Goal: Task Accomplishment & Management: Manage account settings

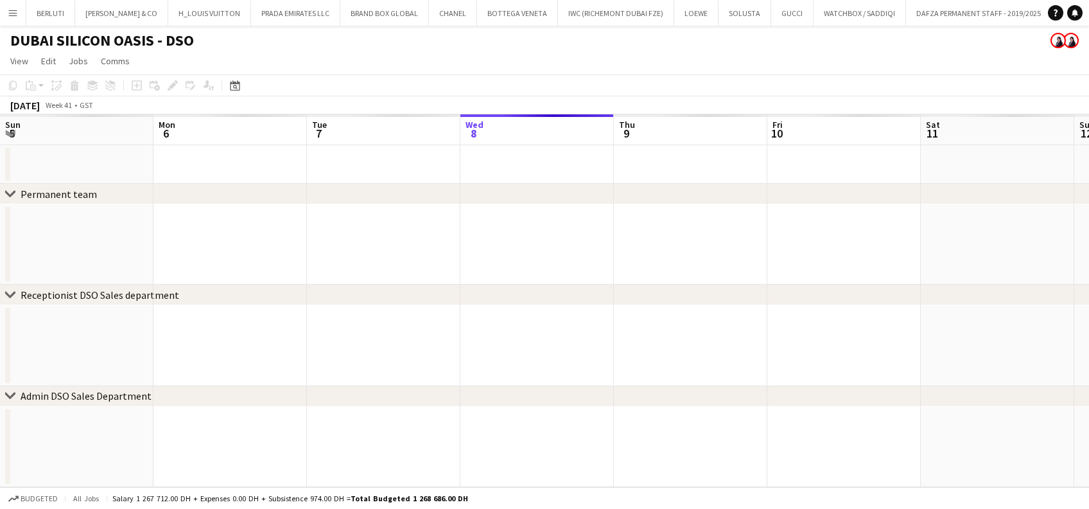
scroll to position [0, 307]
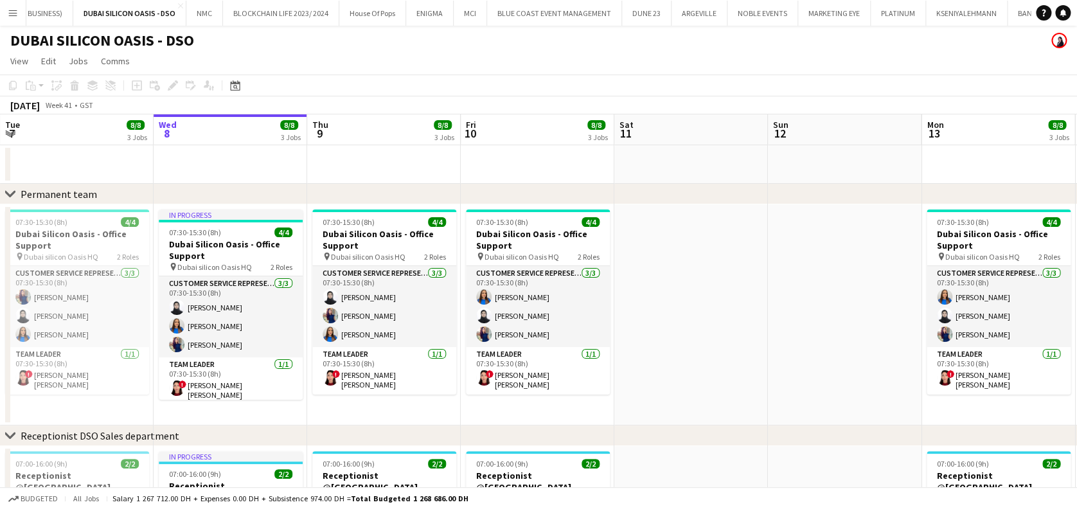
click at [26, 20] on div "BERLUTI Close TIFFANY & CO Close H_LOUIS VUITTON Close PRADA EMIRATES LLC Close…" at bounding box center [528, 13] width 1005 height 26
click at [10, 21] on button "Menu" at bounding box center [13, 13] width 26 height 26
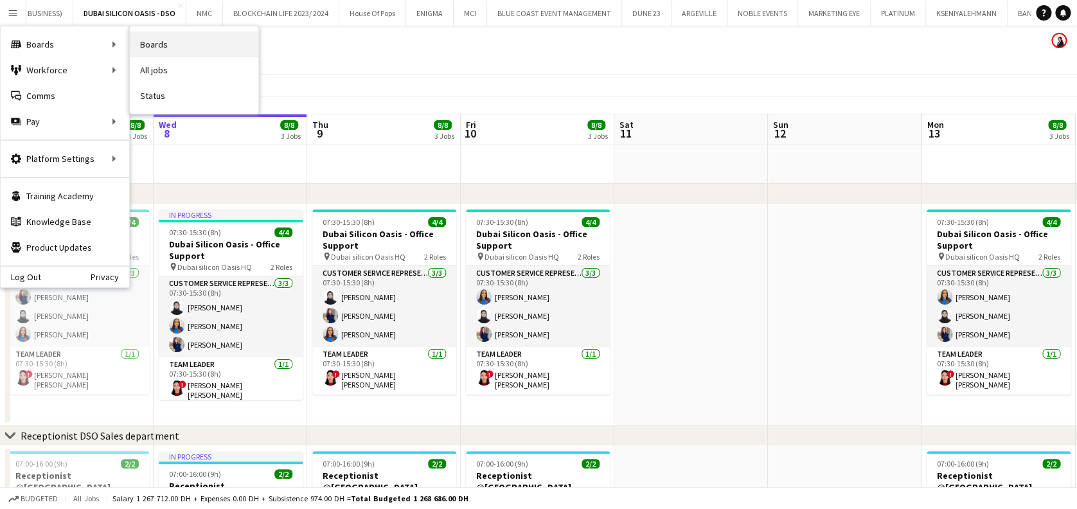
click at [160, 41] on link "Boards" at bounding box center [194, 44] width 128 height 26
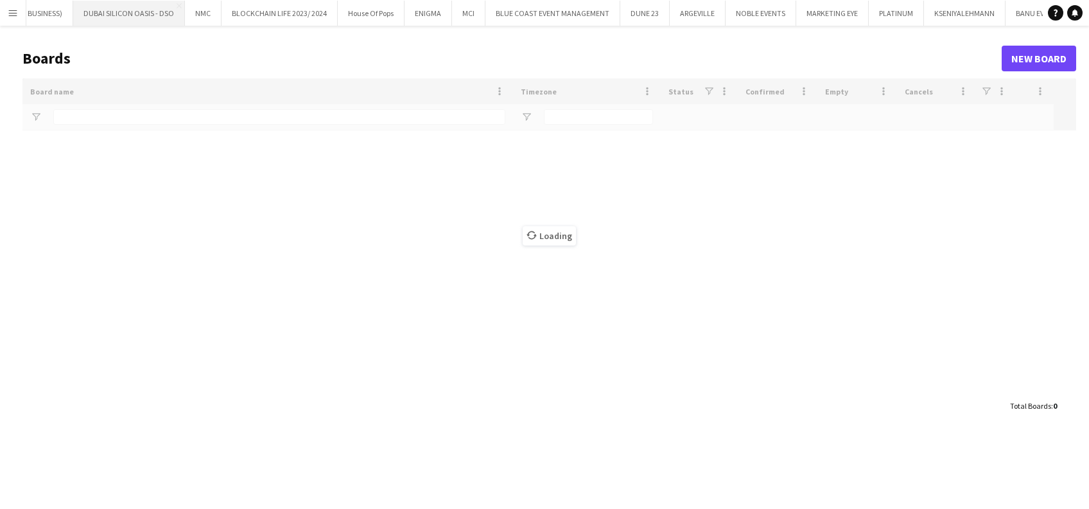
type input "*********"
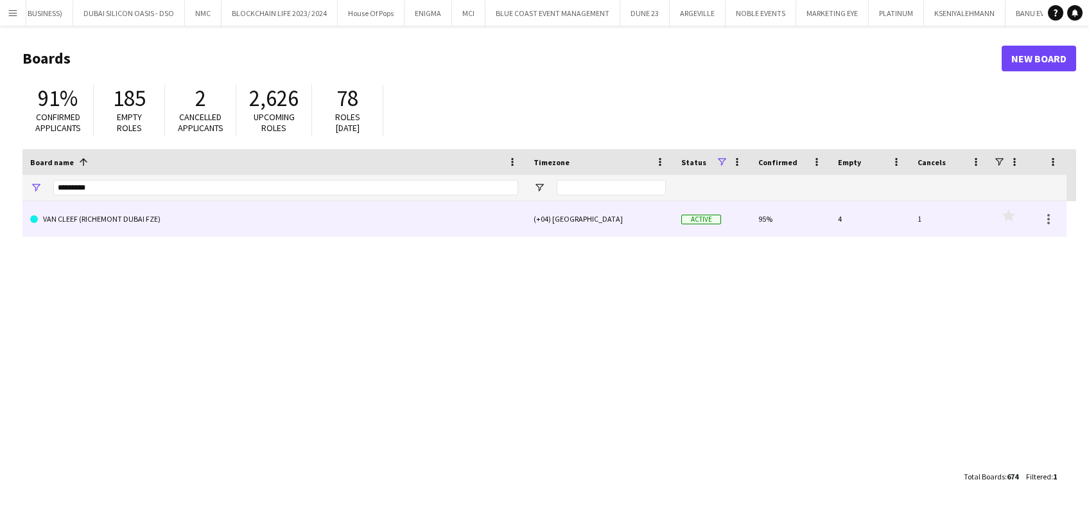
click at [114, 215] on link "VAN CLEEF (RICHEMONT DUBAI FZE)" at bounding box center [274, 219] width 488 height 36
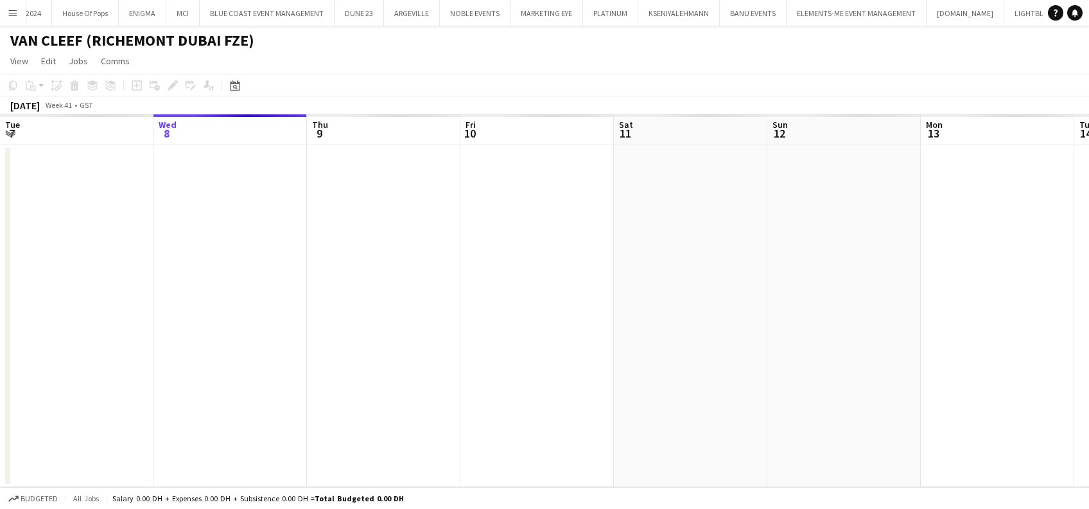
scroll to position [0, 2850]
drag, startPoint x: 80, startPoint y: 283, endPoint x: 42, endPoint y: 279, distance: 38.0
click at [42, 279] on app-calendar-viewport "Sun 5 Mon 6 Tue 7 Wed 8 Thu 9 Fri 10 Sat 11 Sun 12 Mon 13 Tue 14 Wed 15 Thu 16 …" at bounding box center [544, 300] width 1089 height 373
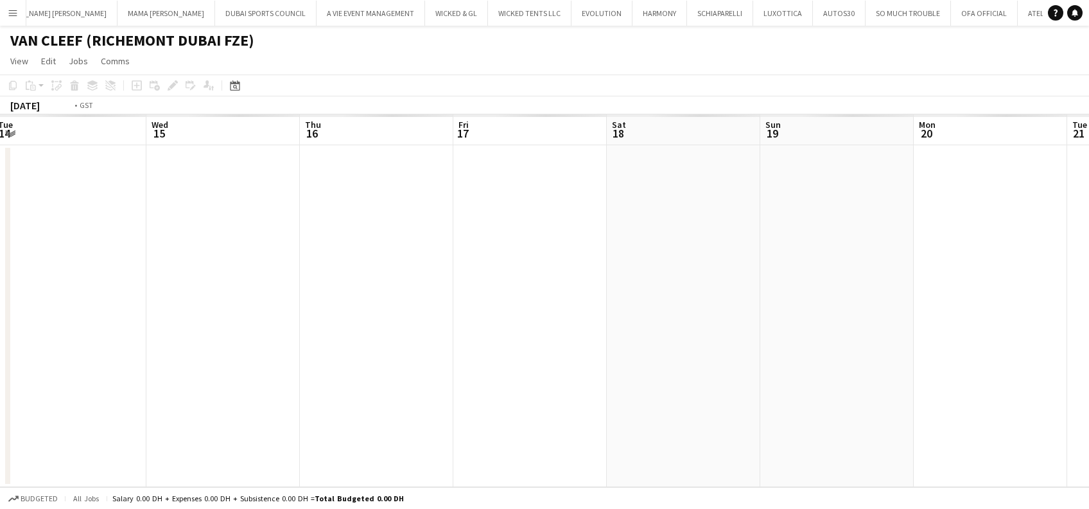
scroll to position [0, 456]
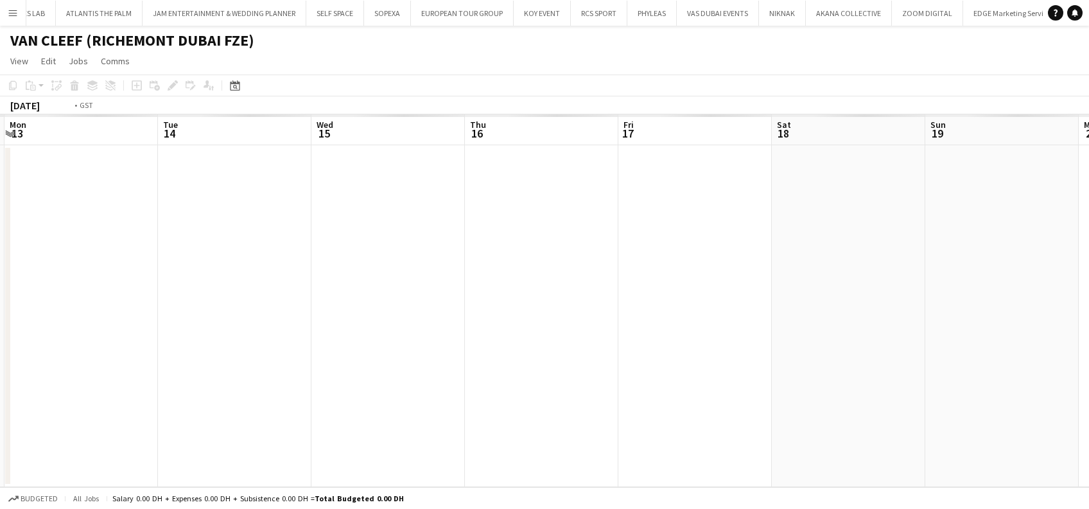
click at [28, 256] on div "Fri 10 Sat 11 Sun 12 Mon 13 Tue 14 Wed 15 Thu 16 Fri 17 Sat 18 Sun 19 Mon 20 Tu…" at bounding box center [544, 300] width 1089 height 373
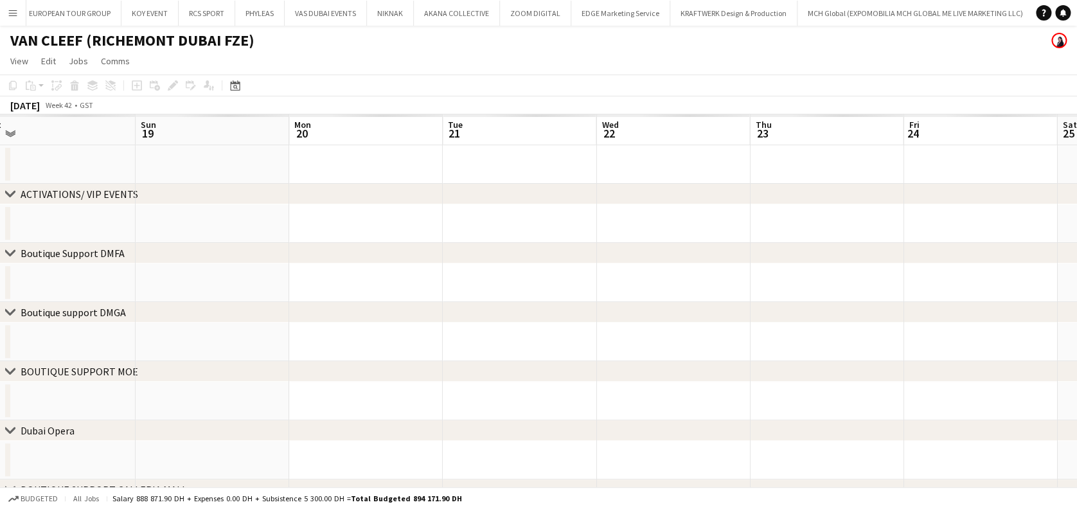
drag, startPoint x: 62, startPoint y: 247, endPoint x: 527, endPoint y: 226, distance: 465.6
click at [0, 225] on html "Menu Boards Boards Boards All jobs Status Workforce Workforce My Workforce Recr…" at bounding box center [538, 280] width 1077 height 560
click at [0, 204] on html "Menu Boards Boards Boards All jobs Status Workforce Workforce My Workforce Recr…" at bounding box center [538, 280] width 1077 height 560
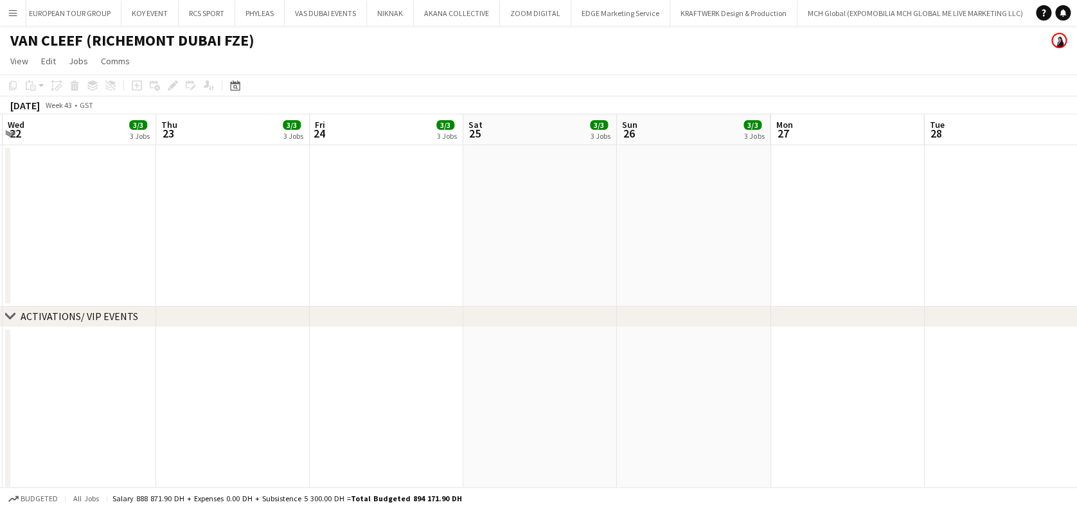
drag, startPoint x: 506, startPoint y: 255, endPoint x: -4, endPoint y: 225, distance: 510.3
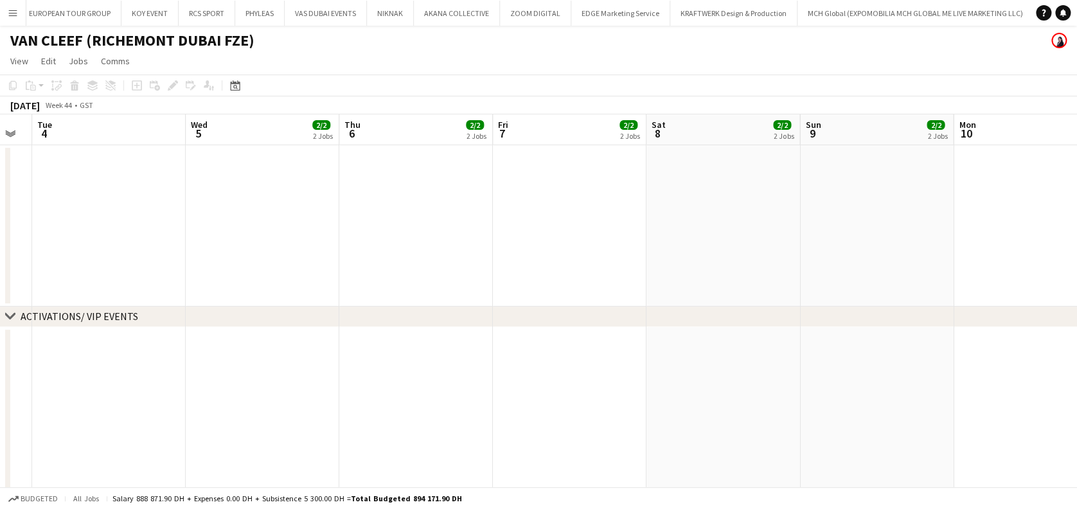
drag, startPoint x: 346, startPoint y: 326, endPoint x: 1022, endPoint y: 472, distance: 691.5
click at [43, 321] on div "chevron-right ACTIVATIONS/ VIP EVENTS" at bounding box center [538, 316] width 1077 height 21
drag, startPoint x: 335, startPoint y: 426, endPoint x: 626, endPoint y: 427, distance: 291.6
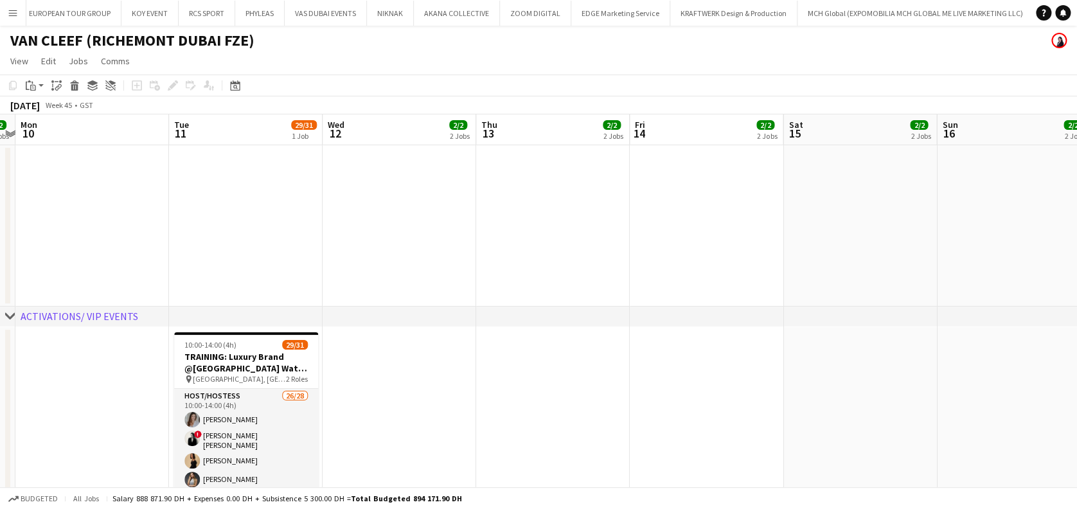
drag, startPoint x: 539, startPoint y: 373, endPoint x: 433, endPoint y: 363, distance: 106.5
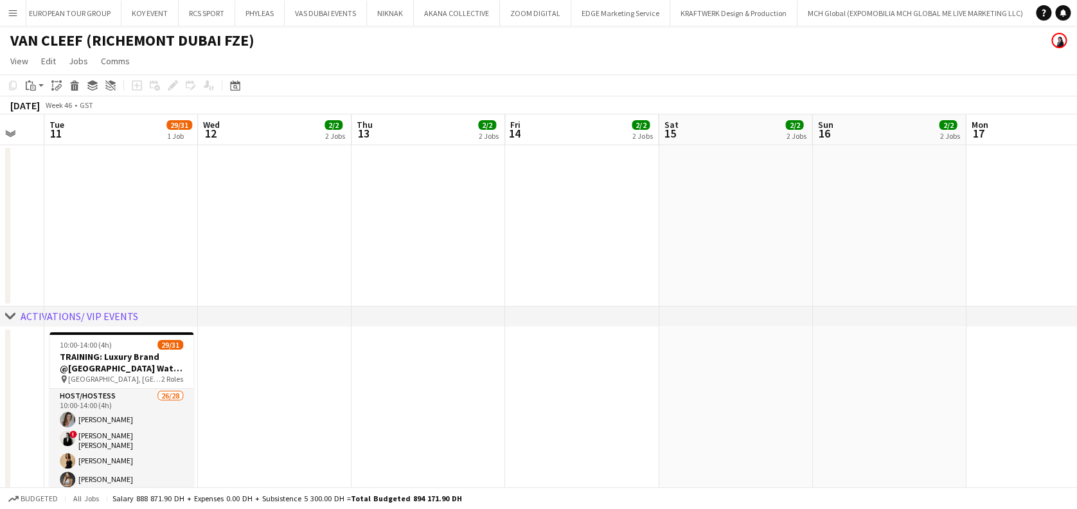
drag, startPoint x: 779, startPoint y: 407, endPoint x: 120, endPoint y: 313, distance: 665.1
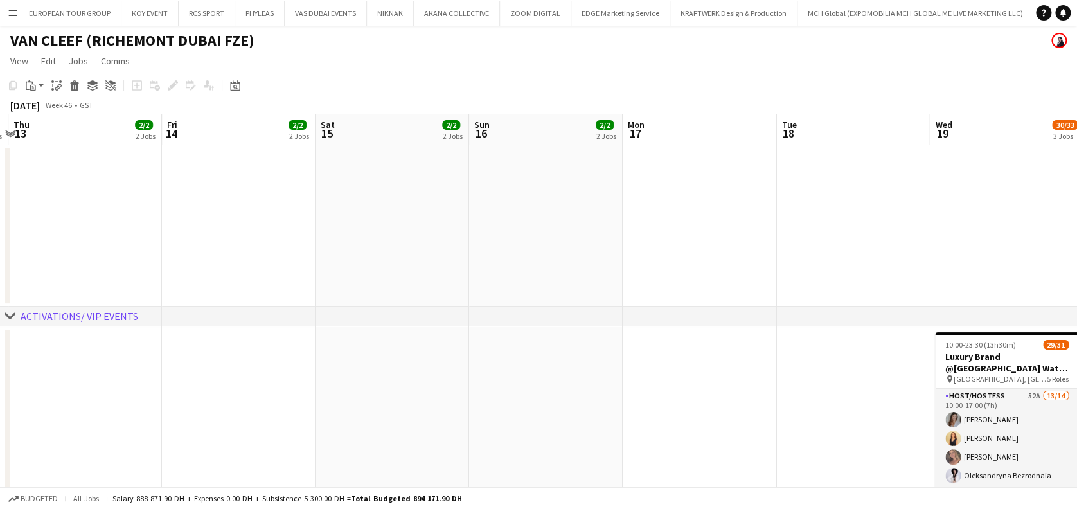
drag, startPoint x: 785, startPoint y: 357, endPoint x: 294, endPoint y: 286, distance: 495.9
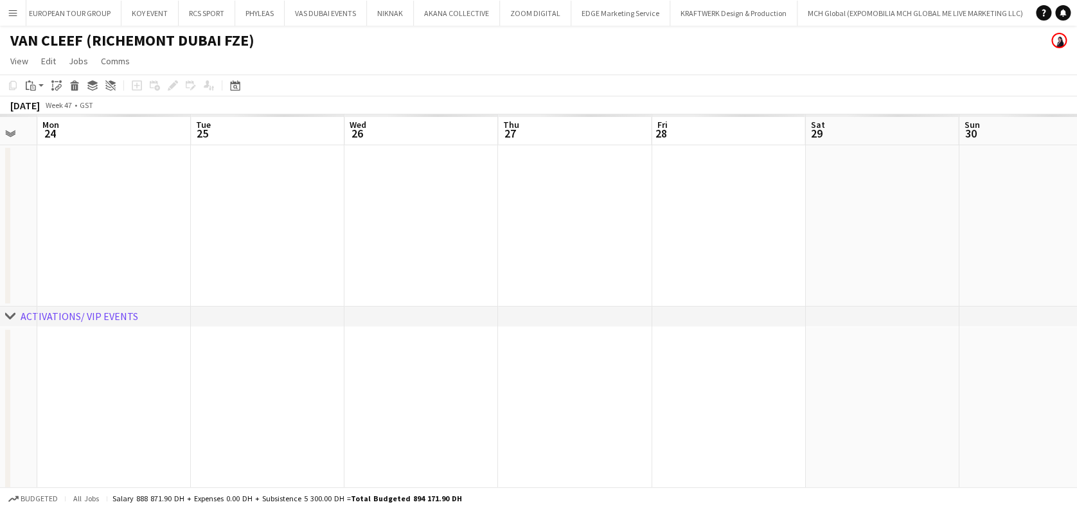
drag, startPoint x: 424, startPoint y: 304, endPoint x: 404, endPoint y: 307, distance: 20.1
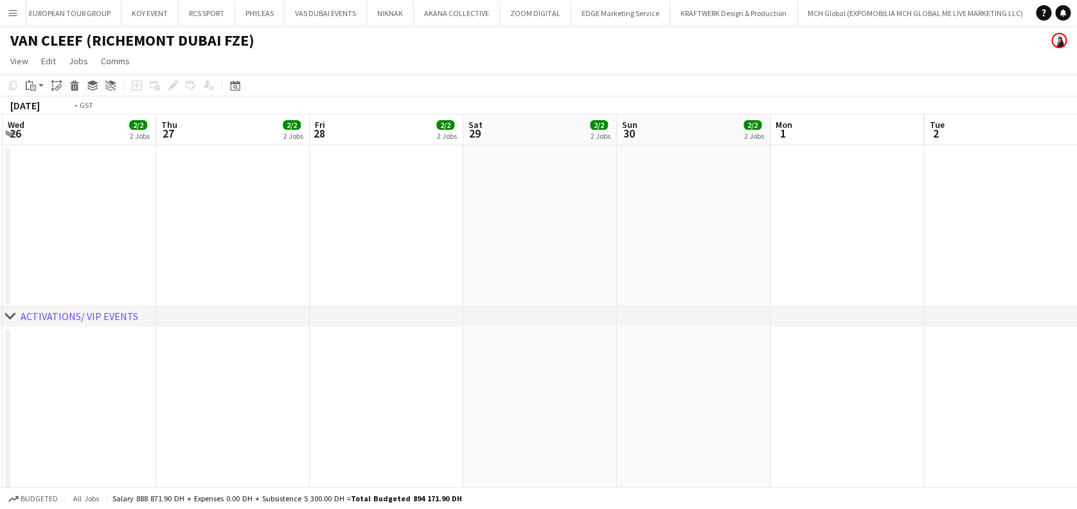
drag, startPoint x: 500, startPoint y: 398, endPoint x: 1038, endPoint y: 415, distance: 537.9
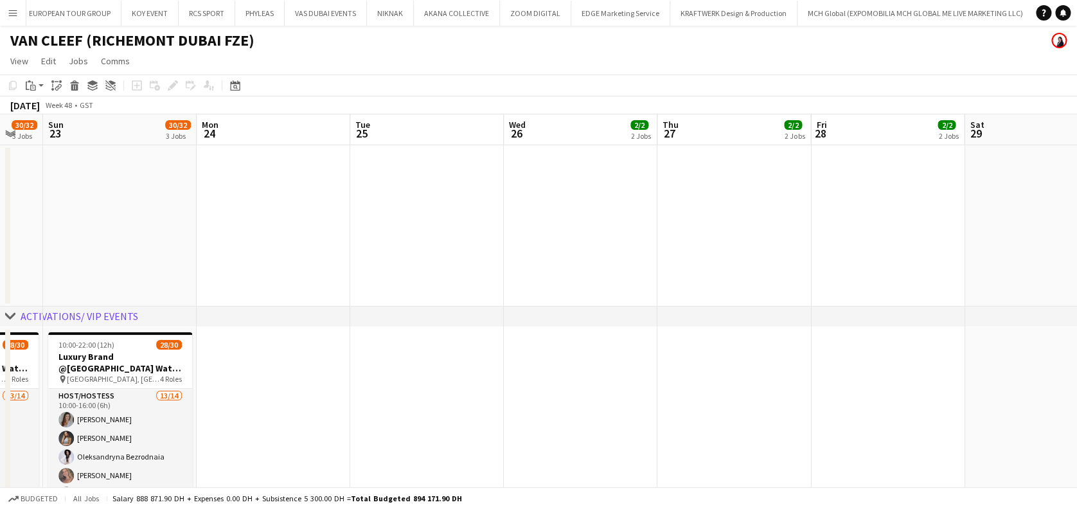
scroll to position [0, 339]
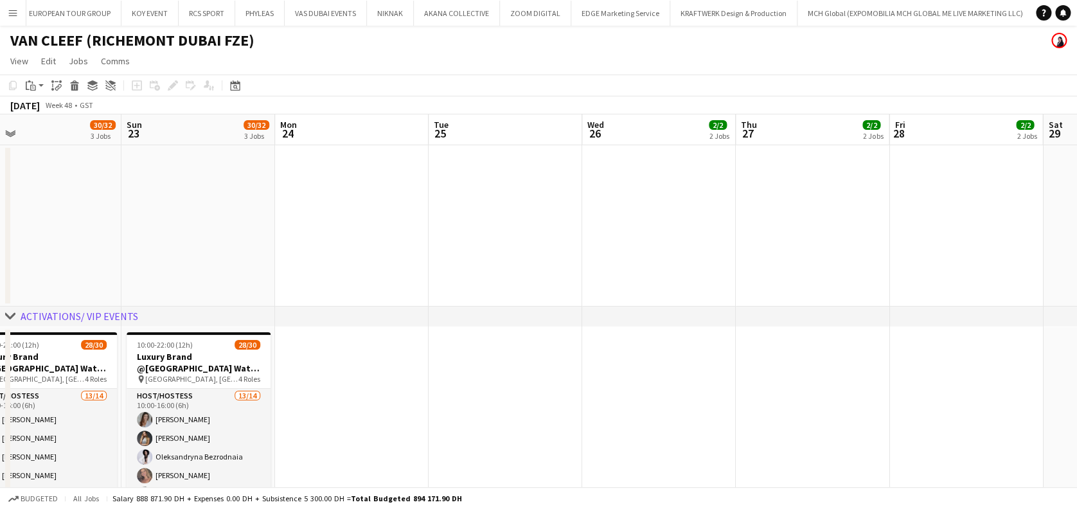
drag, startPoint x: 446, startPoint y: 376, endPoint x: 766, endPoint y: 384, distance: 320.0
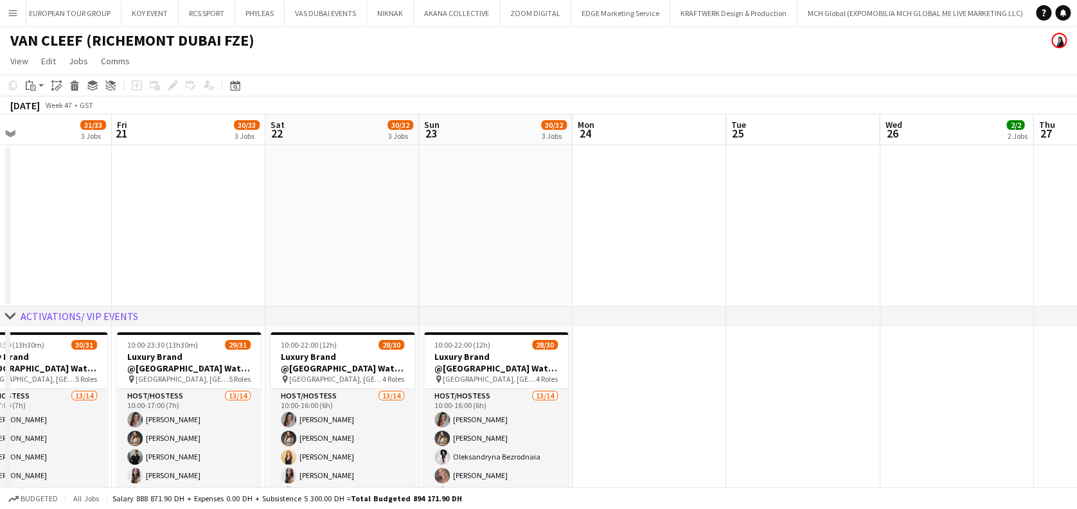
scroll to position [0, 405]
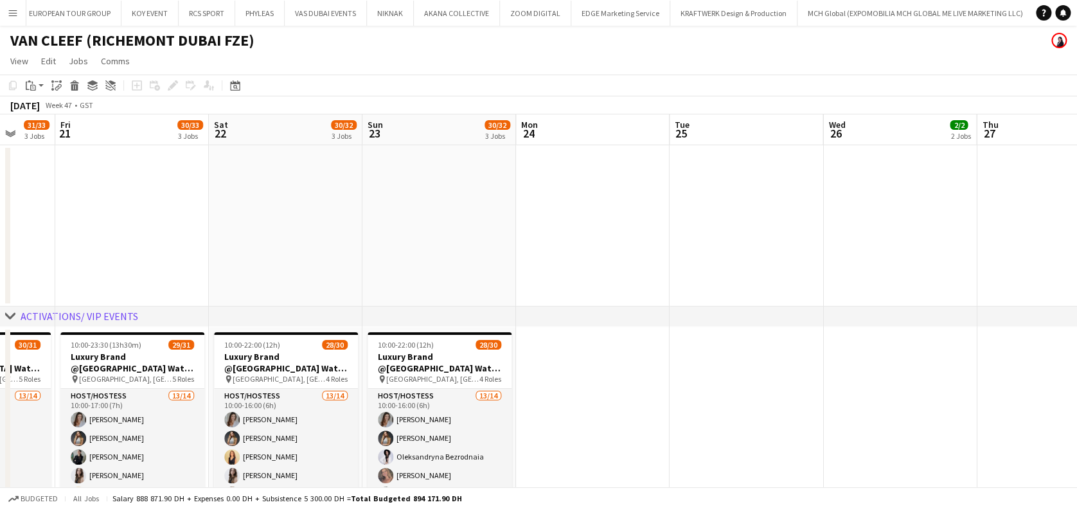
drag, startPoint x: 164, startPoint y: 391, endPoint x: 544, endPoint y: 458, distance: 385.6
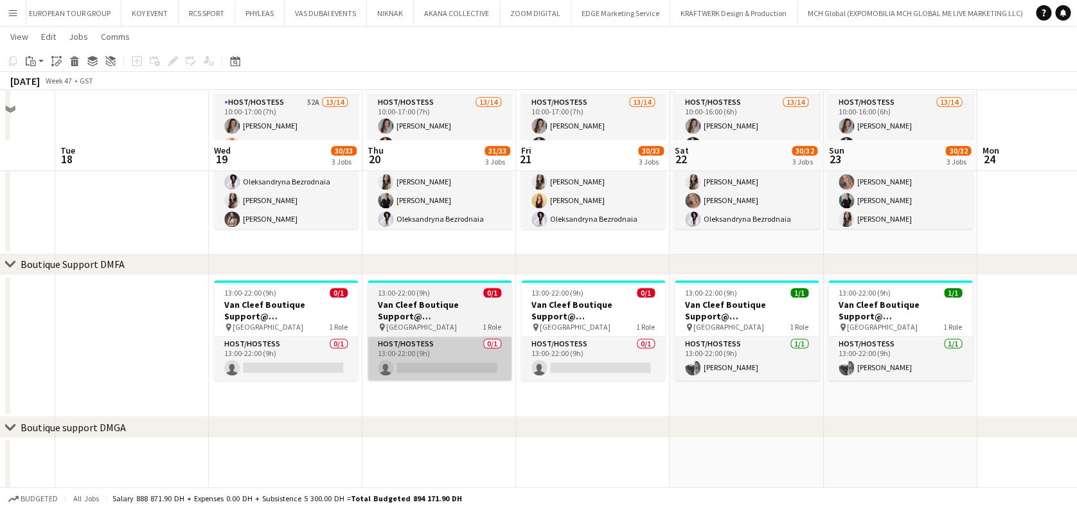
scroll to position [342, 0]
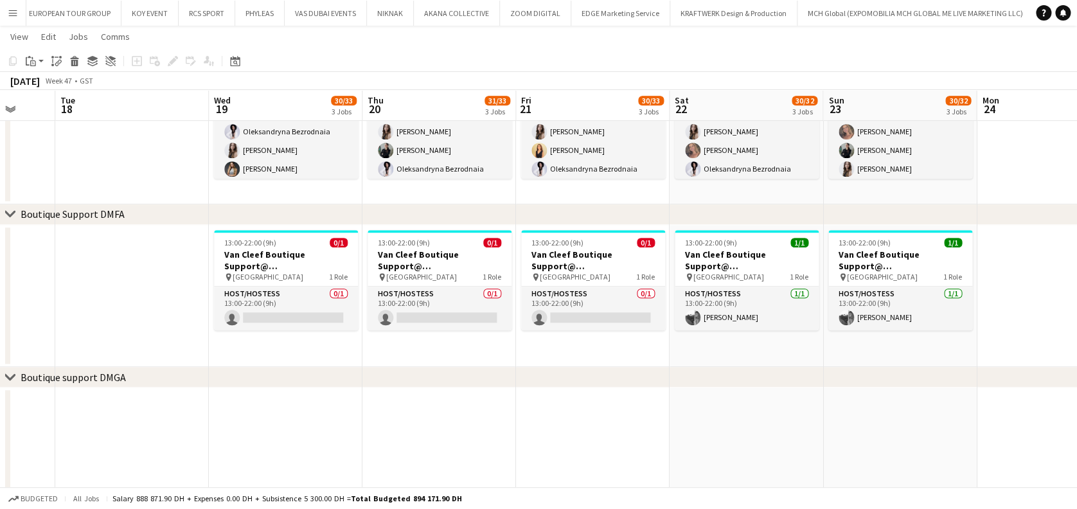
click at [3, 19] on button "Menu" at bounding box center [13, 13] width 26 height 26
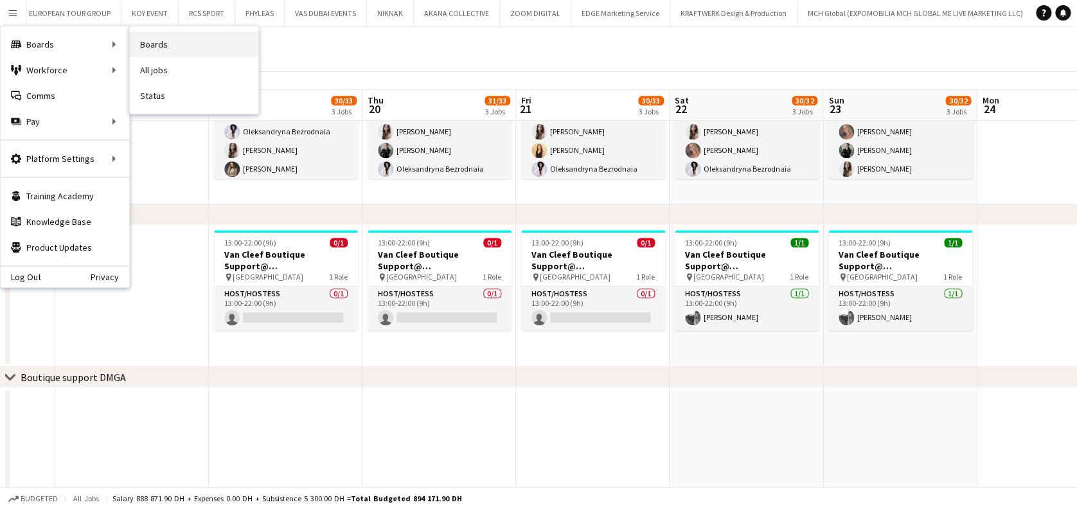
click at [157, 42] on link "Boards" at bounding box center [194, 44] width 128 height 26
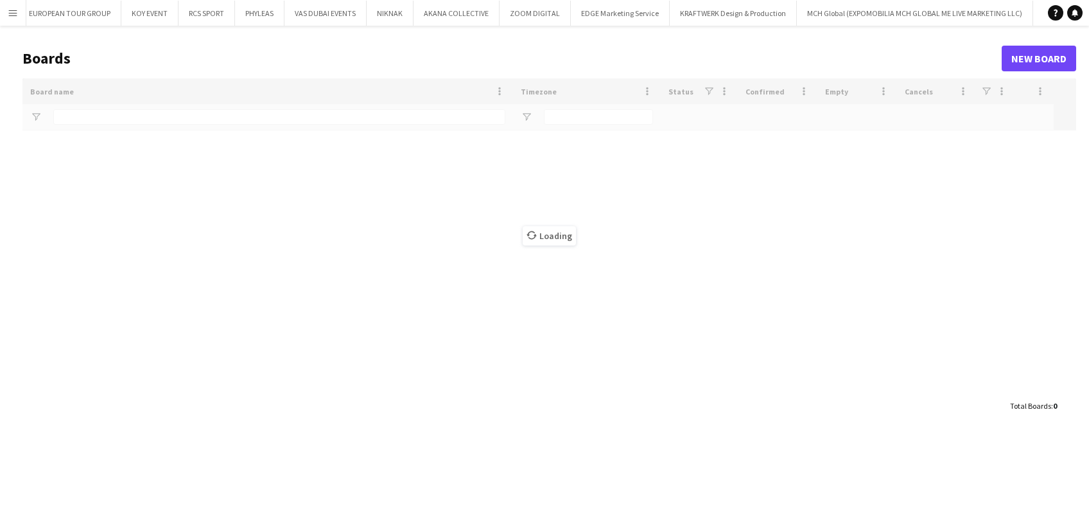
type input "*****"
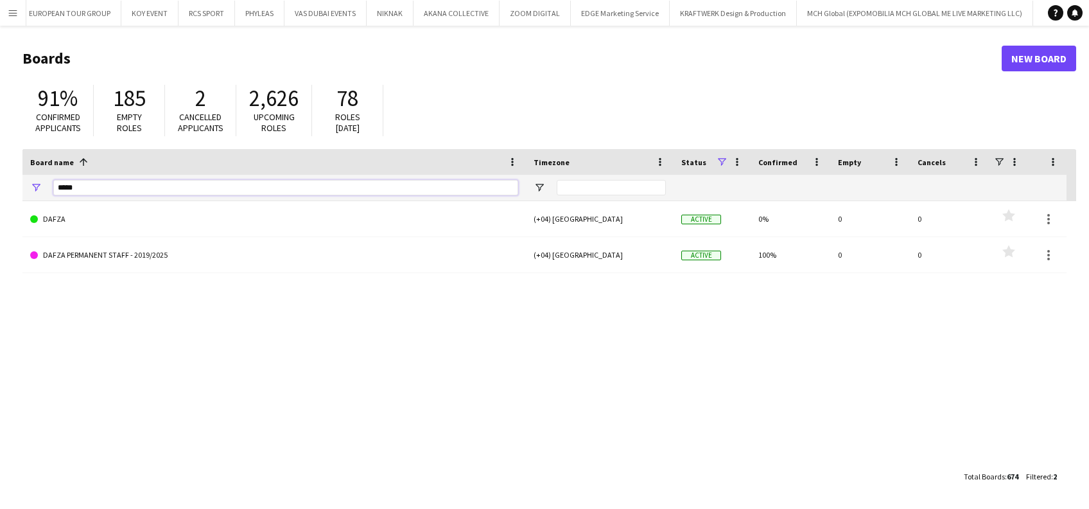
click at [0, 184] on html "Menu Boards Boards Boards All jobs Status Workforce Workforce My Workforce Recr…" at bounding box center [544, 254] width 1089 height 509
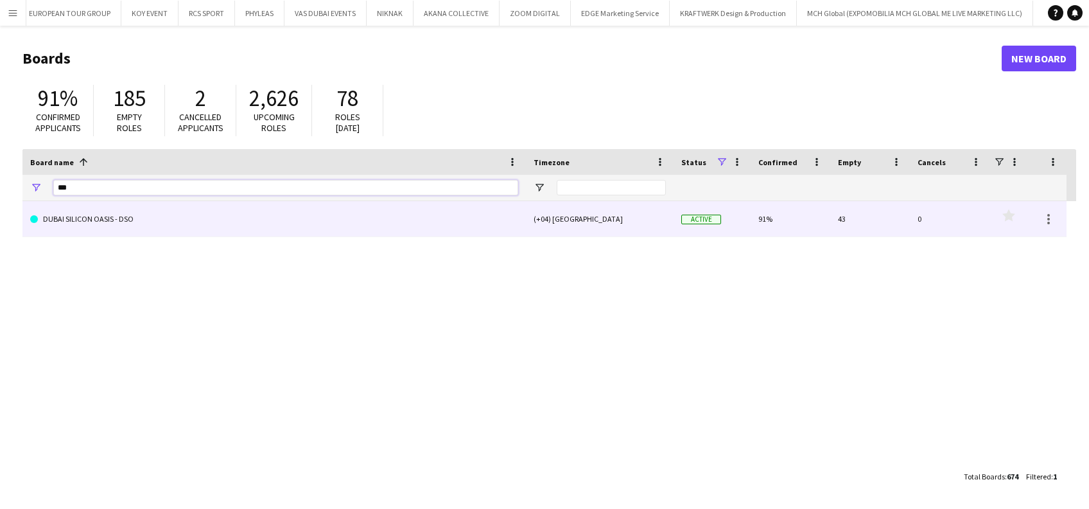
type input "***"
click at [435, 219] on link "DUBAI SILICON OASIS - DSO" at bounding box center [274, 219] width 488 height 36
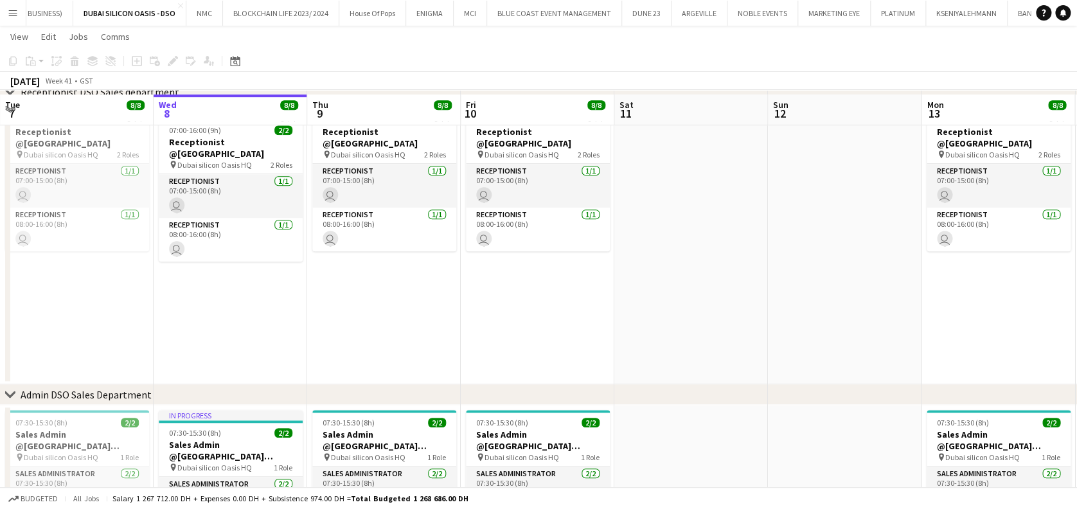
scroll to position [421, 0]
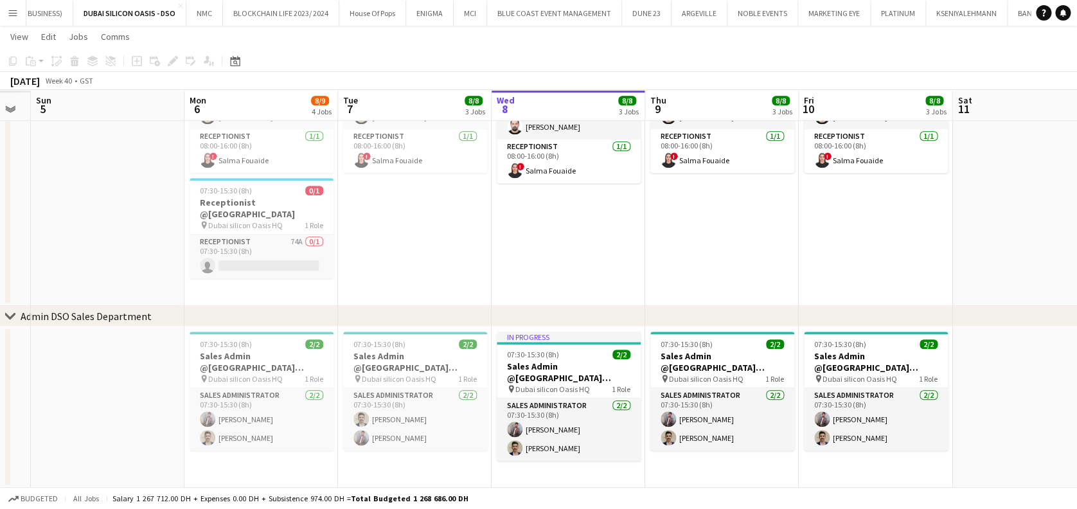
click at [545, 391] on app-calendar-viewport "Fri 3 Sat 4 Sun 5 Mon 6 8/9 4 Jobs Tue 7 8/8 3 Jobs Wed 8 8/8 3 Jobs Thu 9 8/8 …" at bounding box center [538, 58] width 1077 height 858
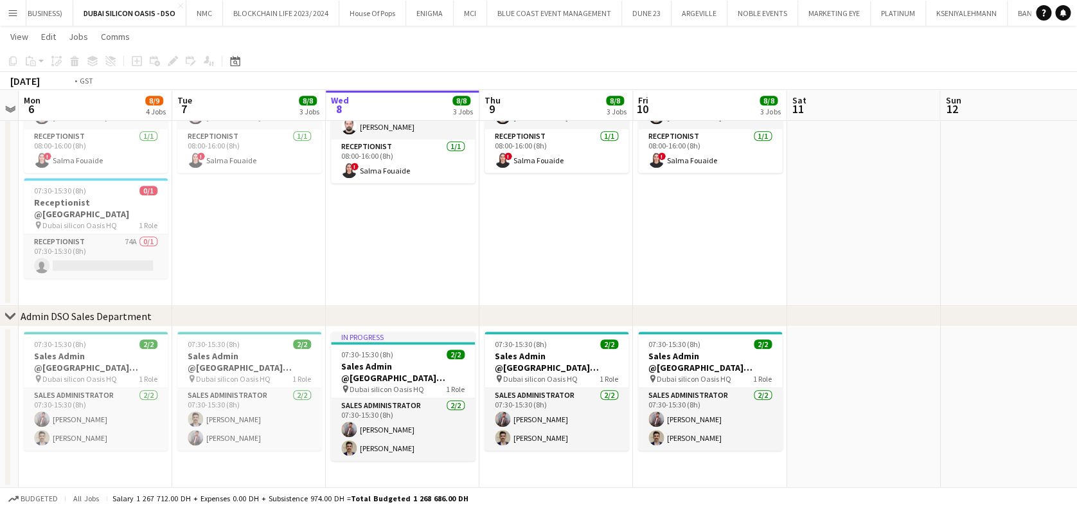
drag, startPoint x: 710, startPoint y: 396, endPoint x: 220, endPoint y: 437, distance: 491.8
click at [220, 437] on app-calendar-viewport "Fri 3 8/8 3 Jobs Sat 4 Sun 5 Mon 6 8/9 4 Jobs Tue 7 8/8 3 Jobs Wed 8 8/8 3 Jobs…" at bounding box center [538, 58] width 1077 height 858
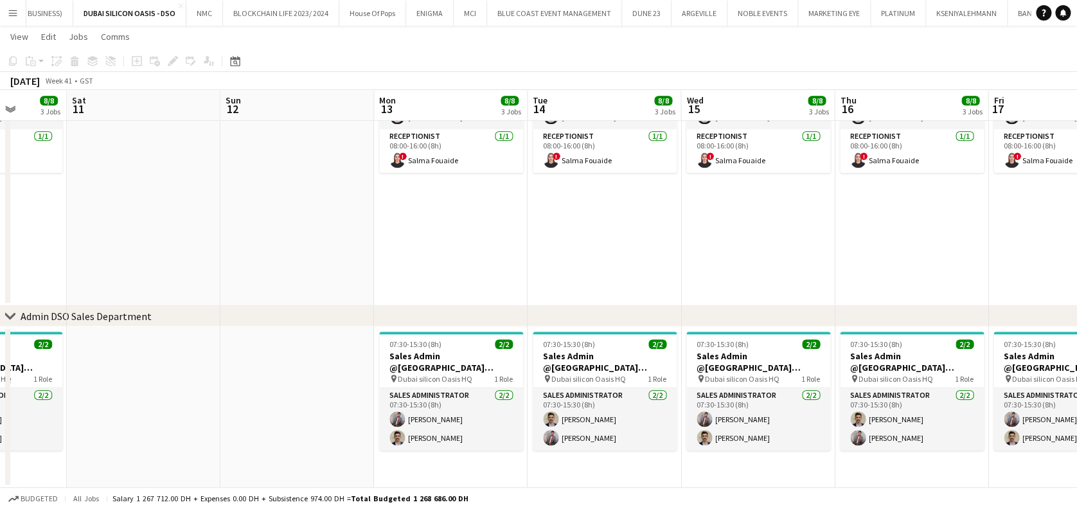
drag, startPoint x: 475, startPoint y: 418, endPoint x: 249, endPoint y: 418, distance: 226.1
click at [249, 418] on app-calendar-viewport "Tue 7 8/8 3 Jobs Wed 8 8/8 3 Jobs Thu 9 8/8 3 Jobs Fri 10 8/8 3 Jobs Sat 11 Sun…" at bounding box center [538, 58] width 1077 height 858
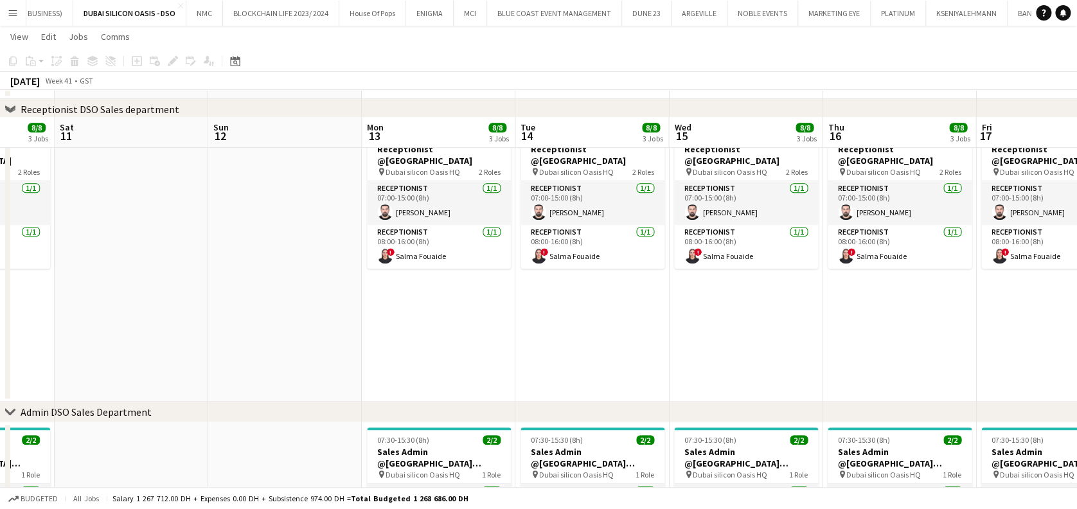
scroll to position [249, 0]
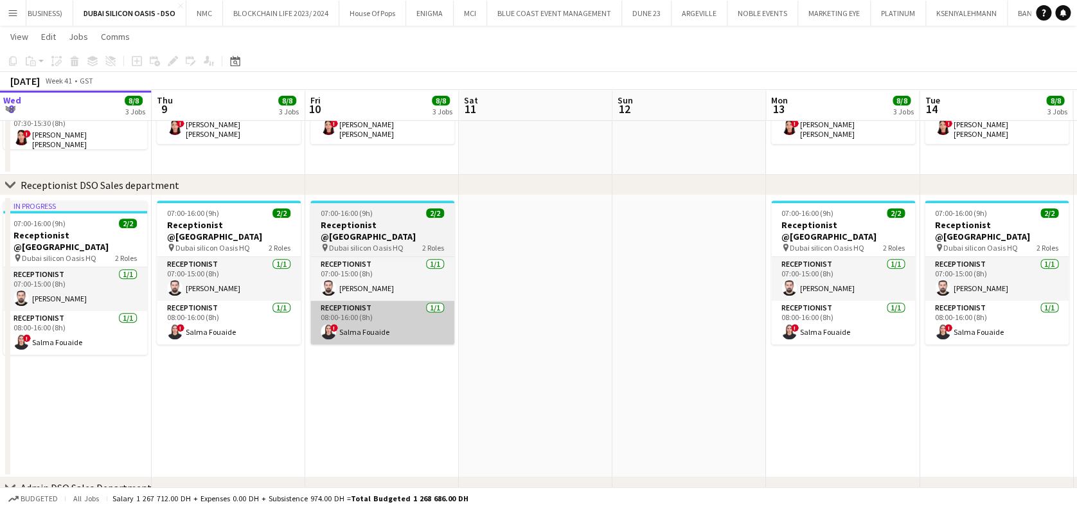
drag, startPoint x: 698, startPoint y: 365, endPoint x: 656, endPoint y: 340, distance: 48.4
click at [827, 335] on app-calendar-viewport "Mon 6 8/9 4 Jobs Tue 7 8/8 3 Jobs Wed 8 8/8 3 Jobs Thu 9 8/8 3 Jobs Fri 10 8/8 …" at bounding box center [538, 230] width 1077 height 858
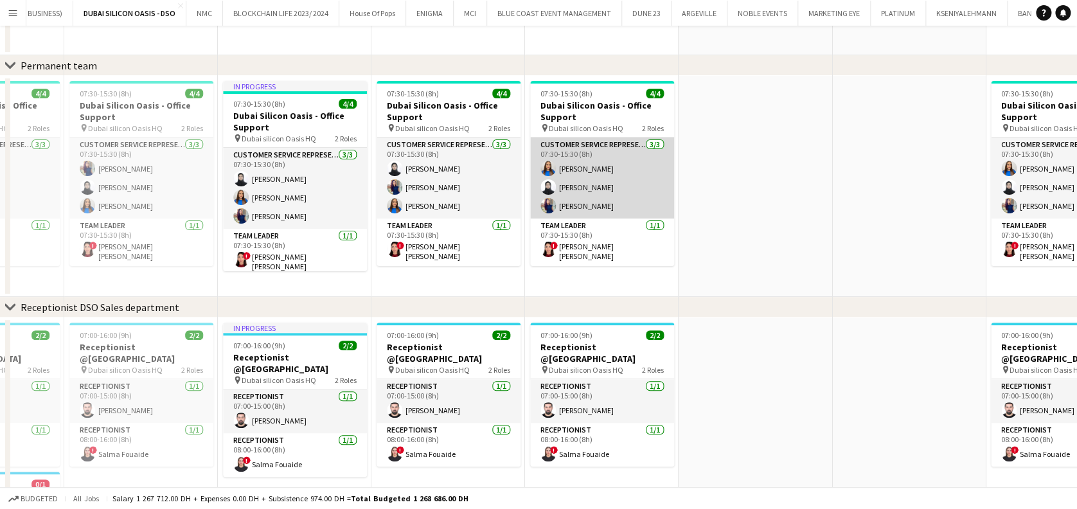
scroll to position [0, 0]
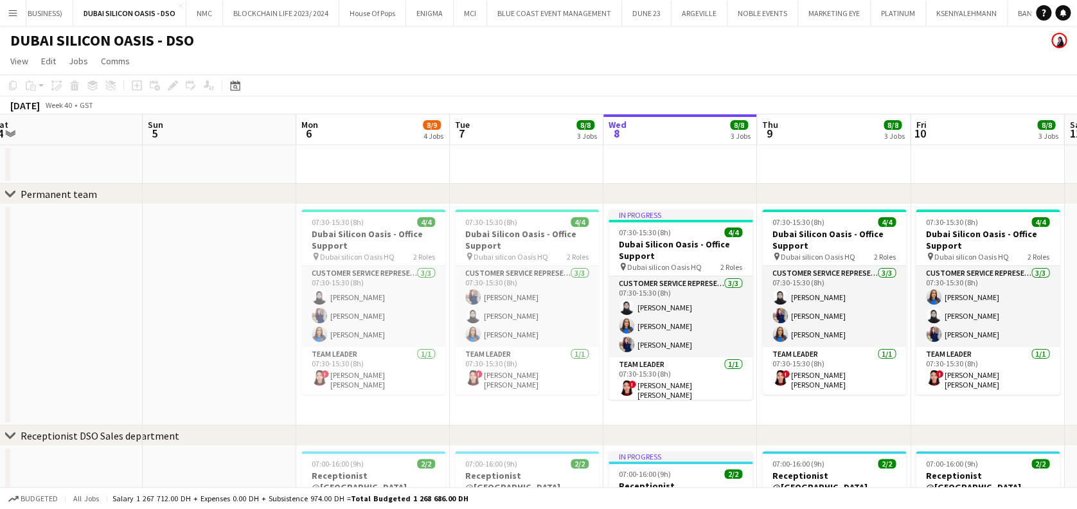
drag, startPoint x: 216, startPoint y: 324, endPoint x: 760, endPoint y: 317, distance: 544.1
click at [760, 317] on app-calendar-viewport "Thu 2 Fri 3 8/8 3 Jobs Sat 4 Sun 5 Mon 6 8/9 4 Jobs Tue 7 8/8 3 Jobs Wed 8 8/8 …" at bounding box center [538, 511] width 1077 height 795
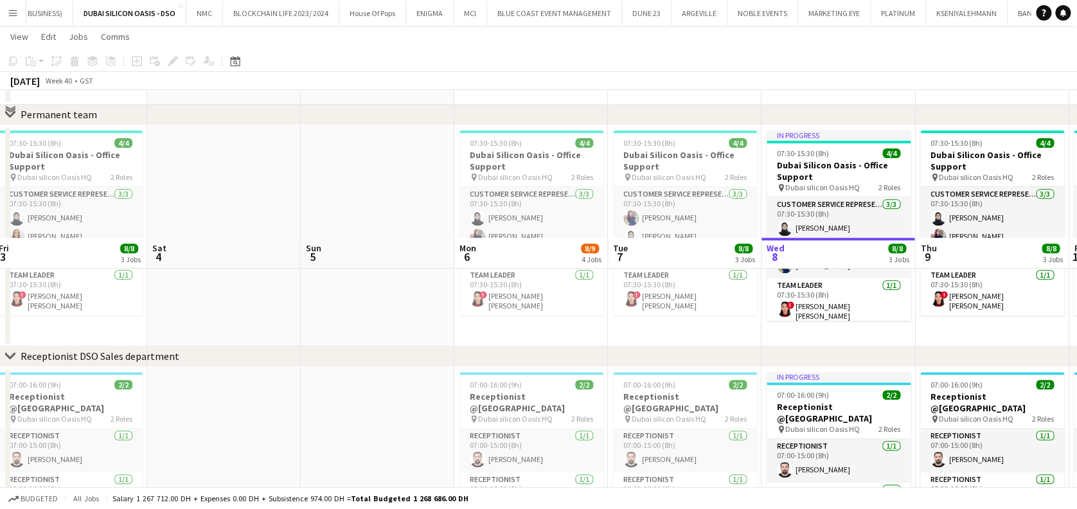
scroll to position [428, 0]
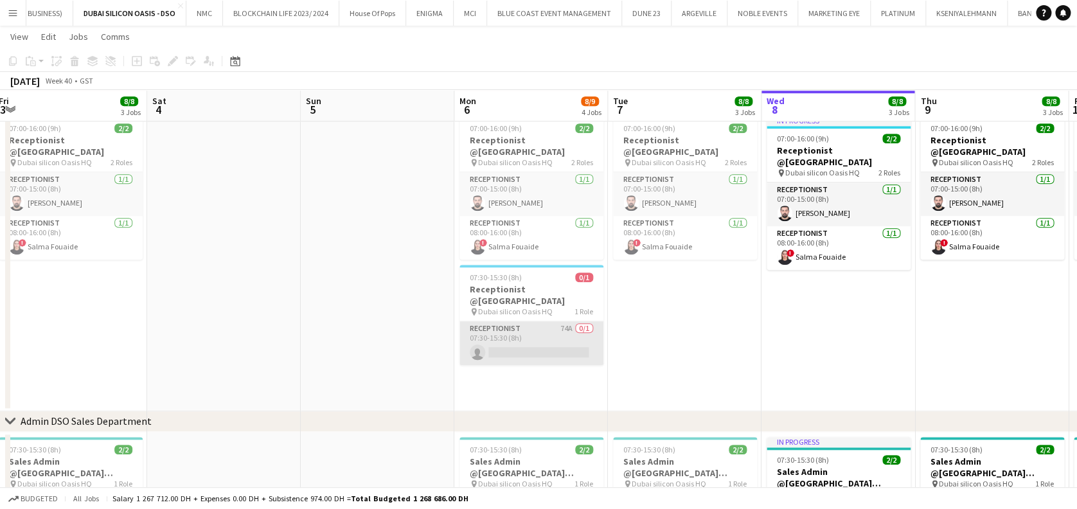
click at [540, 331] on app-card-role "Receptionist 74A 0/1 07:30-15:30 (8h) single-neutral-actions" at bounding box center [531, 343] width 144 height 44
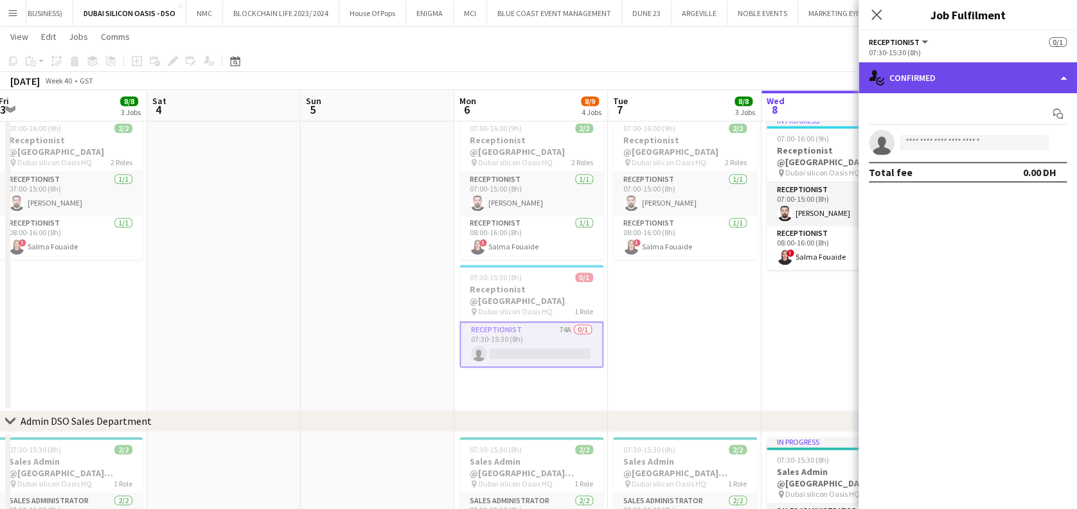
click at [939, 67] on div "single-neutral-actions-check-2 Confirmed" at bounding box center [967, 77] width 218 height 31
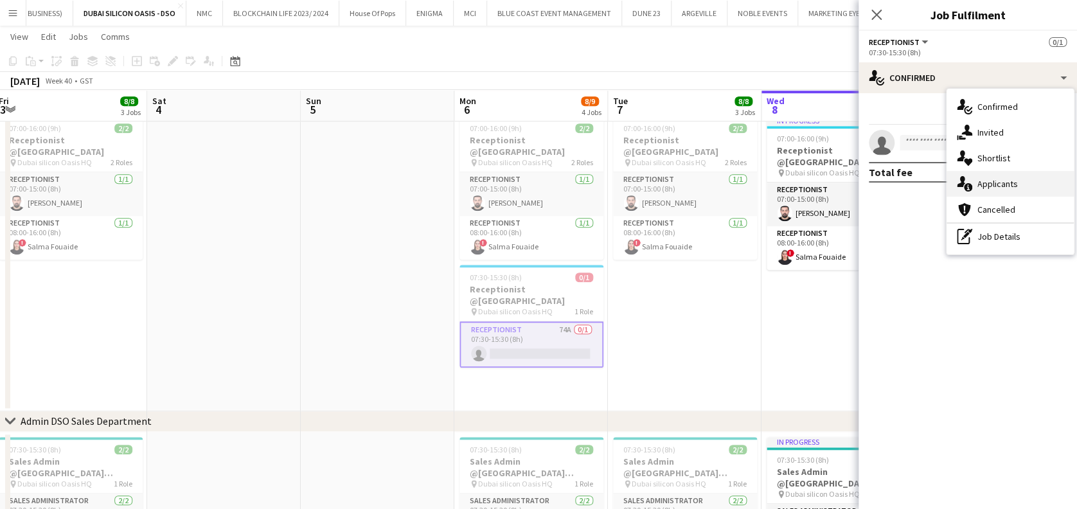
click at [1002, 184] on span "Applicants" at bounding box center [997, 184] width 40 height 12
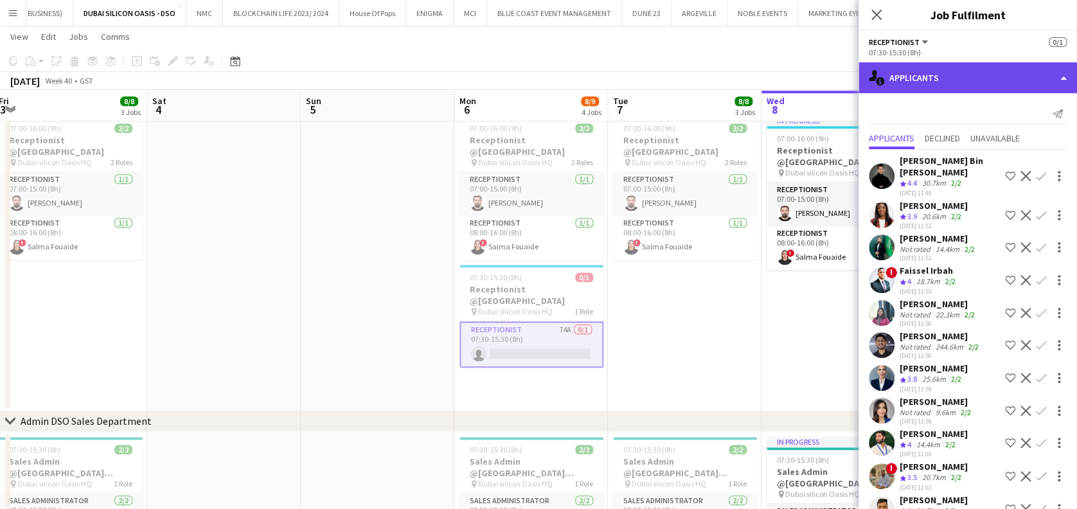
click at [941, 76] on div "single-neutral-actions-information Applicants" at bounding box center [967, 77] width 218 height 31
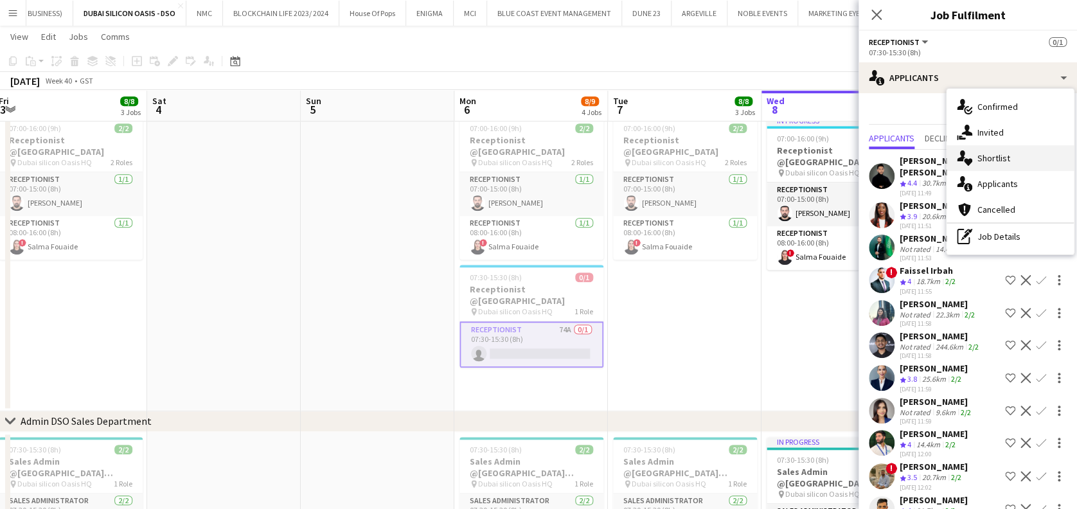
click at [969, 161] on icon at bounding box center [968, 162] width 8 height 7
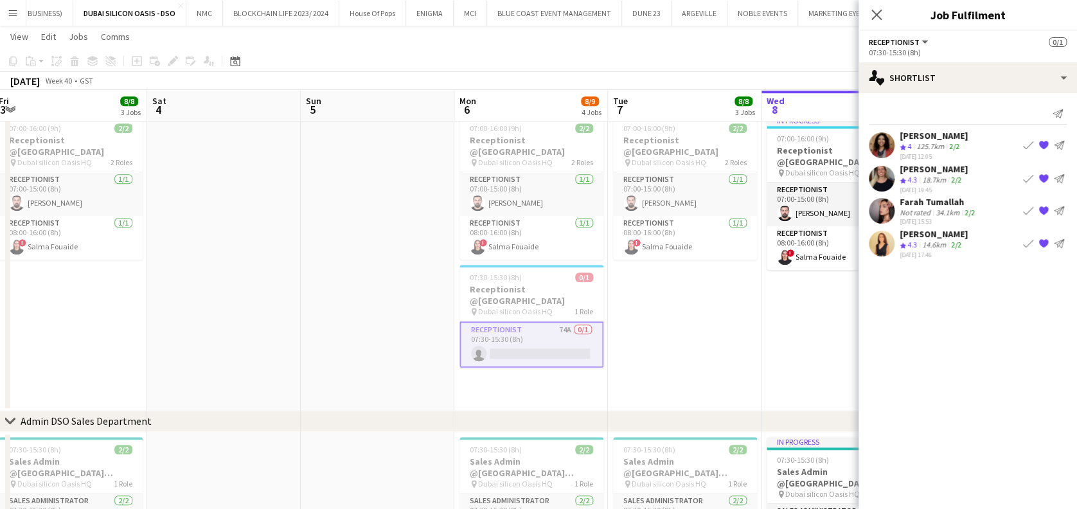
click at [897, 143] on div "Sara Nagi Crew rating 4 125.7km 2/2 29-09-2025 12:05 Book crew {{ spriteTitle }…" at bounding box center [967, 145] width 218 height 31
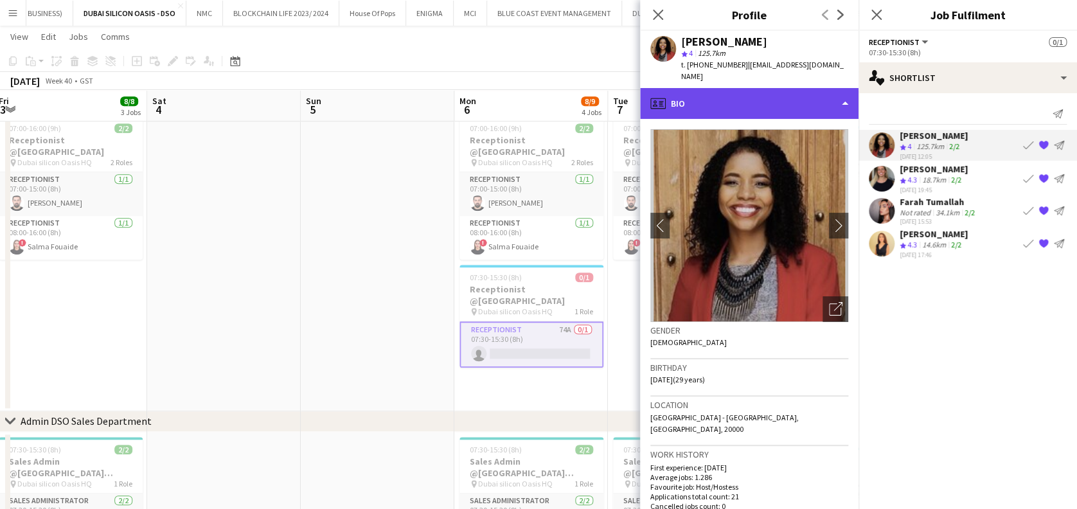
click at [825, 88] on div "profile Bio" at bounding box center [749, 103] width 218 height 31
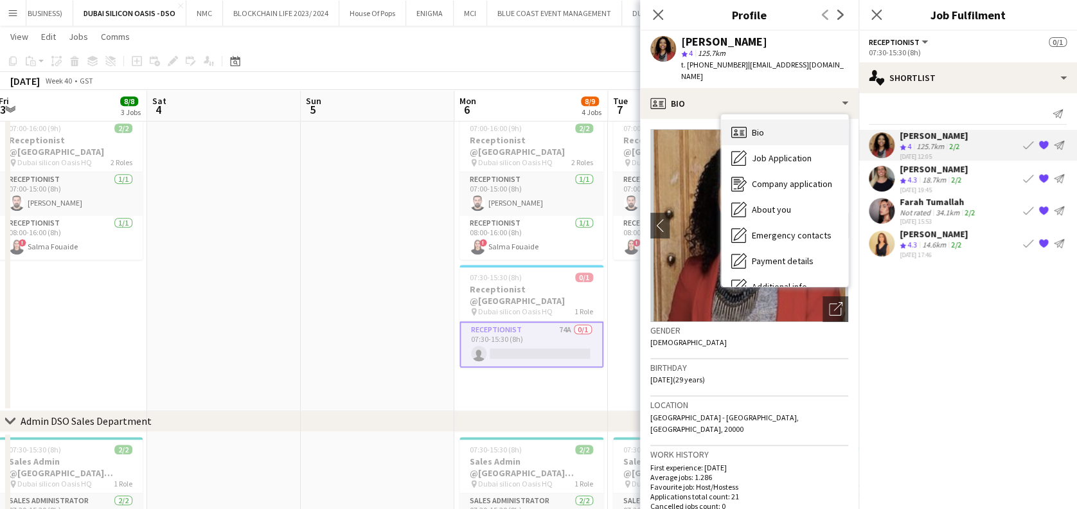
click at [822, 127] on div "Bio Bio" at bounding box center [784, 132] width 127 height 26
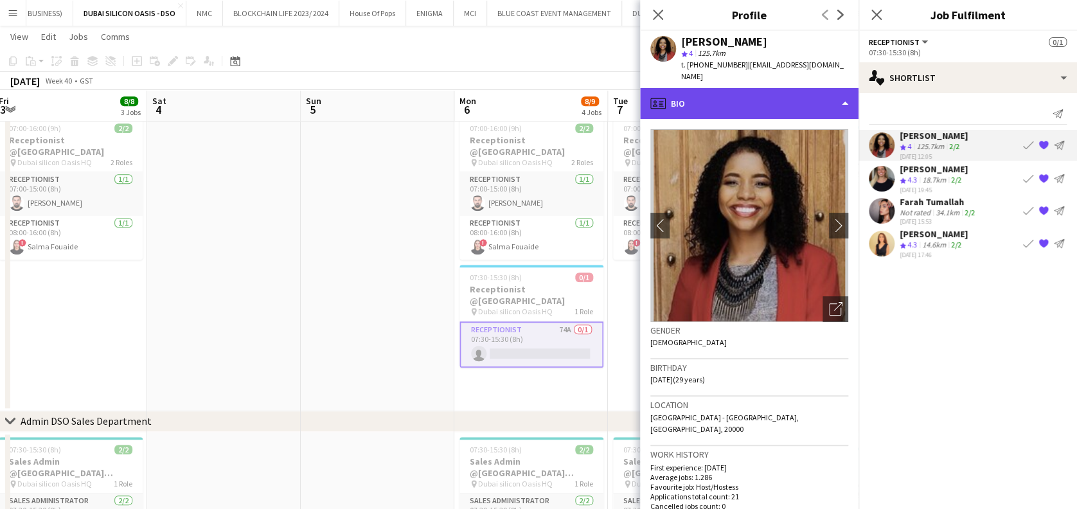
click at [808, 105] on div "profile Bio" at bounding box center [749, 103] width 218 height 31
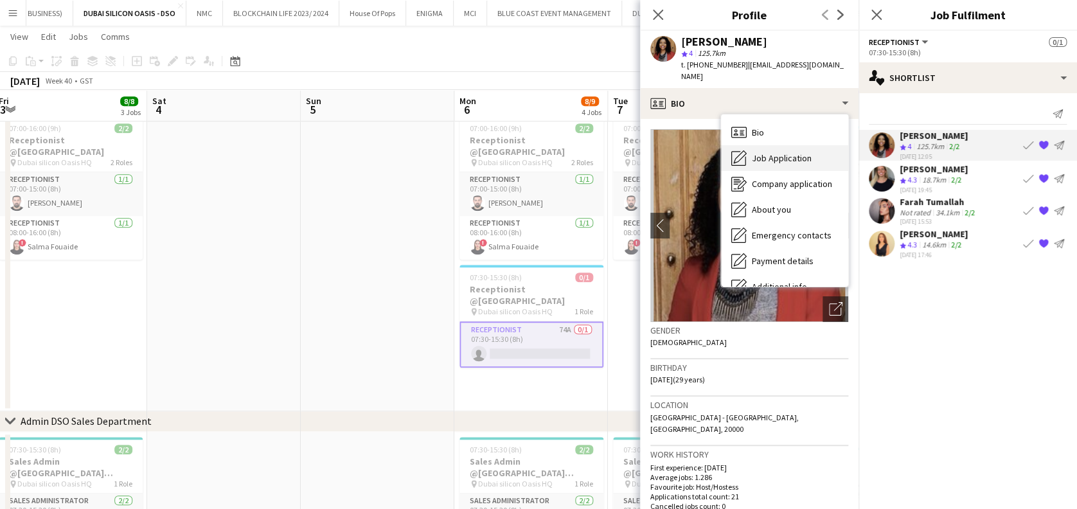
click at [811, 146] on div "Job Application Job Application" at bounding box center [784, 158] width 127 height 26
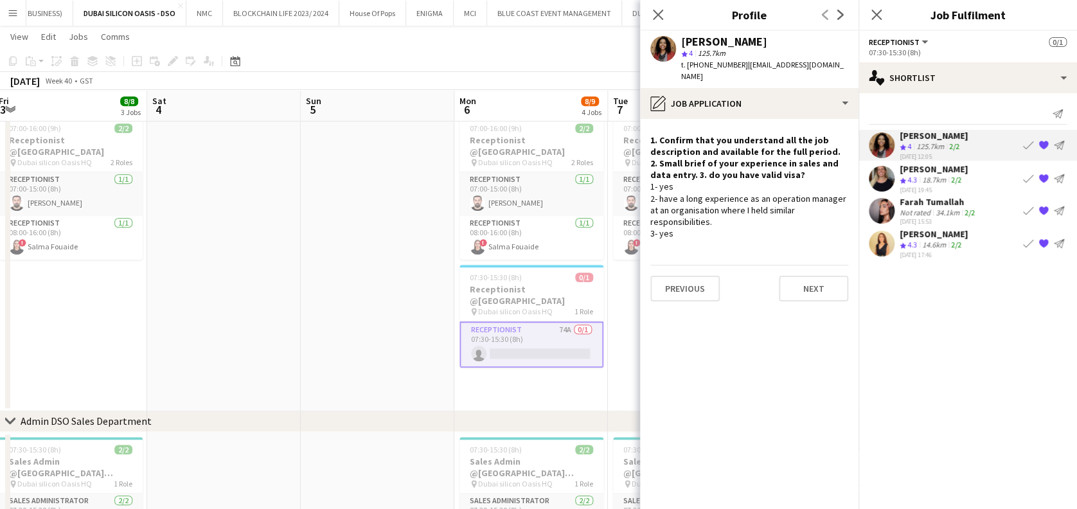
click at [586, 382] on app-date-cell "07:00-16:00 (9h) 2/2 Receptionist @Dubai Silicon Oasis pin Dubai silicon Oasis …" at bounding box center [531, 260] width 154 height 301
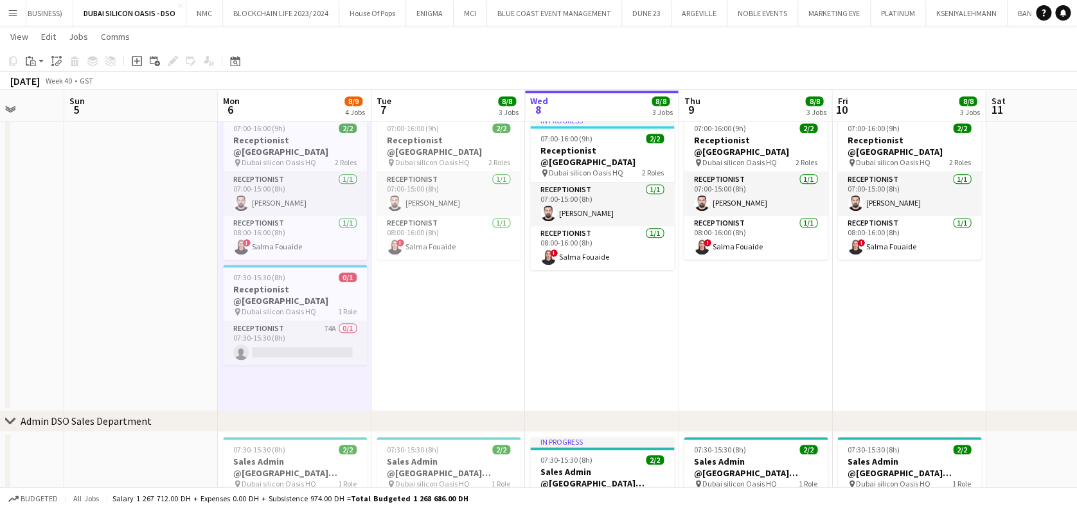
drag, startPoint x: 648, startPoint y: 321, endPoint x: 597, endPoint y: 324, distance: 50.2
click at [602, 326] on app-calendar-viewport "Wed 1 10/11 5 Jobs Thu 2 8/8 3 Jobs Fri 3 8/8 3 Jobs Sat 4 Sun 5 Mon 6 8/9 4 Jo…" at bounding box center [538, 107] width 1077 height 970
drag, startPoint x: 816, startPoint y: 312, endPoint x: 396, endPoint y: 312, distance: 420.1
click at [396, 312] on app-calendar-viewport "Wed 1 10/11 5 Jobs Thu 2 8/8 3 Jobs Fri 3 8/8 3 Jobs Sat 4 Sun 5 Mon 6 8/9 4 Jo…" at bounding box center [538, 107] width 1077 height 970
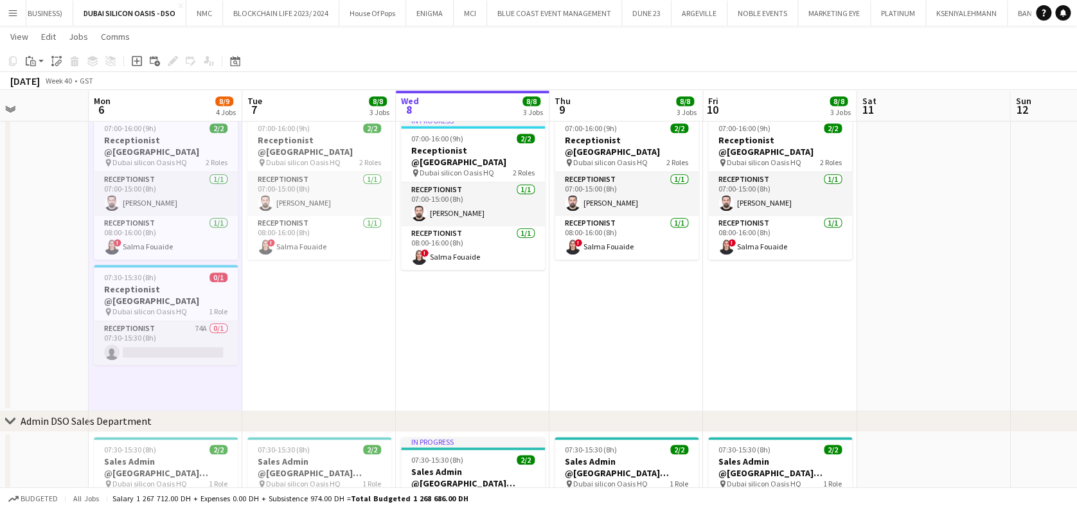
scroll to position [0, 301]
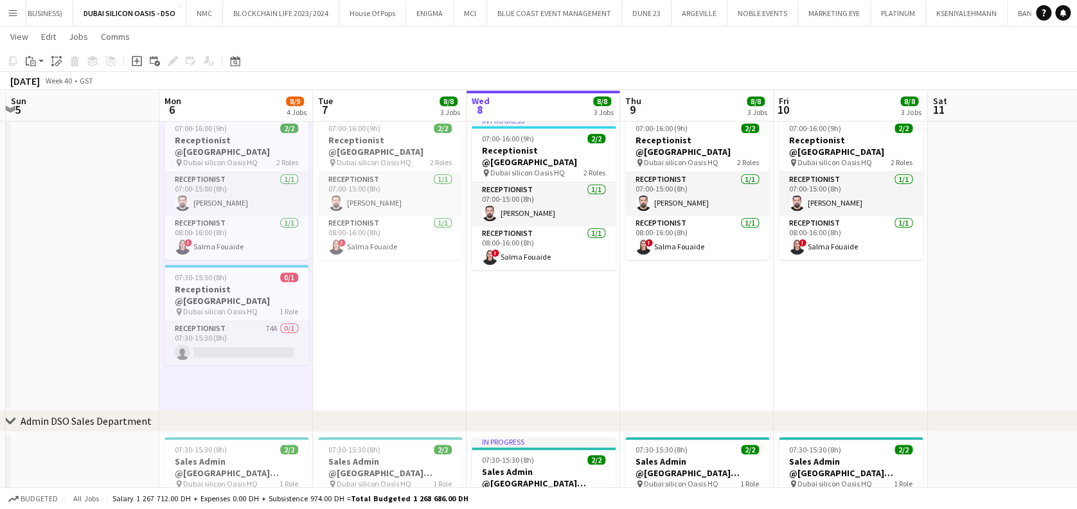
drag, startPoint x: 576, startPoint y: 297, endPoint x: 708, endPoint y: 264, distance: 136.3
click at [708, 264] on app-calendar-viewport "Fri 3 8/8 3 Jobs Sat 4 Sun 5 Mon 6 8/9 4 Jobs Tue 7 8/8 3 Jobs Wed 8 8/8 3 Jobs…" at bounding box center [538, 107] width 1077 height 970
drag, startPoint x: 437, startPoint y: 310, endPoint x: 509, endPoint y: 310, distance: 71.3
click at [437, 310] on app-date-cell "07:00-16:00 (9h) 2/2 Receptionist @Dubai Silicon Oasis pin Dubai silicon Oasis …" at bounding box center [390, 260] width 154 height 301
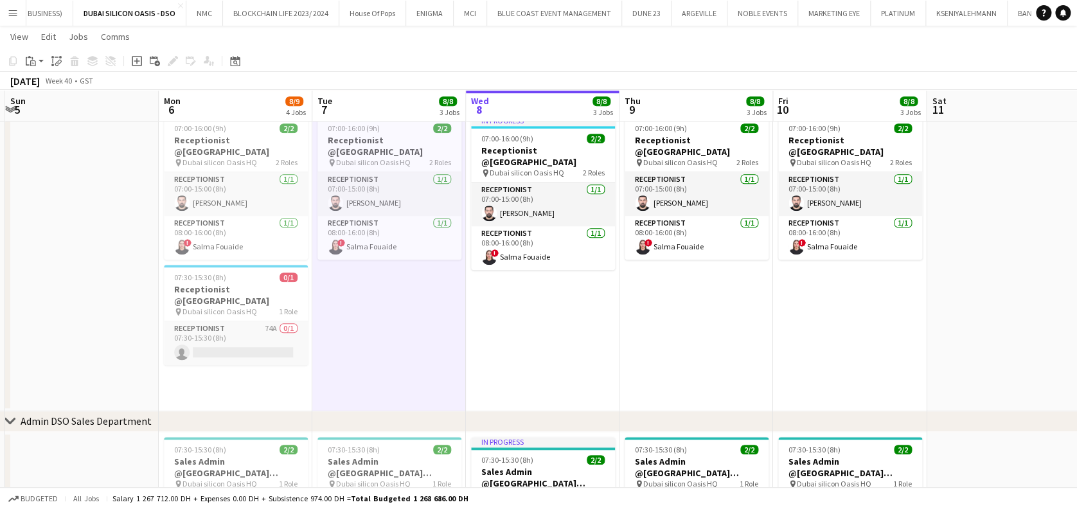
click at [524, 310] on app-date-cell "In progress 07:00-16:00 (9h) 2/2 Receptionist @Dubai Silicon Oasis pin Dubai si…" at bounding box center [543, 260] width 154 height 301
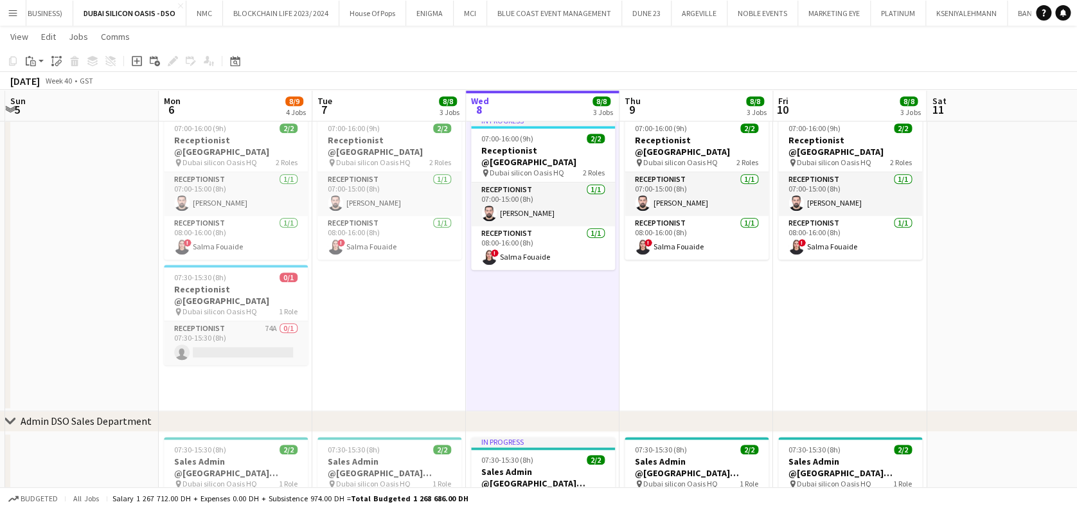
click at [648, 321] on app-date-cell "07:00-16:00 (9h) 2/2 Receptionist @Dubai Silicon Oasis pin Dubai silicon Oasis …" at bounding box center [696, 260] width 154 height 301
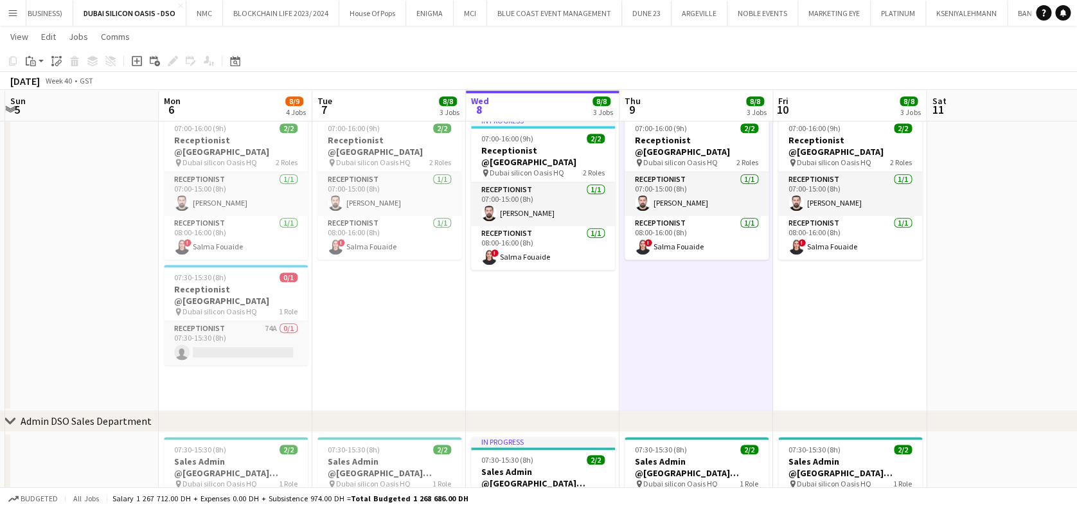
drag, startPoint x: 807, startPoint y: 321, endPoint x: 817, endPoint y: 320, distance: 9.7
click at [807, 320] on app-date-cell "07:00-16:00 (9h) 2/2 Receptionist @Dubai Silicon Oasis pin Dubai silicon Oasis …" at bounding box center [850, 260] width 154 height 301
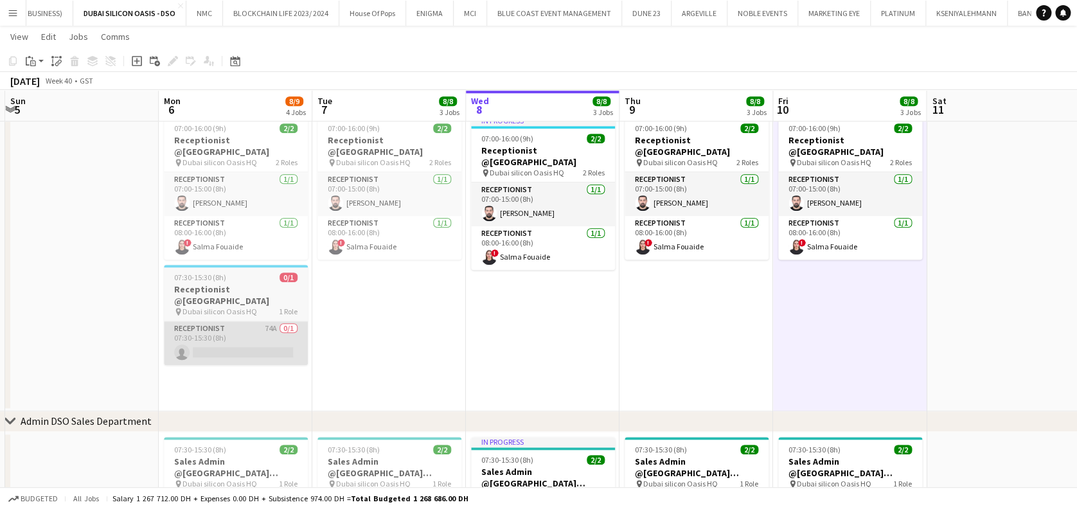
click at [257, 339] on app-card-role "Receptionist 74A 0/1 07:30-15:30 (8h) single-neutral-actions" at bounding box center [236, 343] width 144 height 44
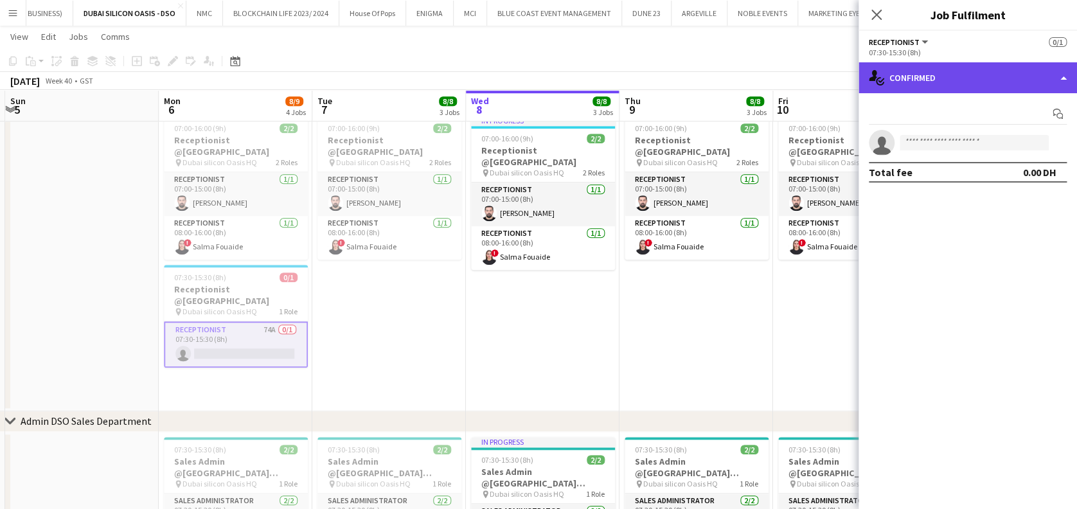
click at [951, 85] on div "single-neutral-actions-check-2 Confirmed" at bounding box center [967, 77] width 218 height 31
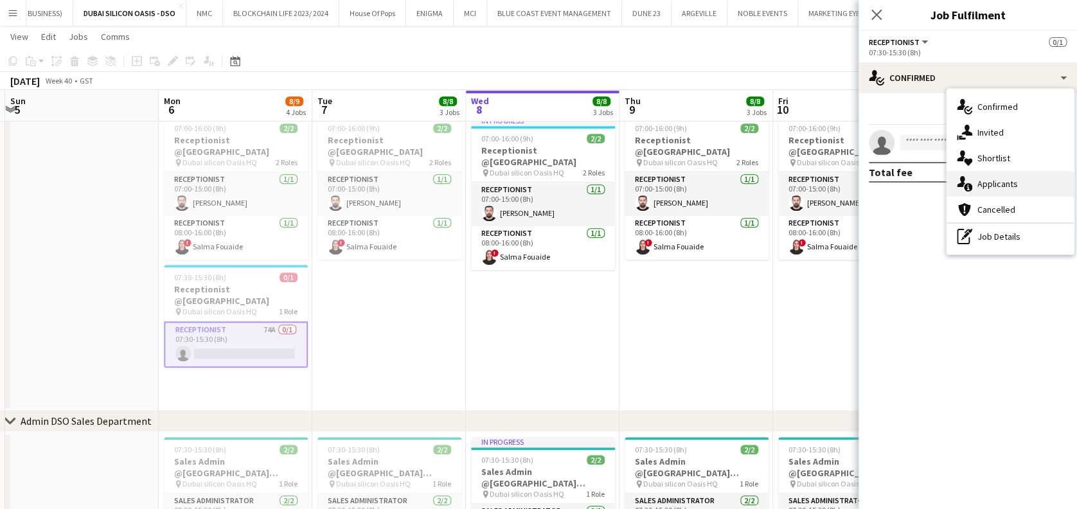
click at [973, 186] on div "single-neutral-actions-information Applicants" at bounding box center [1009, 184] width 127 height 26
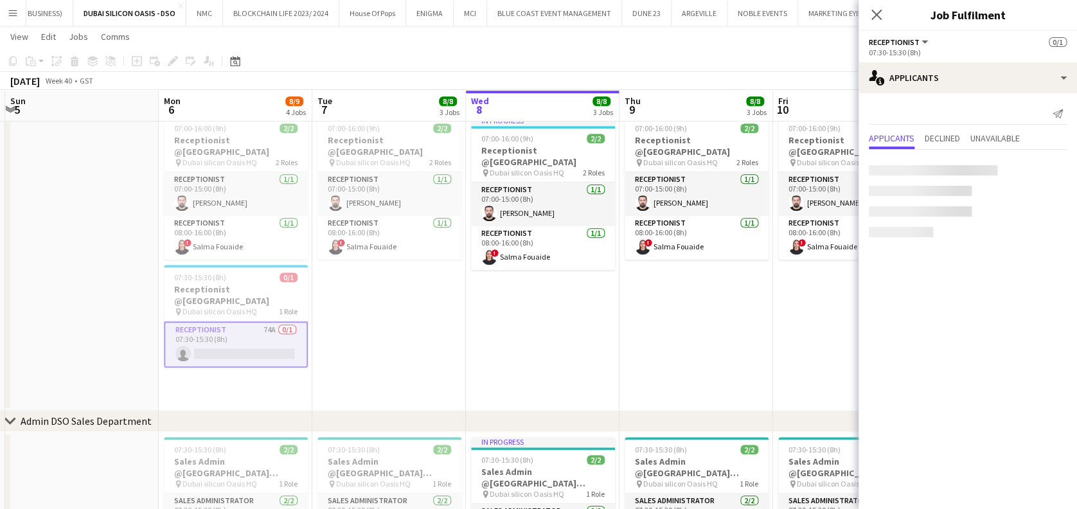
click at [721, 349] on app-date-cell "07:00-16:00 (9h) 2/2 Receptionist @Dubai Silicon Oasis pin Dubai silicon Oasis …" at bounding box center [696, 260] width 154 height 301
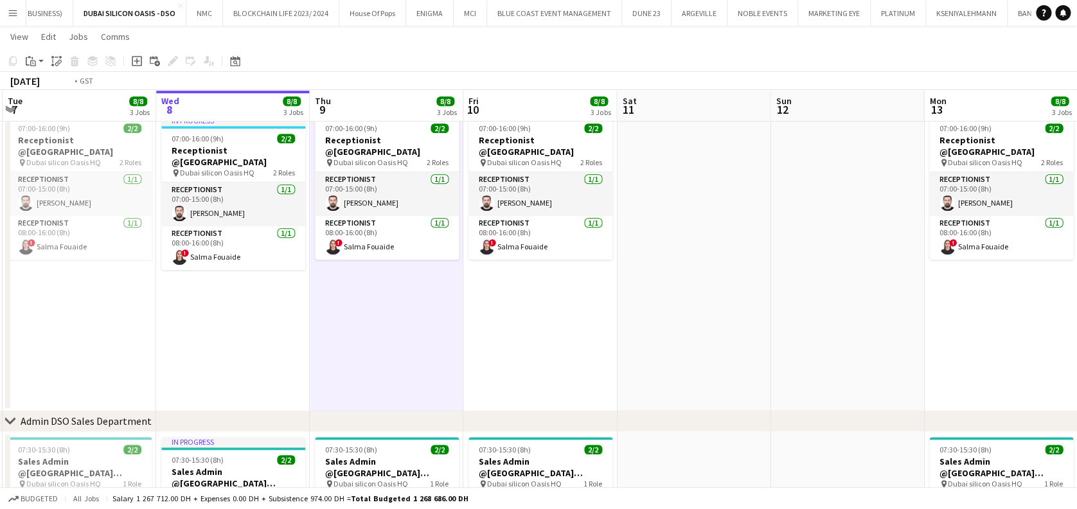
drag, startPoint x: 735, startPoint y: 313, endPoint x: 511, endPoint y: 313, distance: 223.5
click at [511, 313] on app-calendar-viewport "Fri 3 8/8 3 Jobs Sat 4 Sun 5 Mon 6 8/9 4 Jobs Tue 7 8/8 3 Jobs Wed 8 8/8 3 Jobs…" at bounding box center [538, 107] width 1077 height 970
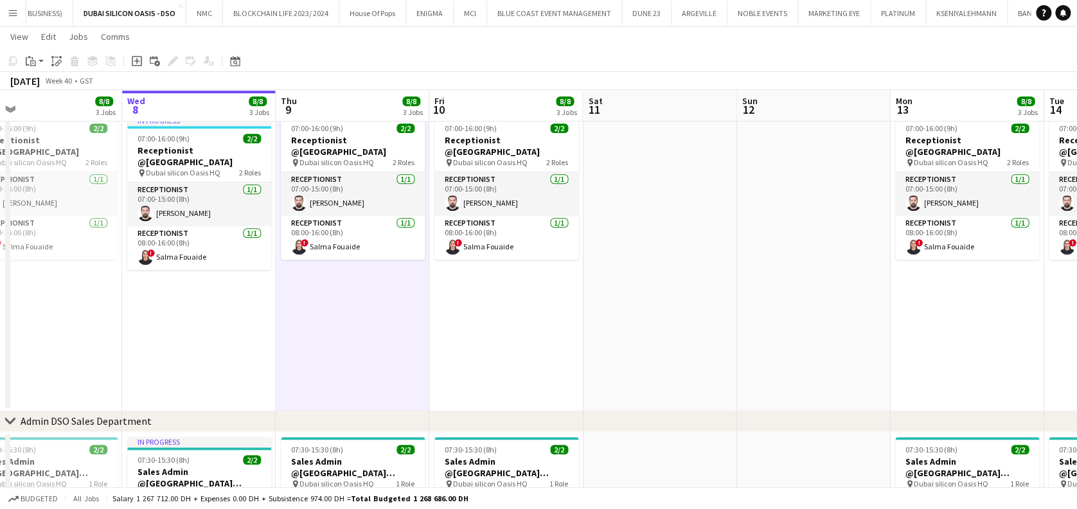
click at [762, 244] on app-date-cell at bounding box center [813, 260] width 154 height 301
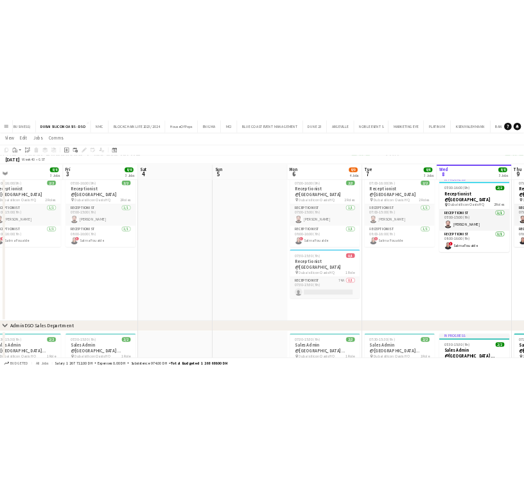
scroll to position [0, 328]
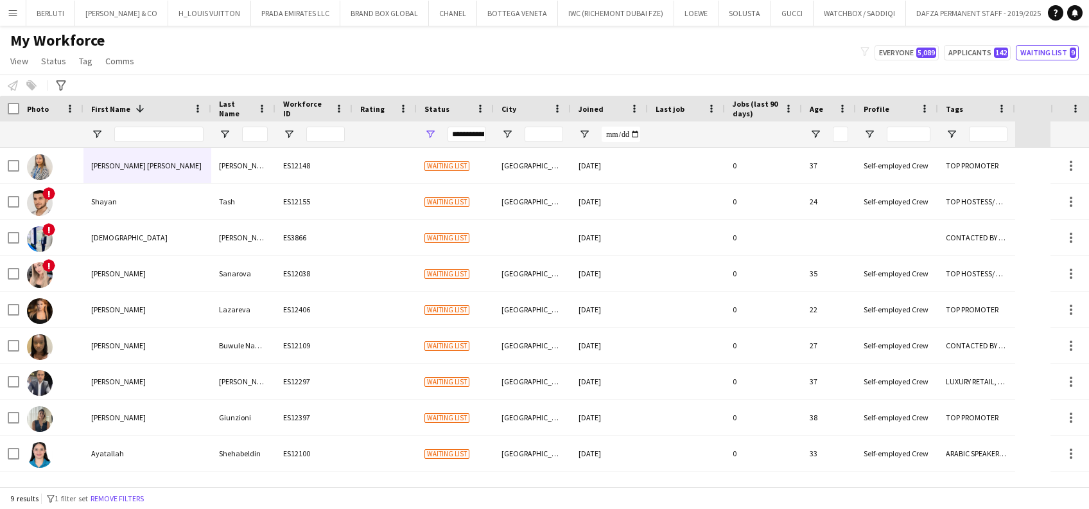
scroll to position [0, 548]
click at [6, 8] on button "Menu" at bounding box center [13, 13] width 26 height 26
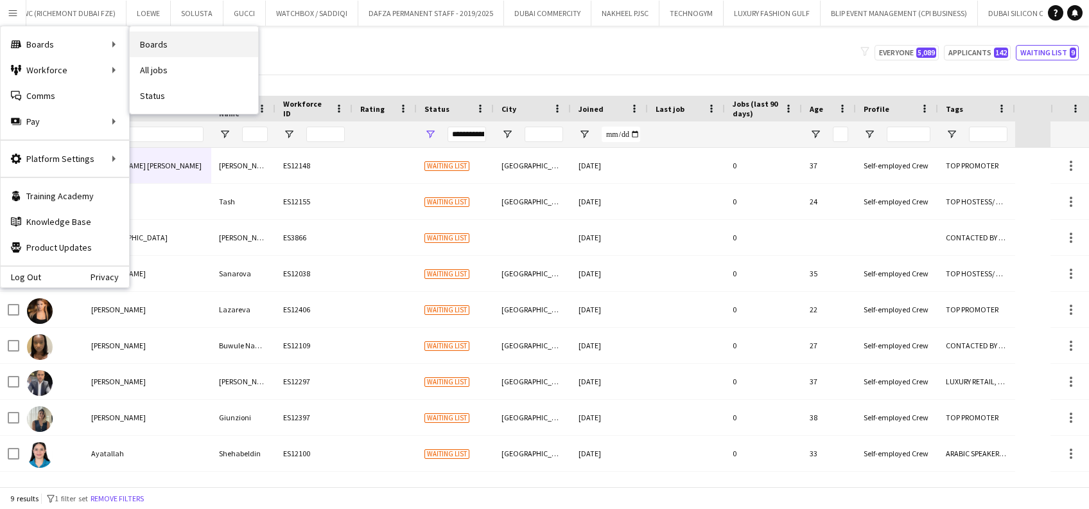
click at [175, 37] on link "Boards" at bounding box center [194, 44] width 128 height 26
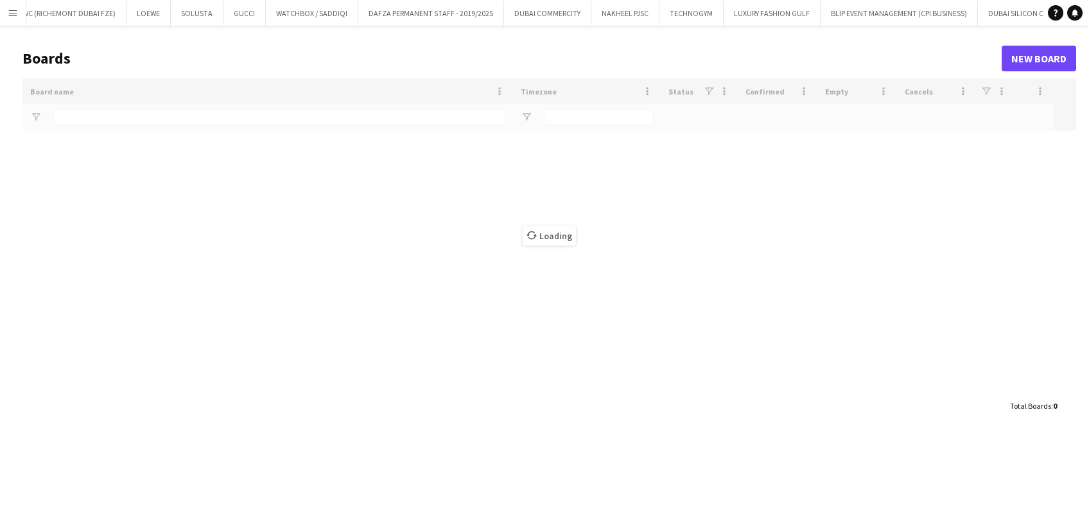
type input "***"
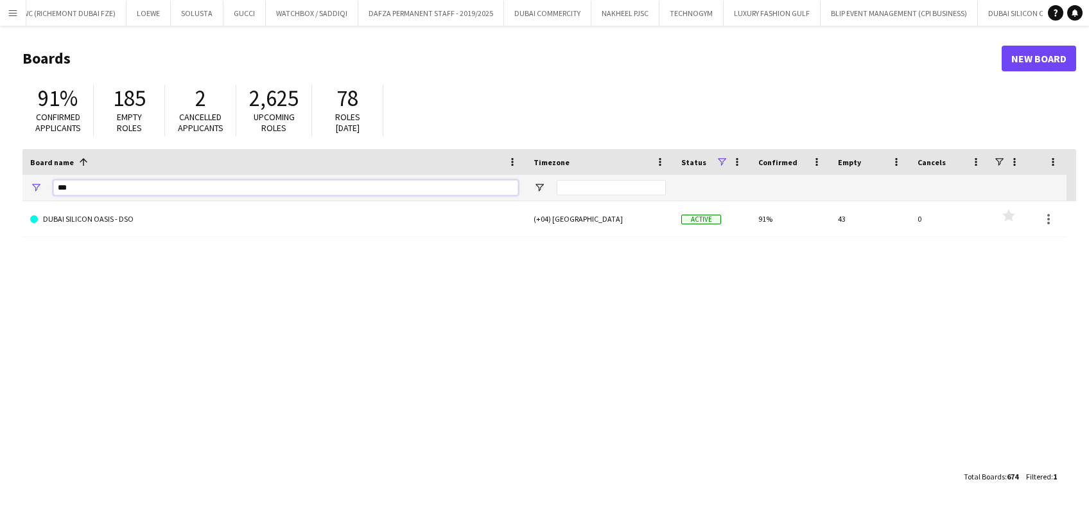
click at [0, 179] on html "Menu Boards Boards Boards All jobs Status Workforce Workforce My Workforce Recr…" at bounding box center [544, 254] width 1089 height 509
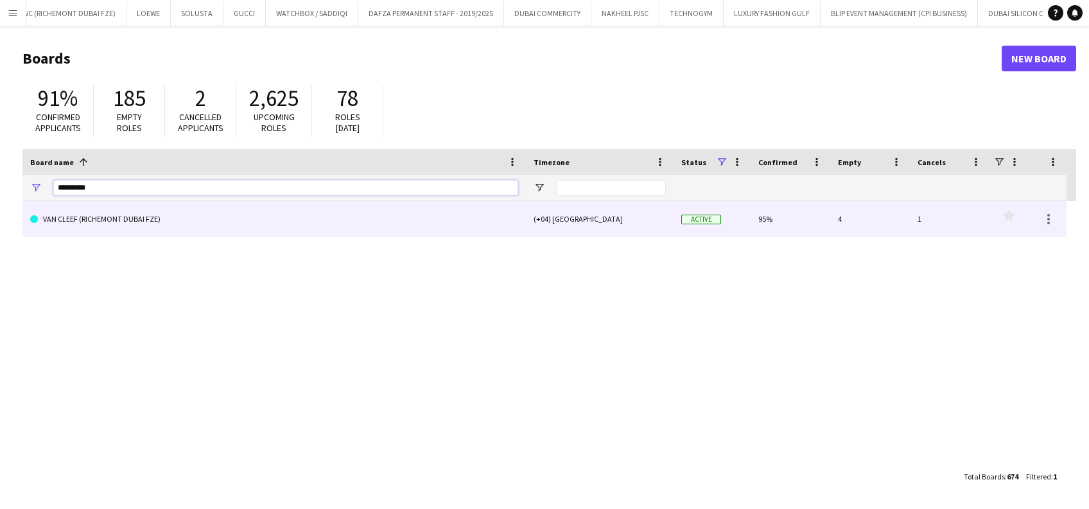
type input "*********"
click at [84, 209] on link "VAN CLEEF (RICHEMONT DUBAI FZE)" at bounding box center [274, 219] width 488 height 36
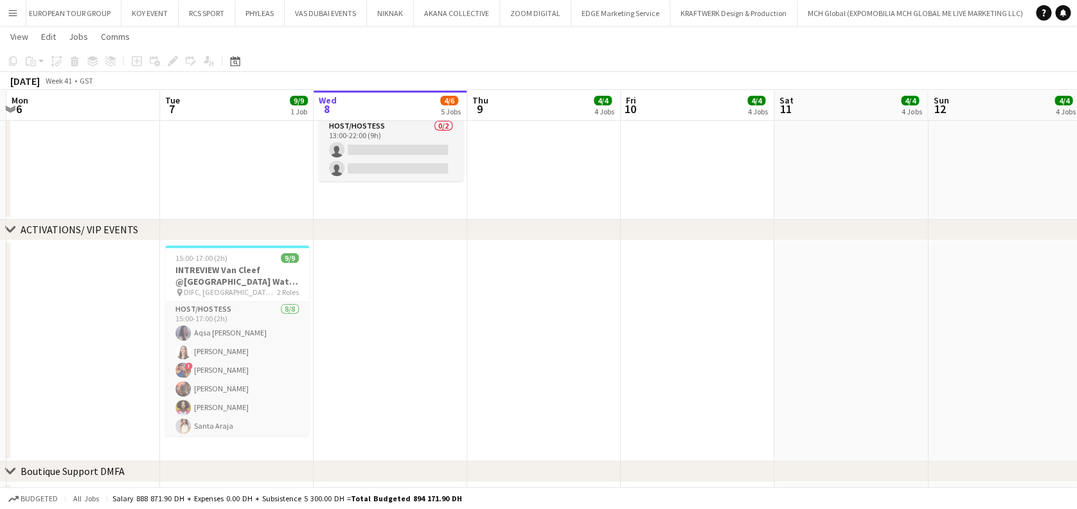
scroll to position [0, 316]
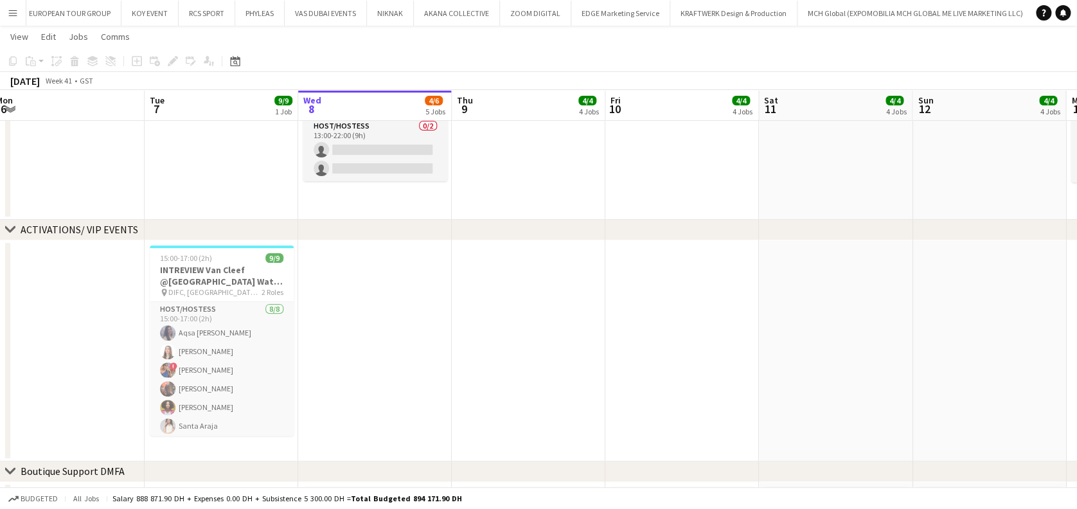
drag, startPoint x: 195, startPoint y: 364, endPoint x: 339, endPoint y: 371, distance: 143.4
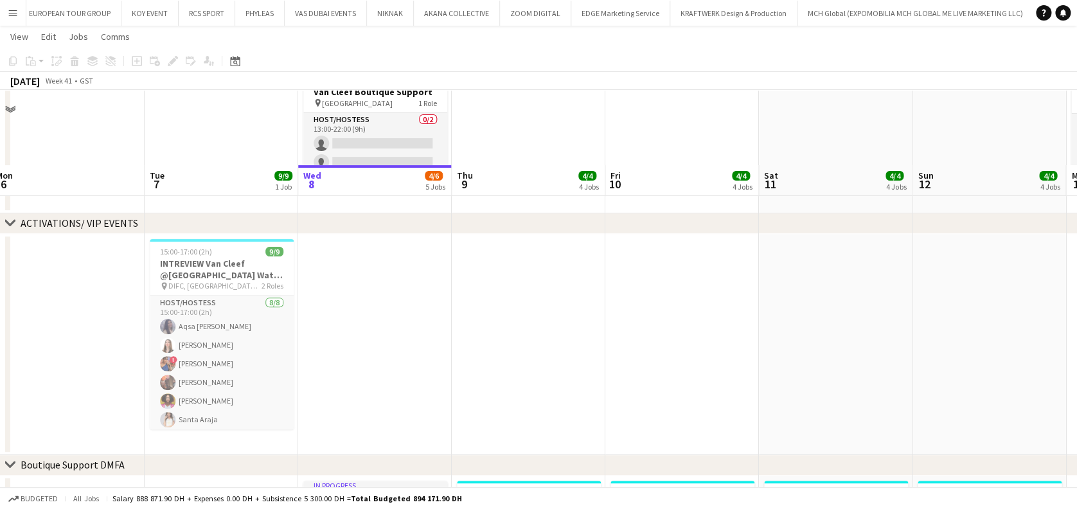
scroll to position [171, 0]
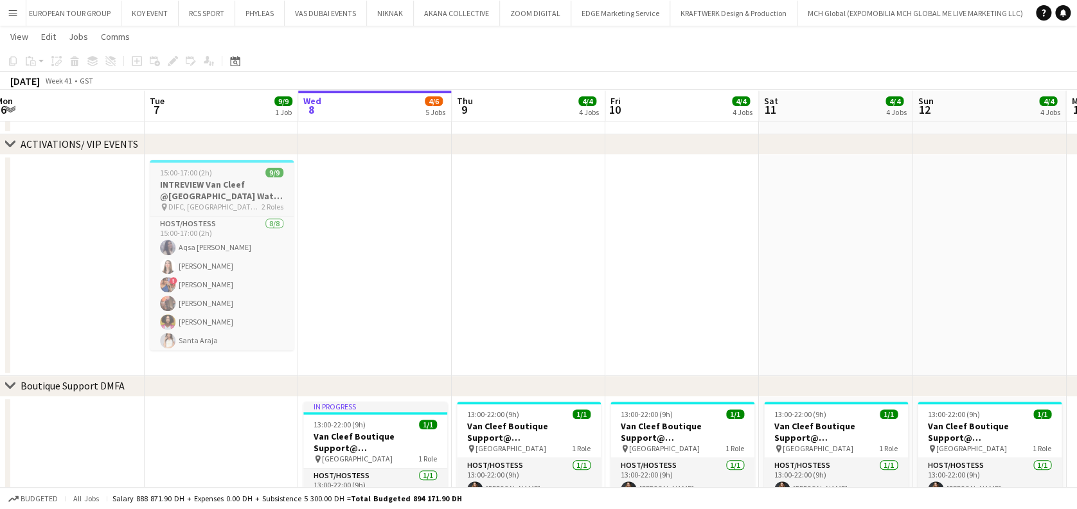
click at [242, 174] on div "15:00-17:00 (2h) 9/9" at bounding box center [222, 173] width 144 height 10
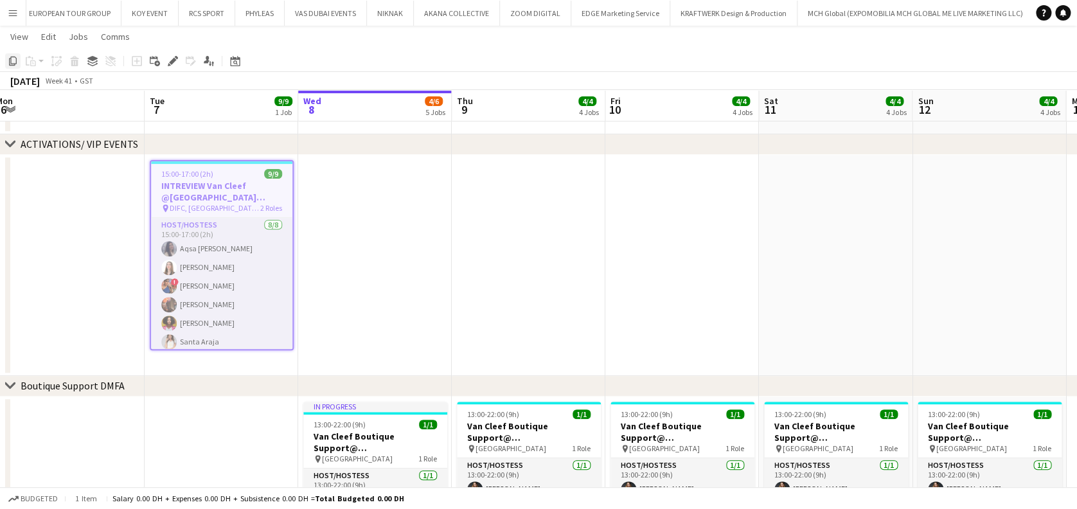
click at [6, 55] on div "Copy" at bounding box center [12, 60] width 15 height 15
click at [692, 184] on app-date-cell at bounding box center [682, 265] width 154 height 221
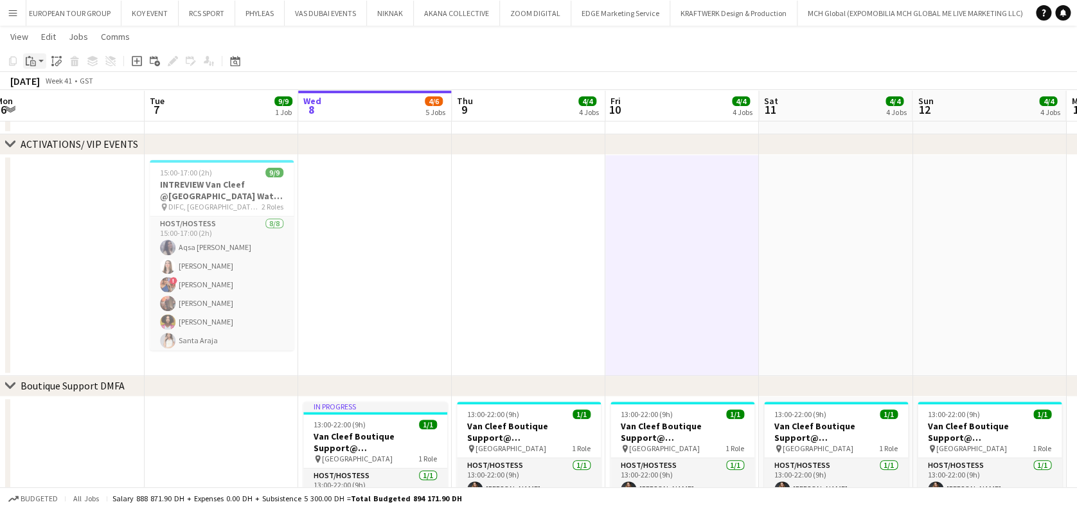
click at [30, 57] on icon at bounding box center [29, 57] width 3 height 2
click at [42, 89] on link "Paste Ctrl+V" at bounding box center [94, 86] width 121 height 12
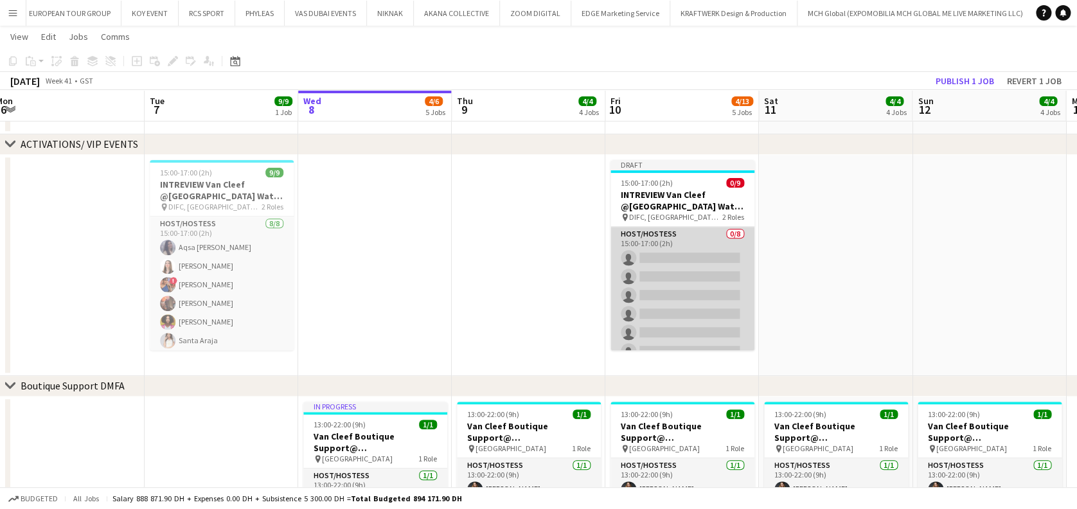
click at [662, 267] on app-card-role "Host/Hostess 0/8 15:00-17:00 (2h) single-neutral-actions single-neutral-actions…" at bounding box center [682, 314] width 144 height 174
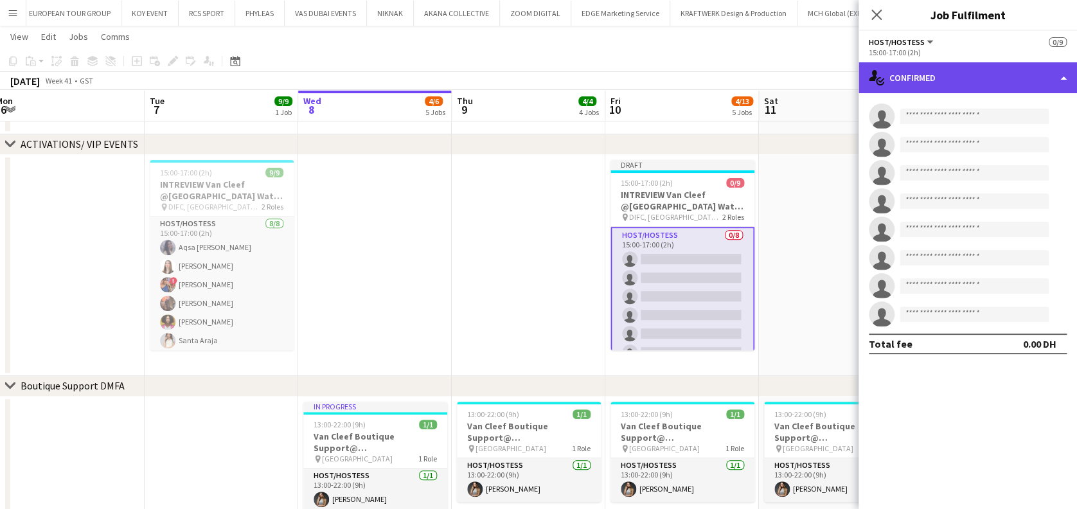
click at [932, 84] on div "single-neutral-actions-check-2 Confirmed" at bounding box center [967, 77] width 218 height 31
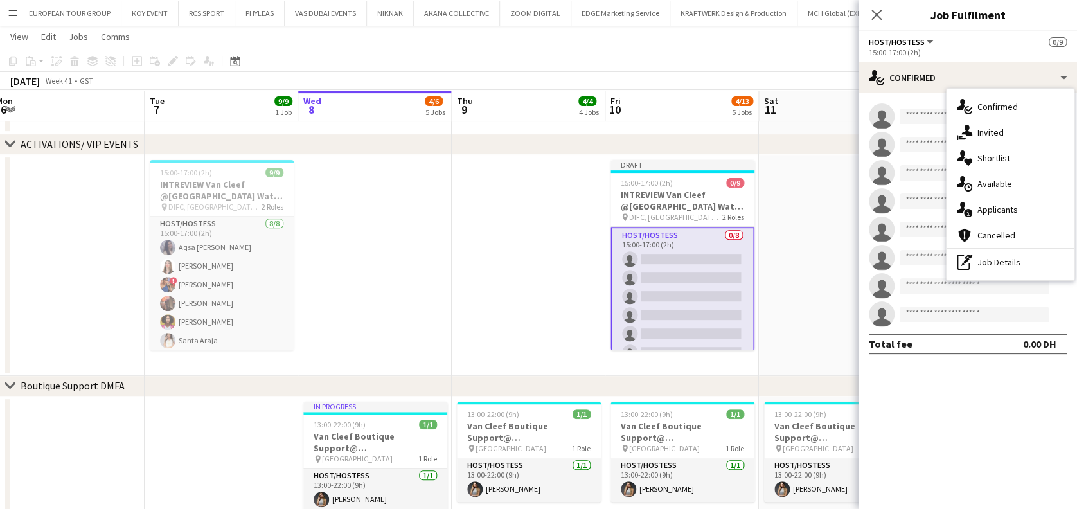
click at [676, 266] on app-card-role "Host/Hostess 0/8 15:00-17:00 (2h) single-neutral-actions single-neutral-actions…" at bounding box center [682, 315] width 144 height 177
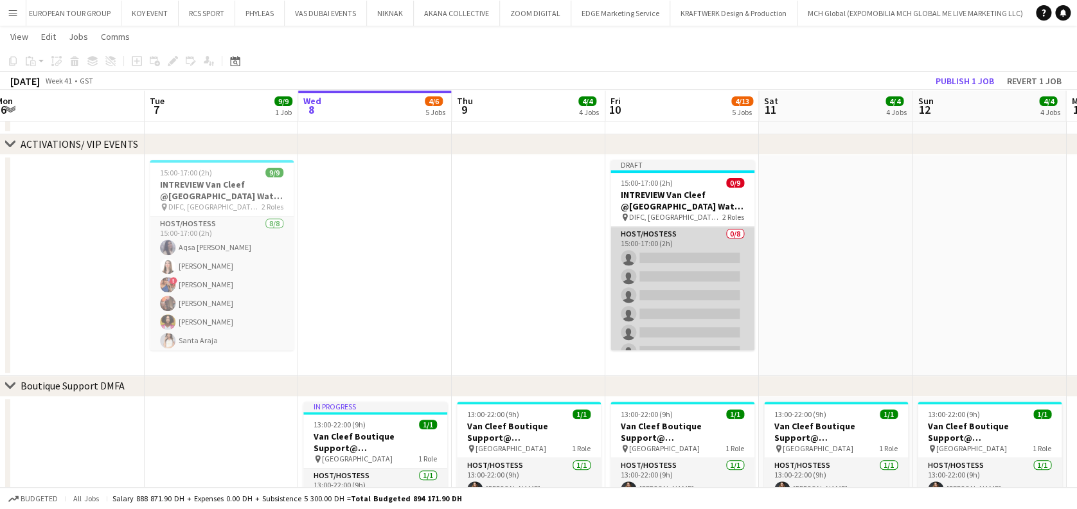
click at [643, 278] on app-card-role "Host/Hostess 0/8 15:00-17:00 (2h) single-neutral-actions single-neutral-actions…" at bounding box center [682, 314] width 144 height 174
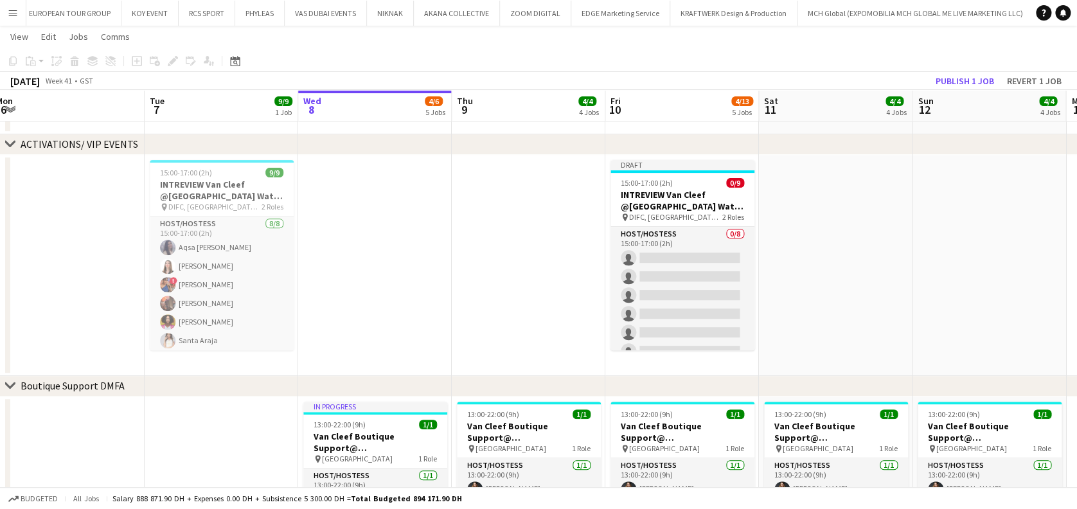
scroll to position [0, 315]
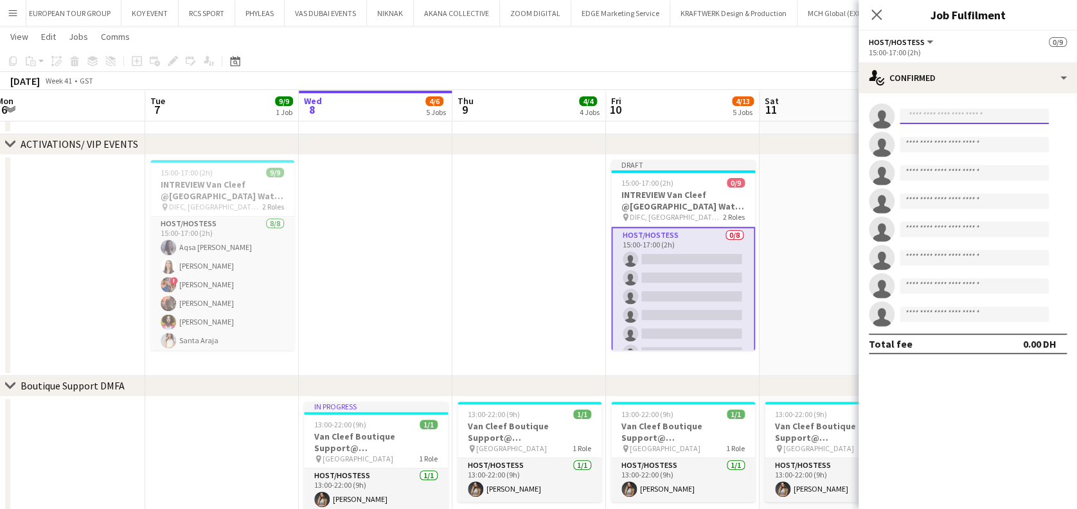
click at [932, 114] on input at bounding box center [973, 116] width 149 height 15
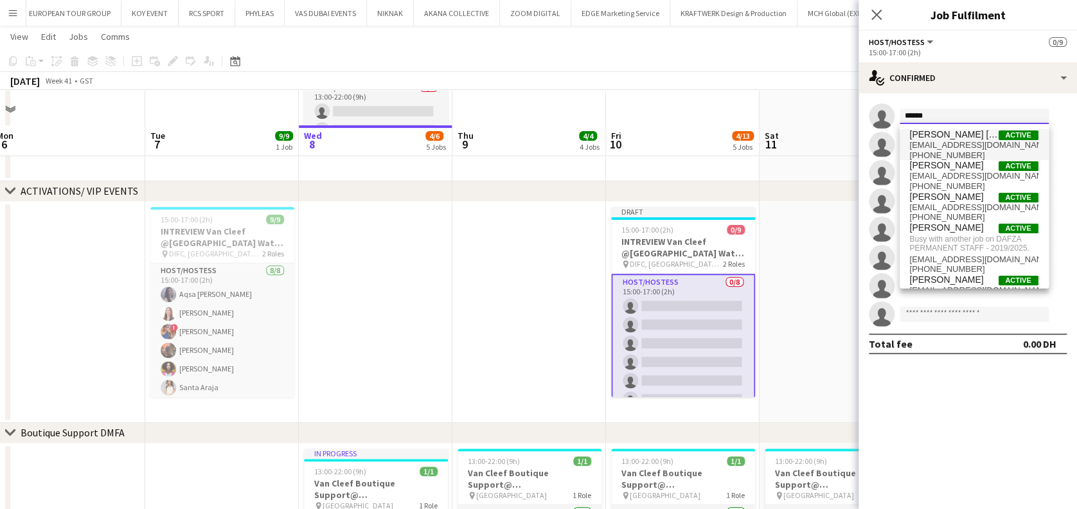
scroll to position [85, 0]
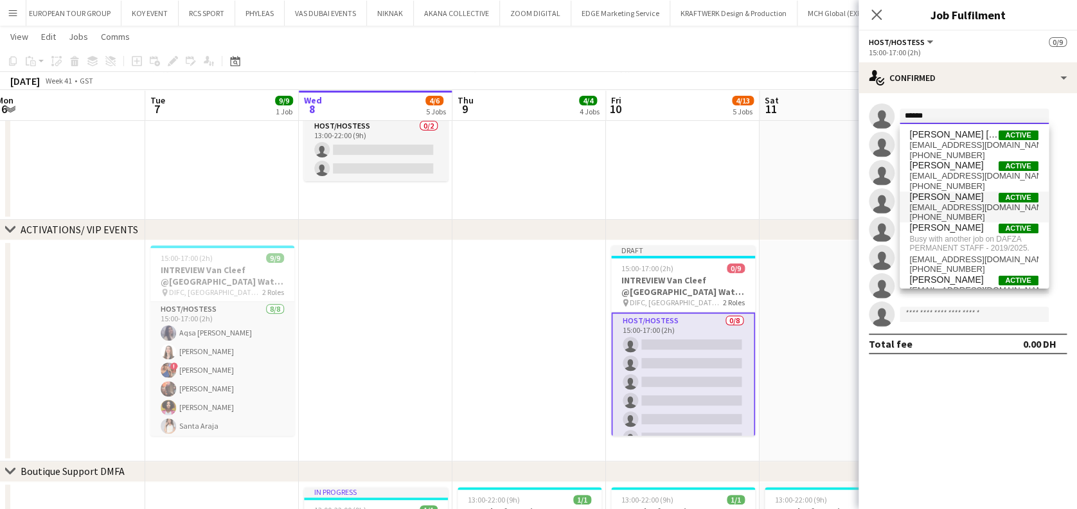
type input "*****"
click at [989, 203] on span "aminamahdani90@gmail.com" at bounding box center [974, 207] width 128 height 10
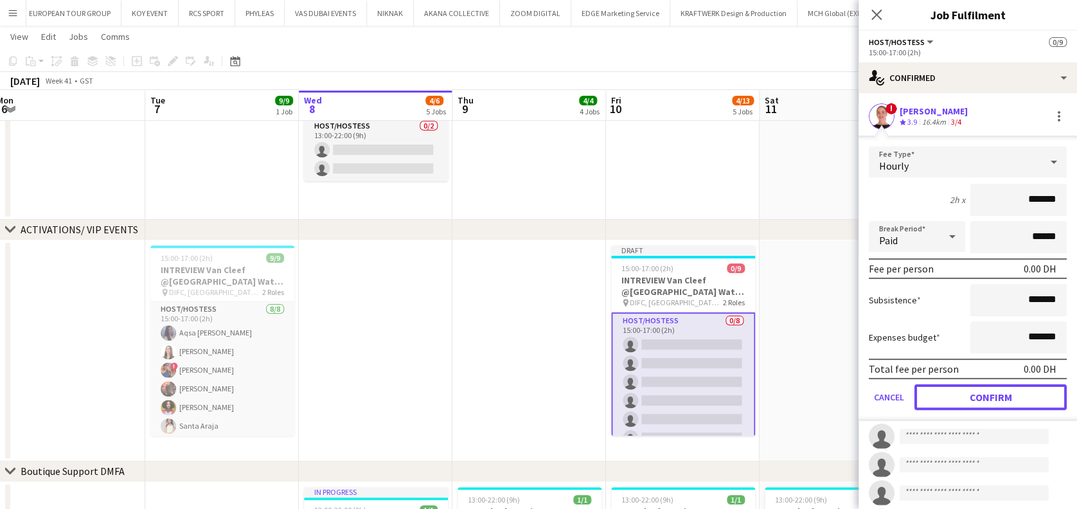
click at [1006, 390] on button "Confirm" at bounding box center [990, 397] width 152 height 26
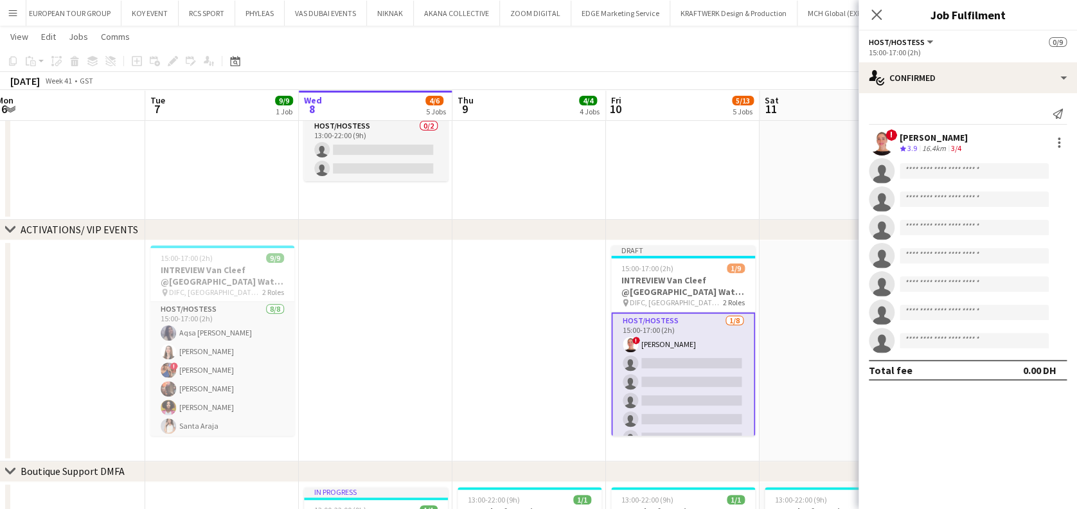
click at [791, 346] on app-date-cell at bounding box center [836, 350] width 154 height 221
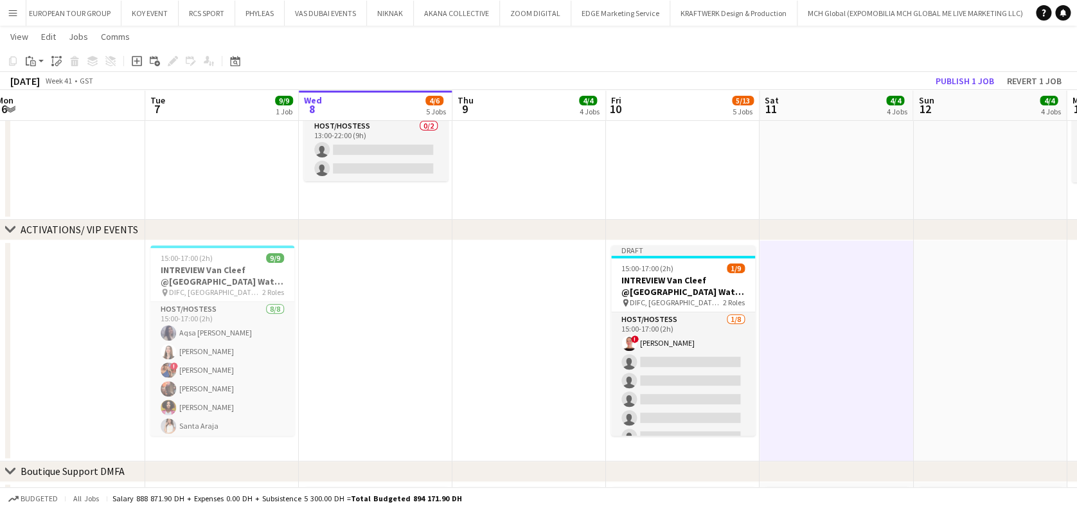
drag, startPoint x: 813, startPoint y: 357, endPoint x: 608, endPoint y: 348, distance: 205.1
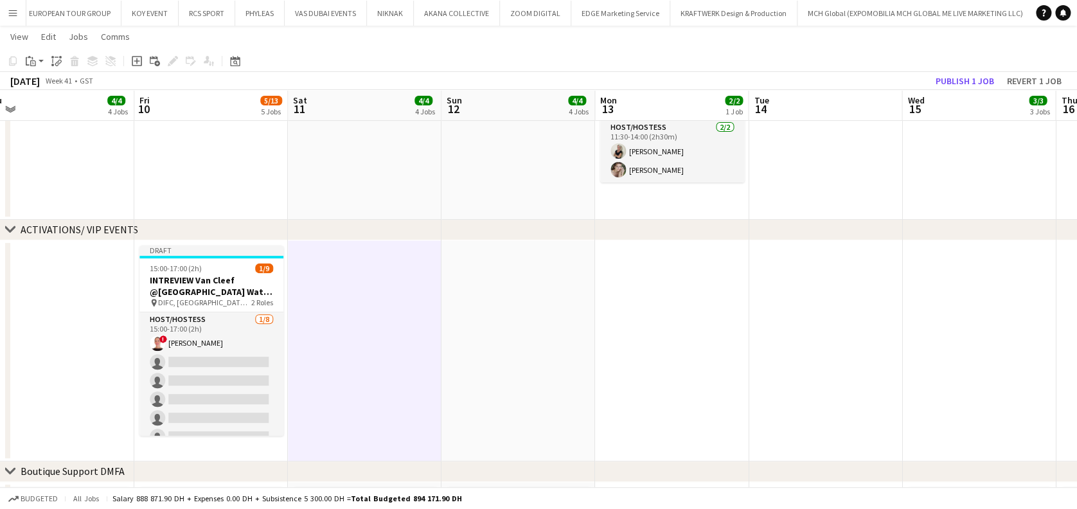
drag, startPoint x: 764, startPoint y: 364, endPoint x: 417, endPoint y: 360, distance: 347.5
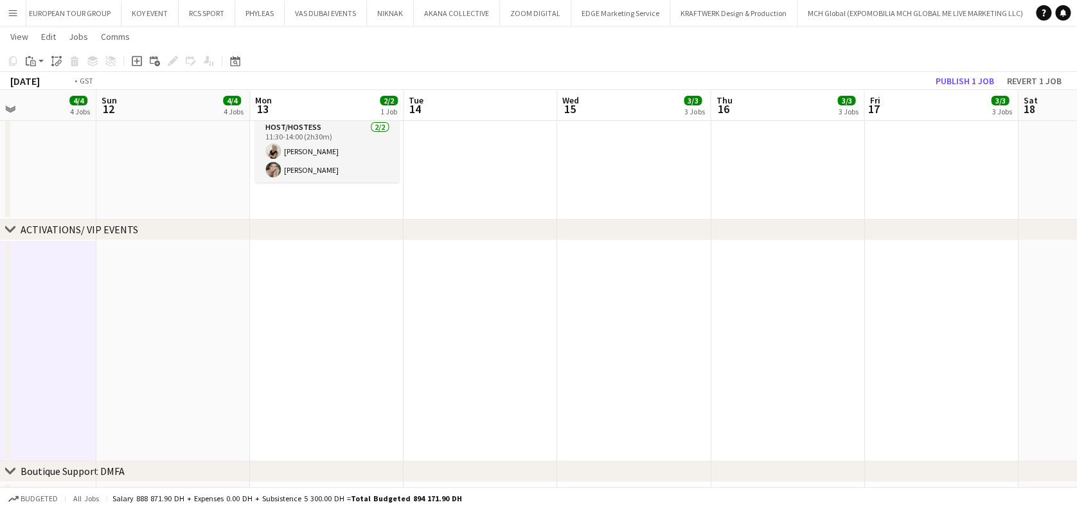
drag, startPoint x: 891, startPoint y: 368, endPoint x: 296, endPoint y: 382, distance: 595.0
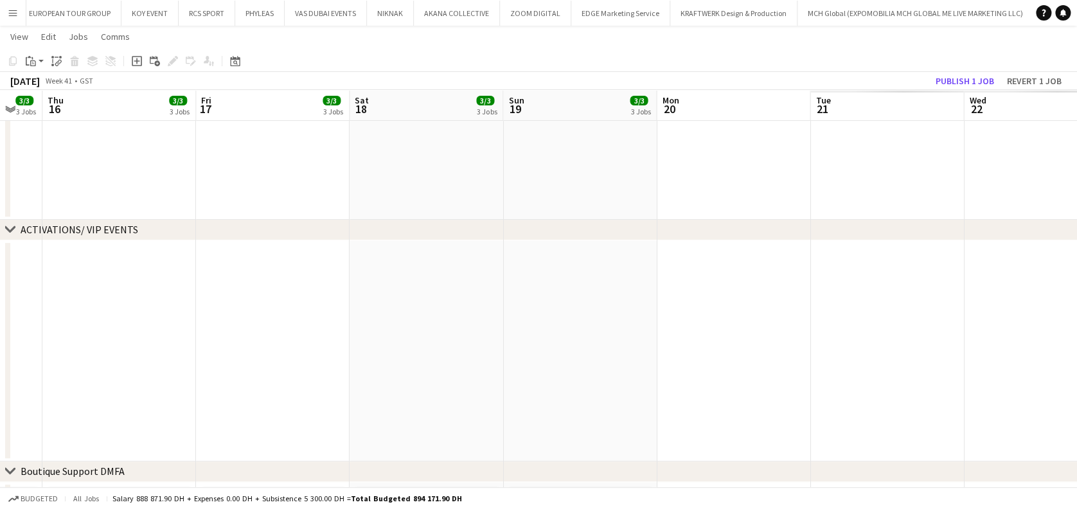
drag, startPoint x: 915, startPoint y: 372, endPoint x: 262, endPoint y: 398, distance: 653.8
drag, startPoint x: 609, startPoint y: 410, endPoint x: 325, endPoint y: 397, distance: 284.2
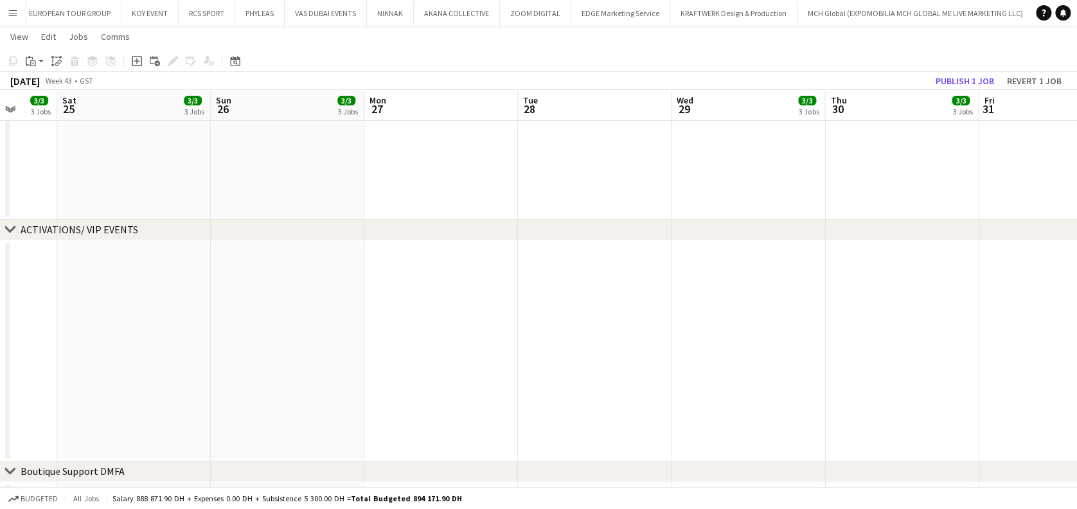
drag, startPoint x: 808, startPoint y: 416, endPoint x: 448, endPoint y: 374, distance: 362.8
drag, startPoint x: 442, startPoint y: 374, endPoint x: 468, endPoint y: 356, distance: 31.4
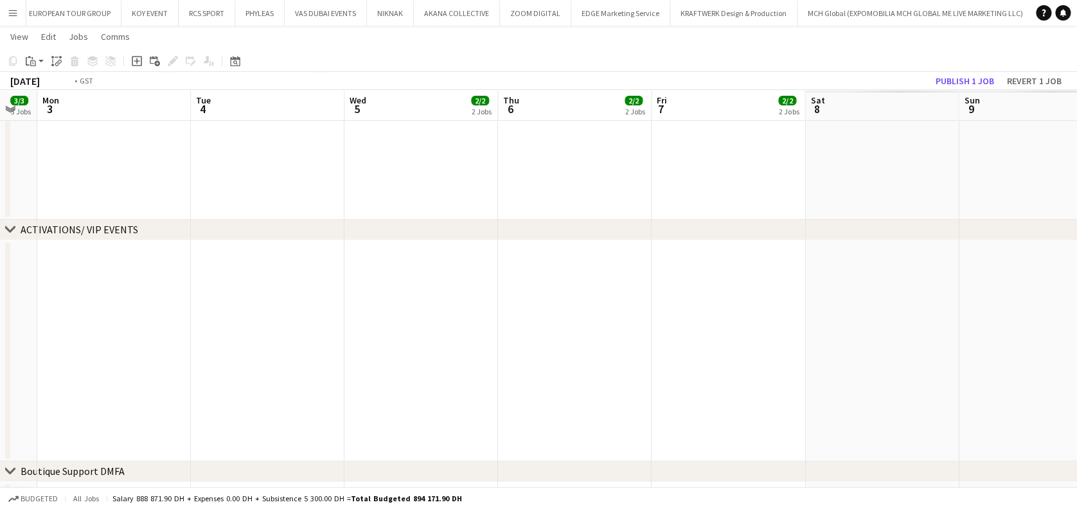
drag, startPoint x: 354, startPoint y: 377, endPoint x: 114, endPoint y: 374, distance: 239.6
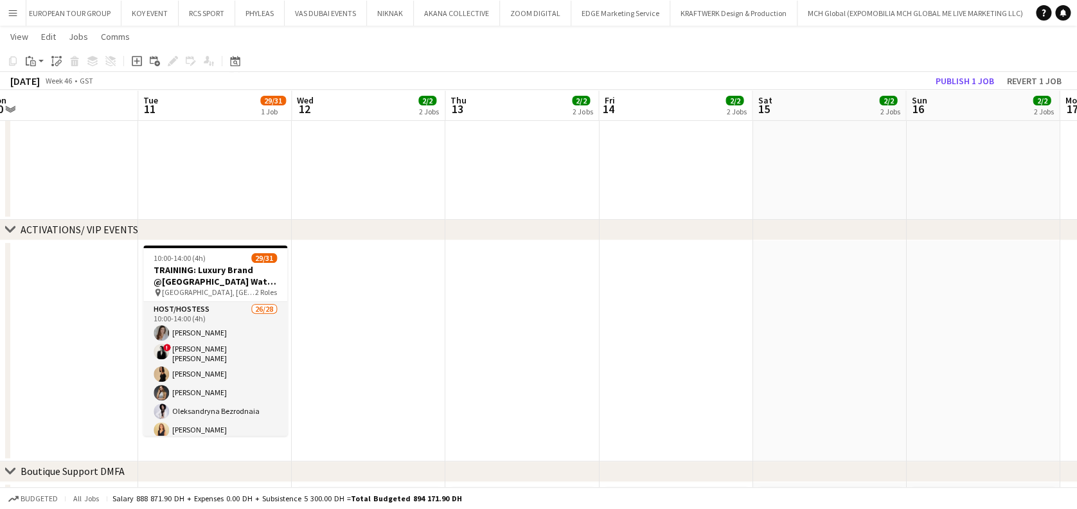
drag, startPoint x: 683, startPoint y: 354, endPoint x: 331, endPoint y: 354, distance: 352.0
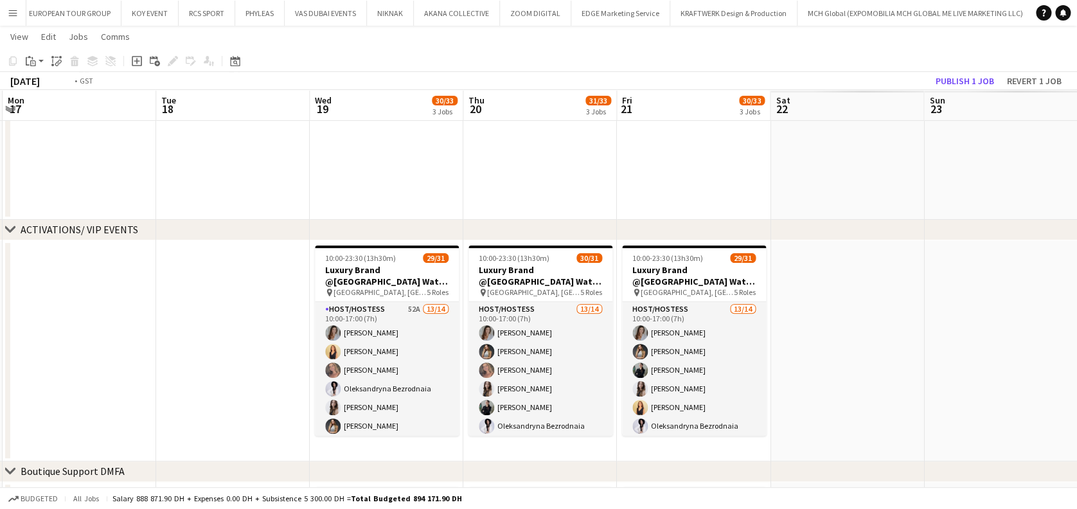
drag, startPoint x: 224, startPoint y: 404, endPoint x: 130, endPoint y: 404, distance: 94.4
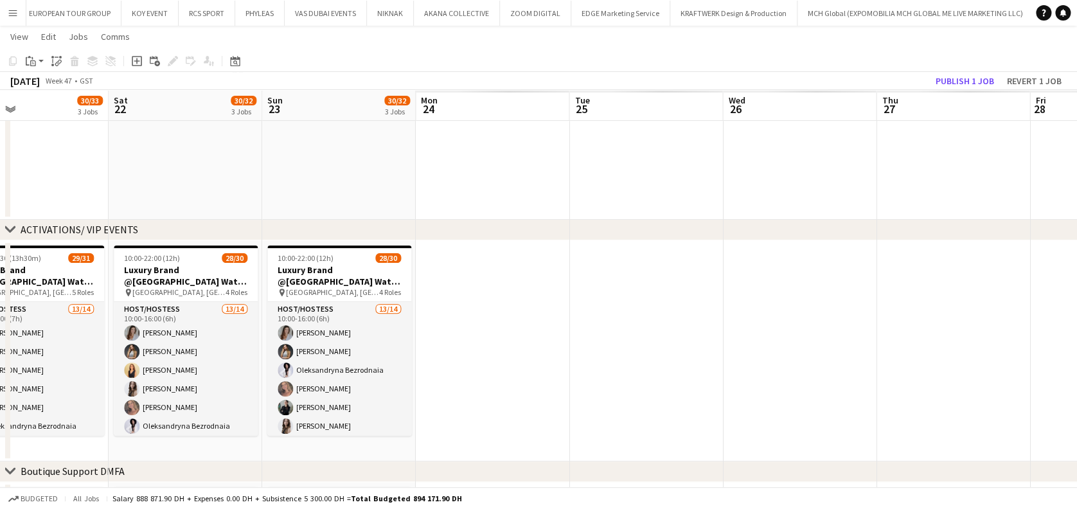
drag, startPoint x: 537, startPoint y: 373, endPoint x: 752, endPoint y: 373, distance: 214.5
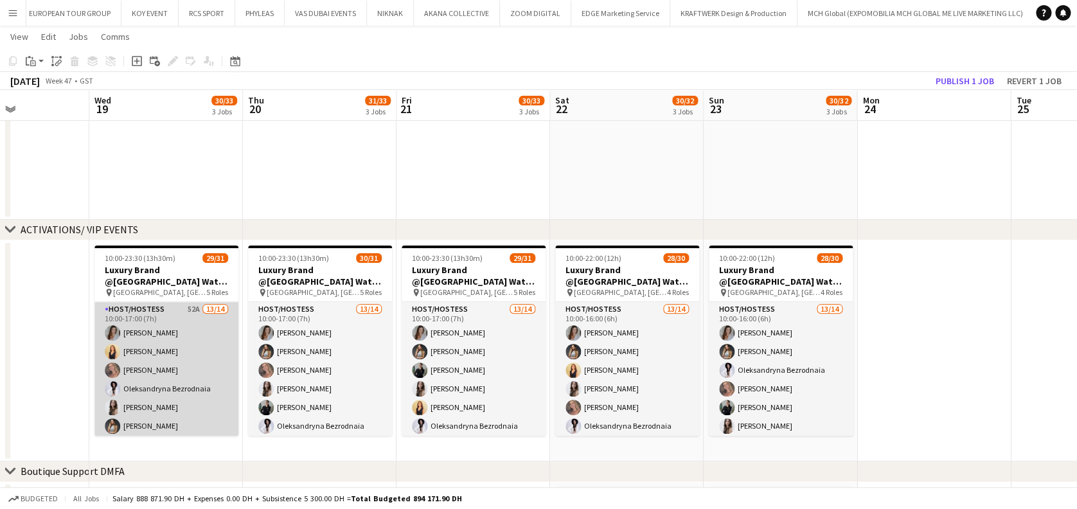
click at [177, 351] on app-card-role "Host/Hostess 52A 13/14 10:00-17:00 (7h) Camila Rossato Dorsa Ahmadi Pishkouhi R…" at bounding box center [166, 445] width 144 height 286
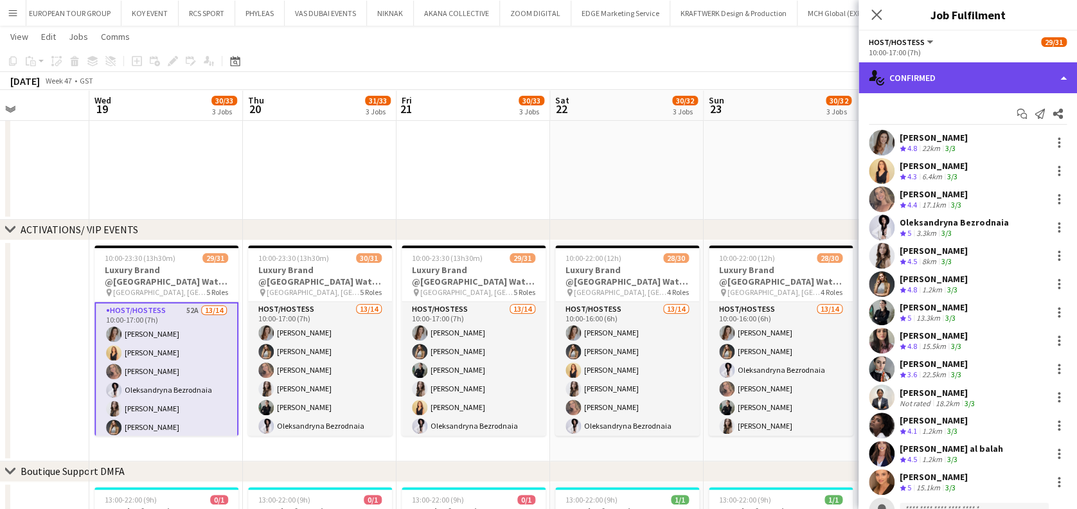
click at [985, 71] on div "single-neutral-actions-check-2 Confirmed" at bounding box center [967, 77] width 218 height 31
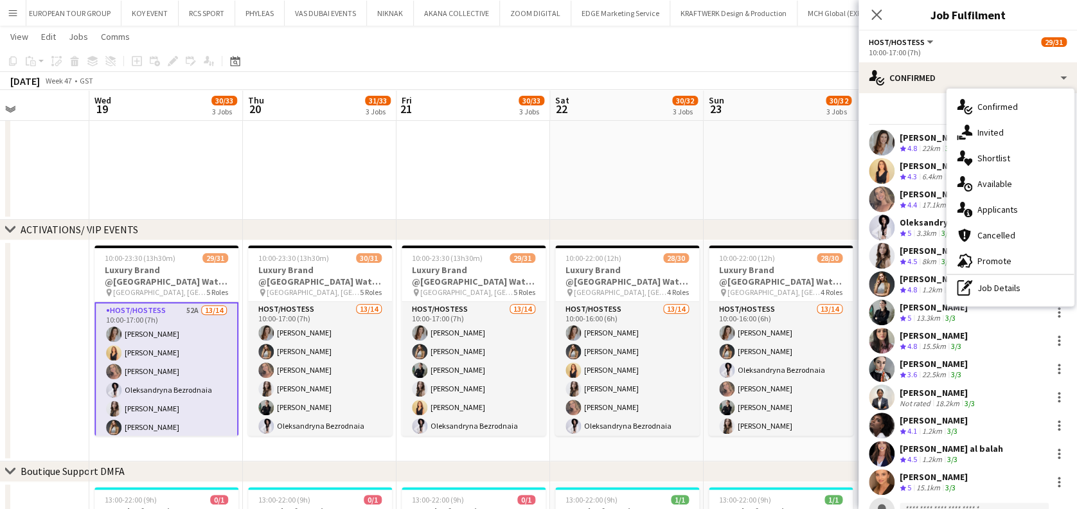
click at [1023, 210] on div "single-neutral-actions-information Applicants" at bounding box center [1009, 210] width 127 height 26
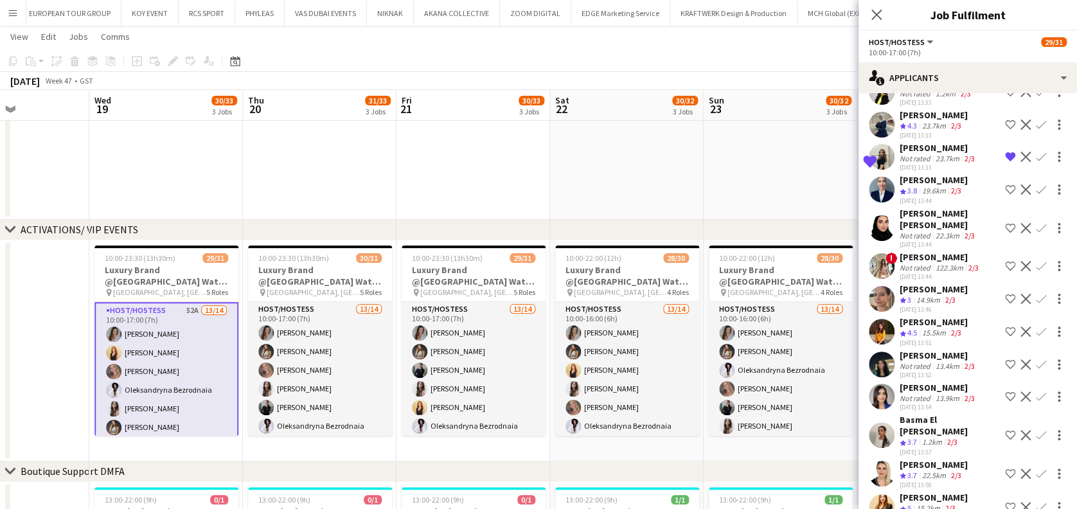
scroll to position [594, 0]
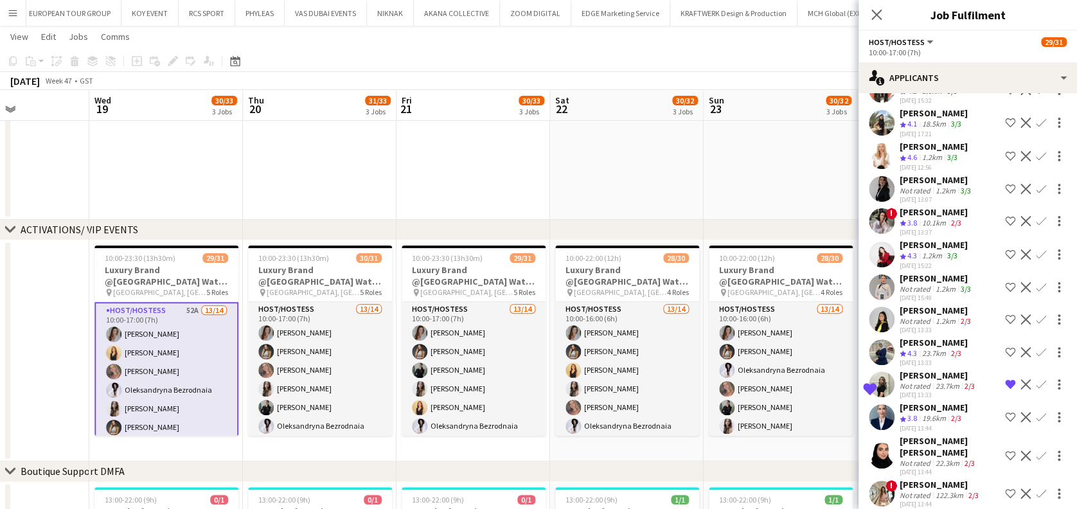
drag, startPoint x: 955, startPoint y: 361, endPoint x: 916, endPoint y: 361, distance: 38.5
click at [916, 369] on div "Fatima Alzubaidi" at bounding box center [938, 375] width 78 height 12
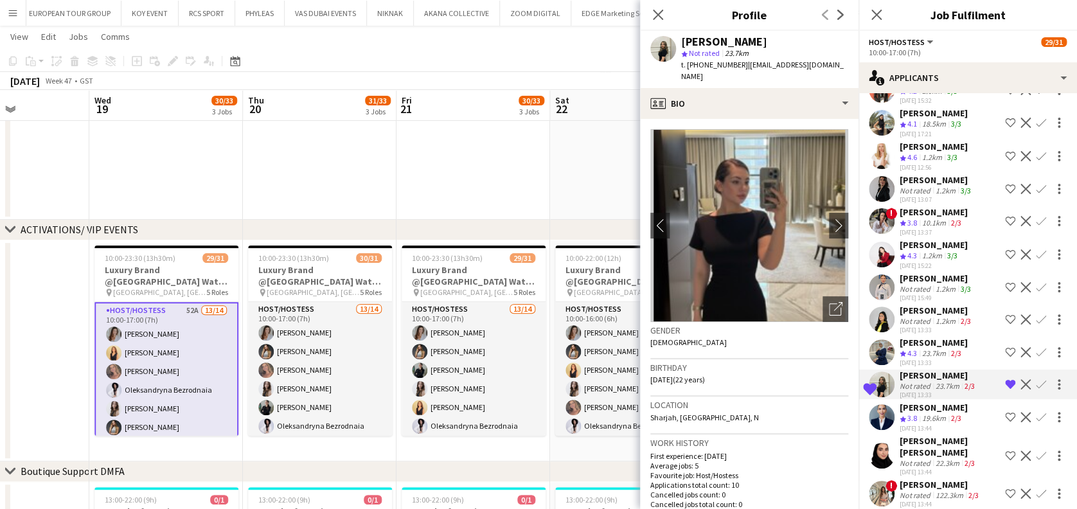
drag, startPoint x: 916, startPoint y: 360, endPoint x: 907, endPoint y: 371, distance: 13.7
click at [907, 371] on div "Fatima Alzubaidi Not rated 23.7km 2/3 30-09-2025 13:33" at bounding box center [938, 384] width 78 height 30
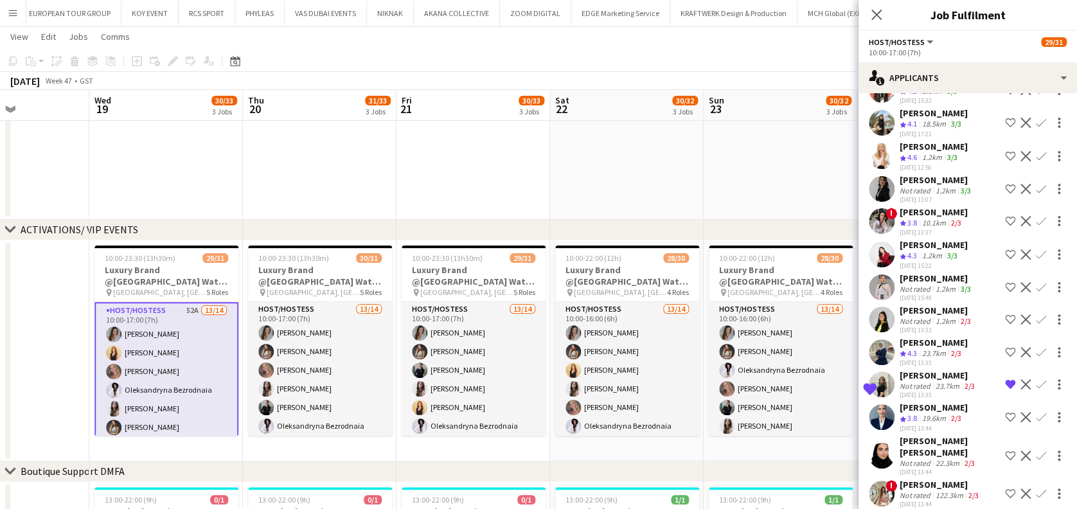
drag, startPoint x: 907, startPoint y: 371, endPoint x: 978, endPoint y: 364, distance: 71.6
click at [978, 369] on div "Shortlisted Fatima Alzubaidi Not rated 23.7km 2/3 30-09-2025 13:33 Remove crew …" at bounding box center [967, 384] width 218 height 30
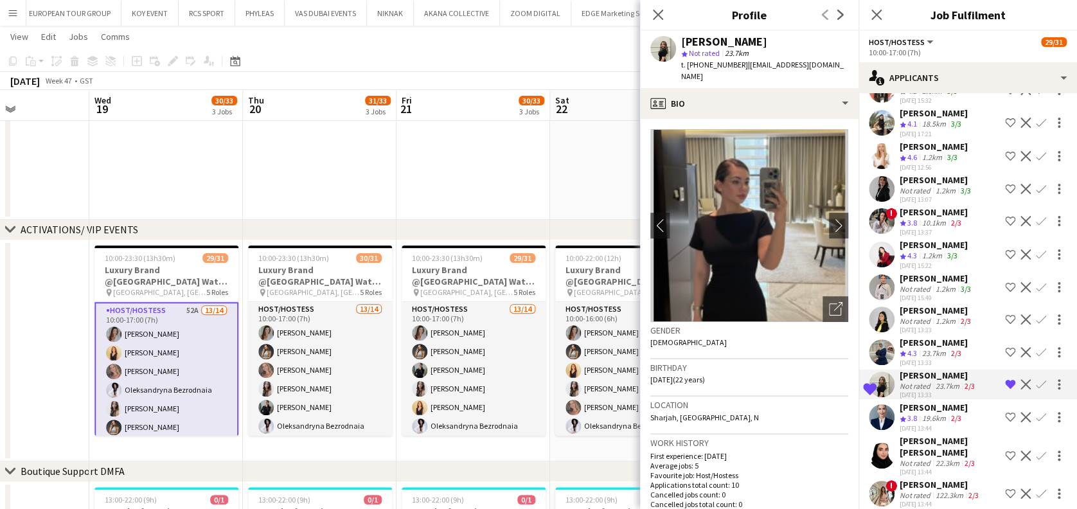
copy div "Shortlisted Fatima Alzubaidi"
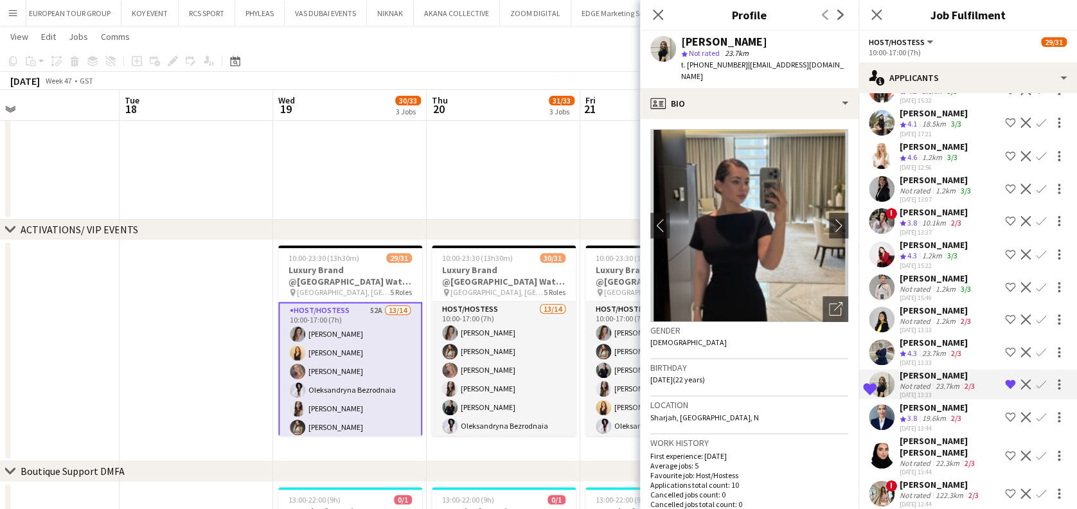
drag, startPoint x: 76, startPoint y: 332, endPoint x: 223, endPoint y: 332, distance: 146.5
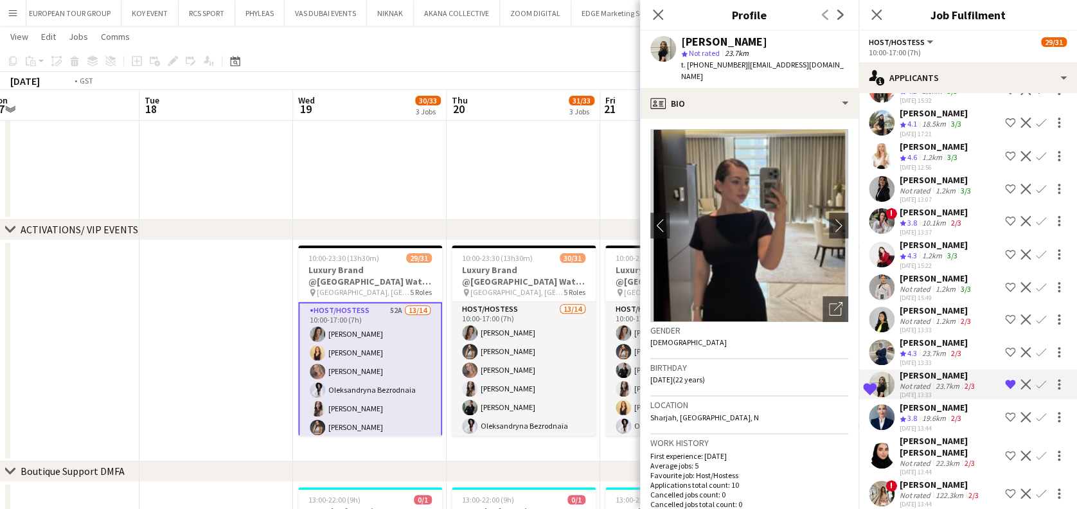
drag, startPoint x: 116, startPoint y: 334, endPoint x: 319, endPoint y: 332, distance: 203.0
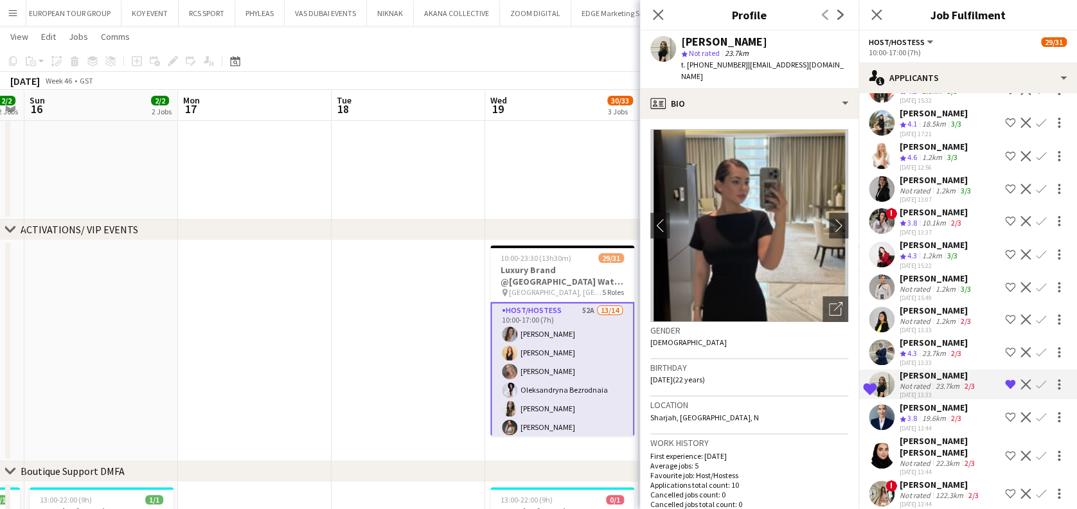
drag, startPoint x: 155, startPoint y: 335, endPoint x: 391, endPoint y: 333, distance: 235.8
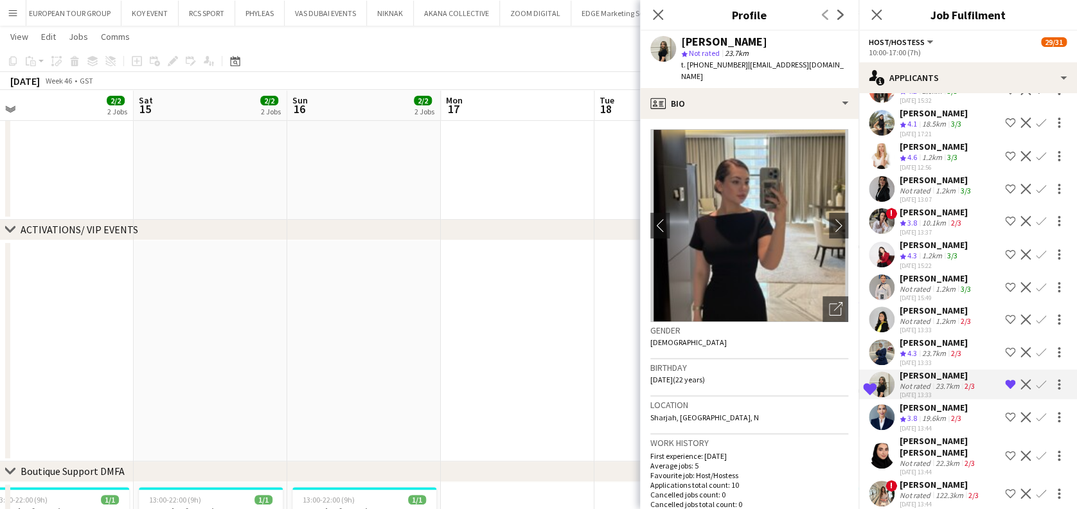
drag, startPoint x: 233, startPoint y: 339, endPoint x: 218, endPoint y: 338, distance: 14.8
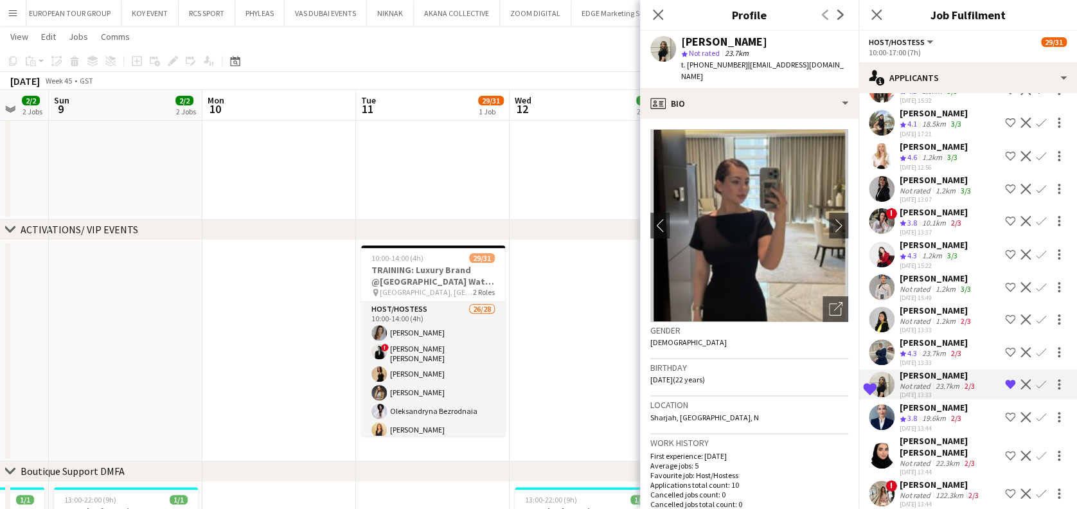
drag, startPoint x: 178, startPoint y: 326, endPoint x: 416, endPoint y: 328, distance: 238.3
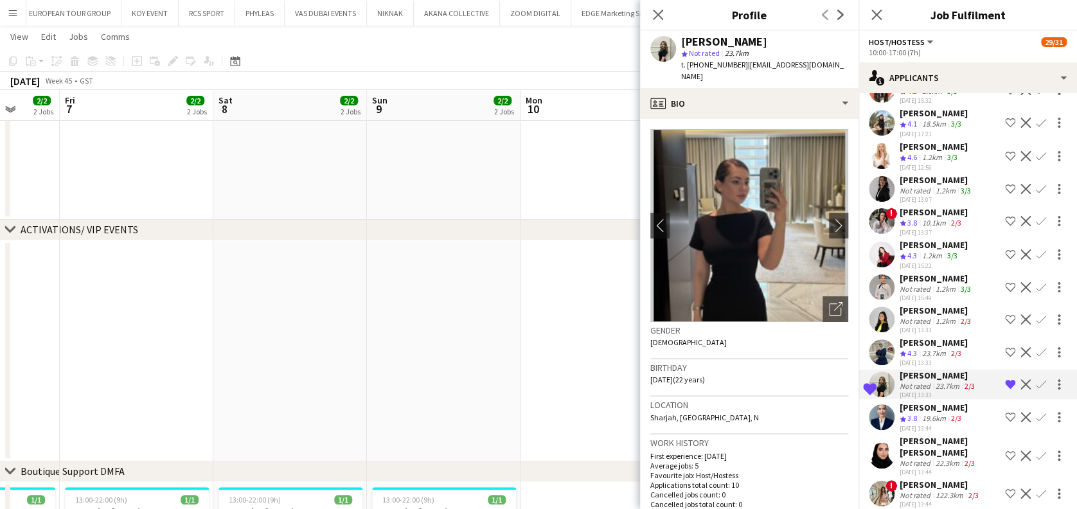
drag, startPoint x: 440, startPoint y: 332, endPoint x: 421, endPoint y: 333, distance: 18.6
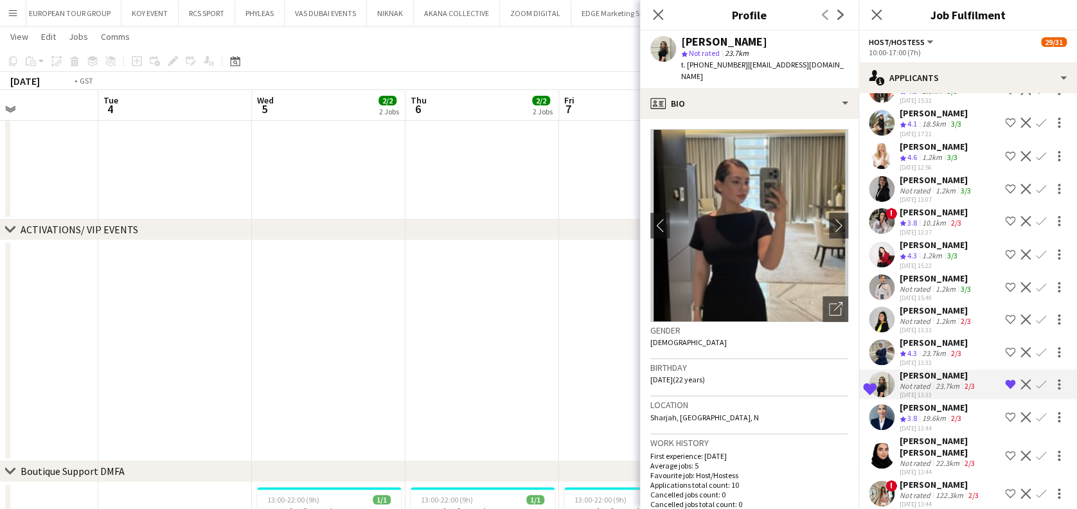
drag, startPoint x: 174, startPoint y: 348, endPoint x: 518, endPoint y: 343, distance: 343.7
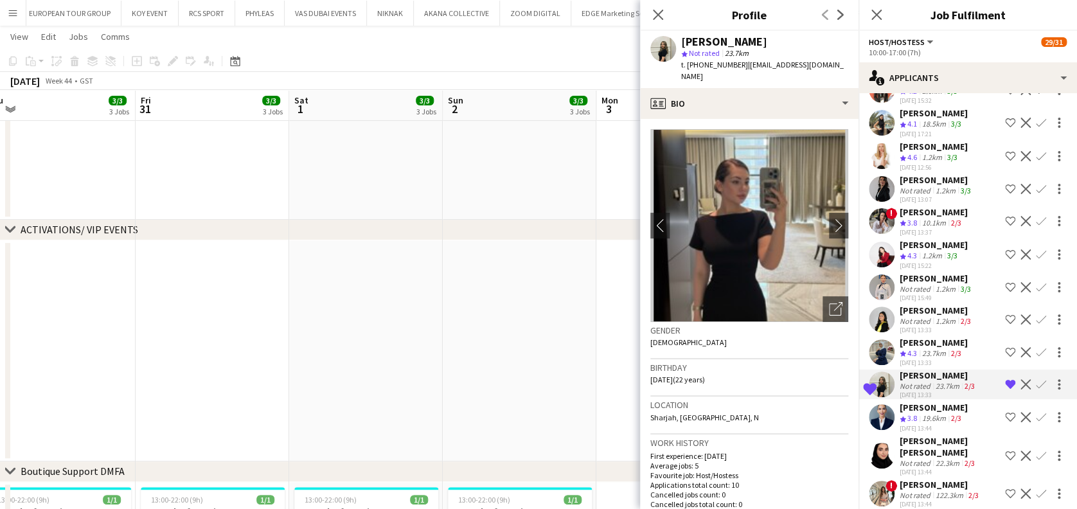
drag, startPoint x: 345, startPoint y: 344, endPoint x: 339, endPoint y: 344, distance: 6.5
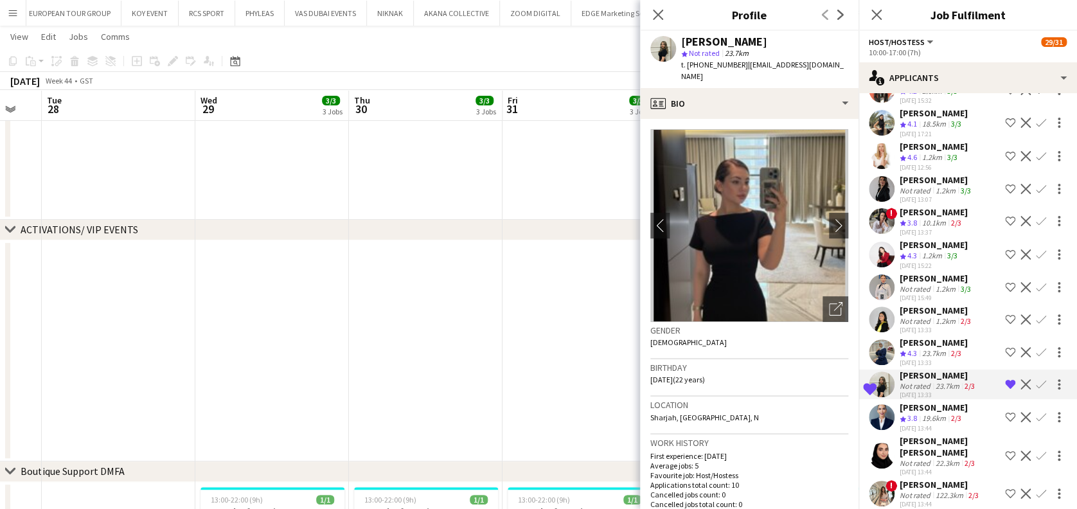
drag, startPoint x: 479, startPoint y: 344, endPoint x: 236, endPoint y: 333, distance: 243.7
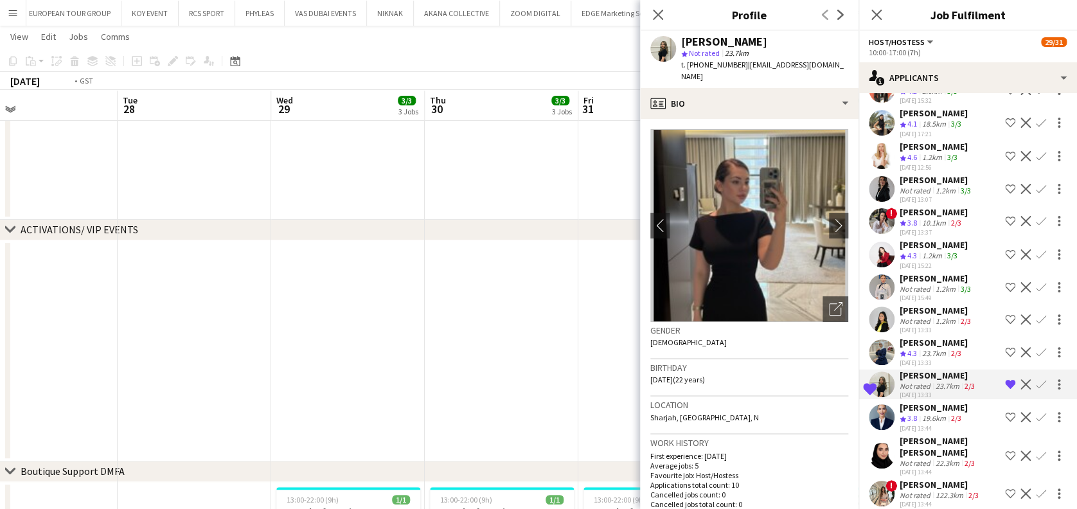
drag, startPoint x: 240, startPoint y: 337, endPoint x: 489, endPoint y: 320, distance: 249.8
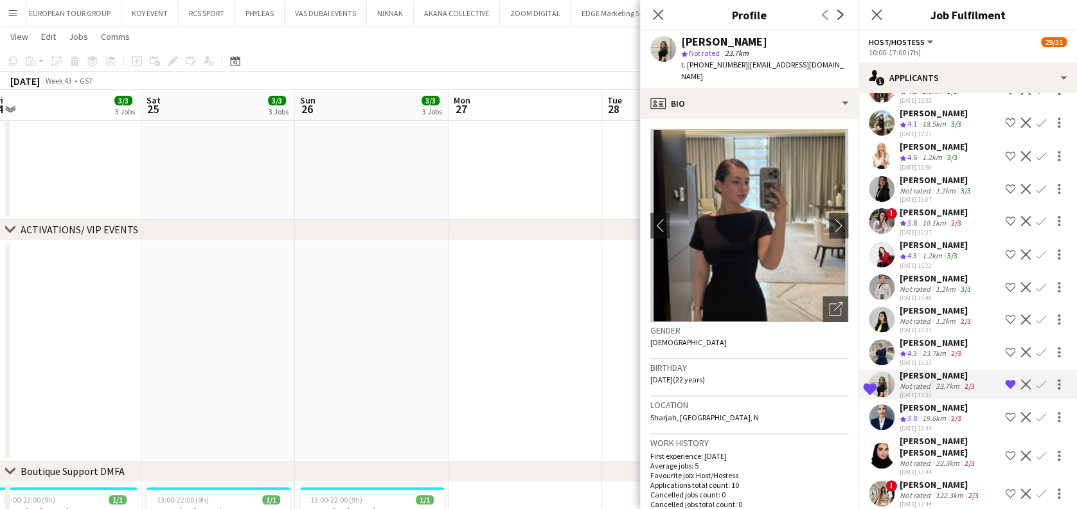
drag, startPoint x: 212, startPoint y: 342, endPoint x: 486, endPoint y: 343, distance: 273.7
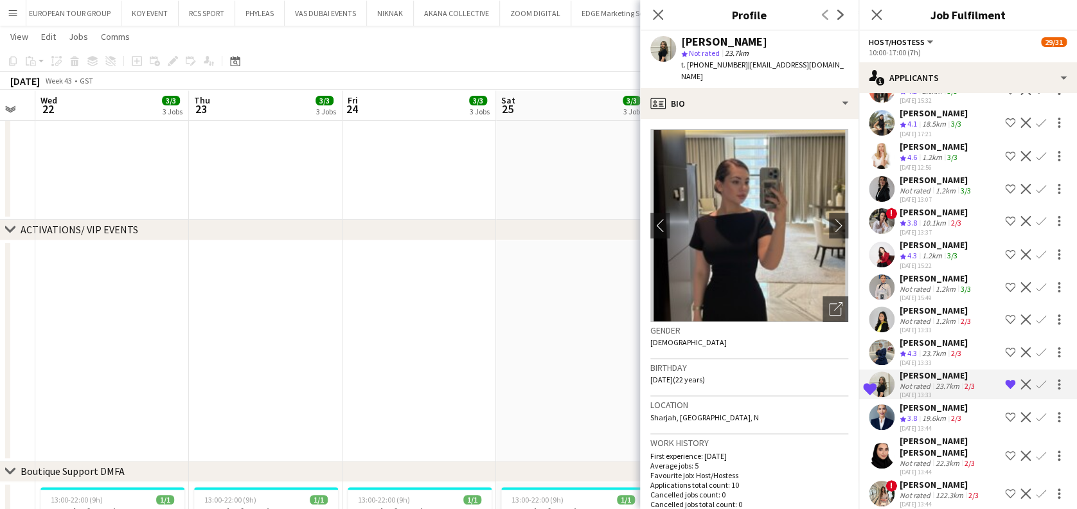
drag, startPoint x: 257, startPoint y: 357, endPoint x: 548, endPoint y: 357, distance: 291.0
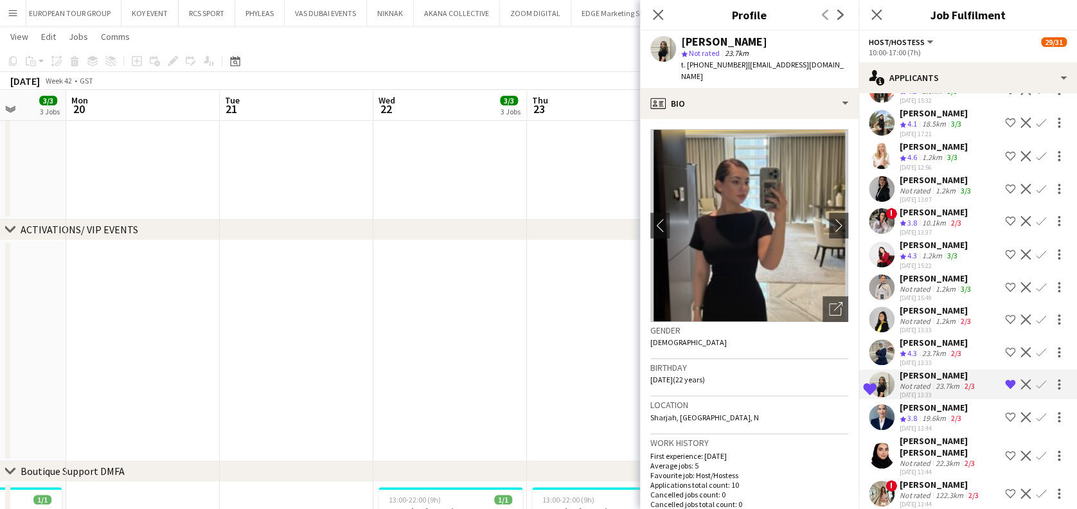
drag, startPoint x: 398, startPoint y: 367, endPoint x: 139, endPoint y: 364, distance: 258.9
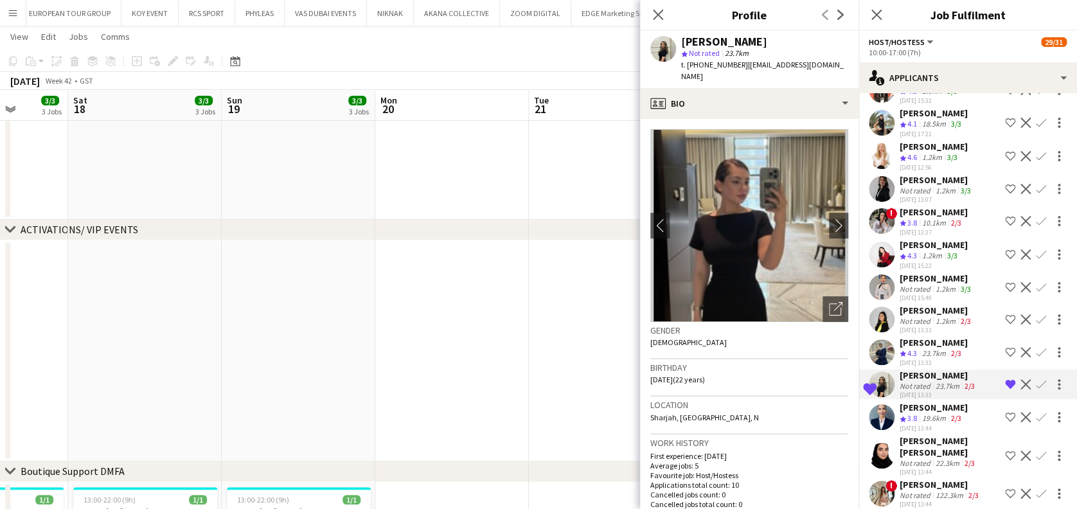
drag, startPoint x: 466, startPoint y: 321, endPoint x: 556, endPoint y: 305, distance: 91.4
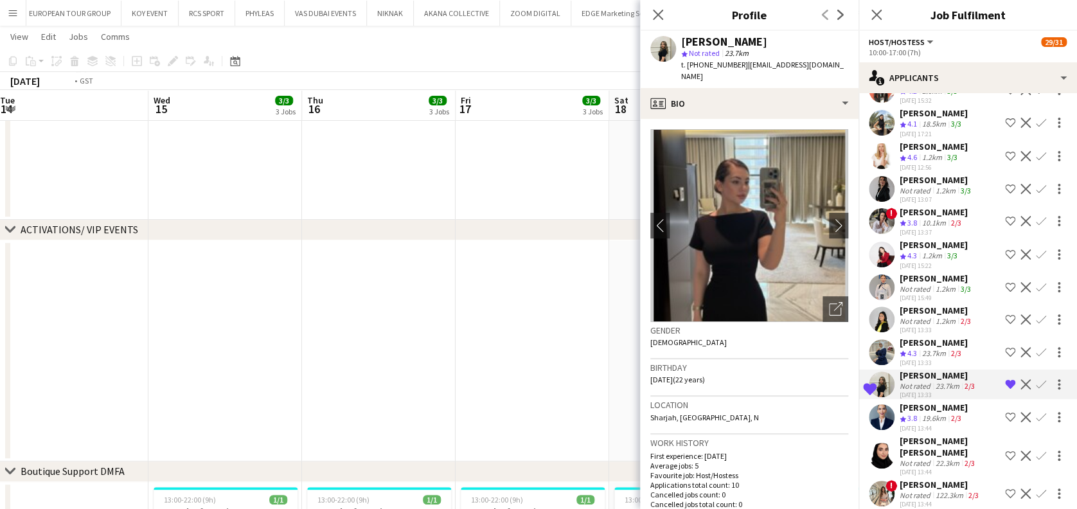
drag, startPoint x: 254, startPoint y: 308, endPoint x: 53, endPoint y: 310, distance: 201.1
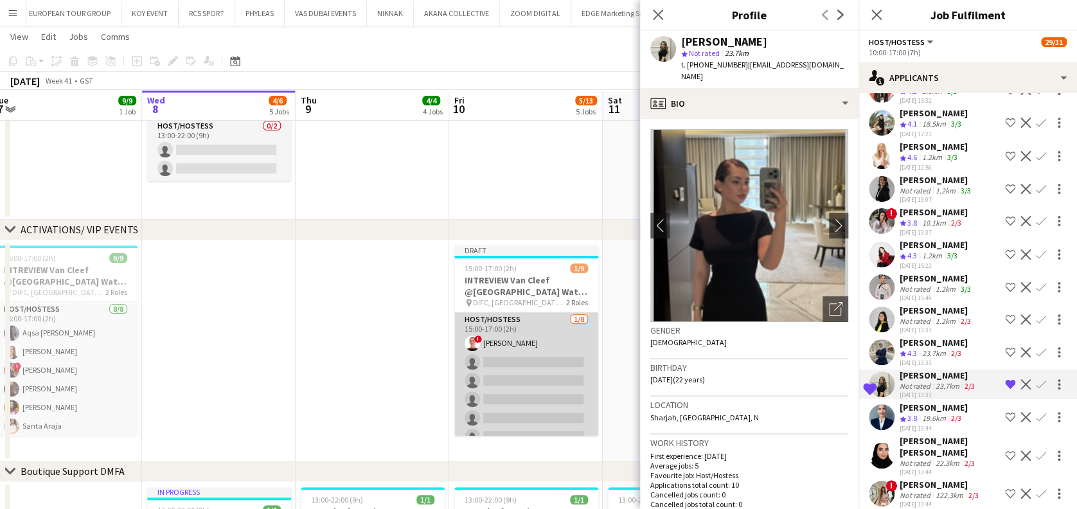
scroll to position [0, 397]
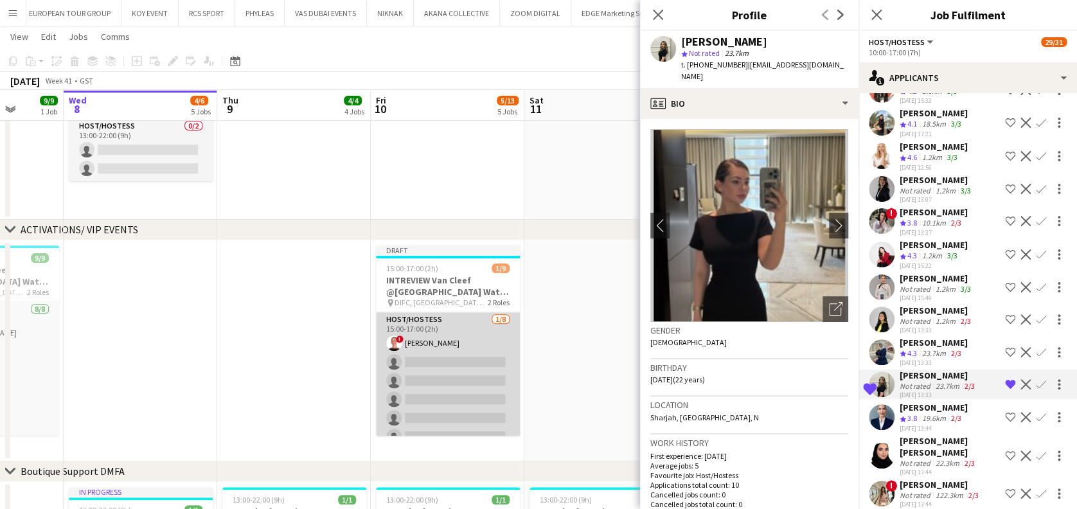
click at [493, 355] on app-card-role "Host/Hostess 1/8 15:00-17:00 (2h) ! Amina Mahdani single-neutral-actions single…" at bounding box center [448, 399] width 144 height 174
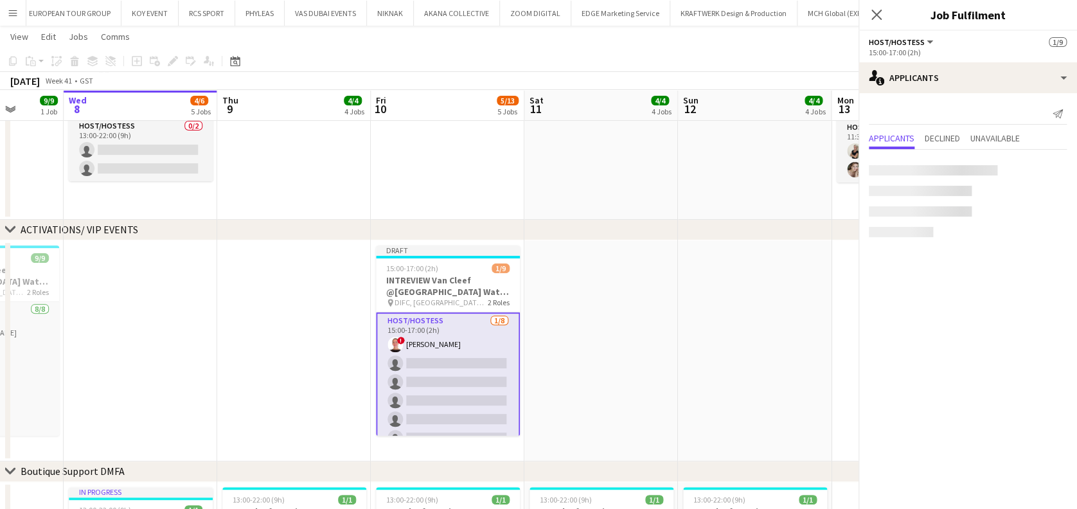
scroll to position [0, 0]
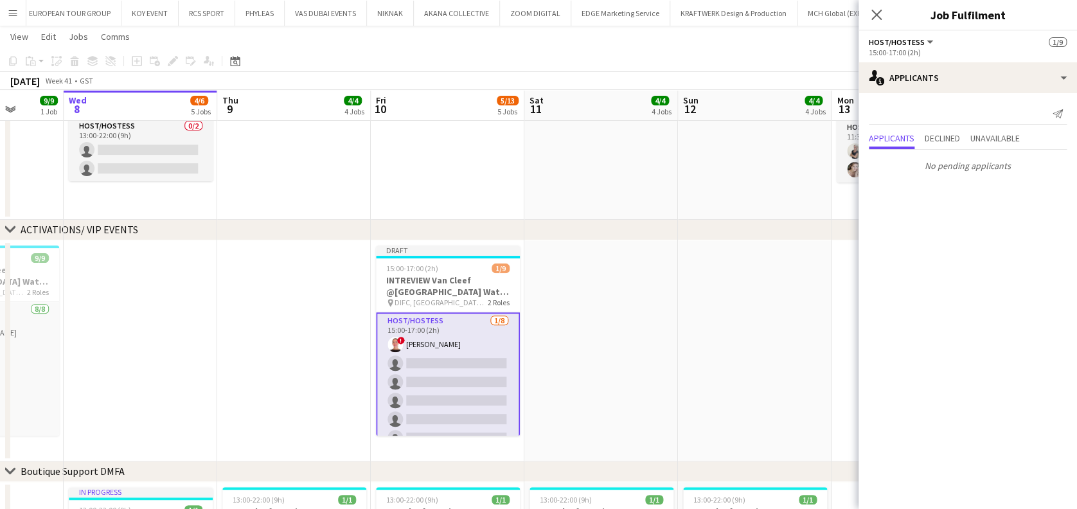
click at [432, 389] on app-card-role "Host/Hostess 1/8 15:00-17:00 (2h) ! Amina Mahdani single-neutral-actions single…" at bounding box center [448, 400] width 144 height 177
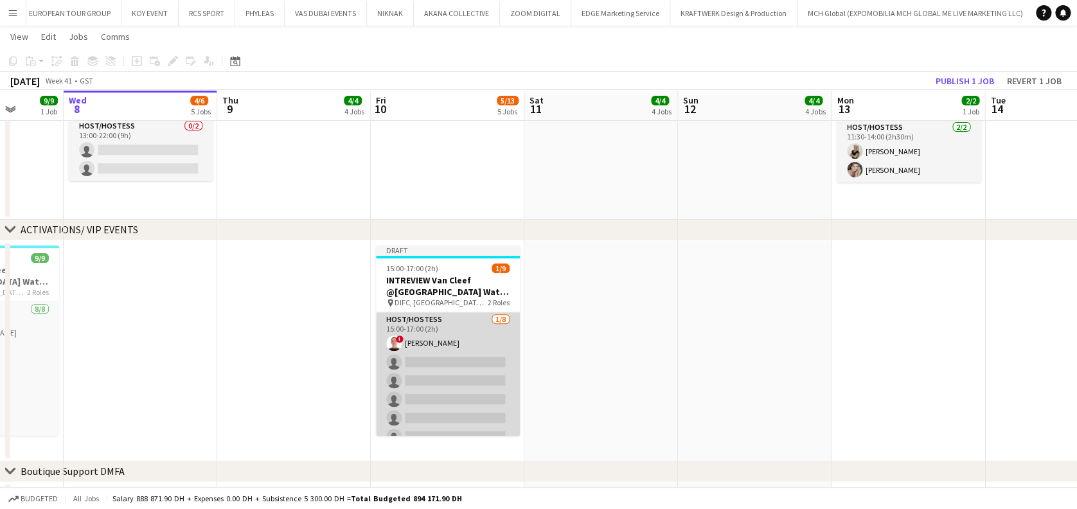
click at [442, 379] on app-card-role "Host/Hostess 1/8 15:00-17:00 (2h) ! Amina Mahdani single-neutral-actions single…" at bounding box center [448, 399] width 144 height 174
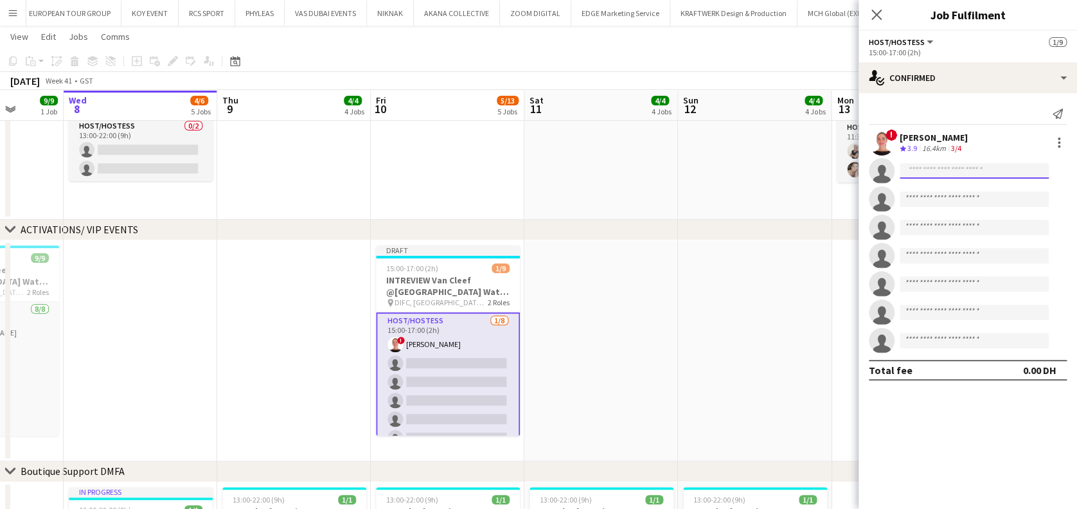
click at [992, 169] on input at bounding box center [973, 170] width 149 height 15
paste input "**********"
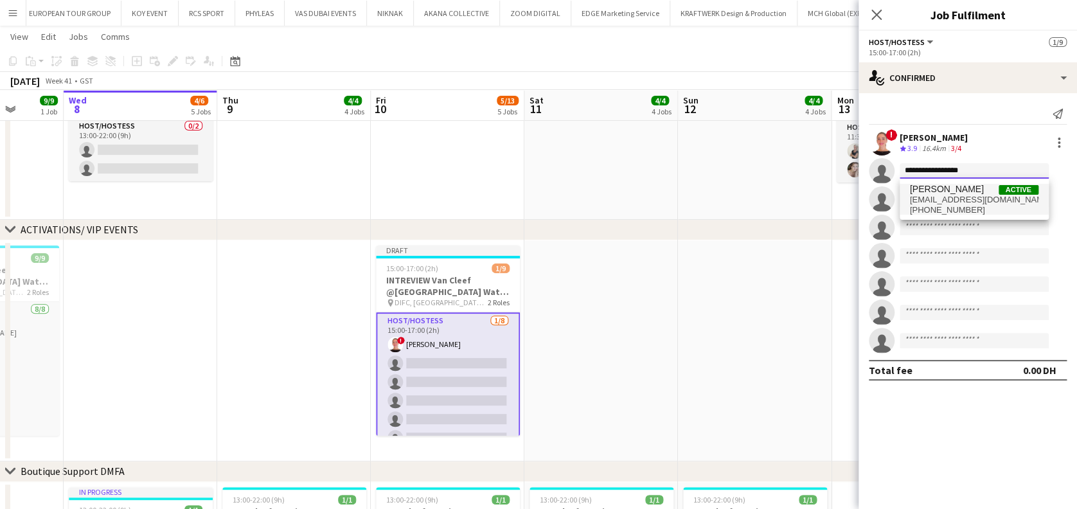
type input "**********"
click at [966, 197] on span "tima25x@gmail.com" at bounding box center [974, 200] width 128 height 10
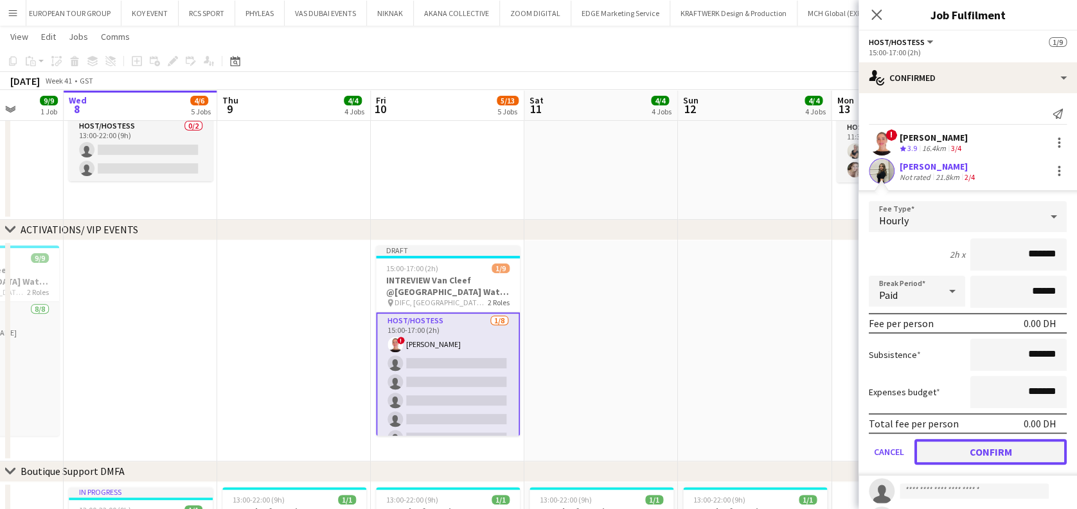
click at [988, 457] on button "Confirm" at bounding box center [990, 452] width 152 height 26
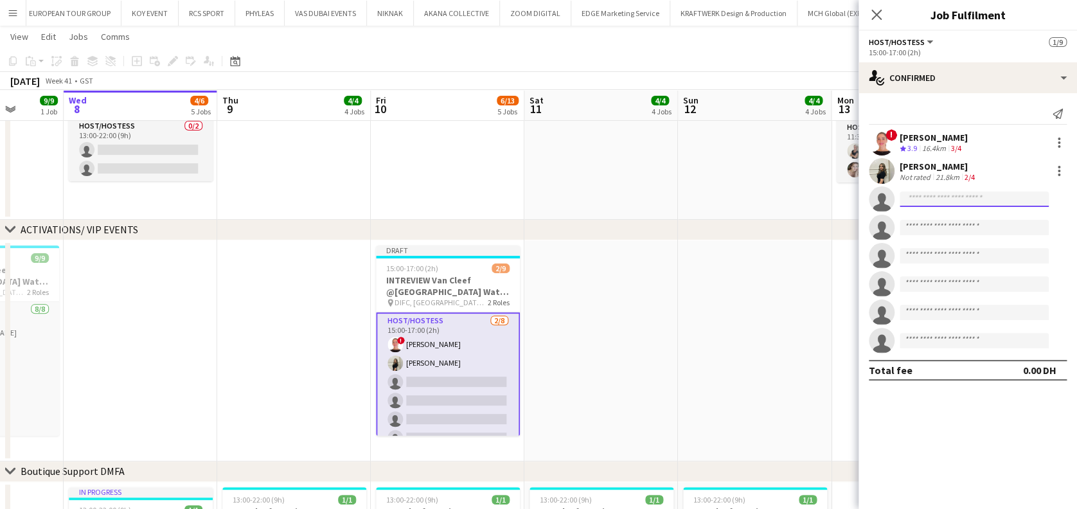
click at [924, 195] on input at bounding box center [973, 198] width 149 height 15
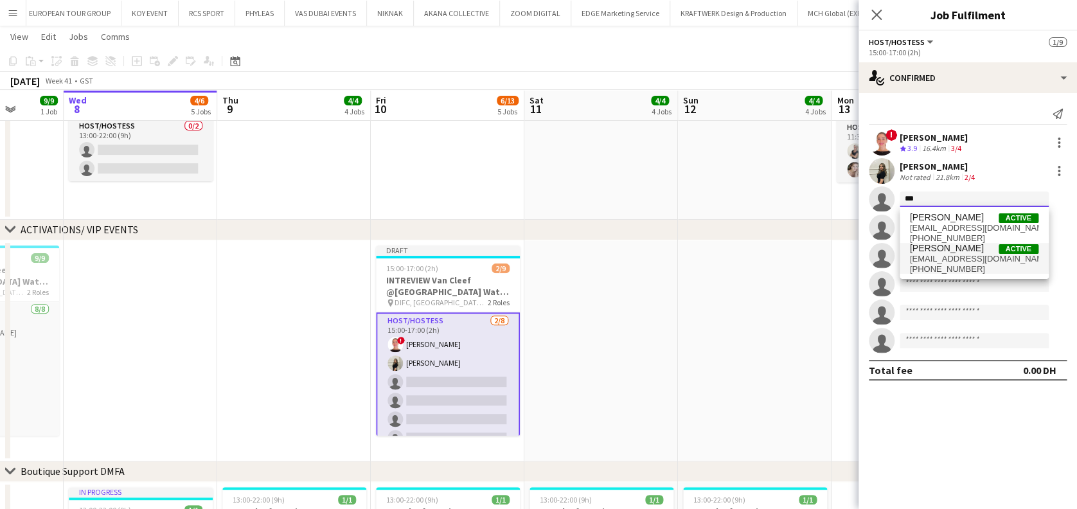
type input "***"
click at [964, 265] on span "+971589491439" at bounding box center [974, 269] width 128 height 10
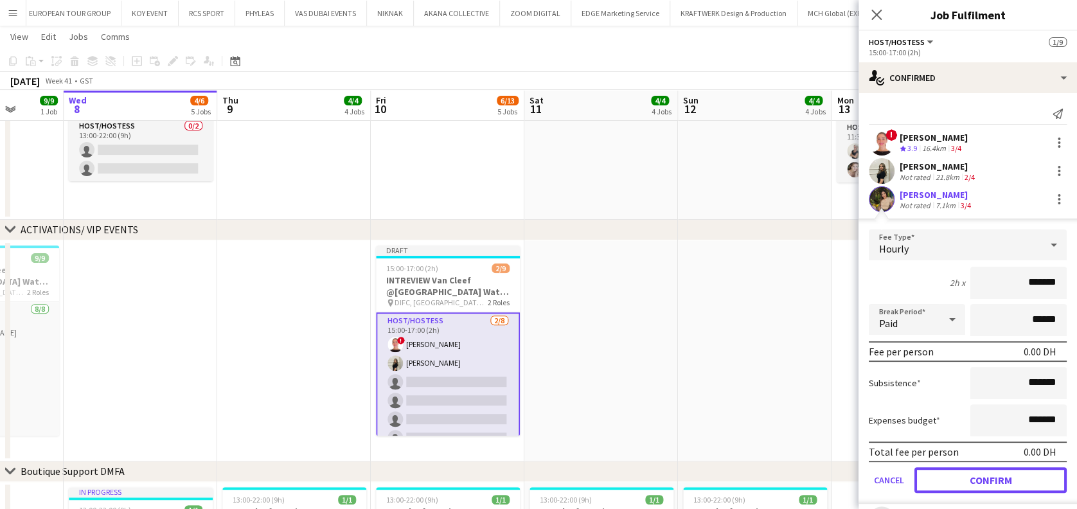
click at [992, 475] on button "Confirm" at bounding box center [990, 480] width 152 height 26
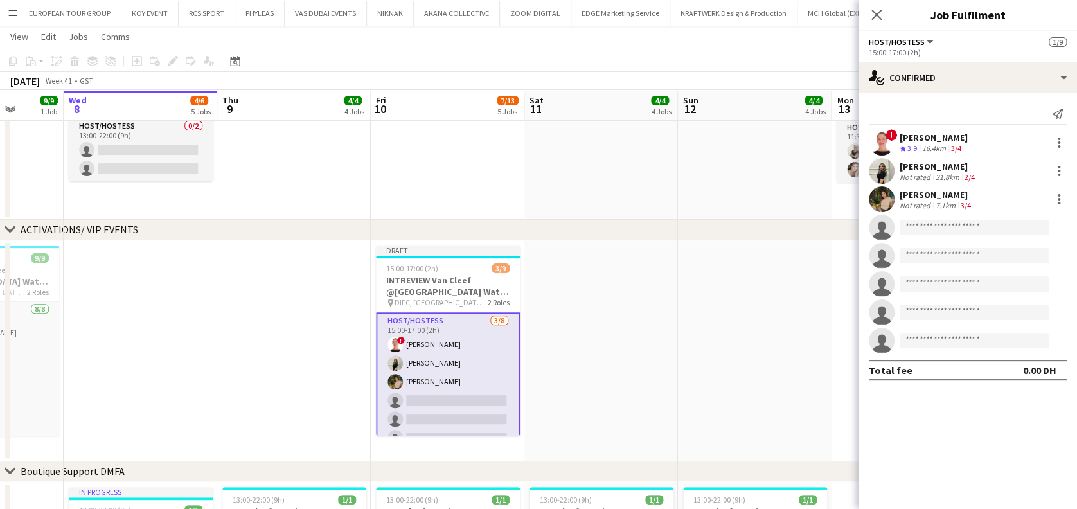
click at [755, 401] on app-date-cell at bounding box center [755, 350] width 154 height 221
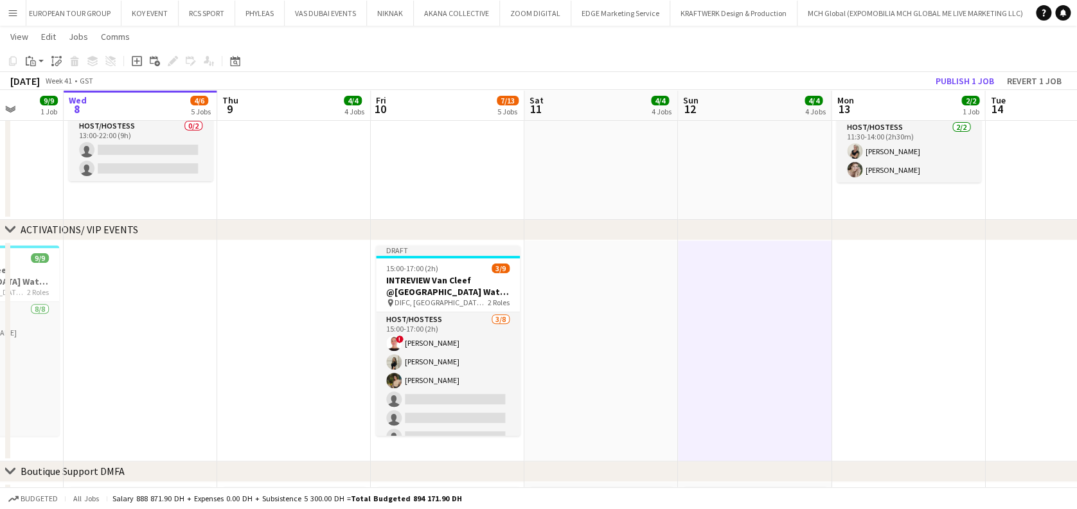
drag, startPoint x: 478, startPoint y: 345, endPoint x: 286, endPoint y: 345, distance: 191.4
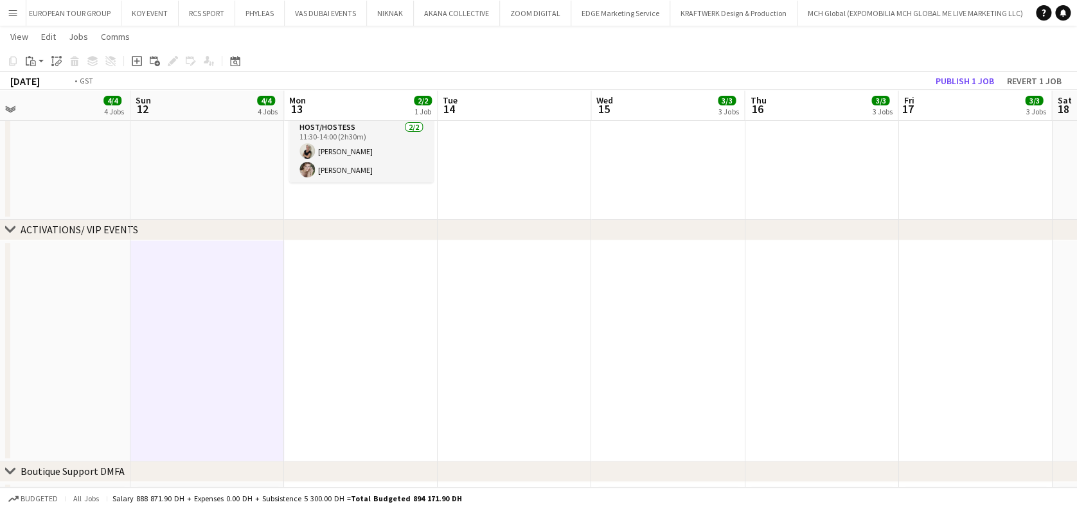
drag
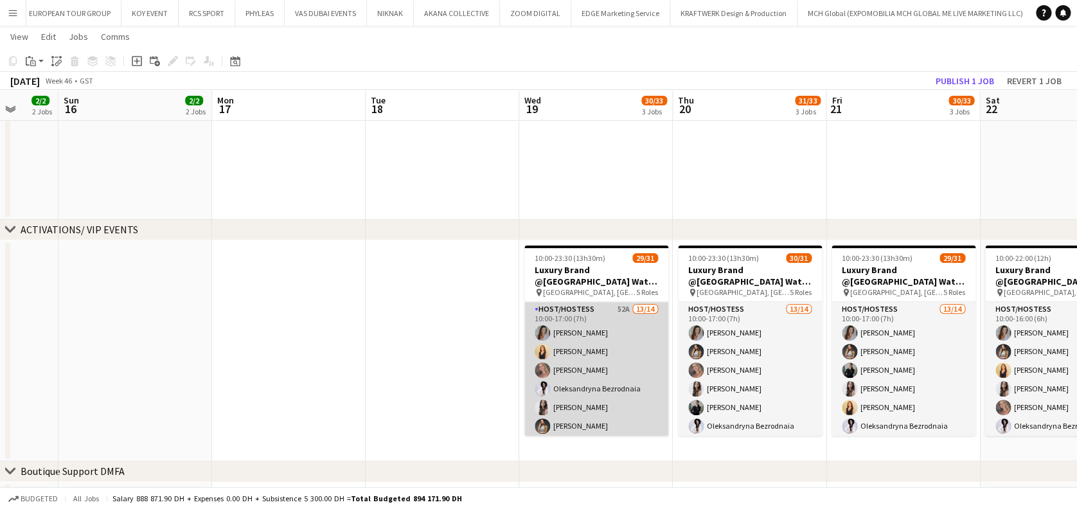
click at [540, 375] on app-user-avatar at bounding box center [541, 369] width 15 height 15
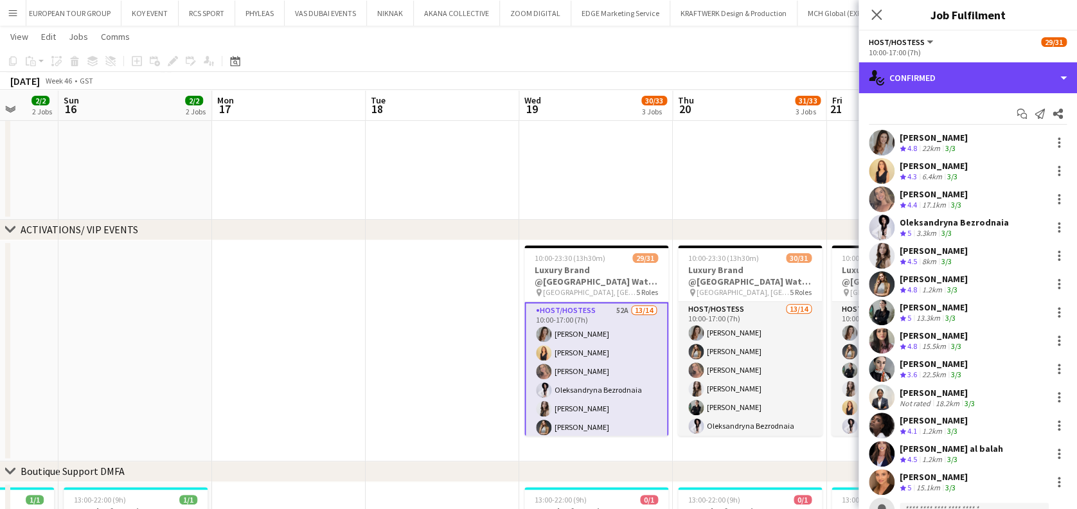
click at [953, 81] on div "single-neutral-actions-check-2 Confirmed" at bounding box center [967, 77] width 218 height 31
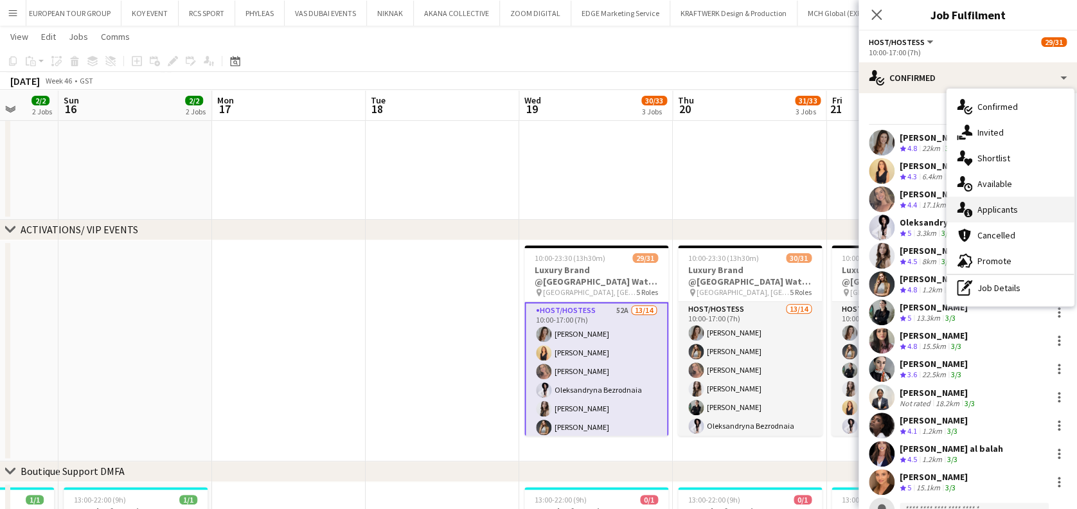
click at [975, 200] on div "single-neutral-actions-information Applicants" at bounding box center [1009, 210] width 127 height 26
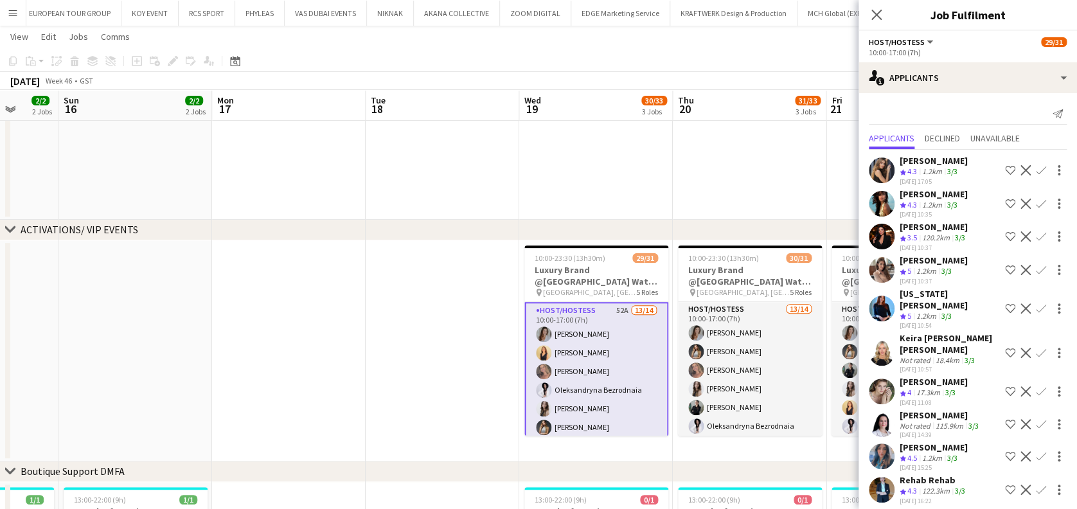
scroll to position [85, 0]
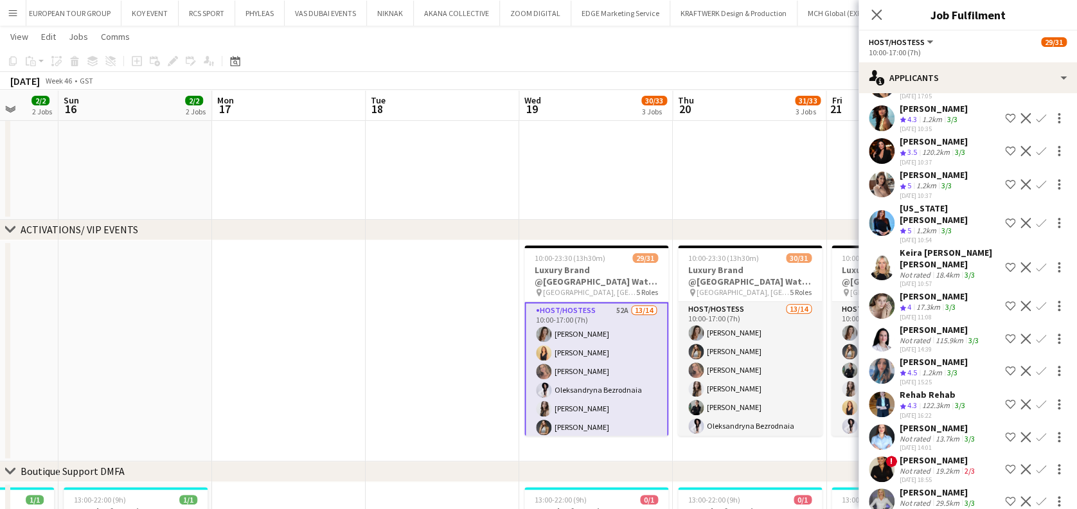
click at [924, 367] on div "1.2km" at bounding box center [931, 372] width 25 height 11
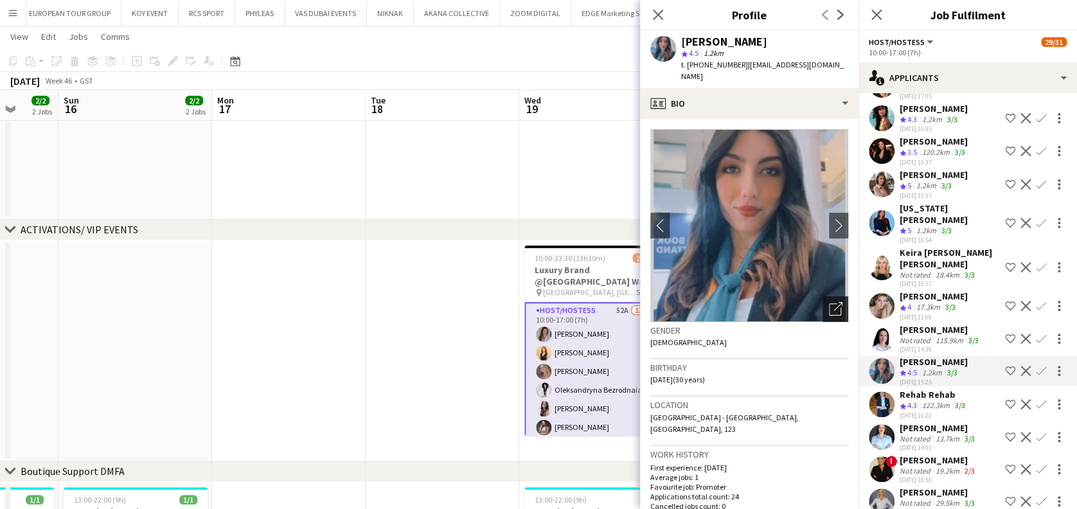
click at [822, 296] on div "Open photos pop-in" at bounding box center [835, 309] width 26 height 26
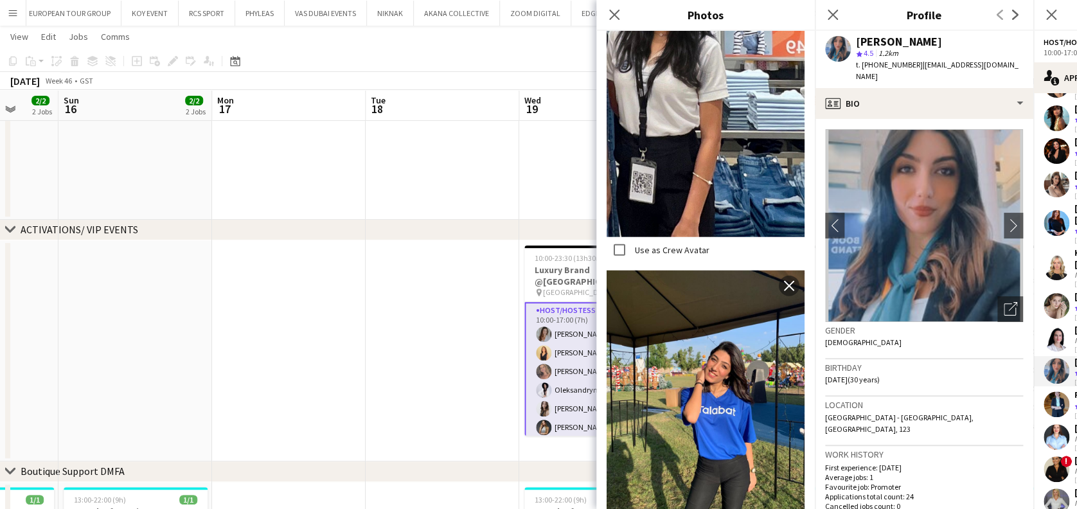
scroll to position [1713, 0]
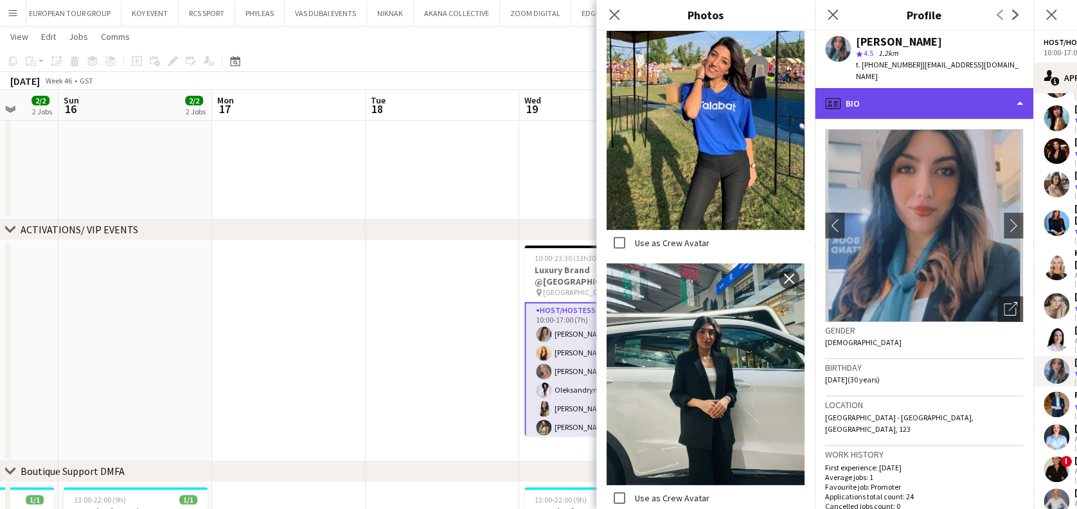
click at [899, 92] on div "profile Bio" at bounding box center [924, 103] width 218 height 31
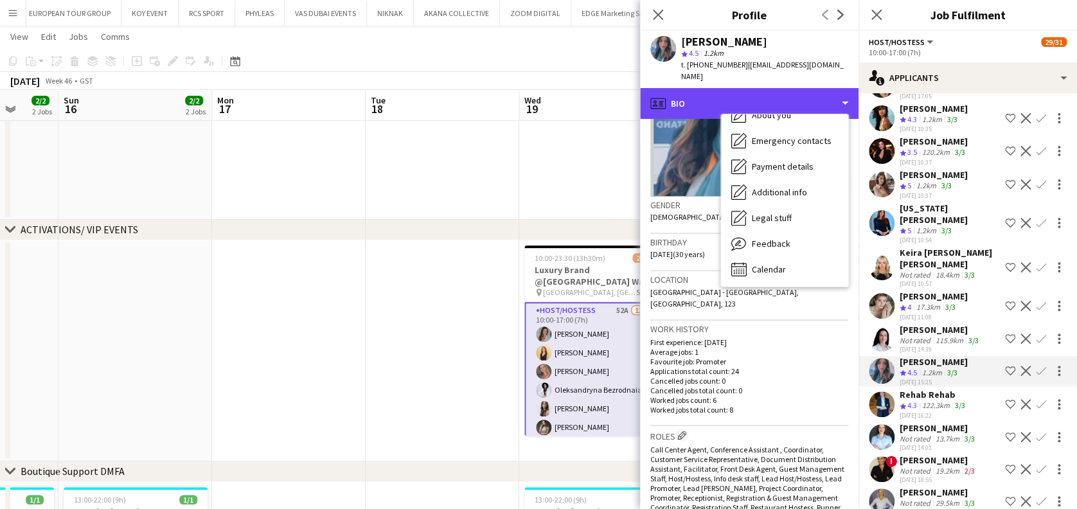
scroll to position [257, 0]
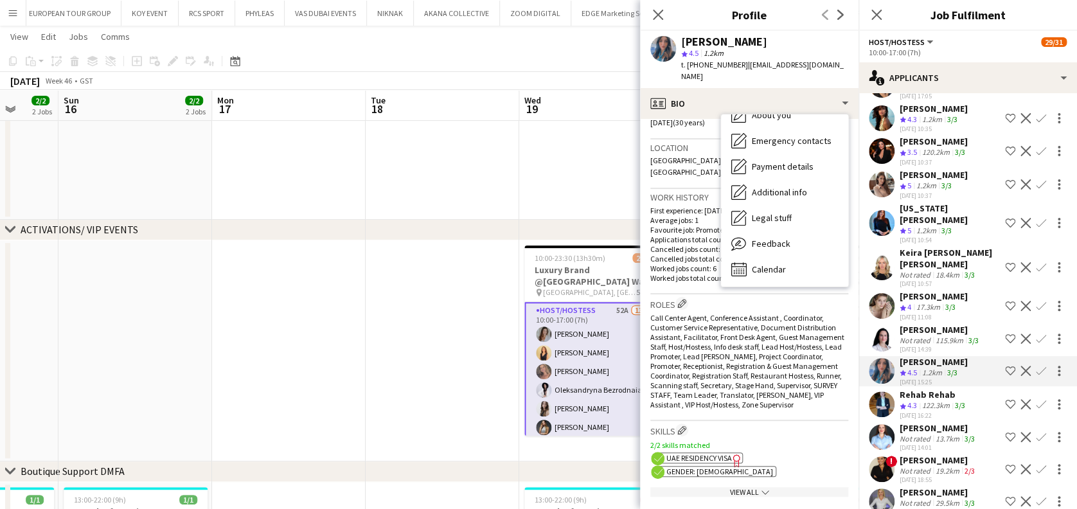
click at [791, 487] on div "View All chevron-down" at bounding box center [749, 492] width 198 height 10
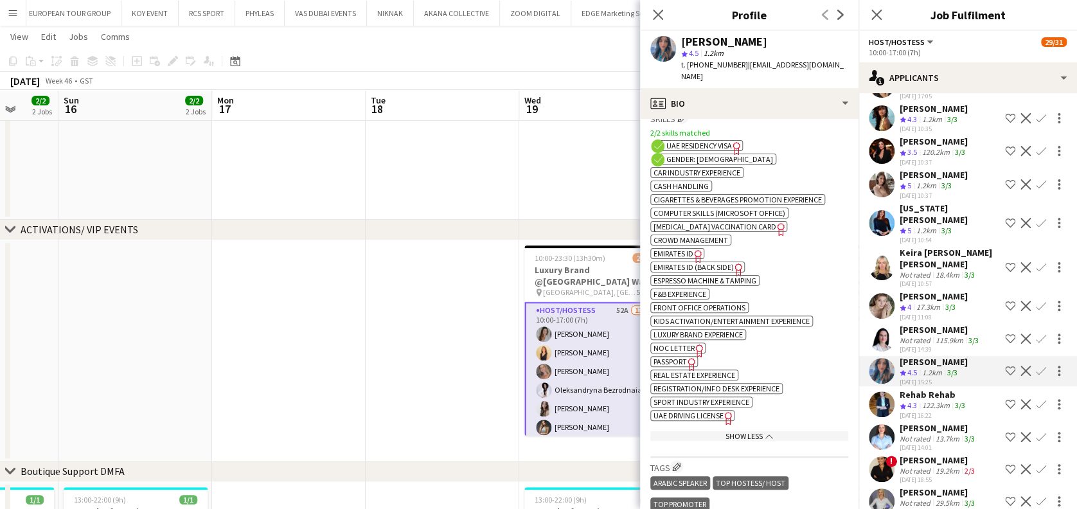
scroll to position [599, 0]
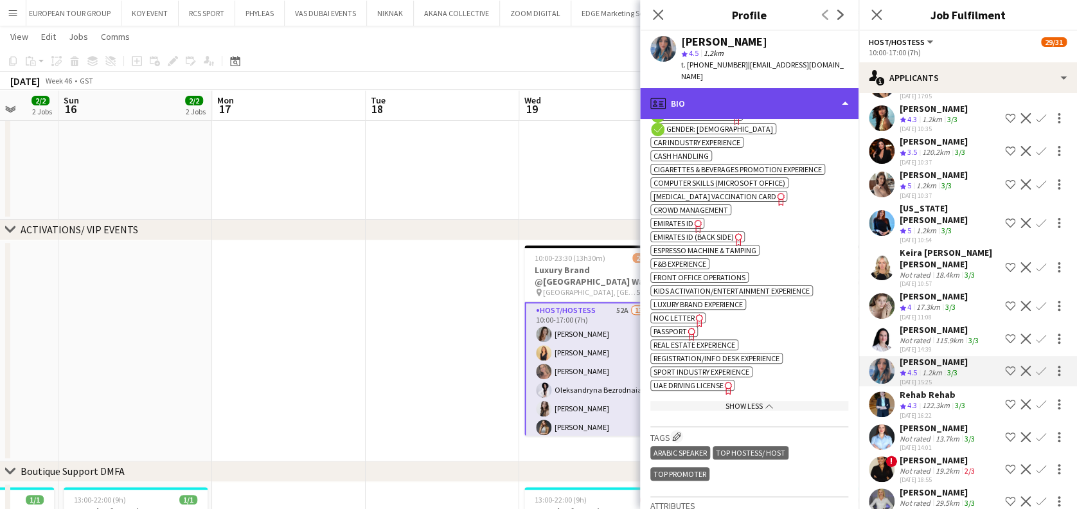
click at [788, 98] on div "profile Bio" at bounding box center [749, 103] width 218 height 31
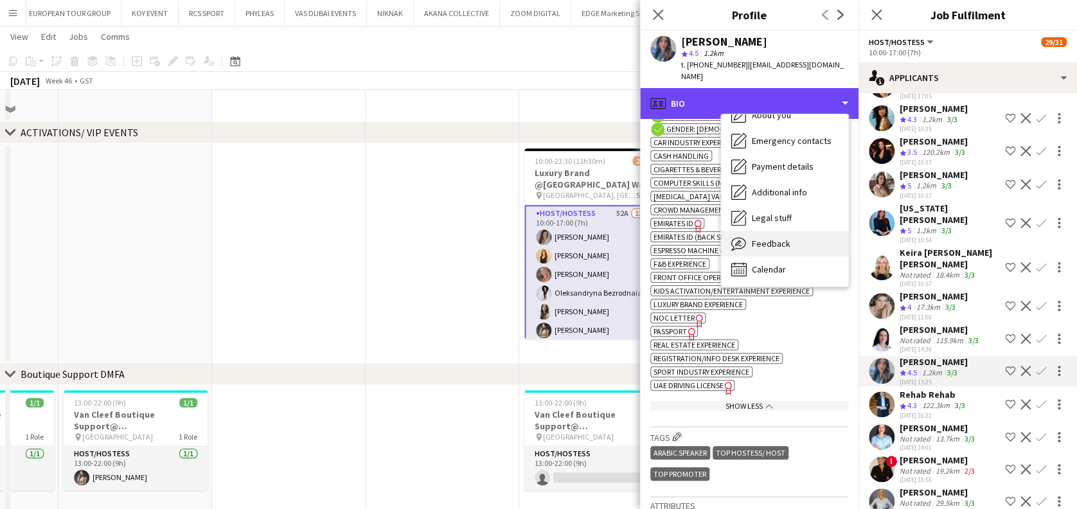
scroll to position [257, 0]
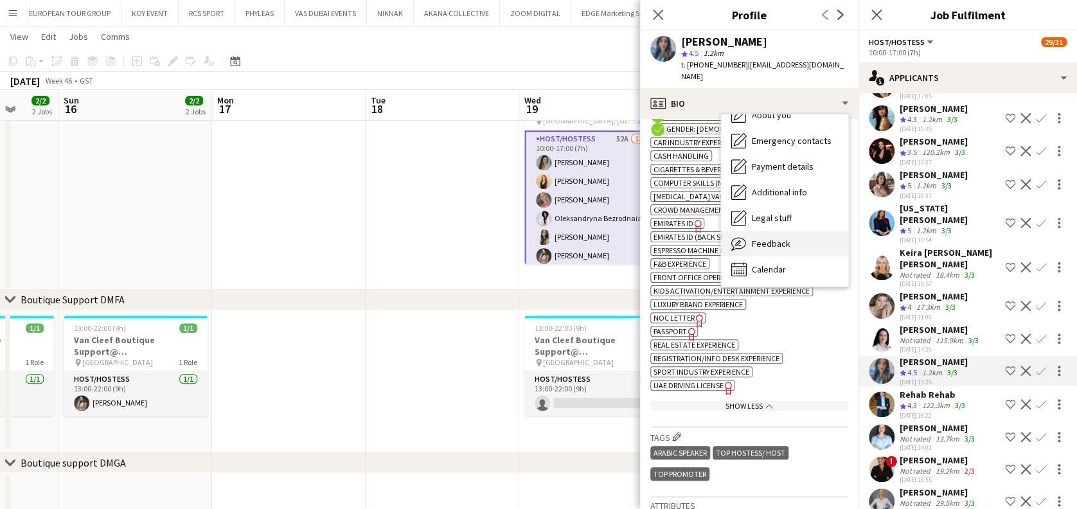
click at [785, 238] on span "Feedback" at bounding box center [771, 244] width 39 height 12
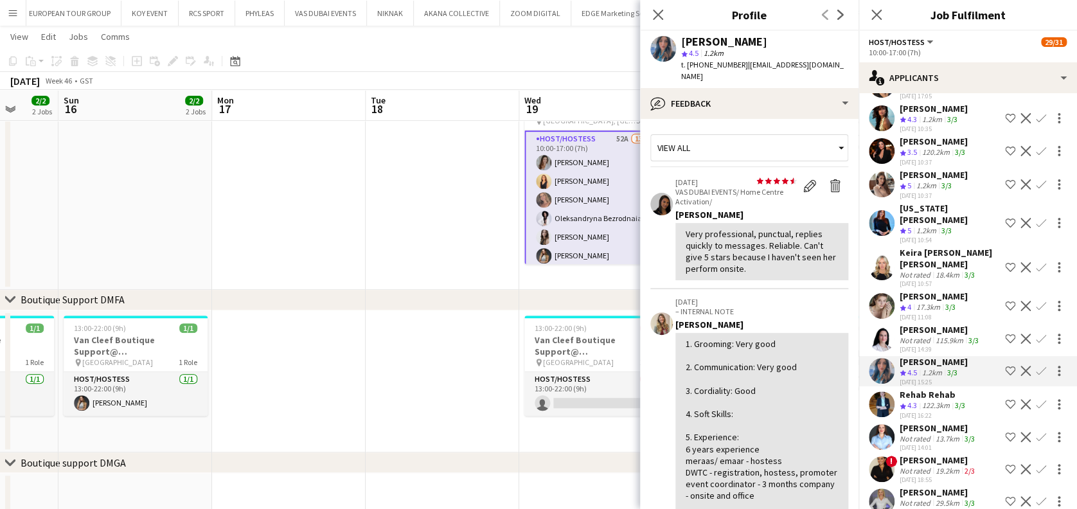
scroll to position [171, 0]
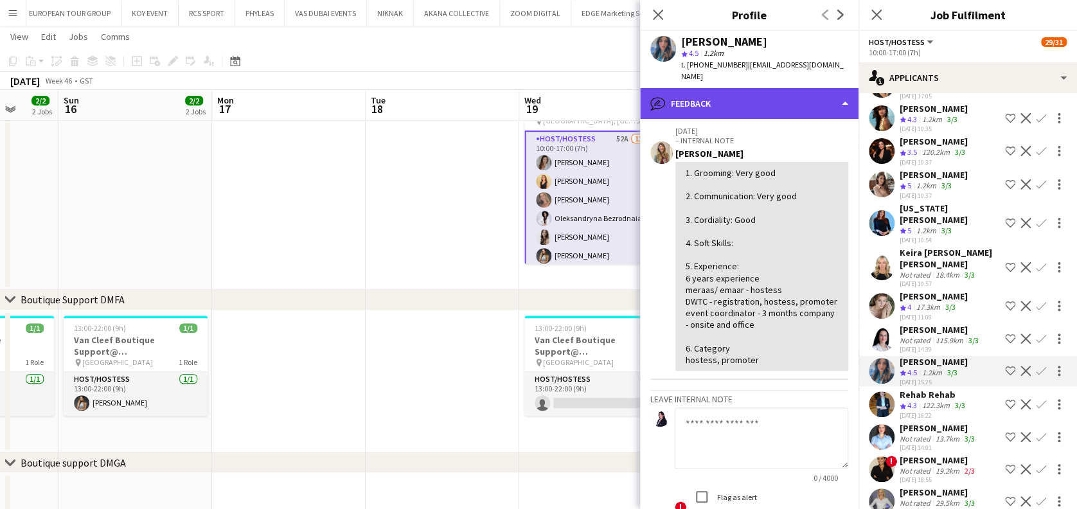
click at [782, 88] on div "bubble-pencil Feedback" at bounding box center [749, 103] width 218 height 31
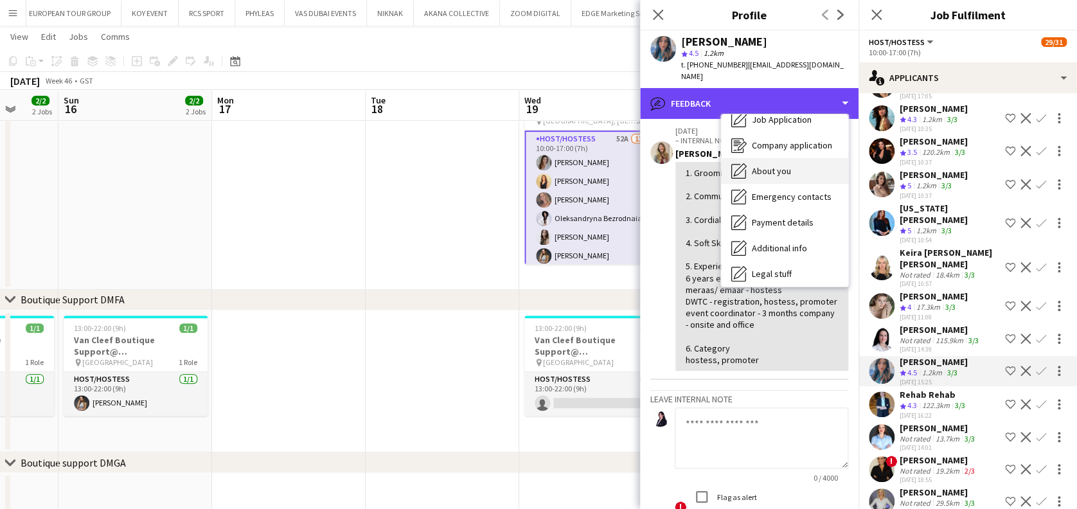
scroll to position [0, 0]
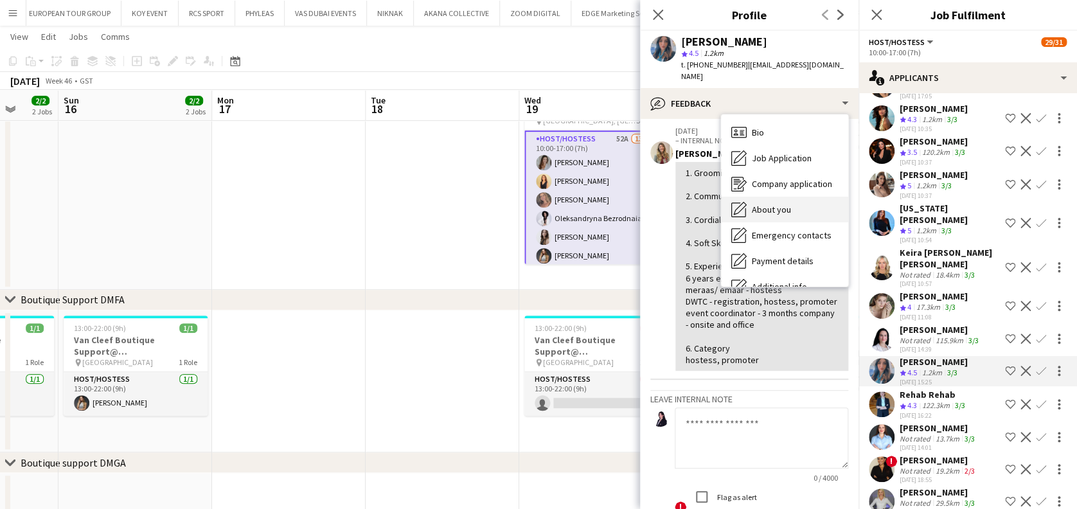
click at [789, 153] on div "Job Application Job Application" at bounding box center [784, 158] width 127 height 26
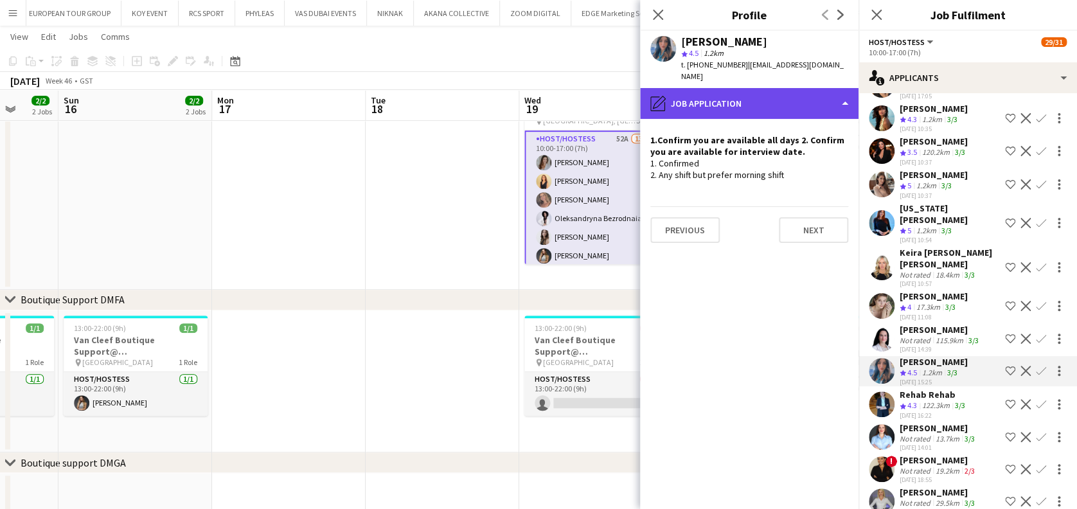
click at [745, 103] on div "pencil4 Job Application" at bounding box center [749, 103] width 218 height 31
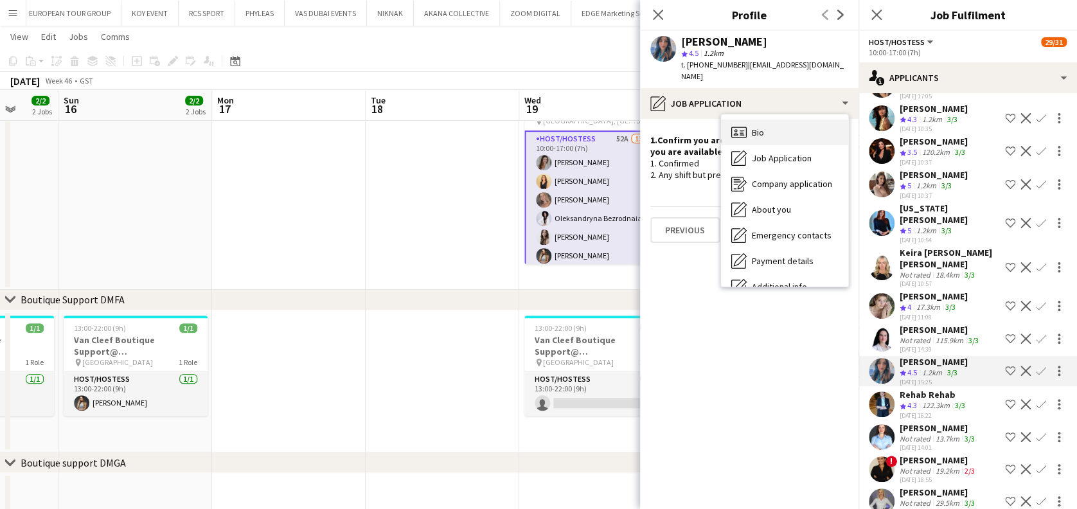
click at [767, 119] on div "Bio Bio" at bounding box center [784, 132] width 127 height 26
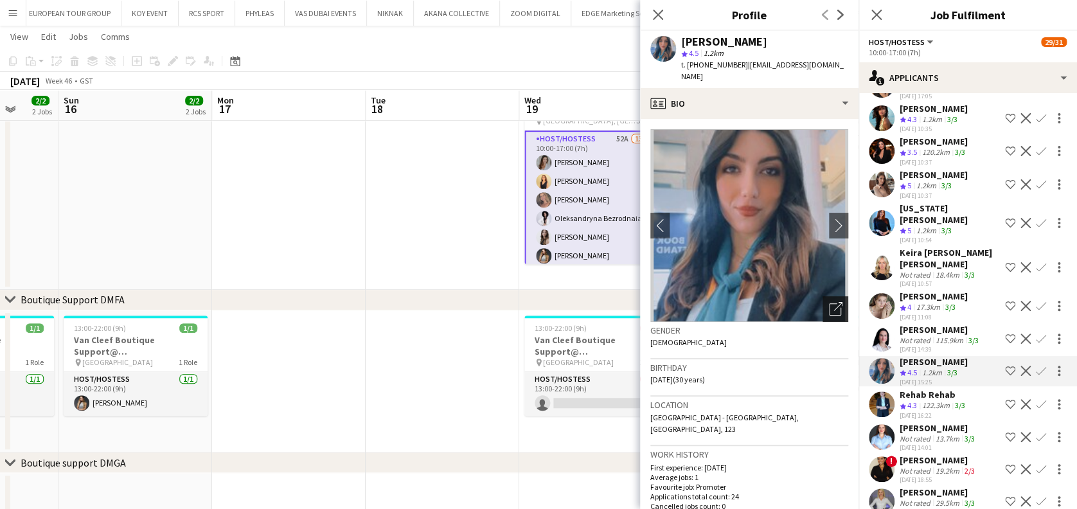
click at [829, 302] on icon "Open photos pop-in" at bounding box center [835, 308] width 13 height 13
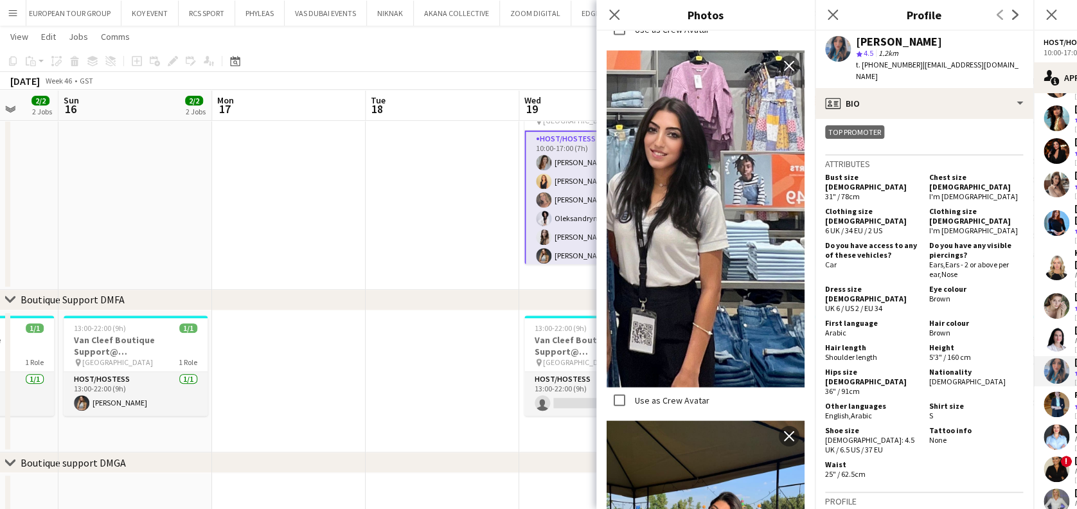
scroll to position [1285, 0]
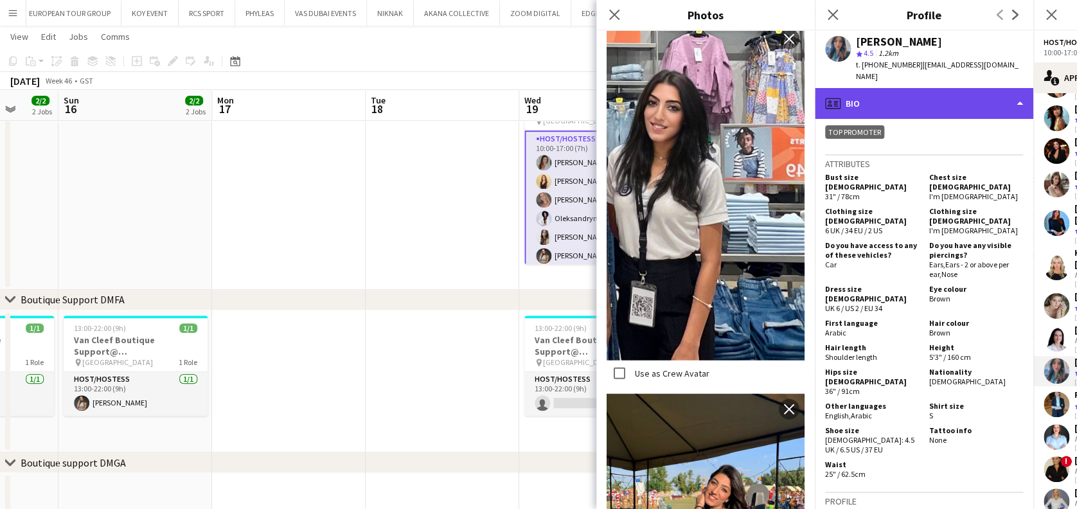
click at [922, 98] on div "profile Bio" at bounding box center [924, 103] width 218 height 31
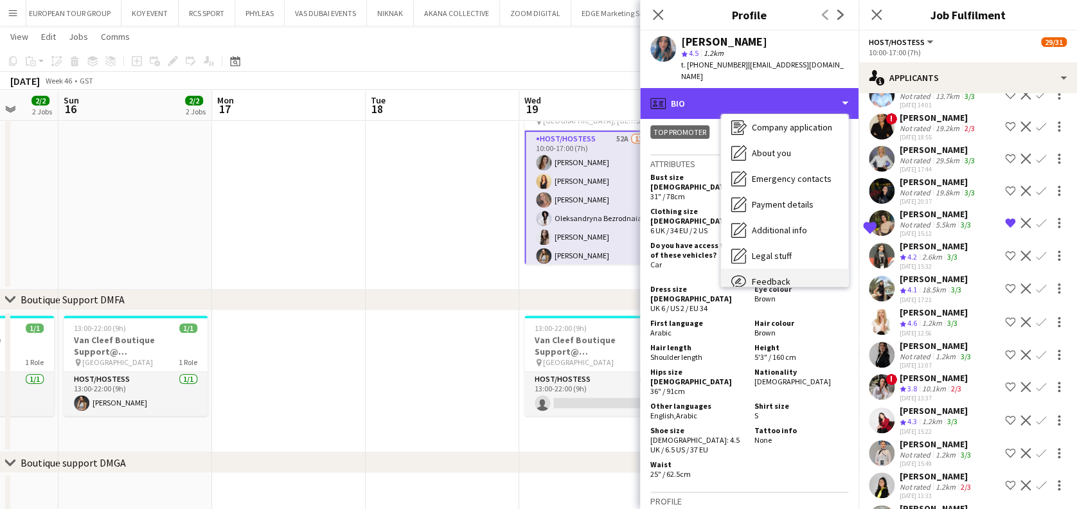
scroll to position [94, 0]
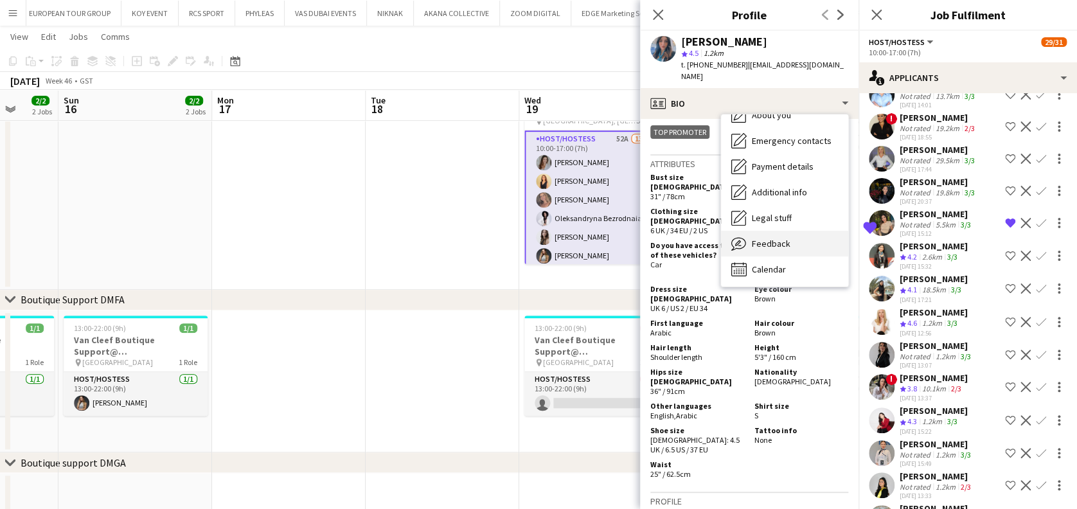
click at [822, 231] on div "Feedback Feedback" at bounding box center [784, 244] width 127 height 26
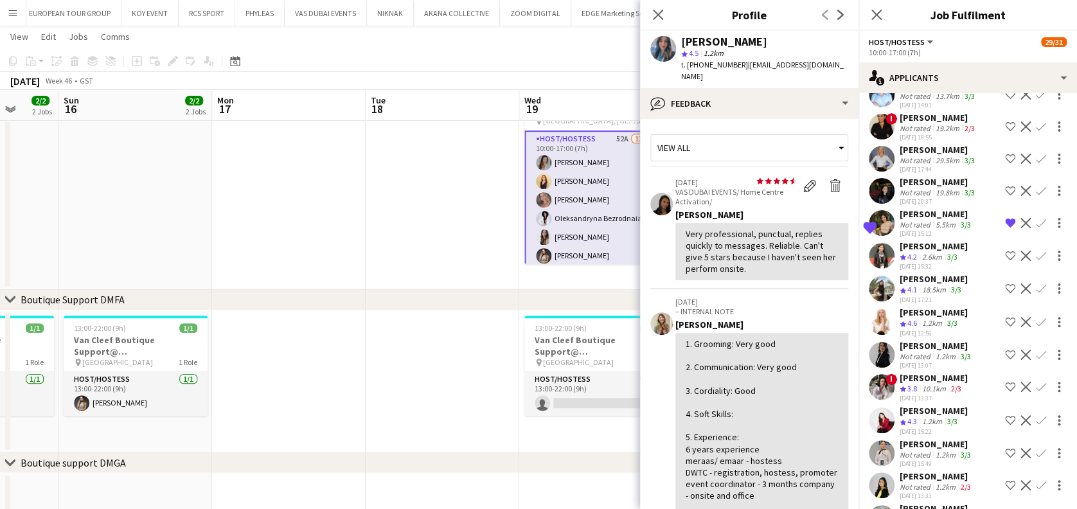
drag, startPoint x: 683, startPoint y: 42, endPoint x: 769, endPoint y: 46, distance: 85.5
click at [769, 46] on div "Ghadeer Naser" at bounding box center [764, 42] width 167 height 12
copy div "Ghadeer Naser"
drag, startPoint x: 243, startPoint y: 166, endPoint x: 539, endPoint y: 170, distance: 295.5
click at [532, 167] on app-calendar-viewport "Thu 13 2/2 2 Jobs Fri 14 2/2 2 Jobs Sat 15 2/2 2 Jobs Sun 16 2/2 2 Jobs Mon 17 …" at bounding box center [538, 396] width 1077 height 1207
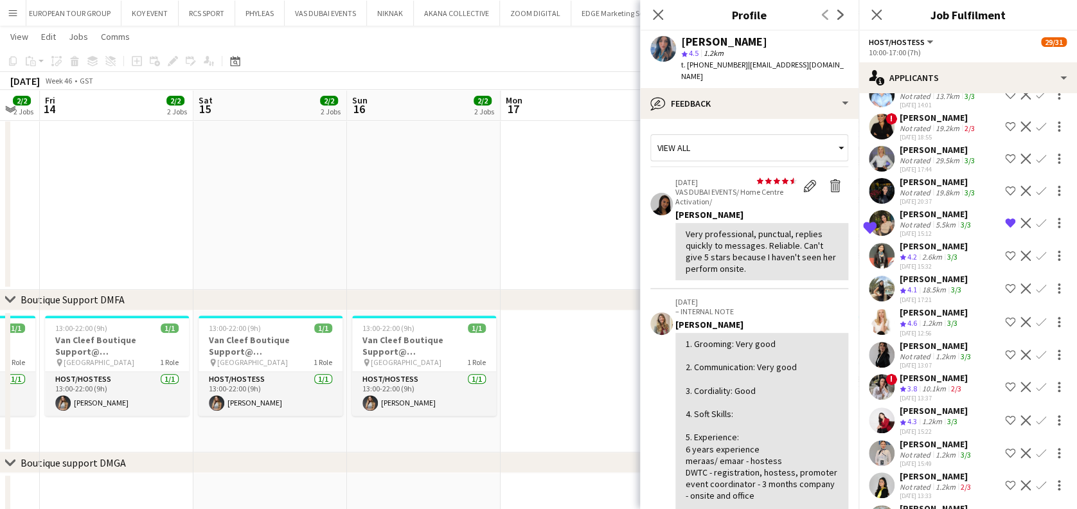
drag, startPoint x: 345, startPoint y: 207, endPoint x: 387, endPoint y: 184, distance: 48.3
click at [533, 207] on app-calendar-viewport "Wed 12 2/2 2 Jobs Thu 13 2/2 2 Jobs Fri 14 2/2 2 Jobs Sat 15 2/2 2 Jobs Sun 16 …" at bounding box center [538, 396] width 1077 height 1207
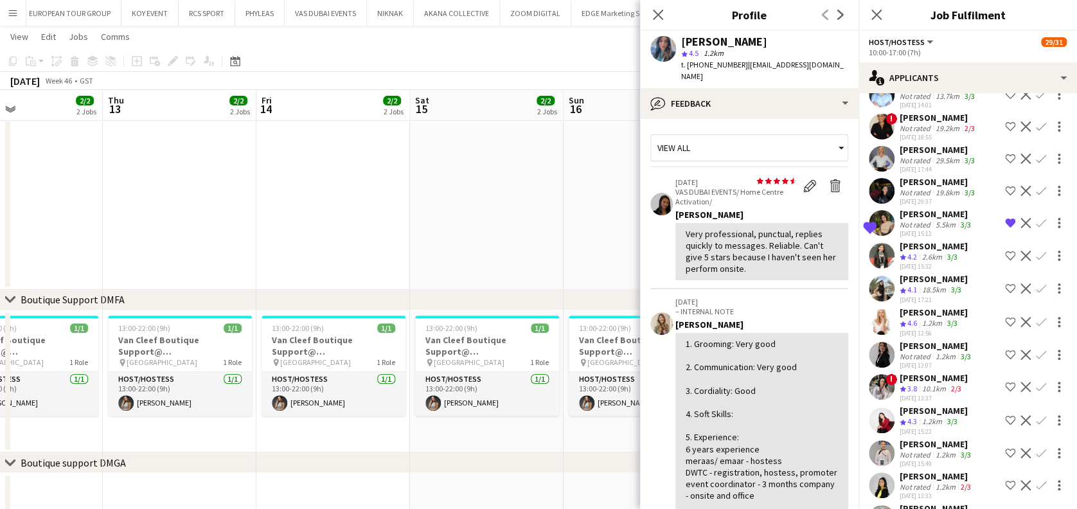
drag, startPoint x: 478, startPoint y: 193, endPoint x: 512, endPoint y: 190, distance: 34.2
click at [603, 193] on app-calendar-viewport "Mon 10 Tue 11 29/31 1 Job Wed 12 2/2 2 Jobs Thu 13 2/2 2 Jobs Fri 14 2/2 2 Jobs…" at bounding box center [538, 396] width 1077 height 1207
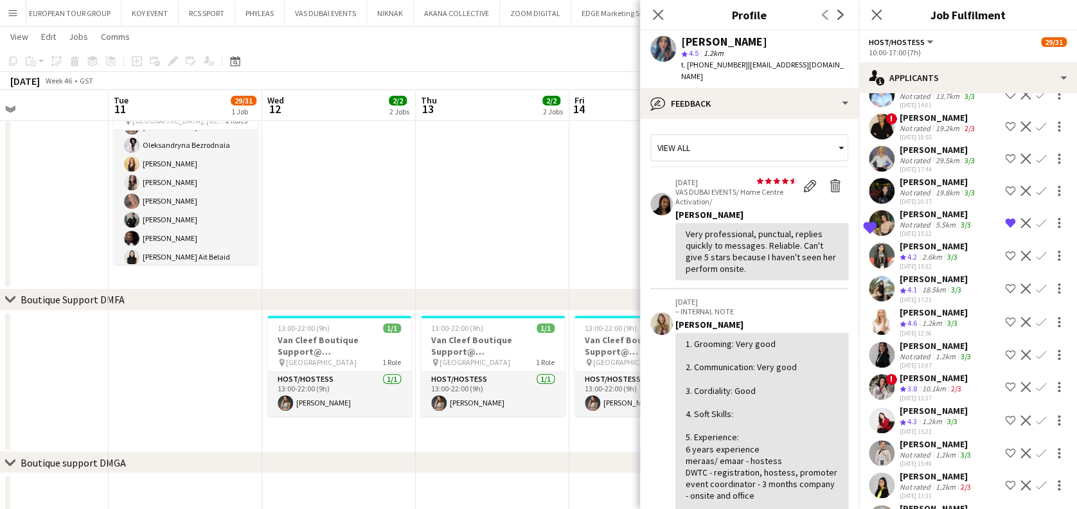
scroll to position [117, 0]
drag, startPoint x: 442, startPoint y: 238, endPoint x: 615, endPoint y: 238, distance: 173.4
click at [615, 238] on app-calendar-viewport "Sat 8 2/2 2 Jobs Sun 9 2/2 2 Jobs Mon 10 Tue 11 29/31 1 Job Wed 12 2/2 2 Jobs T…" at bounding box center [538, 396] width 1077 height 1207
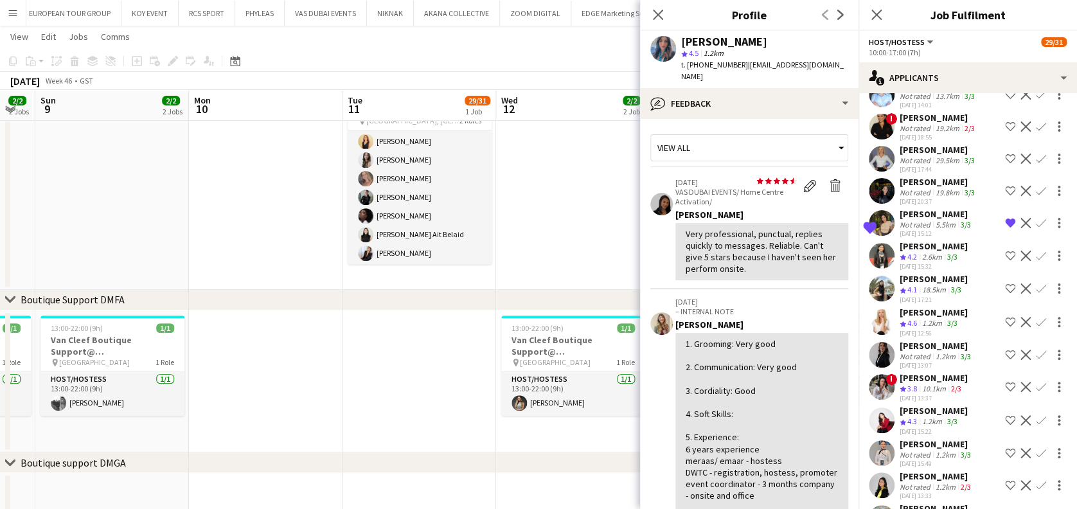
click at [587, 236] on app-calendar-viewport "Thu 6 2/2 2 Jobs Fri 7 2/2 2 Jobs Sat 8 2/2 2 Jobs Sun 9 2/2 2 Jobs Mon 10 Tue …" at bounding box center [538, 396] width 1077 height 1207
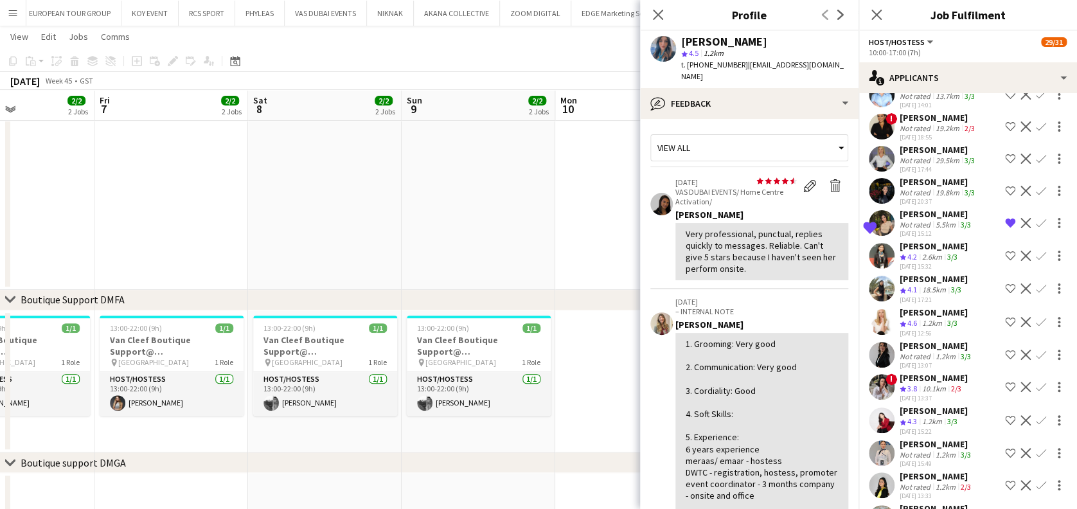
click at [463, 242] on app-calendar-viewport "Tue 4 Wed 5 2/2 2 Jobs Thu 6 2/2 2 Jobs Fri 7 2/2 2 Jobs Sat 8 2/2 2 Jobs Sun 9…" at bounding box center [538, 396] width 1077 height 1207
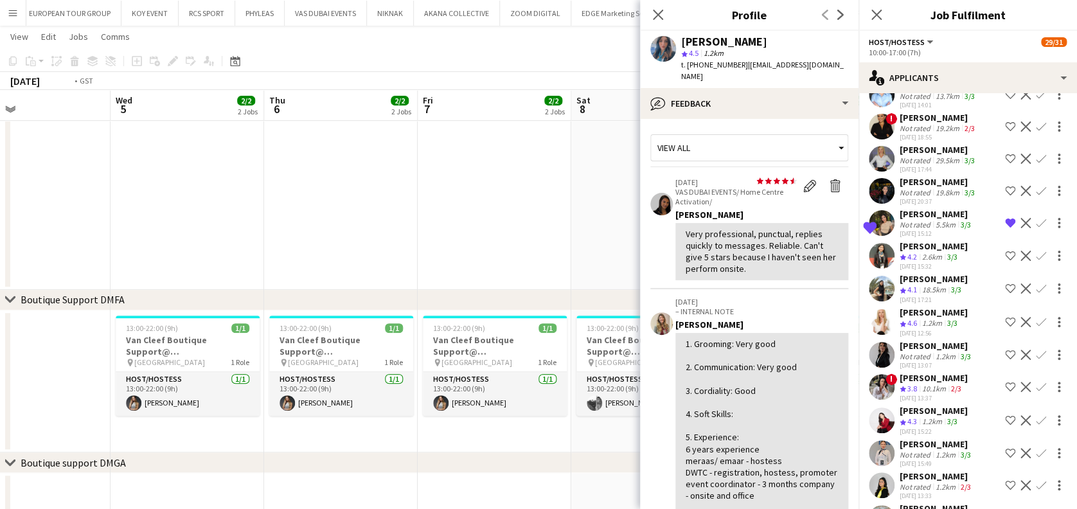
drag, startPoint x: 159, startPoint y: 254, endPoint x: 354, endPoint y: 251, distance: 194.7
click at [356, 254] on app-calendar-viewport "Sun 2 3/3 3 Jobs Mon 3 Tue 4 Wed 5 2/2 2 Jobs Thu 6 2/2 2 Jobs Fri 7 2/2 2 Jobs…" at bounding box center [538, 396] width 1077 height 1207
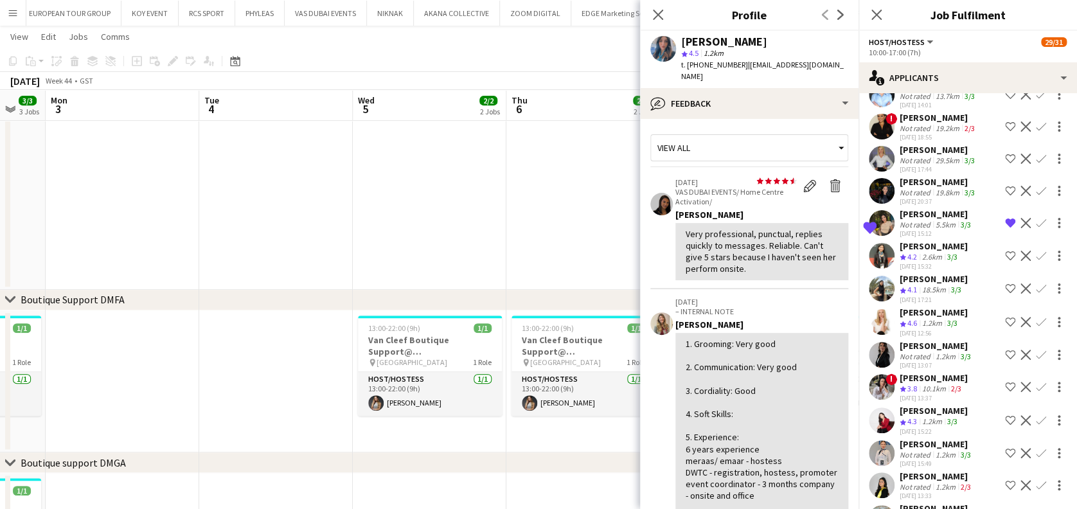
click at [344, 244] on app-date-cell at bounding box center [276, 179] width 154 height 221
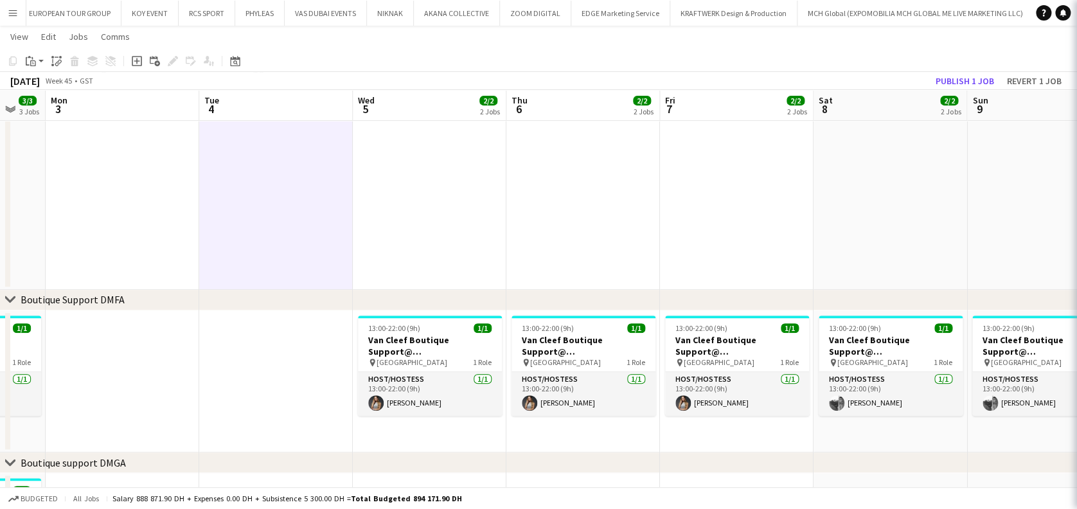
scroll to position [0, 0]
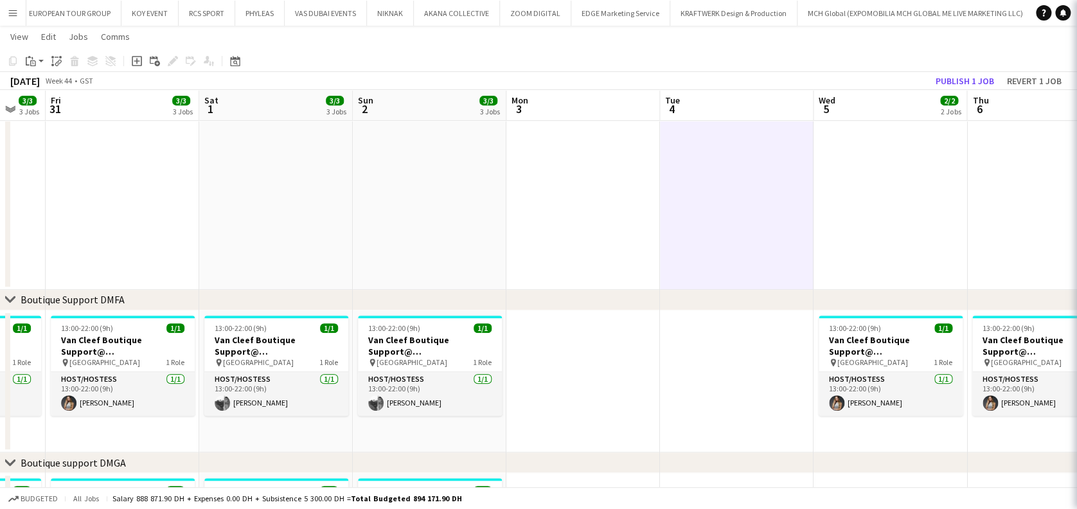
drag, startPoint x: 606, startPoint y: 210, endPoint x: 640, endPoint y: 210, distance: 34.0
click at [639, 210] on app-calendar-viewport "Wed 29 3/3 3 Jobs Thu 30 3/3 3 Jobs Fri 31 3/3 3 Jobs Sat 1 3/3 3 Jobs Sun 2 3/…" at bounding box center [538, 396] width 1077 height 1207
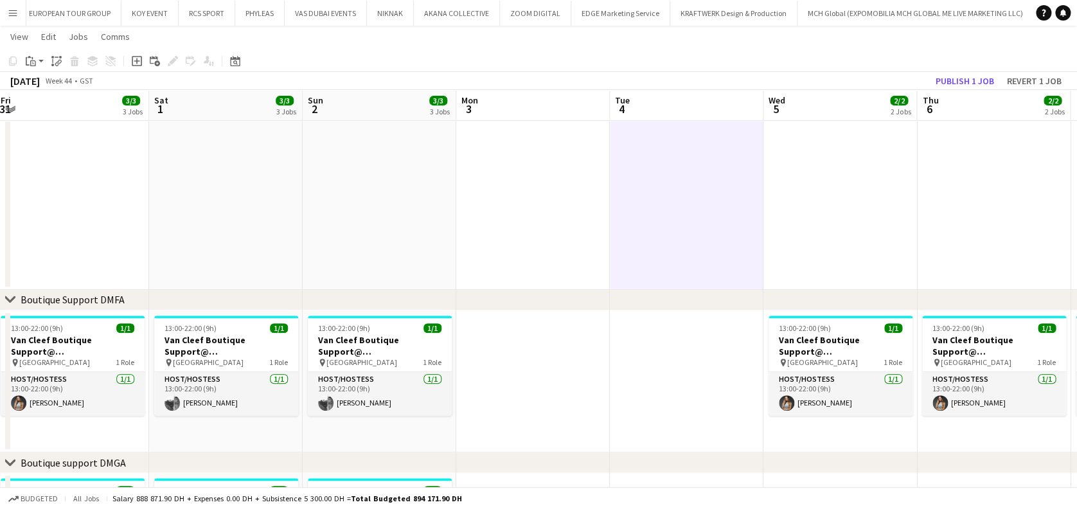
drag, startPoint x: 310, startPoint y: 219, endPoint x: 631, endPoint y: 218, distance: 321.2
click at [636, 219] on app-calendar-viewport "Wed 29 3/3 3 Jobs Thu 30 3/3 3 Jobs Fri 31 3/3 3 Jobs Sat 1 3/3 3 Jobs Sun 2 3/…" at bounding box center [538, 396] width 1077 height 1207
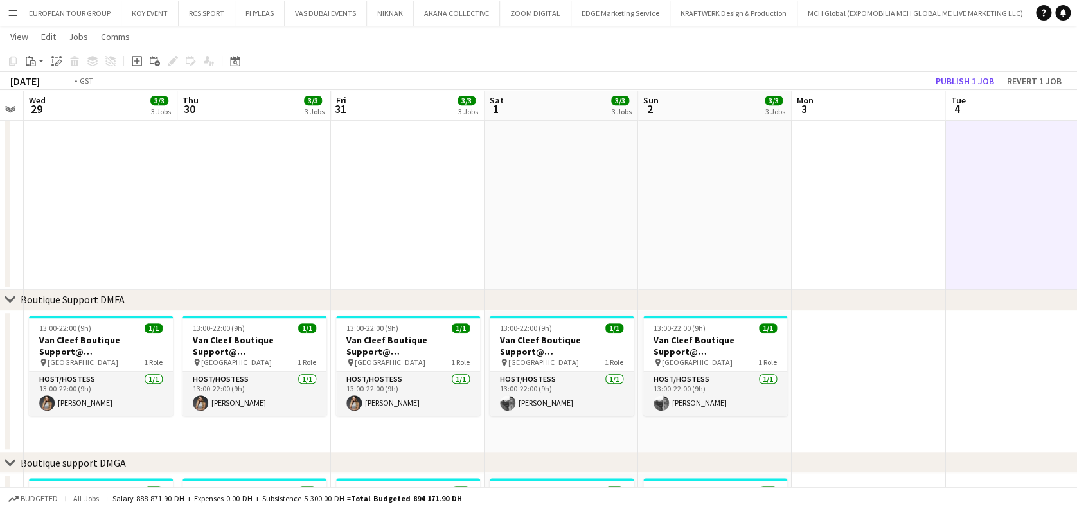
drag, startPoint x: 288, startPoint y: 222, endPoint x: 666, endPoint y: 222, distance: 377.7
click at [694, 226] on app-calendar-viewport "Mon 27 Tue 28 Wed 29 3/3 3 Jobs Thu 30 3/3 3 Jobs Fri 31 3/3 3 Jobs Sat 1 3/3 3…" at bounding box center [538, 396] width 1077 height 1207
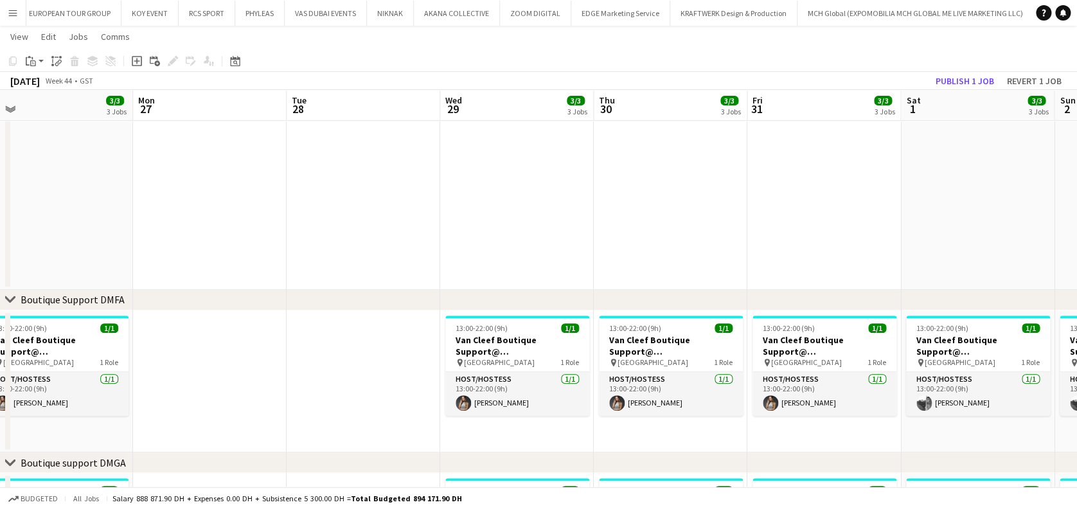
drag, startPoint x: 406, startPoint y: 245, endPoint x: 612, endPoint y: 240, distance: 205.6
click at [613, 245] on app-calendar-viewport "Fri 24 3/3 3 Jobs Sat 25 3/3 3 Jobs Sun 26 3/3 3 Jobs Mon 27 Tue 28 Wed 29 3/3 …" at bounding box center [538, 396] width 1077 height 1207
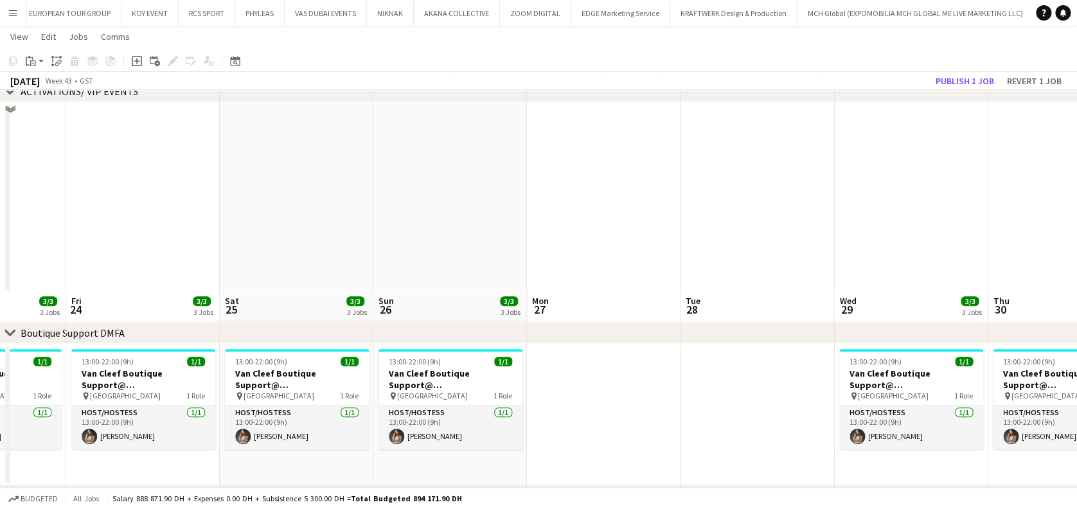
scroll to position [85, 0]
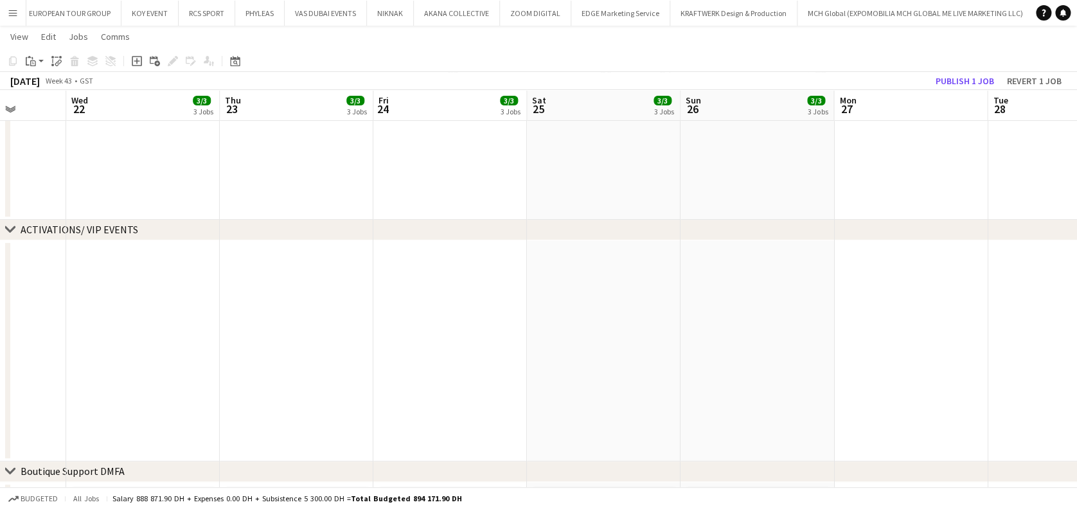
drag, startPoint x: 766, startPoint y: 298, endPoint x: 773, endPoint y: 299, distance: 7.1
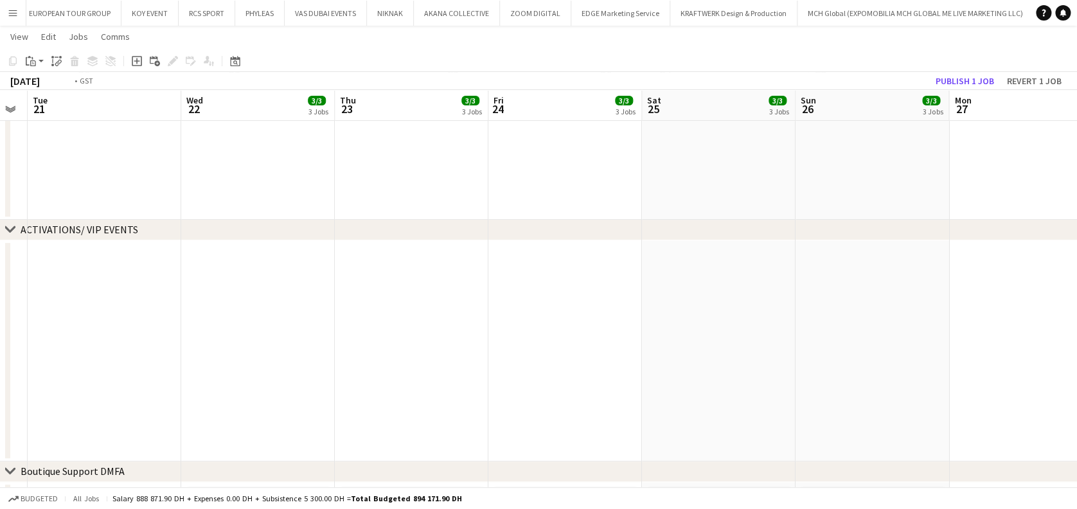
drag, startPoint x: 231, startPoint y: 339, endPoint x: 841, endPoint y: 338, distance: 609.6
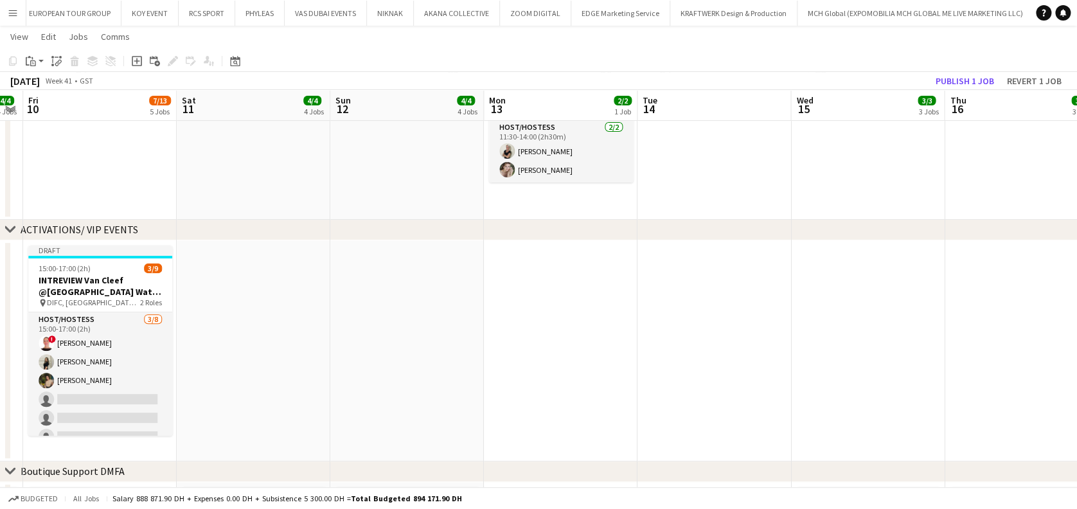
drag, startPoint x: 394, startPoint y: 324, endPoint x: 731, endPoint y: 331, distance: 337.3
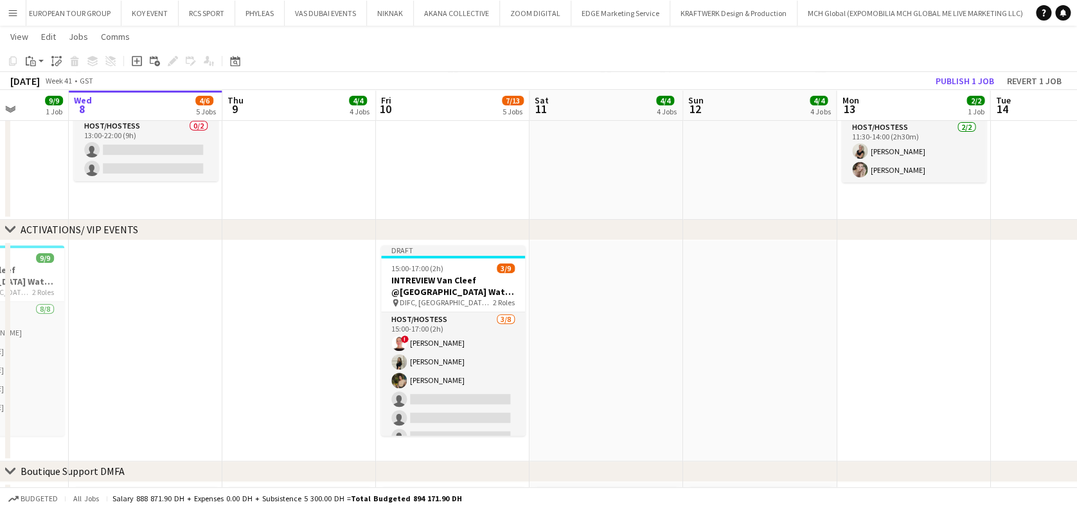
click at [409, 392] on app-card-role "Host/Hostess 3/8 15:00-17:00 (2h) ! Amina Mahdani Fatima Alzubaidi Botazhan Sat…" at bounding box center [453, 399] width 144 height 174
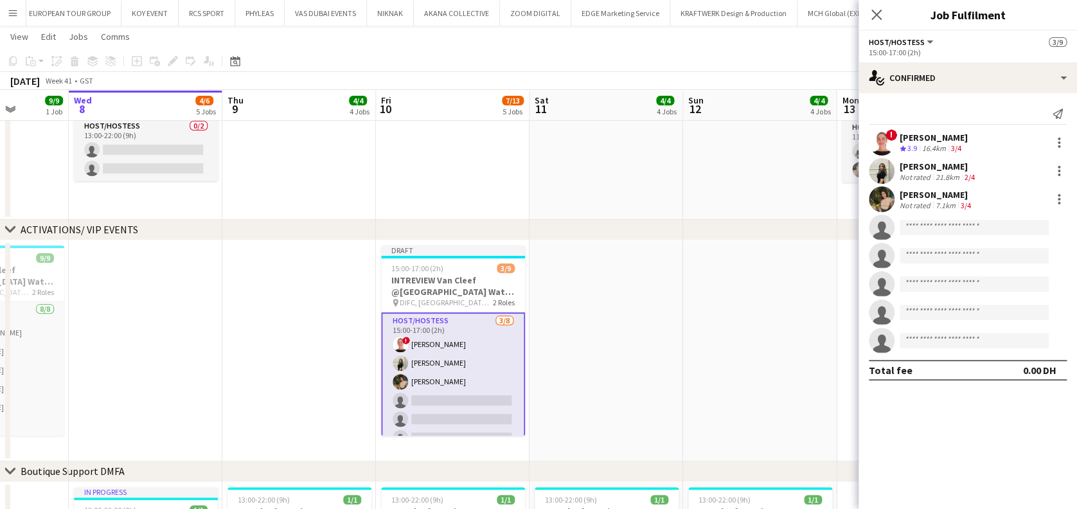
click at [931, 236] on app-invite-slot "single-neutral-actions" at bounding box center [967, 228] width 218 height 26
click at [931, 231] on input at bounding box center [973, 227] width 149 height 15
paste input "**********"
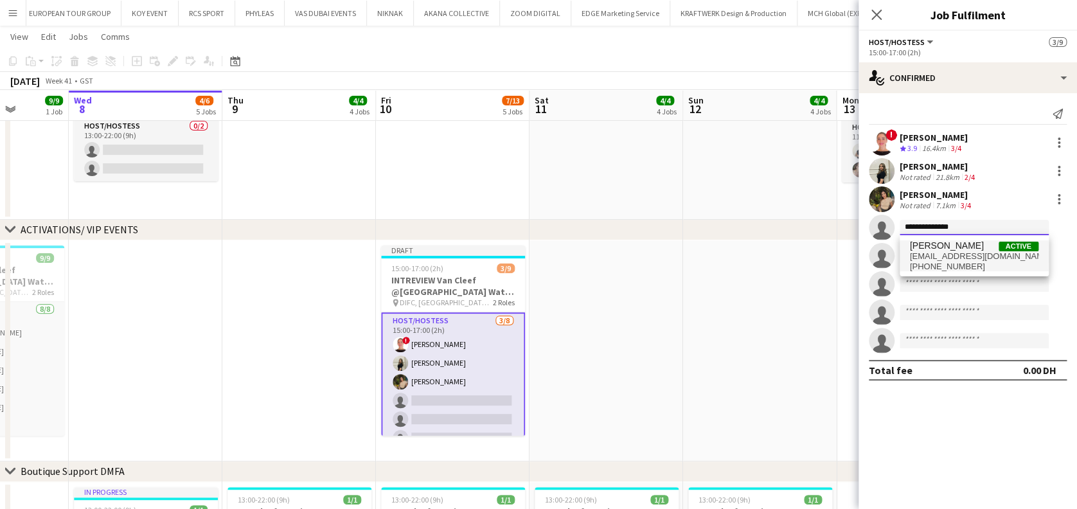
type input "**********"
click at [980, 242] on span "Ghadeer Naser Active" at bounding box center [974, 245] width 128 height 11
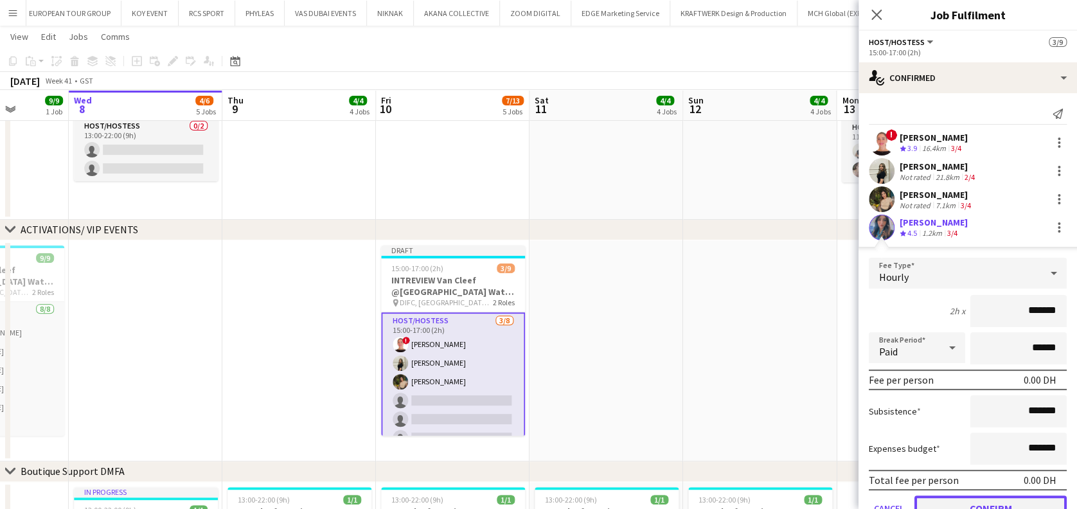
click at [996, 502] on button "Confirm" at bounding box center [990, 508] width 152 height 26
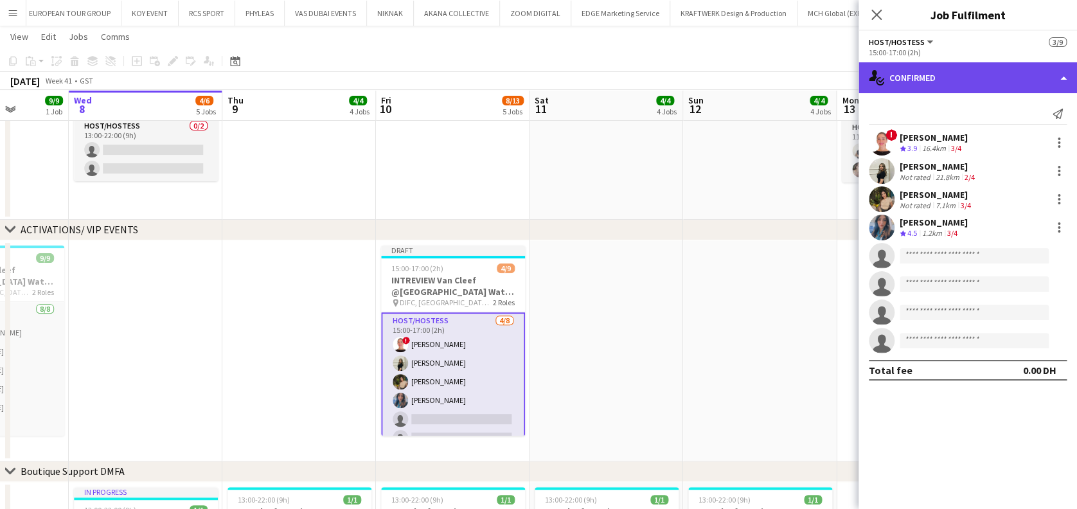
click at [935, 76] on div "single-neutral-actions-check-2 Confirmed" at bounding box center [967, 77] width 218 height 31
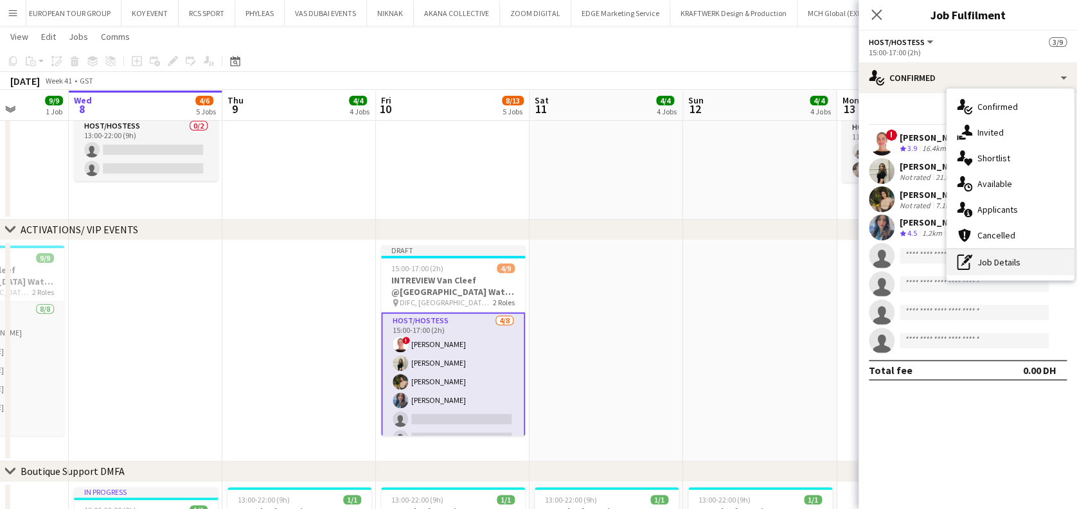
click at [981, 252] on div "pen-write Job Details" at bounding box center [1009, 262] width 127 height 26
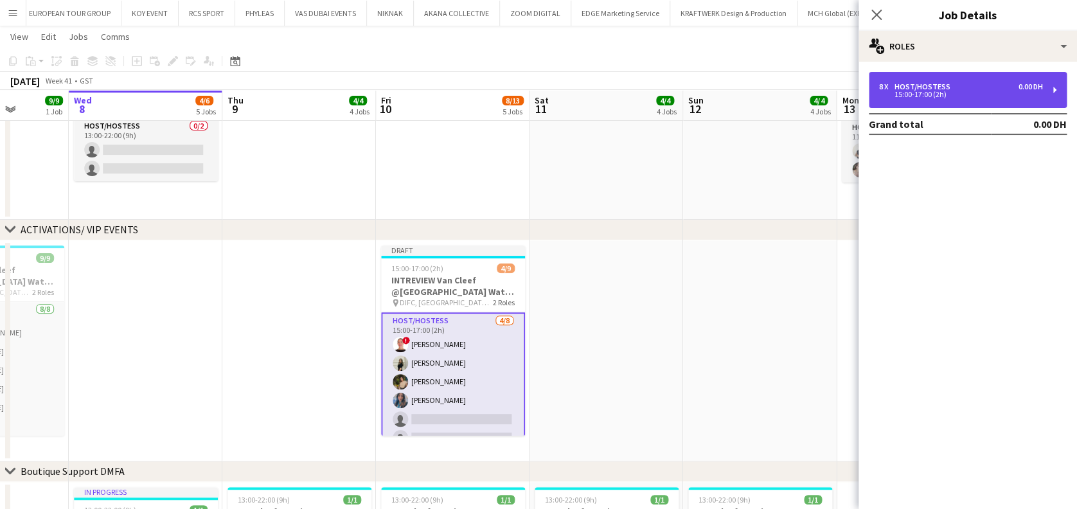
click at [951, 98] on div "8 x Host/Hostess 0.00 DH 15:00-17:00 (2h)" at bounding box center [967, 90] width 198 height 36
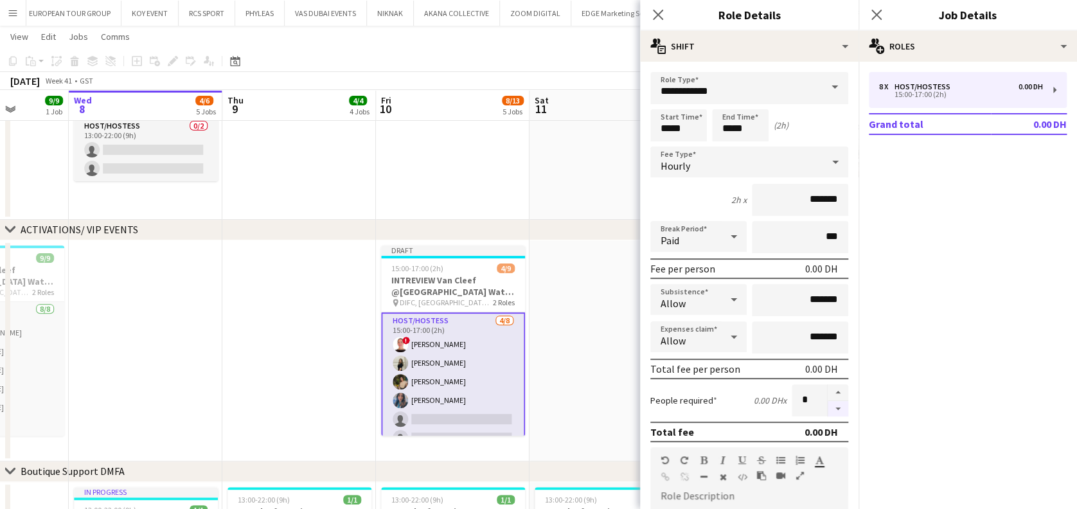
click at [827, 407] on button "button" at bounding box center [837, 409] width 21 height 16
type input "*"
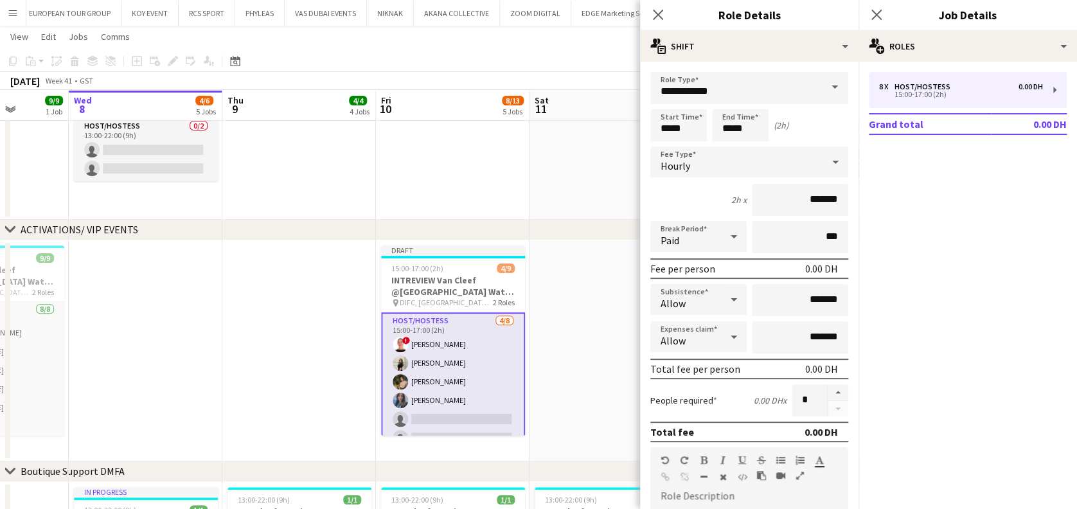
click at [585, 367] on app-date-cell at bounding box center [606, 350] width 154 height 221
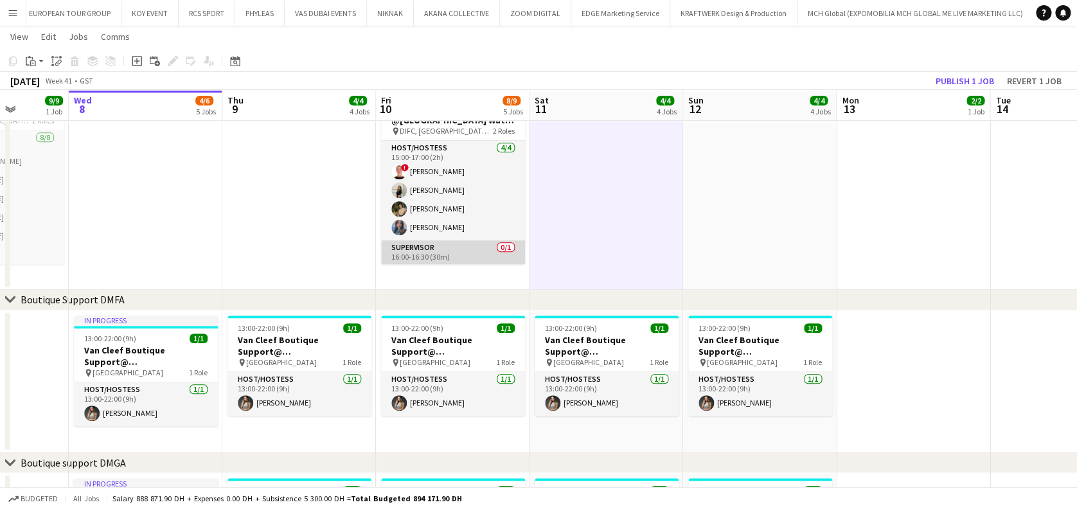
scroll to position [20, 0]
click at [446, 235] on app-card-role "Supervisor 0/1 16:00-16:30 (30m) single-neutral-actions" at bounding box center [453, 242] width 144 height 44
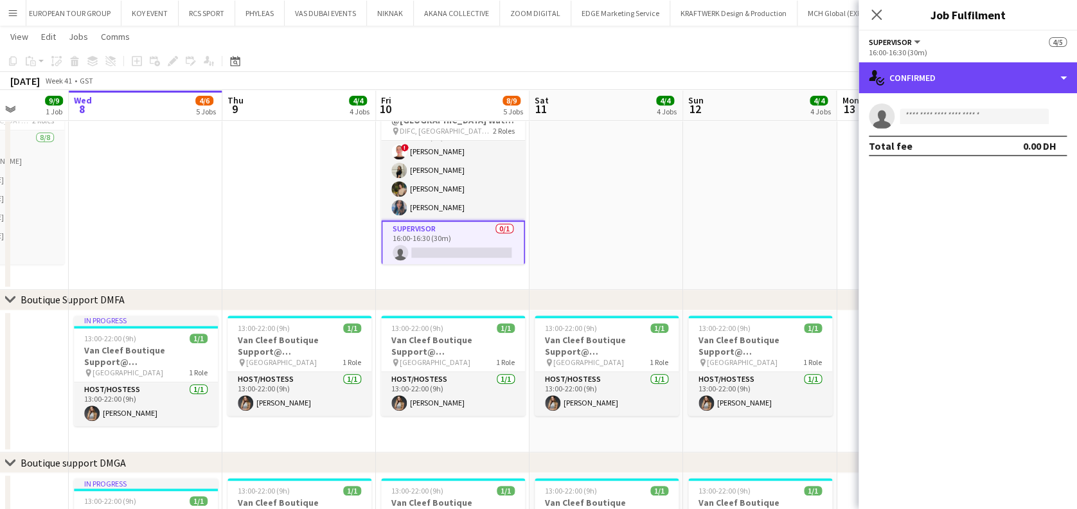
click at [1034, 92] on div "single-neutral-actions-check-2 Confirmed" at bounding box center [967, 77] width 218 height 31
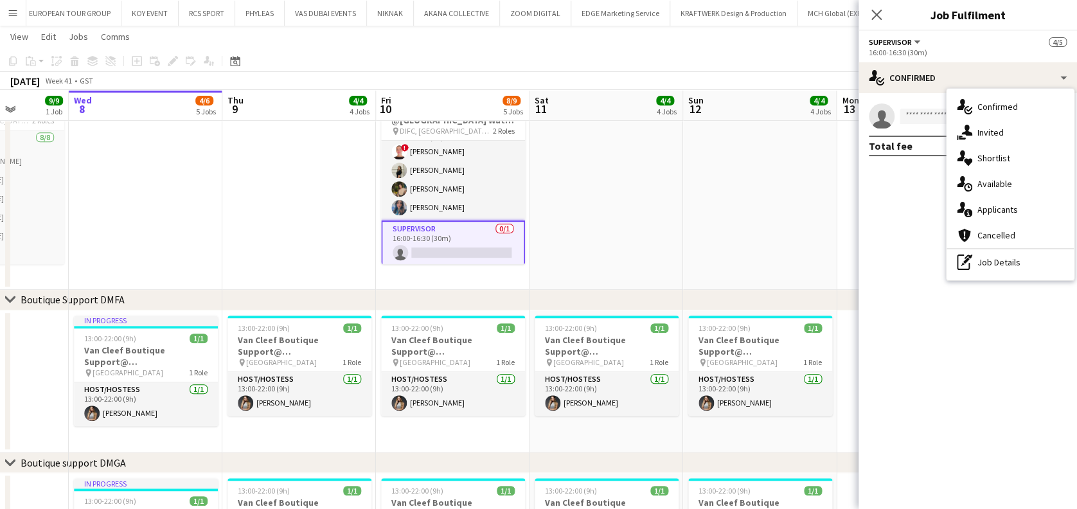
click at [1049, 256] on div "pen-write Job Details" at bounding box center [1009, 262] width 127 height 26
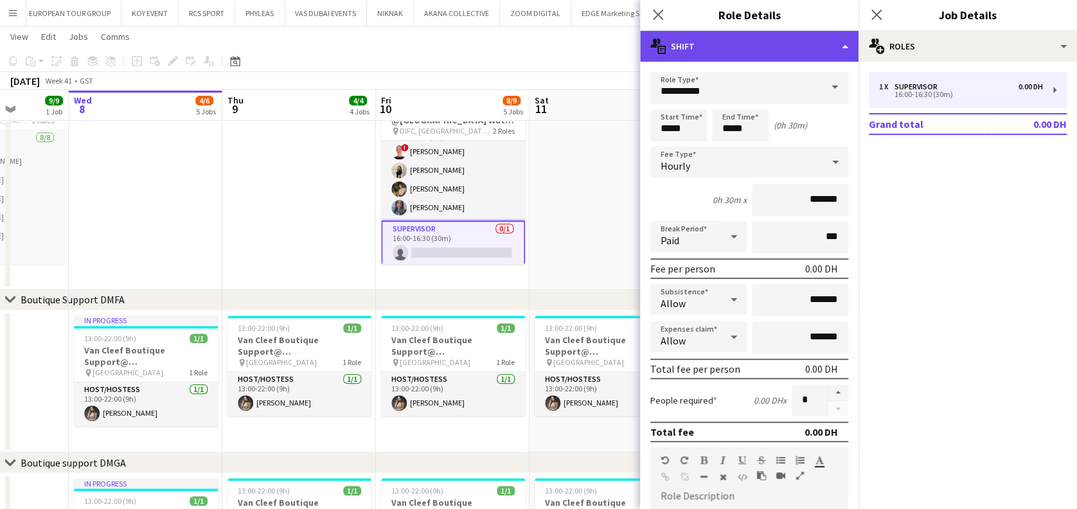
click at [837, 58] on div "multiple-actions-text Shift" at bounding box center [749, 46] width 218 height 31
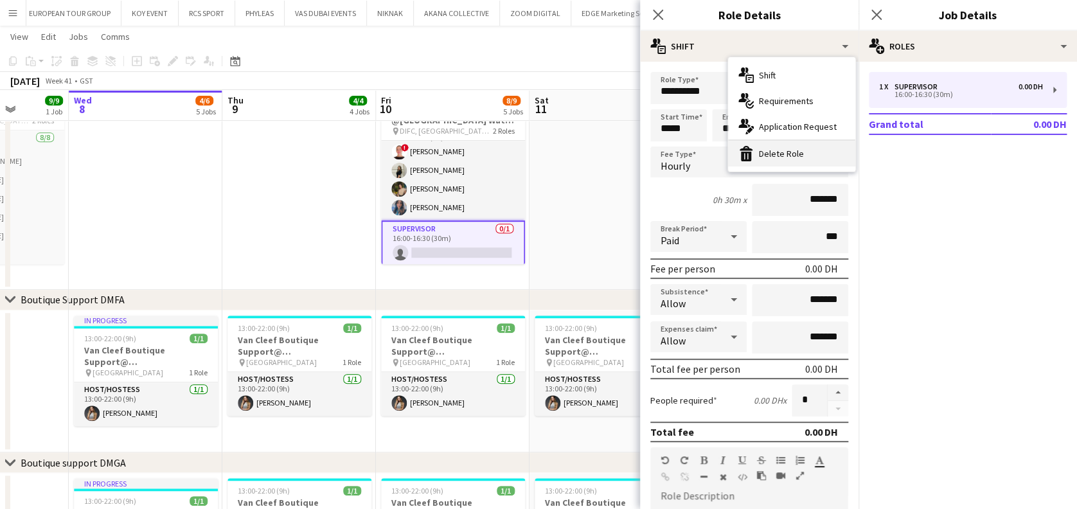
click at [825, 144] on div "bin-2 Delete Role" at bounding box center [791, 154] width 127 height 26
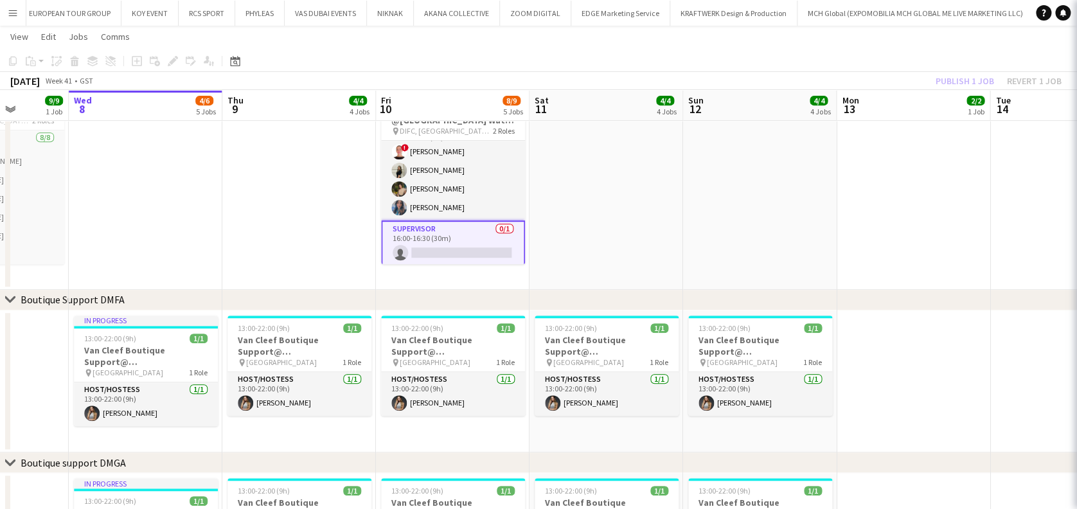
scroll to position [0, 0]
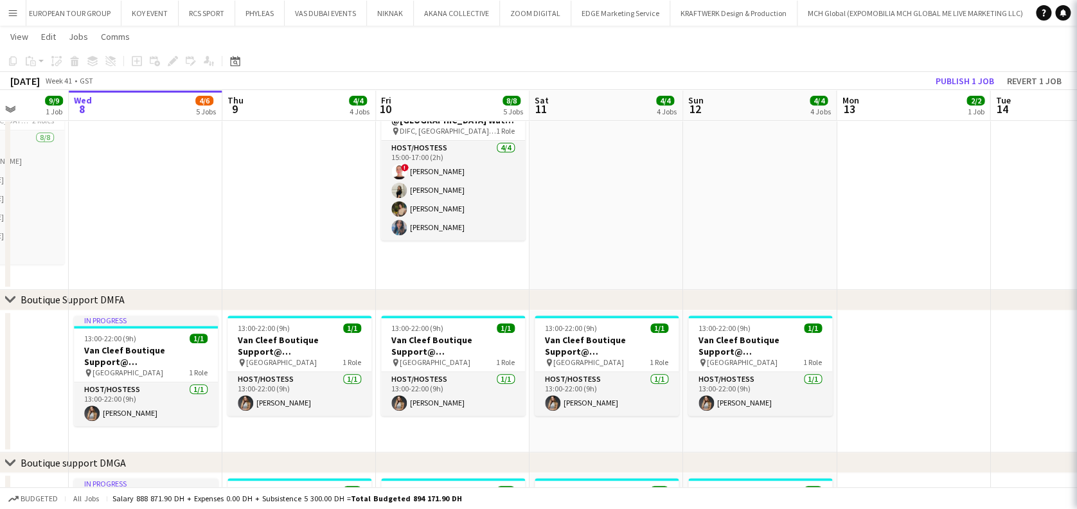
click at [648, 196] on app-date-cell at bounding box center [606, 179] width 154 height 221
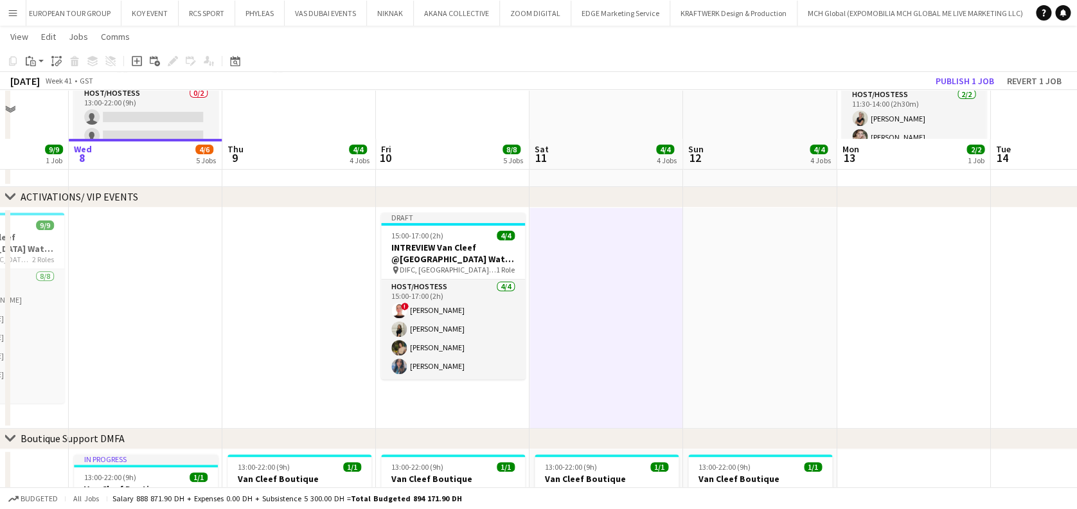
scroll to position [171, 0]
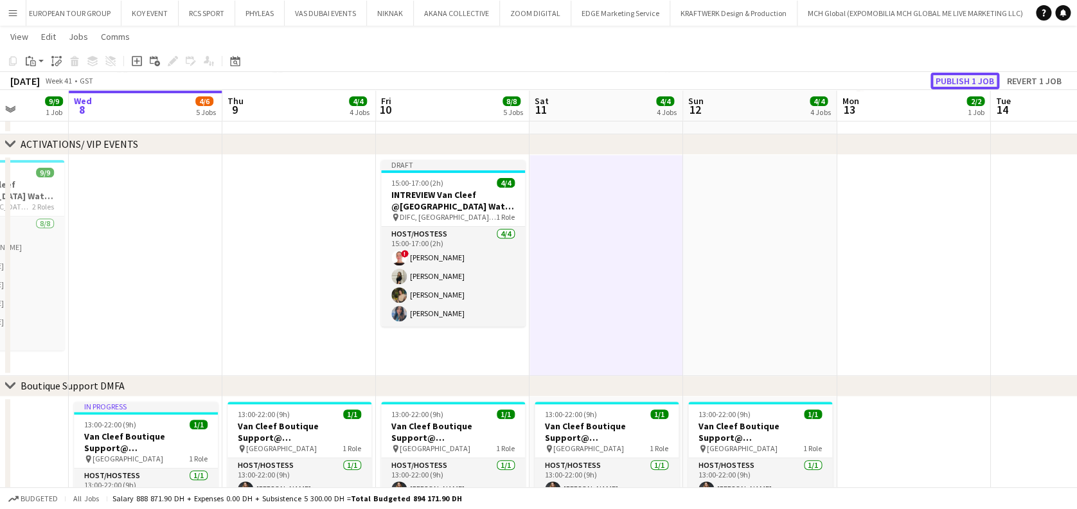
click at [979, 80] on button "Publish 1 job" at bounding box center [964, 81] width 69 height 17
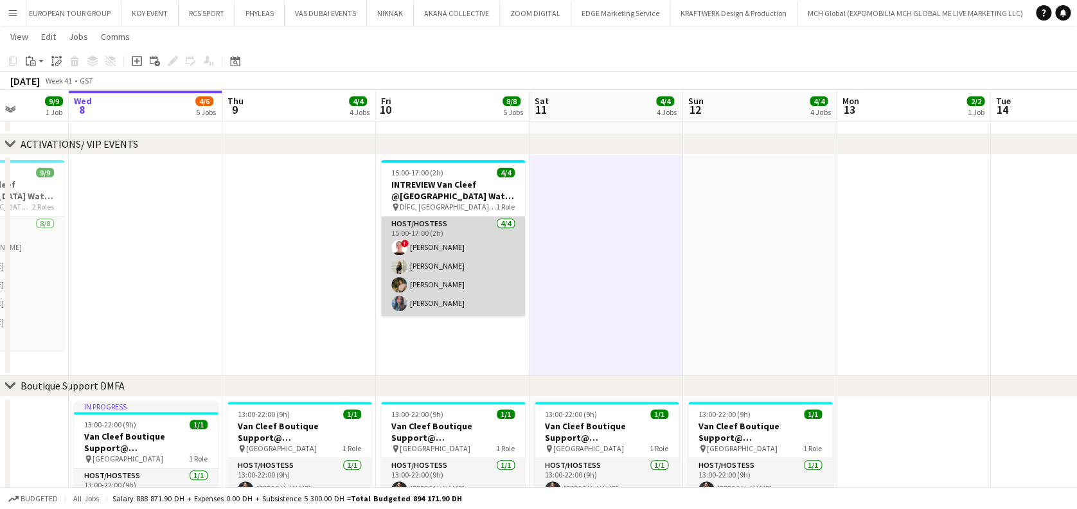
click at [473, 253] on app-card-role "Host/Hostess 4/4 15:00-17:00 (2h) ! Amina Mahdani Fatima Alzubaidi Botazhan Sat…" at bounding box center [453, 266] width 144 height 100
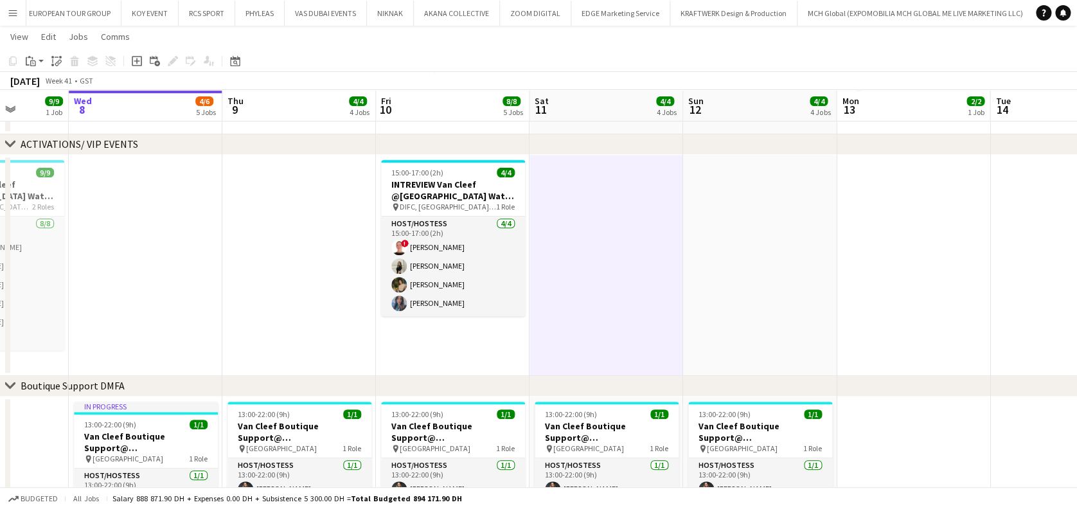
scroll to position [0, 391]
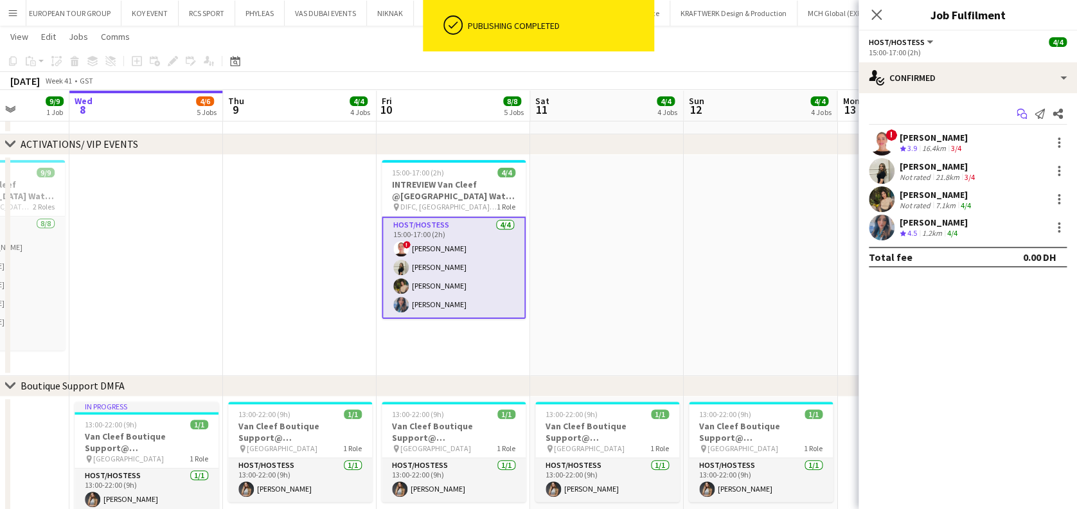
click at [1018, 113] on icon "Start chat" at bounding box center [1021, 114] width 10 height 10
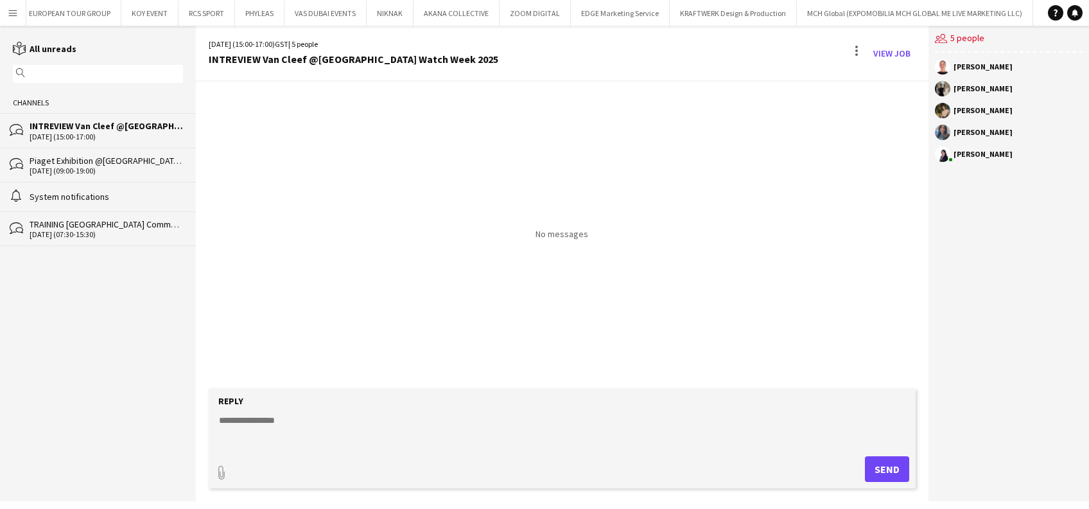
click at [443, 403] on div "Reply" at bounding box center [562, 401] width 694 height 12
click at [906, 53] on link "View Job" at bounding box center [892, 53] width 48 height 21
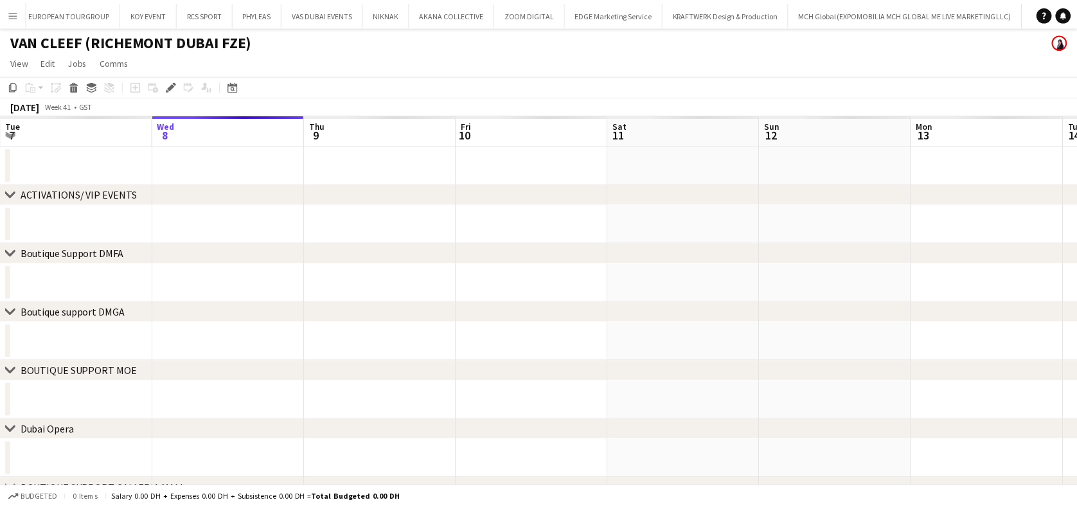
scroll to position [0, 442]
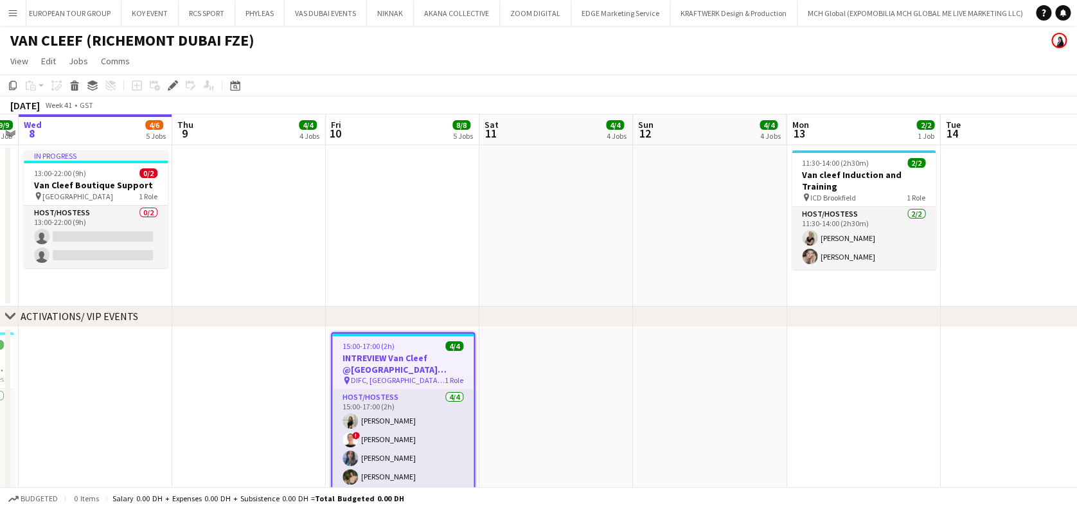
click at [403, 352] on h3 "INTREVIEW Van Cleef @Dubai Watch Week 2025" at bounding box center [402, 363] width 141 height 23
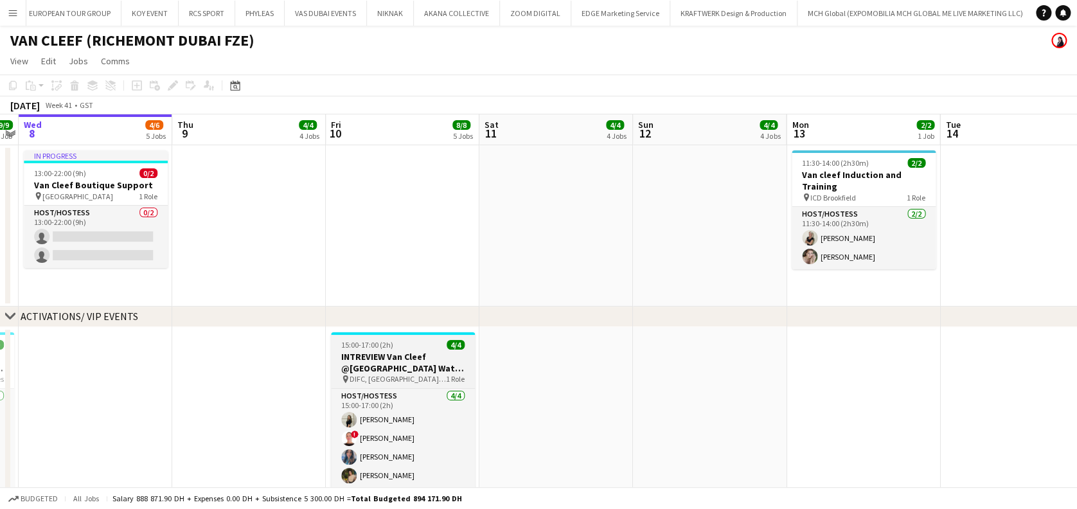
click at [353, 358] on h3 "INTREVIEW Van Cleef @Dubai Watch Week 2025" at bounding box center [403, 362] width 144 height 23
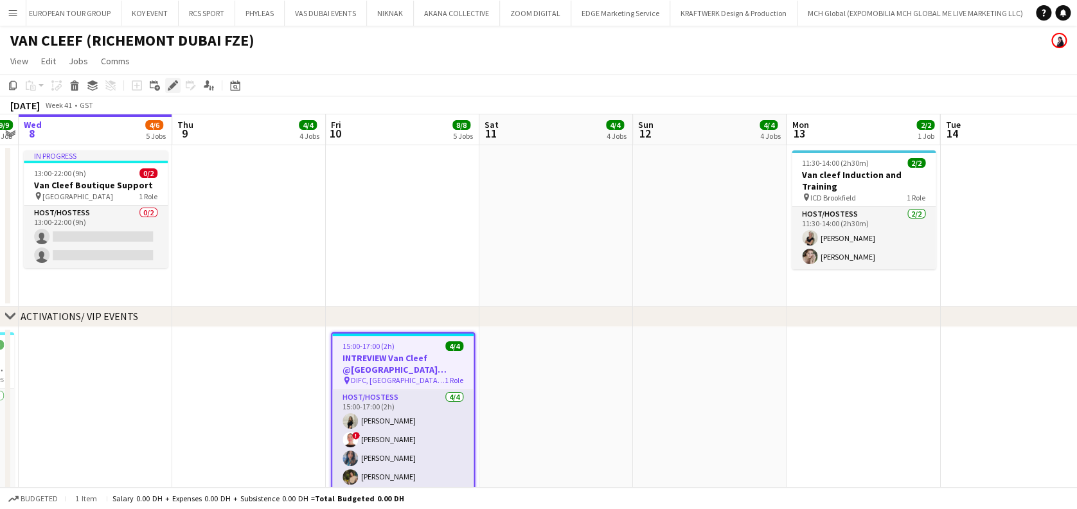
click at [171, 90] on icon "Edit" at bounding box center [173, 85] width 10 height 10
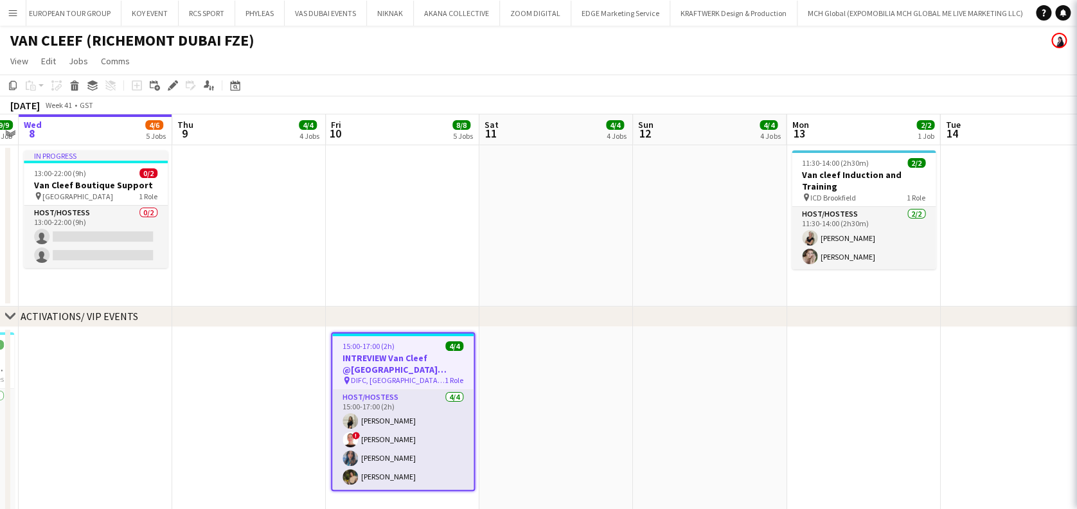
type input "**********"
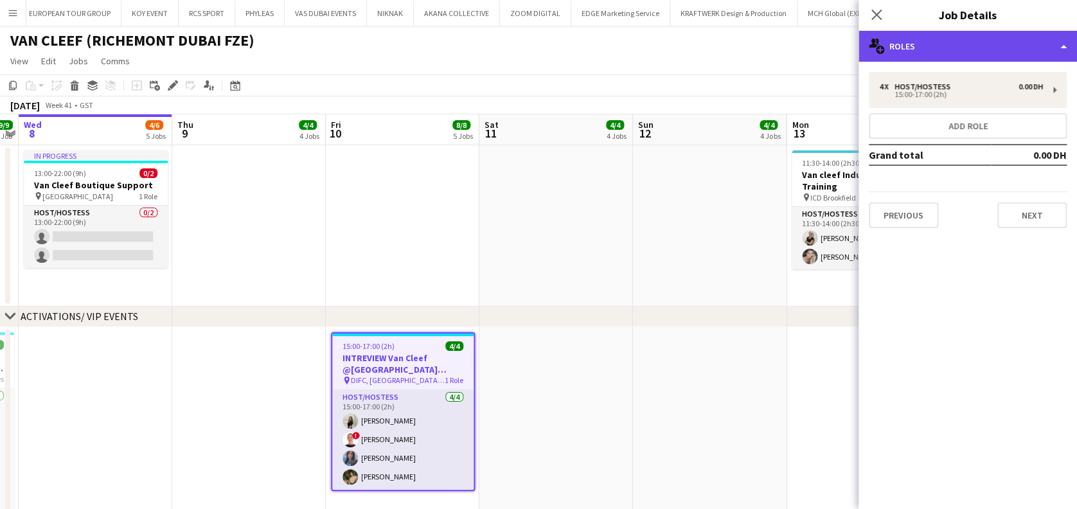
click at [936, 50] on div "multiple-users-add Roles" at bounding box center [967, 46] width 218 height 31
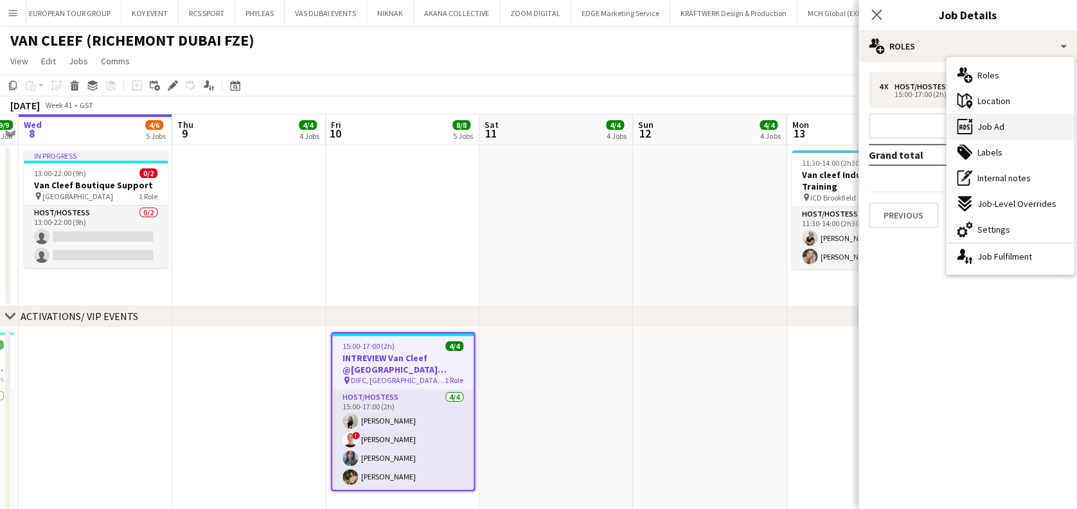
click at [1043, 125] on div "ads-window Job Ad" at bounding box center [1009, 127] width 127 height 26
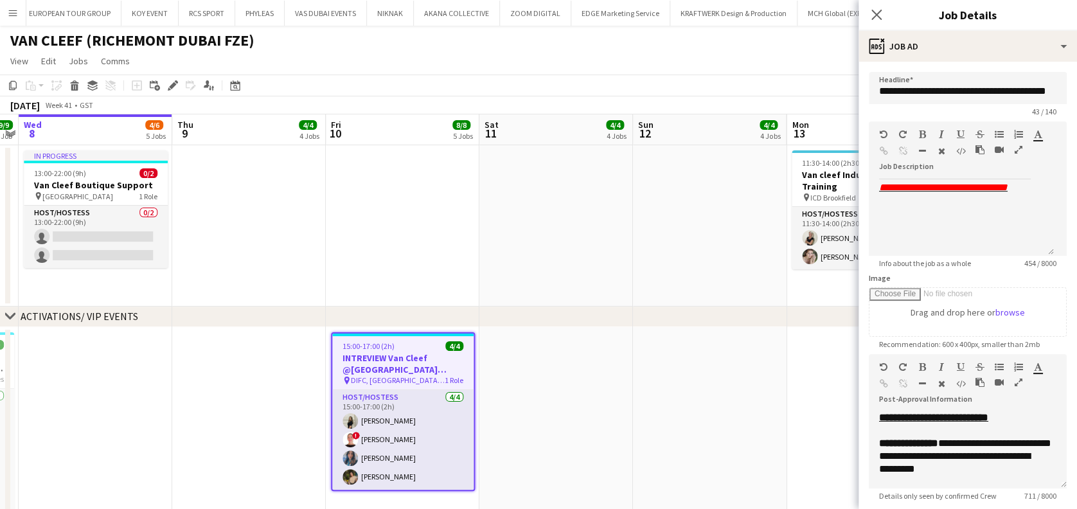
scroll to position [229, 0]
click at [1021, 148] on icon "button" at bounding box center [1018, 149] width 8 height 9
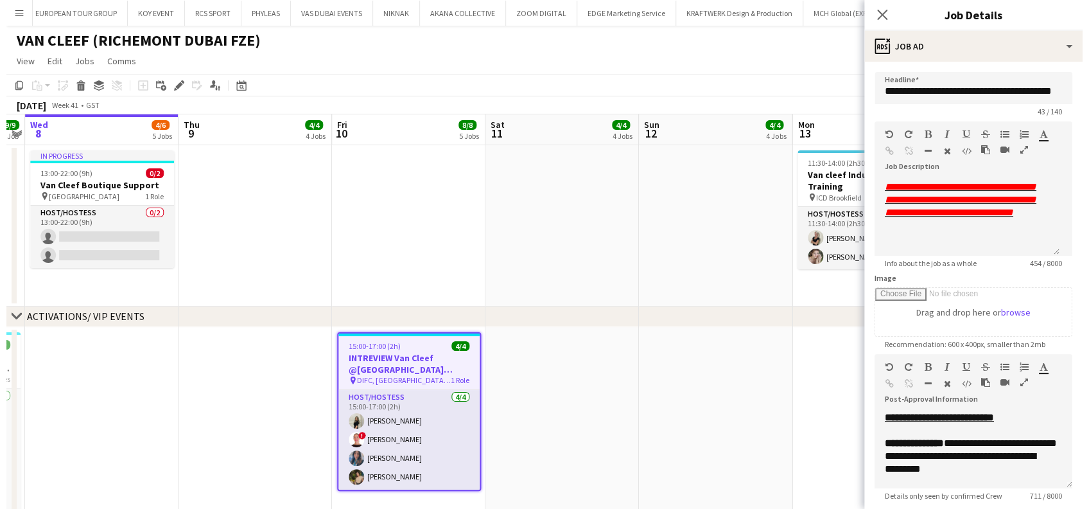
scroll to position [0, 0]
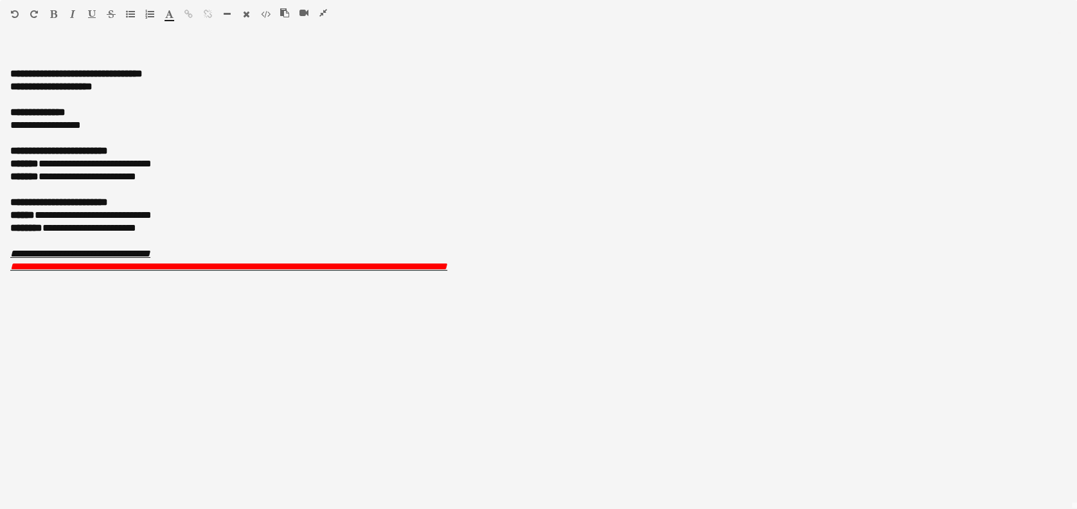
click at [326, 12] on icon "button" at bounding box center [323, 12] width 8 height 9
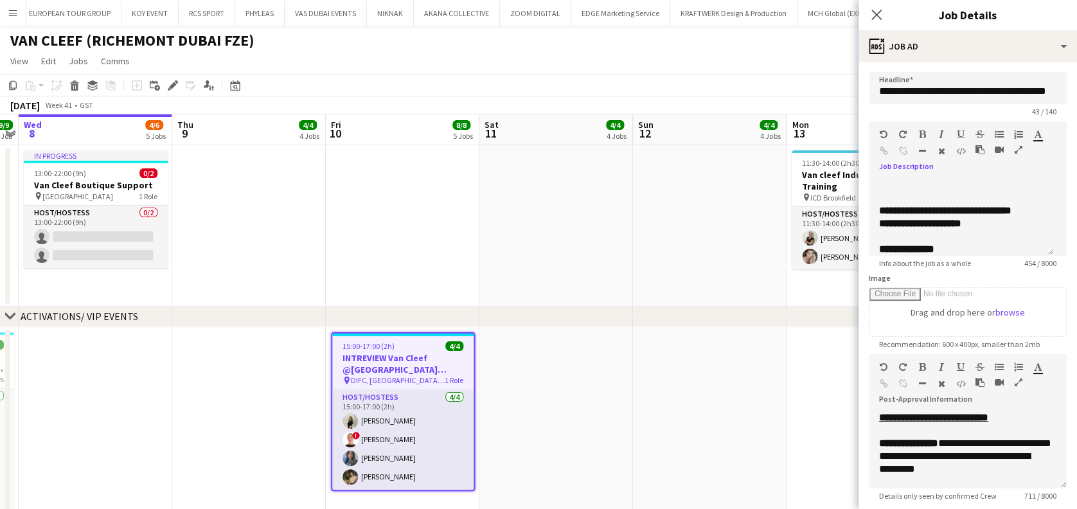
click at [1014, 382] on icon "button" at bounding box center [1018, 382] width 8 height 9
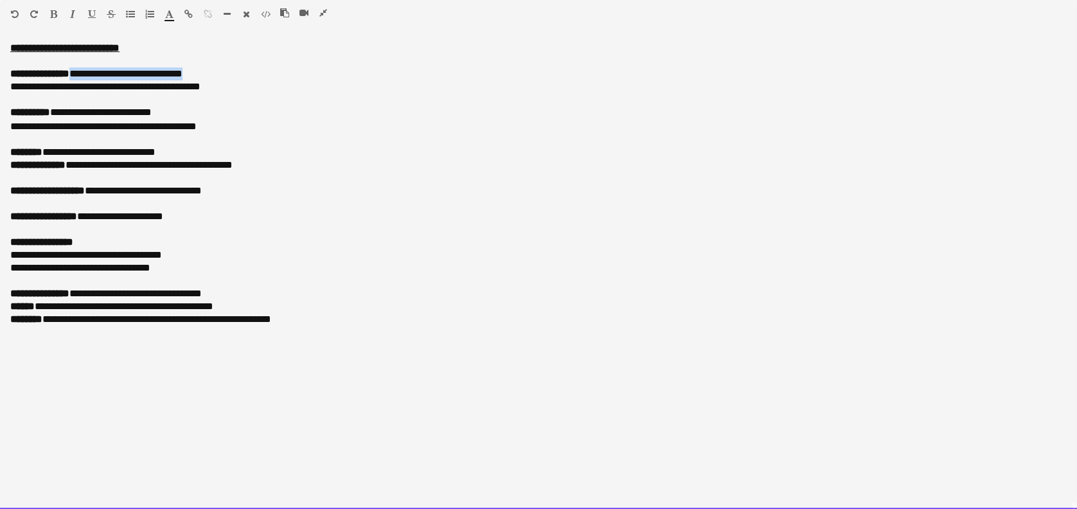
drag, startPoint x: 82, startPoint y: 75, endPoint x: 219, endPoint y: 74, distance: 137.5
click at [219, 74] on p "**********" at bounding box center [538, 73] width 1056 height 13
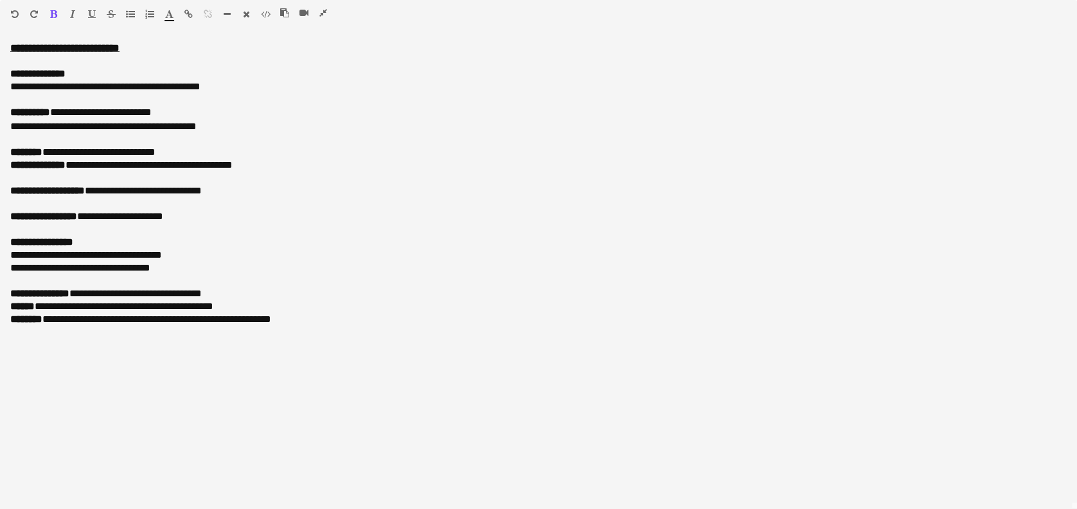
click at [325, 13] on icon "button" at bounding box center [323, 12] width 8 height 9
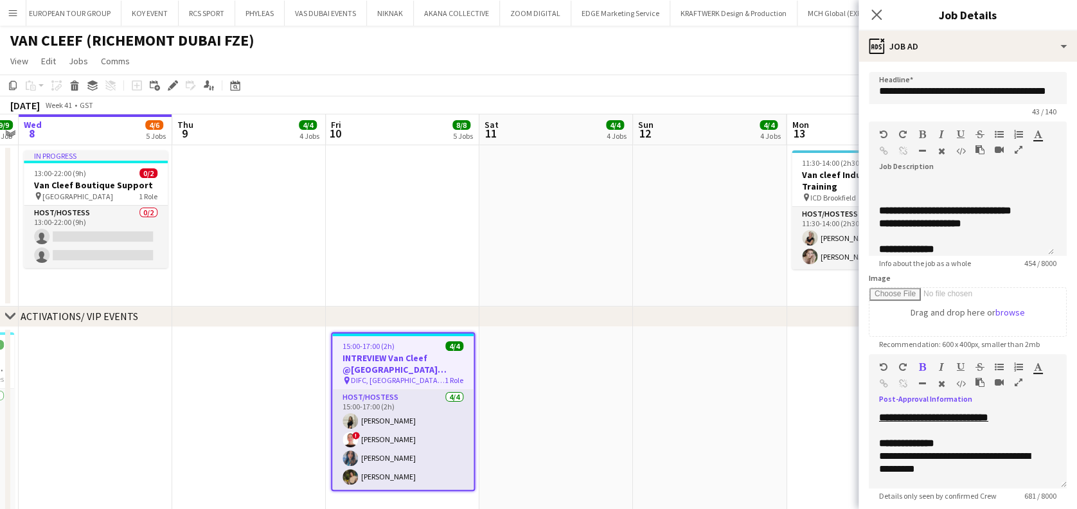
click at [596, 270] on app-date-cell at bounding box center [556, 225] width 154 height 161
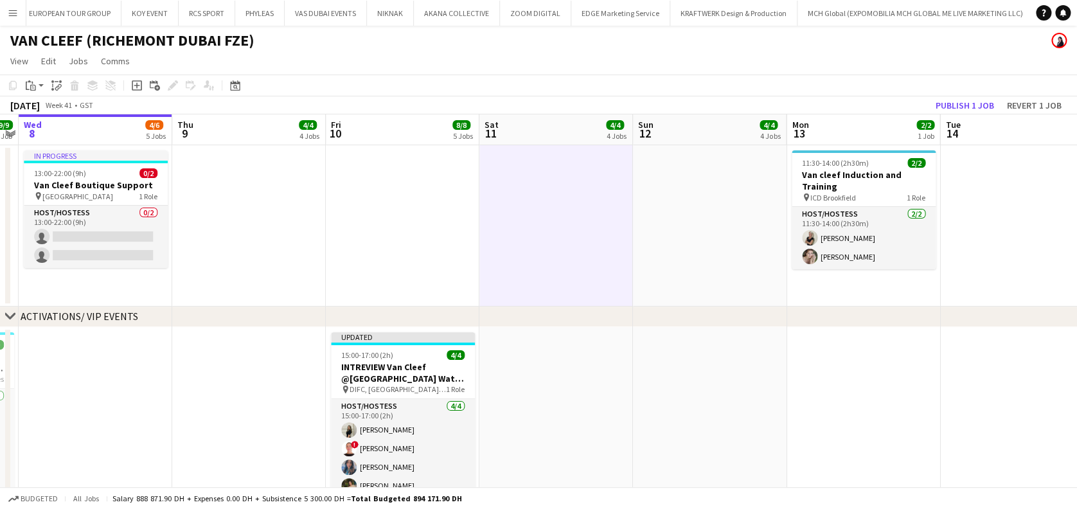
click at [959, 93] on app-toolbar "Copy Paste Paste Ctrl+V Paste with crew Ctrl+Shift+V Paste linked Job Delete Gr…" at bounding box center [538, 86] width 1077 height 22
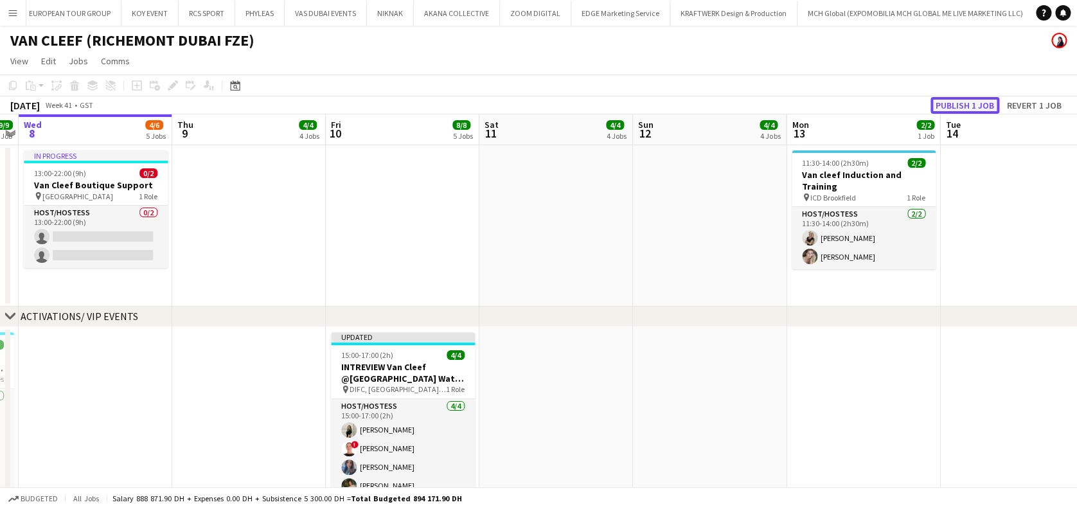
click at [959, 98] on button "Publish 1 job" at bounding box center [964, 105] width 69 height 17
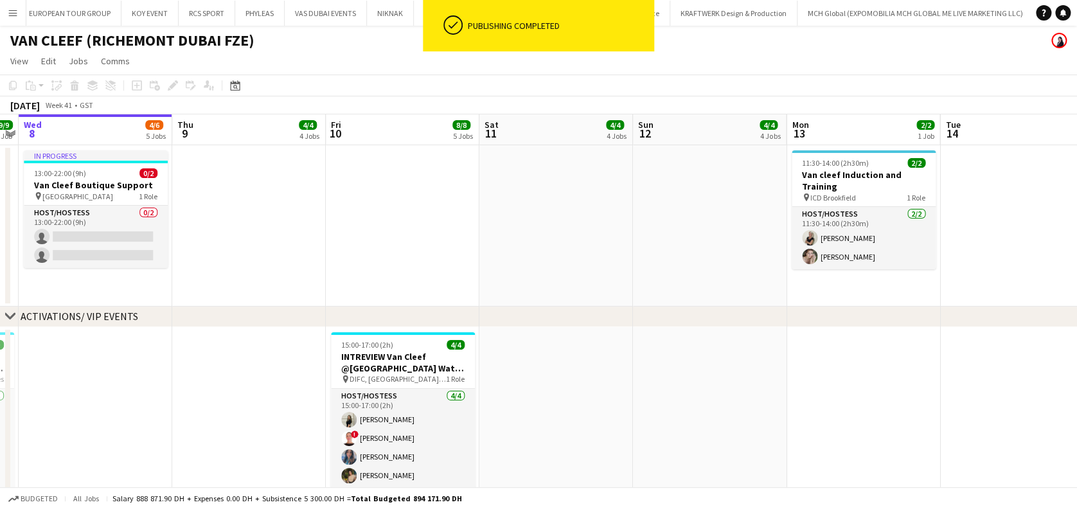
click at [385, 406] on app-card-role "Host/Hostess 4/4 15:00-17:00 (2h) Fatima Alzubaidi ! Amina Mahdani Ghadeer Nase…" at bounding box center [403, 439] width 144 height 100
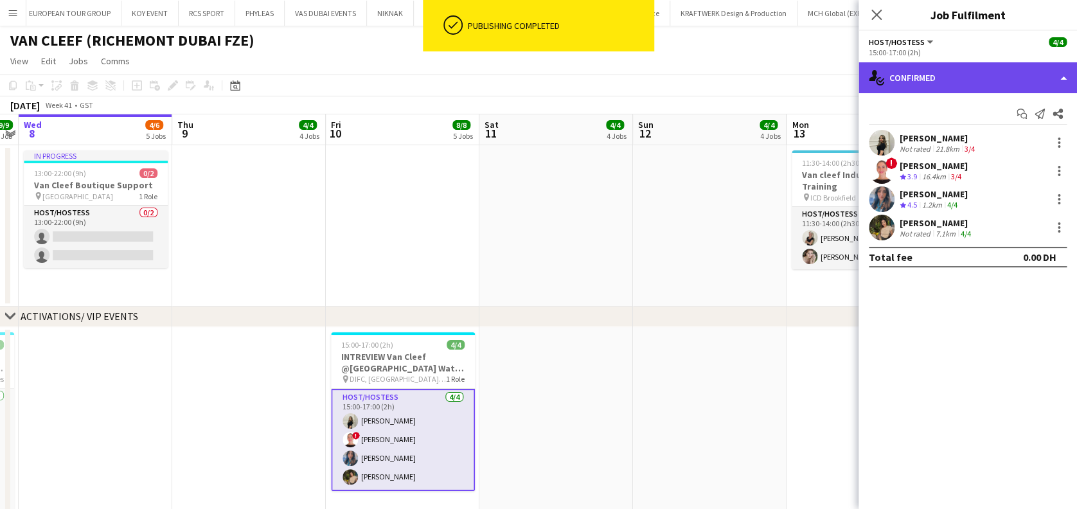
click at [921, 74] on div "single-neutral-actions-check-2 Confirmed" at bounding box center [967, 77] width 218 height 31
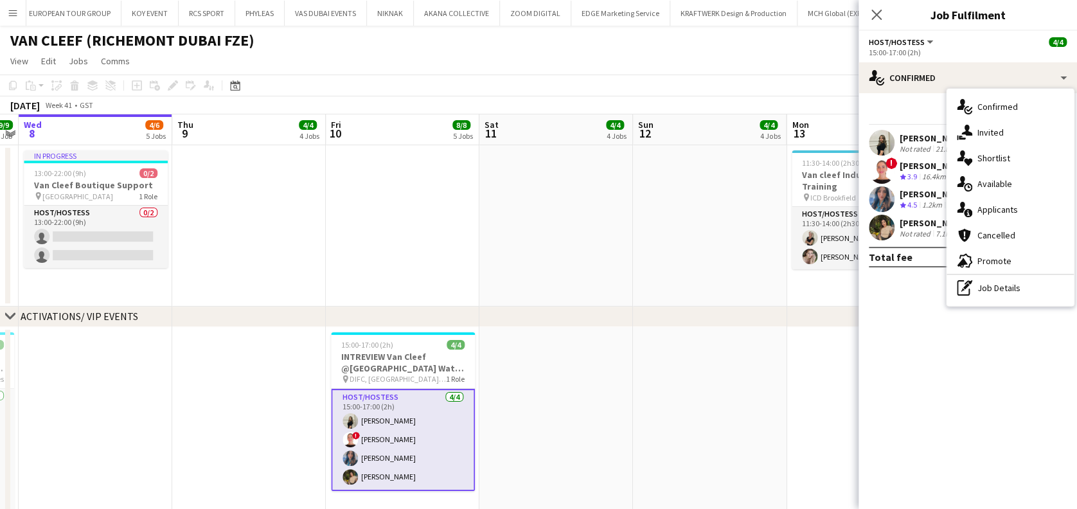
click at [898, 108] on div "Start chat Send notification Share" at bounding box center [967, 113] width 198 height 21
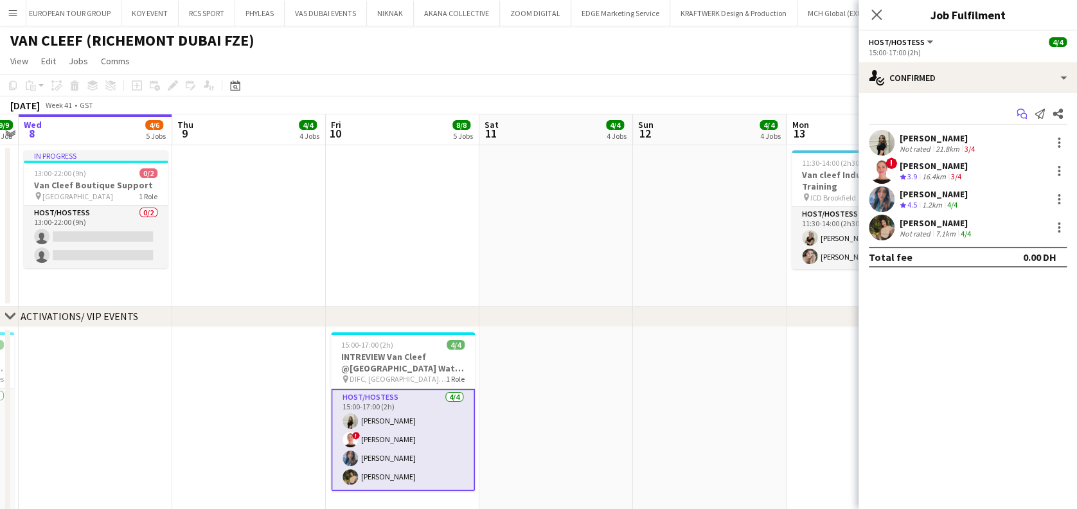
click at [1027, 114] on app-icon "Start chat" at bounding box center [1021, 114] width 18 height 18
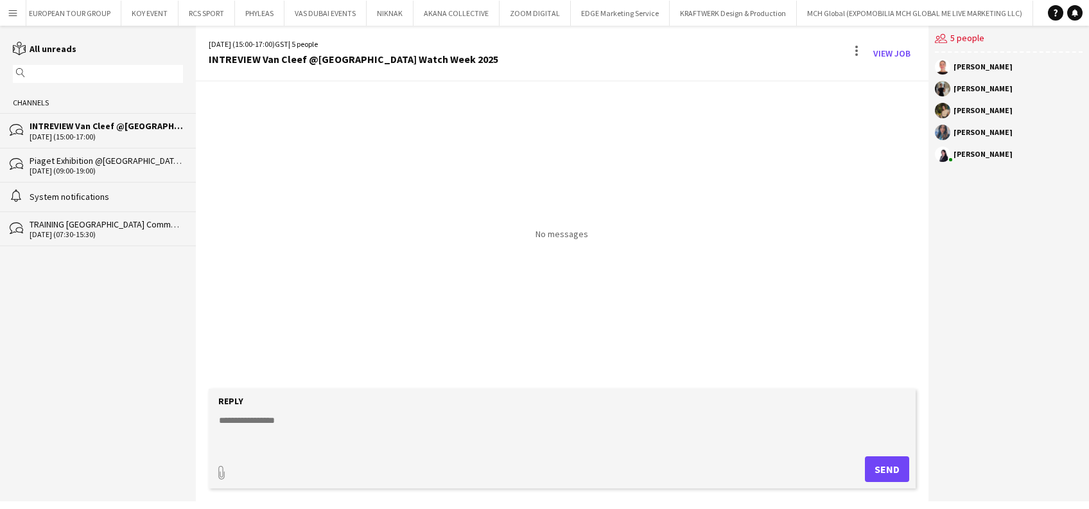
click at [315, 410] on form "Reply paperclip Send" at bounding box center [562, 439] width 707 height 100
click at [365, 425] on textarea at bounding box center [565, 430] width 694 height 33
type textarea "*"
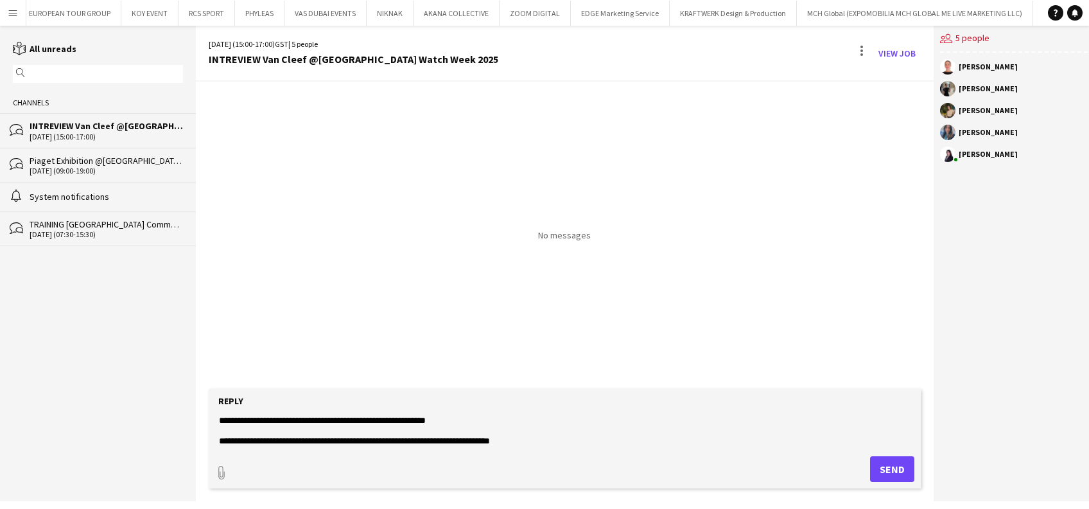
scroll to position [40, 0]
click at [463, 438] on textarea "**********" at bounding box center [565, 430] width 694 height 33
click at [482, 437] on textarea "**********" at bounding box center [565, 430] width 694 height 33
click at [497, 436] on textarea "**********" at bounding box center [565, 430] width 694 height 33
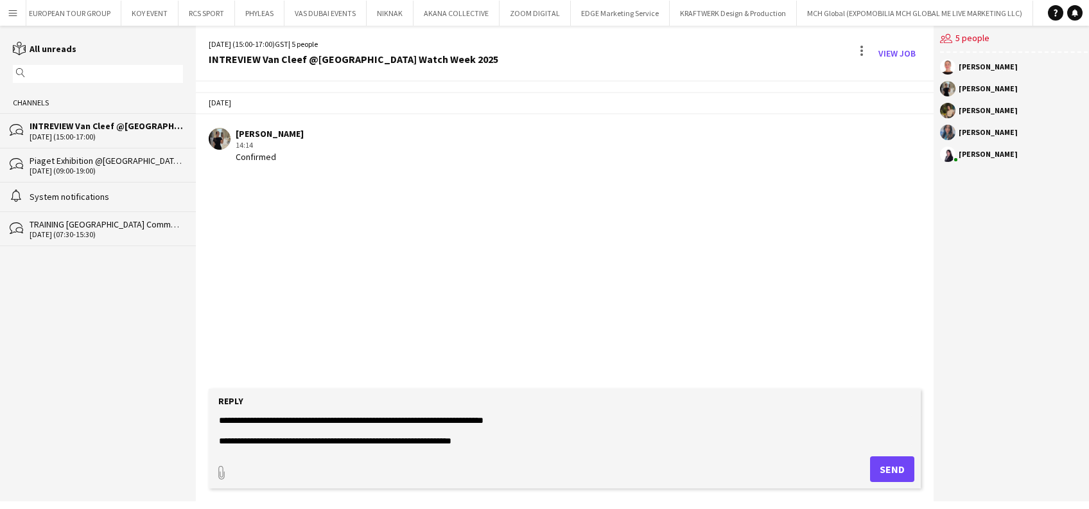
drag, startPoint x: 484, startPoint y: 439, endPoint x: 451, endPoint y: 439, distance: 33.4
click at [451, 439] on textarea "**********" at bounding box center [565, 430] width 694 height 33
click at [502, 445] on textarea "**********" at bounding box center [565, 430] width 694 height 33
type textarea "**********"
click at [886, 468] on button "Send" at bounding box center [892, 469] width 44 height 26
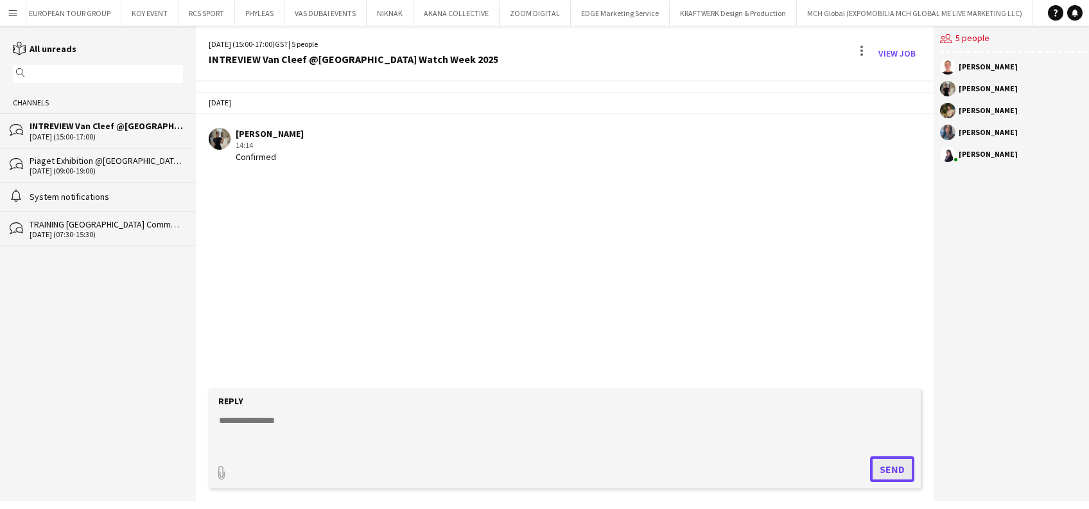
scroll to position [0, 0]
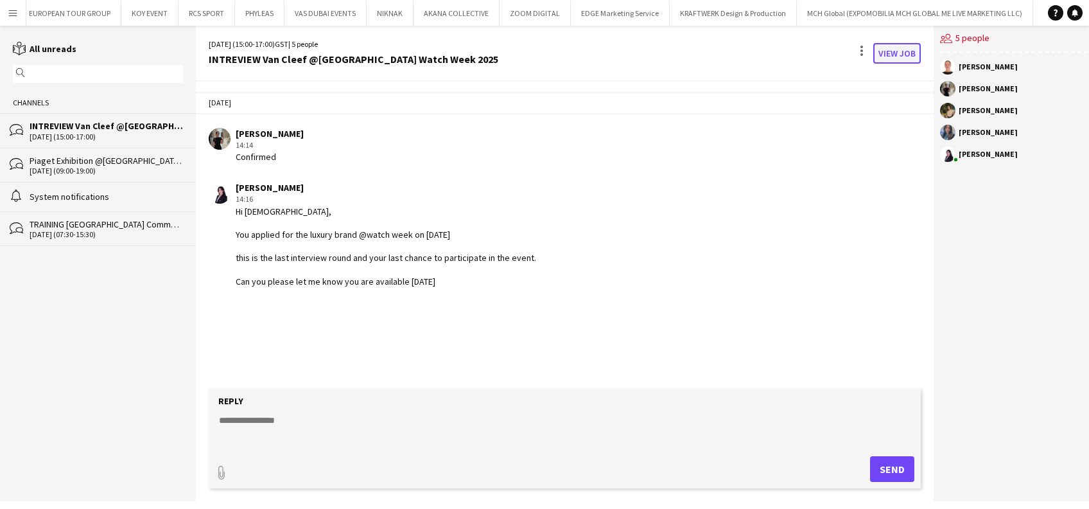
click at [876, 46] on link "View Job" at bounding box center [898, 53] width 48 height 21
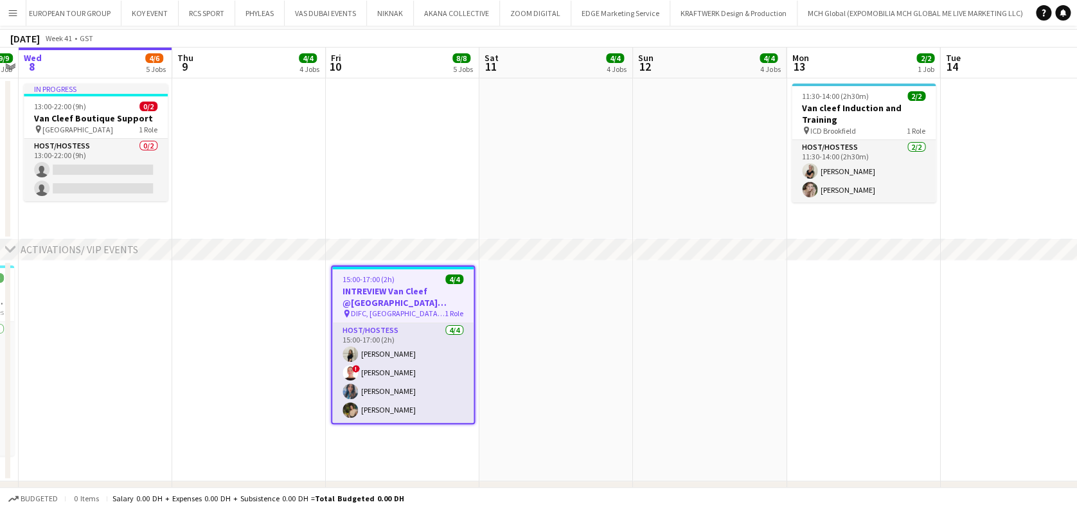
scroll to position [171, 0]
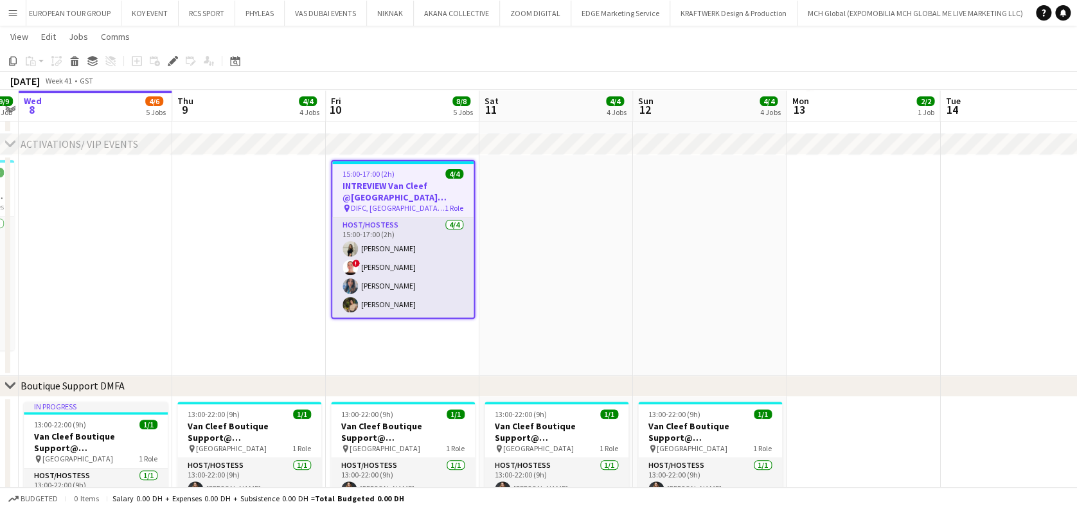
click at [10, 13] on app-icon "Menu" at bounding box center [13, 13] width 10 height 10
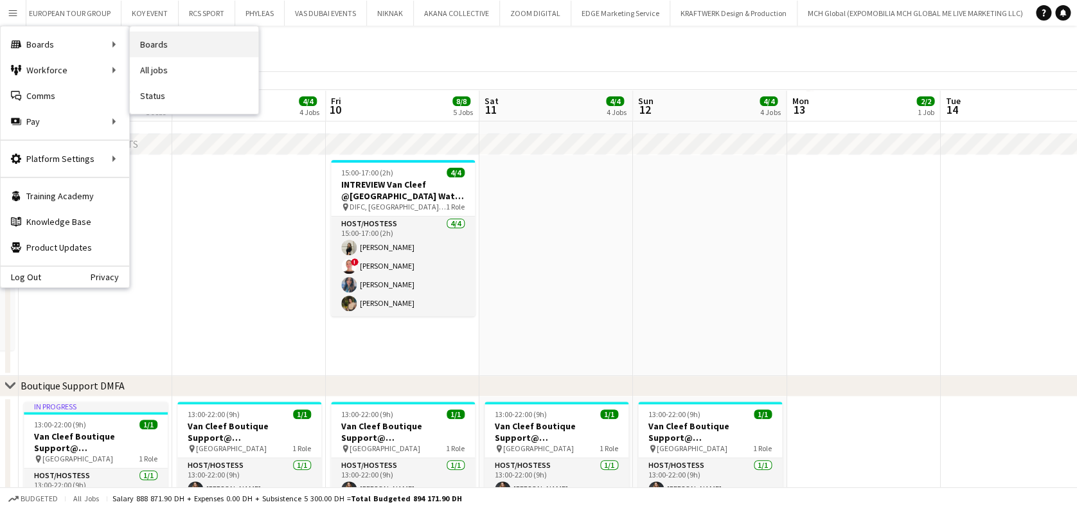
click at [184, 36] on link "Boards" at bounding box center [194, 44] width 128 height 26
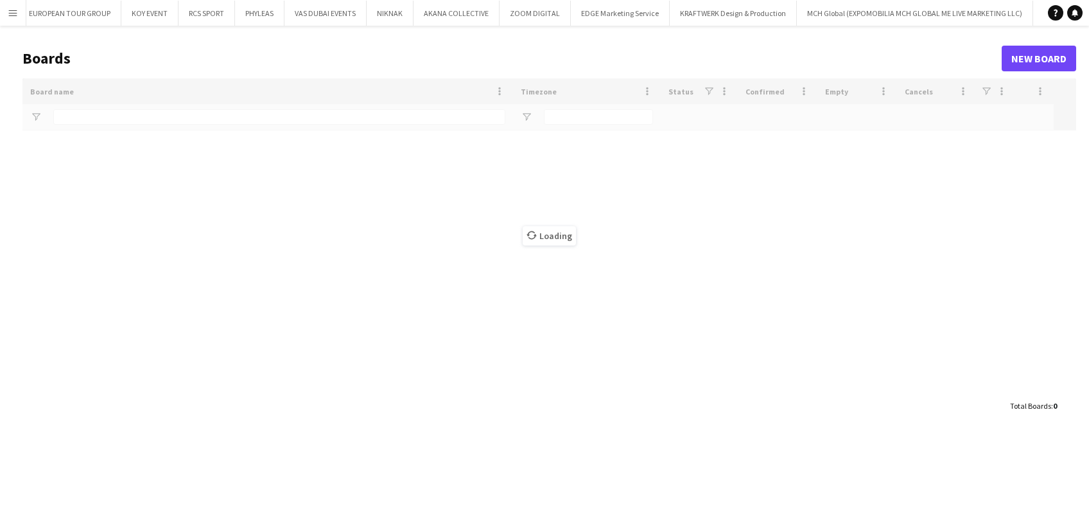
type input "*********"
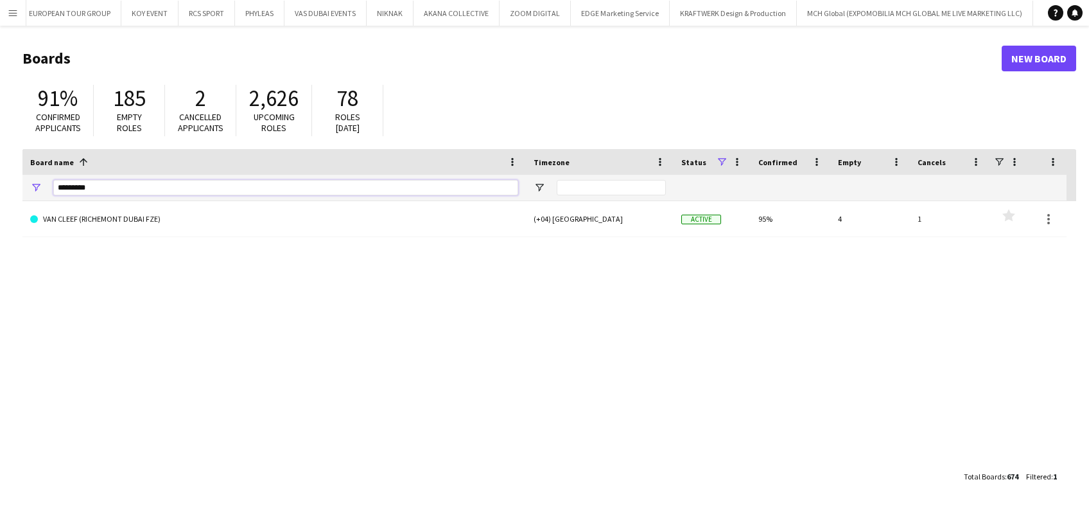
click at [0, 189] on html "Menu Boards Boards Boards All jobs Status Workforce Workforce My Workforce Recr…" at bounding box center [544, 254] width 1089 height 509
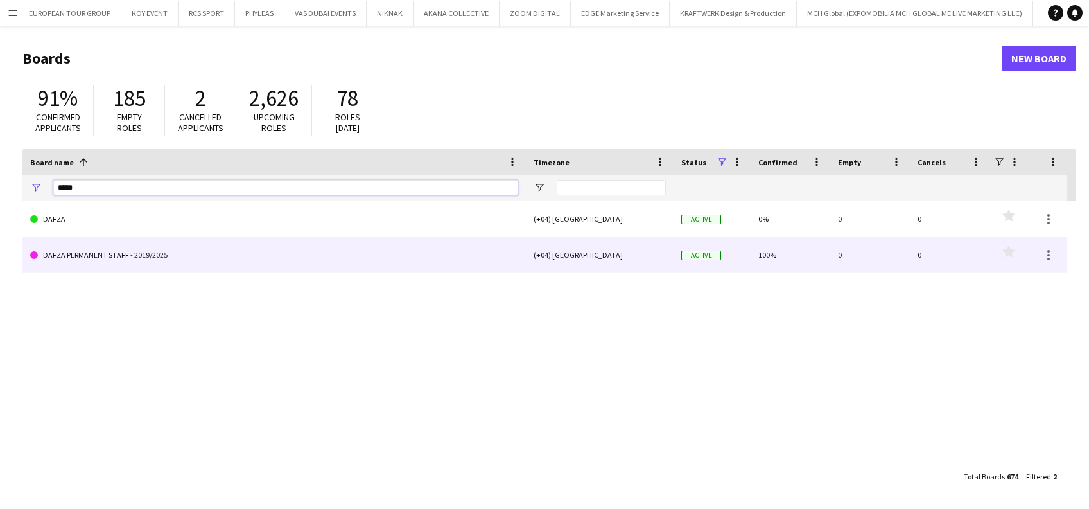
type input "*****"
click at [75, 245] on link "DAFZA PERMANENT STAFF - 2019/2025" at bounding box center [274, 255] width 488 height 36
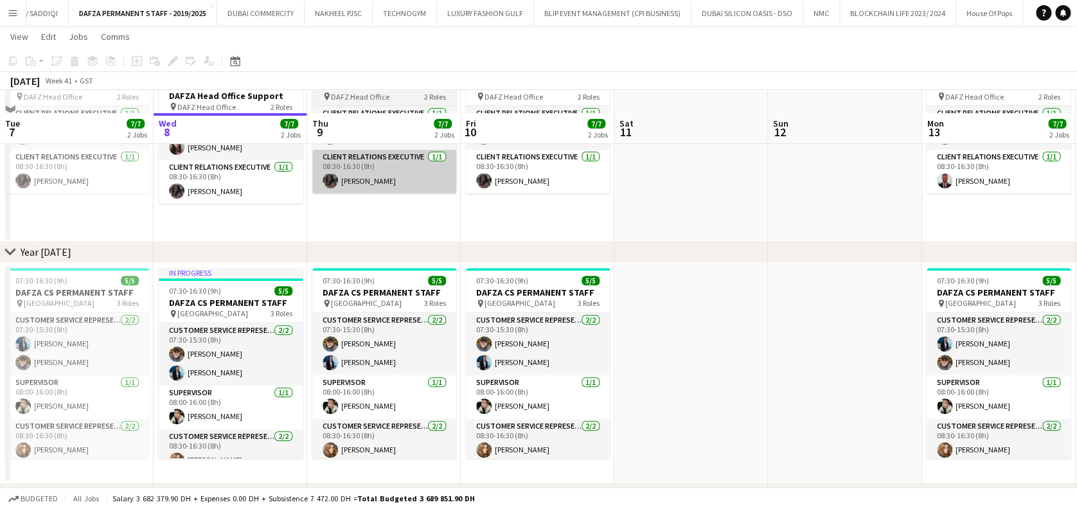
scroll to position [85, 0]
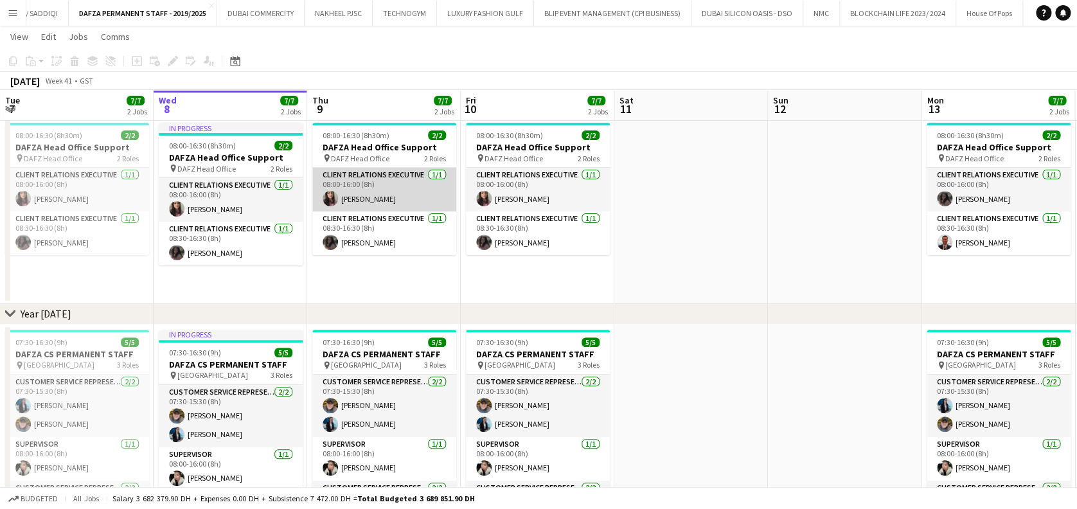
click at [379, 197] on app-card-role "Client Relations Executive 1/1 08:00-16:00 (8h) Amina Nouicer" at bounding box center [384, 190] width 144 height 44
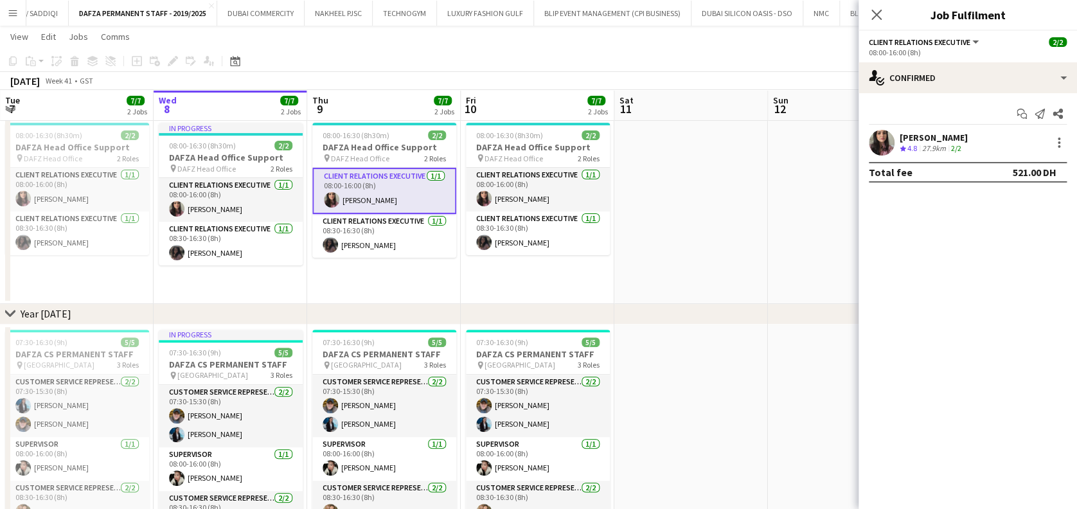
click at [982, 149] on div "Amina Nouicer Crew rating 4.8 27.9km 2/2" at bounding box center [967, 143] width 218 height 26
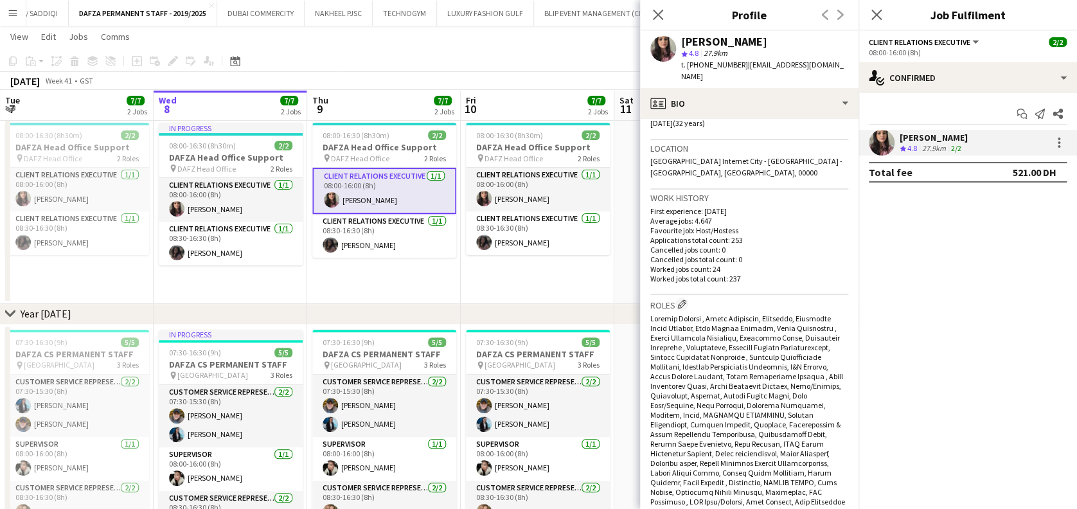
scroll to position [342, 0]
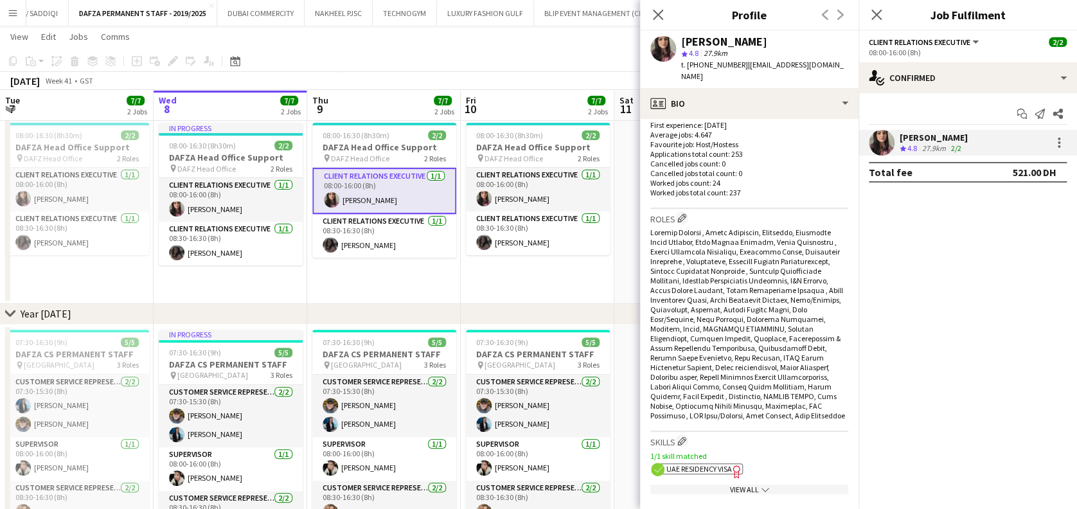
click at [560, 271] on app-date-cell "08:00-16:30 (8h30m) 2/2 DAFZA Head Office Support pin DAFZ Head Office 2 Roles …" at bounding box center [538, 211] width 154 height 186
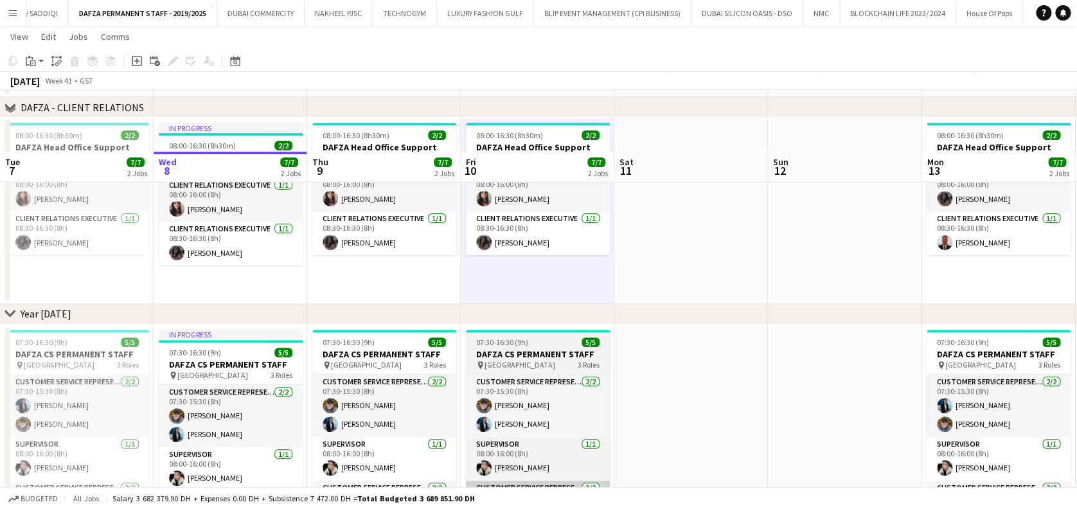
scroll to position [257, 0]
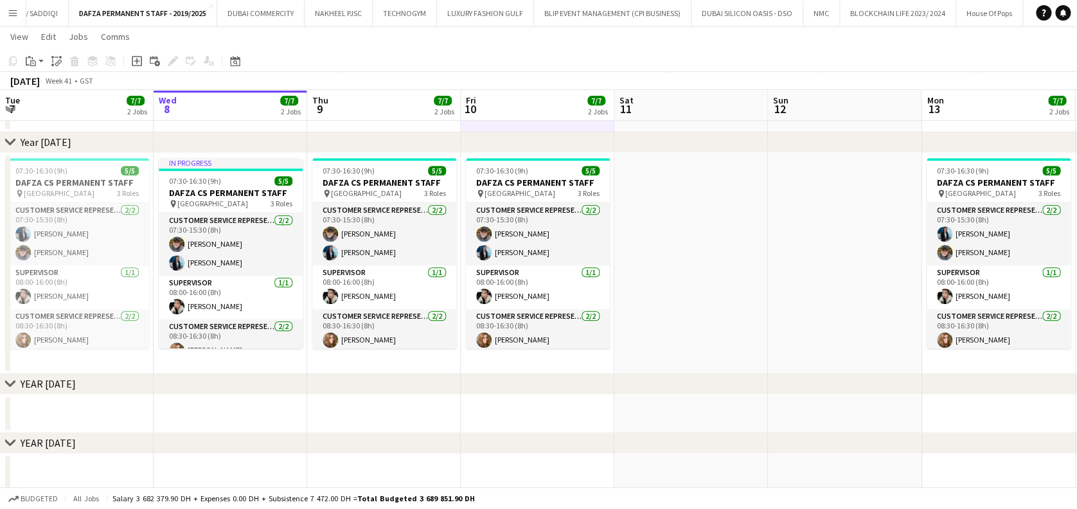
drag, startPoint x: 745, startPoint y: 266, endPoint x: 637, endPoint y: 266, distance: 107.9
click at [637, 266] on app-calendar-viewport "Sun 5 Mon 6 7/7 2 Jobs Tue 7 7/7 2 Jobs Wed 8 7/7 2 Jobs Thu 9 7/7 2 Jobs Fri 1…" at bounding box center [538, 260] width 1077 height 935
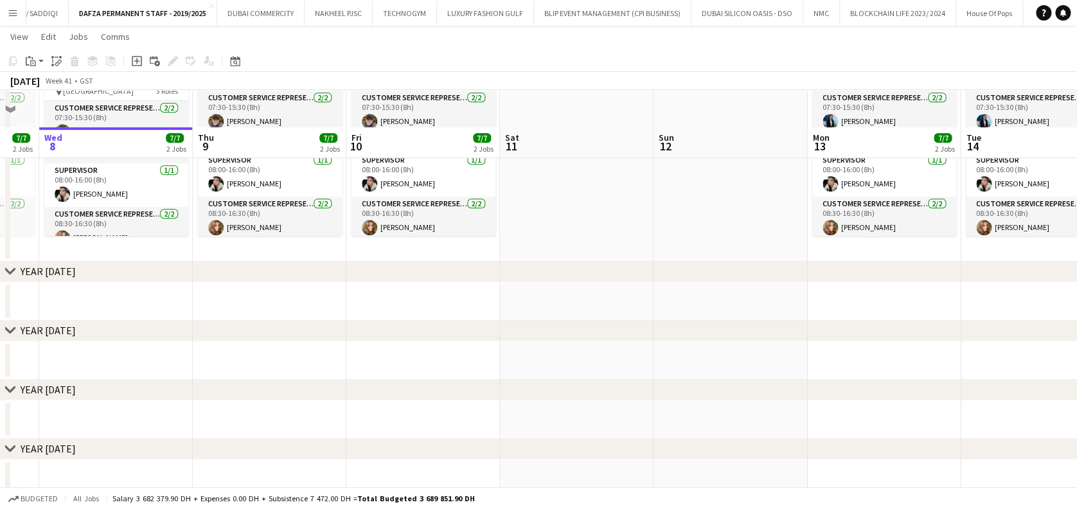
scroll to position [342, 0]
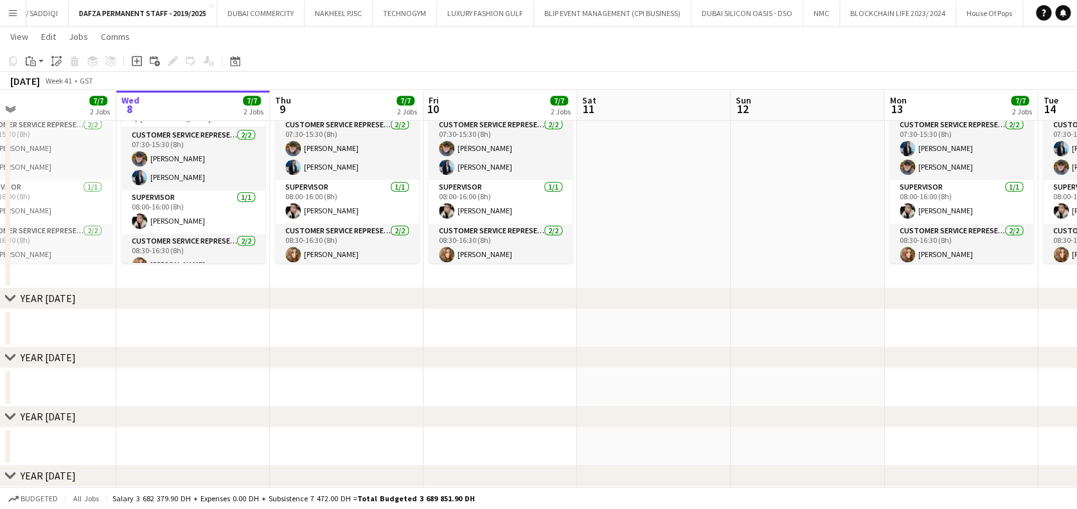
drag, startPoint x: 421, startPoint y: 263, endPoint x: 570, endPoint y: 240, distance: 150.7
click at [570, 240] on app-calendar-viewport "Sun 5 Mon 6 7/7 2 Jobs Tue 7 7/7 2 Jobs Wed 8 7/7 2 Jobs Thu 9 7/7 2 Jobs Fri 1…" at bounding box center [538, 175] width 1077 height 935
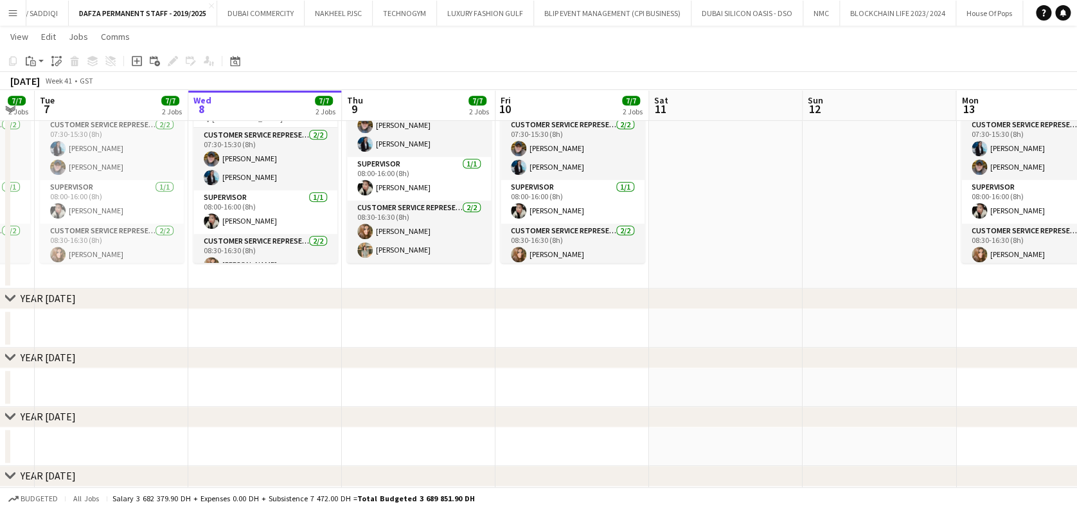
scroll to position [0, 355]
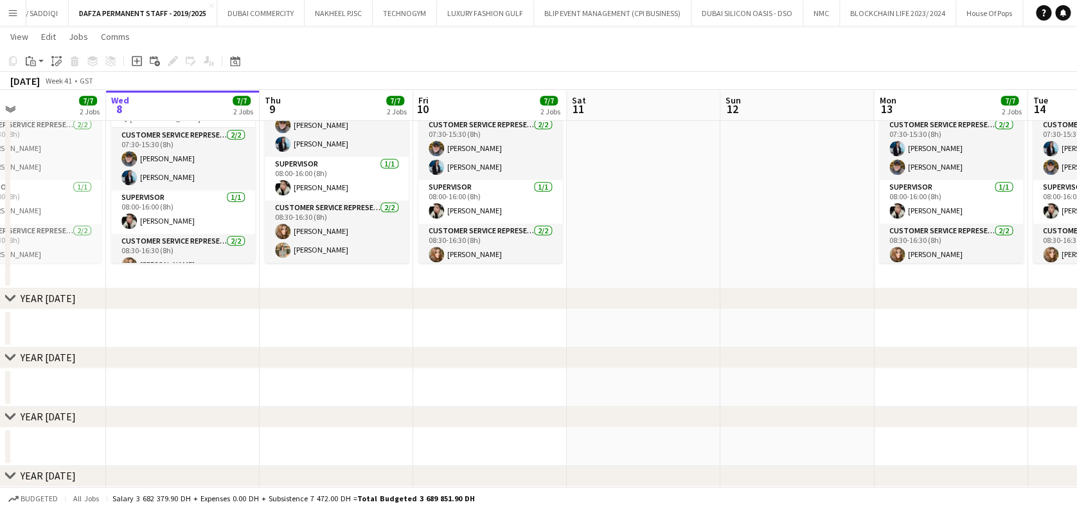
drag, startPoint x: 358, startPoint y: 212, endPoint x: 430, endPoint y: 212, distance: 71.9
click at [430, 212] on app-calendar-viewport "Sun 5 Mon 6 7/7 2 Jobs Tue 7 7/7 2 Jobs Wed 8 7/7 2 Jobs Thu 9 7/7 2 Jobs Fri 1…" at bounding box center [538, 175] width 1077 height 935
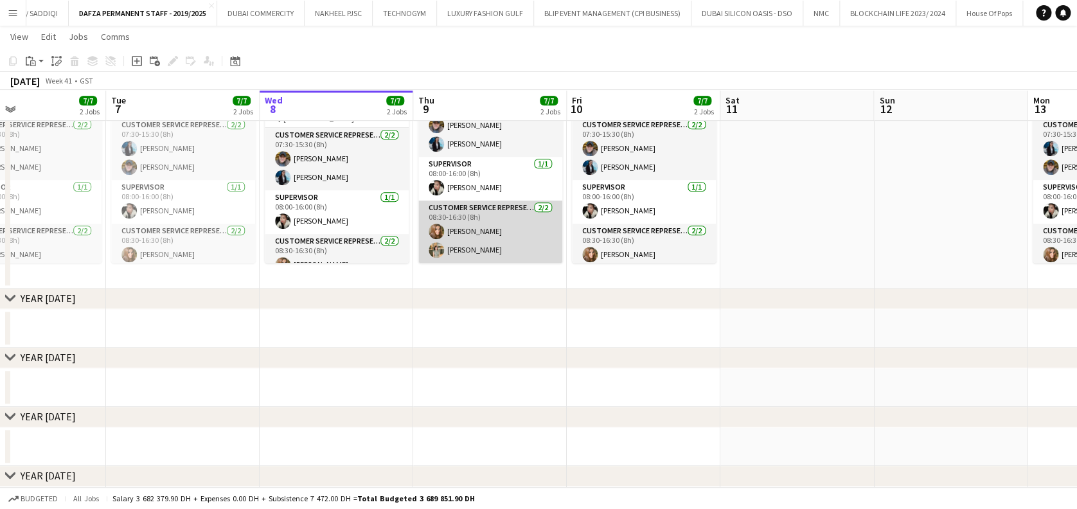
click at [501, 252] on app-card-role "Customer Service Representative 2/2 08:30-16:30 (8h) Sonam Karamchandani Reem A…" at bounding box center [490, 231] width 144 height 62
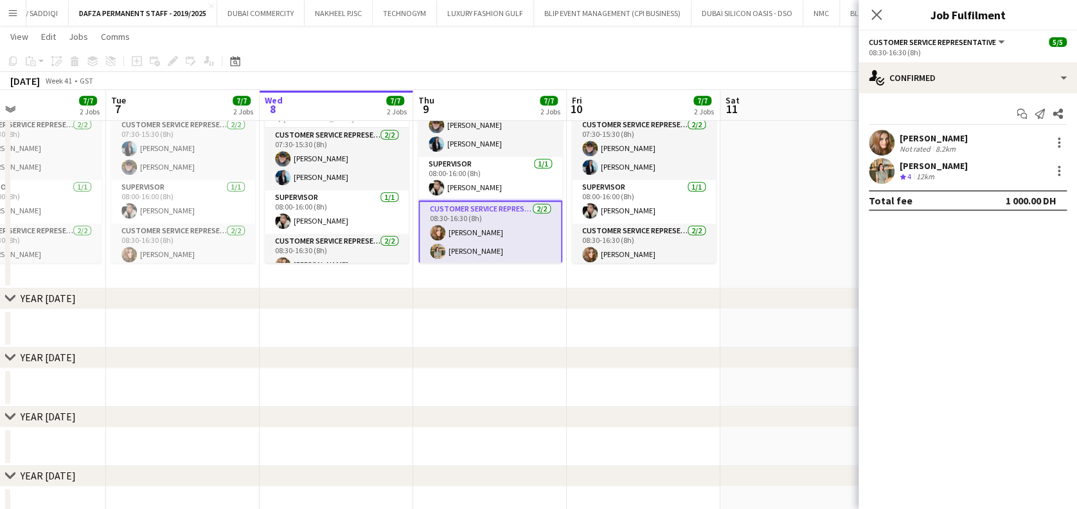
click at [987, 164] on div "Reem Algazi Crew rating 4 12km" at bounding box center [967, 171] width 218 height 26
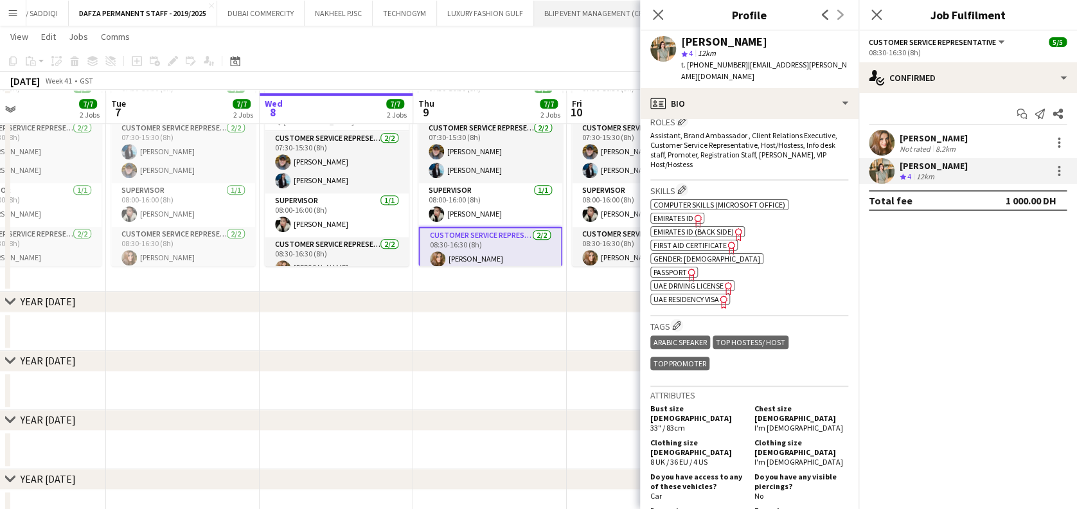
scroll to position [342, 0]
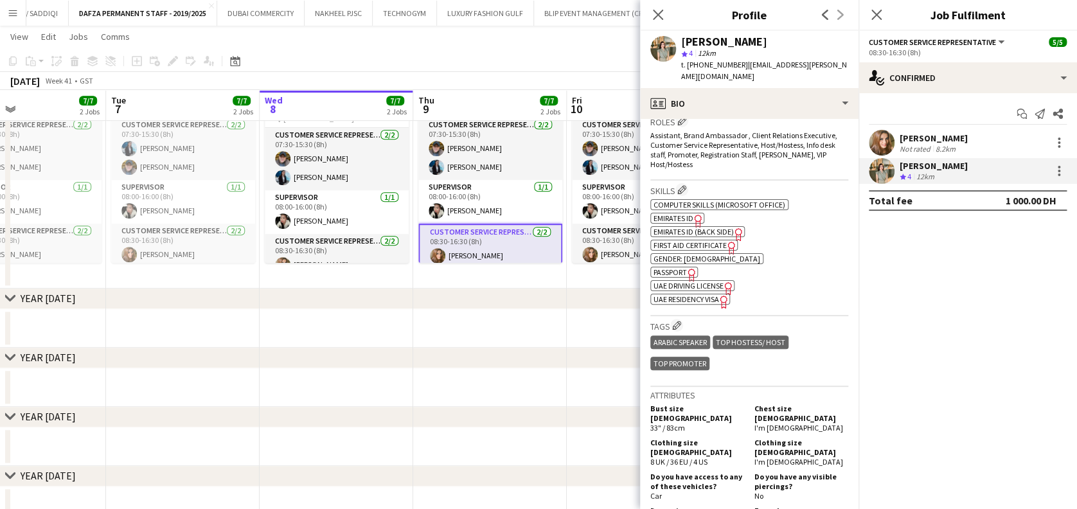
click at [465, 290] on div "chevron-right YEAR 2024" at bounding box center [538, 298] width 1077 height 21
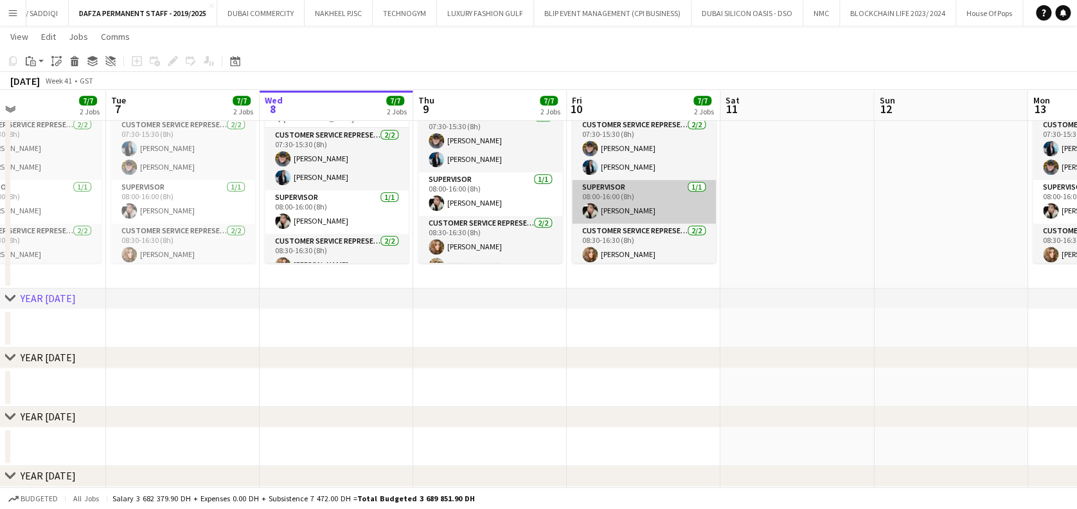
scroll to position [0, 0]
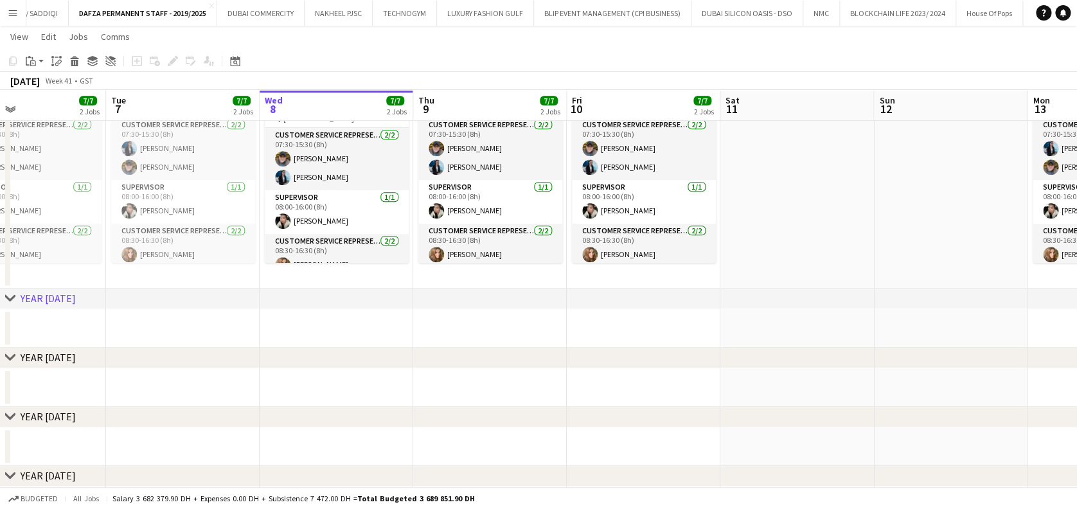
click at [835, 137] on app-date-cell at bounding box center [797, 177] width 154 height 221
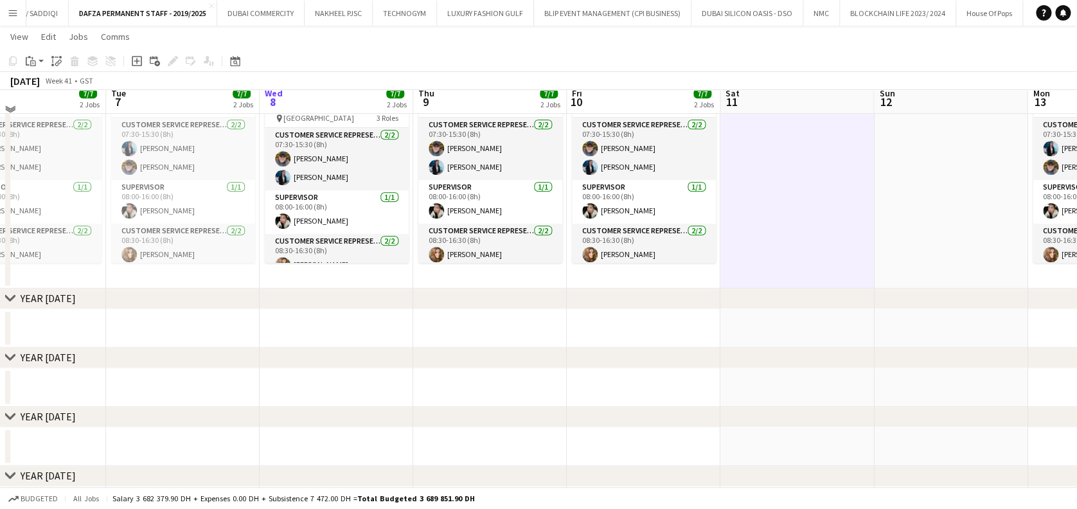
scroll to position [171, 0]
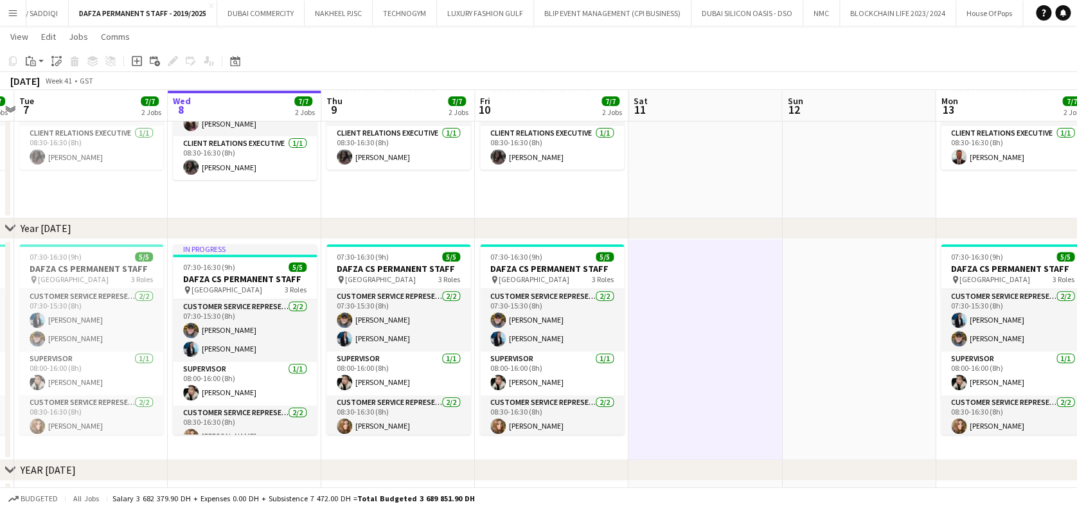
drag, startPoint x: 613, startPoint y: 347, endPoint x: 365, endPoint y: 341, distance: 248.0
click at [324, 342] on app-calendar-viewport "Sat 4 Sun 5 Mon 6 7/7 2 Jobs Tue 7 7/7 2 Jobs Wed 8 7/7 2 Jobs Thu 9 7/7 2 Jobs…" at bounding box center [538, 346] width 1077 height 935
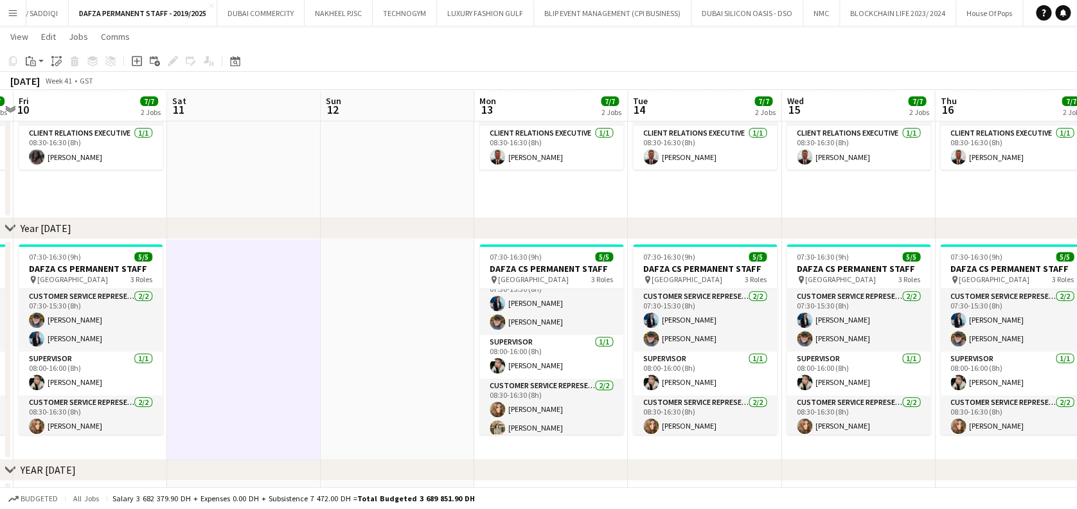
scroll to position [23, 0]
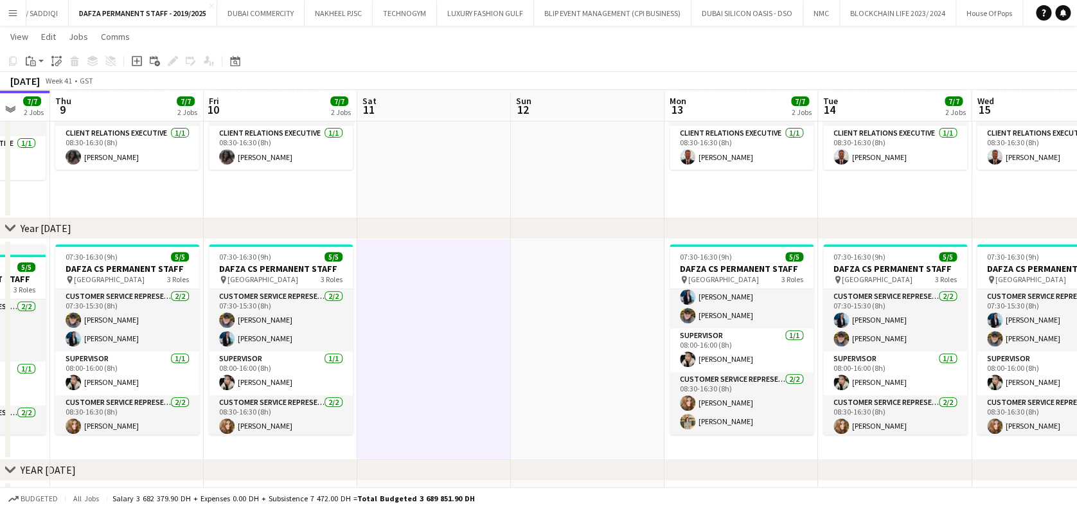
click at [642, 360] on app-calendar-viewport "Tue 7 7/7 2 Jobs Wed 8 7/7 2 Jobs Thu 9 7/7 2 Jobs Fri 10 7/7 2 Jobs Sat 11 Sun…" at bounding box center [538, 346] width 1077 height 935
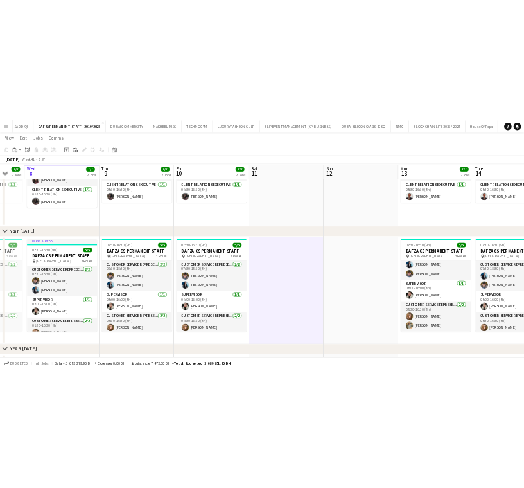
scroll to position [0, 416]
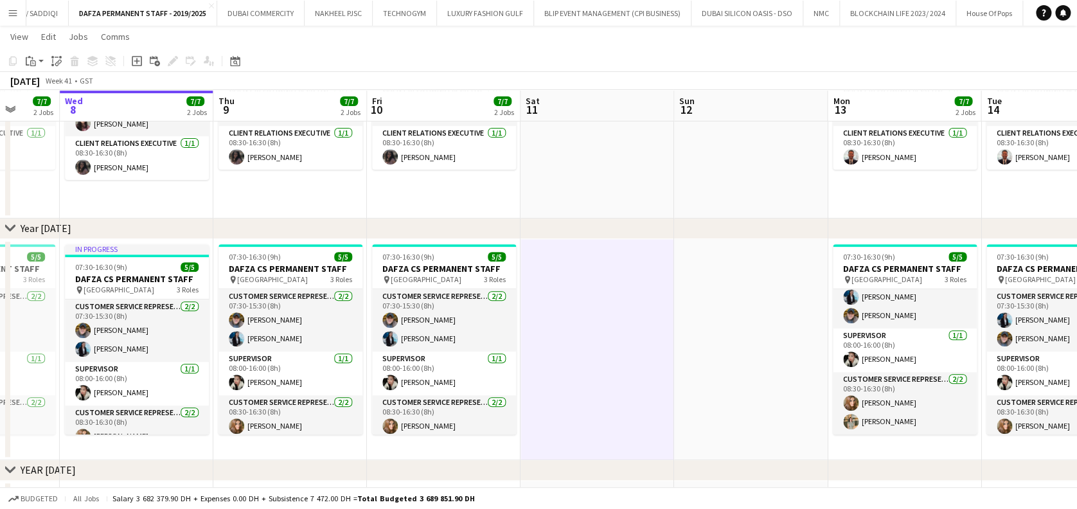
drag, startPoint x: 637, startPoint y: 329, endPoint x: 532, endPoint y: 329, distance: 105.3
click at [533, 329] on app-calendar-viewport "Sun 5 Mon 6 7/7 2 Jobs Tue 7 7/7 2 Jobs Wed 8 7/7 2 Jobs Thu 9 7/7 2 Jobs Fri 1…" at bounding box center [538, 346] width 1077 height 935
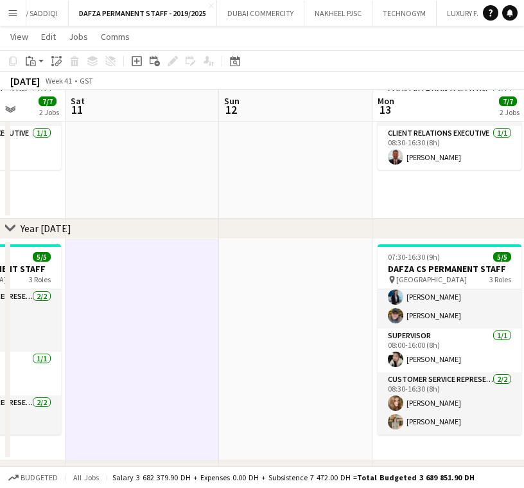
drag, startPoint x: 225, startPoint y: 294, endPoint x: 145, endPoint y: 299, distance: 80.4
click at [145, 299] on app-calendar-viewport "Tue 7 7/7 2 Jobs Wed 8 7/7 2 Jobs Thu 9 7/7 2 Jobs Fri 10 7/7 2 Jobs Sat 11 Sun…" at bounding box center [262, 346] width 524 height 935
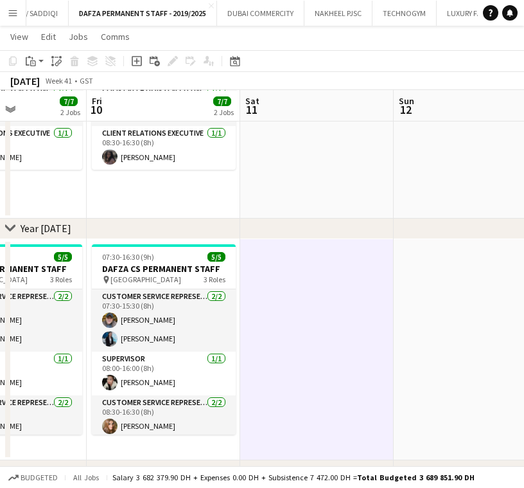
drag, startPoint x: 221, startPoint y: 306, endPoint x: 97, endPoint y: 306, distance: 124.0
click at [97, 306] on app-calendar-viewport "Tue 7 7/7 2 Jobs Wed 8 7/7 2 Jobs Thu 9 7/7 2 Jobs Fri 10 7/7 2 Jobs Sat 11 Sun…" at bounding box center [262, 346] width 524 height 935
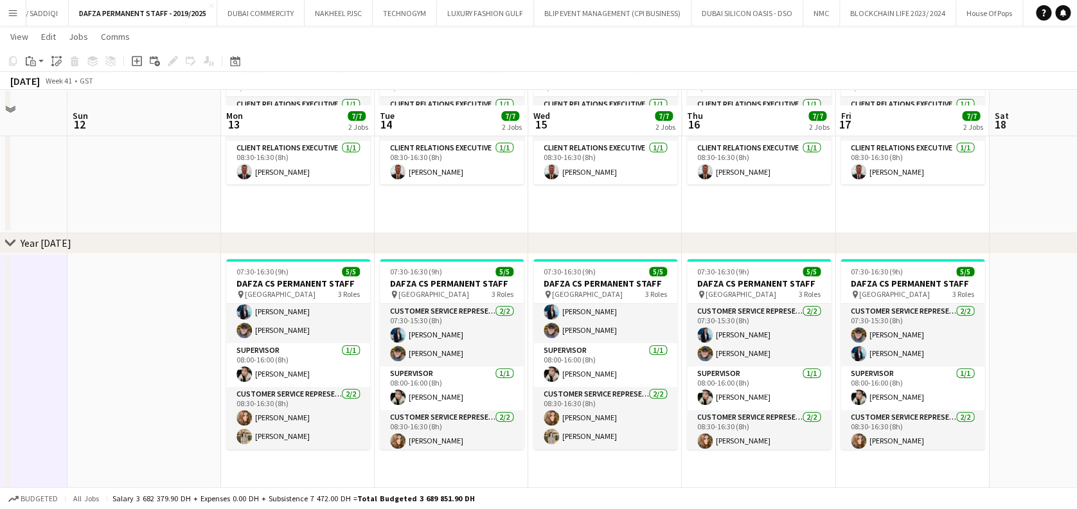
scroll to position [0, 0]
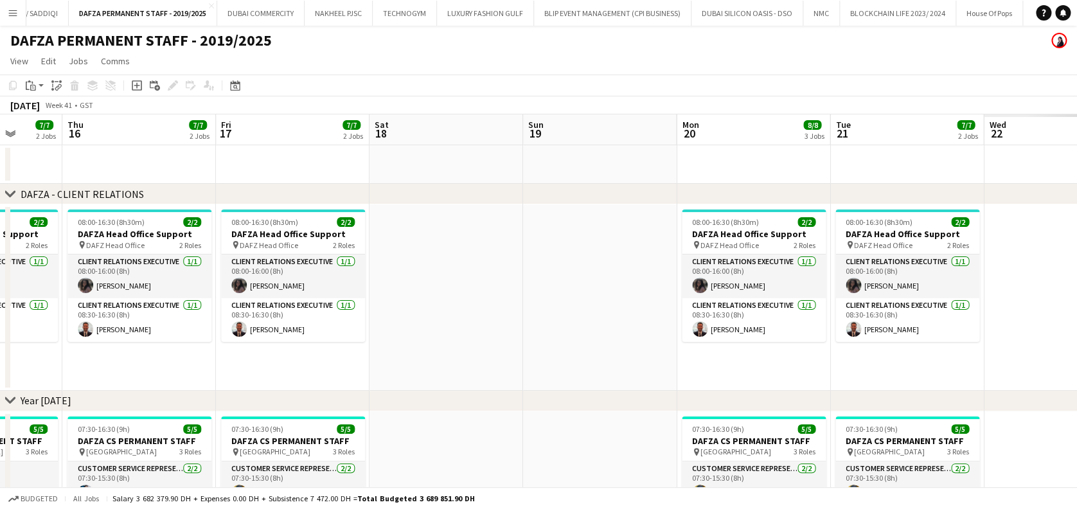
drag, startPoint x: 577, startPoint y: 374, endPoint x: 221, endPoint y: 374, distance: 356.5
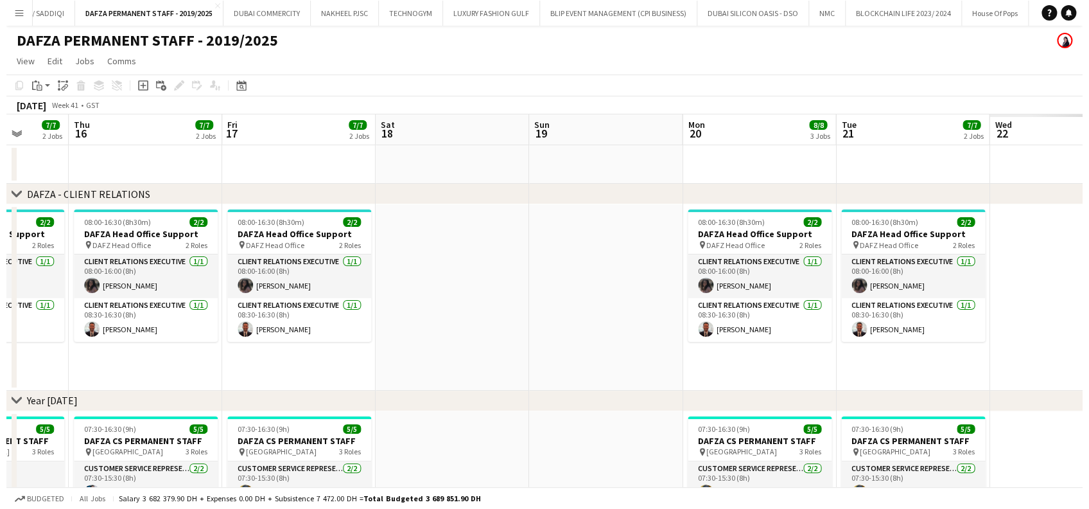
scroll to position [0, 647]
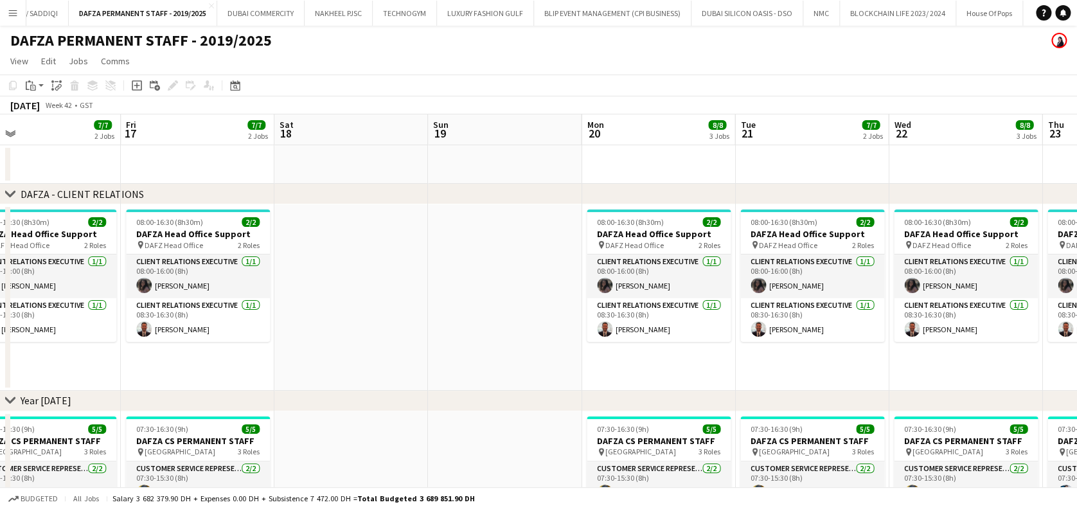
click at [9, 13] on app-icon "Menu" at bounding box center [13, 13] width 10 height 10
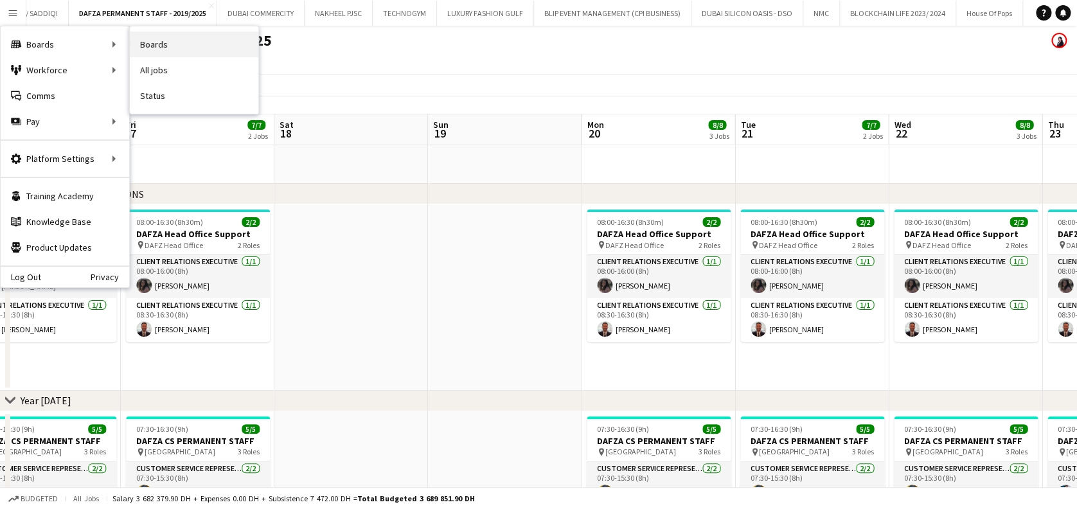
click at [150, 39] on link "Boards" at bounding box center [194, 44] width 128 height 26
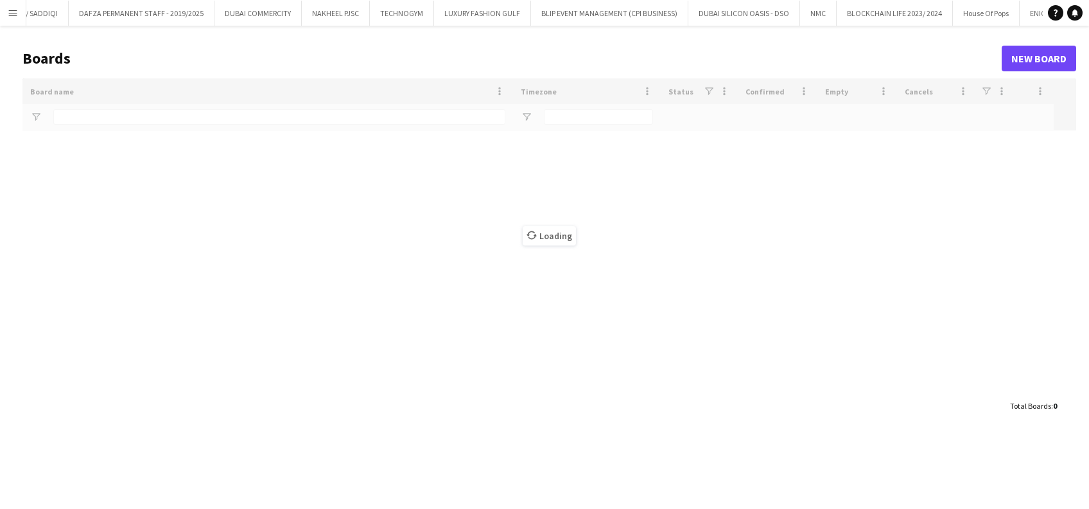
click at [8, 18] on button "Menu" at bounding box center [13, 13] width 26 height 26
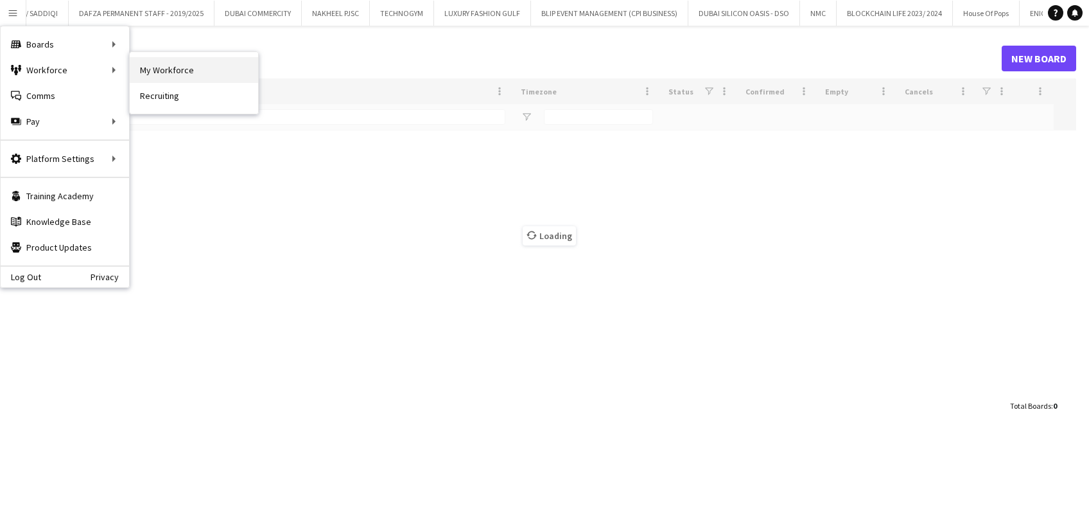
type input "***"
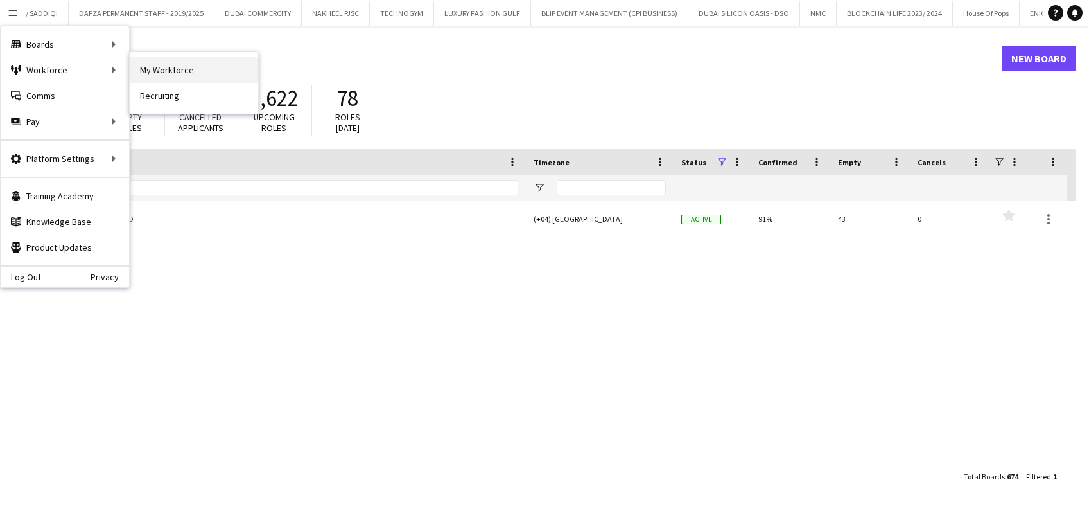
click at [179, 70] on link "My Workforce" at bounding box center [194, 70] width 128 height 26
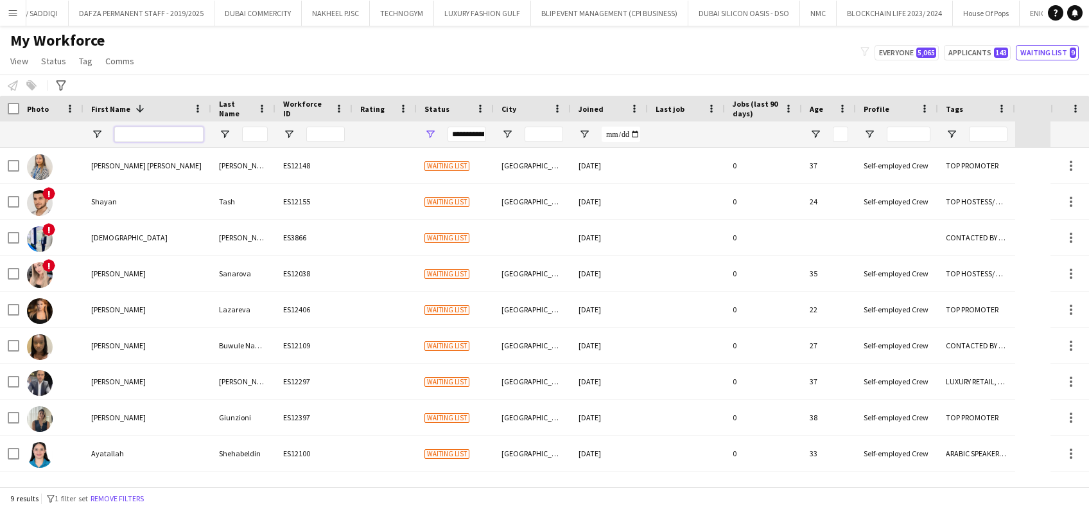
click at [154, 134] on input "First Name Filter Input" at bounding box center [158, 134] width 89 height 15
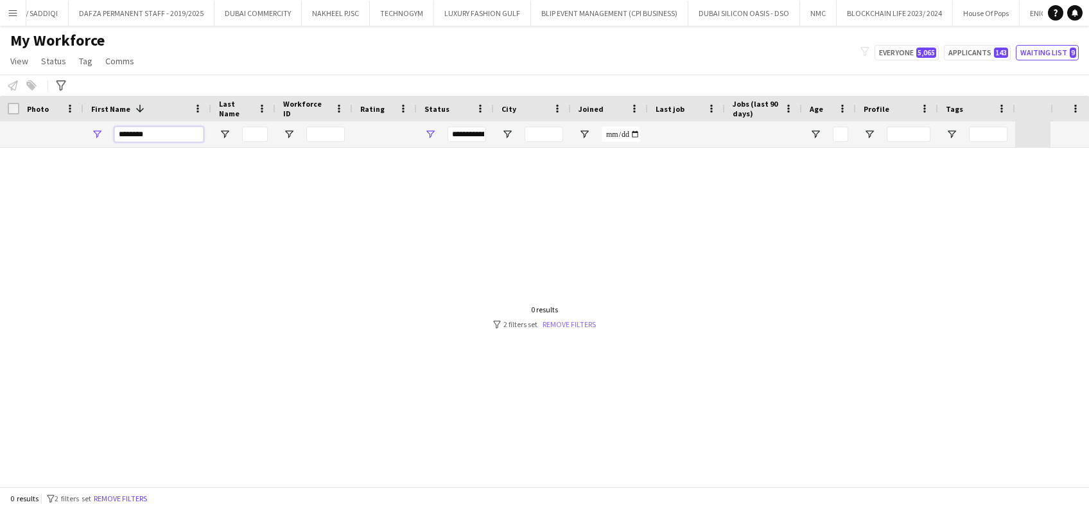
type input "********"
drag, startPoint x: 583, startPoint y: 321, endPoint x: 570, endPoint y: 323, distance: 13.1
click at [585, 321] on link "Remove filters" at bounding box center [569, 324] width 53 height 10
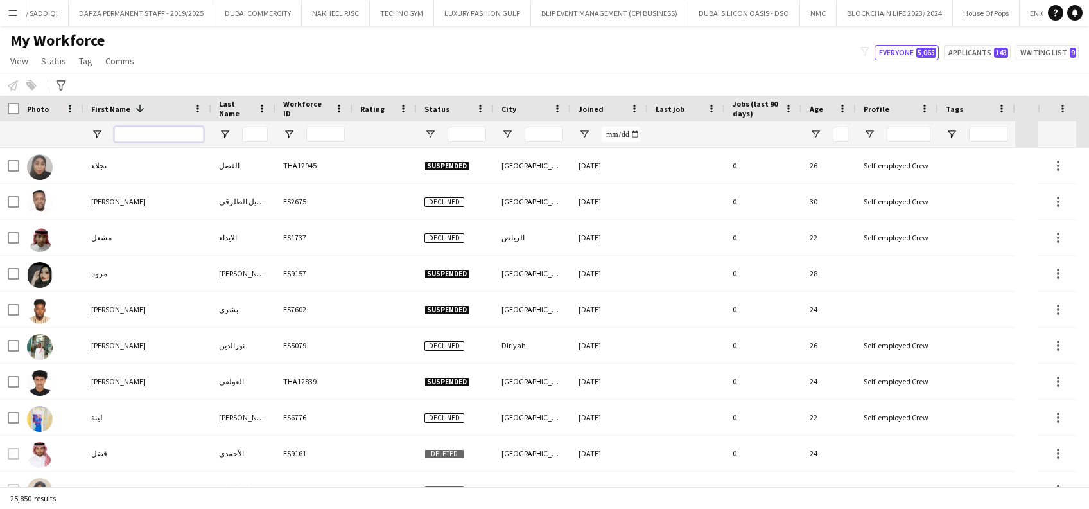
drag, startPoint x: 173, startPoint y: 132, endPoint x: 550, endPoint y: 247, distance: 393.6
click at [173, 132] on input "First Name Filter Input" at bounding box center [158, 134] width 89 height 15
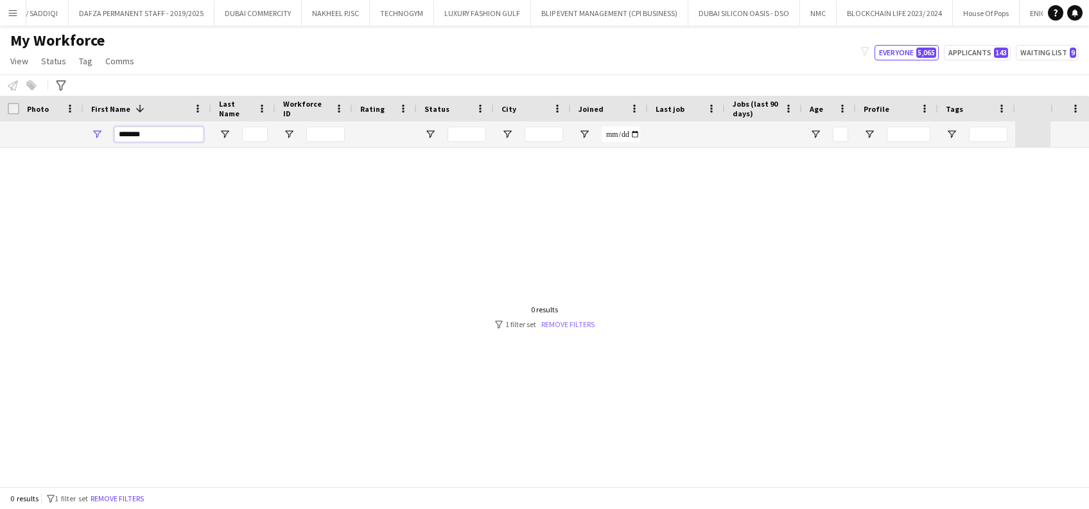
type input "*******"
click at [576, 322] on link "Remove filters" at bounding box center [568, 324] width 53 height 10
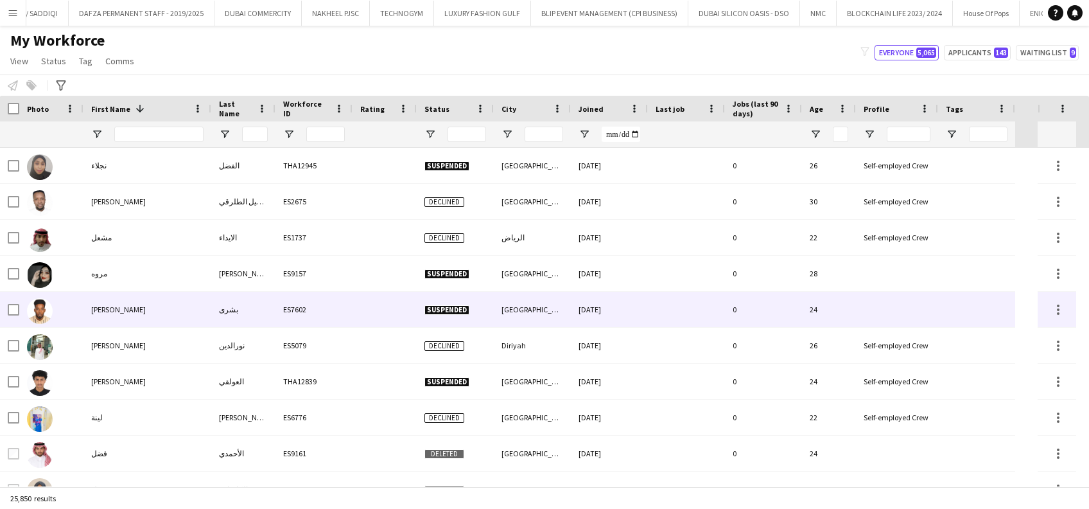
click at [572, 323] on div "23-06-2024" at bounding box center [609, 309] width 77 height 35
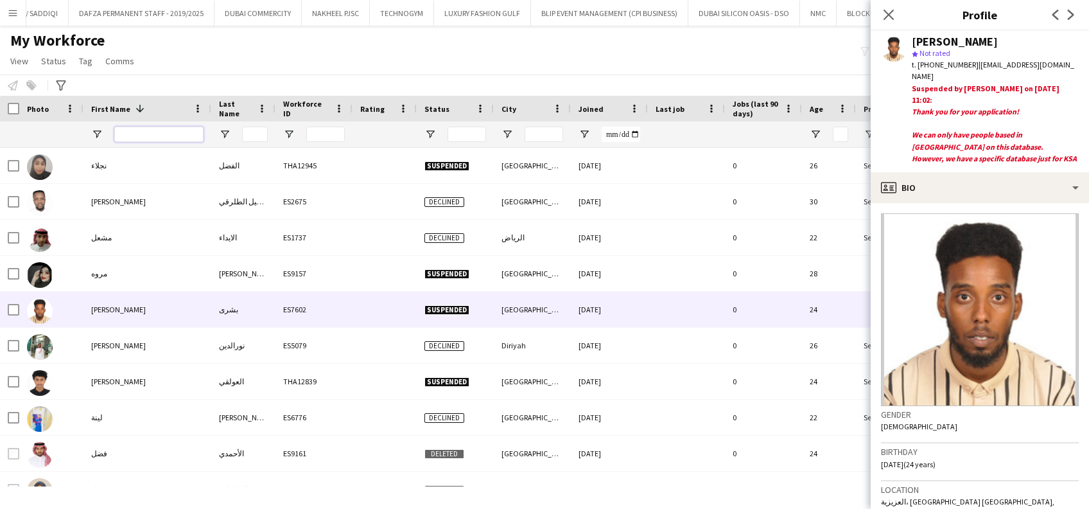
click at [200, 133] on input "First Name Filter Input" at bounding box center [158, 134] width 89 height 15
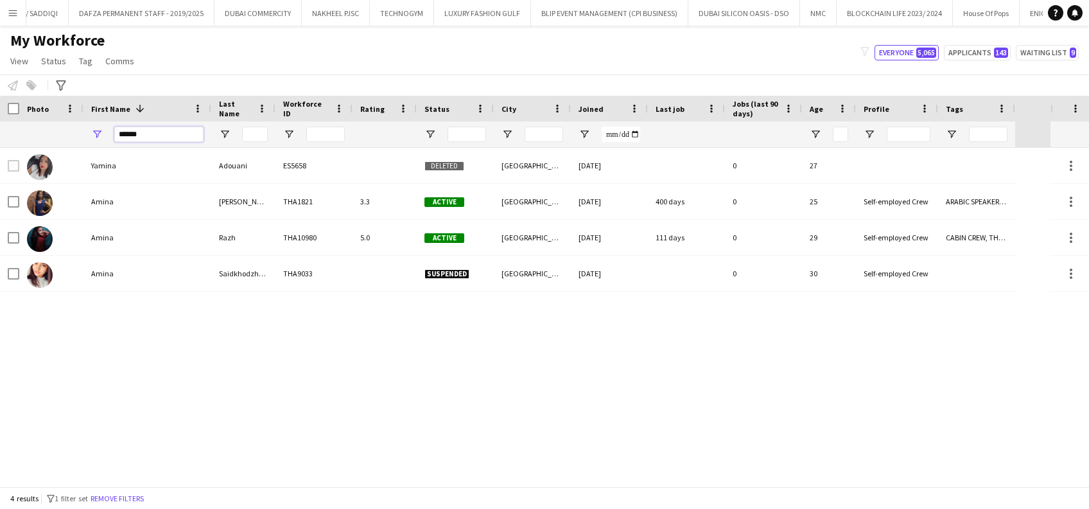
type input "*****"
drag, startPoint x: 161, startPoint y: 467, endPoint x: 172, endPoint y: 443, distance: 26.4
click at [161, 467] on div "Yamina Adouani ES5658 Deleted Dubai 21-02-2024 0 27 Amina Adnan THA1821 3.3 Act…" at bounding box center [525, 317] width 1051 height 339
click at [187, 132] on input "*****" at bounding box center [158, 134] width 89 height 15
click at [114, 369] on div "Yamina Adouani ES5658 Deleted Dubai 21-02-2024 0 27 Amina Adnan THA1821 3.3 Act…" at bounding box center [525, 317] width 1051 height 339
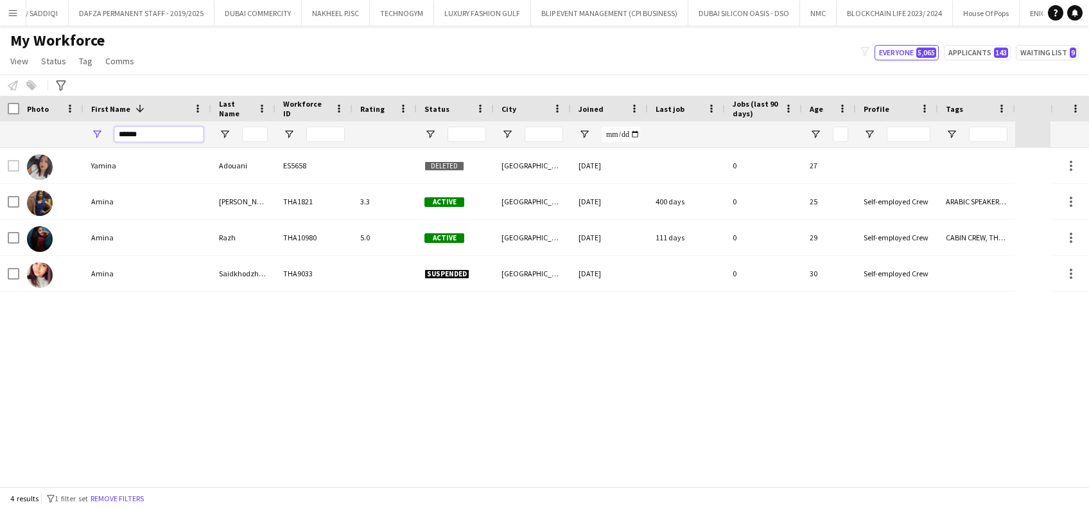
drag, startPoint x: 164, startPoint y: 128, endPoint x: 80, endPoint y: 143, distance: 84.7
click at [80, 143] on div "*****" at bounding box center [508, 134] width 1016 height 26
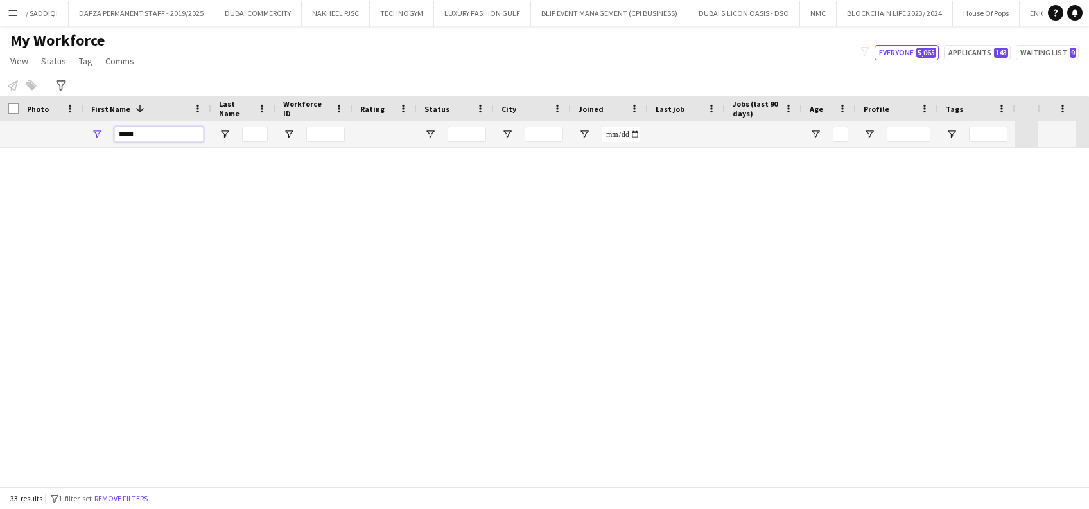
scroll to position [848, 0]
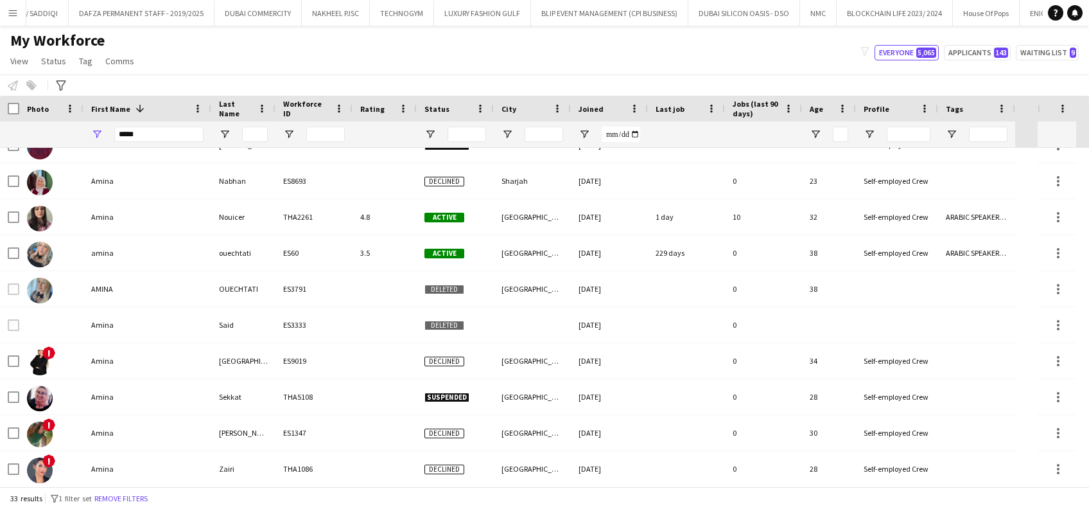
click at [224, 51] on div "My Workforce View Views Default view New view Update view Delete view Edit name…" at bounding box center [544, 53] width 1089 height 44
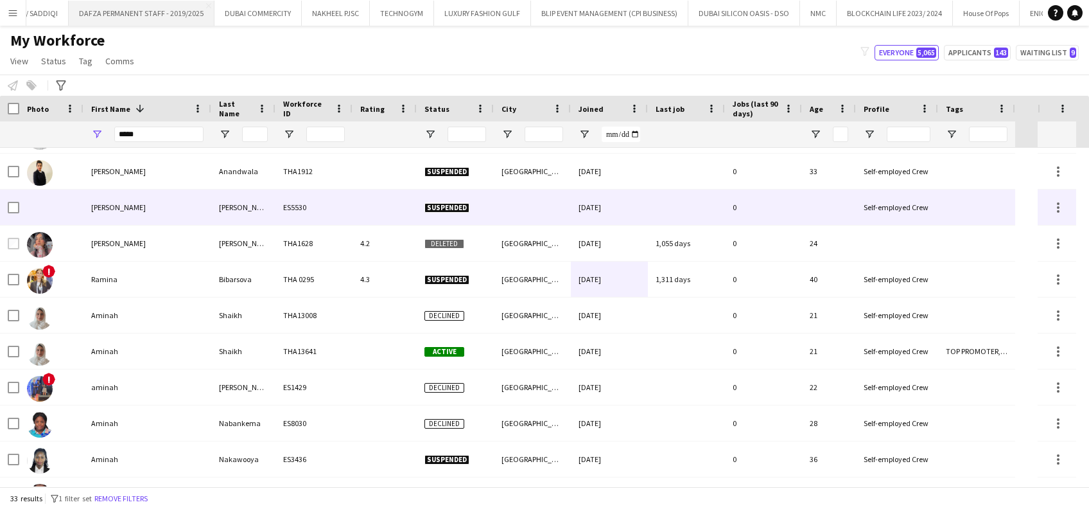
scroll to position [0, 0]
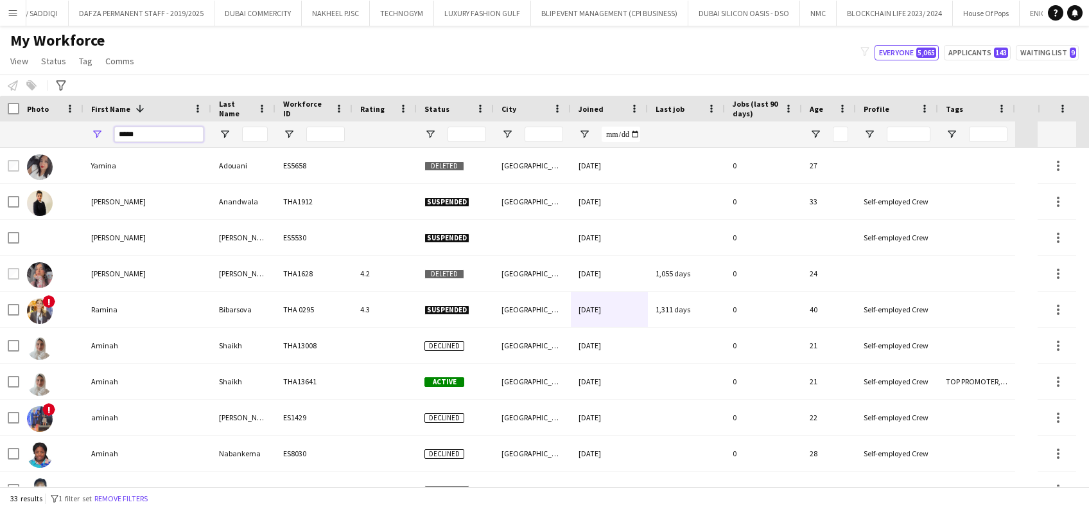
click at [140, 141] on input "*****" at bounding box center [158, 134] width 89 height 15
type input "*"
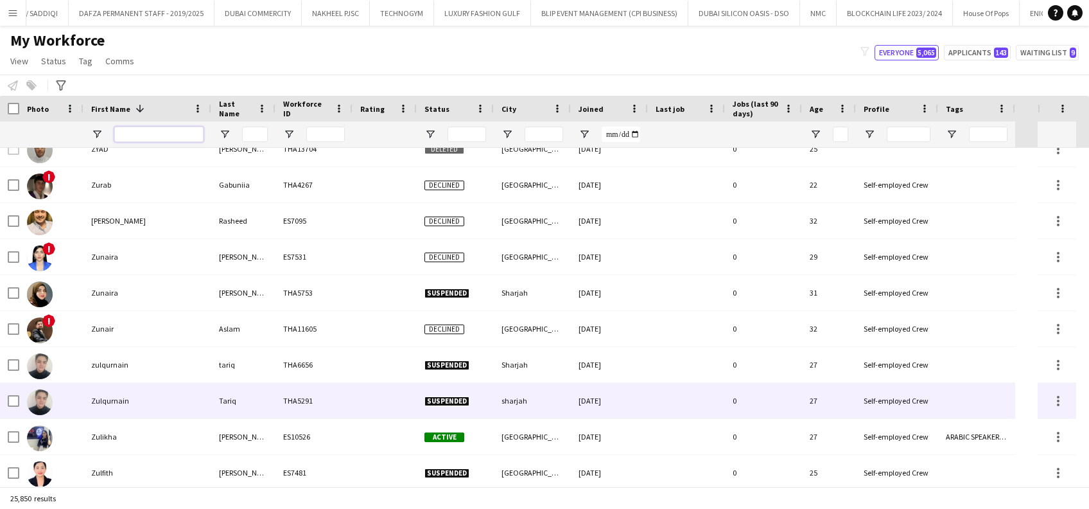
scroll to position [1884, 0]
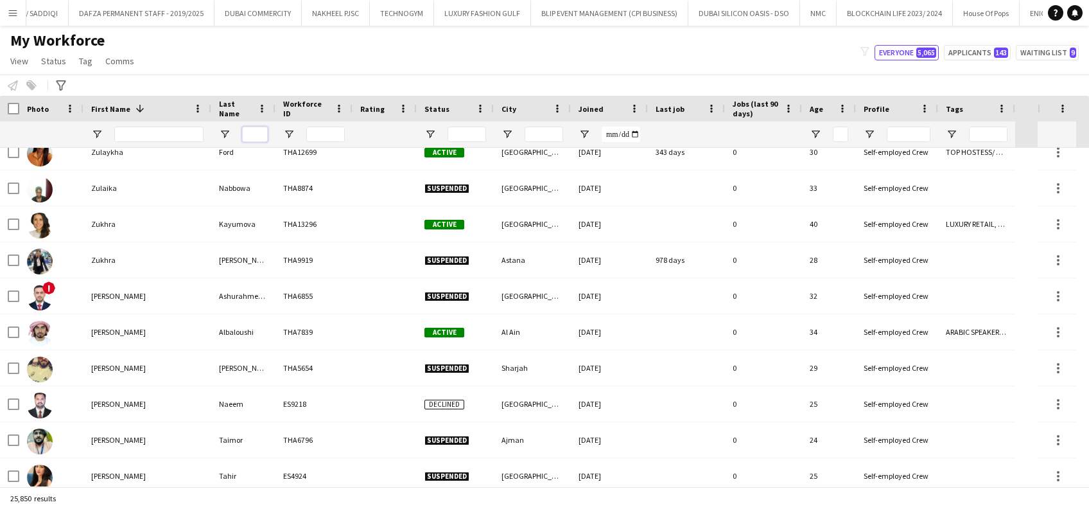
click at [249, 130] on input "Last Name Filter Input" at bounding box center [255, 134] width 26 height 15
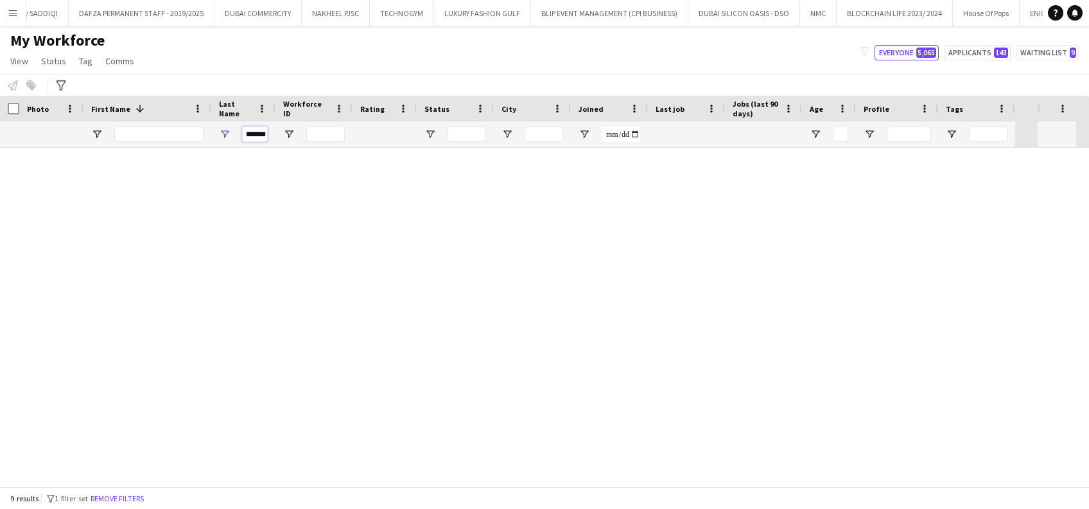
scroll to position [0, 0]
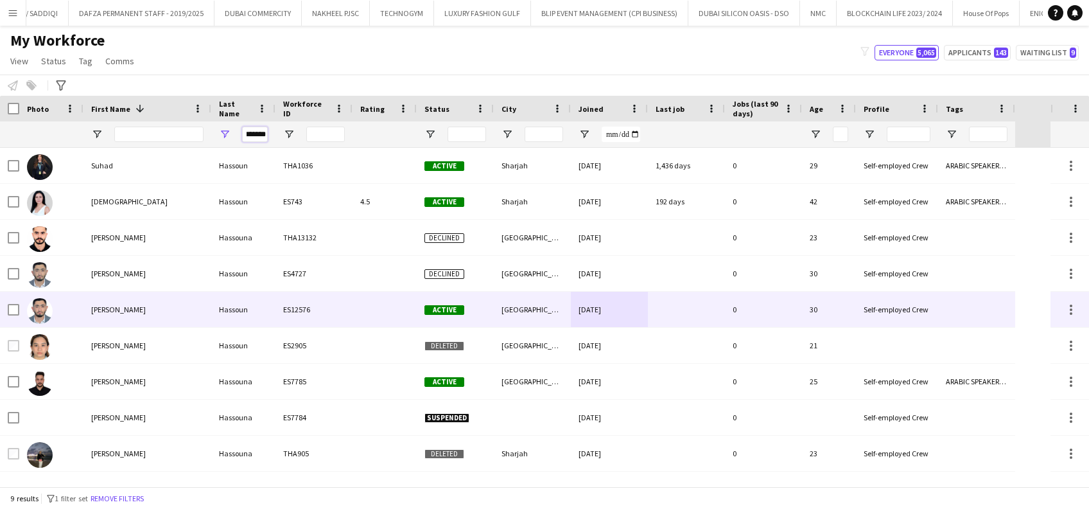
type input "*******"
click at [262, 308] on div "Hassoun" at bounding box center [243, 309] width 64 height 35
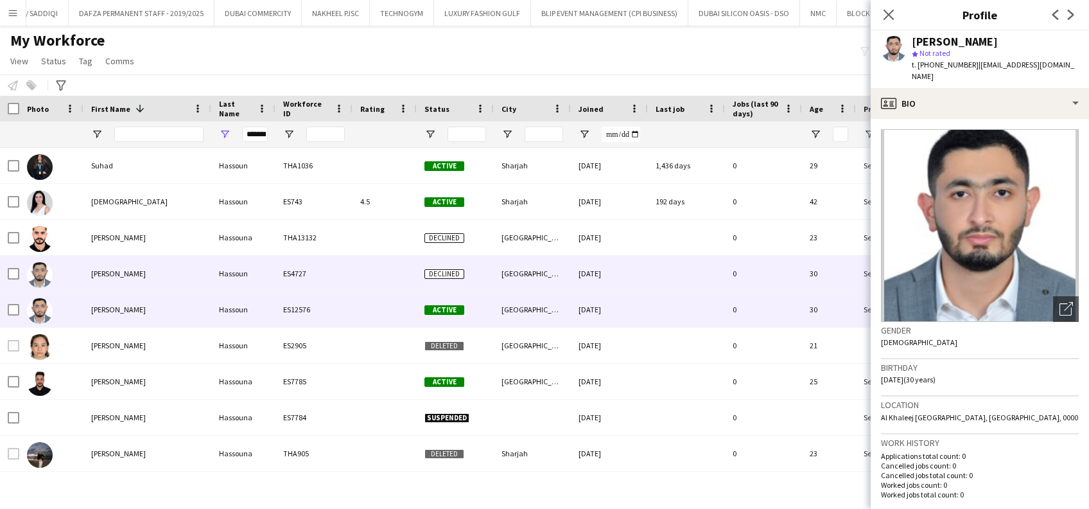
click at [94, 272] on div "Mohammad" at bounding box center [148, 273] width 128 height 35
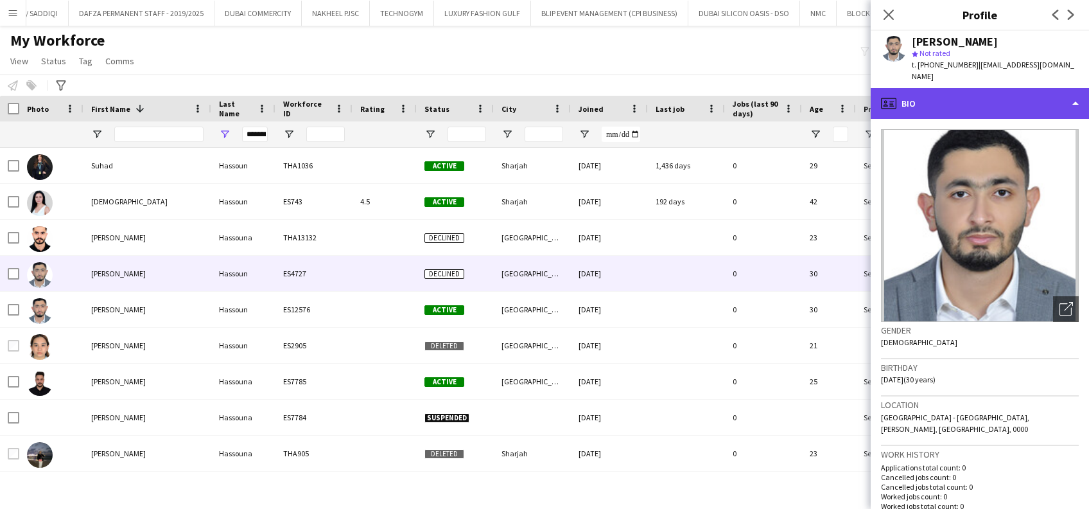
click at [1048, 88] on div "profile Bio" at bounding box center [980, 103] width 218 height 31
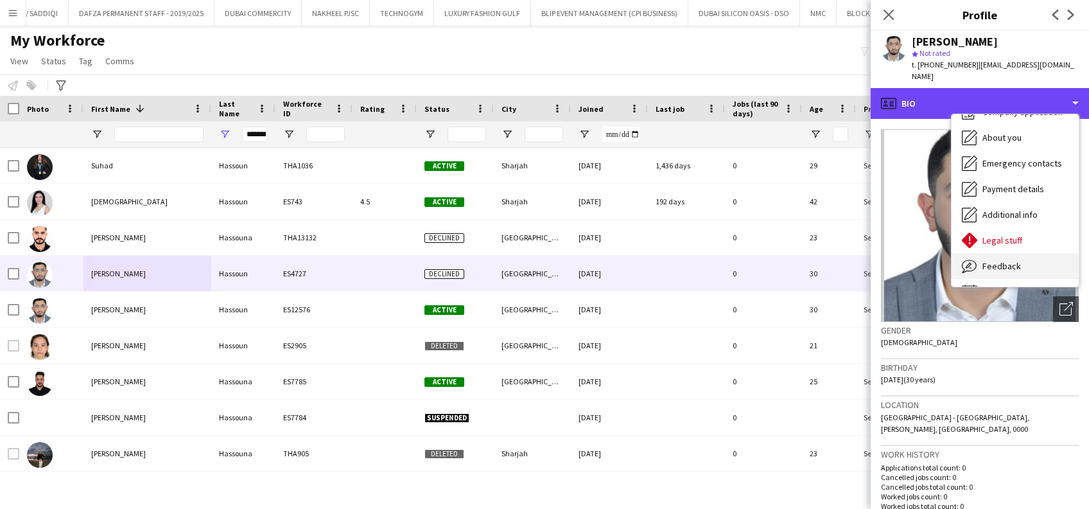
scroll to position [69, 0]
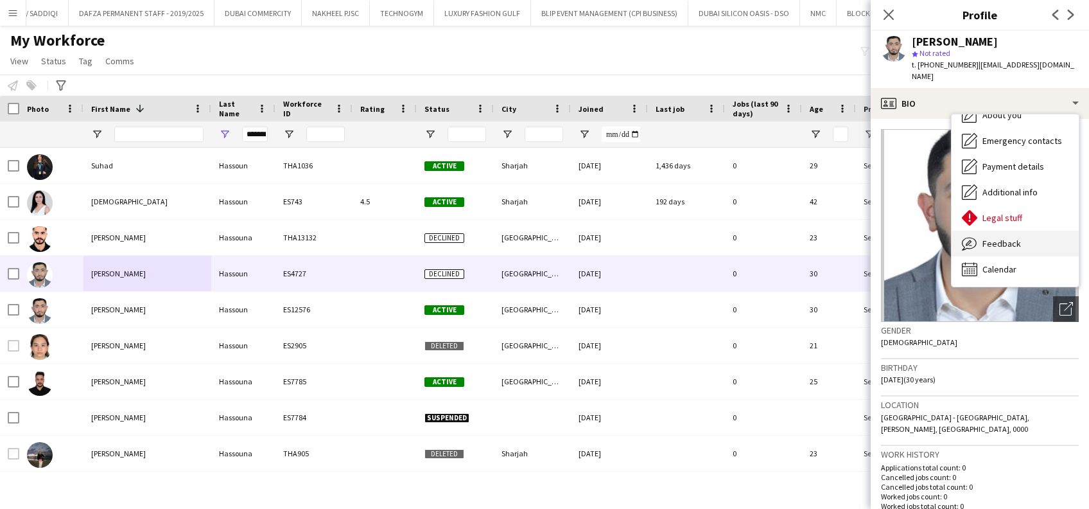
click at [1022, 231] on div "Feedback Feedback" at bounding box center [1015, 244] width 127 height 26
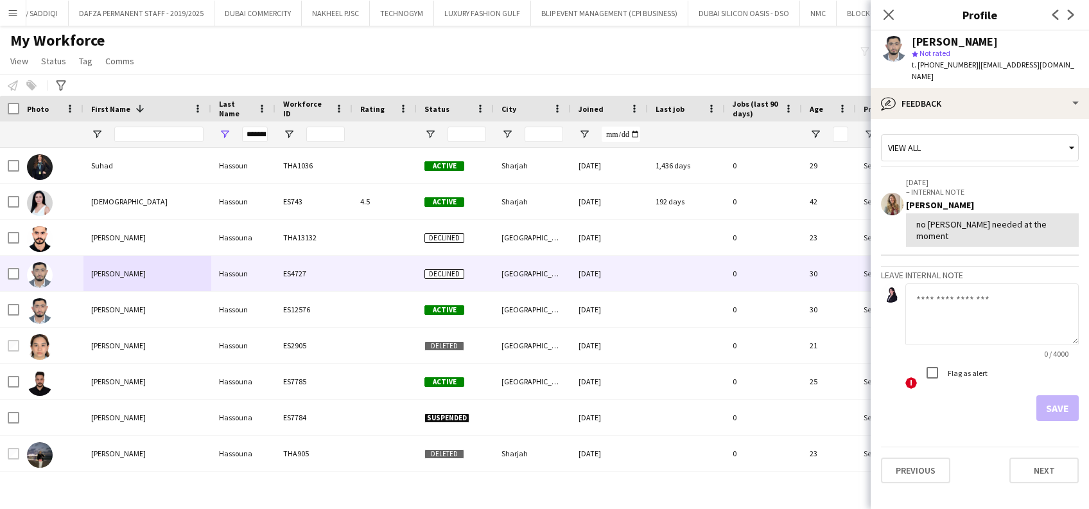
click at [1000, 303] on textarea at bounding box center [992, 313] width 173 height 61
type textarea "**********"
click at [1062, 395] on button "Save" at bounding box center [1058, 408] width 42 height 26
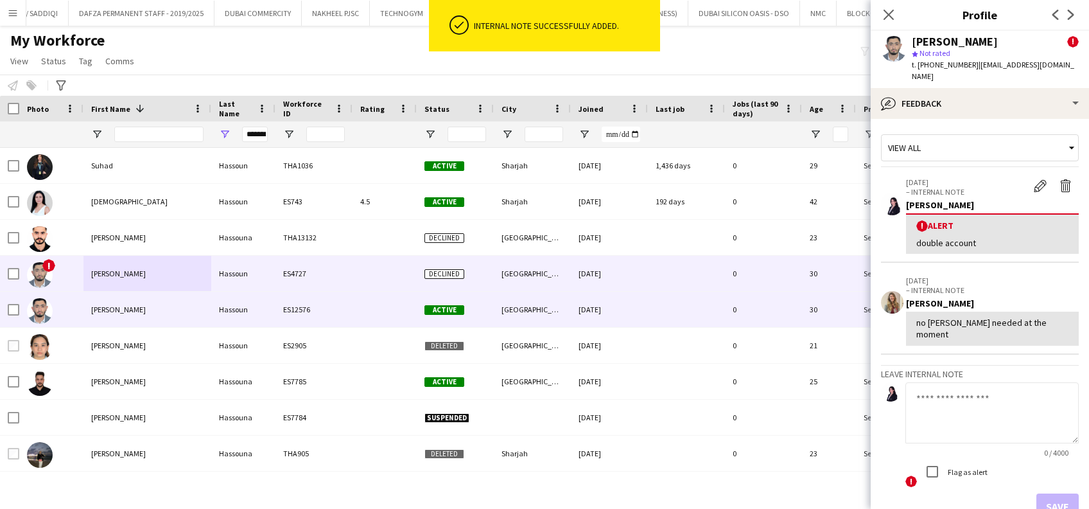
click at [159, 299] on div "Mohamad" at bounding box center [148, 309] width 128 height 35
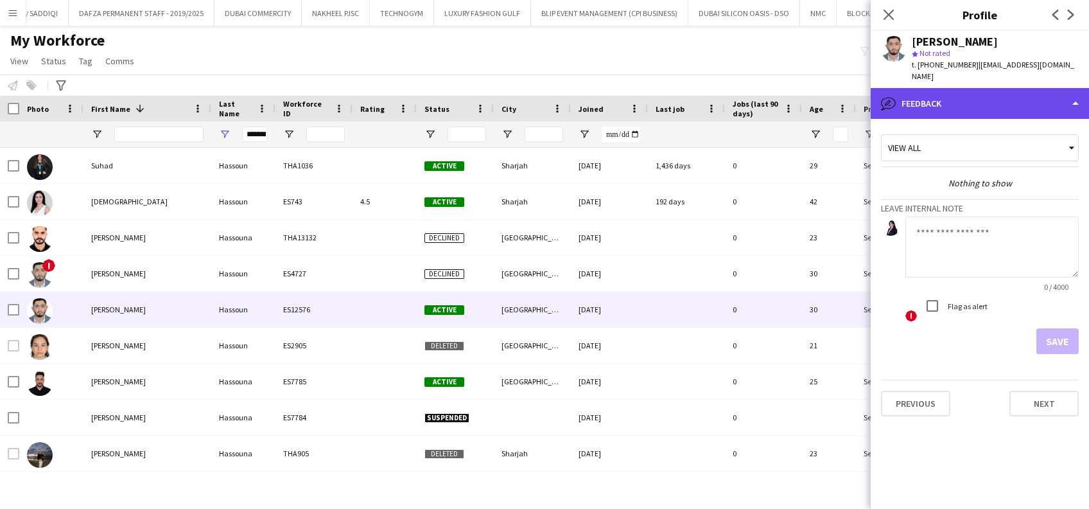
click at [1005, 88] on div "bubble-pencil Feedback" at bounding box center [980, 103] width 218 height 31
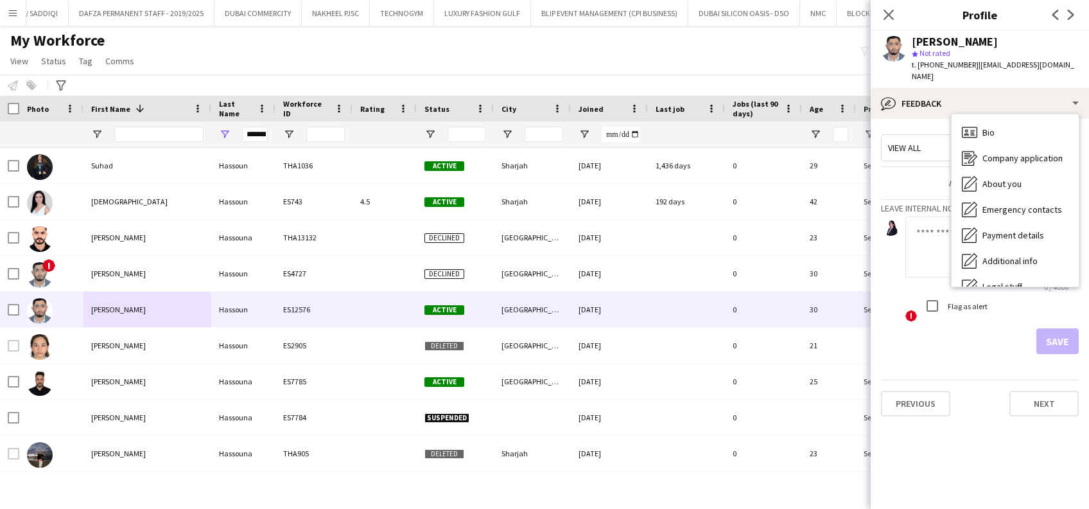
click at [928, 252] on textarea at bounding box center [992, 246] width 173 height 61
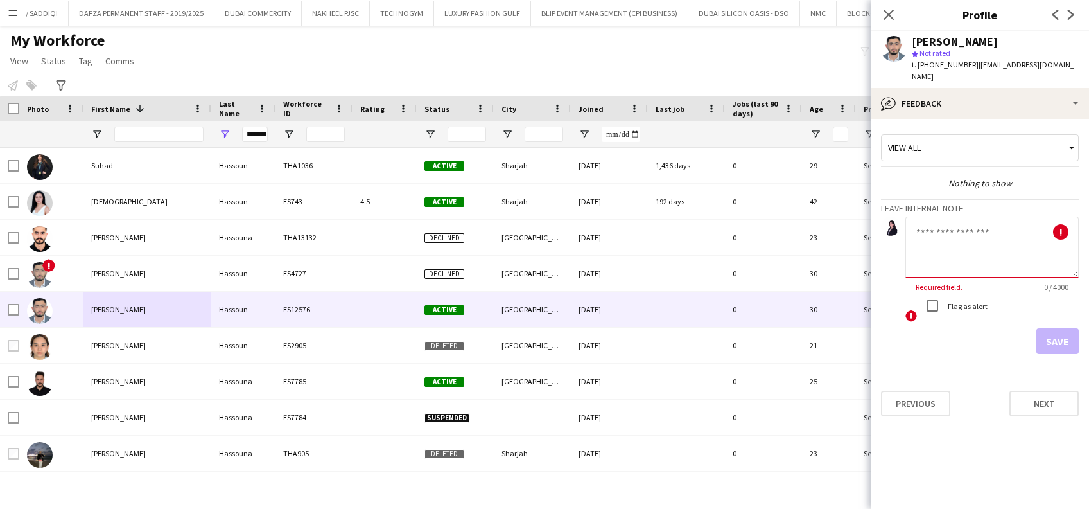
paste textarea "**********"
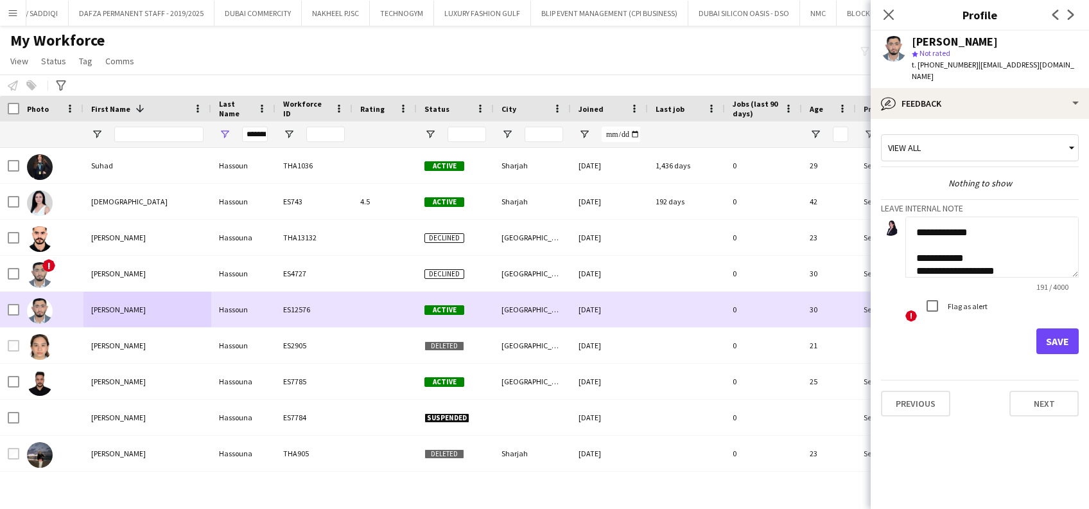
scroll to position [116, 0]
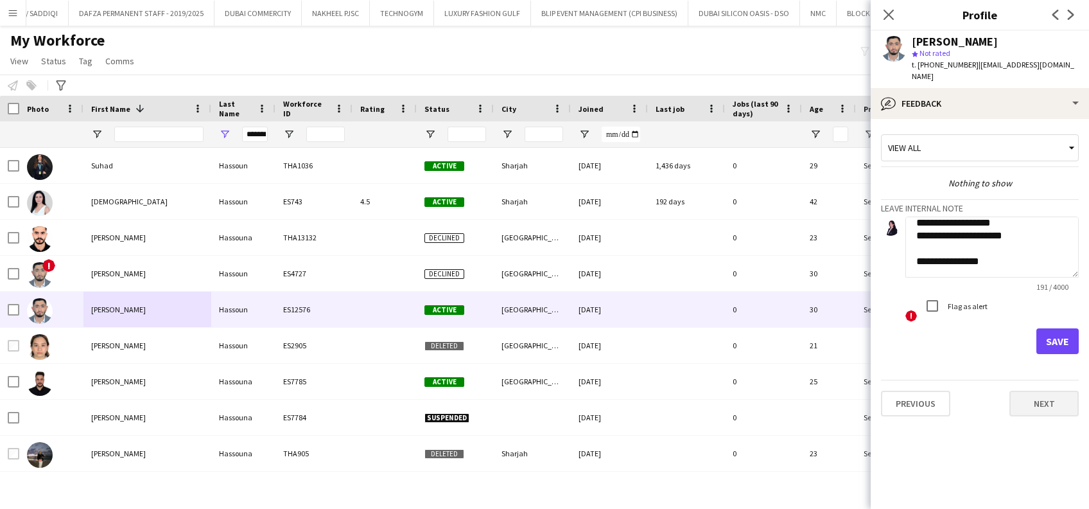
drag, startPoint x: 1080, startPoint y: 262, endPoint x: 1067, endPoint y: 392, distance: 130.4
click at [1067, 392] on app-crew-profile-feedback-tab "**********" at bounding box center [980, 314] width 218 height 390
drag, startPoint x: 1067, startPoint y: 392, endPoint x: 1038, endPoint y: 247, distance: 147.4
click at [1041, 245] on textarea "**********" at bounding box center [992, 246] width 173 height 61
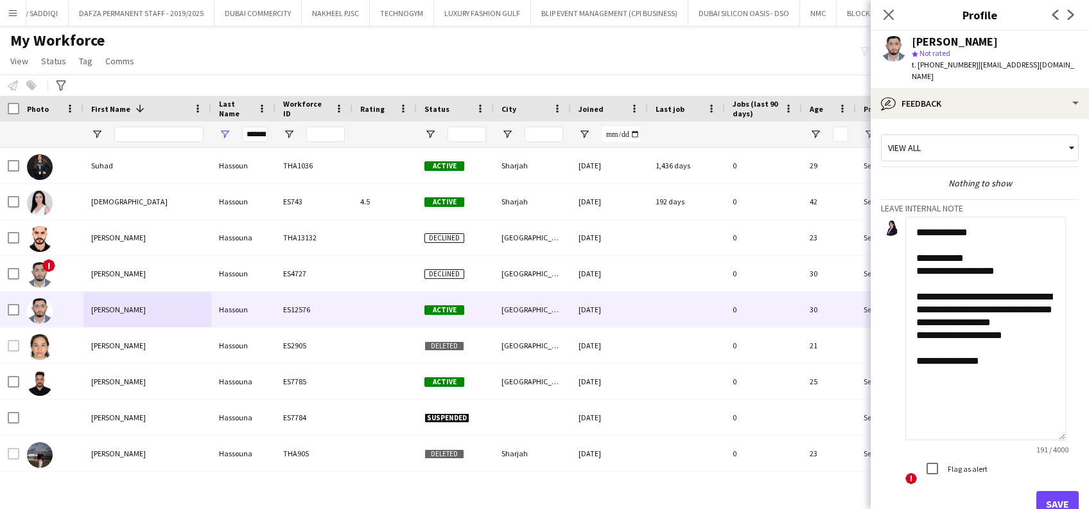
scroll to position [0, 0]
drag, startPoint x: 1078, startPoint y: 263, endPoint x: 956, endPoint y: 278, distance: 122.9
click at [1071, 468] on app-crew-profile-feedback-tab "**********" at bounding box center [980, 314] width 218 height 390
click at [916, 227] on textarea "**********" at bounding box center [986, 349] width 161 height 266
click at [915, 223] on textarea "**********" at bounding box center [986, 349] width 161 height 266
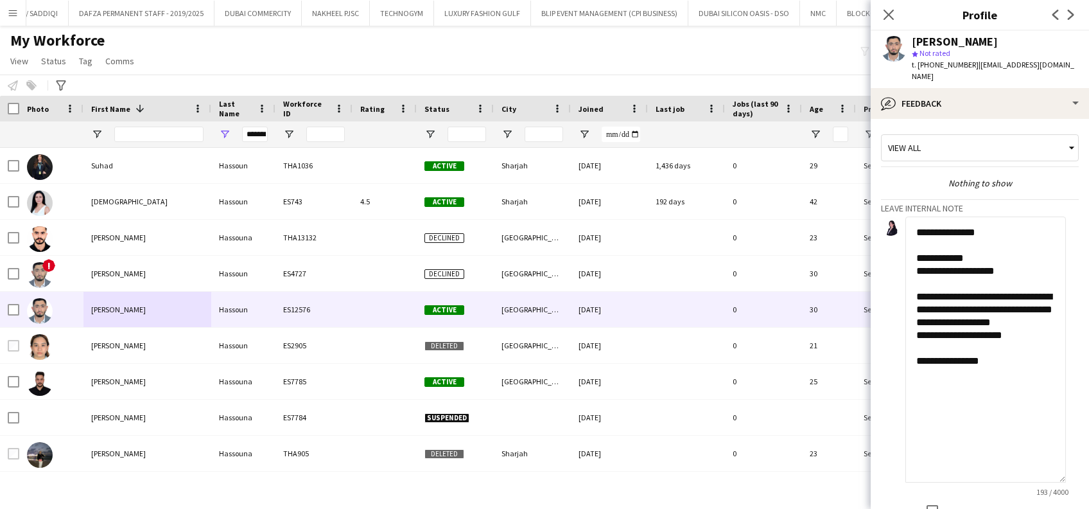
click at [970, 226] on textarea "**********" at bounding box center [986, 349] width 161 height 266
click at [1016, 249] on textarea "**********" at bounding box center [986, 349] width 161 height 266
click at [971, 262] on textarea "**********" at bounding box center [986, 349] width 161 height 266
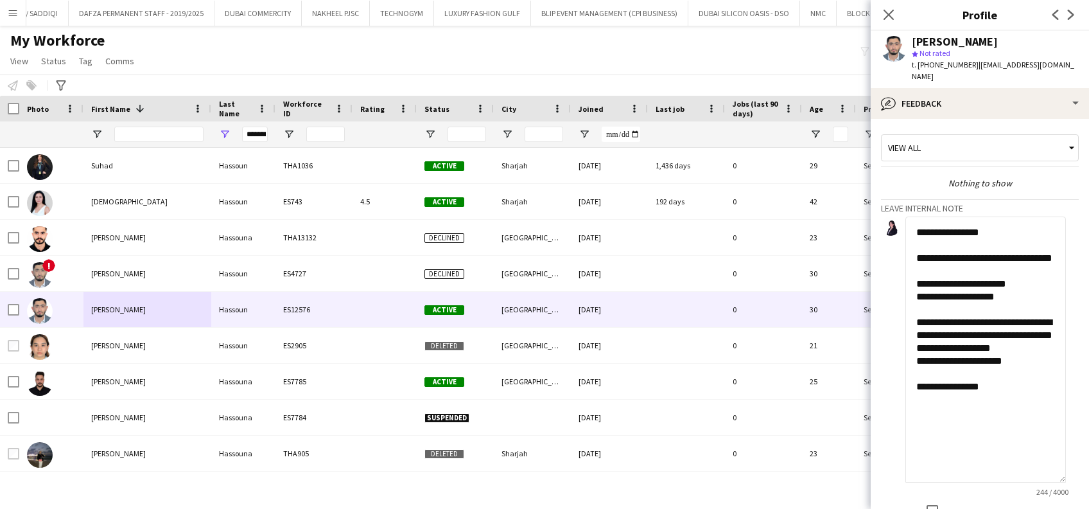
drag, startPoint x: 976, startPoint y: 297, endPoint x: 913, endPoint y: 301, distance: 63.1
click at [915, 300] on textarea "**********" at bounding box center [986, 349] width 161 height 266
click at [928, 310] on textarea "**********" at bounding box center [986, 349] width 161 height 266
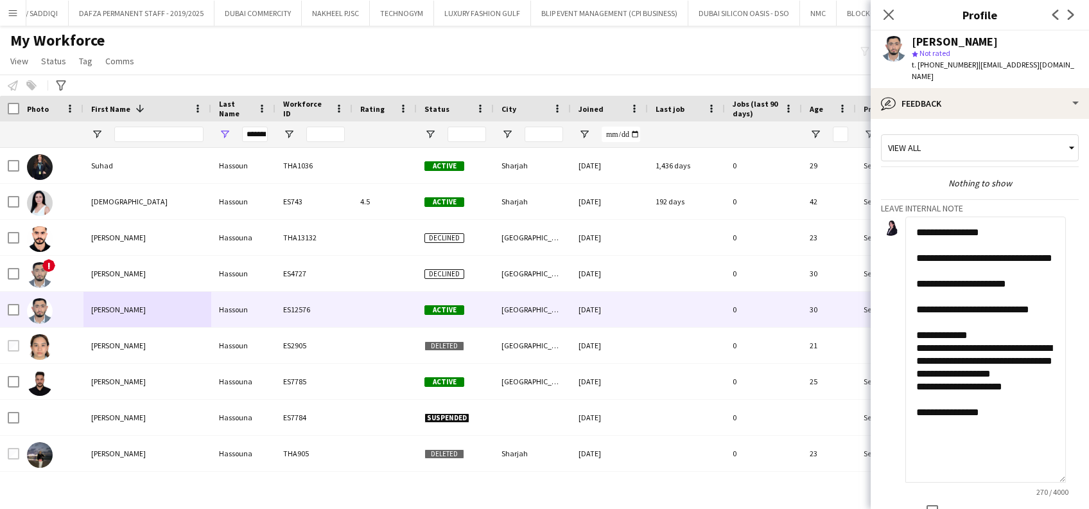
click at [960, 350] on textarea "**********" at bounding box center [986, 349] width 161 height 266
click at [955, 349] on textarea "**********" at bounding box center [986, 349] width 161 height 266
click at [1004, 353] on textarea "**********" at bounding box center [986, 349] width 161 height 266
click at [1002, 353] on textarea "**********" at bounding box center [986, 349] width 161 height 266
click at [1028, 315] on textarea "**********" at bounding box center [986, 349] width 161 height 266
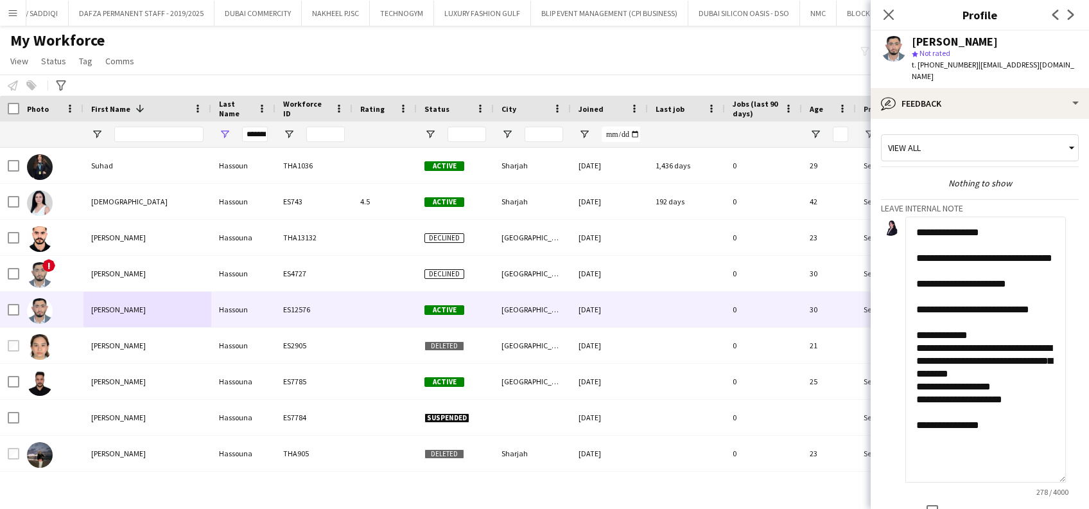
click at [1025, 403] on textarea "**********" at bounding box center [986, 349] width 161 height 266
drag, startPoint x: 970, startPoint y: 417, endPoint x: 910, endPoint y: 396, distance: 63.4
click at [910, 396] on textarea "**********" at bounding box center [986, 349] width 161 height 266
click at [998, 376] on textarea "**********" at bounding box center [986, 349] width 161 height 266
drag, startPoint x: 1007, startPoint y: 364, endPoint x: 934, endPoint y: 360, distance: 72.7
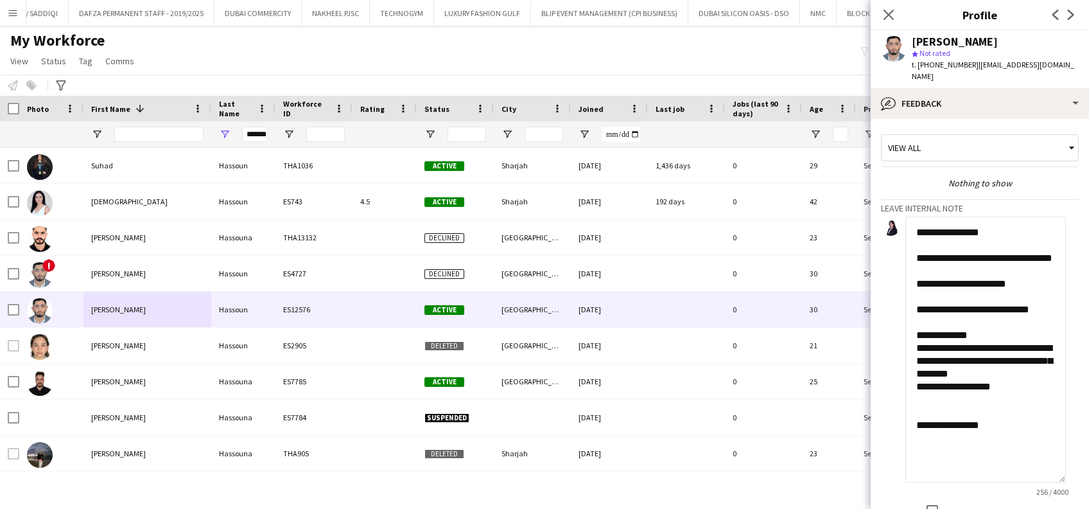
click at [934, 360] on textarea "**********" at bounding box center [986, 349] width 161 height 266
click at [959, 360] on textarea "**********" at bounding box center [986, 349] width 161 height 266
click at [965, 360] on textarea "**********" at bounding box center [986, 349] width 161 height 266
drag, startPoint x: 960, startPoint y: 358, endPoint x: 910, endPoint y: 357, distance: 50.1
click at [912, 358] on textarea "**********" at bounding box center [986, 349] width 161 height 266
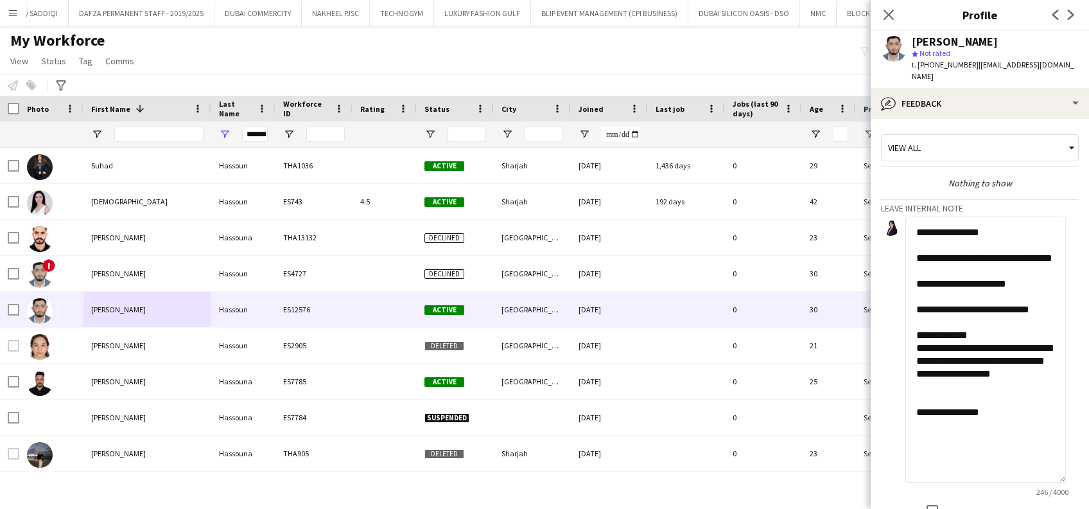
click at [919, 355] on textarea "**********" at bounding box center [986, 349] width 161 height 266
click at [918, 358] on textarea "**********" at bounding box center [986, 349] width 161 height 266
drag, startPoint x: 1052, startPoint y: 362, endPoint x: 1005, endPoint y: 362, distance: 46.9
click at [1005, 362] on textarea "**********" at bounding box center [986, 349] width 161 height 266
click at [1052, 363] on textarea "**********" at bounding box center [986, 349] width 161 height 266
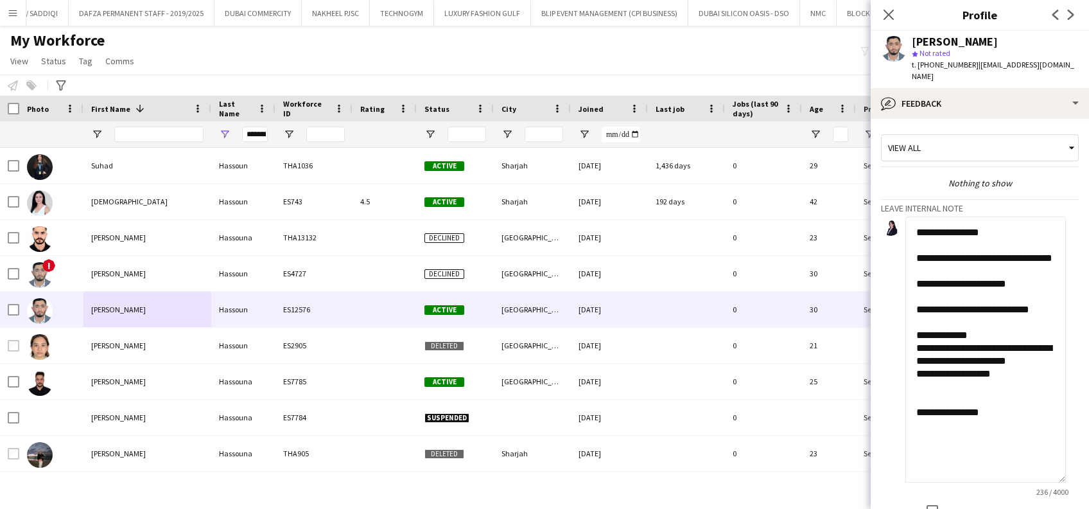
click at [1028, 358] on textarea "**********" at bounding box center [986, 349] width 161 height 266
click at [912, 362] on textarea "**********" at bounding box center [986, 349] width 161 height 266
click at [915, 381] on textarea "**********" at bounding box center [986, 349] width 161 height 266
click at [915, 380] on textarea "**********" at bounding box center [986, 349] width 161 height 266
click at [911, 364] on textarea "**********" at bounding box center [986, 349] width 161 height 266
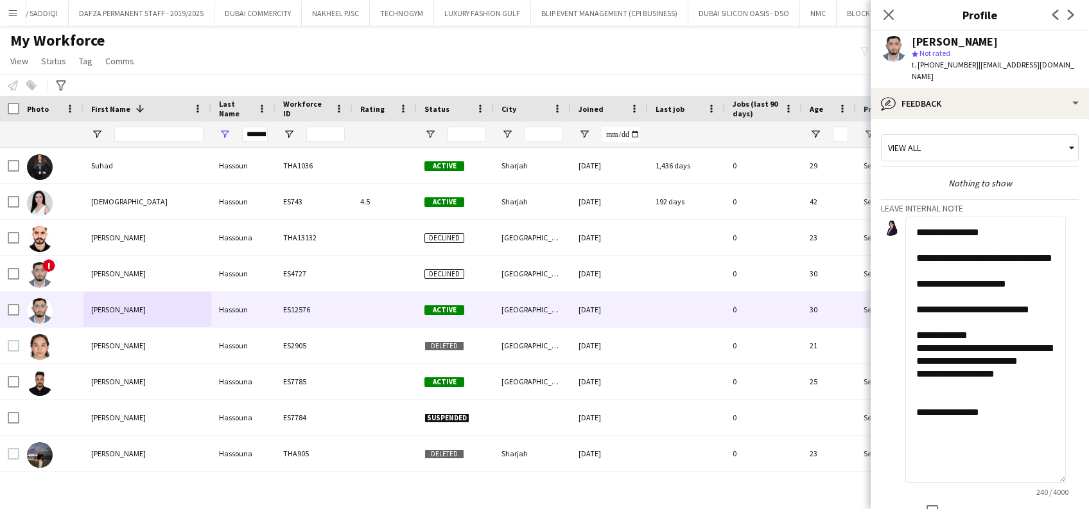
click at [1061, 346] on textarea "**********" at bounding box center [986, 349] width 161 height 266
click at [916, 369] on textarea "**********" at bounding box center [986, 349] width 161 height 266
click at [914, 358] on textarea "**********" at bounding box center [986, 349] width 161 height 266
drag, startPoint x: 1044, startPoint y: 348, endPoint x: 1045, endPoint y: 362, distance: 14.2
click at [1044, 350] on textarea "**********" at bounding box center [986, 349] width 161 height 266
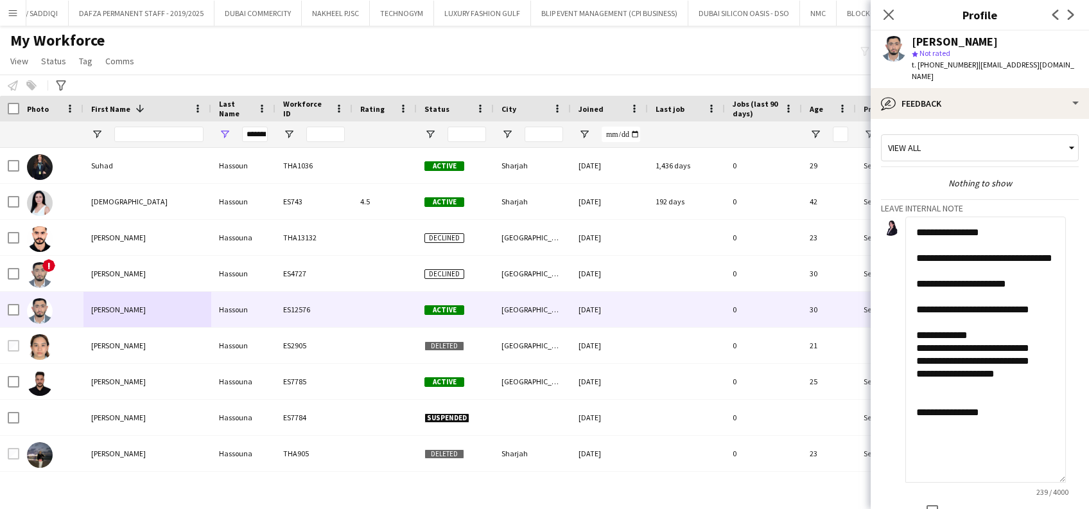
click at [1005, 374] on textarea "**********" at bounding box center [986, 349] width 161 height 266
drag, startPoint x: 1006, startPoint y: 378, endPoint x: 975, endPoint y: 375, distance: 30.9
click at [975, 375] on textarea "**********" at bounding box center [986, 349] width 161 height 266
click at [971, 375] on textarea "**********" at bounding box center [986, 349] width 161 height 266
click at [936, 407] on textarea "**********" at bounding box center [986, 349] width 161 height 266
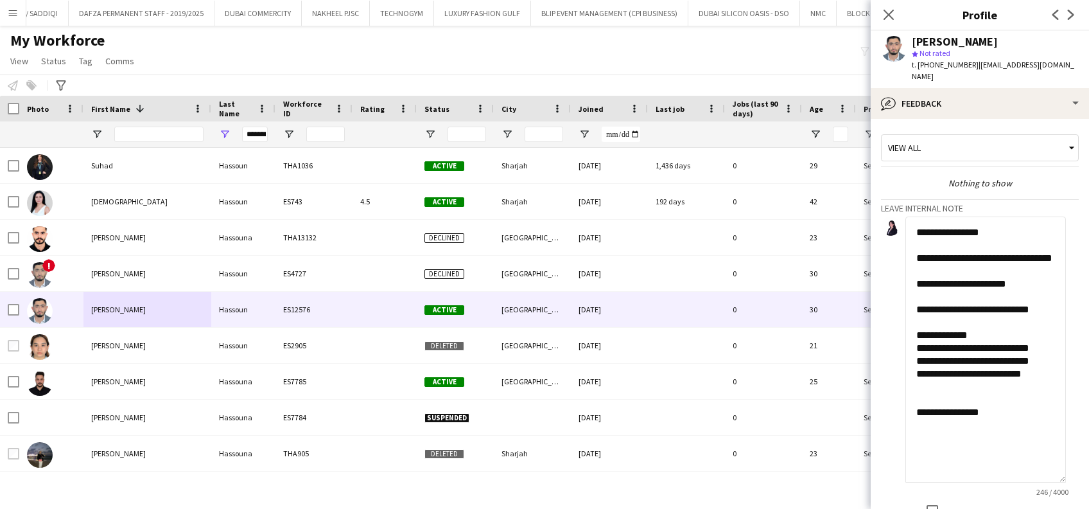
drag, startPoint x: 978, startPoint y: 409, endPoint x: 910, endPoint y: 408, distance: 68.1
click at [917, 412] on textarea "**********" at bounding box center [986, 349] width 161 height 266
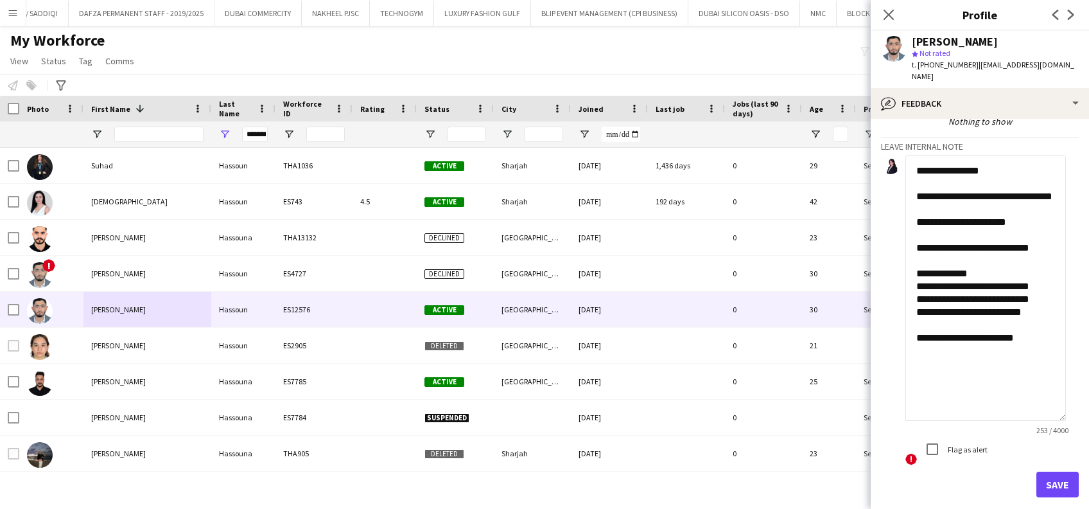
scroll to position [110, 0]
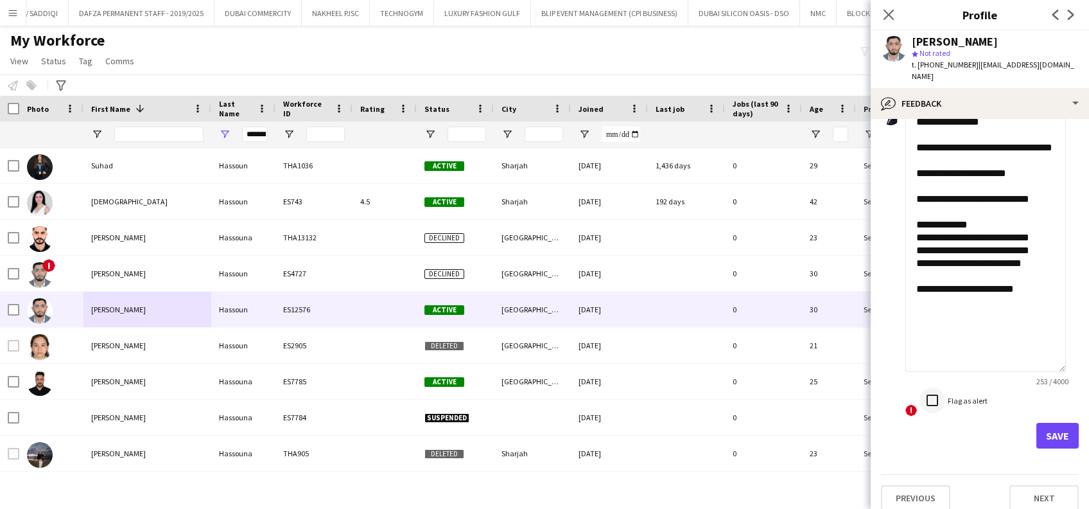
type textarea "**********"
click at [946, 391] on div at bounding box center [932, 400] width 31 height 31
drag, startPoint x: 1043, startPoint y: 427, endPoint x: 1001, endPoint y: 428, distance: 41.8
click at [1044, 427] on button "Save" at bounding box center [1058, 436] width 42 height 26
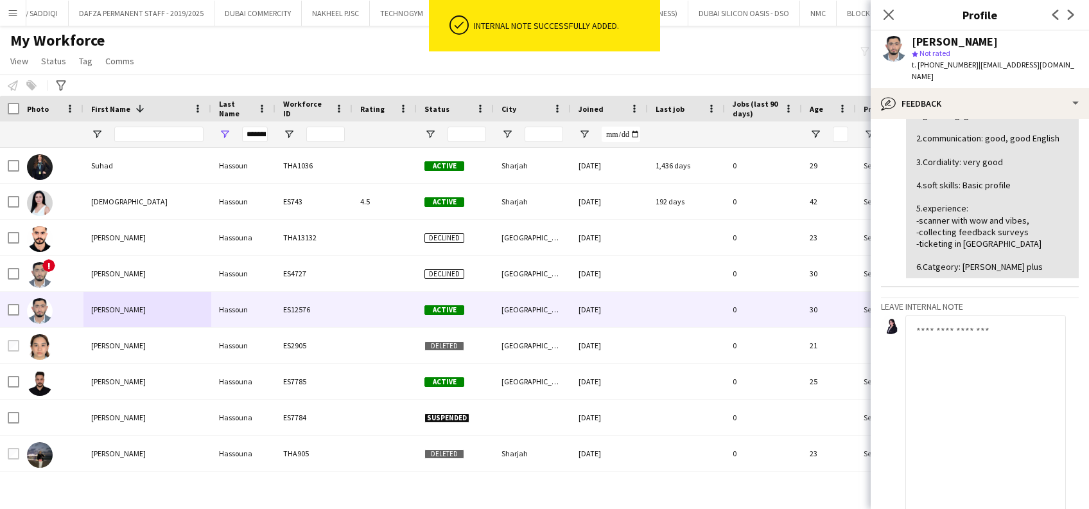
scroll to position [72, 0]
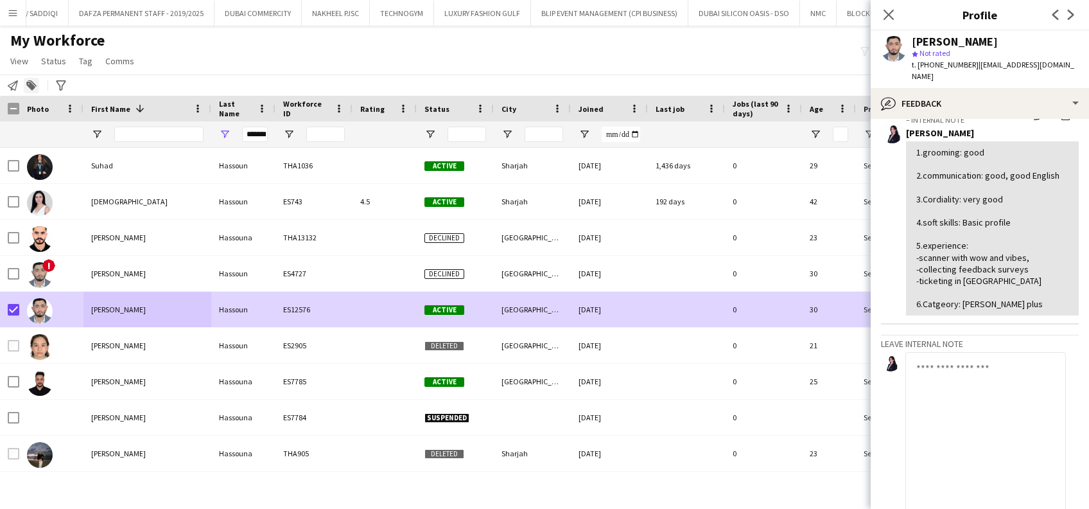
click at [36, 85] on icon "Add to tag" at bounding box center [31, 85] width 10 height 10
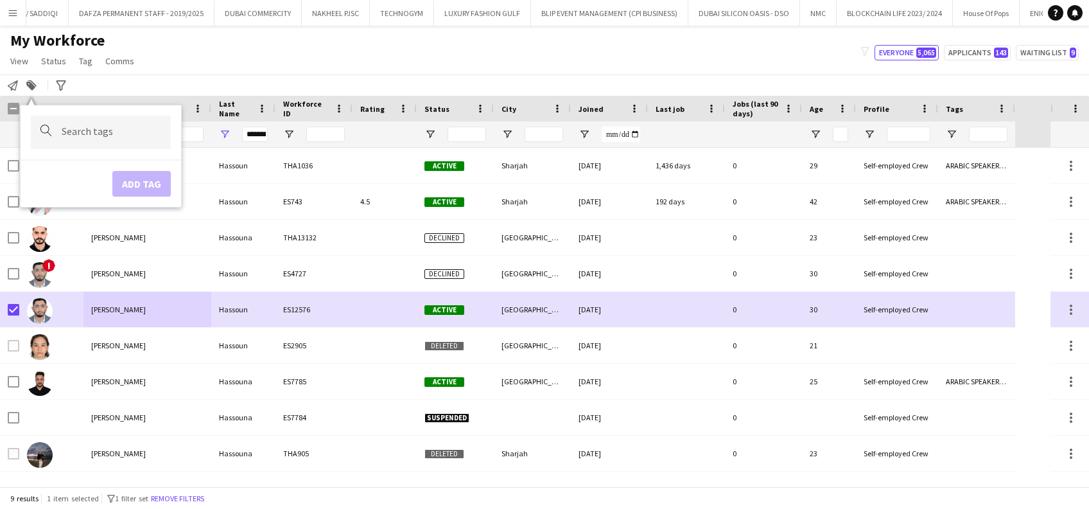
click at [79, 130] on input "Type to search..." at bounding box center [111, 133] width 99 height 12
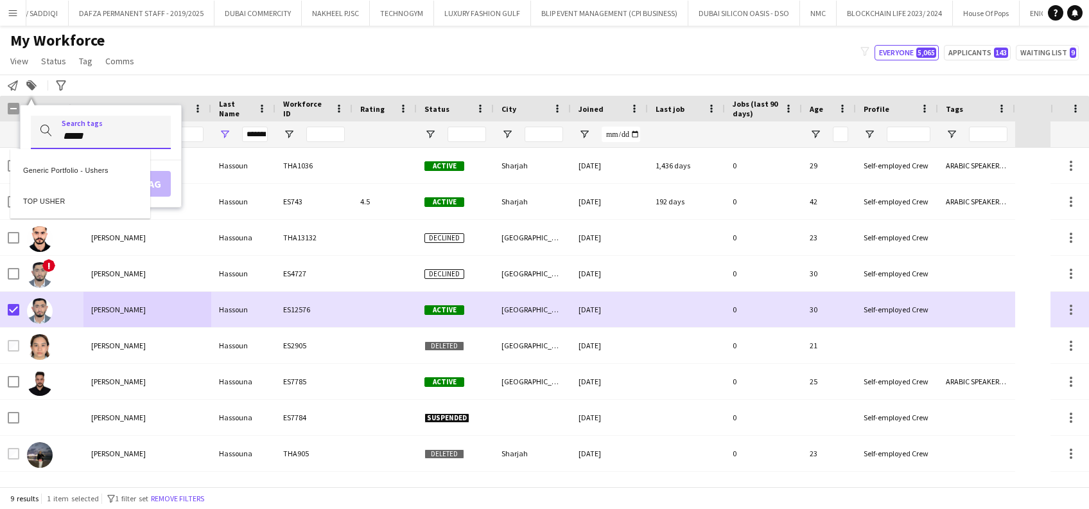
type input "*****"
click at [77, 195] on div "TOP USHER" at bounding box center [80, 199] width 140 height 31
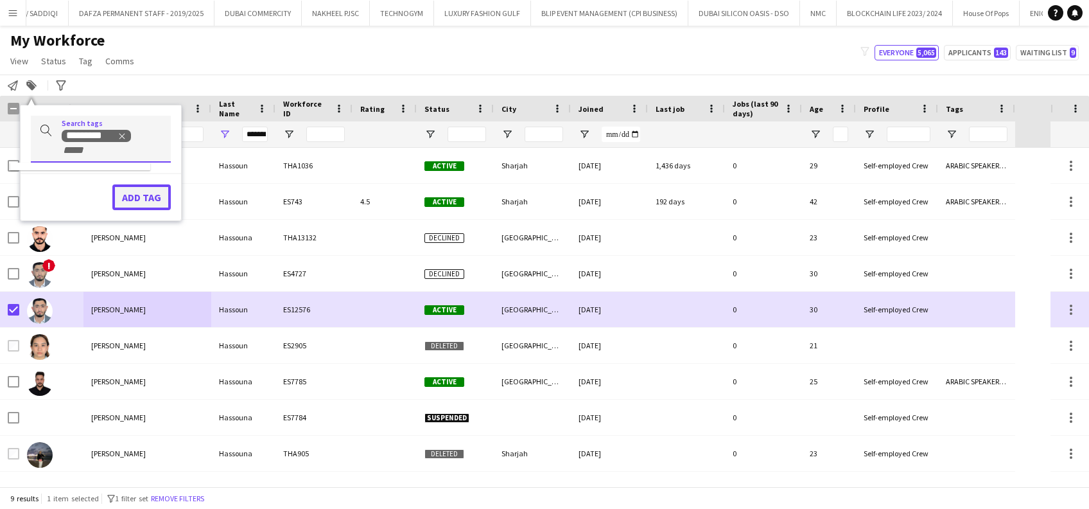
click at [132, 195] on button "Add tag" at bounding box center [141, 197] width 58 height 26
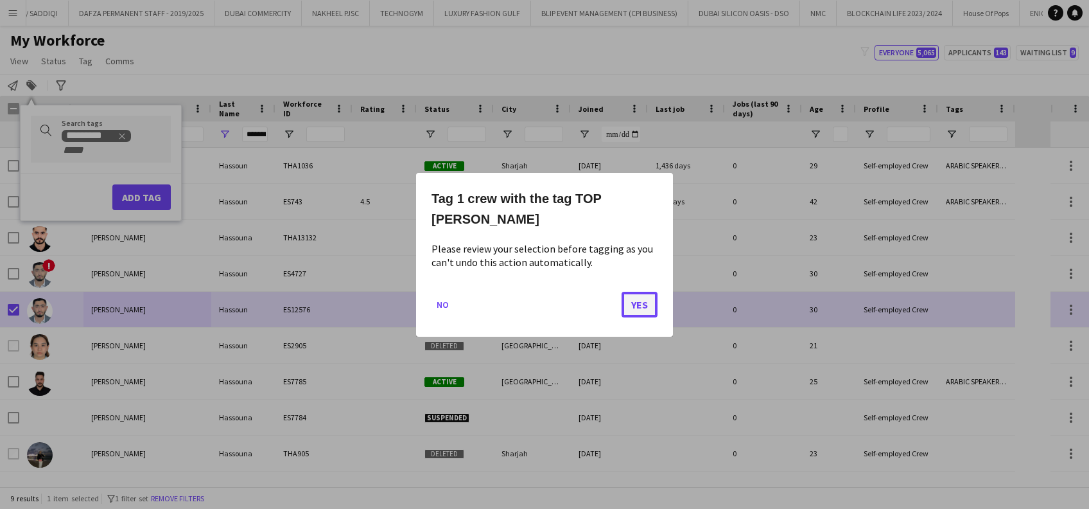
click at [642, 295] on button "Yes" at bounding box center [640, 304] width 36 height 26
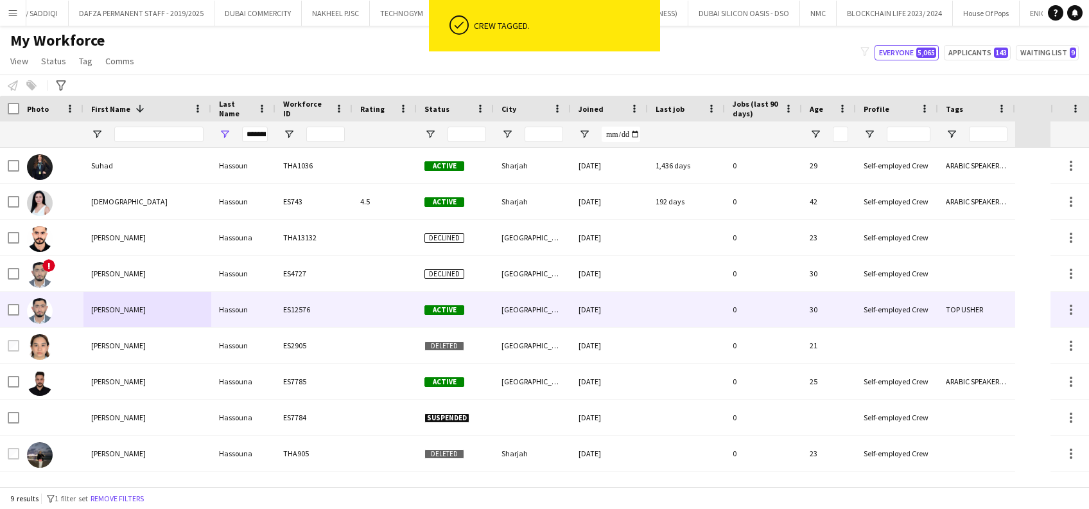
click at [191, 300] on div "Mohamad" at bounding box center [148, 309] width 128 height 35
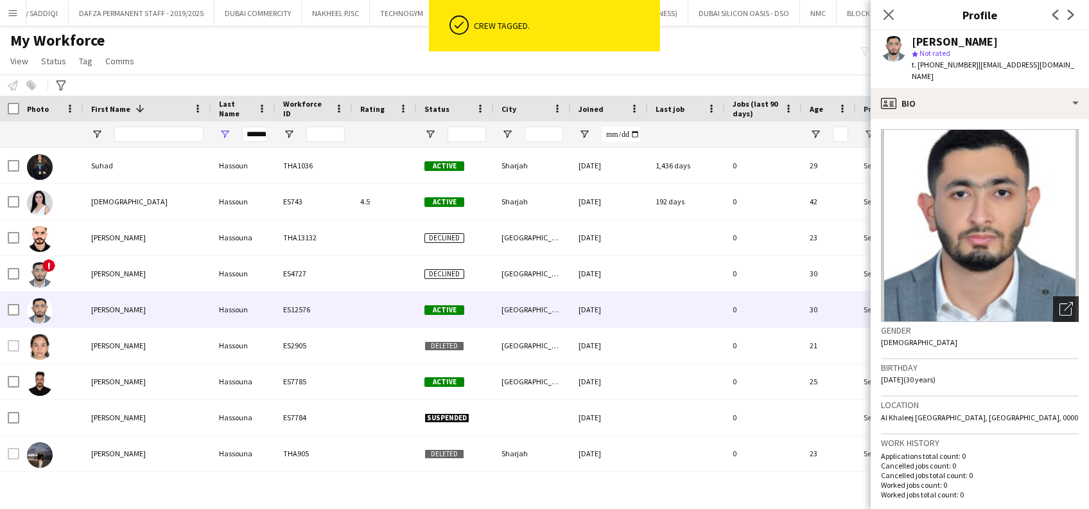
click at [1060, 302] on icon "Open photos pop-in" at bounding box center [1066, 308] width 13 height 13
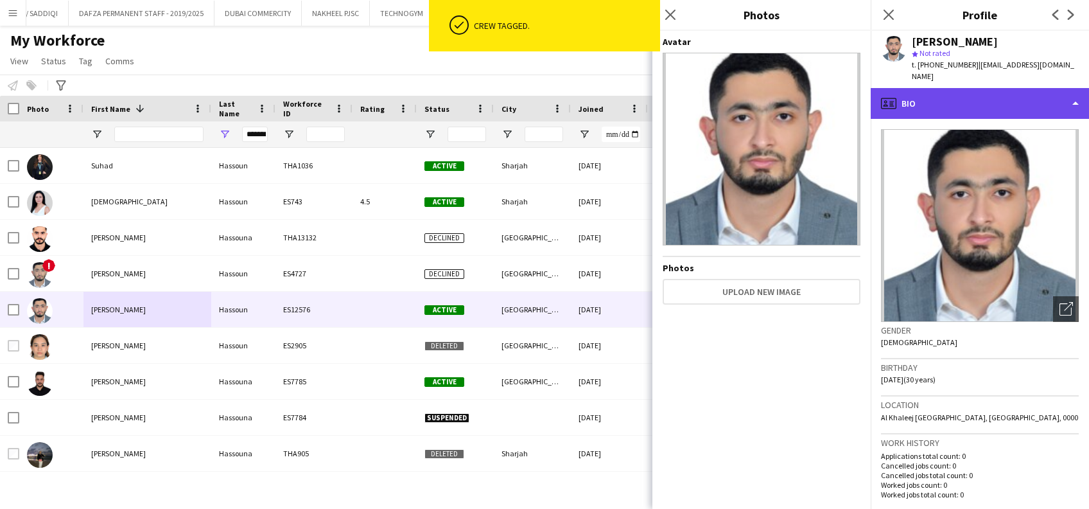
click at [1018, 91] on div "profile Bio" at bounding box center [980, 103] width 218 height 31
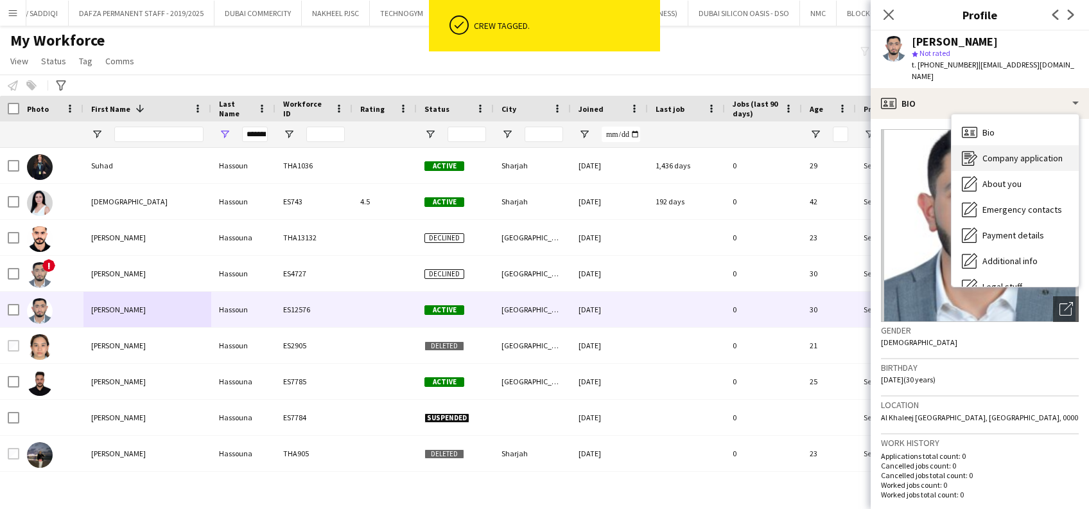
click at [996, 145] on div "Company application Company application" at bounding box center [1015, 158] width 127 height 26
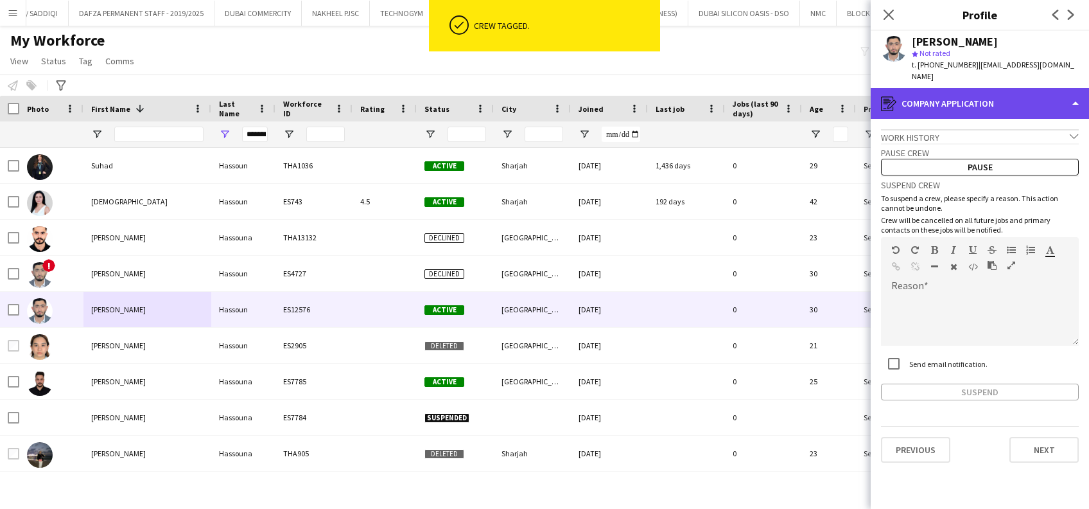
click at [1023, 98] on div "register Company application" at bounding box center [980, 103] width 218 height 31
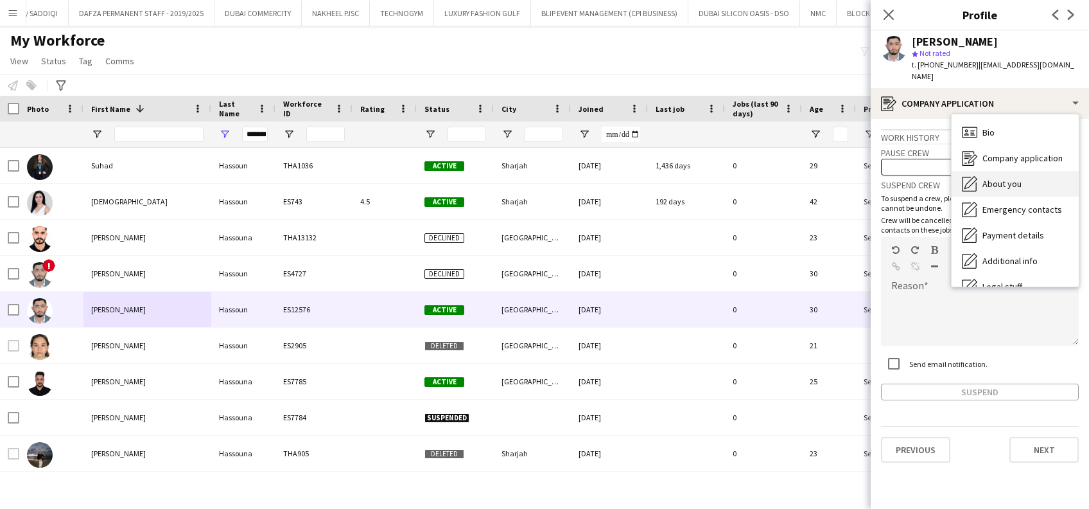
click at [1015, 171] on div "About you About you" at bounding box center [1015, 184] width 127 height 26
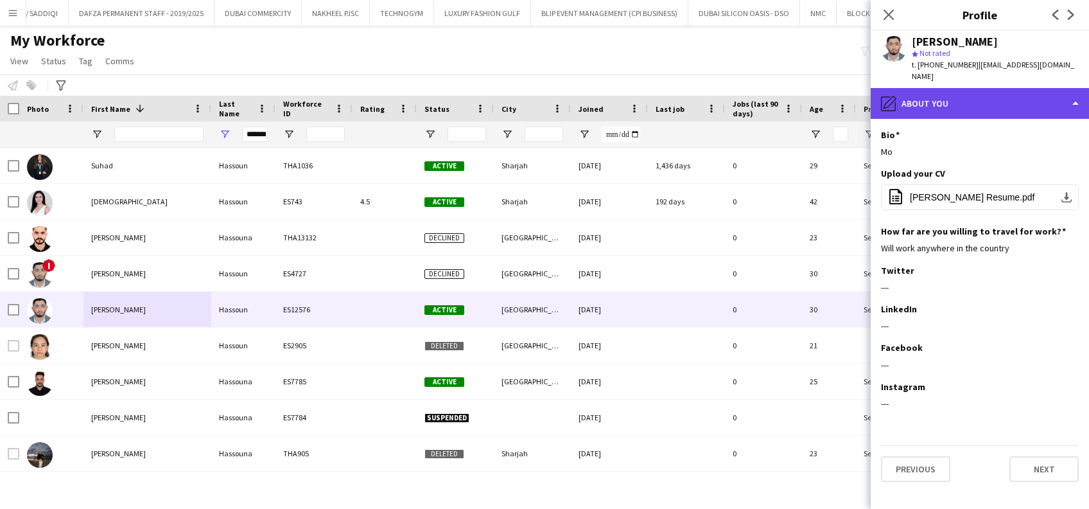
click at [1022, 92] on div "pencil4 About you" at bounding box center [980, 103] width 218 height 31
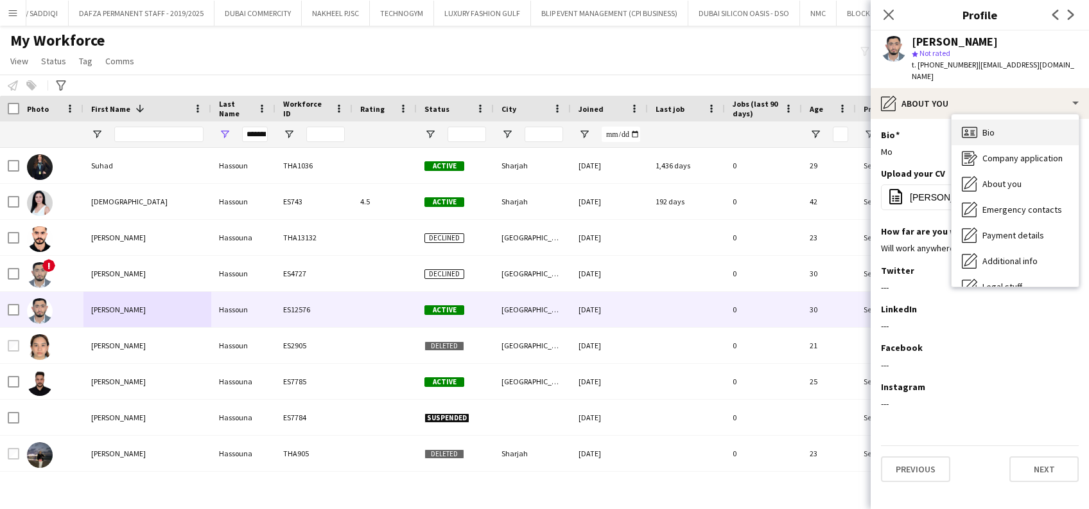
click at [1014, 128] on div "Bio Bio" at bounding box center [1015, 132] width 127 height 26
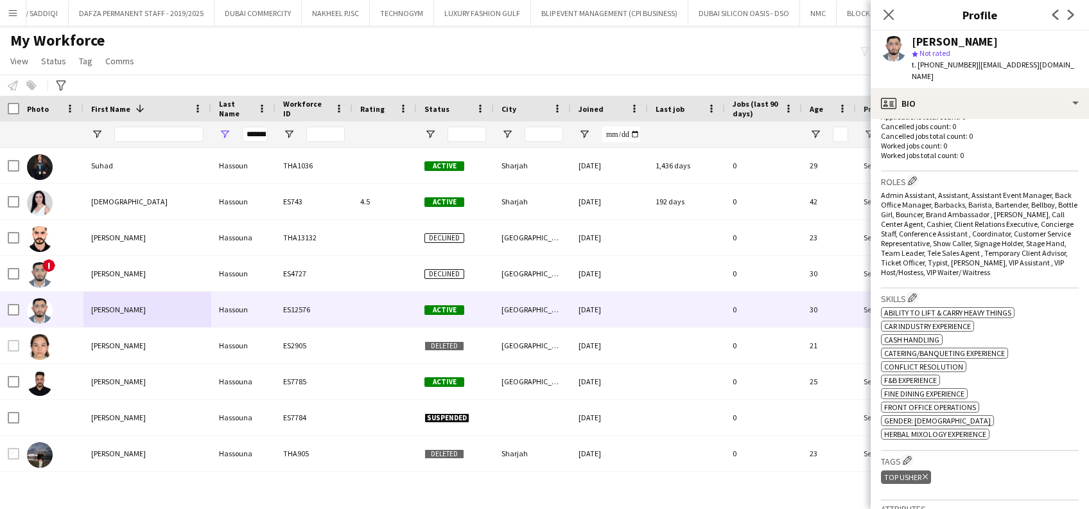
scroll to position [428, 0]
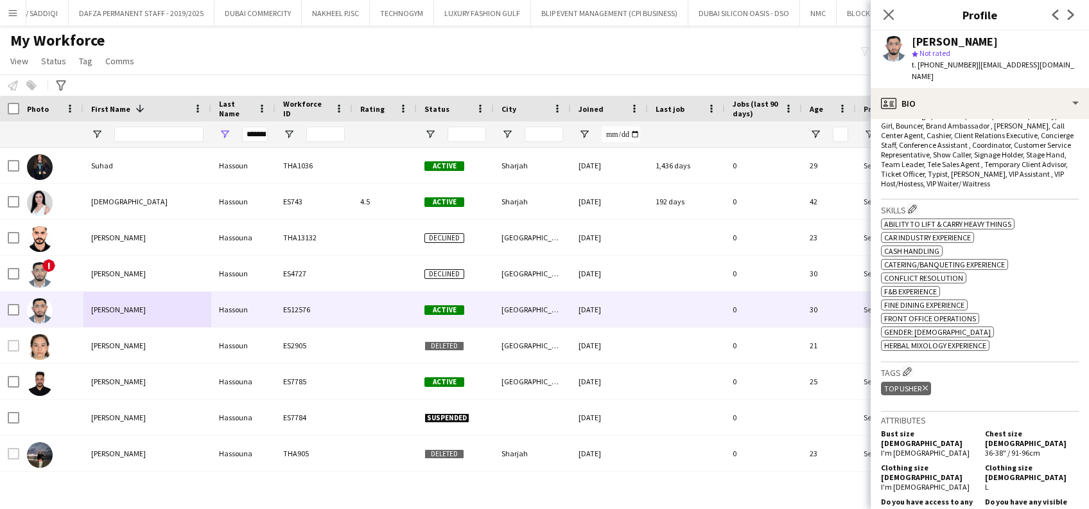
click at [973, 62] on span "| m.ahassoun@hotmail.com" at bounding box center [993, 70] width 163 height 21
click at [926, 384] on icon "Delete tag" at bounding box center [925, 388] width 5 height 8
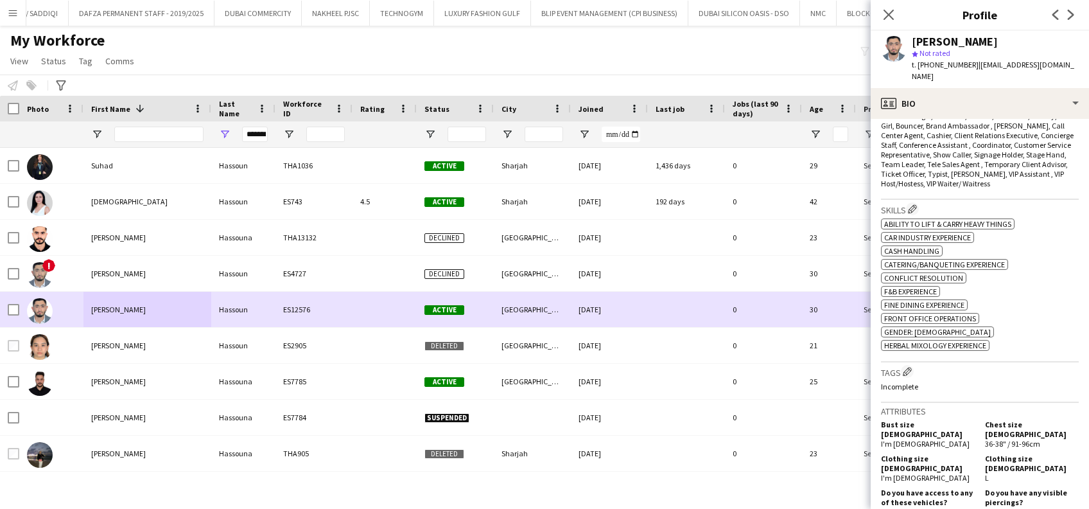
click at [21, 312] on div at bounding box center [51, 309] width 64 height 35
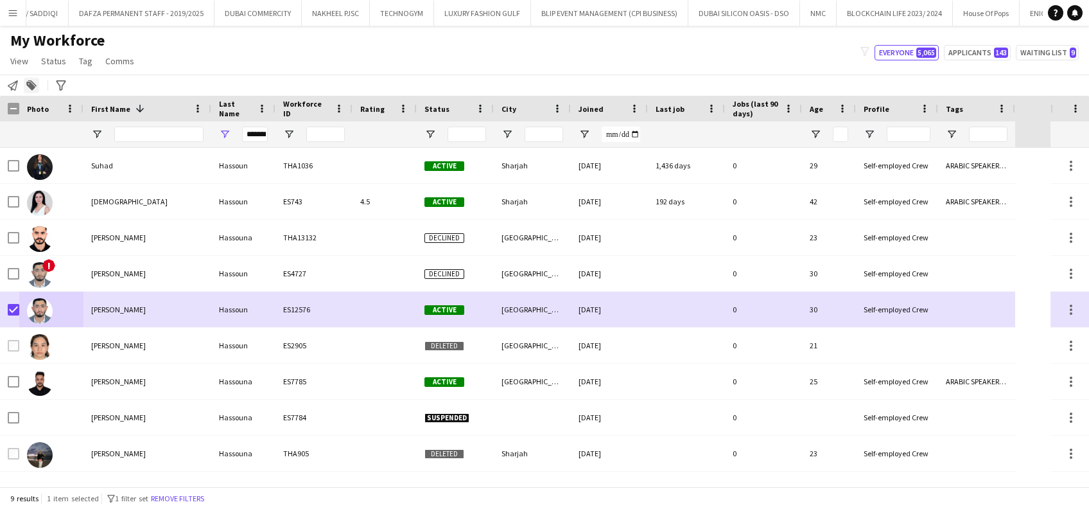
click at [25, 87] on div "Add to tag" at bounding box center [31, 85] width 15 height 15
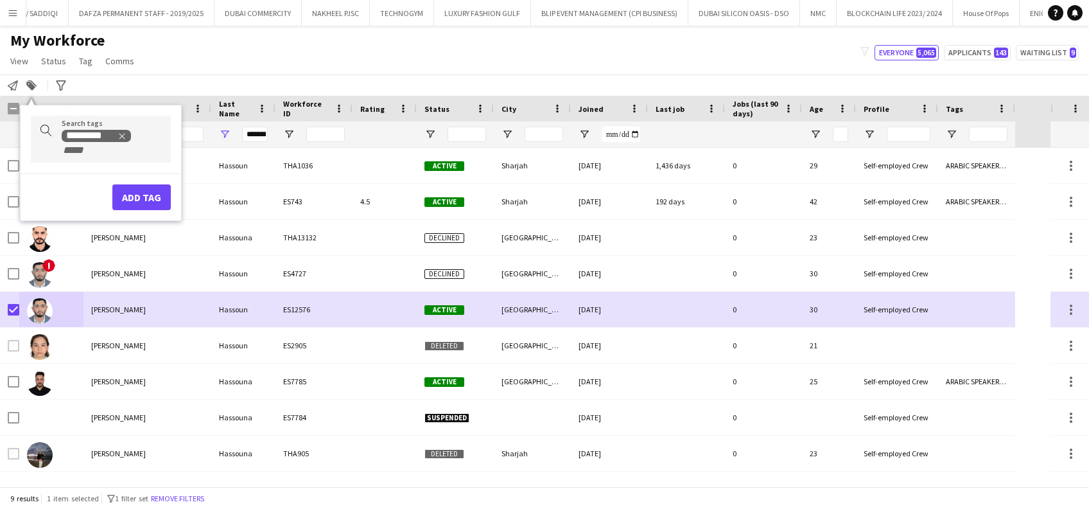
click at [121, 130] on span "Remove tag" at bounding box center [122, 135] width 9 height 13
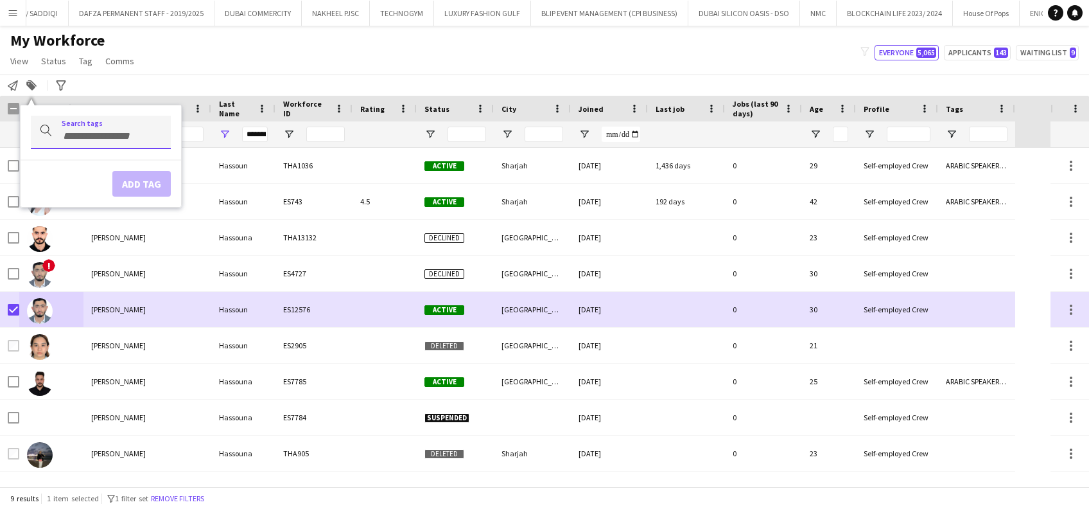
click at [137, 142] on div at bounding box center [101, 132] width 140 height 33
type input "*****"
click at [67, 170] on div "FOLLOW UP" at bounding box center [80, 168] width 140 height 31
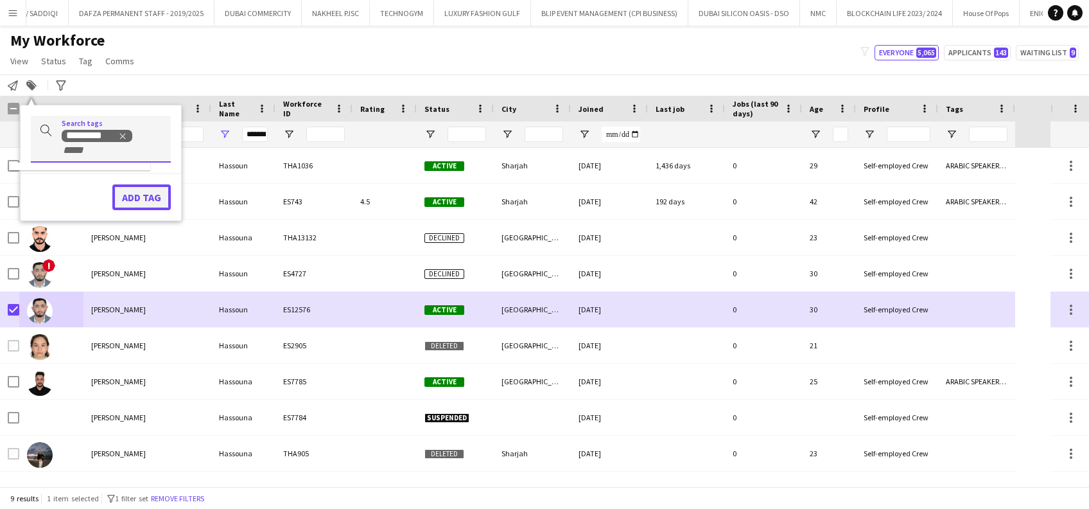
click at [159, 193] on button "Add tag" at bounding box center [141, 197] width 58 height 26
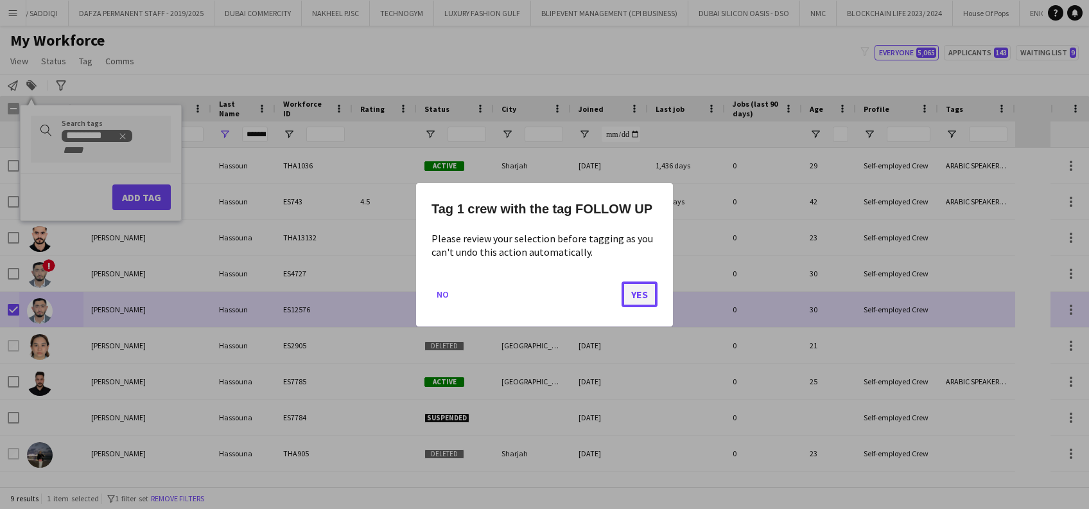
click at [632, 288] on button "Yes" at bounding box center [640, 294] width 36 height 26
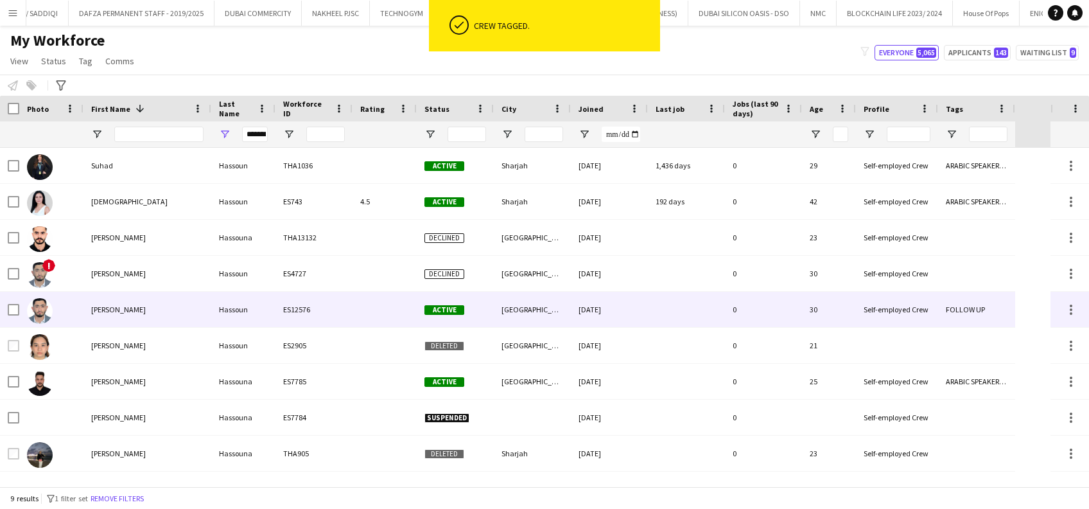
click at [252, 310] on div "Hassoun" at bounding box center [243, 309] width 64 height 35
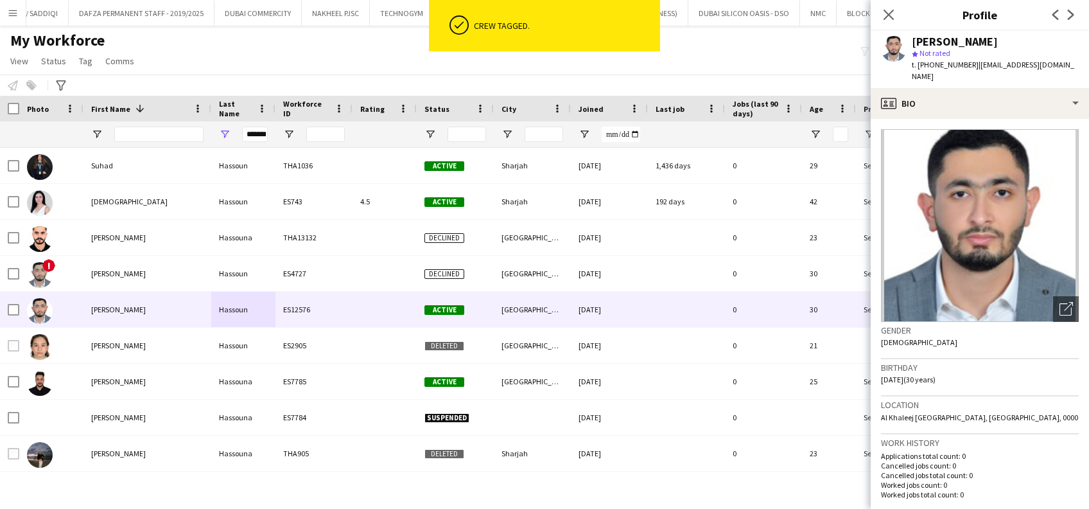
drag, startPoint x: 976, startPoint y: 66, endPoint x: 1092, endPoint y: 73, distance: 116.4
click at [1089, 73] on html "ok-circled Crew tagged. Menu Boards Boards Boards All jobs Status Workforce Wor…" at bounding box center [544, 254] width 1089 height 509
click at [1064, 58] on div "Mohamad Hassoun star Not rated t. +971507529511 | m.ahassoun@hotmail.com" at bounding box center [980, 59] width 218 height 57
click at [1062, 62] on div "Mohamad Hassoun star Not rated t. +971507529511 | m.ahassoun@hotmail.com" at bounding box center [980, 59] width 218 height 57
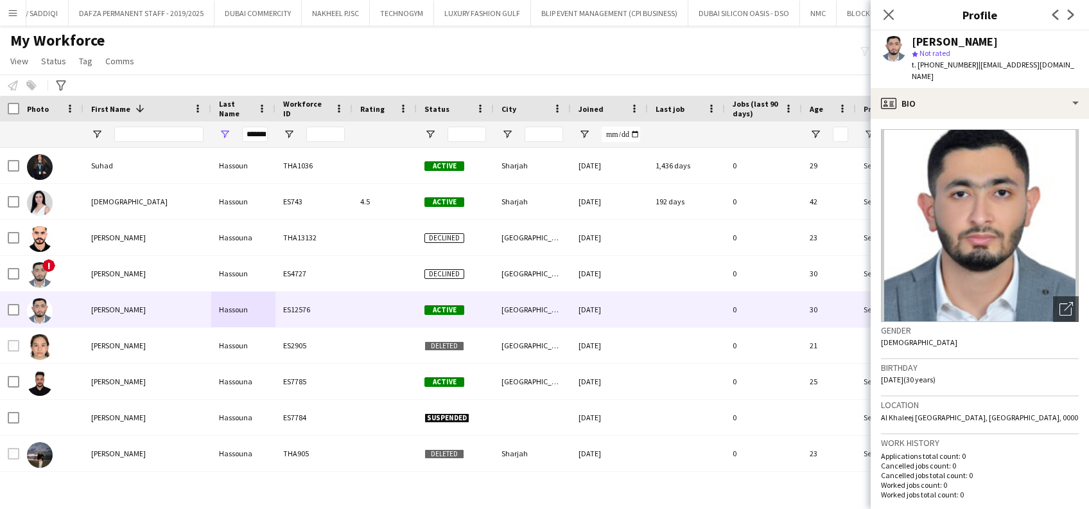
drag, startPoint x: 1062, startPoint y: 64, endPoint x: 976, endPoint y: 67, distance: 86.1
click at [976, 67] on div "Mohamad Hassoun star Not rated t. +971507529511 | m.ahassoun@hotmail.com" at bounding box center [980, 59] width 218 height 57
copy span "m.ahassoun@hotmail.com"
click at [756, 48] on div "My Workforce View Views Default view New view Update view Delete view Edit name…" at bounding box center [544, 53] width 1089 height 44
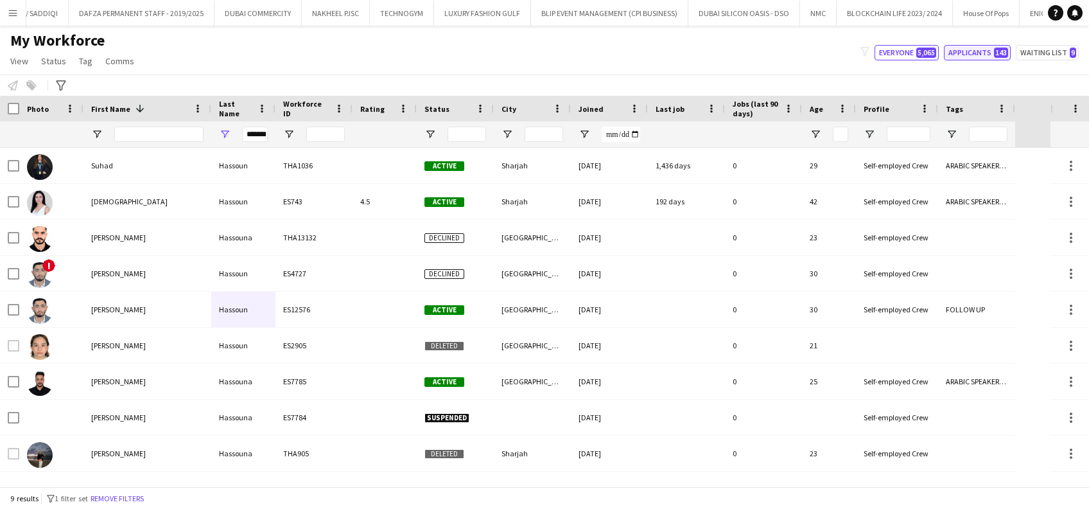
click at [980, 55] on button "Applicants 143" at bounding box center [977, 52] width 67 height 15
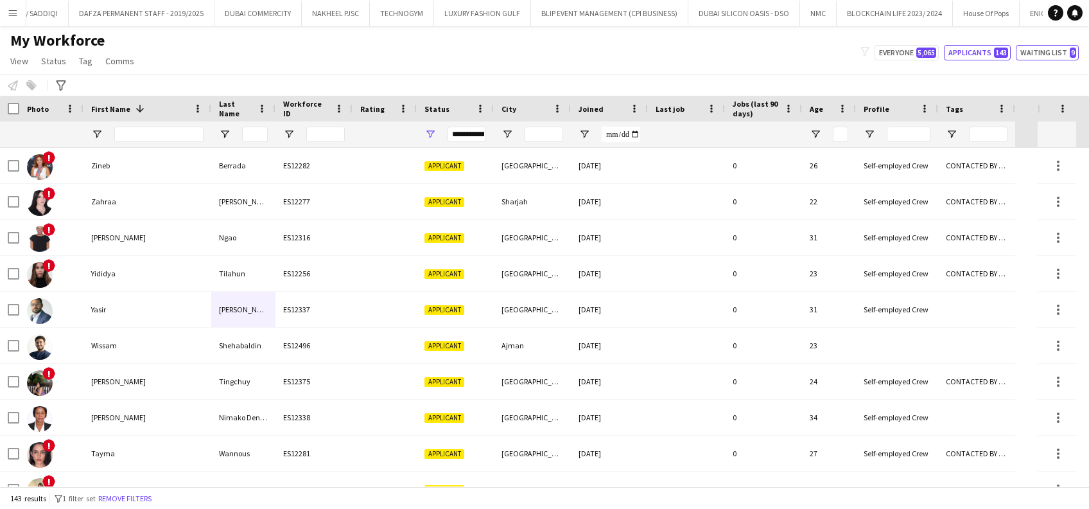
drag, startPoint x: 1038, startPoint y: 49, endPoint x: 1018, endPoint y: 49, distance: 20.6
click at [1039, 49] on button "Waiting list 9" at bounding box center [1047, 52] width 63 height 15
type input "**********"
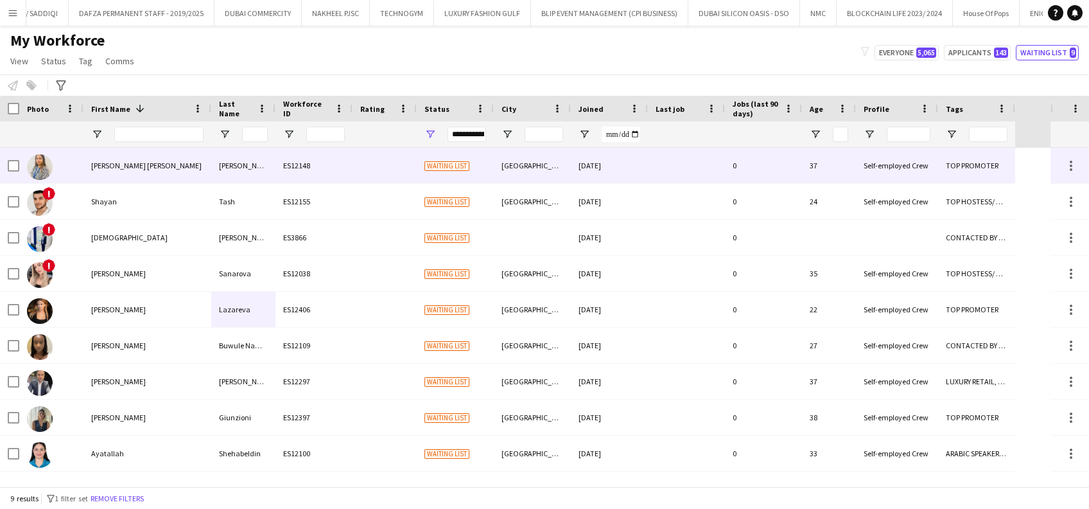
drag, startPoint x: 146, startPoint y: 159, endPoint x: 231, endPoint y: 161, distance: 84.8
click at [146, 159] on div "Sophia Maria" at bounding box center [148, 165] width 128 height 35
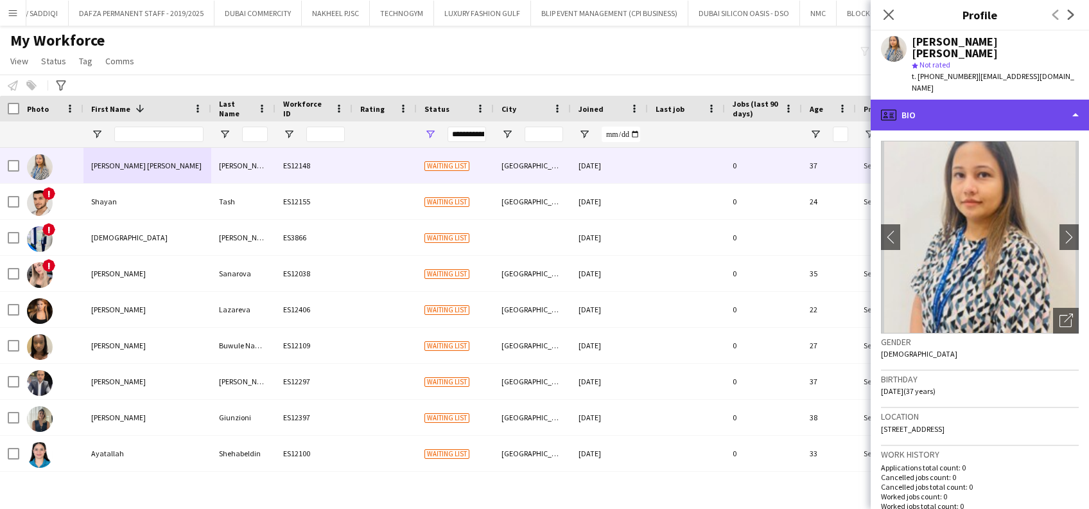
drag, startPoint x: 980, startPoint y: 84, endPoint x: 985, endPoint y: 98, distance: 14.7
click at [980, 100] on div "profile Bio" at bounding box center [980, 115] width 218 height 31
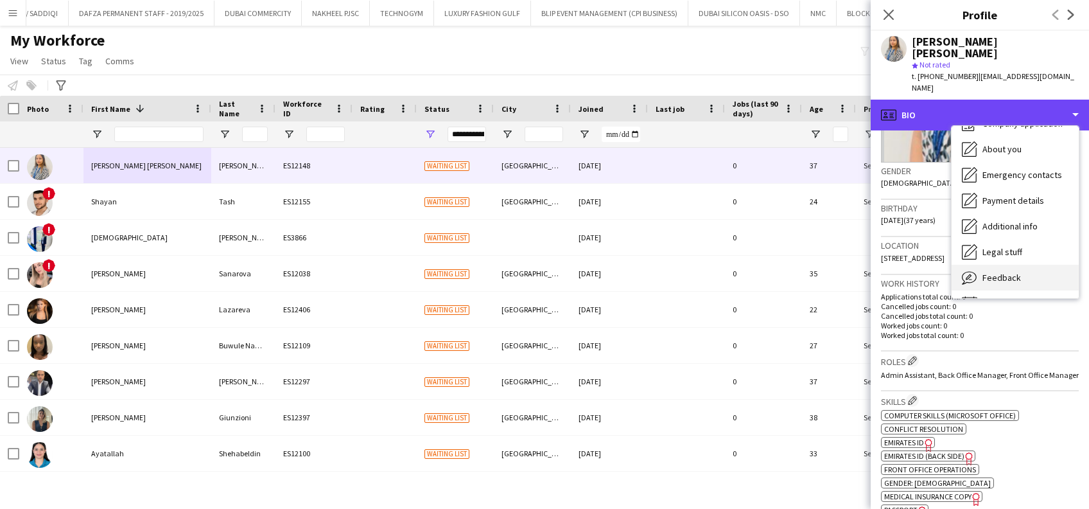
scroll to position [69, 0]
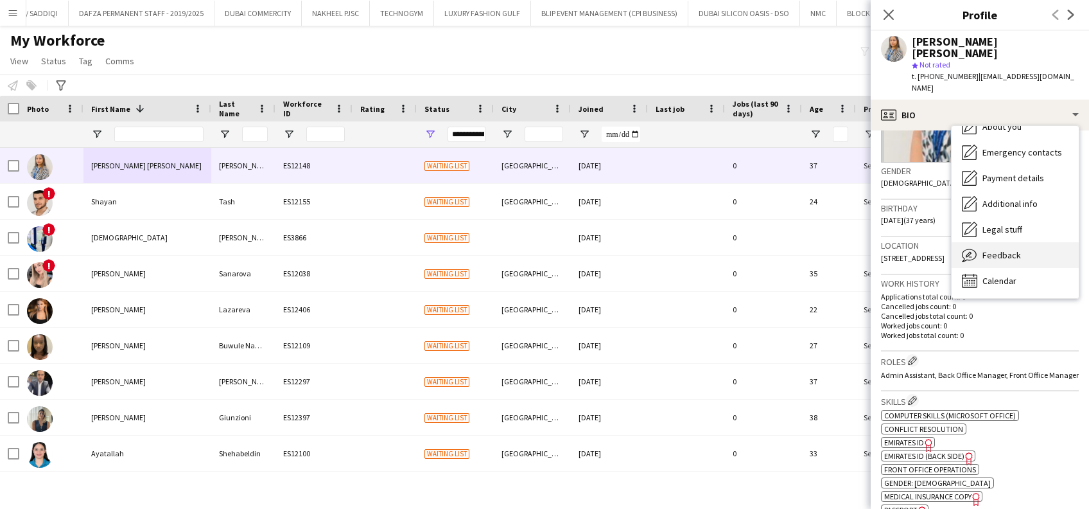
click at [996, 249] on span "Feedback" at bounding box center [1002, 255] width 39 height 12
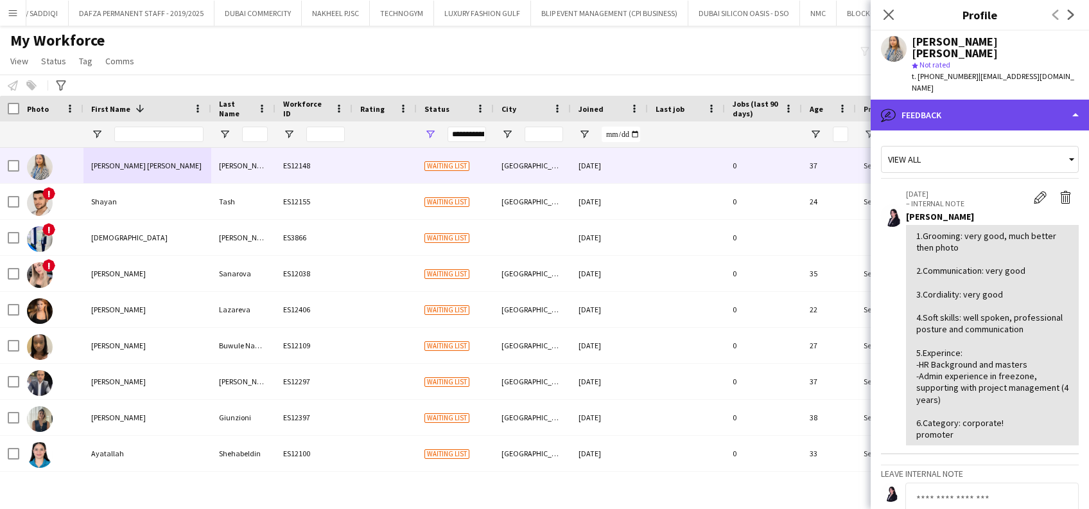
click at [1046, 100] on div "bubble-pencil Feedback" at bounding box center [980, 115] width 218 height 31
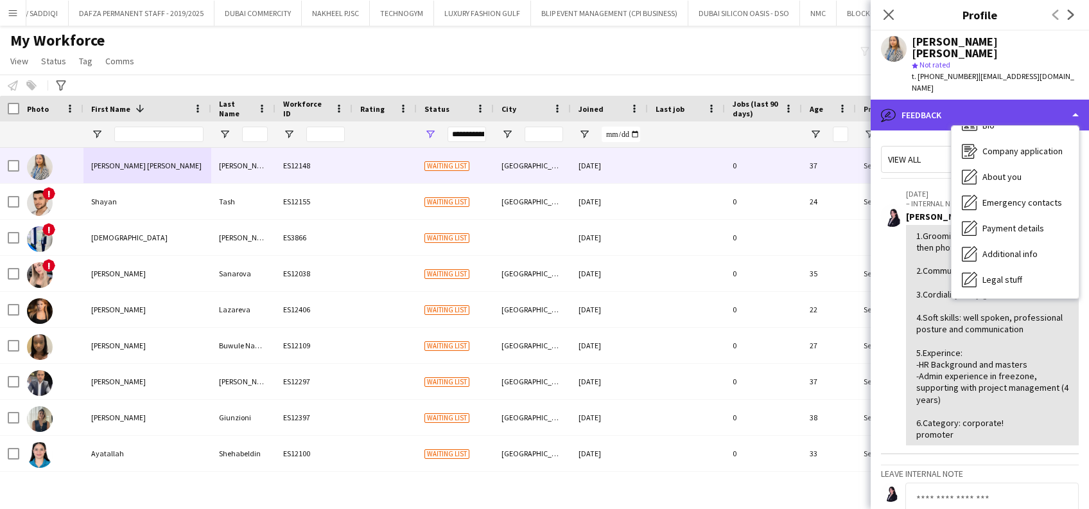
scroll to position [0, 0]
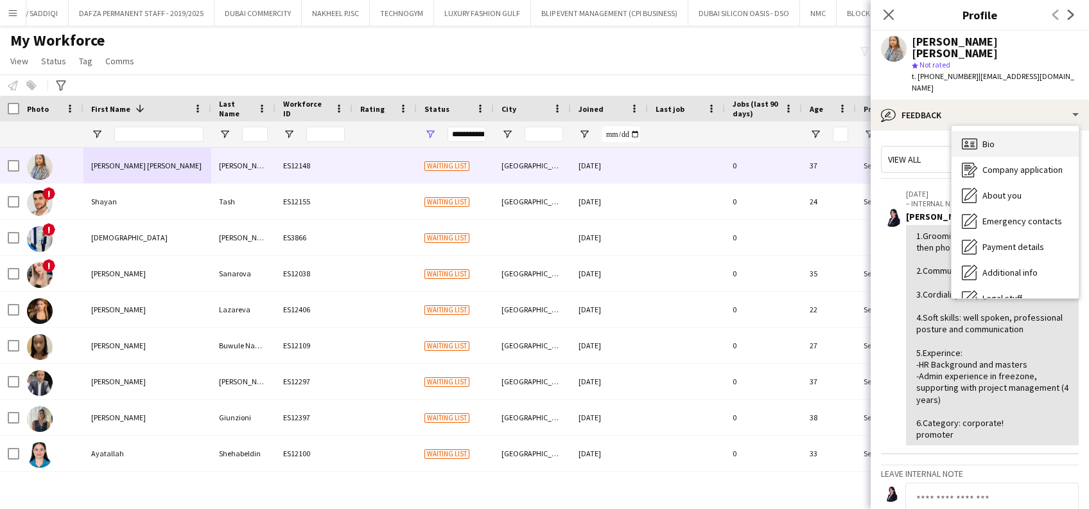
click at [1014, 131] on div "Bio Bio" at bounding box center [1015, 144] width 127 height 26
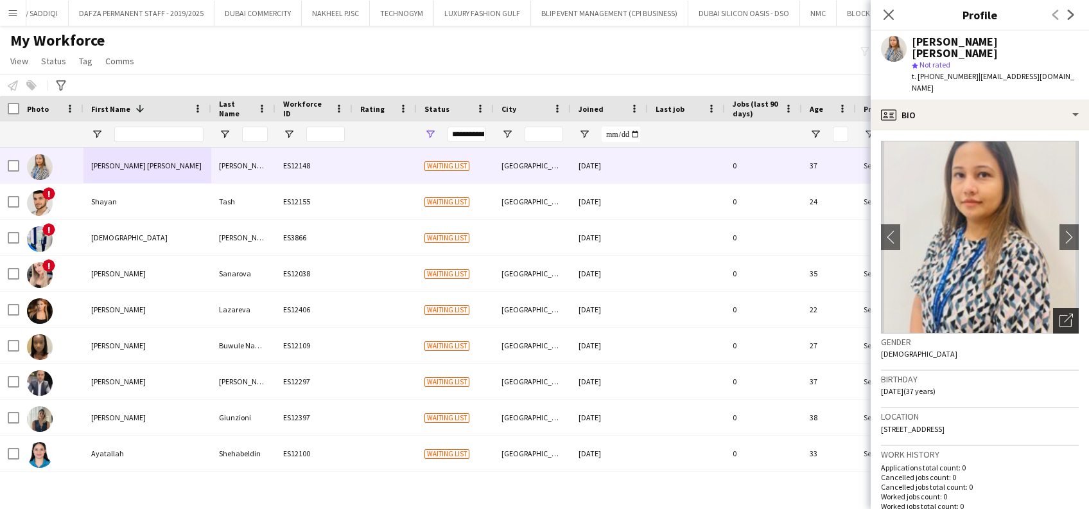
click at [1053, 308] on div "Open photos pop-in" at bounding box center [1066, 321] width 26 height 26
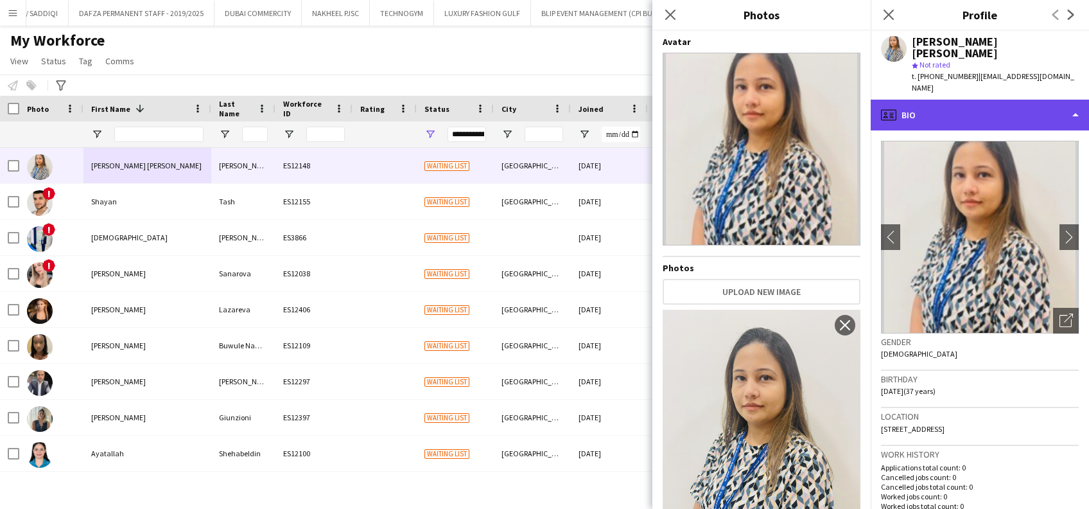
click at [1034, 100] on div "profile Bio" at bounding box center [980, 115] width 218 height 31
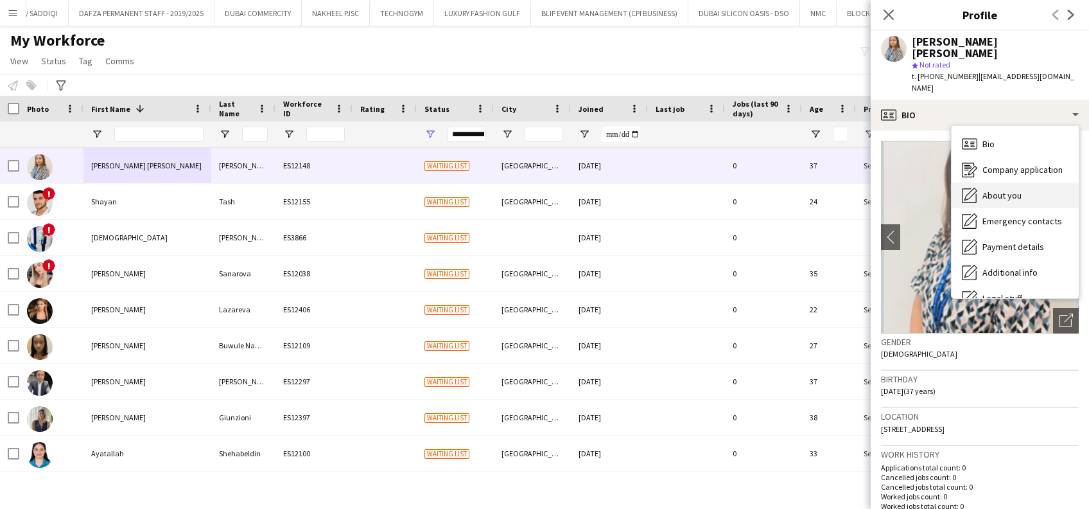
click at [1046, 182] on div "About you About you" at bounding box center [1015, 195] width 127 height 26
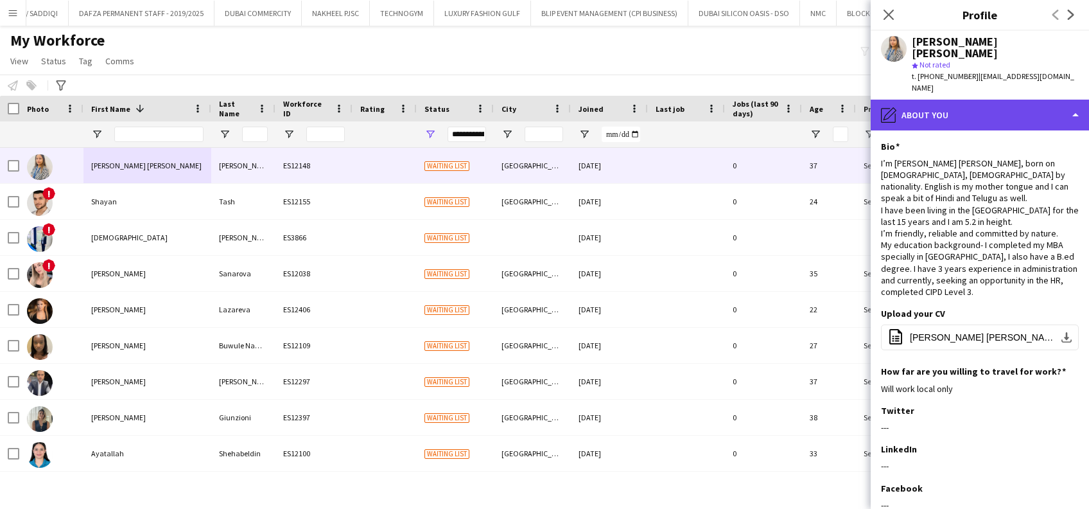
click at [1007, 100] on div "pencil4 About you" at bounding box center [980, 115] width 218 height 31
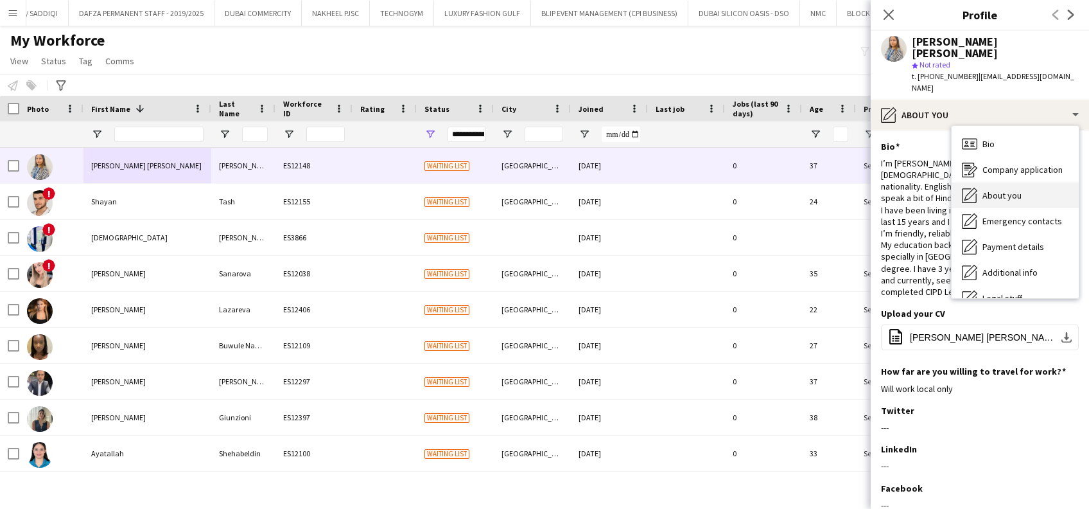
click at [1009, 189] on span "About you" at bounding box center [1002, 195] width 39 height 12
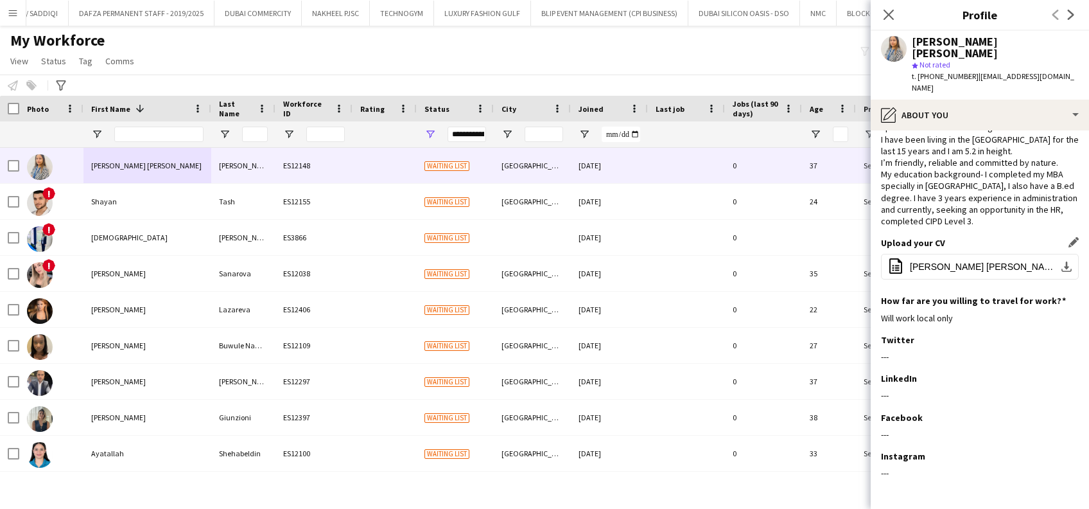
scroll to position [100, 0]
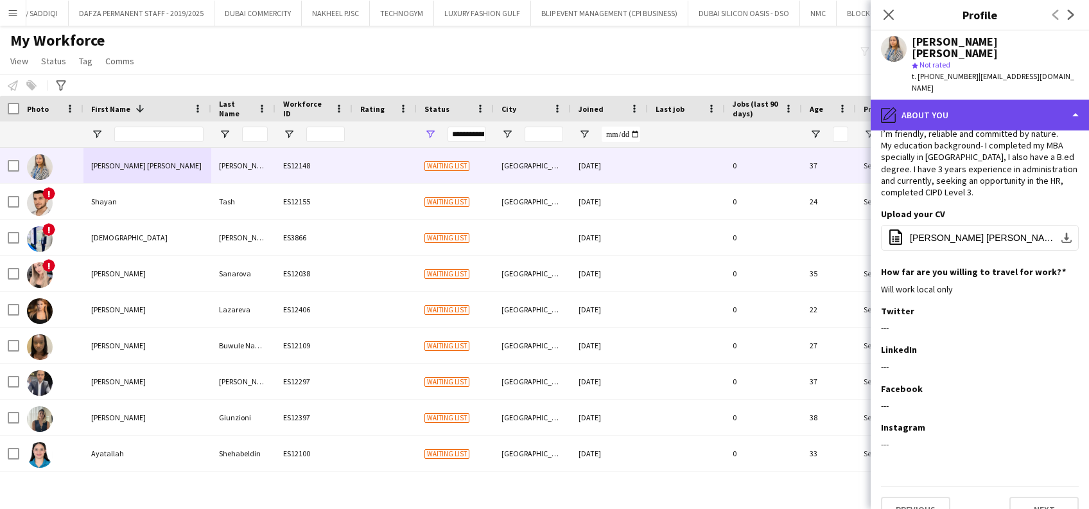
click at [1057, 100] on div "pencil4 About you" at bounding box center [980, 115] width 218 height 31
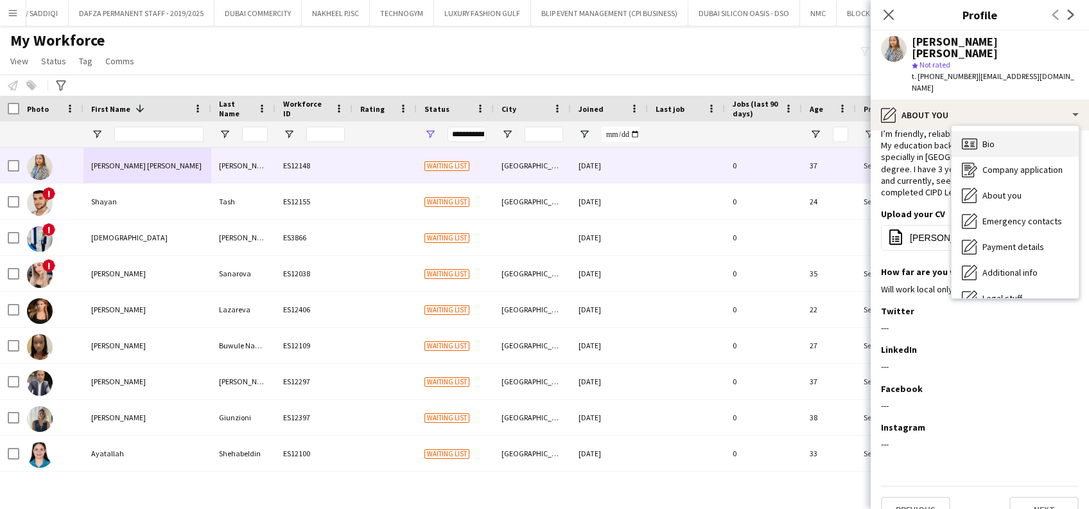
click at [1011, 131] on div "Bio Bio" at bounding box center [1015, 144] width 127 height 26
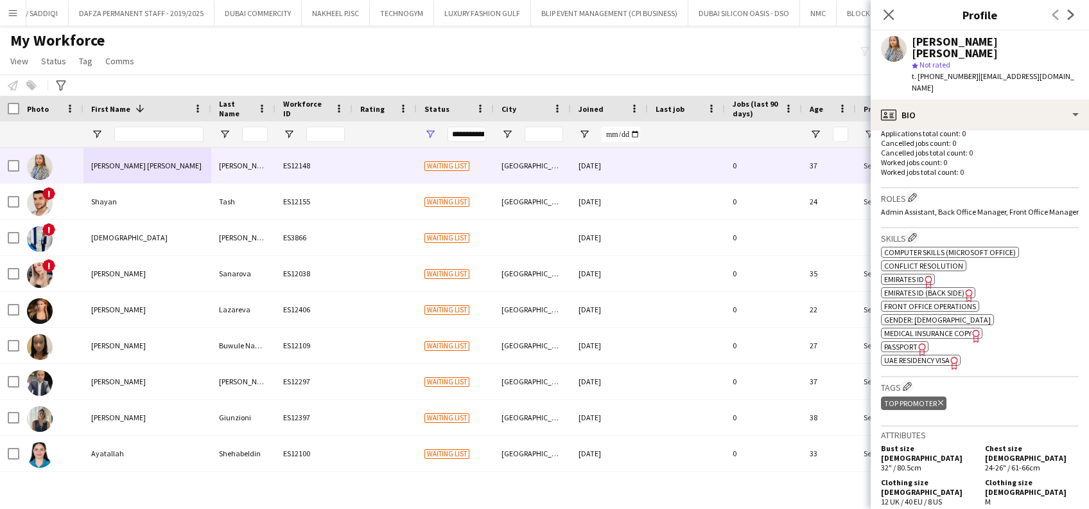
scroll to position [428, 0]
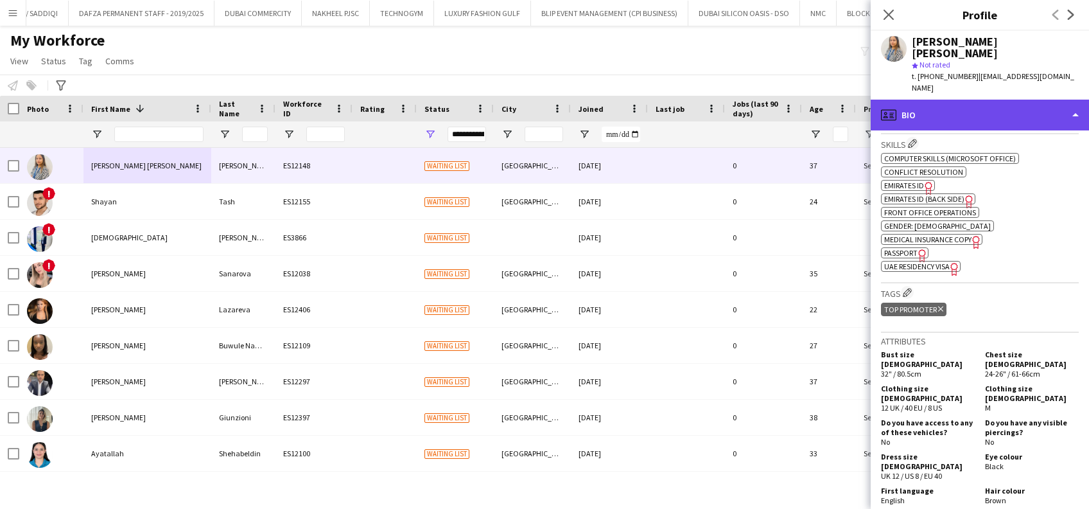
click at [1044, 100] on div "profile Bio" at bounding box center [980, 115] width 218 height 31
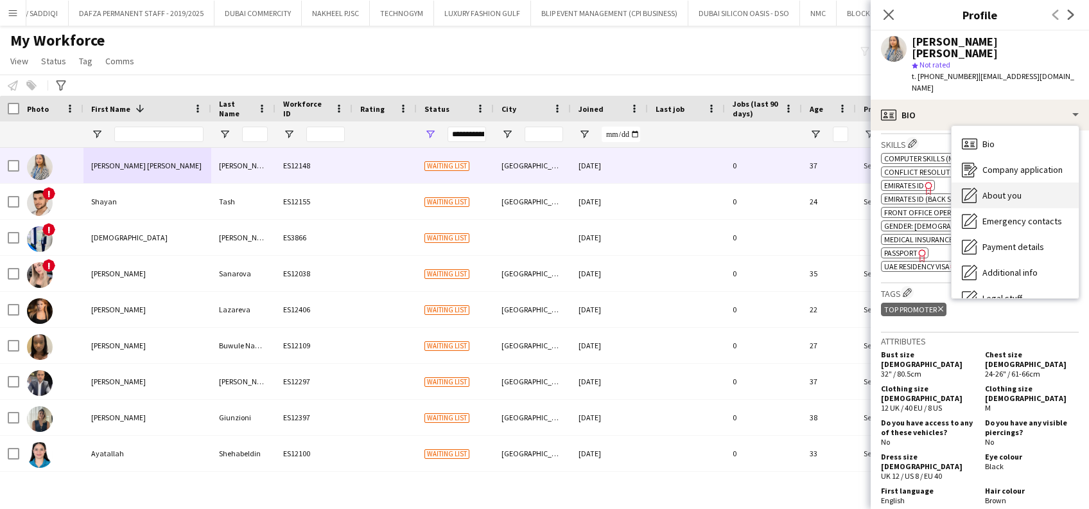
click at [1032, 182] on div "About you About you" at bounding box center [1015, 195] width 127 height 26
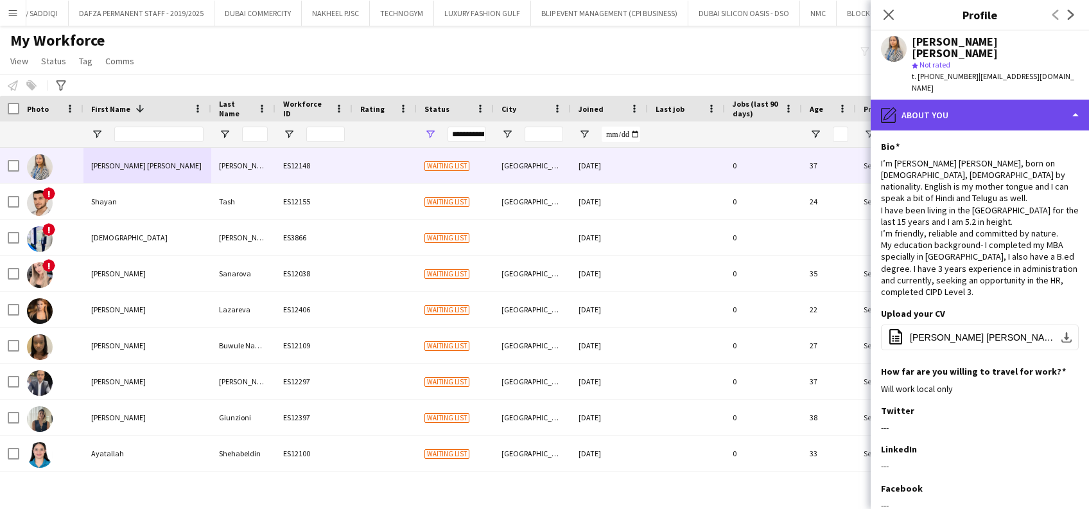
click at [994, 100] on div "pencil4 About you" at bounding box center [980, 115] width 218 height 31
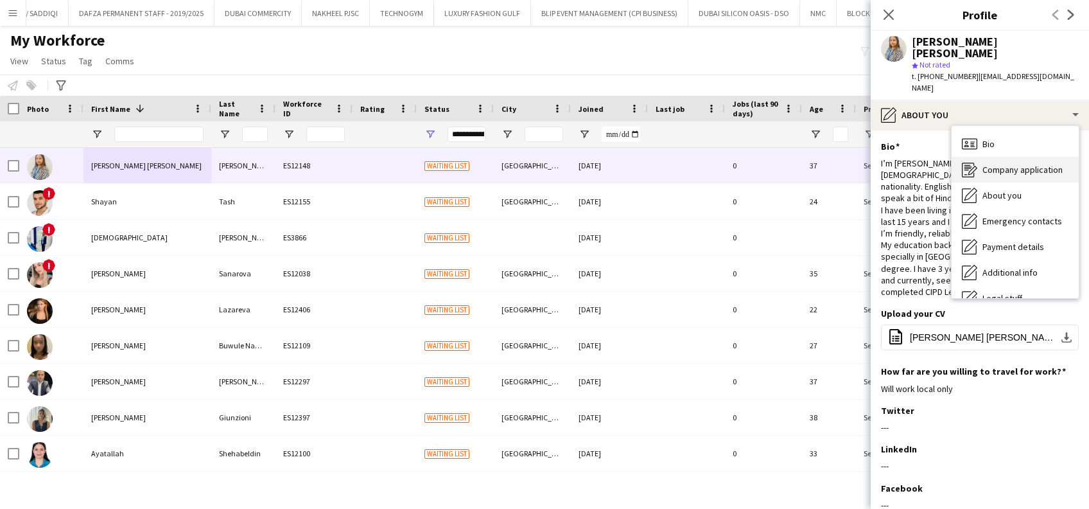
click at [1042, 164] on span "Company application" at bounding box center [1023, 170] width 80 height 12
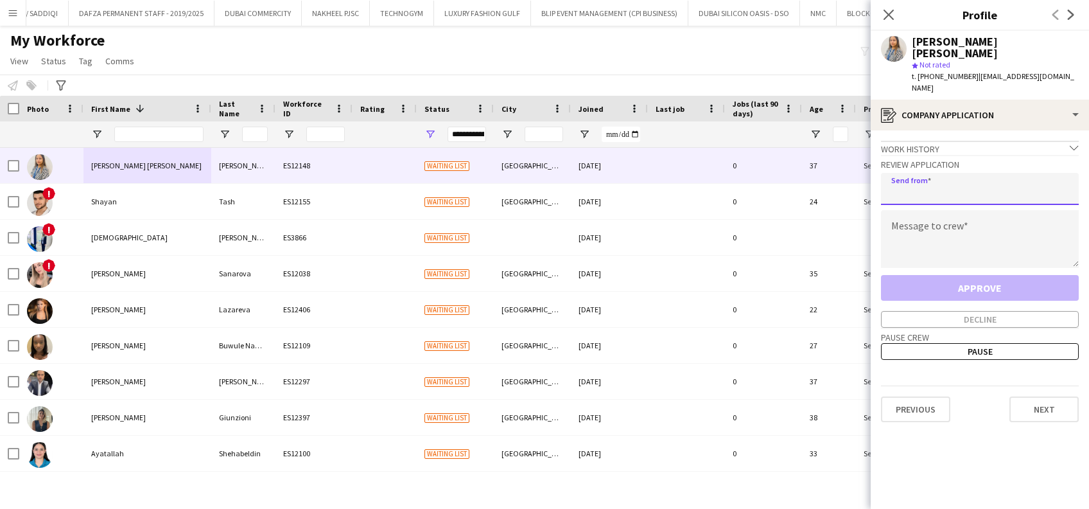
click at [935, 173] on input "email" at bounding box center [980, 189] width 198 height 32
type input "**********"
click at [924, 217] on textarea at bounding box center [980, 239] width 198 height 58
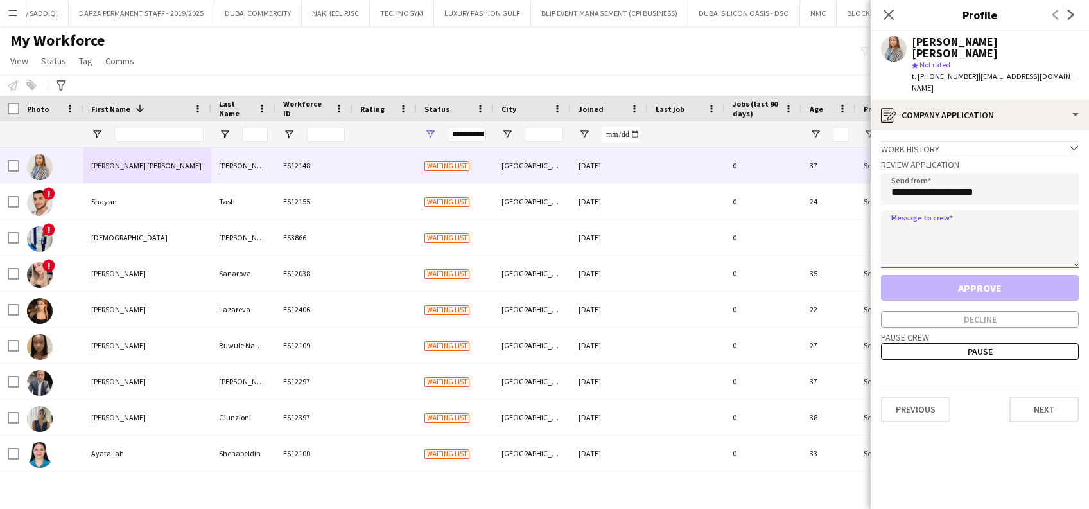
paste textarea "**********"
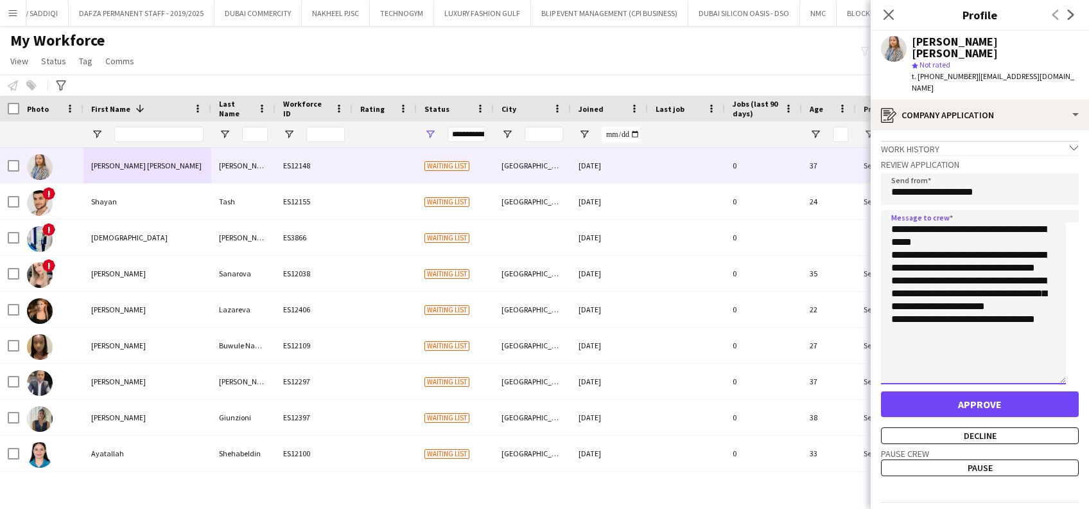
scroll to position [0, 0]
drag, startPoint x: 1067, startPoint y: 240, endPoint x: 1038, endPoint y: 522, distance: 284.1
click at [1038, 508] on html "Menu Boards Boards Boards All jobs Status Workforce Workforce My Workforce Recr…" at bounding box center [544, 254] width 1089 height 509
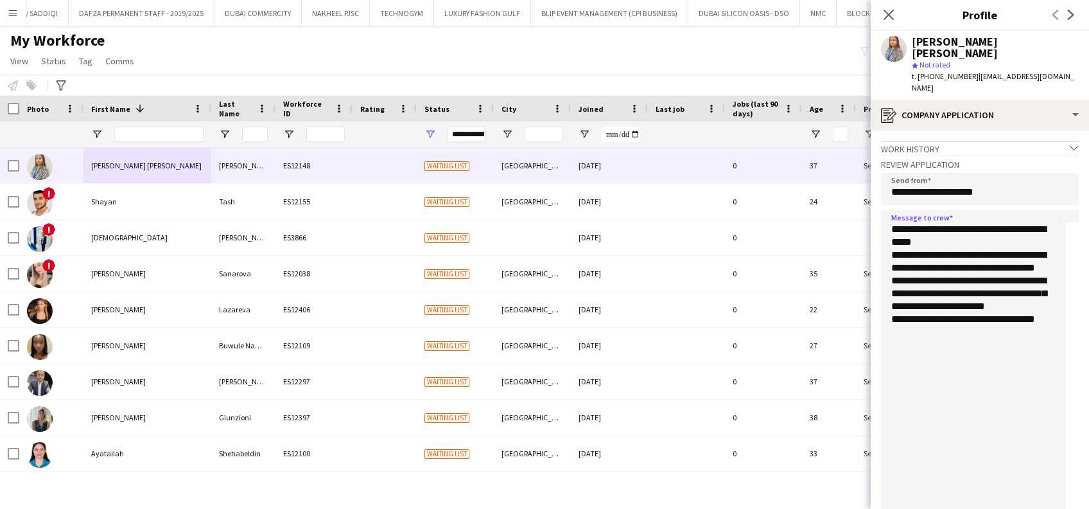
scroll to position [181, 0]
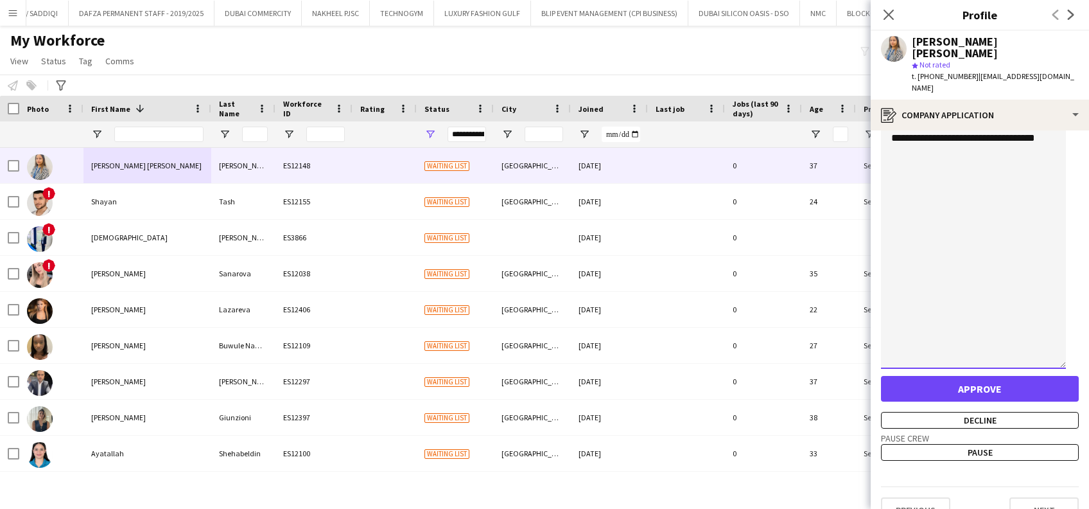
type textarea "**********"
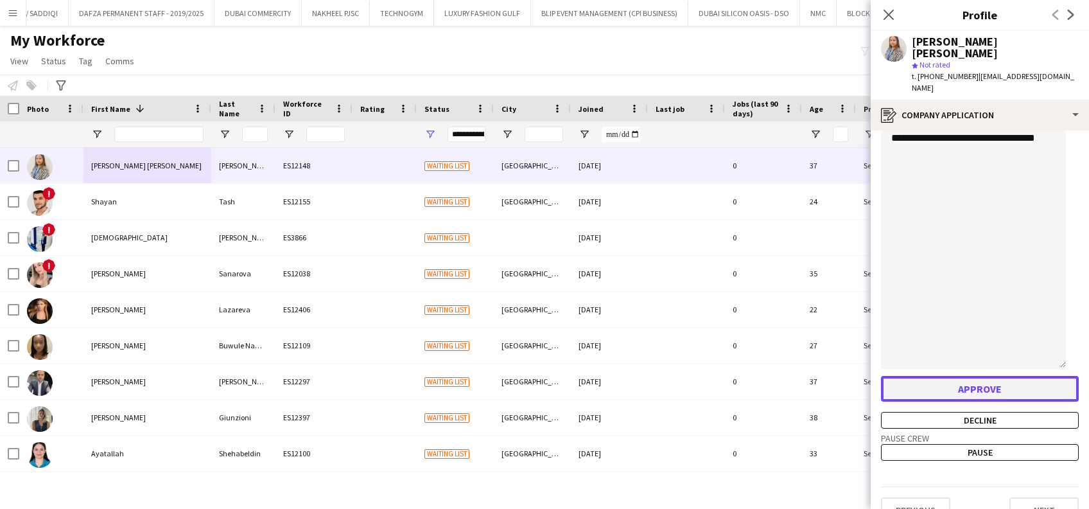
click at [1002, 376] on button "Approve" at bounding box center [980, 389] width 198 height 26
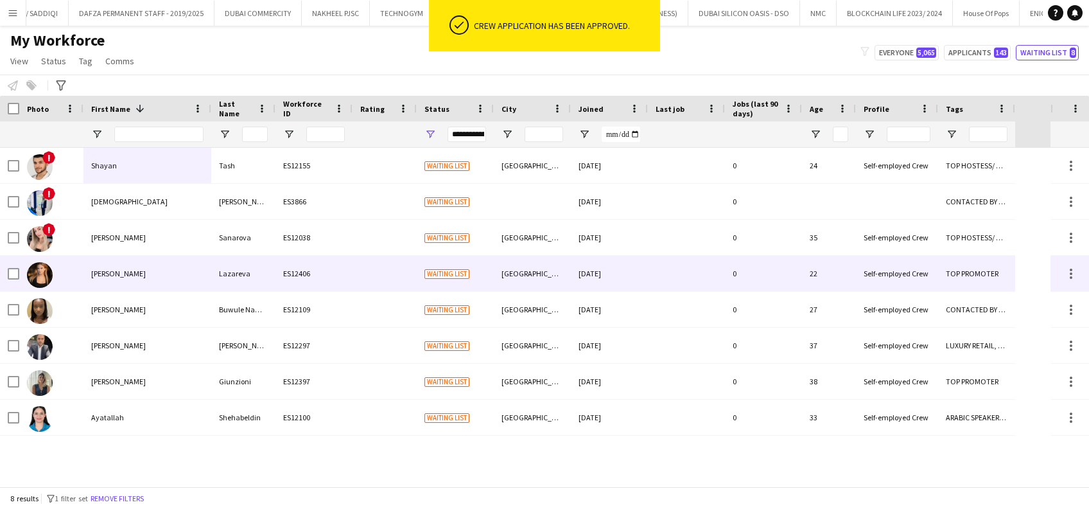
click at [173, 276] on div "Kristina" at bounding box center [148, 273] width 128 height 35
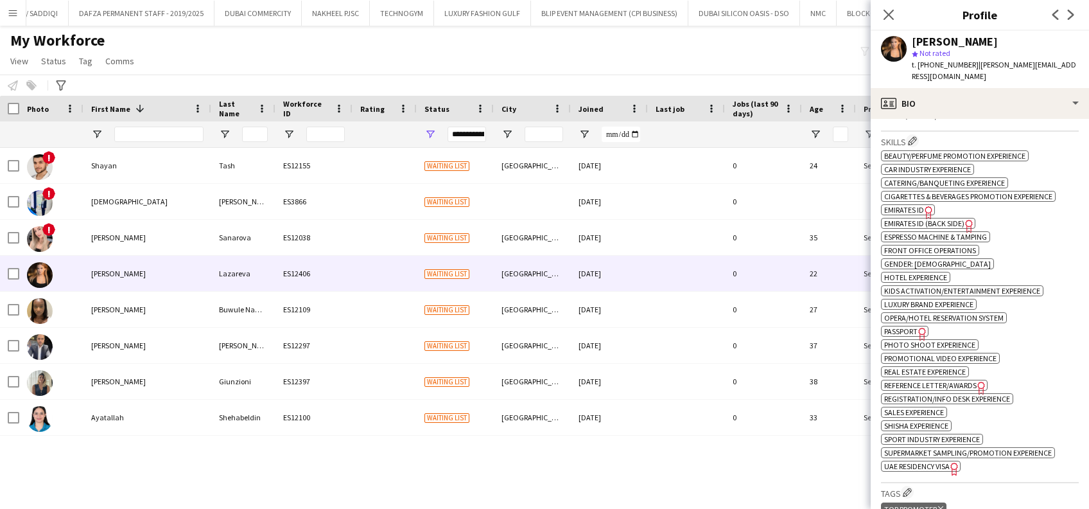
scroll to position [342, 0]
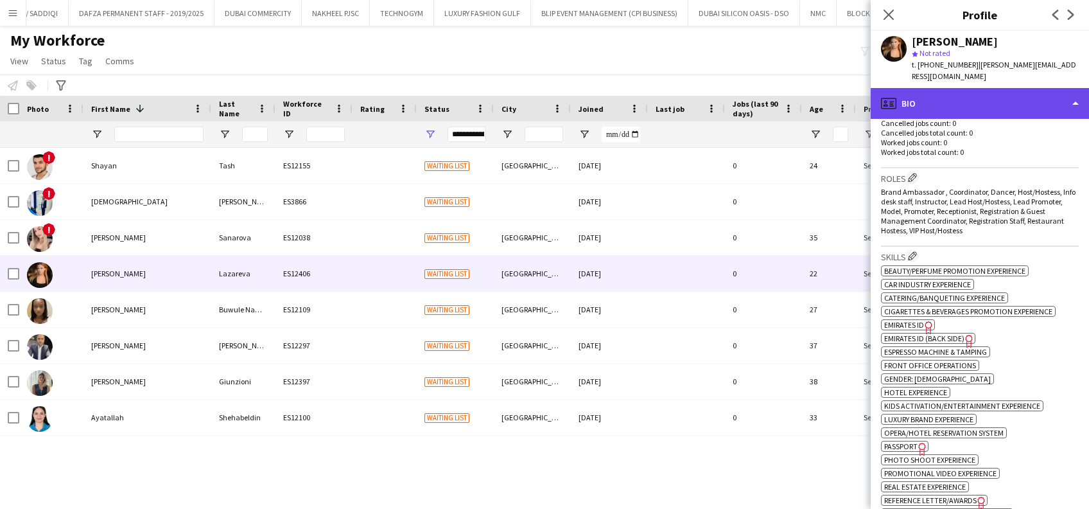
click at [1064, 106] on div "profile Bio" at bounding box center [980, 103] width 218 height 31
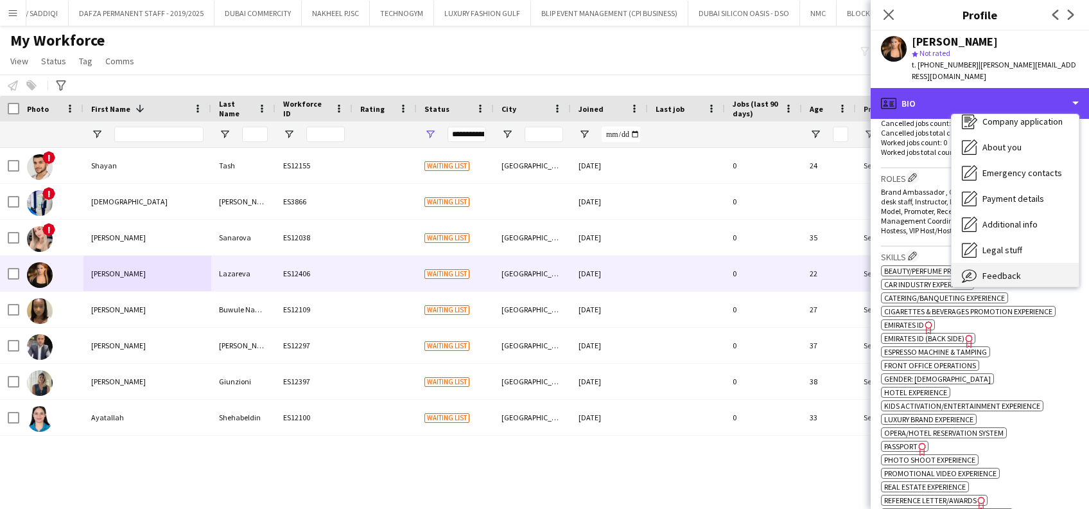
scroll to position [69, 0]
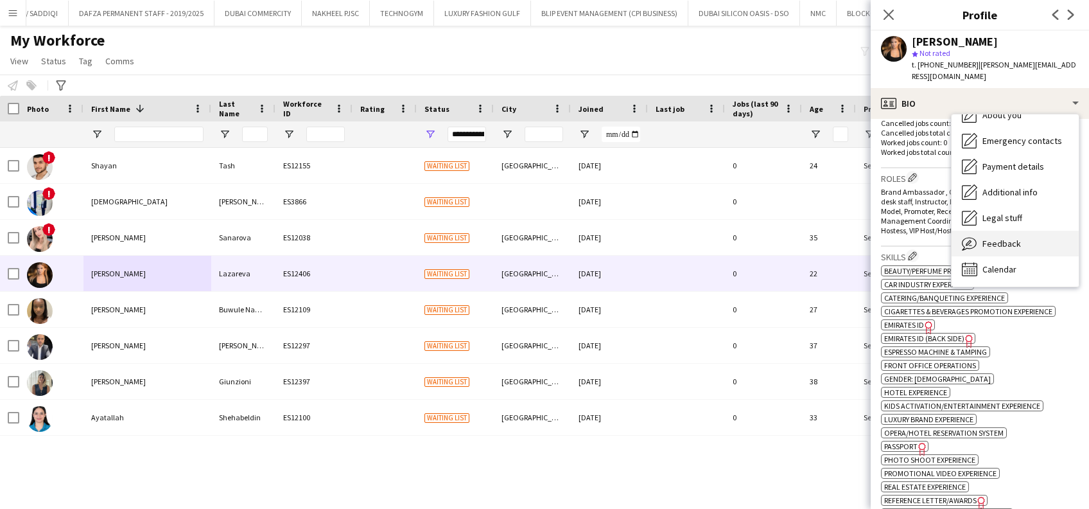
click at [1031, 231] on div "Feedback Feedback" at bounding box center [1015, 244] width 127 height 26
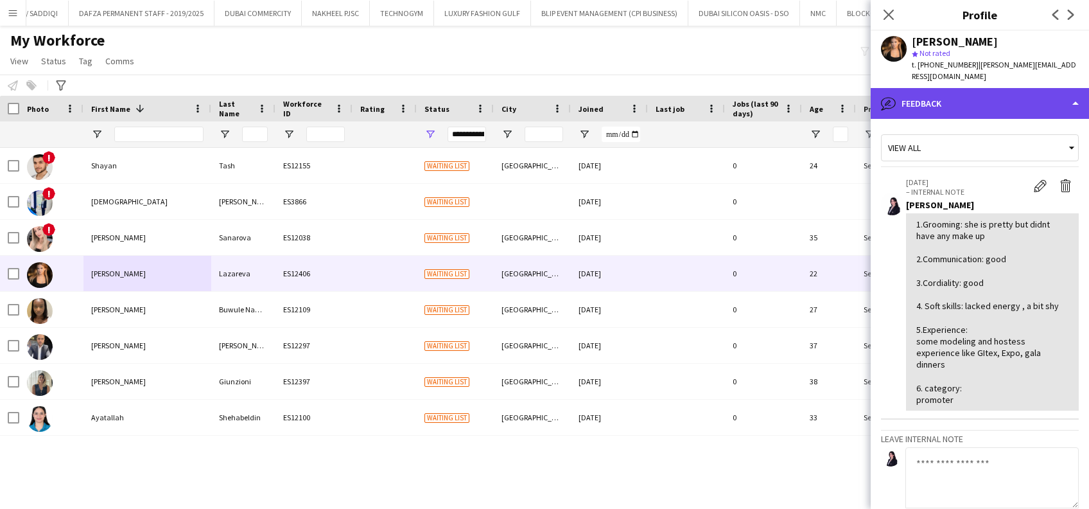
click at [1003, 105] on div "bubble-pencil Feedback" at bounding box center [980, 103] width 218 height 31
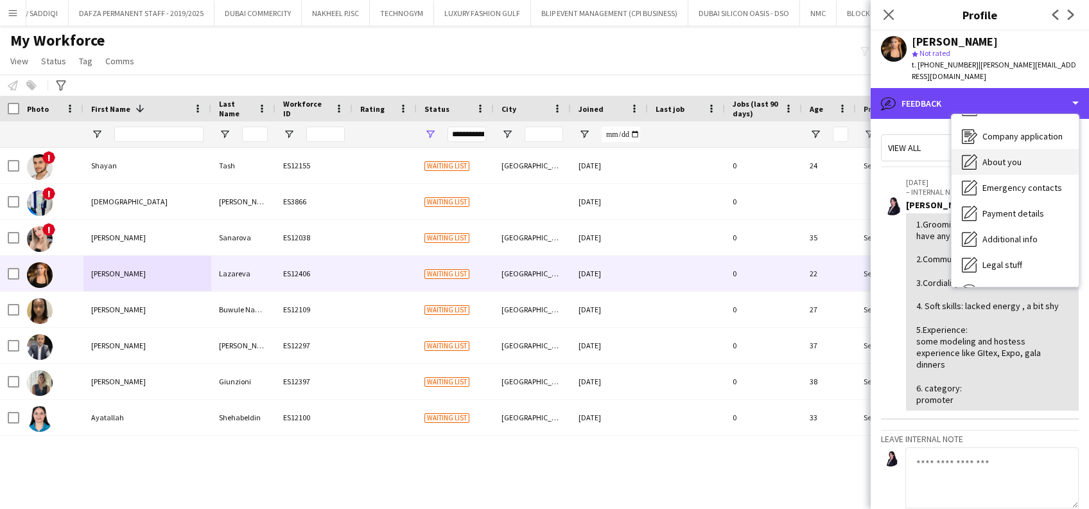
scroll to position [0, 0]
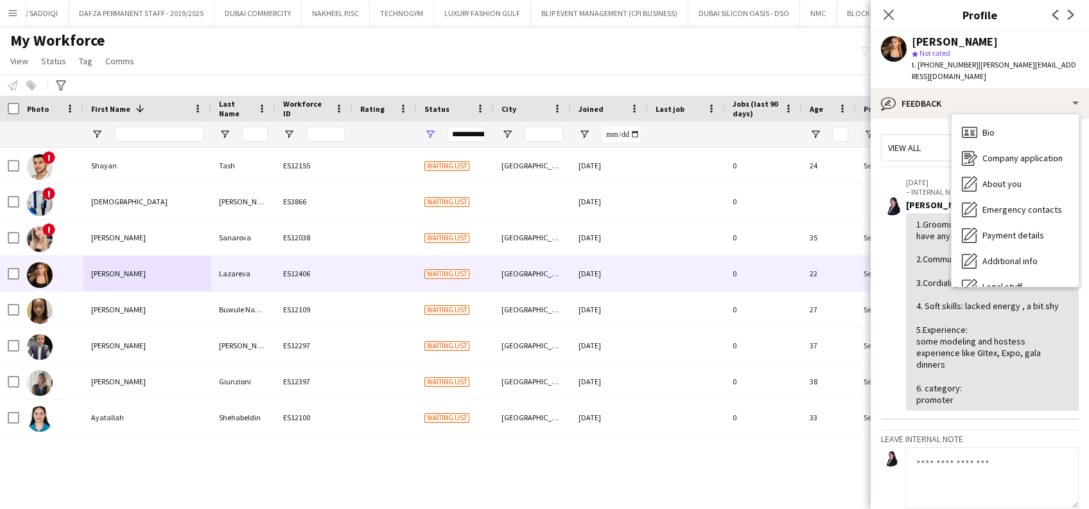
click at [1001, 114] on div "Bio Bio Company application Company application About you About you Emergency c…" at bounding box center [1015, 200] width 127 height 172
click at [1008, 127] on div "Bio Bio" at bounding box center [1015, 132] width 127 height 26
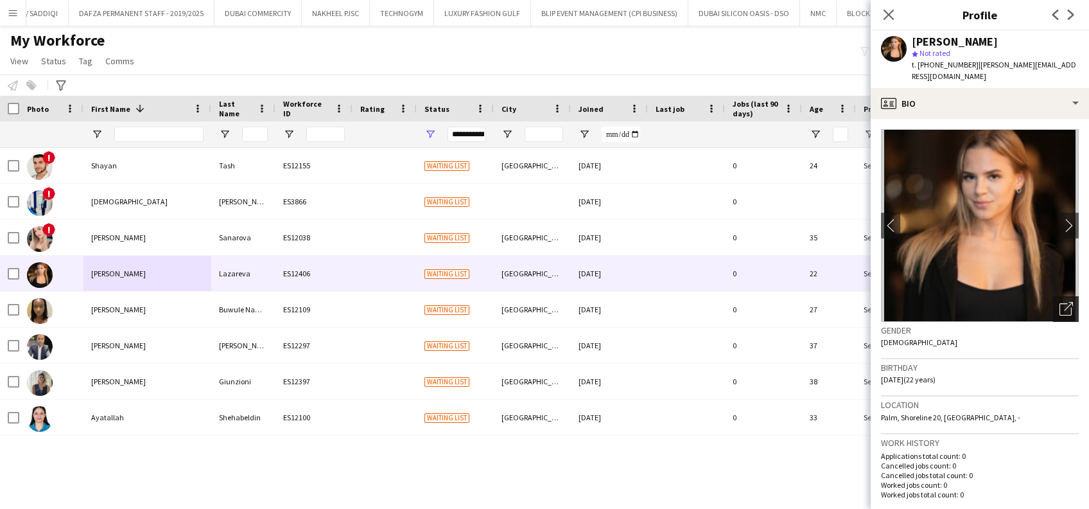
click at [1060, 302] on icon "Open photos pop-in" at bounding box center [1066, 308] width 13 height 13
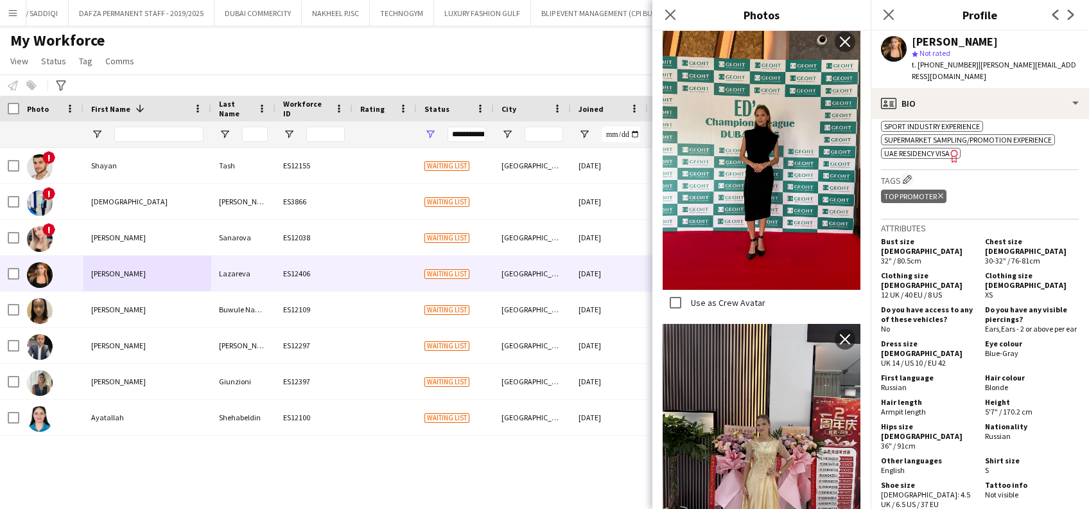
scroll to position [771, 0]
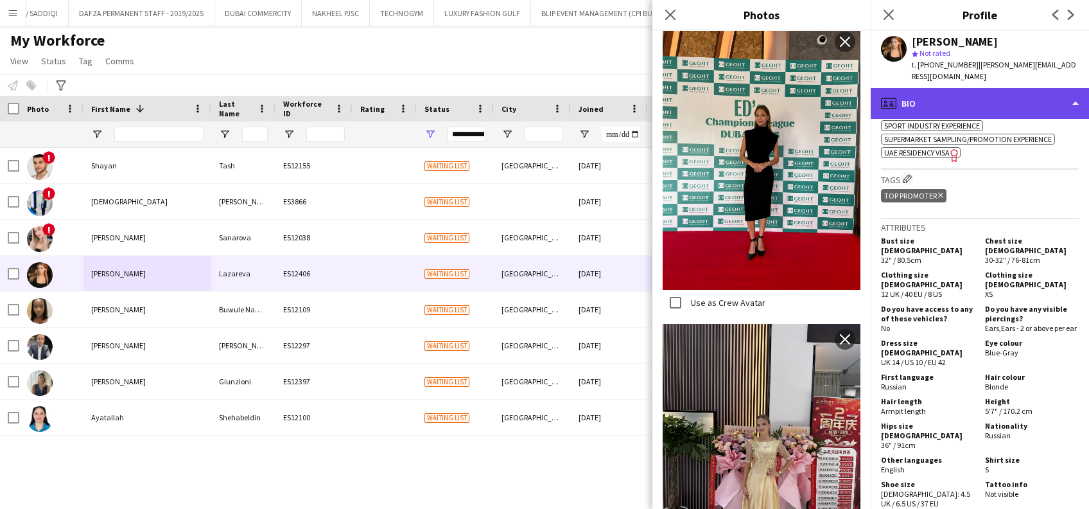
click at [1025, 103] on div "profile Bio" at bounding box center [980, 103] width 218 height 31
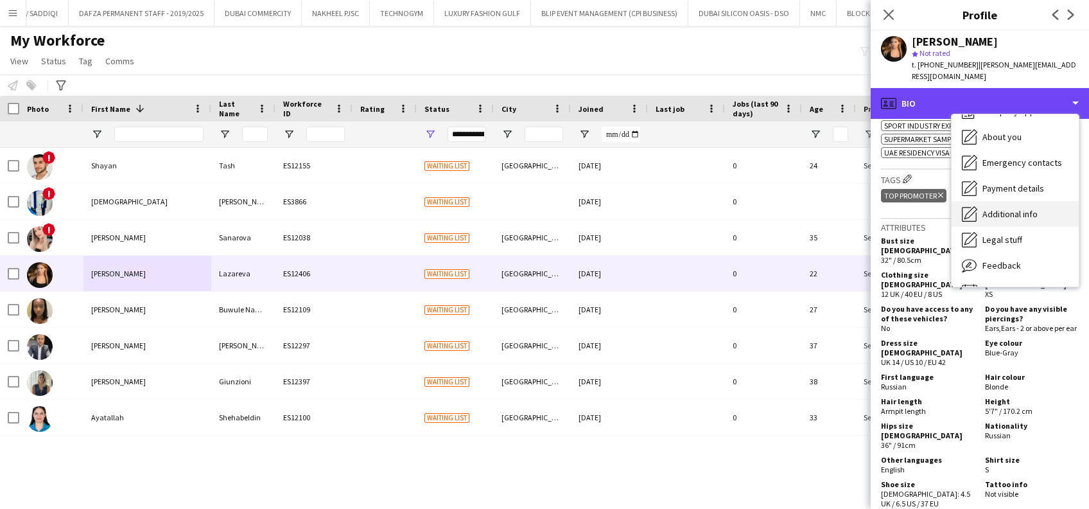
scroll to position [69, 0]
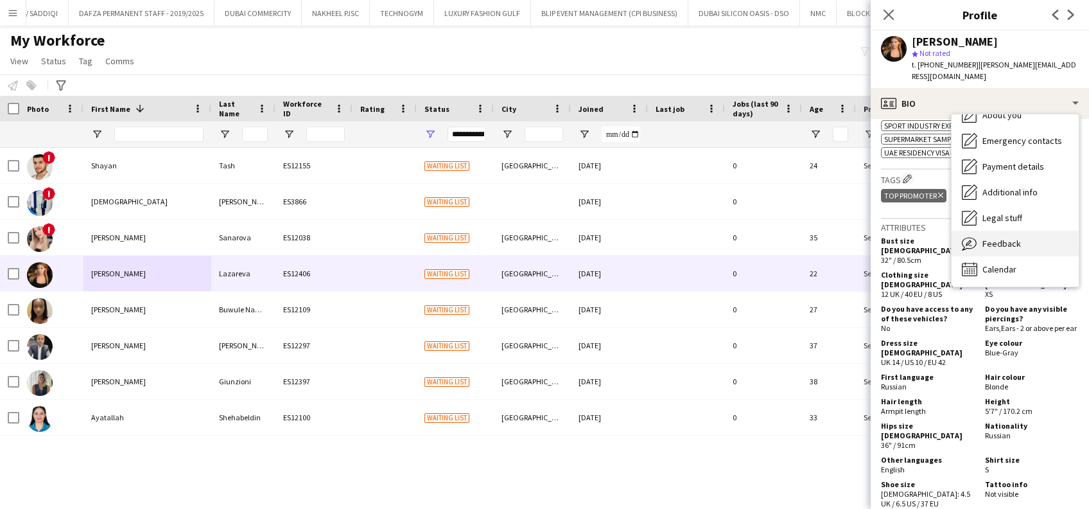
click at [1000, 236] on div "Feedback Feedback" at bounding box center [1015, 244] width 127 height 26
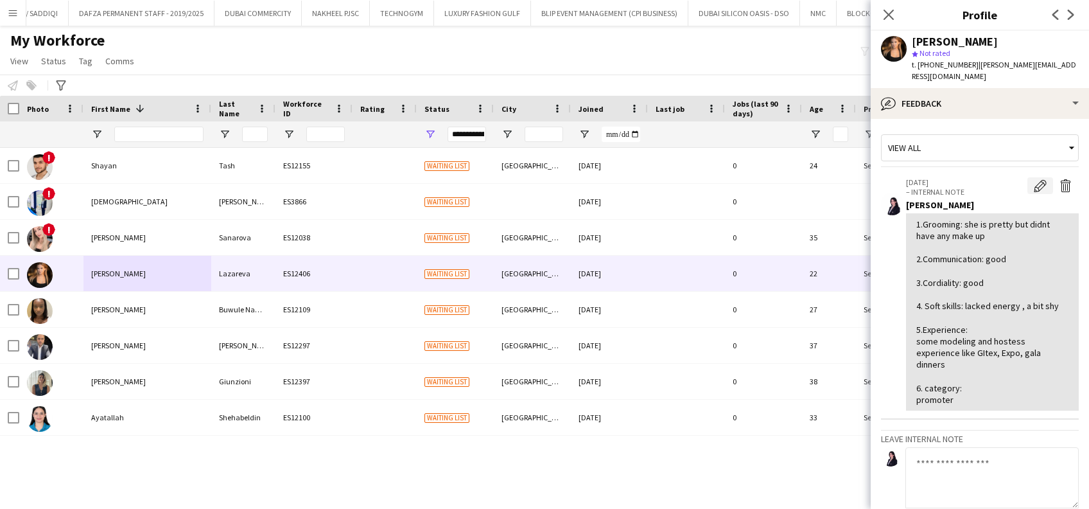
click at [1034, 179] on app-icon "Edit internal note" at bounding box center [1040, 185] width 13 height 13
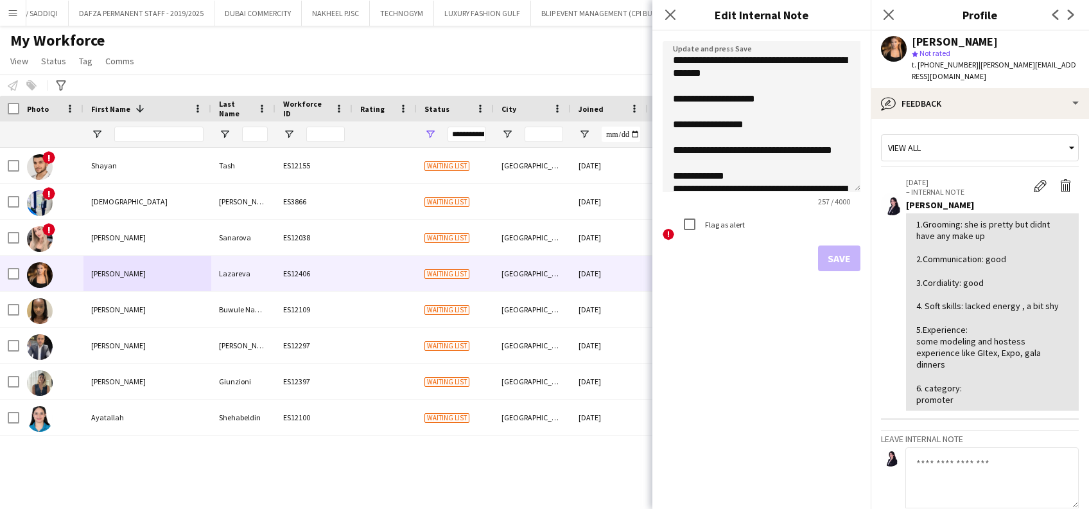
drag, startPoint x: 858, startPoint y: 112, endPoint x: 855, endPoint y: 247, distance: 134.9
click at [855, 192] on textarea "**********" at bounding box center [762, 116] width 198 height 151
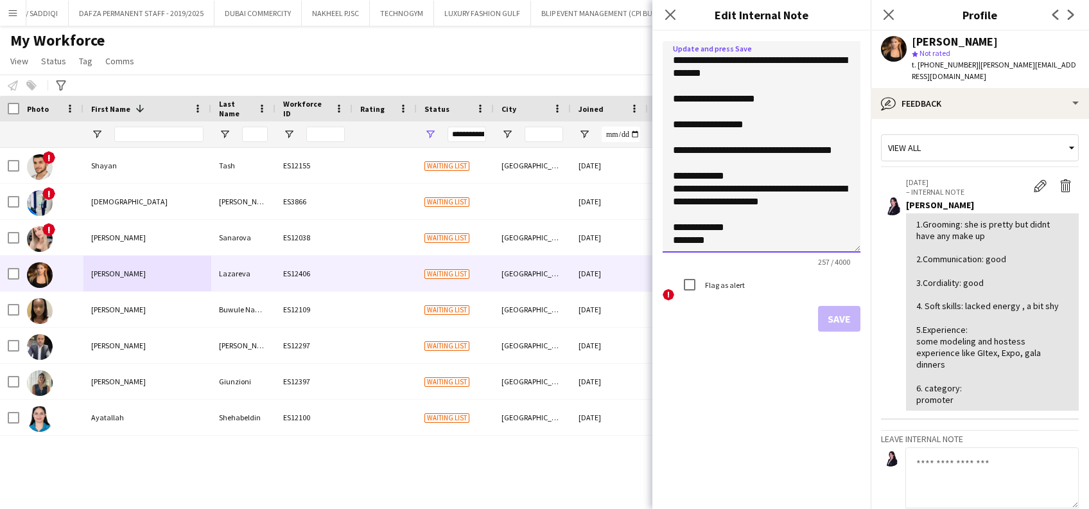
drag, startPoint x: 831, startPoint y: 152, endPoint x: 793, endPoint y: 150, distance: 38.0
click at [793, 150] on textarea "**********" at bounding box center [762, 146] width 198 height 211
click at [707, 243] on textarea "**********" at bounding box center [762, 146] width 198 height 211
click at [715, 238] on textarea "**********" at bounding box center [762, 146] width 198 height 211
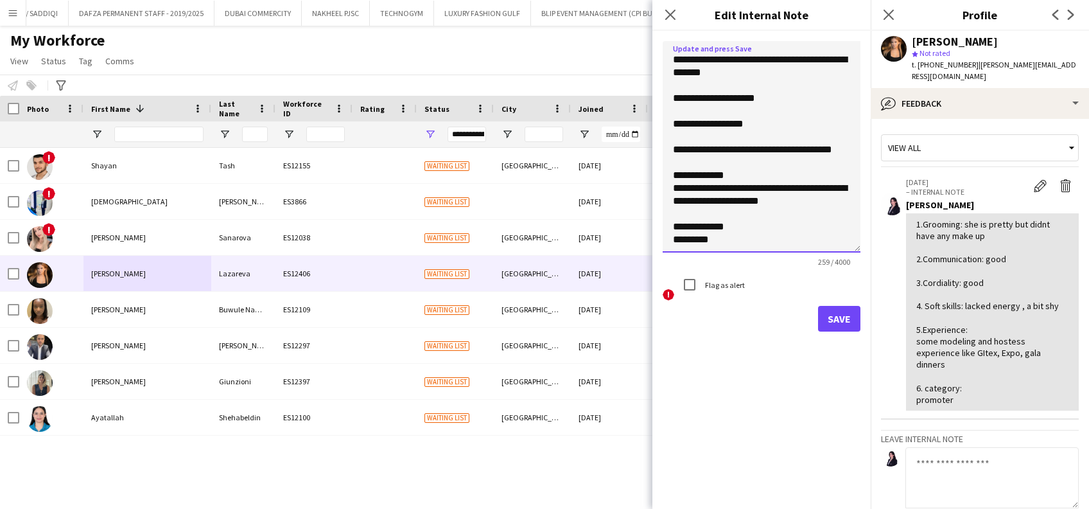
scroll to position [21, 0]
type textarea "**********"
click at [829, 322] on button "Save" at bounding box center [839, 319] width 42 height 26
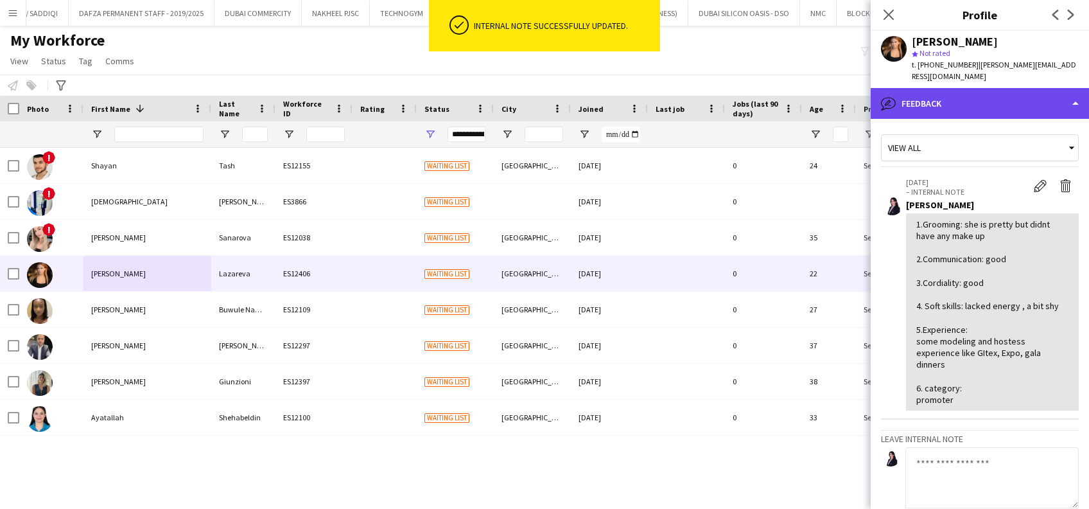
click at [958, 90] on div "bubble-pencil Feedback" at bounding box center [980, 103] width 218 height 31
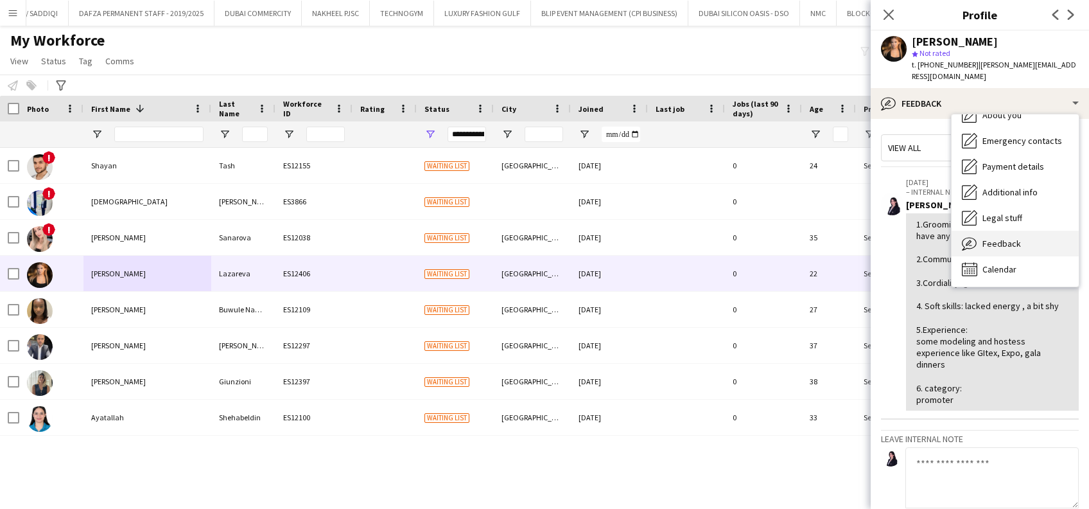
click at [1030, 231] on div "Feedback Feedback" at bounding box center [1015, 244] width 127 height 26
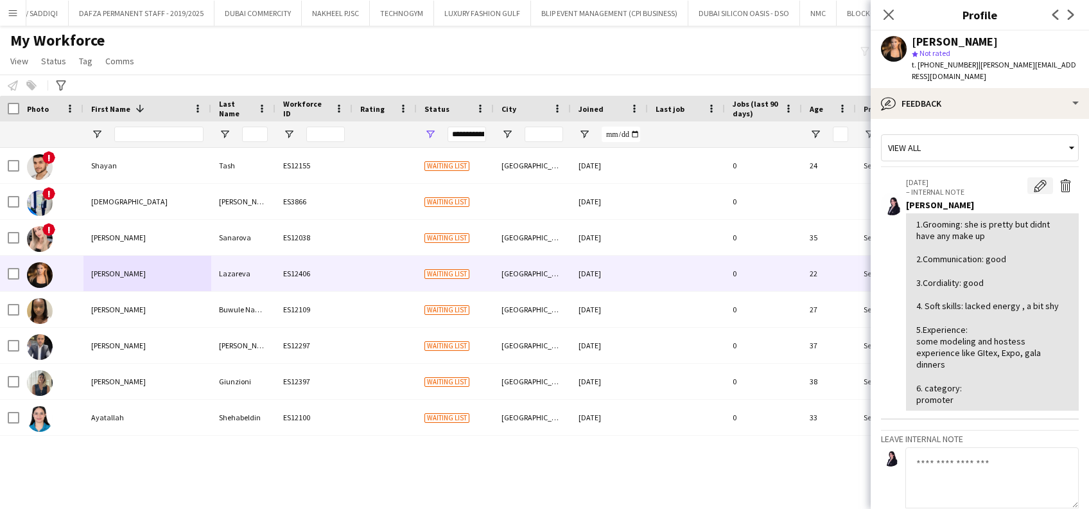
click at [1035, 179] on button "Edit internal note" at bounding box center [1041, 185] width 26 height 17
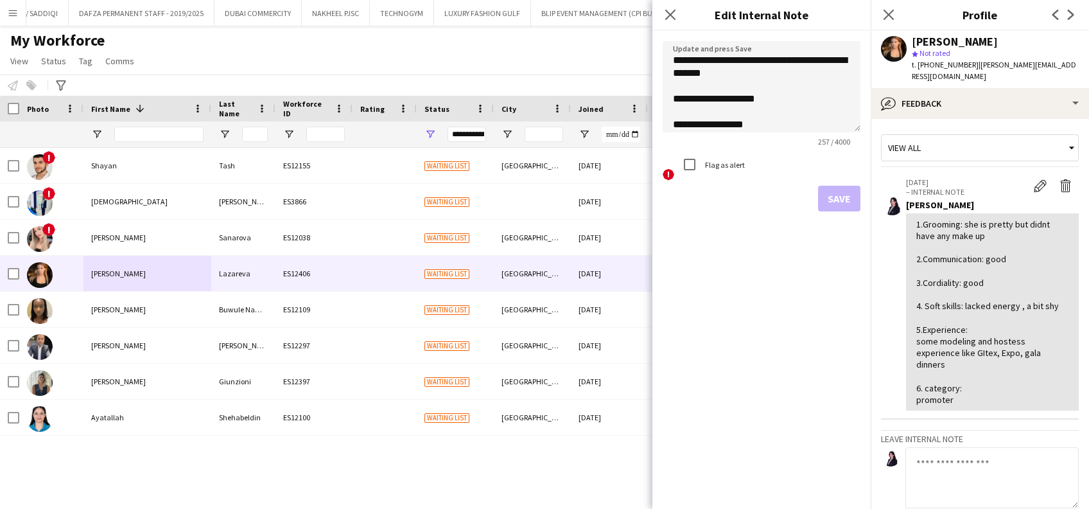
drag, startPoint x: 856, startPoint y: 116, endPoint x: 822, endPoint y: 394, distance: 280.2
click at [822, 132] on textarea "**********" at bounding box center [762, 86] width 198 height 91
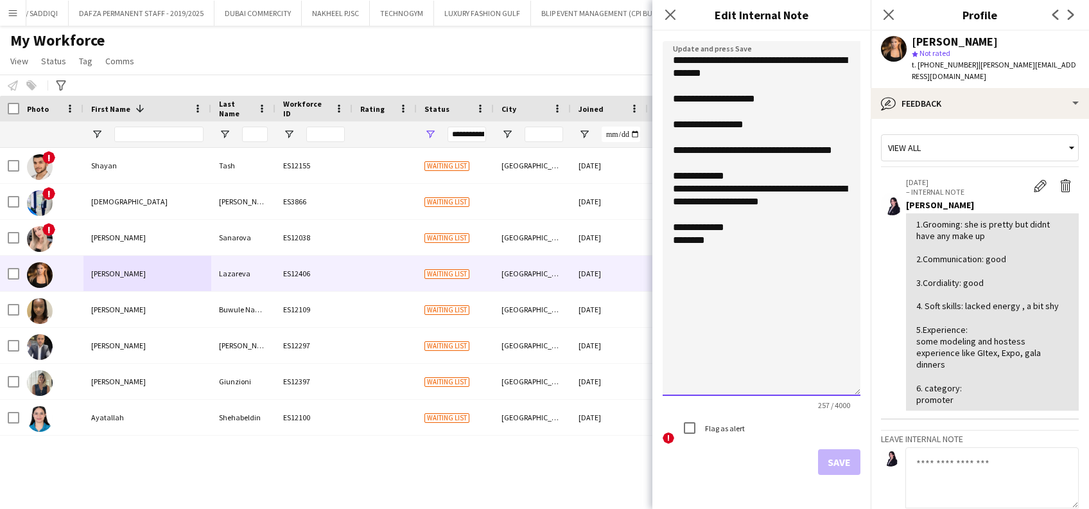
click at [743, 262] on textarea "**********" at bounding box center [762, 218] width 198 height 355
click at [762, 257] on textarea "**********" at bounding box center [762, 218] width 198 height 355
type textarea "**********"
click at [830, 464] on button "Save" at bounding box center [839, 462] width 42 height 26
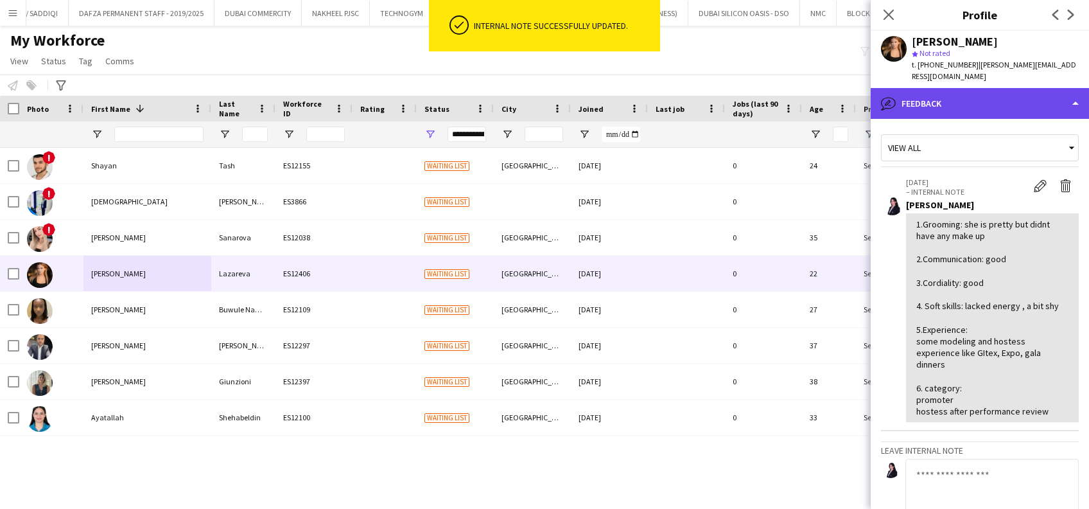
click at [965, 95] on div "bubble-pencil Feedback" at bounding box center [980, 103] width 218 height 31
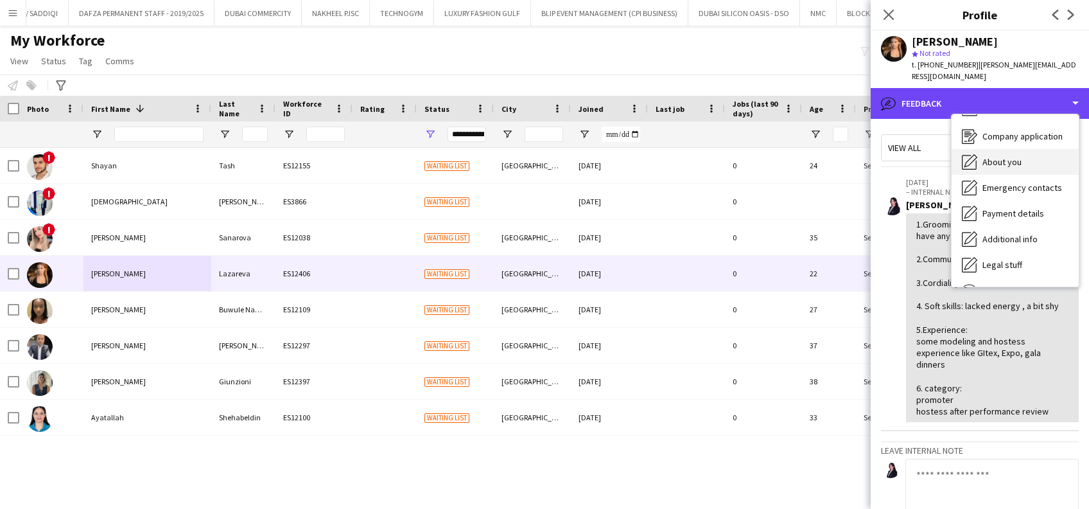
scroll to position [0, 0]
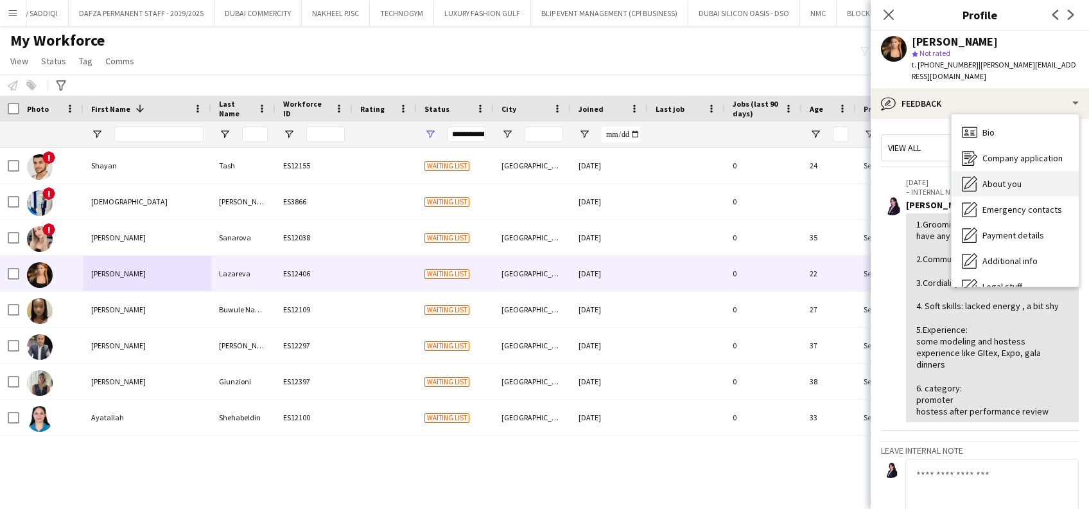
click at [1021, 171] on div "About you About you" at bounding box center [1015, 184] width 127 height 26
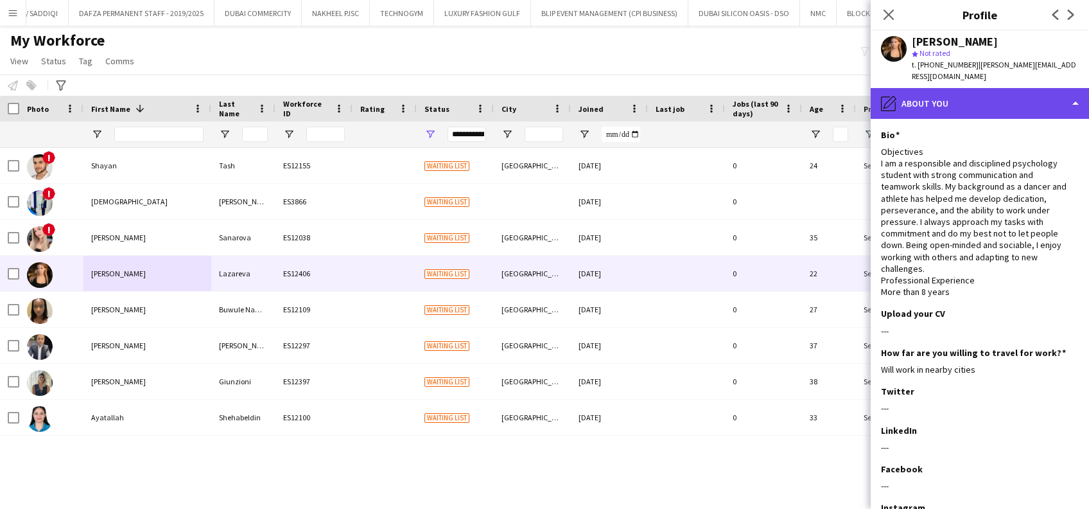
click at [973, 96] on div "pencil4 About you" at bounding box center [980, 103] width 218 height 31
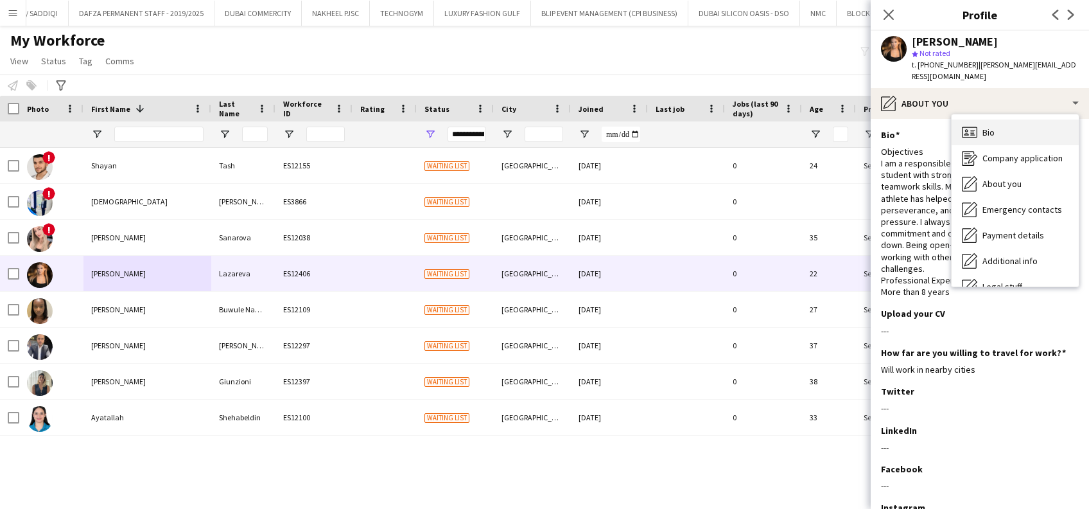
click at [987, 127] on span "Bio" at bounding box center [989, 133] width 12 height 12
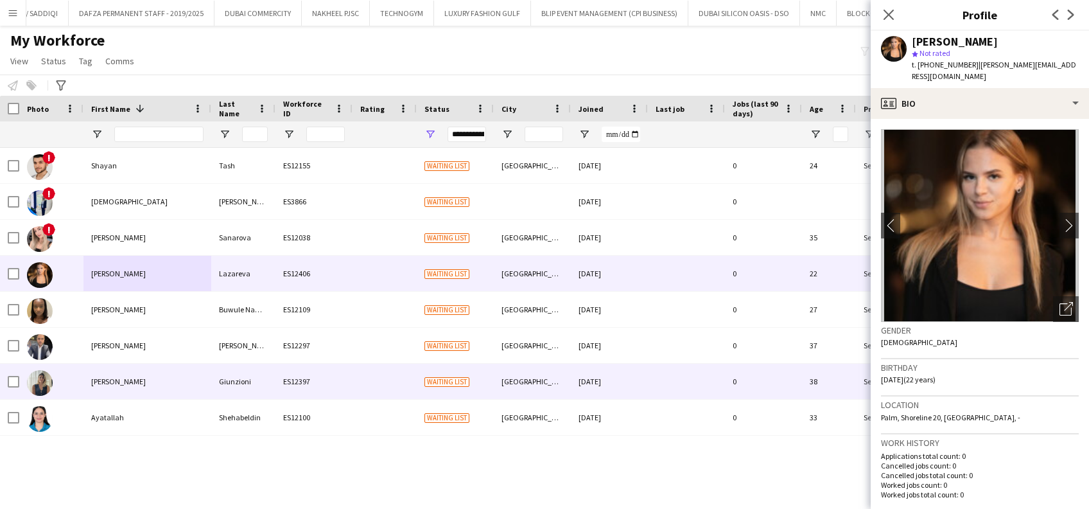
click at [116, 380] on div "Denise" at bounding box center [148, 381] width 128 height 35
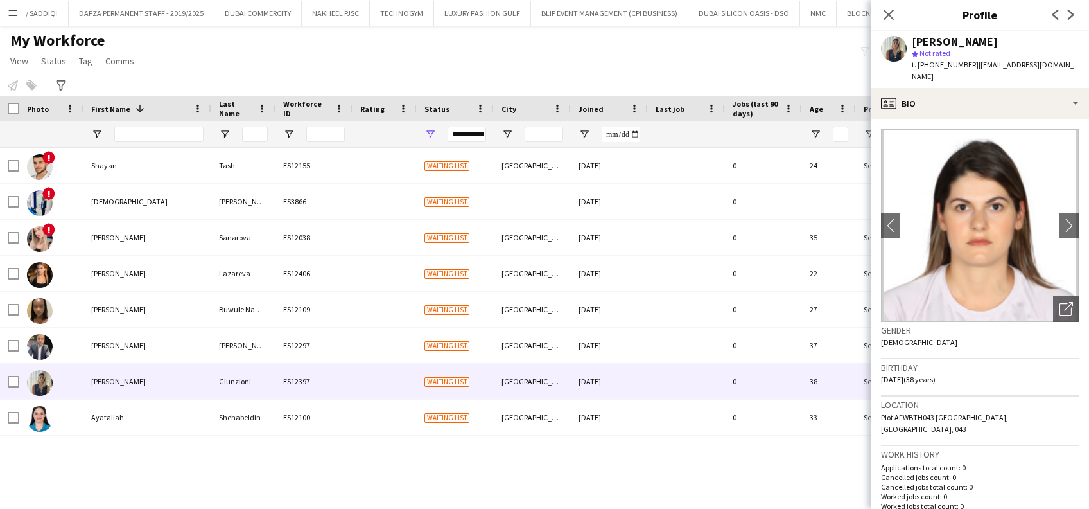
click at [973, 66] on span "| deniseuguetto@hotmail.com" at bounding box center [993, 70] width 163 height 21
click at [982, 119] on app-crew-profile-bio "chevron-left chevron-right Open photos pop-in Gender Female Birthday 21-11-1986…" at bounding box center [980, 314] width 218 height 390
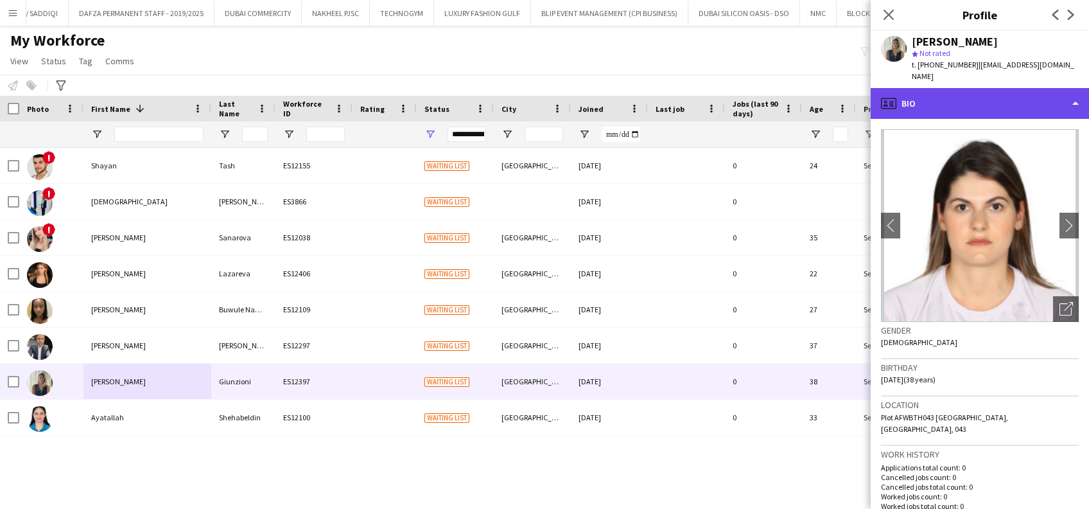
click at [997, 102] on div "profile Bio" at bounding box center [980, 103] width 218 height 31
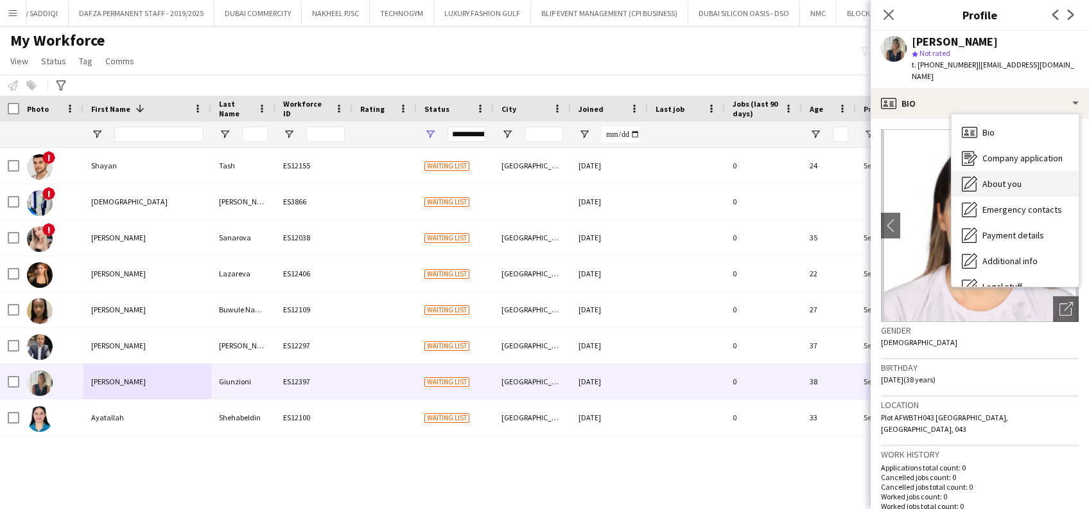
click at [999, 181] on div "About you About you" at bounding box center [1015, 184] width 127 height 26
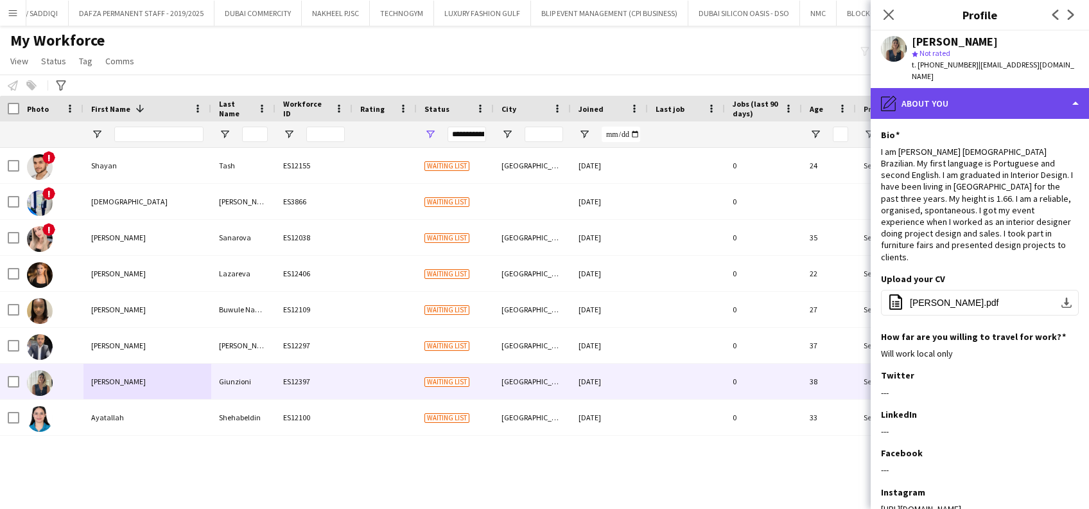
click at [1023, 103] on div "pencil4 About you" at bounding box center [980, 103] width 218 height 31
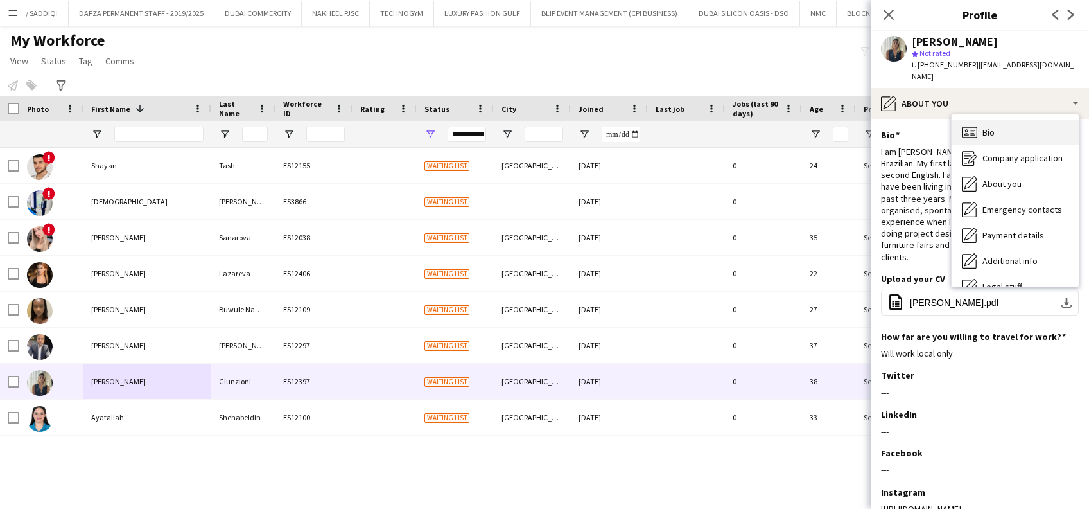
click at [1023, 119] on div "Bio Bio" at bounding box center [1015, 132] width 127 height 26
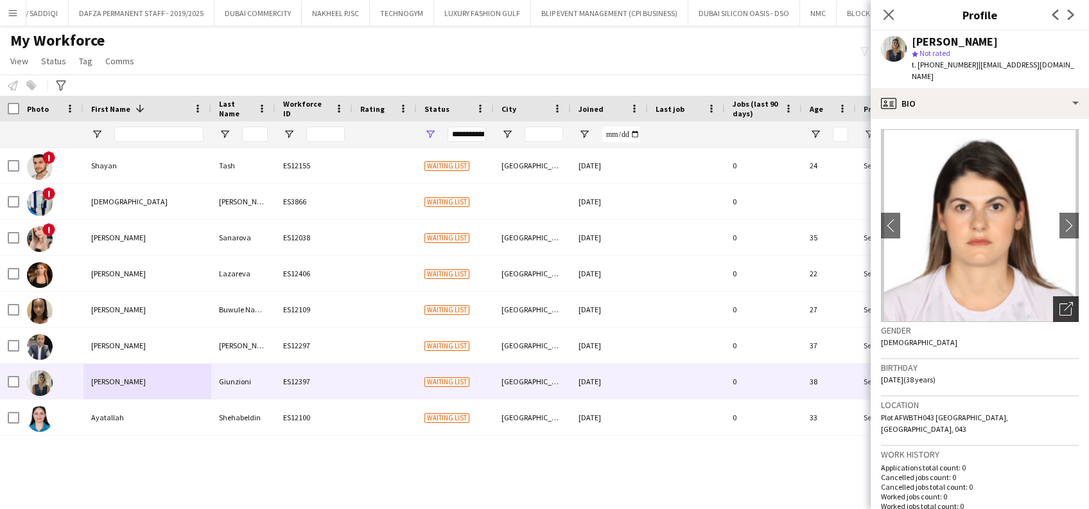
click at [1059, 309] on div "Open photos pop-in" at bounding box center [1066, 309] width 26 height 26
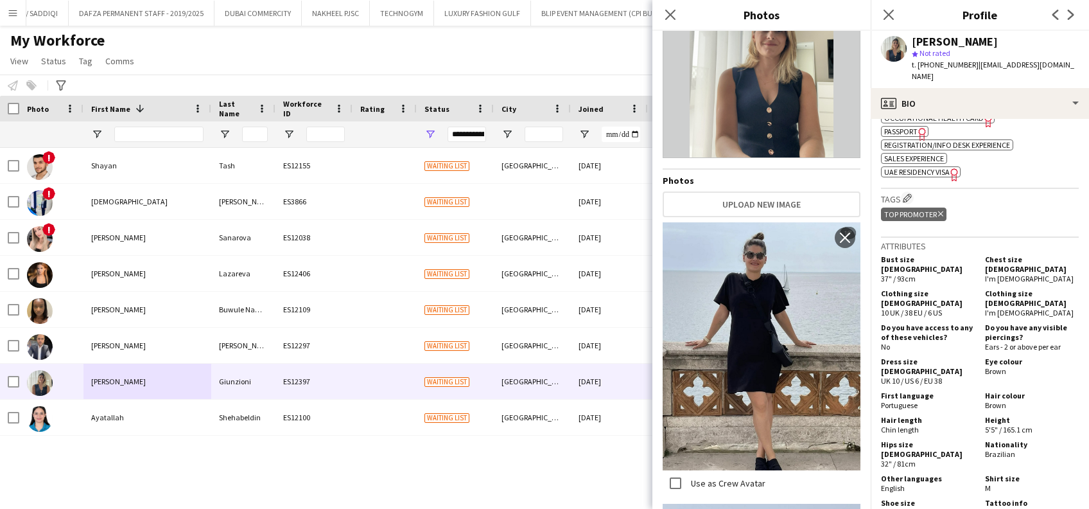
scroll to position [685, 0]
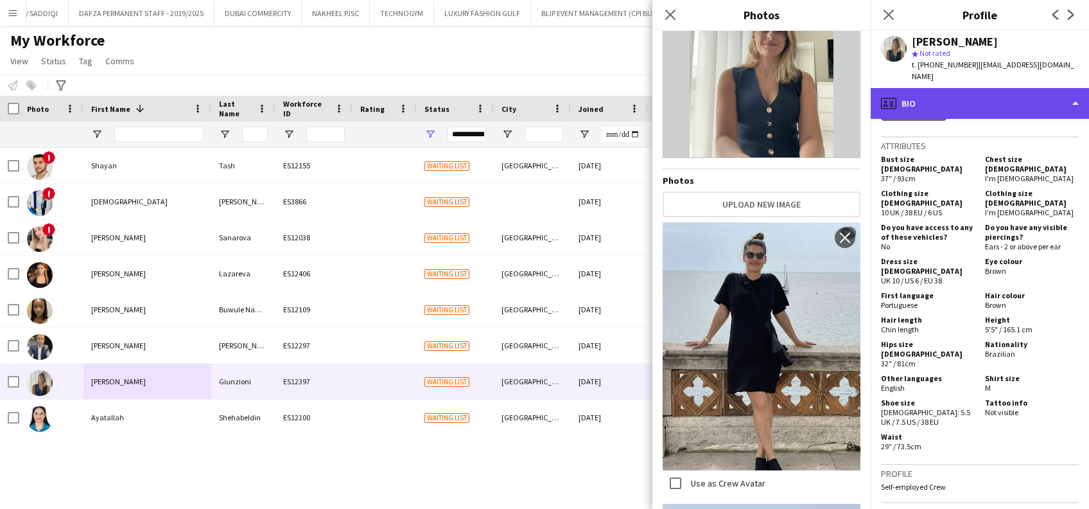
click at [1010, 88] on div "profile Bio" at bounding box center [980, 103] width 218 height 31
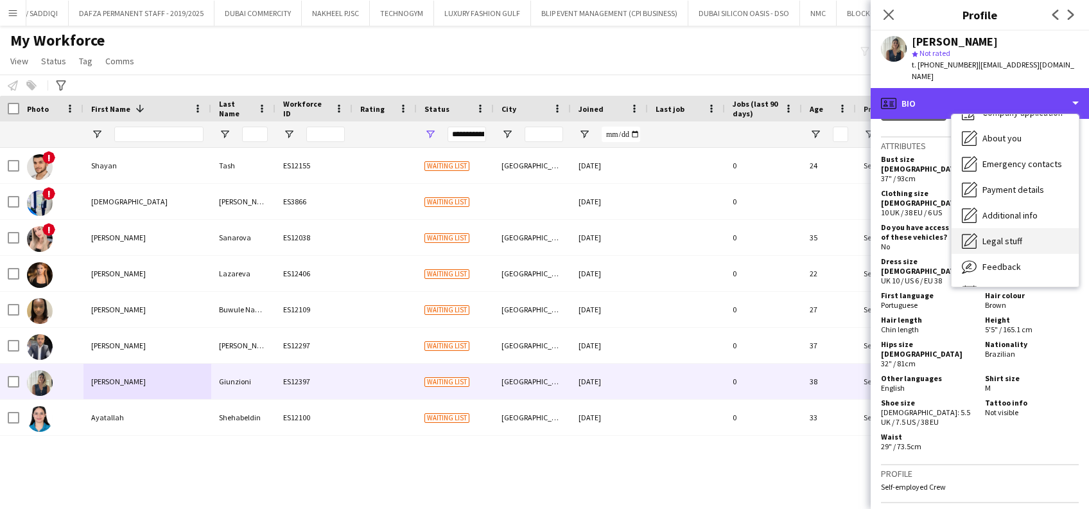
scroll to position [69, 0]
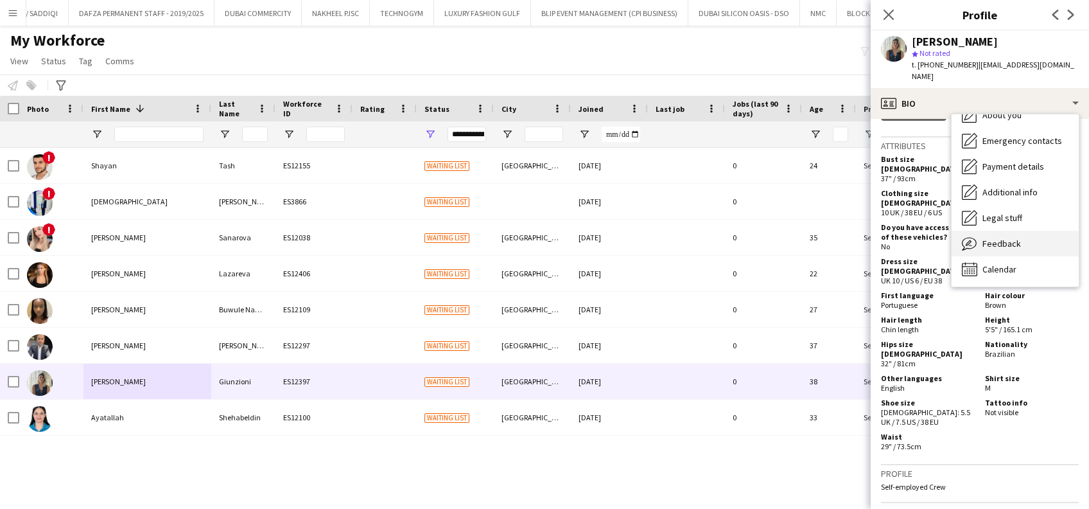
click at [1016, 238] on span "Feedback" at bounding box center [1002, 244] width 39 height 12
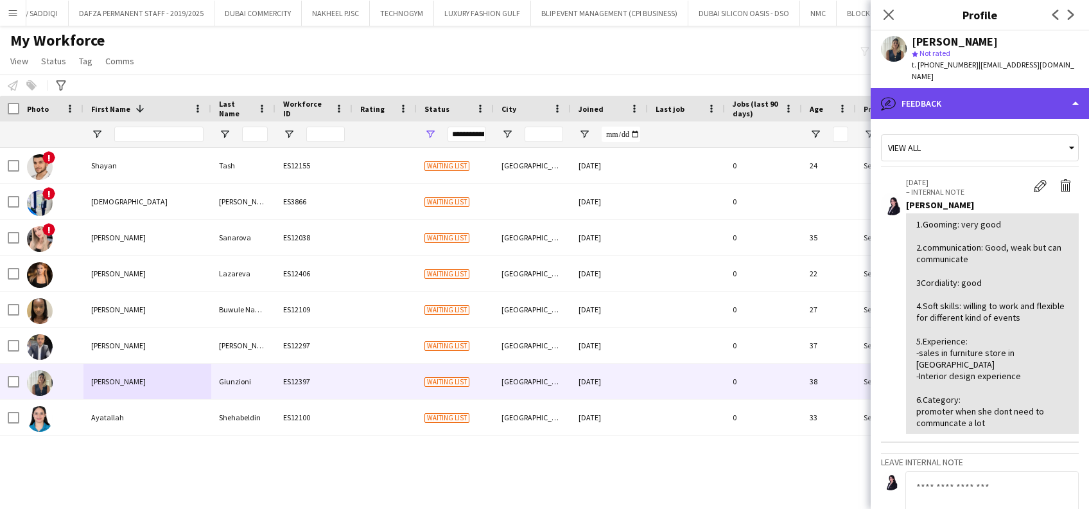
click at [966, 95] on div "bubble-pencil Feedback" at bounding box center [980, 103] width 218 height 31
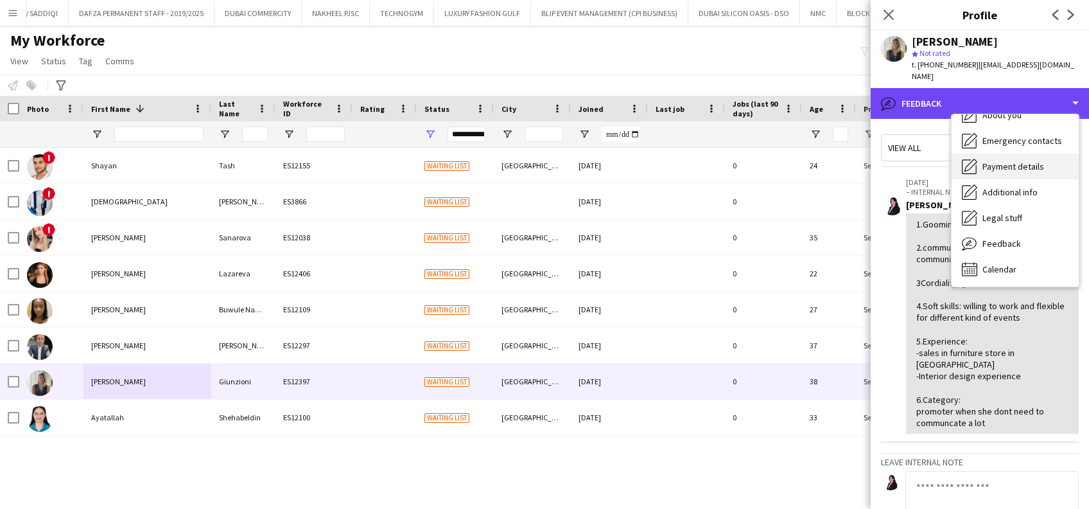
scroll to position [0, 0]
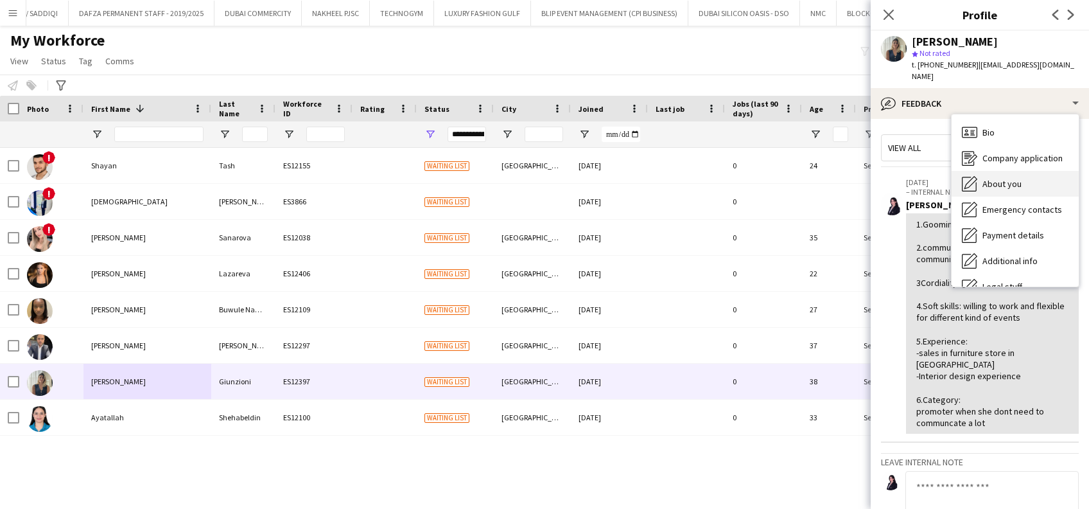
click at [1010, 178] on span "About you" at bounding box center [1002, 184] width 39 height 12
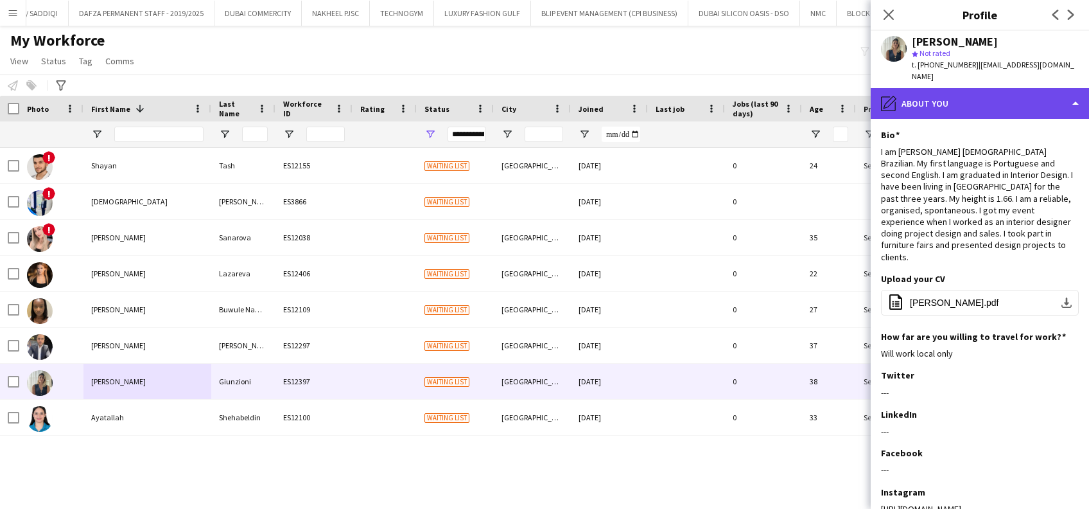
click at [1022, 101] on div "pencil4 About you" at bounding box center [980, 103] width 218 height 31
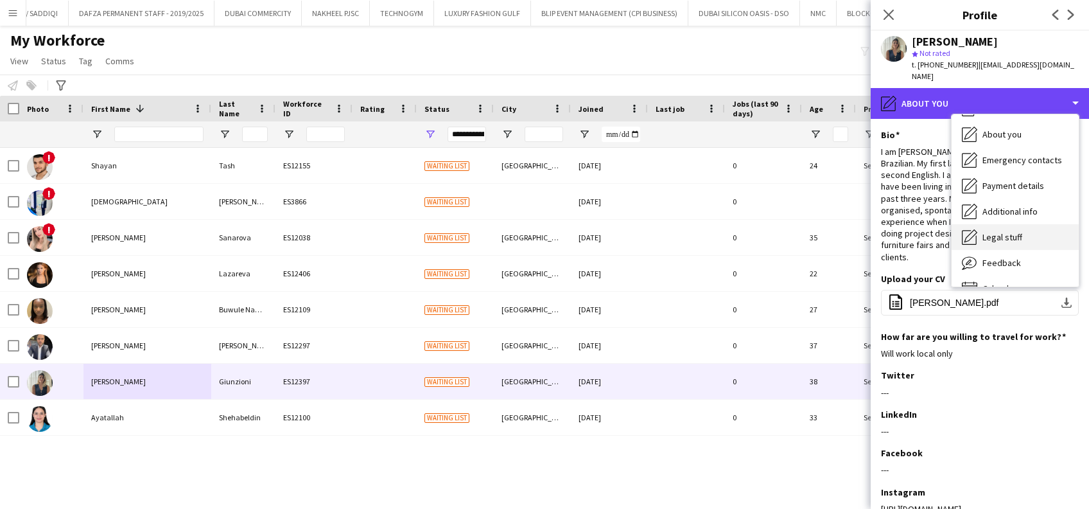
scroll to position [69, 0]
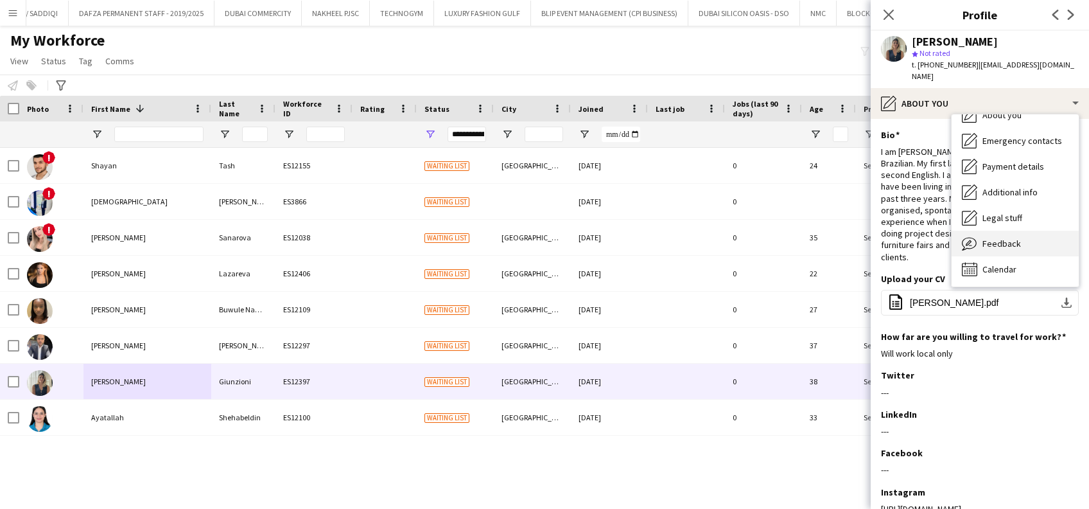
click at [1016, 236] on div "Feedback Feedback" at bounding box center [1015, 244] width 127 height 26
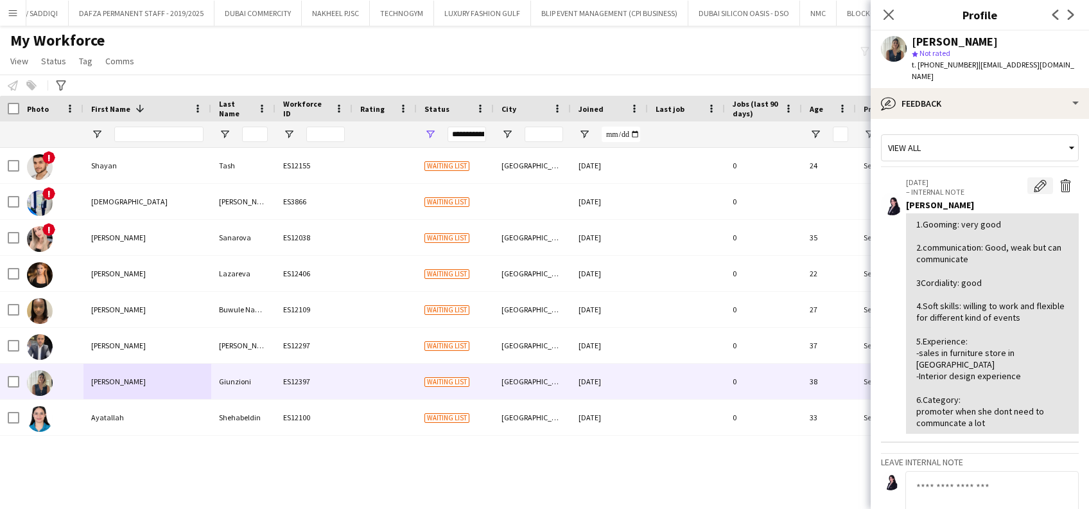
click at [1037, 177] on button "Edit internal note" at bounding box center [1041, 185] width 26 height 17
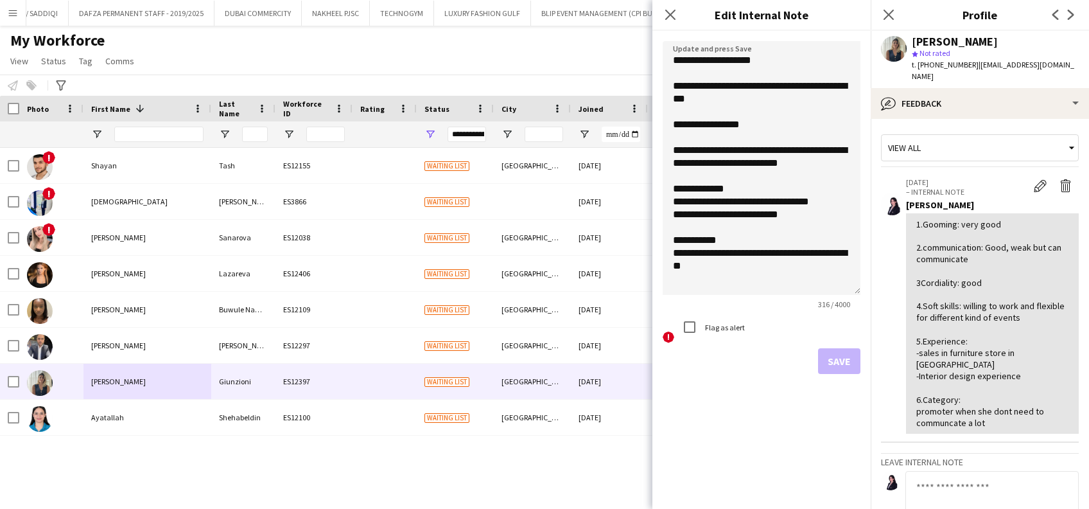
drag, startPoint x: 858, startPoint y: 114, endPoint x: 753, endPoint y: 233, distance: 158.8
click at [856, 291] on textarea "**********" at bounding box center [762, 168] width 198 height 254
click at [677, 255] on textarea "**********" at bounding box center [762, 168] width 198 height 254
click at [674, 258] on textarea "**********" at bounding box center [762, 168] width 198 height 254
type textarea "**********"
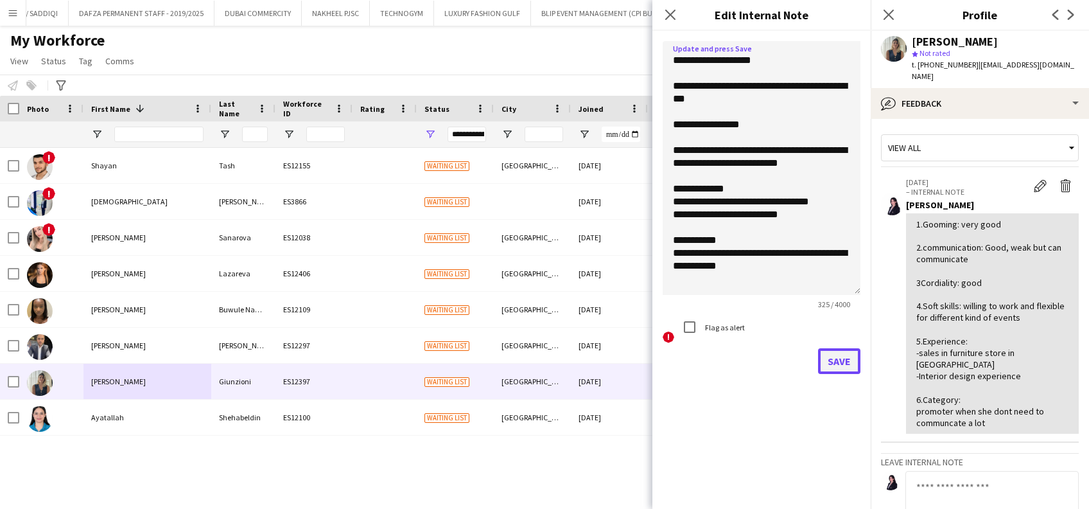
click at [833, 365] on button "Save" at bounding box center [839, 361] width 42 height 26
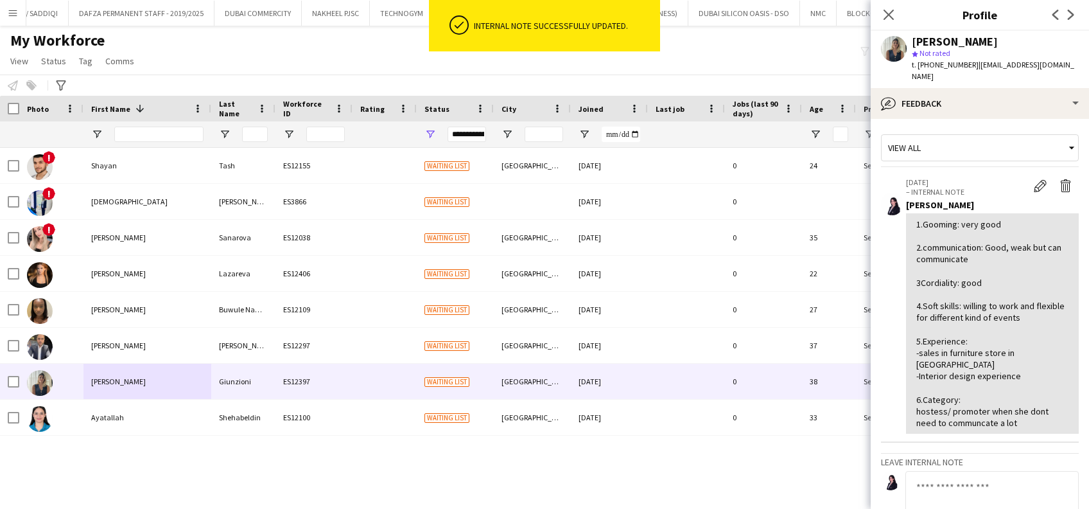
click at [993, 63] on span "| deniseuguetto@hotmail.com" at bounding box center [993, 70] width 163 height 21
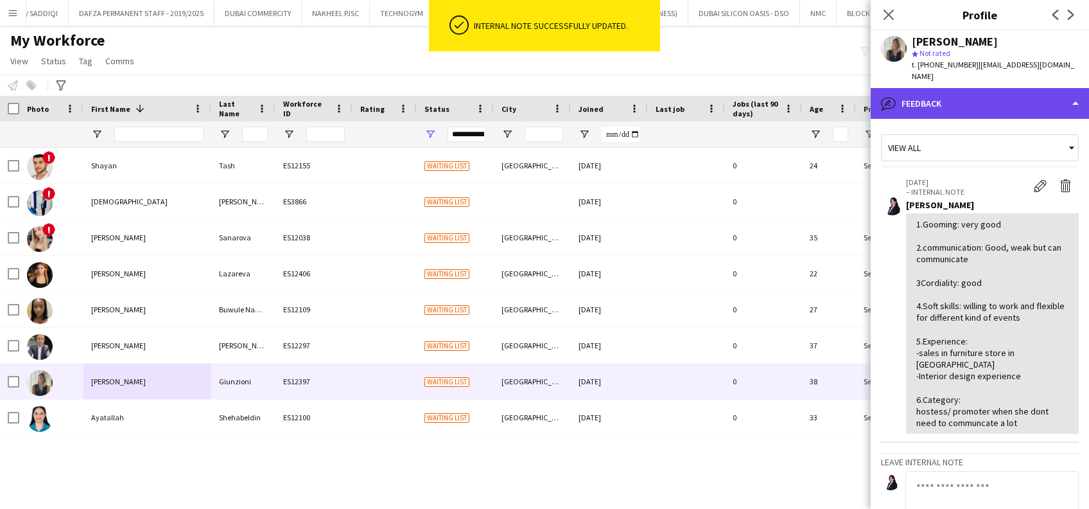
drag, startPoint x: 993, startPoint y: 63, endPoint x: 996, endPoint y: 93, distance: 29.7
click at [996, 93] on div "bubble-pencil Feedback" at bounding box center [980, 103] width 218 height 31
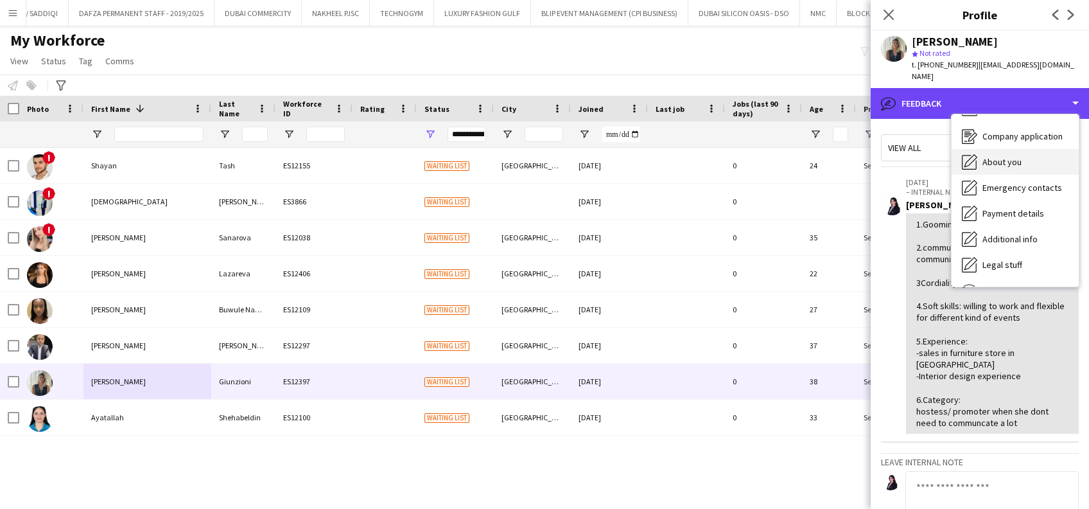
scroll to position [0, 0]
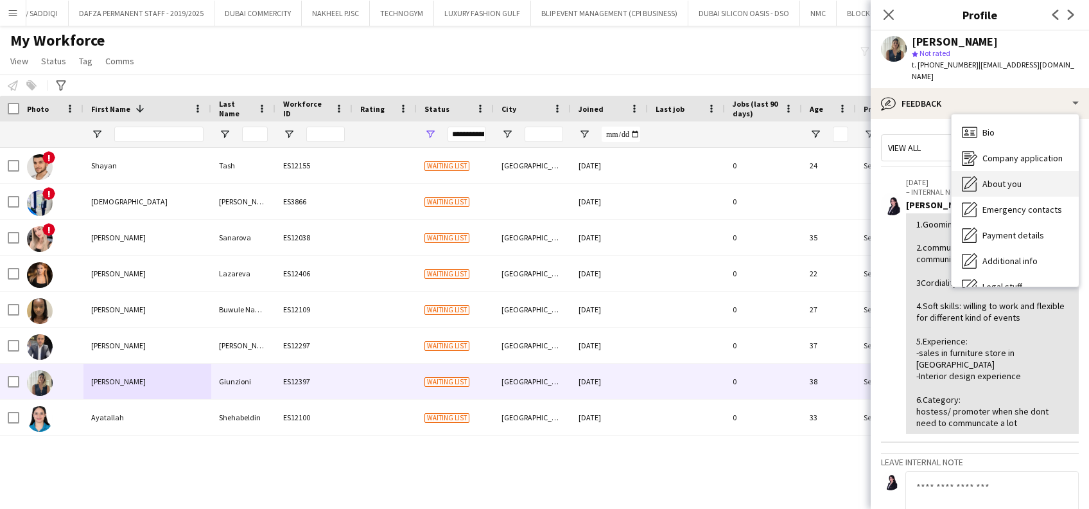
click at [1019, 119] on div "Bio Bio" at bounding box center [1015, 132] width 127 height 26
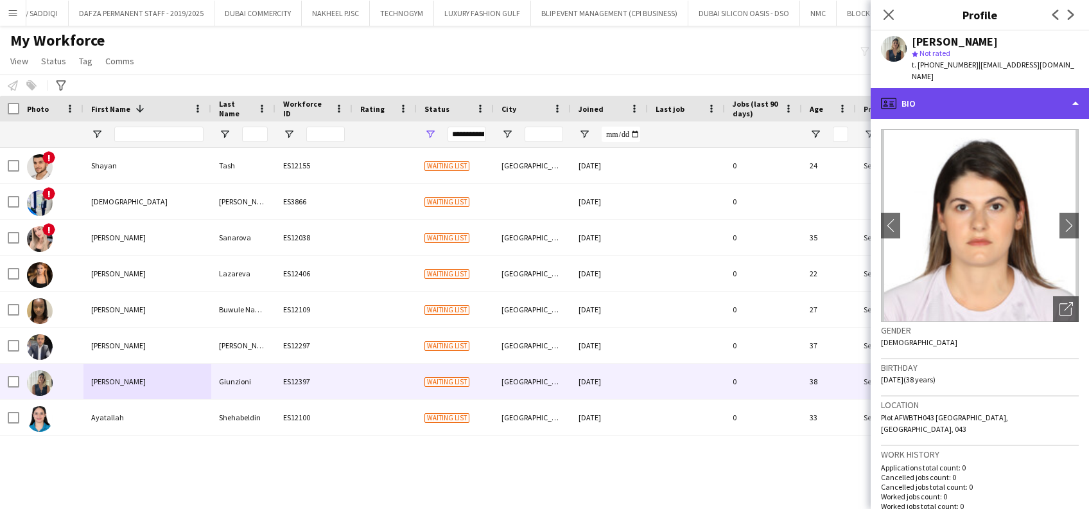
click at [1047, 88] on div "profile Bio" at bounding box center [980, 103] width 218 height 31
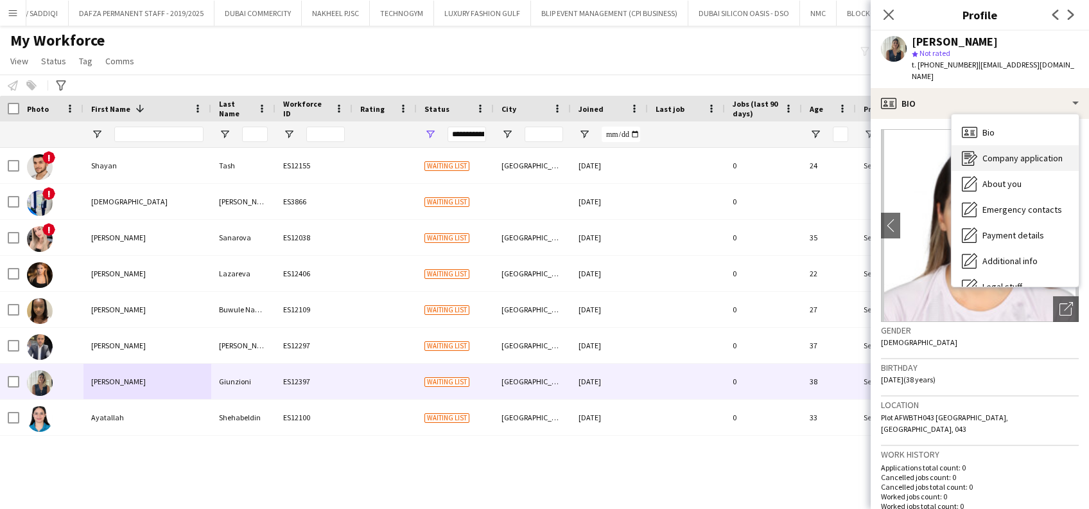
click at [1043, 152] on span "Company application" at bounding box center [1023, 158] width 80 height 12
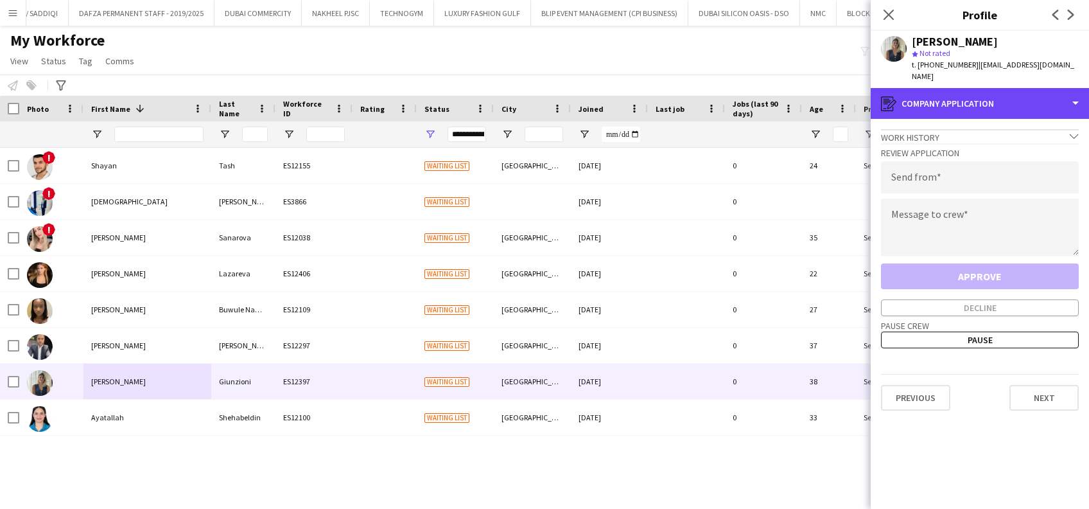
drag, startPoint x: 1010, startPoint y: 101, endPoint x: 1013, endPoint y: 121, distance: 20.2
click at [1011, 101] on div "register Company application" at bounding box center [980, 103] width 218 height 31
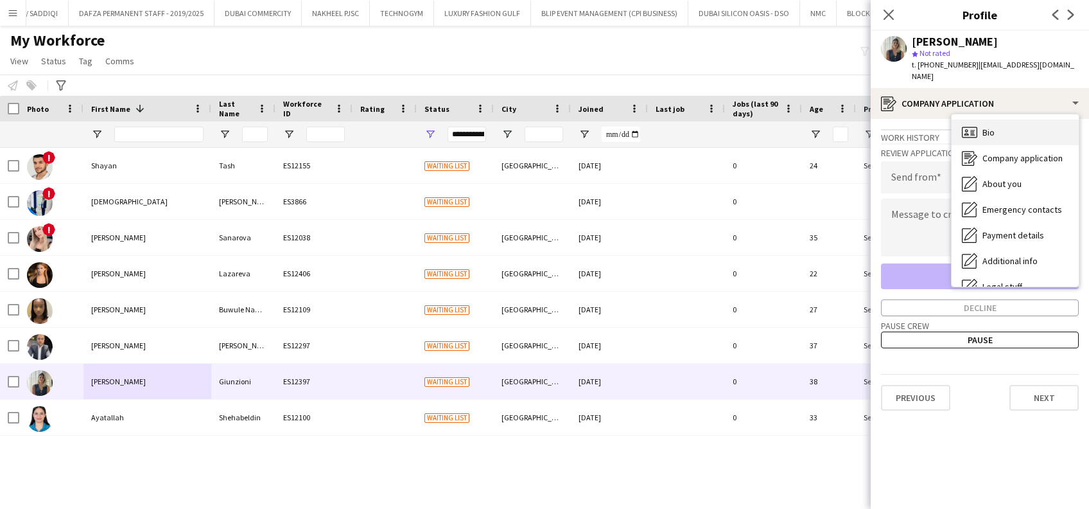
click at [1009, 127] on div "Bio Bio" at bounding box center [1015, 132] width 127 height 26
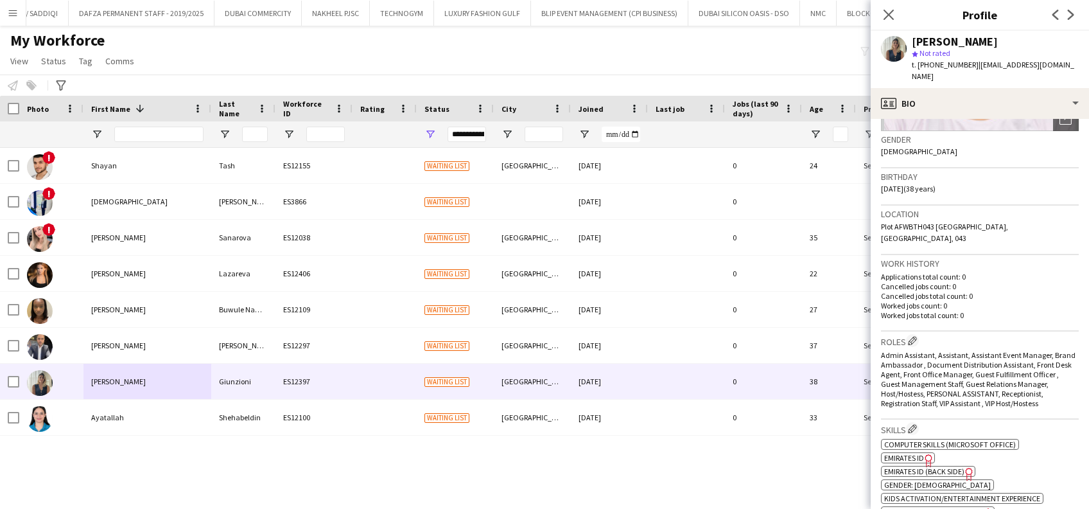
scroll to position [85, 0]
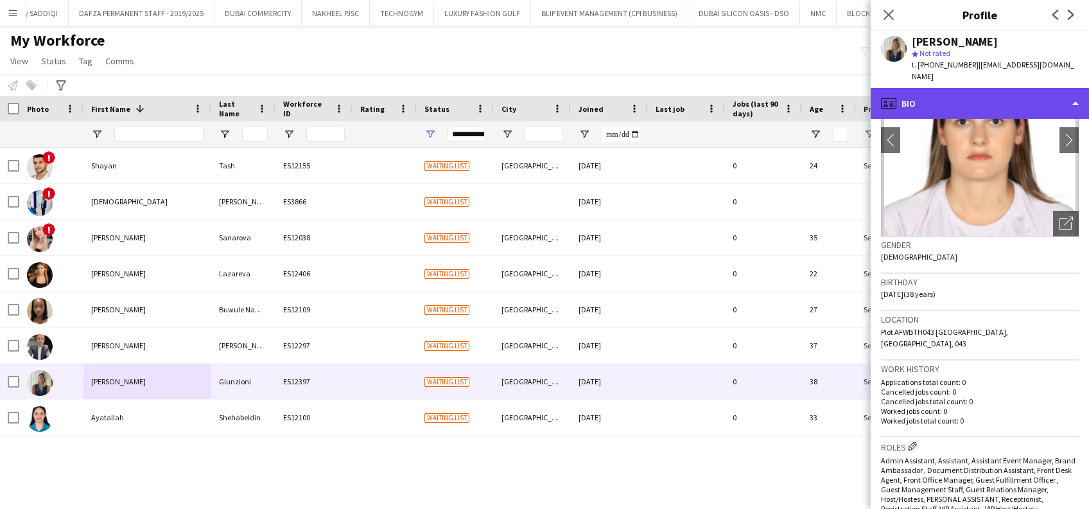
click at [1013, 98] on div "profile Bio" at bounding box center [980, 103] width 218 height 31
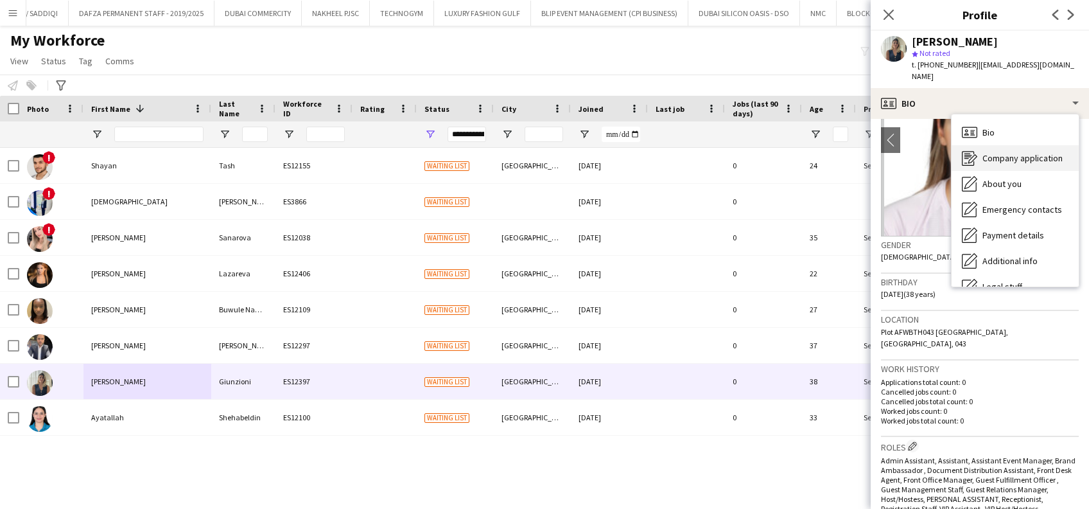
click at [1024, 152] on span "Company application" at bounding box center [1023, 158] width 80 height 12
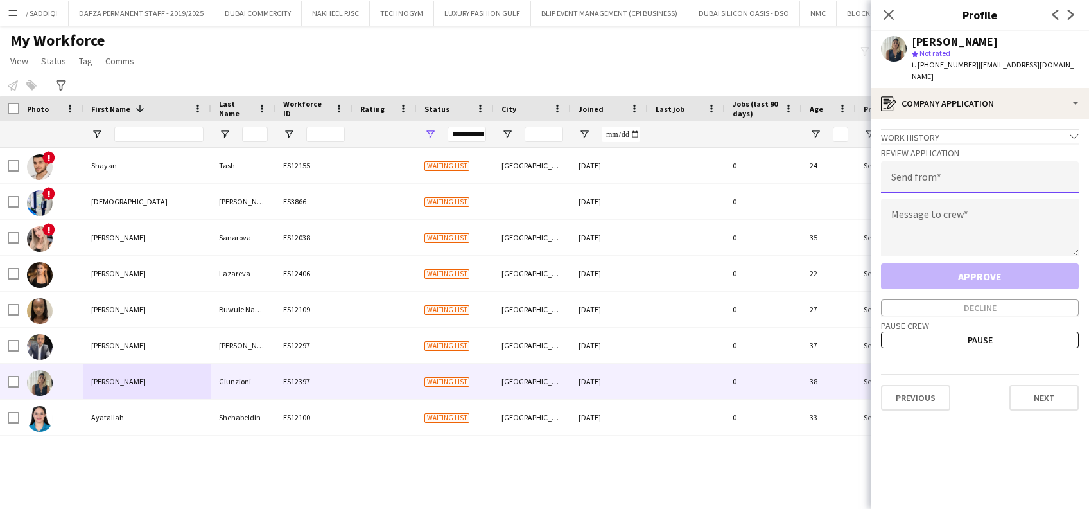
click at [959, 161] on input "email" at bounding box center [980, 177] width 198 height 32
type input "**********"
click at [958, 229] on textarea at bounding box center [980, 227] width 198 height 58
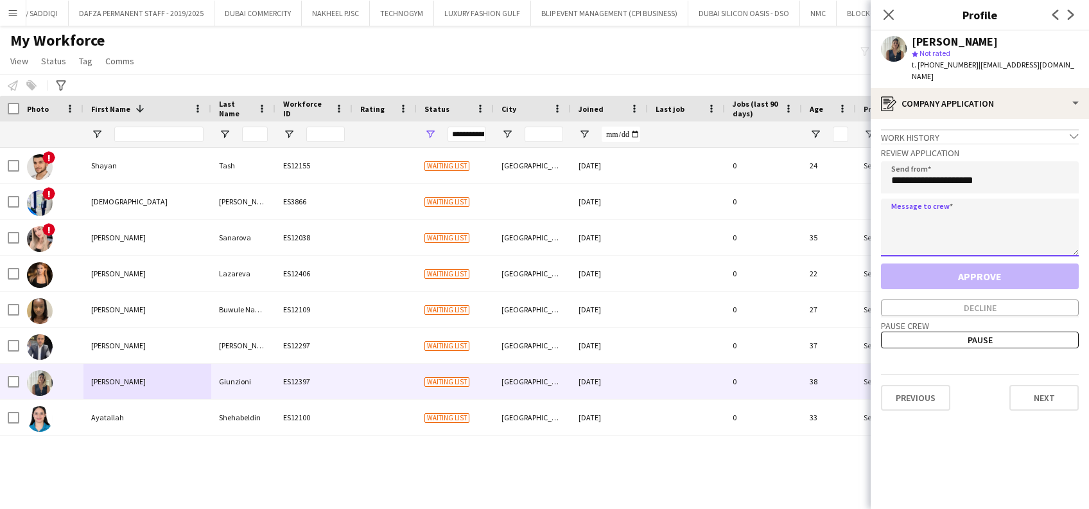
paste textarea "**********"
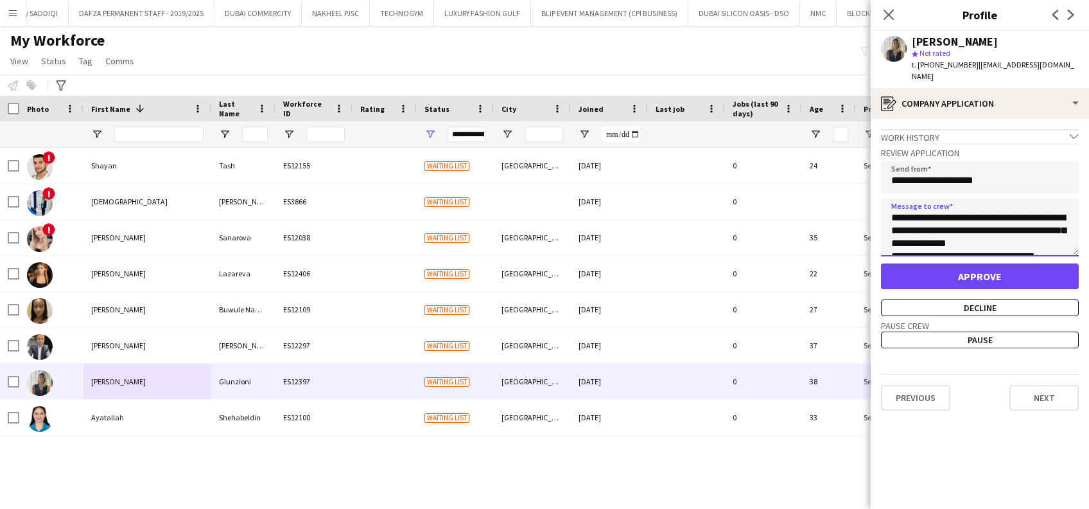
scroll to position [0, 0]
type textarea "**********"
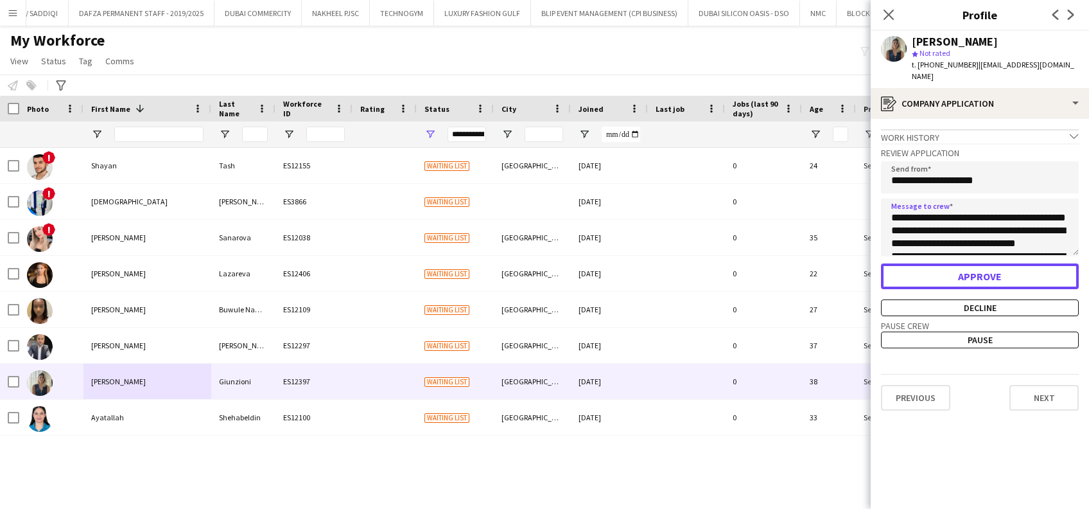
click at [992, 265] on button "Approve" at bounding box center [980, 276] width 198 height 26
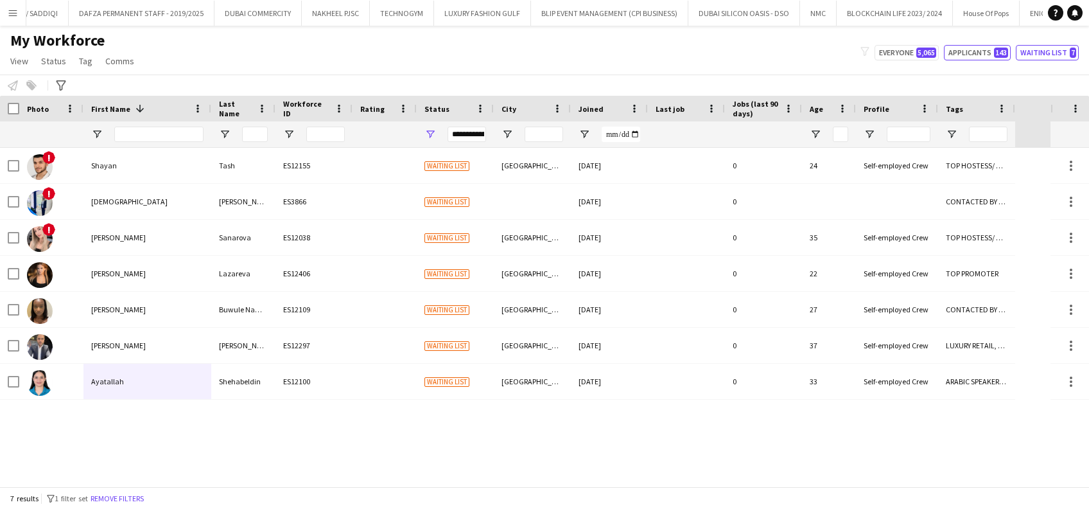
click at [1011, 51] on button "Applicants 143" at bounding box center [977, 52] width 67 height 15
type input "**********"
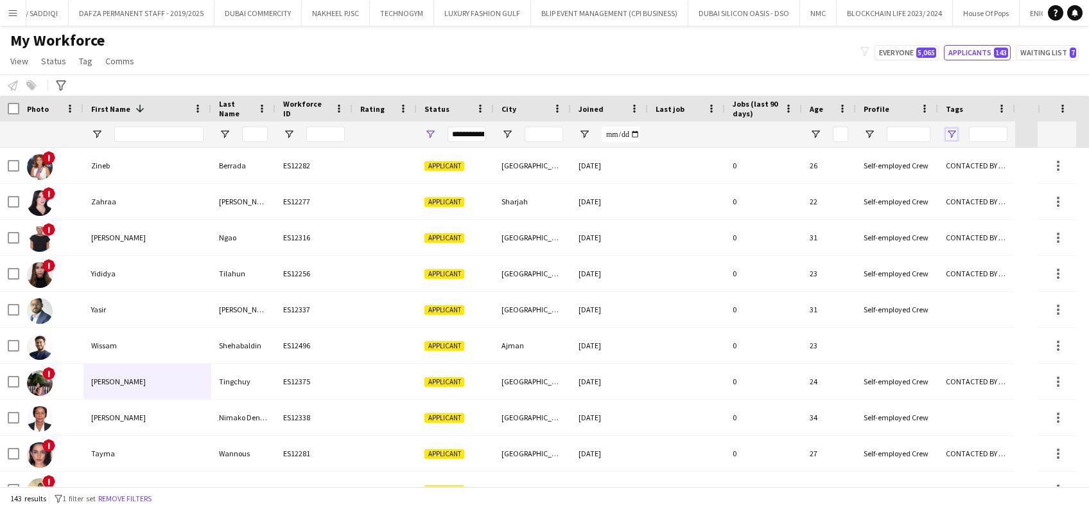
click at [948, 131] on span "Open Filter Menu" at bounding box center [952, 134] width 12 height 12
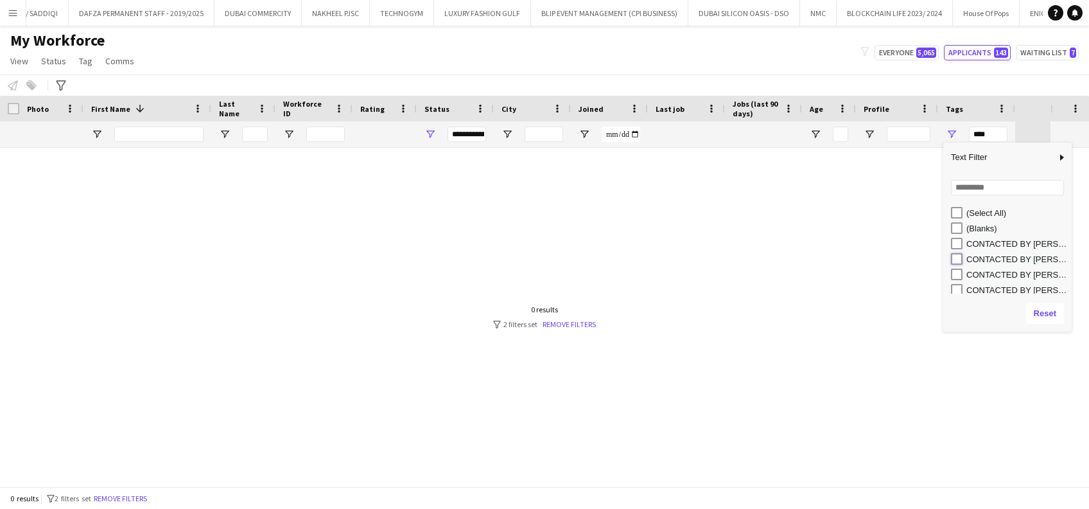
type input "**********"
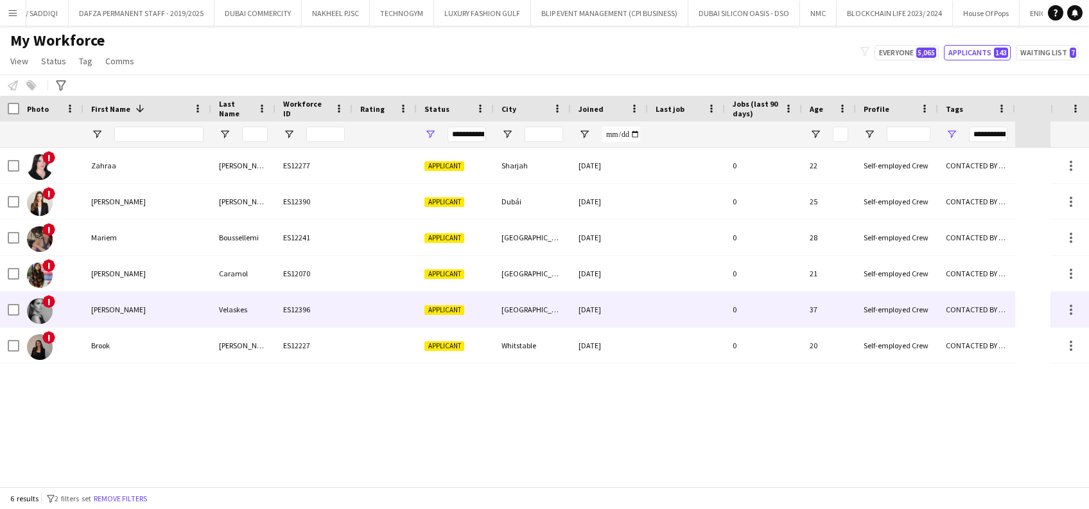
click at [172, 312] on div "Katryna" at bounding box center [148, 309] width 128 height 35
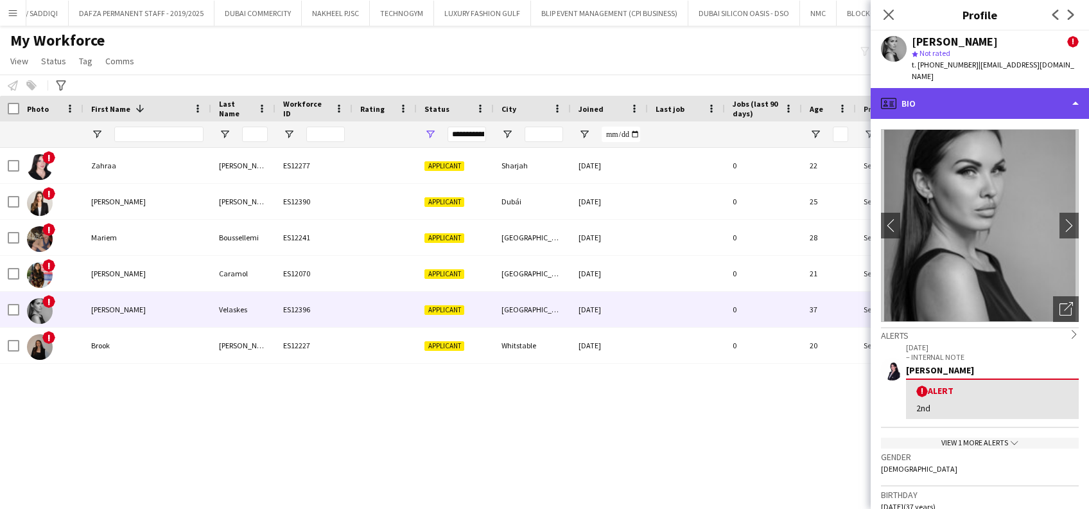
click at [970, 90] on div "profile Bio" at bounding box center [980, 103] width 218 height 31
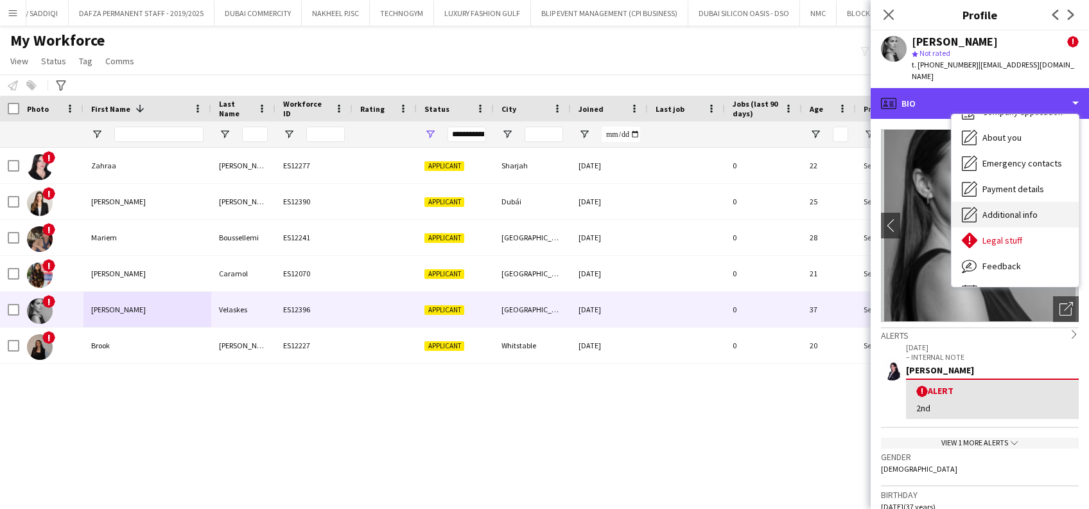
scroll to position [69, 0]
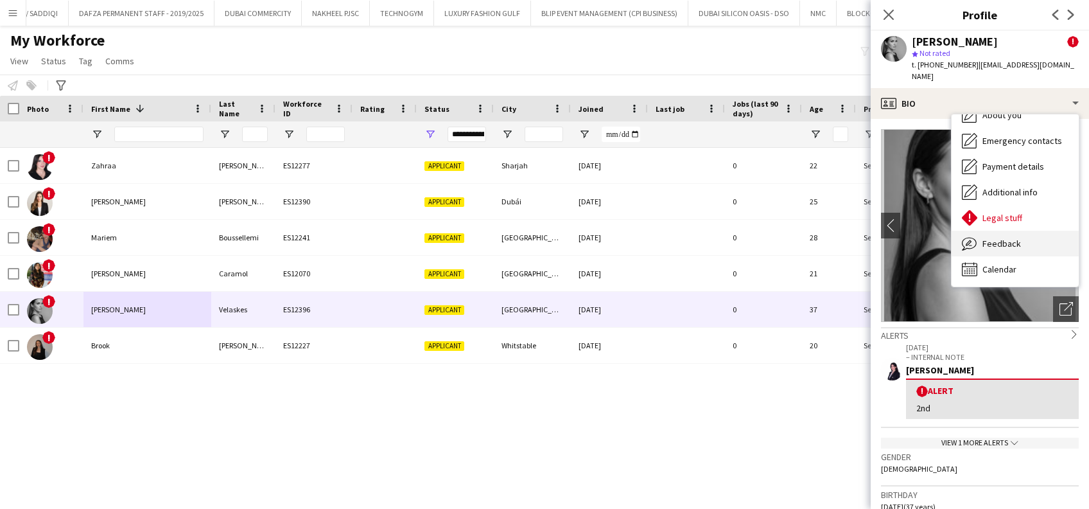
click at [998, 231] on div "Feedback Feedback" at bounding box center [1015, 244] width 127 height 26
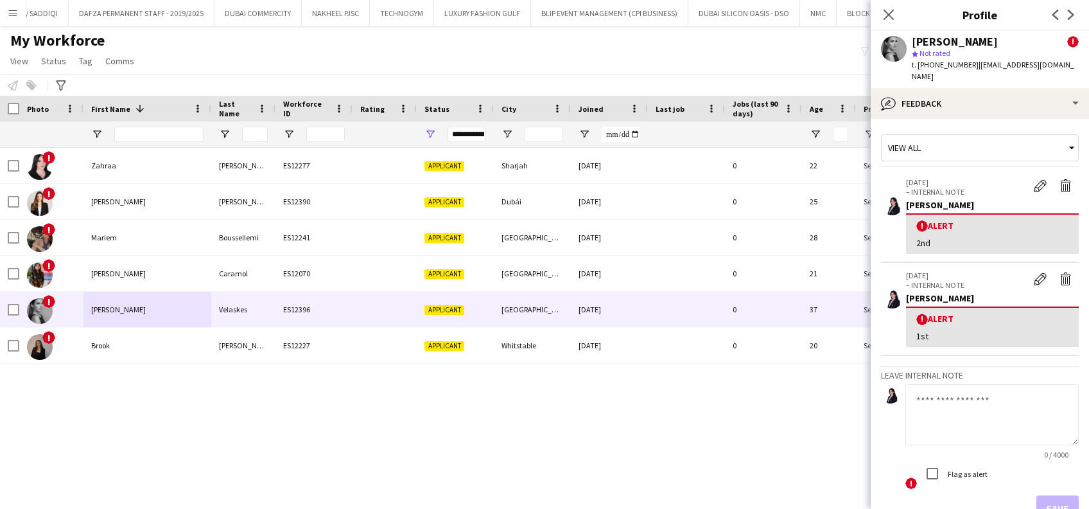
drag, startPoint x: 937, startPoint y: 385, endPoint x: 938, endPoint y: 401, distance: 16.1
click at [938, 387] on textarea at bounding box center [992, 414] width 173 height 61
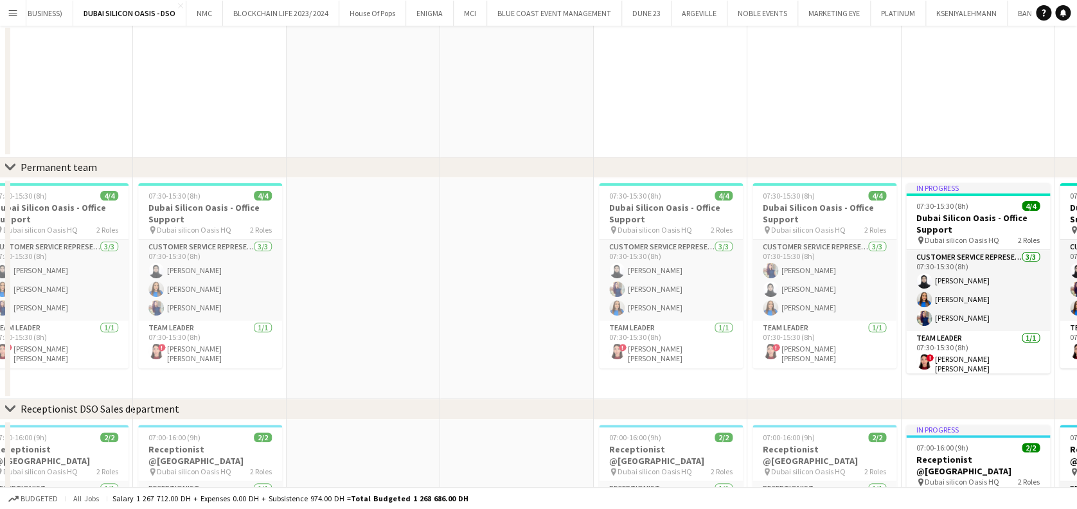
scroll to position [171, 0]
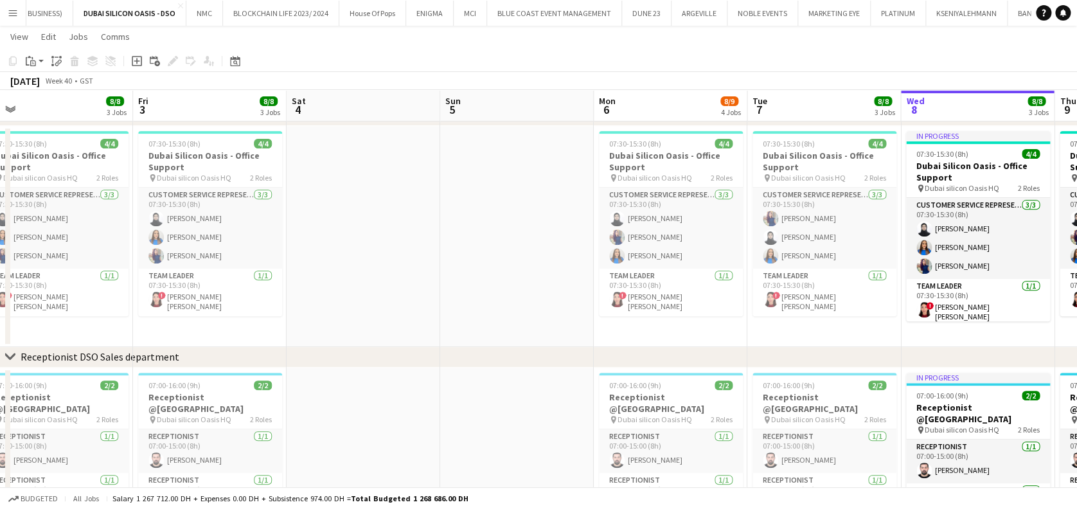
click at [466, 265] on app-date-cell at bounding box center [517, 236] width 154 height 221
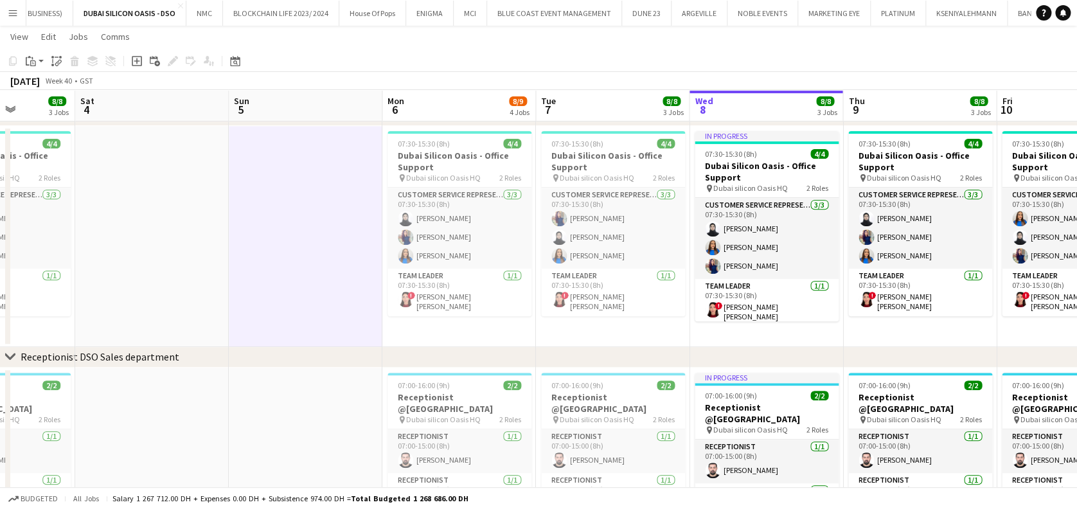
drag, startPoint x: 590, startPoint y: 242, endPoint x: 375, endPoint y: 237, distance: 214.6
click at [377, 242] on app-calendar-viewport "Tue 30 8/8 3 Jobs Wed 1 10/11 5 Jobs Thu 2 8/8 3 Jobs Fri 3 8/8 3 Jobs Sat 4 Su…" at bounding box center [538, 364] width 1077 height 970
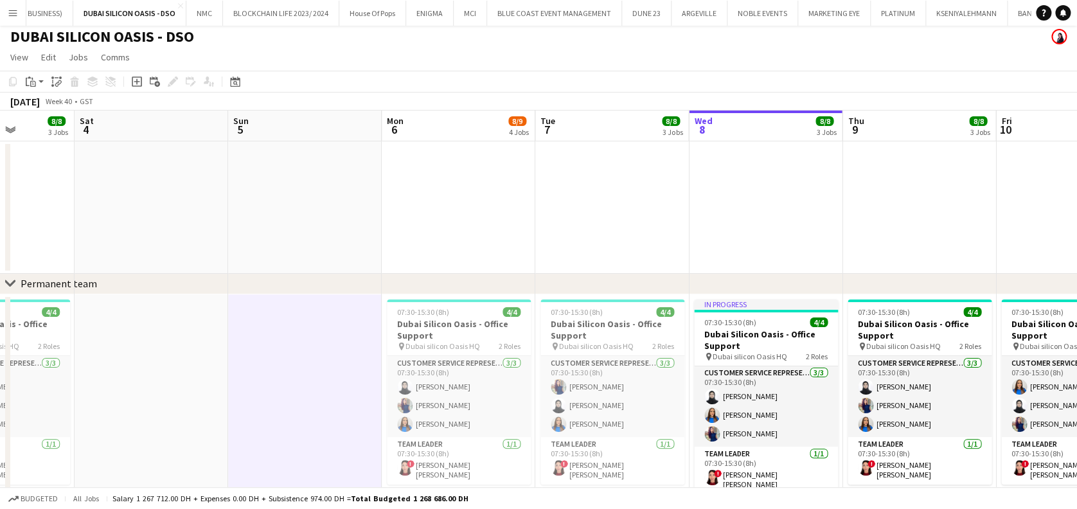
scroll to position [0, 0]
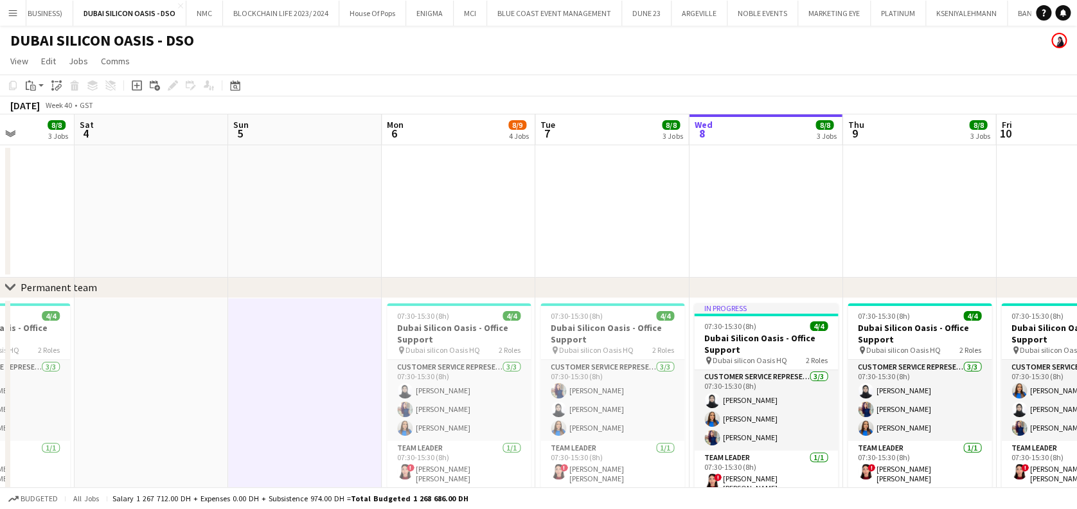
click at [19, 15] on button "Menu" at bounding box center [13, 13] width 26 height 26
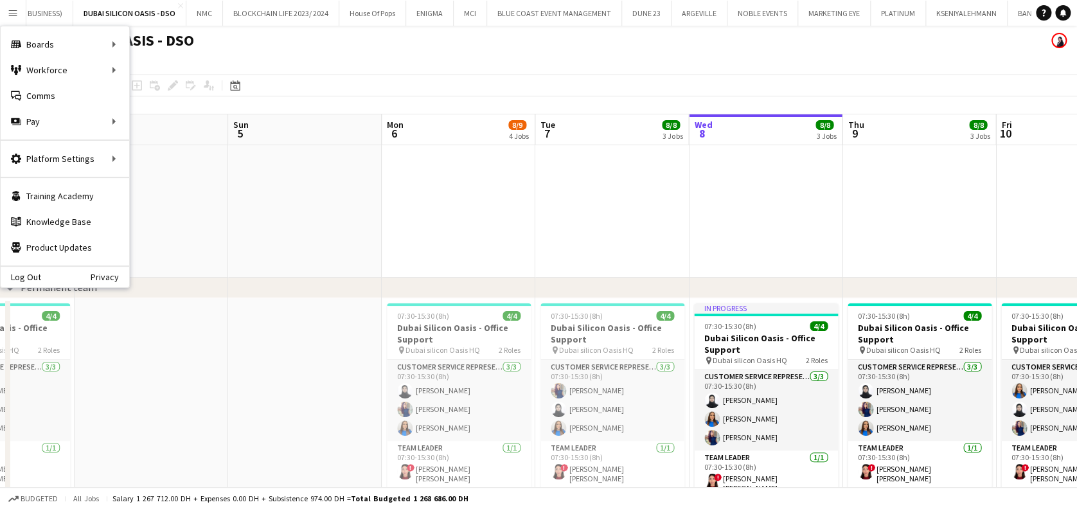
click at [637, 229] on app-date-cell at bounding box center [612, 211] width 154 height 132
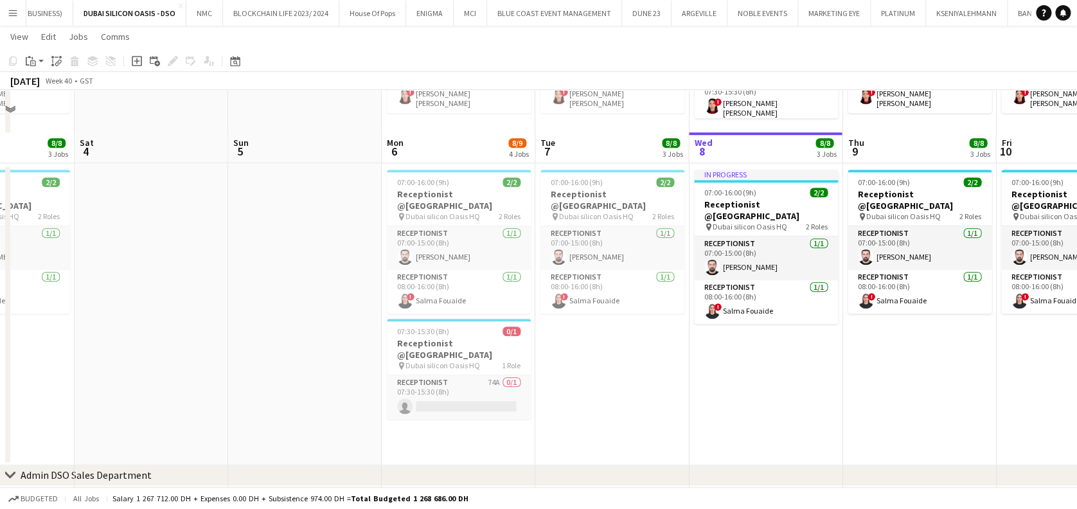
scroll to position [428, 0]
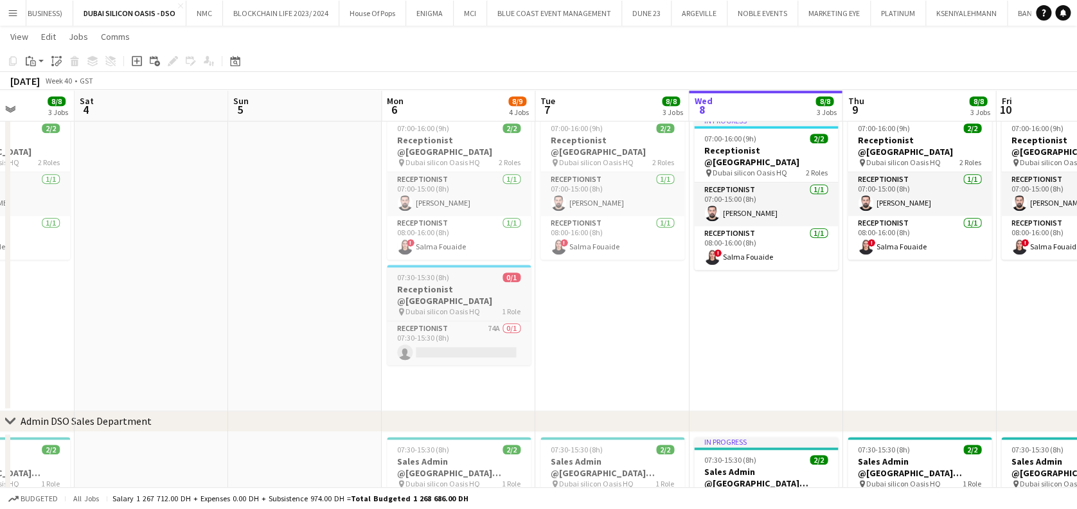
drag, startPoint x: 475, startPoint y: 300, endPoint x: 448, endPoint y: 267, distance: 42.4
click at [475, 300] on h3 "Receptionist @Dubai Silicon Oasis" at bounding box center [459, 294] width 144 height 23
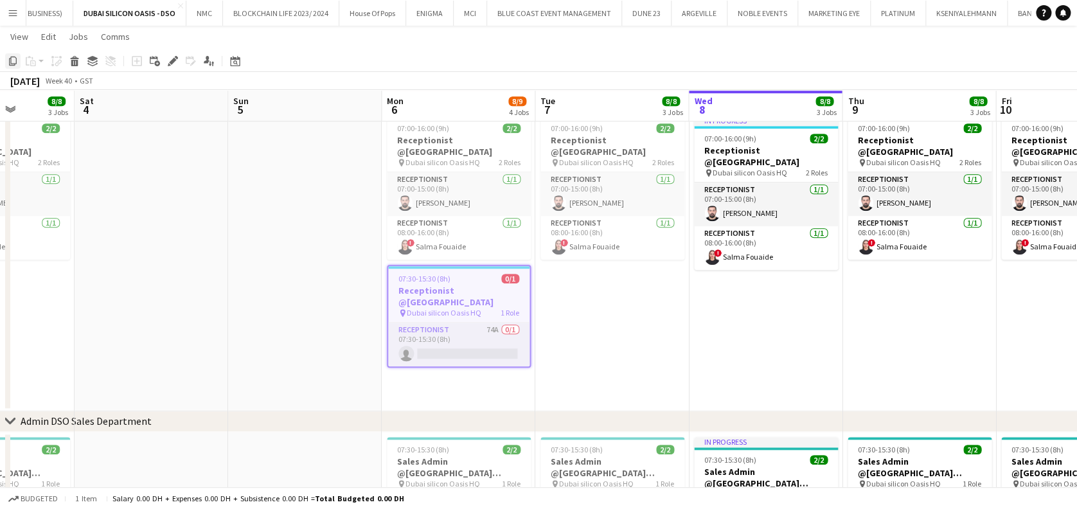
click at [10, 62] on icon at bounding box center [13, 61] width 8 height 9
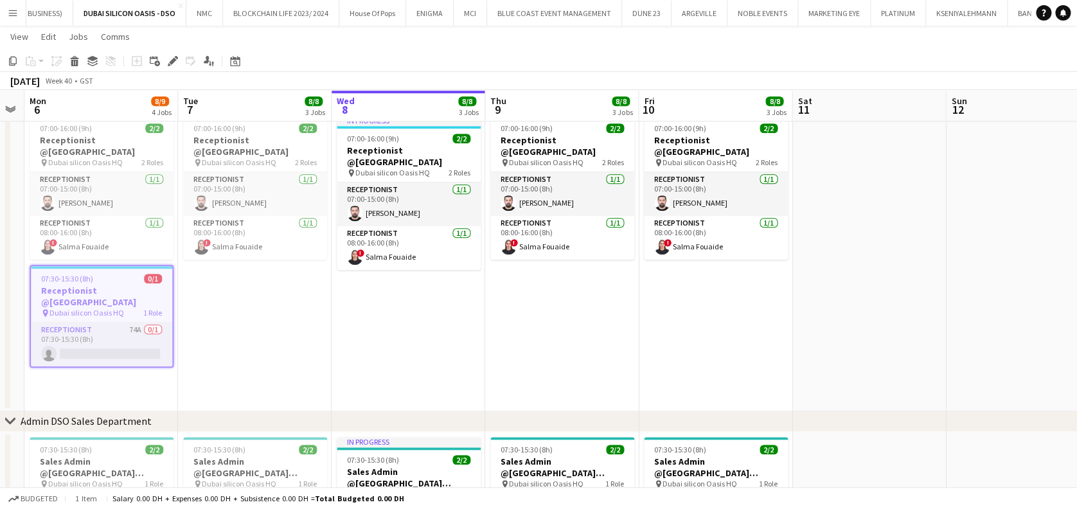
drag, startPoint x: 666, startPoint y: 331, endPoint x: 449, endPoint y: 331, distance: 217.1
click at [449, 331] on app-calendar-viewport "Thu 2 8/8 3 Jobs Fri 3 8/8 3 Jobs Sat 4 Sun 5 Mon 6 8/9 4 Jobs Tue 7 8/8 3 Jobs…" at bounding box center [538, 107] width 1077 height 970
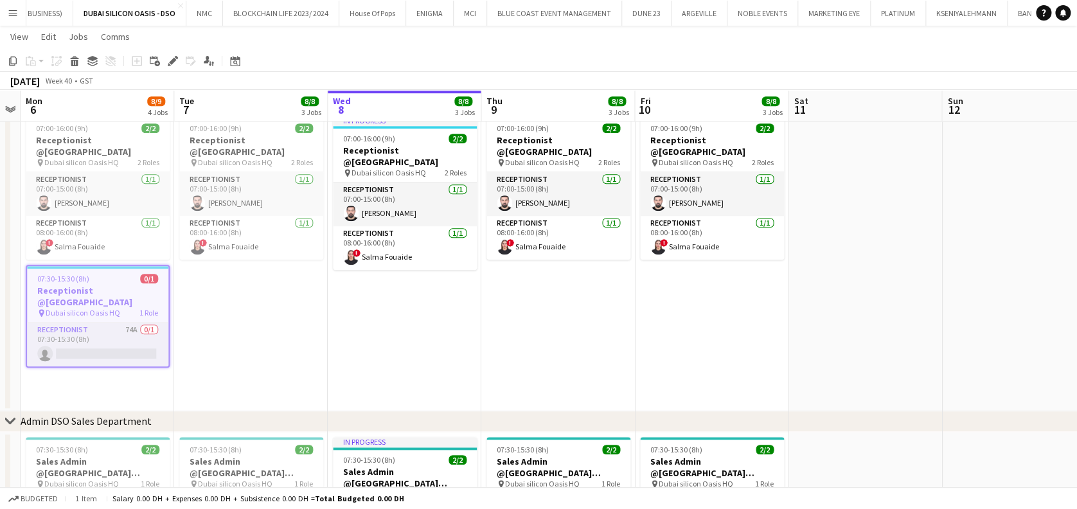
click at [555, 315] on app-date-cell "07:00-16:00 (9h) 2/2 Receptionist @Dubai Silicon Oasis pin Dubai silicon Oasis …" at bounding box center [558, 260] width 154 height 301
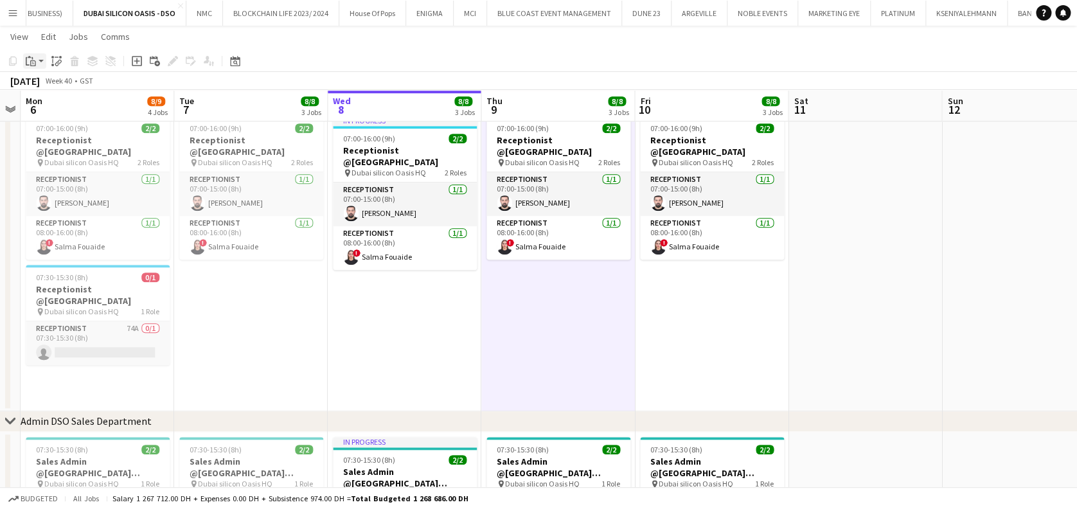
click at [39, 65] on app-action-btn "Paste" at bounding box center [34, 60] width 23 height 15
click at [51, 86] on link "Paste Ctrl+V" at bounding box center [94, 86] width 121 height 12
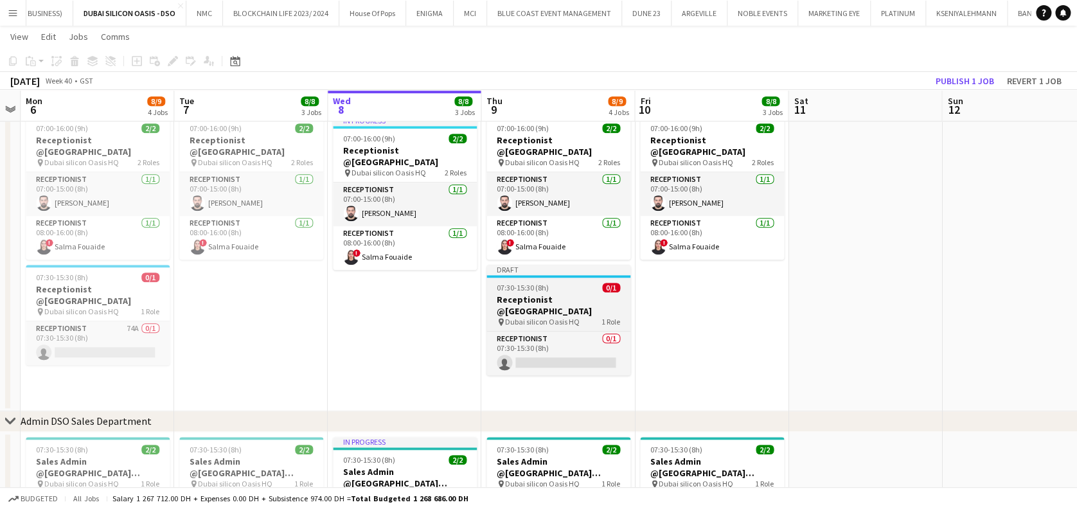
click at [542, 317] on span "Dubai silicon Oasis HQ" at bounding box center [542, 322] width 75 height 10
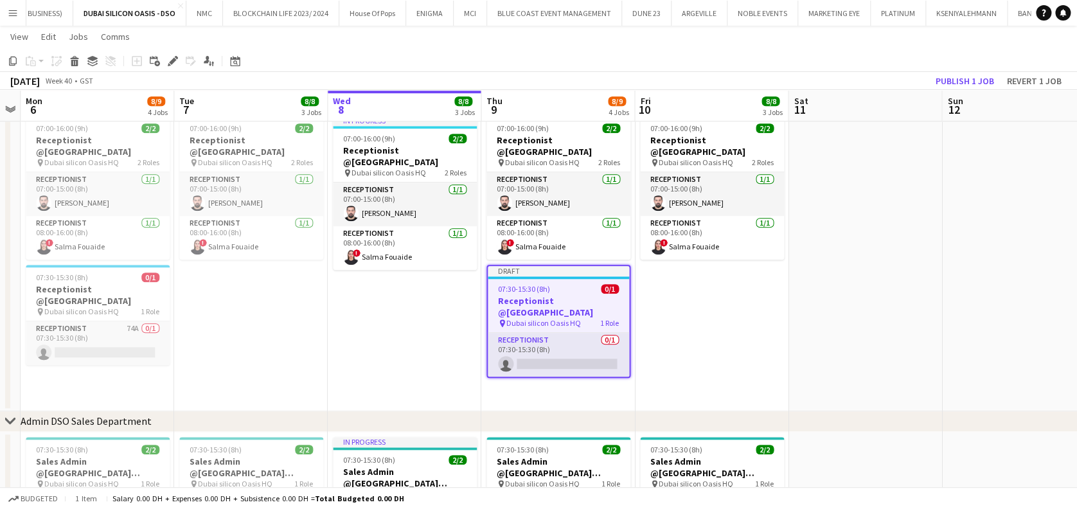
click at [175, 60] on icon "Edit" at bounding box center [173, 61] width 10 height 10
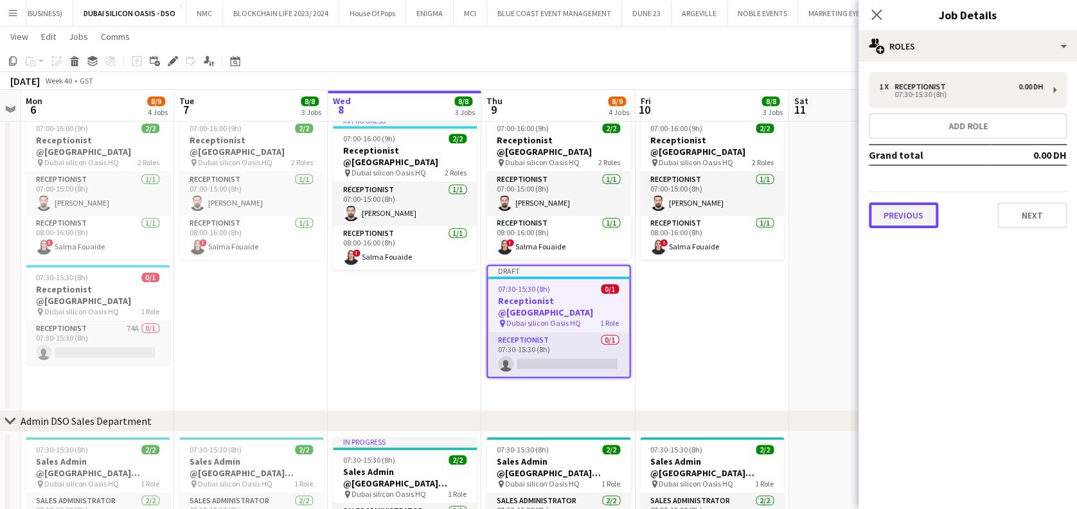
click at [922, 211] on button "Previous" at bounding box center [902, 215] width 69 height 26
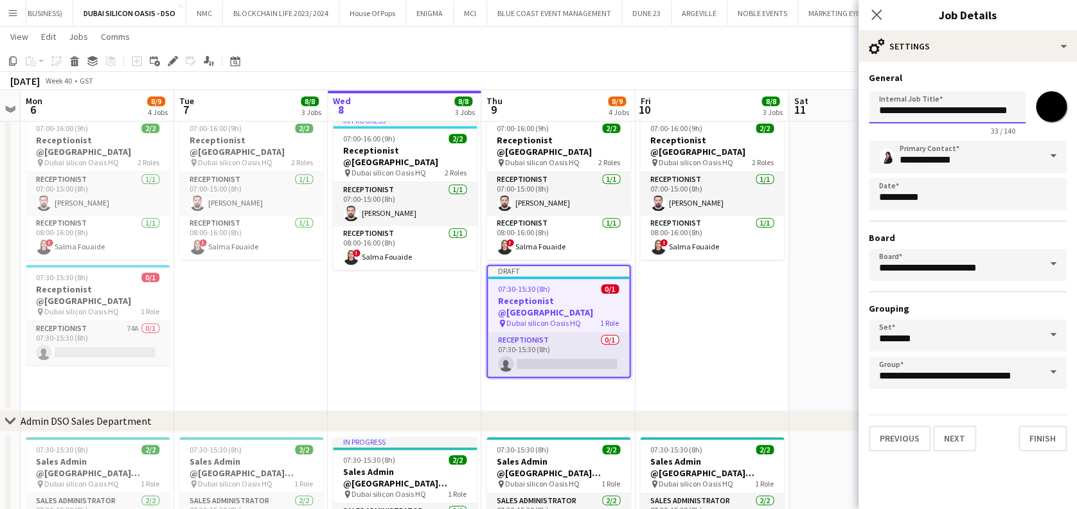
click at [873, 109] on input "**********" at bounding box center [946, 107] width 157 height 32
type input "**********"
click at [959, 442] on button "Next" at bounding box center [954, 438] width 43 height 26
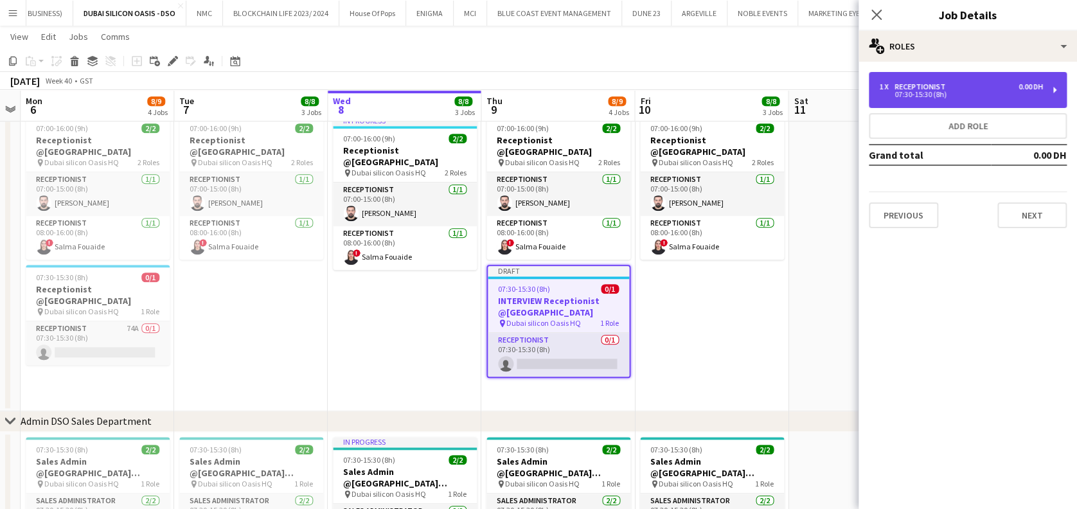
click at [971, 87] on div "1 x Receptionist 0.00 DH" at bounding box center [961, 86] width 164 height 9
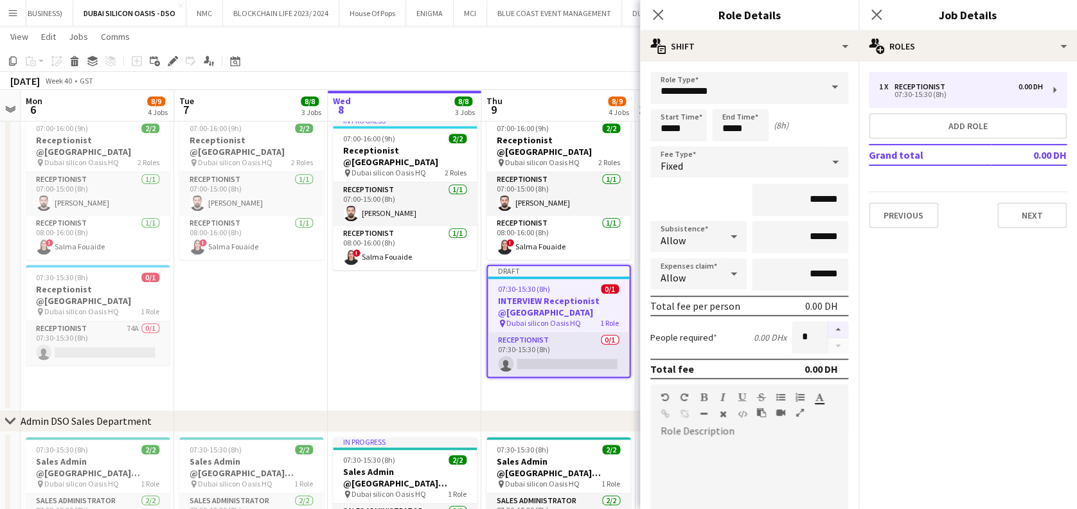
click at [827, 327] on button "button" at bounding box center [837, 329] width 21 height 17
type input "*"
click at [719, 88] on input "**********" at bounding box center [749, 88] width 198 height 32
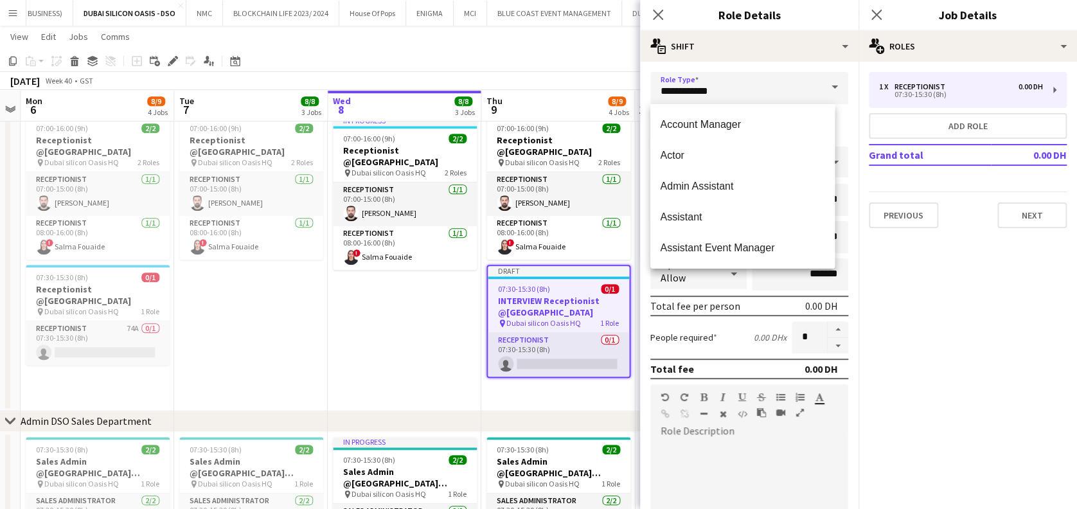
click at [838, 64] on div "**********" at bounding box center [749, 402] width 218 height 680
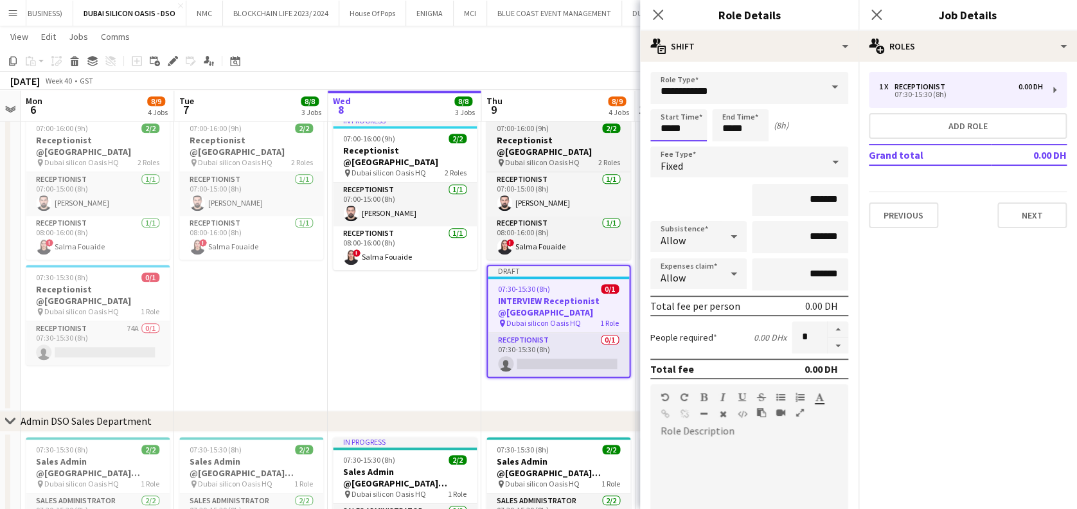
click at [625, 133] on body "Menu Boards Boards Boards All jobs Status Workforce Workforce My Workforce Recr…" at bounding box center [538, 93] width 1077 height 1042
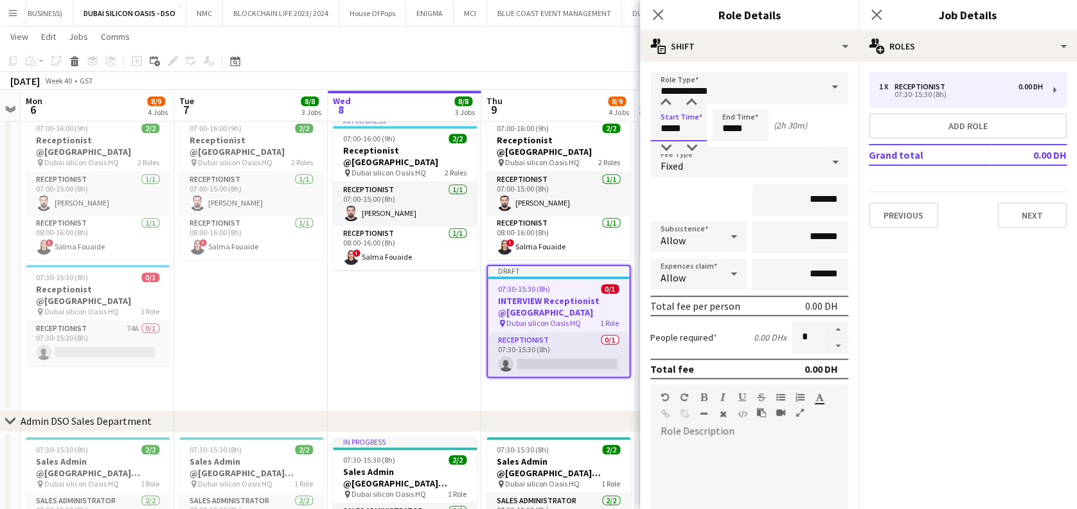
type input "*****"
drag, startPoint x: 753, startPoint y: 129, endPoint x: 669, endPoint y: 128, distance: 84.2
click at [678, 130] on div "Start Time ***** End Time ***** (2h 30m)" at bounding box center [749, 125] width 198 height 32
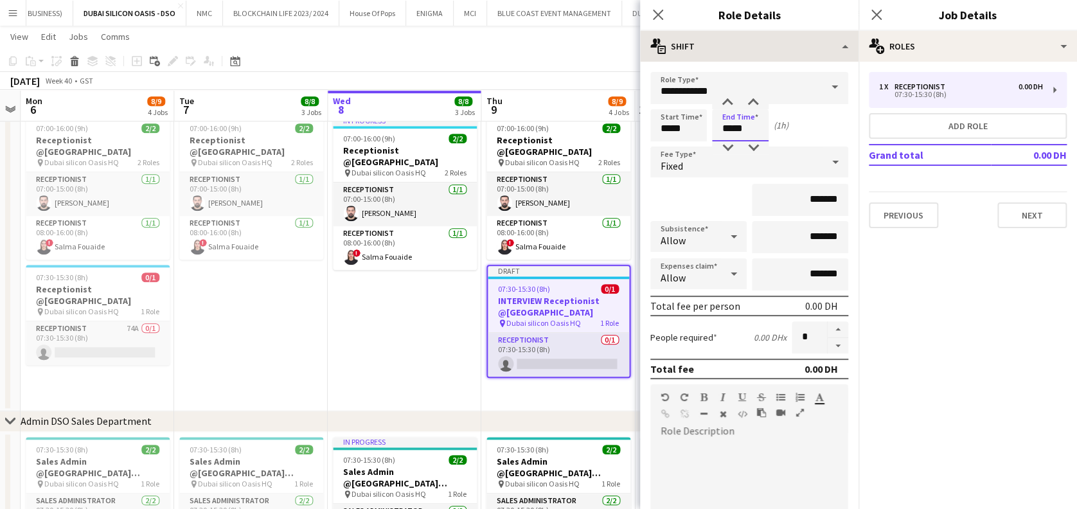
type input "*****"
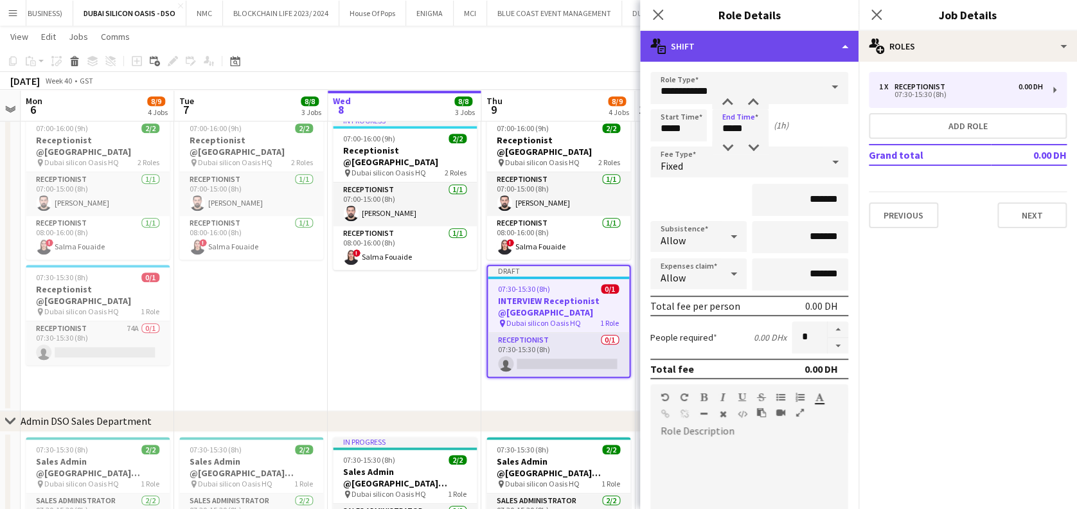
click at [837, 42] on div "multiple-actions-text Shift" at bounding box center [749, 46] width 218 height 31
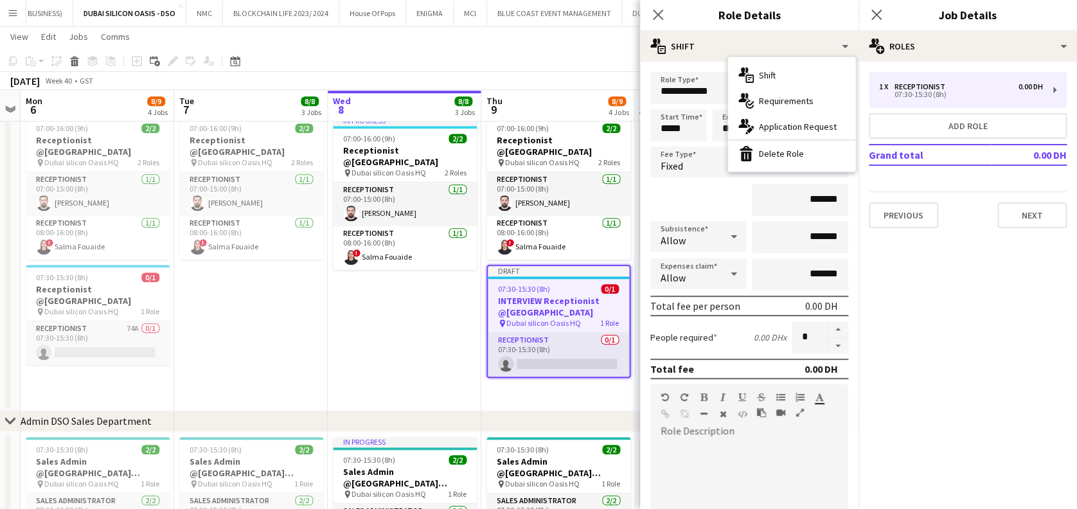
click at [821, 131] on span "Application Request" at bounding box center [798, 127] width 78 height 12
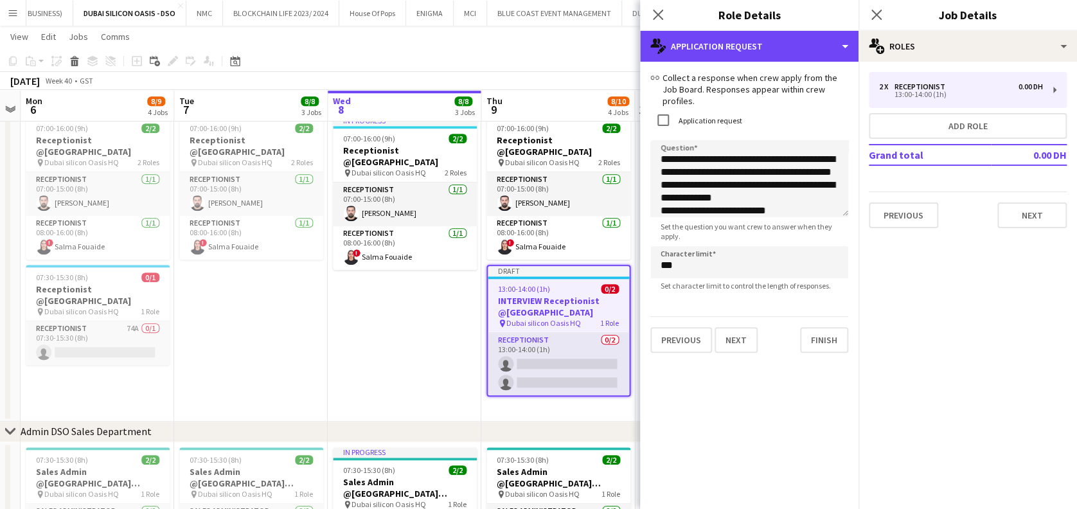
click at [815, 51] on div "multiple-actions-edit-1 Application Request" at bounding box center [749, 46] width 218 height 31
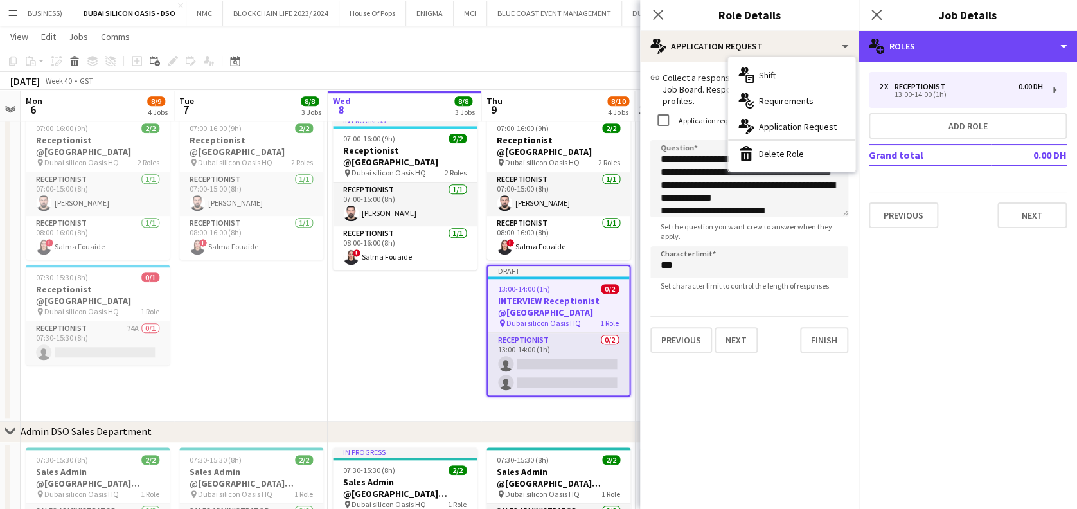
drag, startPoint x: 978, startPoint y: 40, endPoint x: 979, endPoint y: 66, distance: 25.7
click at [979, 40] on div "multiple-users-add Roles" at bounding box center [967, 46] width 218 height 31
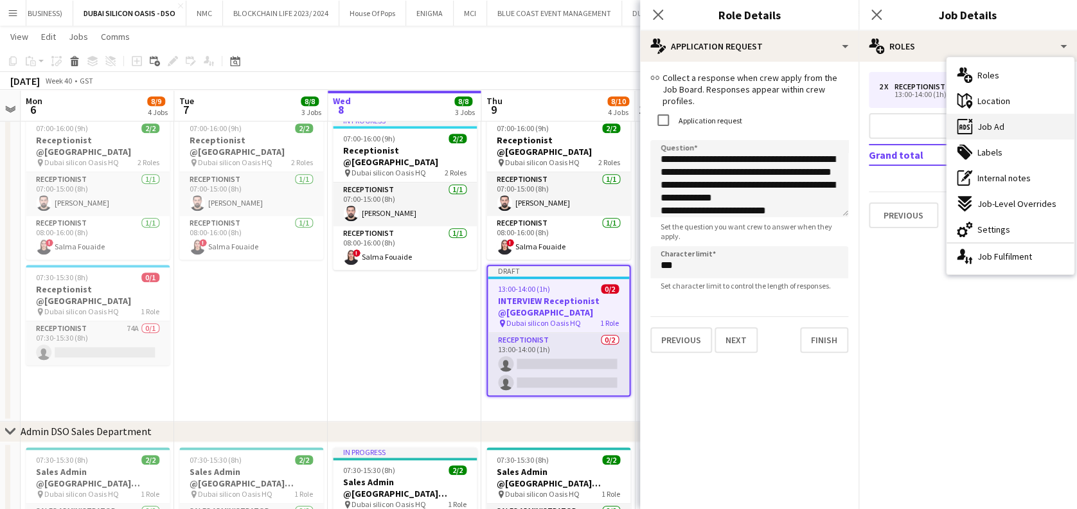
click at [1003, 136] on div "ads-window Job Ad" at bounding box center [1009, 127] width 127 height 26
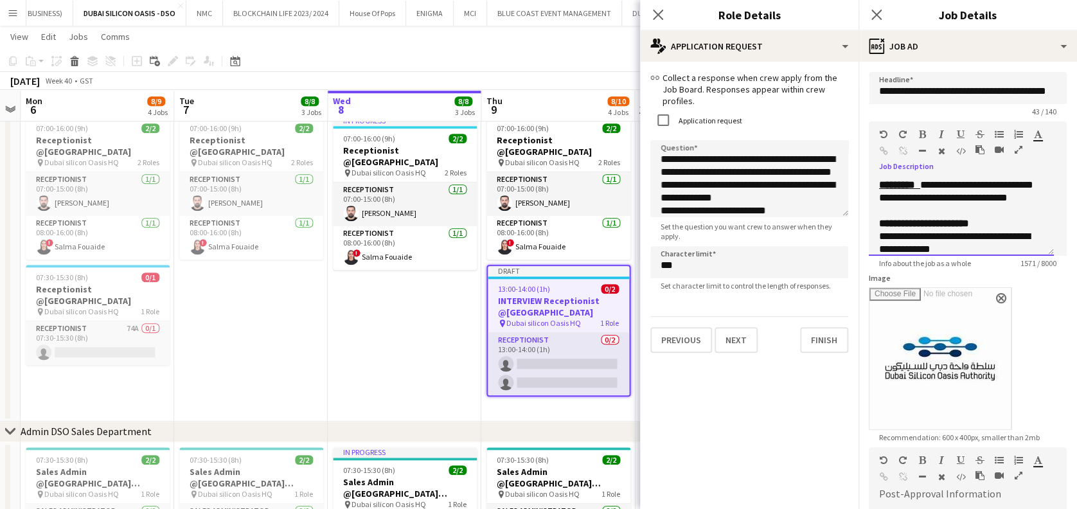
click at [877, 183] on div "**********" at bounding box center [960, 217] width 185 height 77
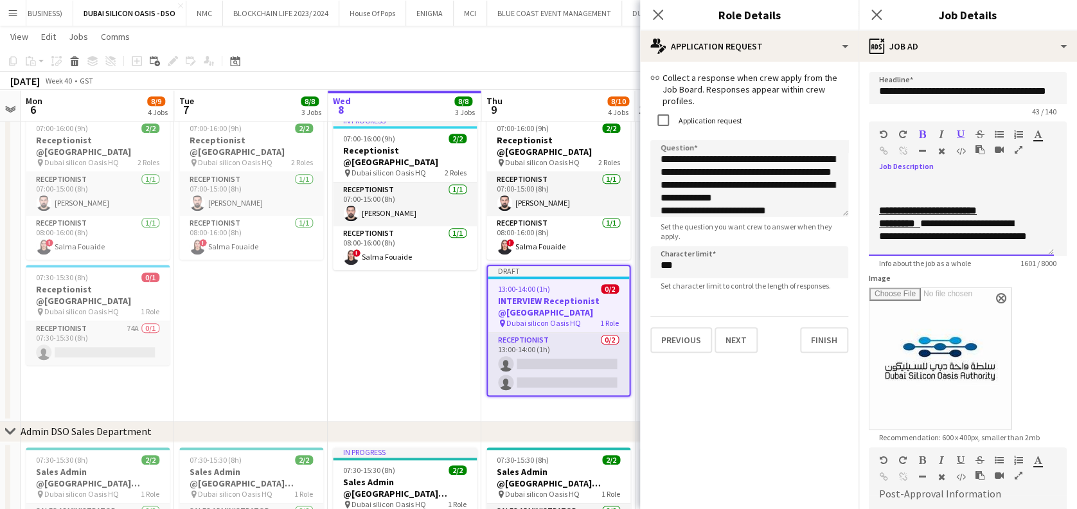
click at [937, 192] on div at bounding box center [961, 197] width 164 height 13
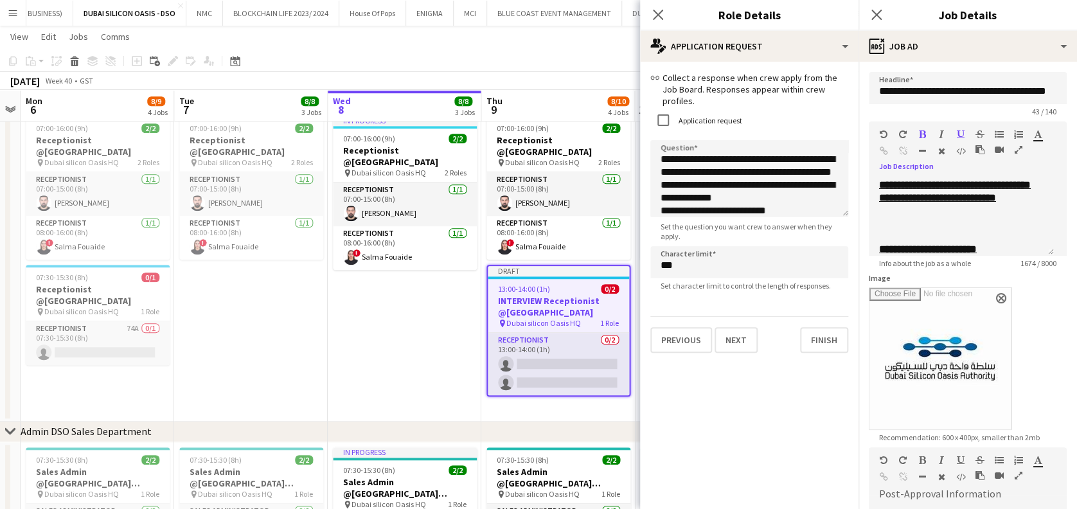
click at [1018, 146] on icon "button" at bounding box center [1018, 149] width 8 height 9
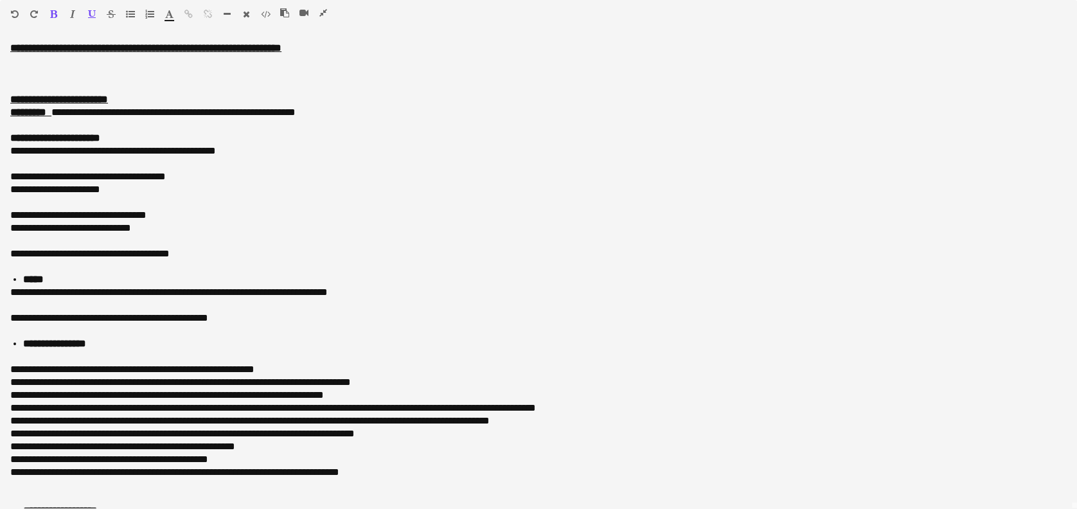
click at [321, 13] on icon "button" at bounding box center [323, 12] width 8 height 9
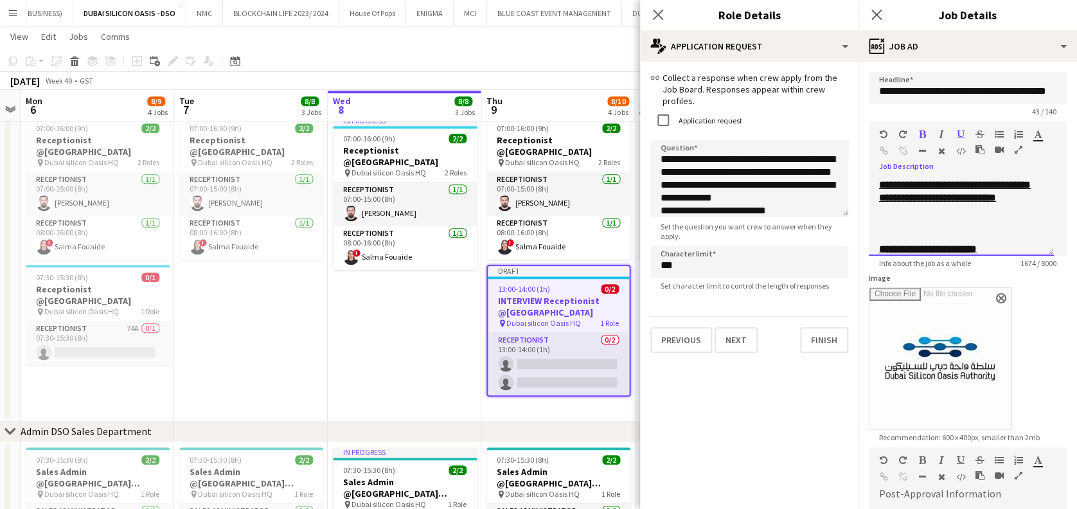
click at [962, 180] on u "**********" at bounding box center [955, 191] width 152 height 22
click at [958, 188] on u "**********" at bounding box center [955, 191] width 152 height 22
click at [1019, 145] on icon "button" at bounding box center [1018, 149] width 8 height 9
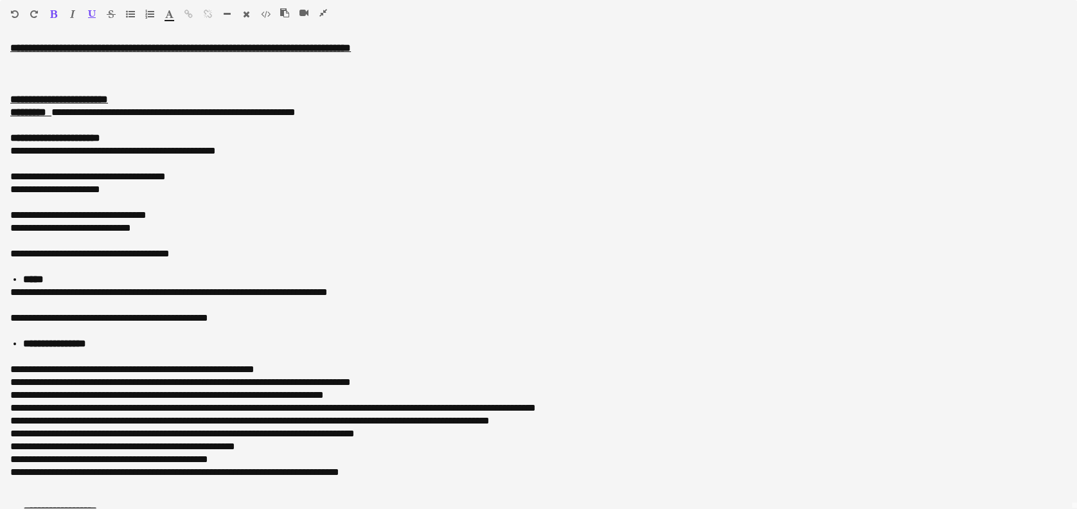
click at [321, 12] on icon "button" at bounding box center [323, 12] width 8 height 9
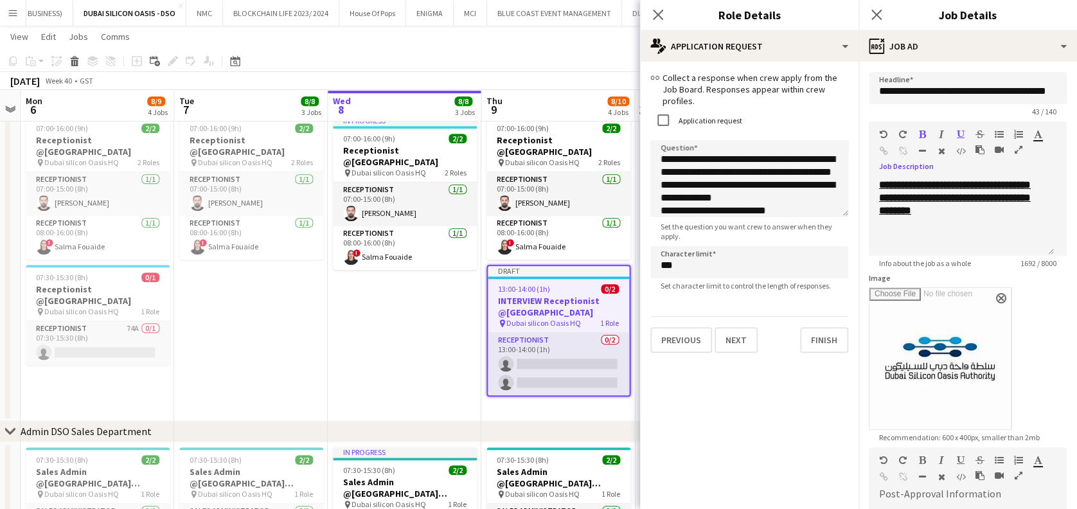
click at [433, 375] on app-date-cell "In progress 07:00-16:00 (9h) 2/2 Receptionist @Dubai Silicon Oasis pin Dubai si…" at bounding box center [405, 265] width 154 height 311
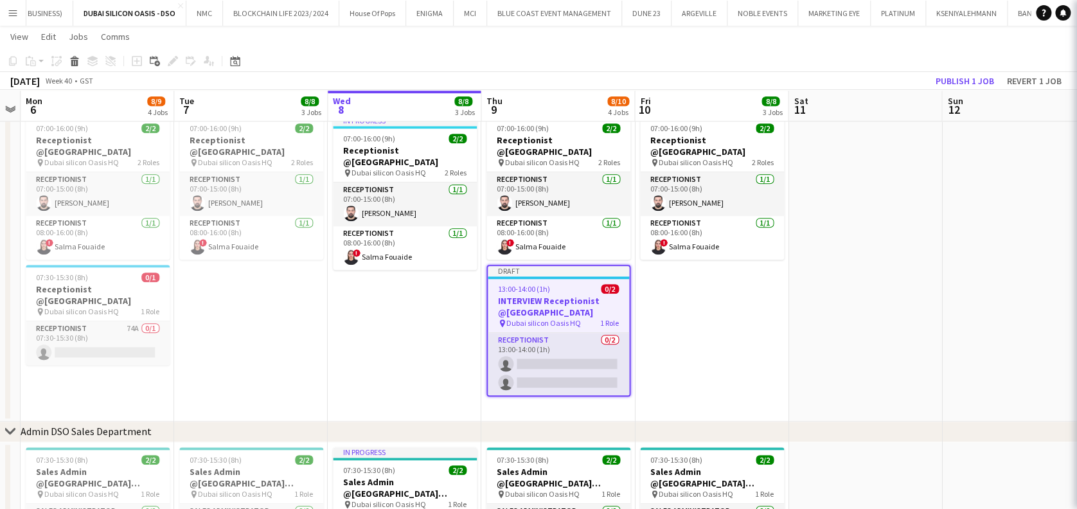
scroll to position [0, 592]
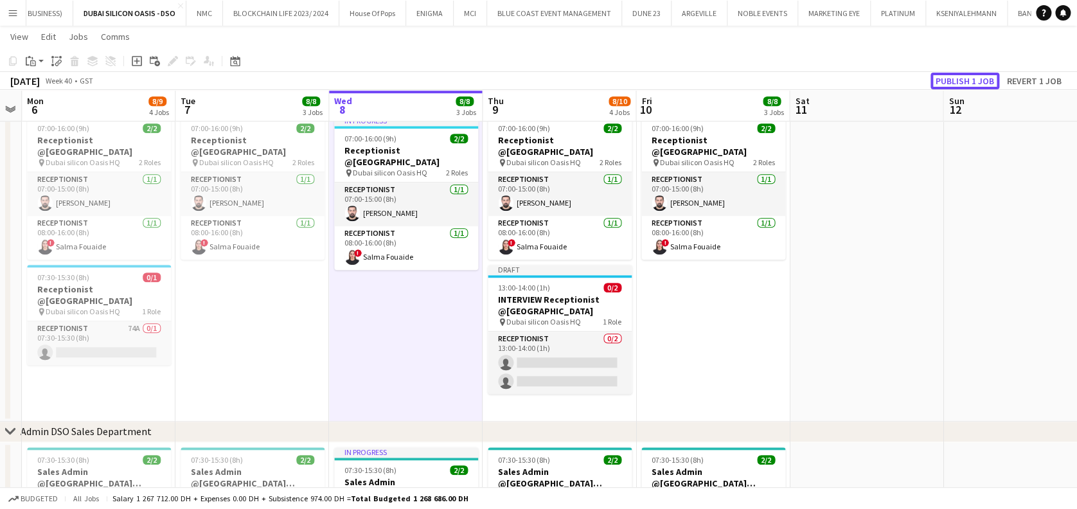
drag, startPoint x: 968, startPoint y: 82, endPoint x: 950, endPoint y: 89, distance: 19.3
click at [968, 82] on button "Publish 1 job" at bounding box center [964, 81] width 69 height 17
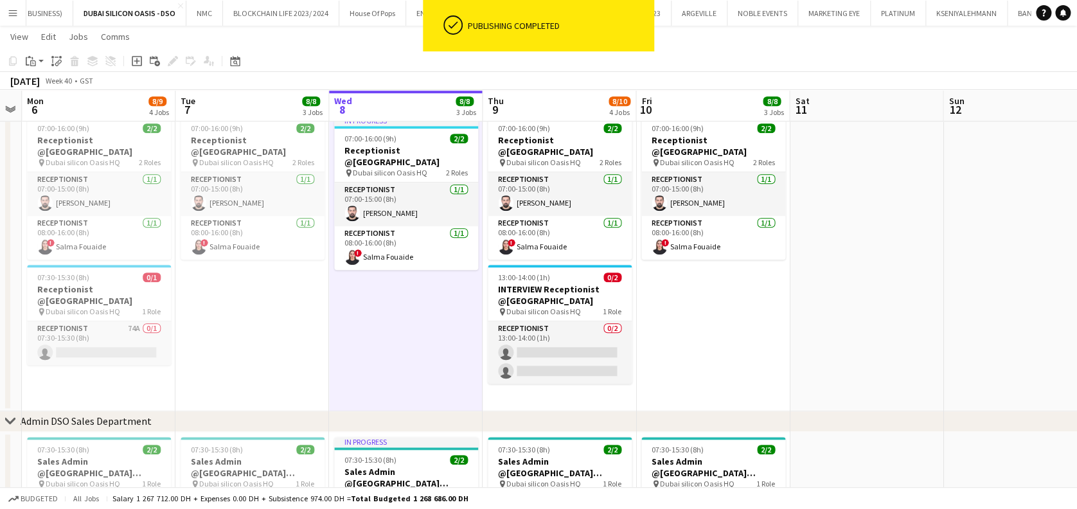
click at [594, 353] on app-card-role "Receptionist 0/2 13:00-14:00 (1h) single-neutral-actions single-neutral-actions" at bounding box center [560, 352] width 144 height 62
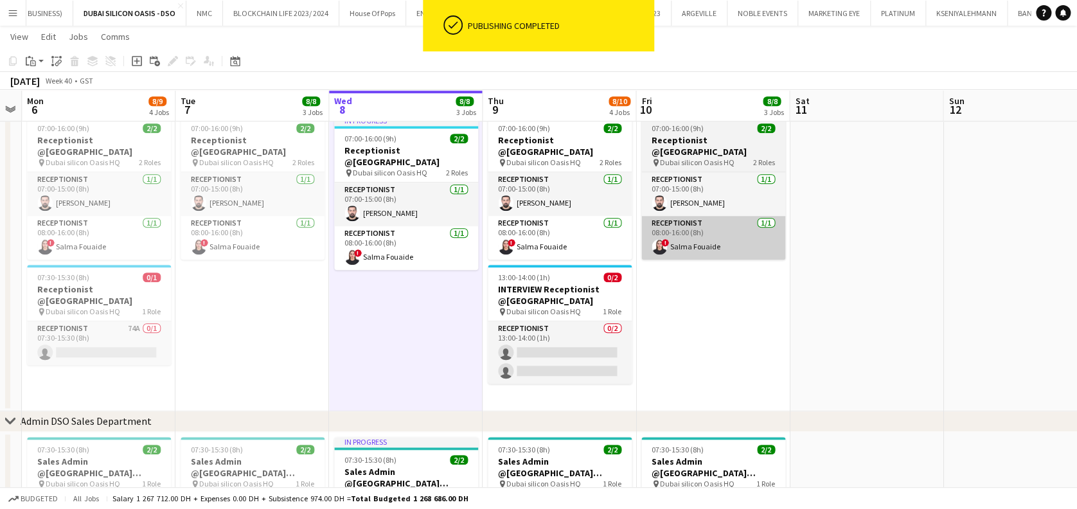
scroll to position [0, 590]
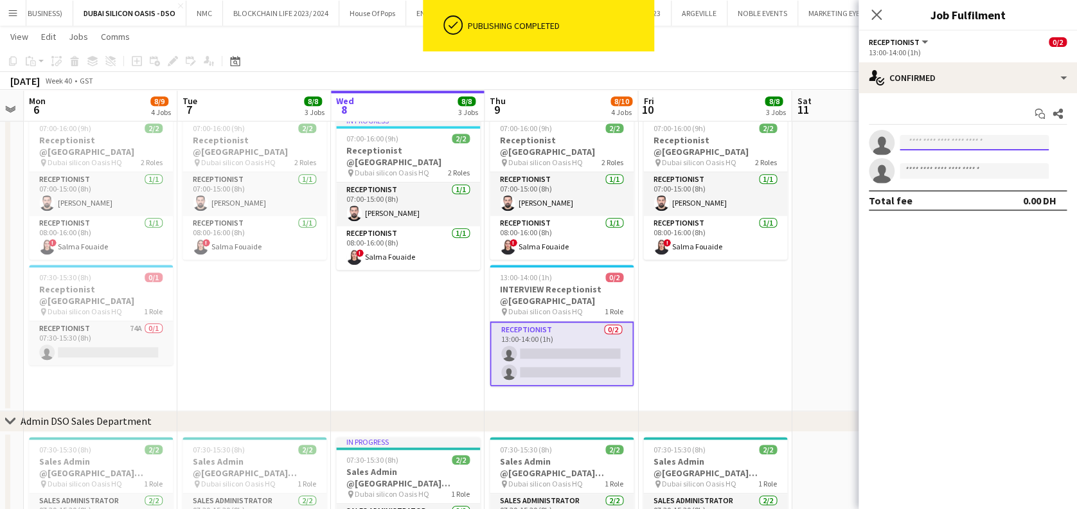
click at [920, 135] on input at bounding box center [973, 142] width 149 height 15
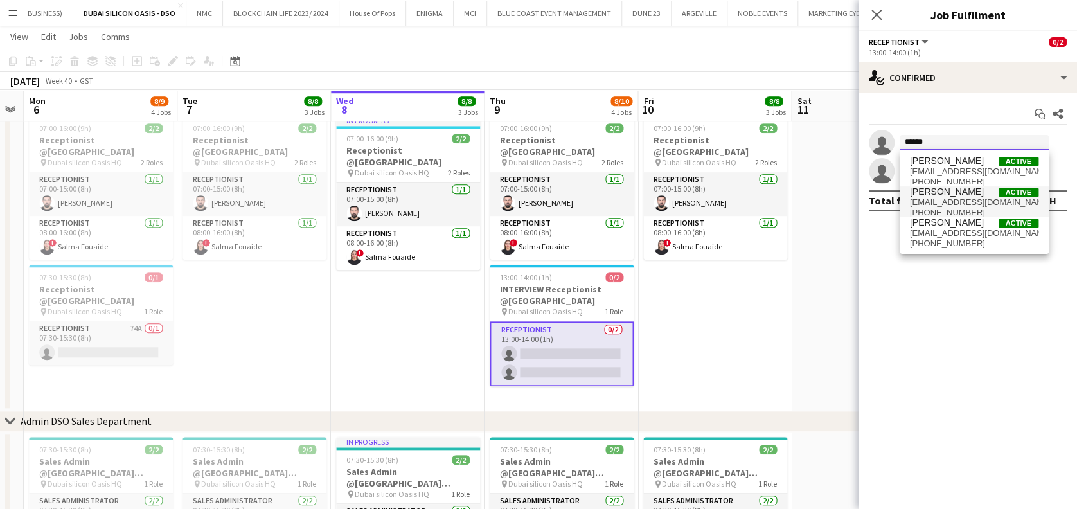
type input "*****"
click at [960, 202] on span "dorsaat88@gmail.com" at bounding box center [974, 202] width 128 height 10
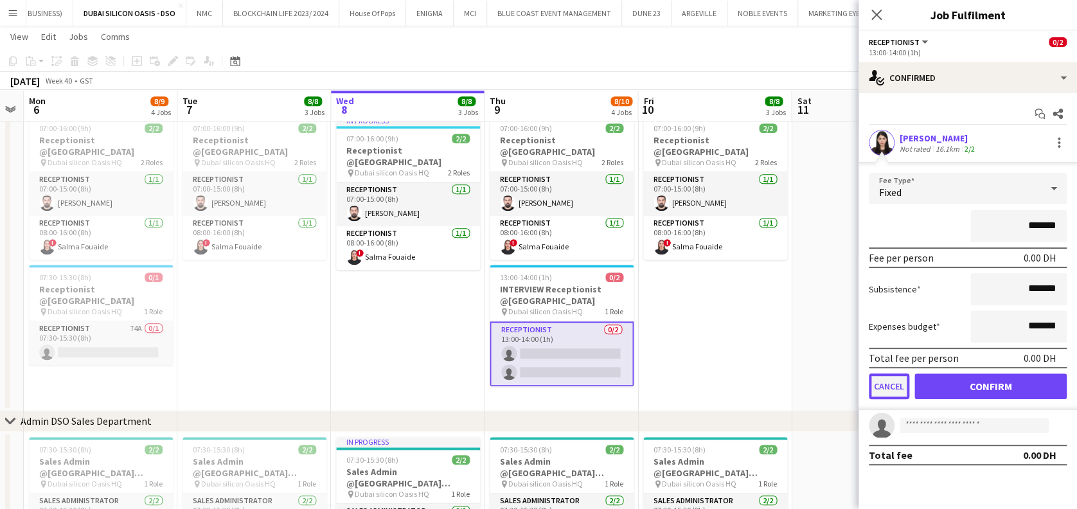
click at [904, 380] on button "Cancel" at bounding box center [888, 386] width 40 height 26
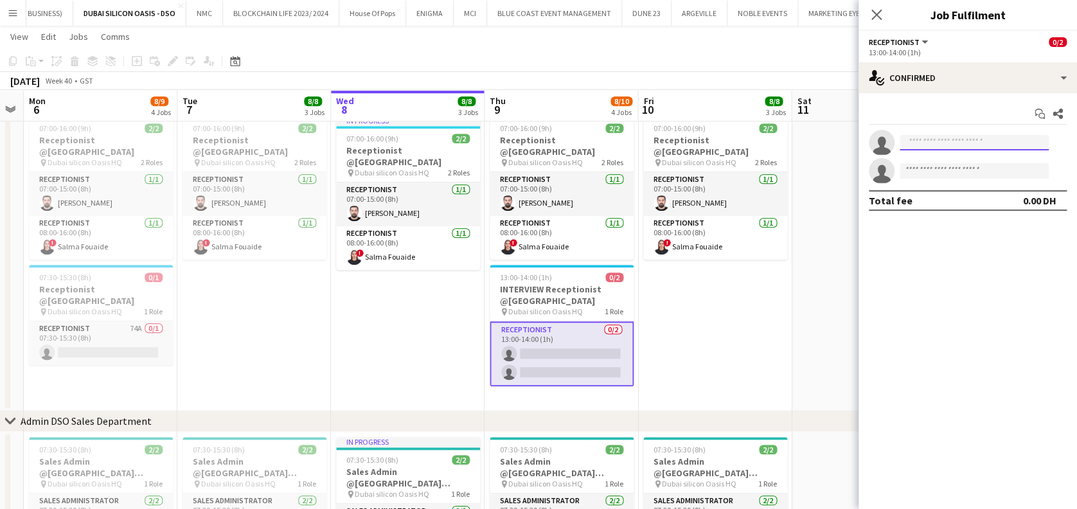
click at [961, 139] on input at bounding box center [973, 142] width 149 height 15
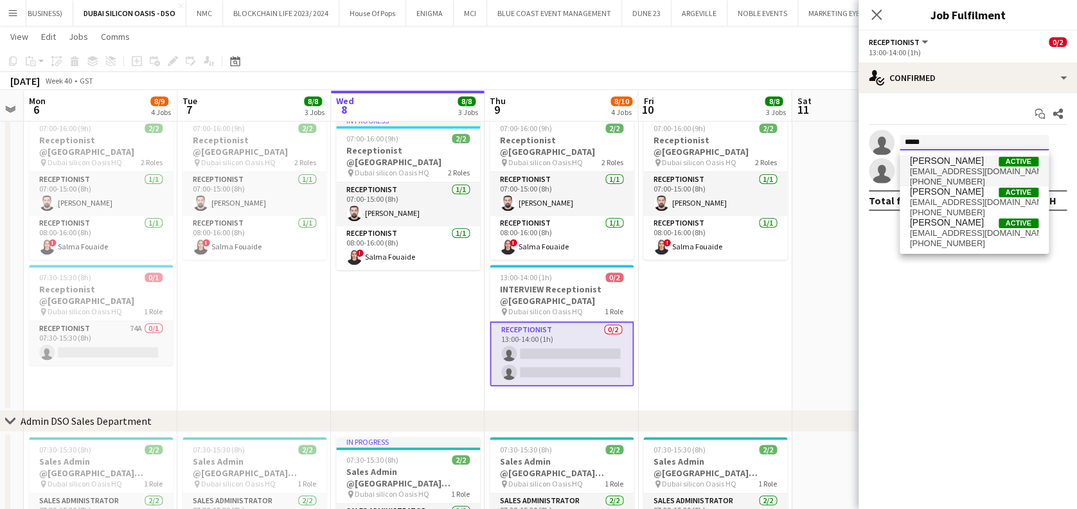
type input "*****"
drag, startPoint x: 988, startPoint y: 173, endPoint x: 989, endPoint y: 182, distance: 9.7
click at [988, 172] on span "dorsa_amd@hotmail.com" at bounding box center [974, 171] width 128 height 10
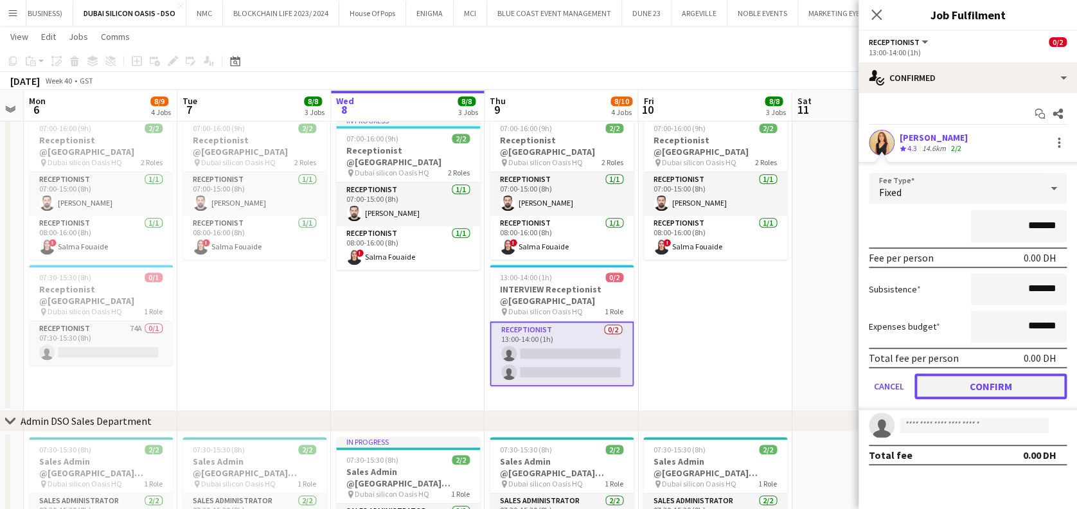
drag, startPoint x: 987, startPoint y: 373, endPoint x: 966, endPoint y: 260, distance: 115.5
click at [987, 373] on button "Confirm" at bounding box center [990, 386] width 152 height 26
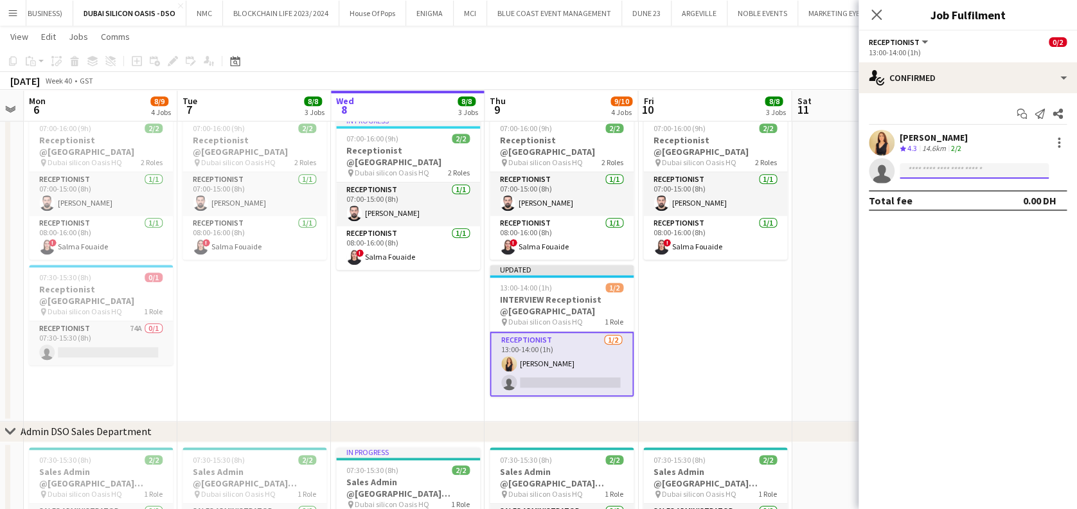
click at [957, 168] on input at bounding box center [973, 170] width 149 height 15
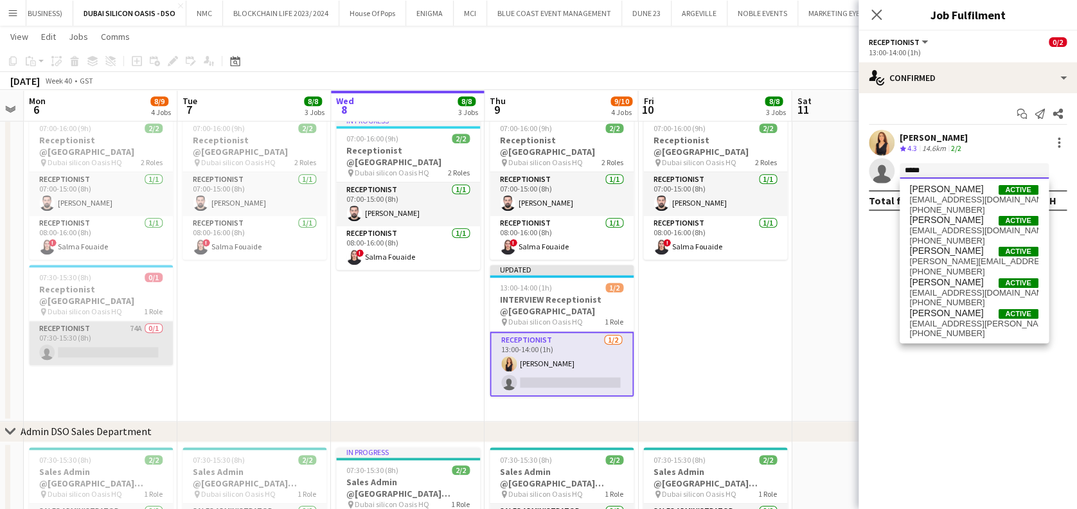
type input "*****"
click at [141, 335] on app-card-role "Receptionist 74A 0/1 07:30-15:30 (8h) single-neutral-actions" at bounding box center [101, 343] width 144 height 44
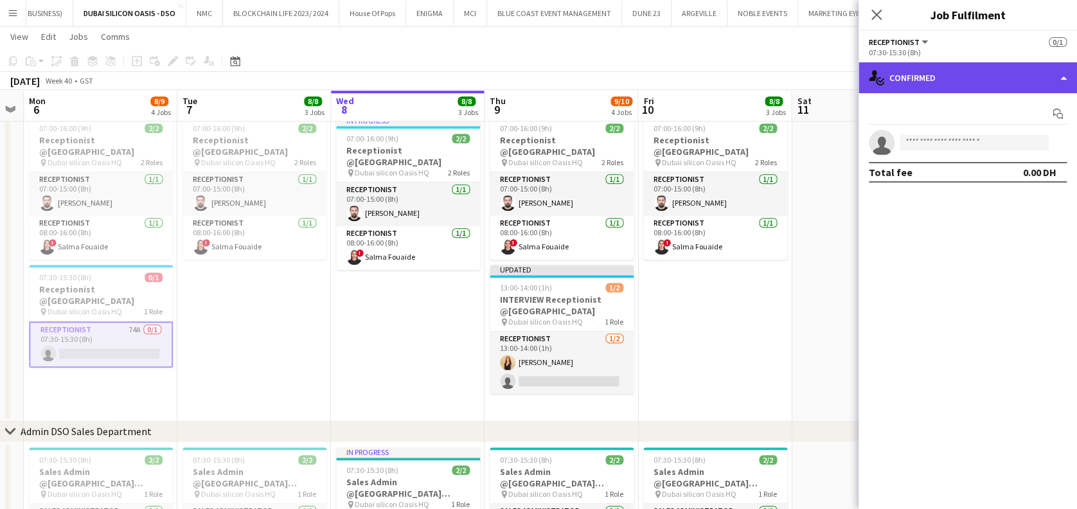
click at [947, 79] on div "single-neutral-actions-check-2 Confirmed" at bounding box center [967, 77] width 218 height 31
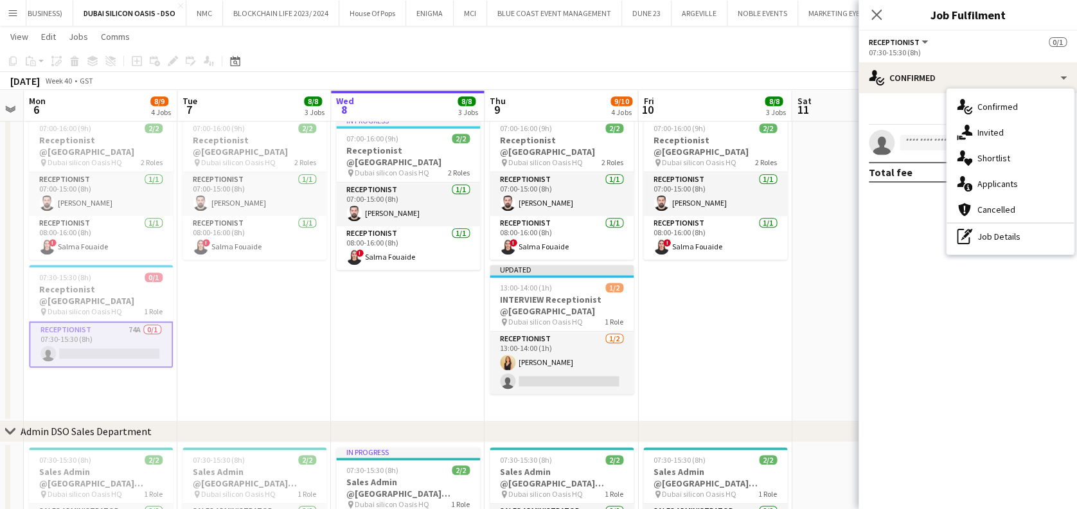
click at [973, 149] on div "single-neutral-actions-heart Shortlist" at bounding box center [1009, 158] width 127 height 26
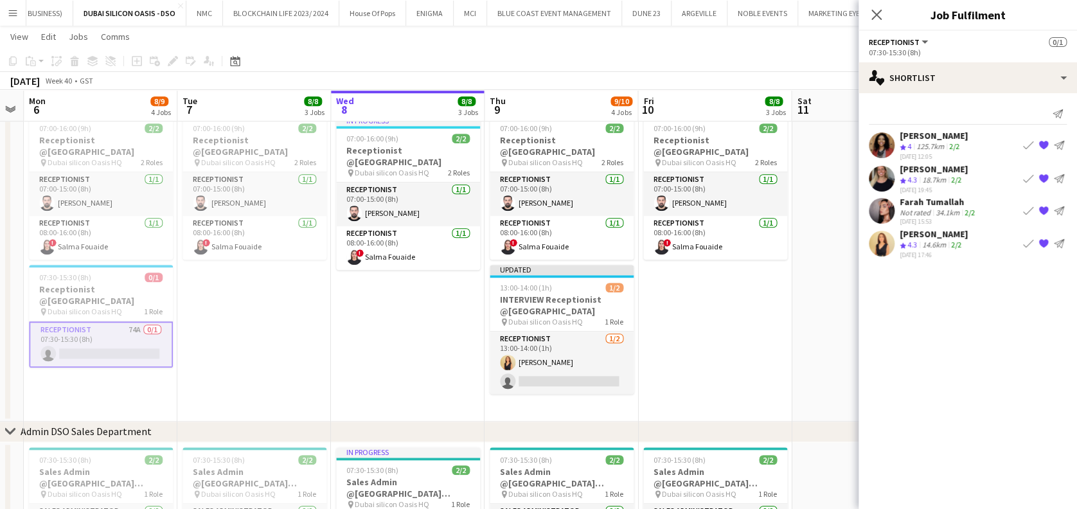
drag, startPoint x: 962, startPoint y: 198, endPoint x: 896, endPoint y: 201, distance: 65.6
click at [896, 201] on div "Farah Tumallah Not rated 34.1km 2/2 30-09-2025 15:53 Book crew {{ spriteTitle }…" at bounding box center [967, 211] width 218 height 30
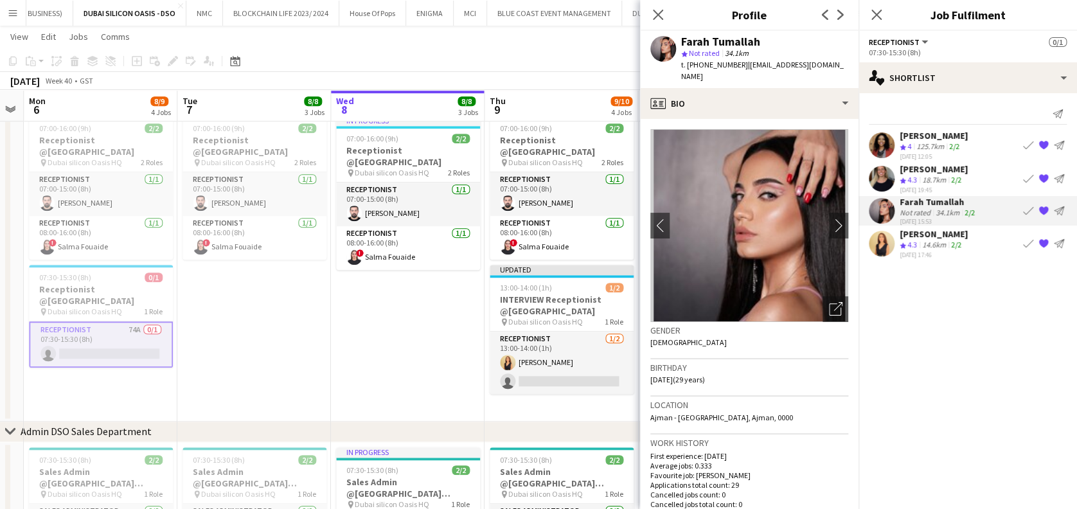
copy div "Farah Tumallah"
click at [656, 337] on span "[DEMOGRAPHIC_DATA]" at bounding box center [688, 342] width 76 height 10
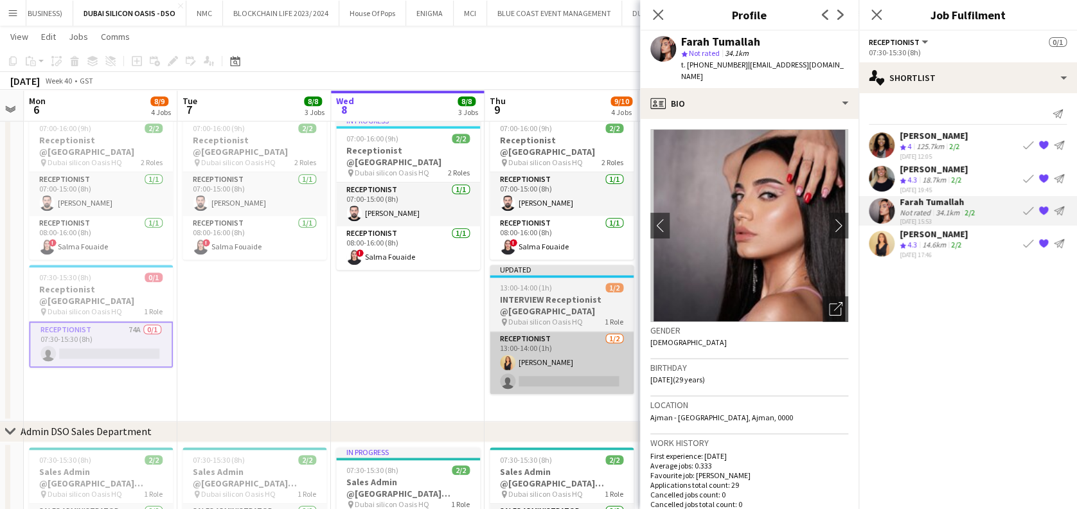
drag, startPoint x: 656, startPoint y: 334, endPoint x: 619, endPoint y: 368, distance: 50.5
click at [624, 367] on app-card-role "Receptionist 1/2 13:00-14:00 (1h) Dorsa Ahmadi Pishkouhi single-neutral-actions" at bounding box center [561, 362] width 144 height 62
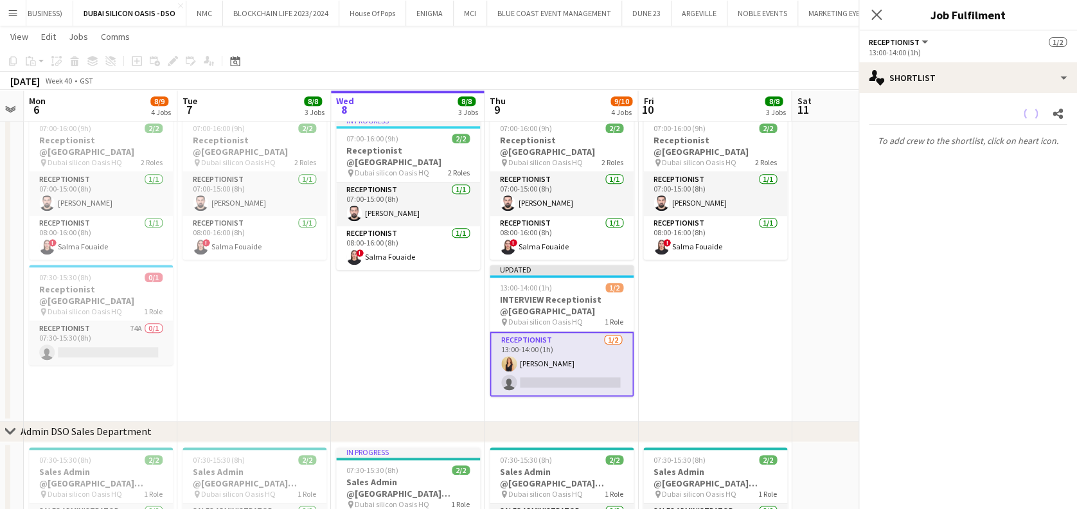
scroll to position [0, 590]
click at [735, 303] on app-date-cell "07:00-16:00 (9h) 2/2 Receptionist @Dubai Silicon Oasis pin Dubai silicon Oasis …" at bounding box center [716, 265] width 154 height 311
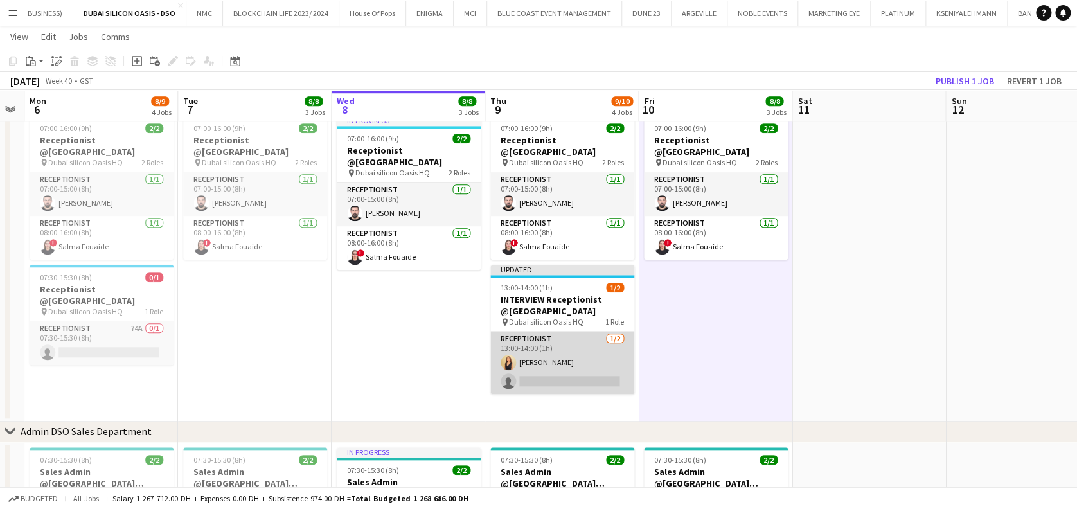
click at [613, 369] on app-card-role "Receptionist 1/2 13:00-14:00 (1h) Dorsa Ahmadi Pishkouhi single-neutral-actions" at bounding box center [562, 362] width 144 height 62
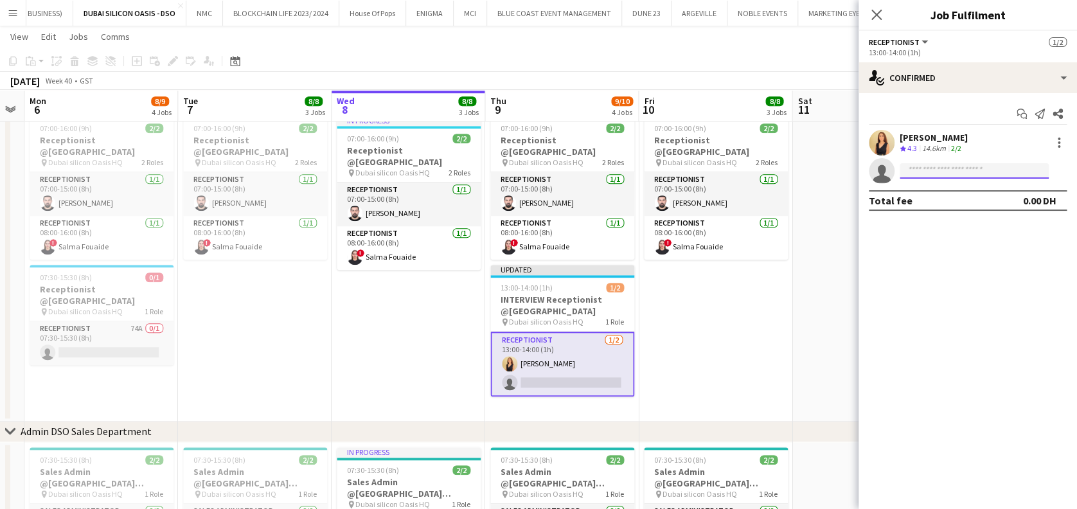
click at [976, 172] on input at bounding box center [973, 170] width 149 height 15
paste input "**********"
type input "**********"
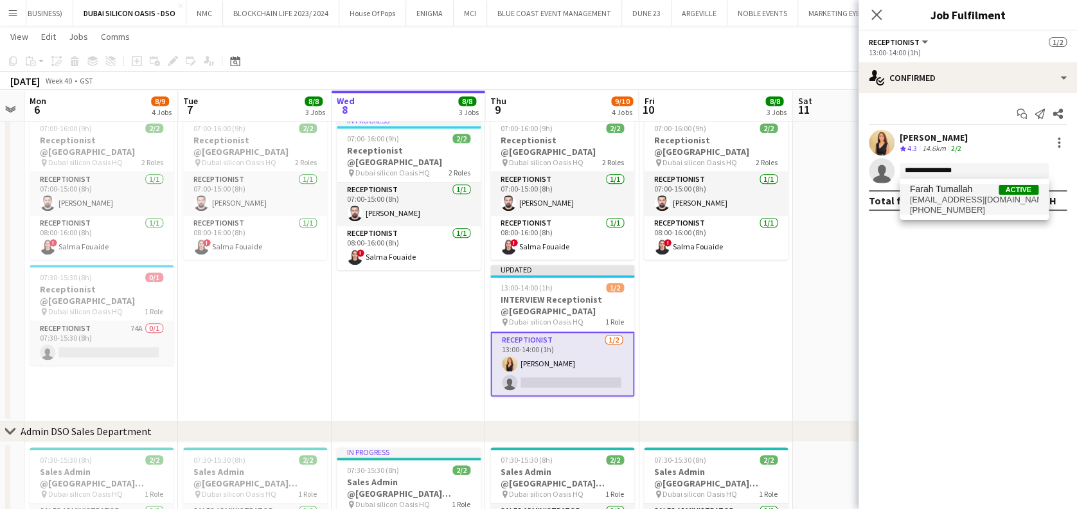
click at [984, 203] on span "farahtumallah96@yahoo.com" at bounding box center [974, 200] width 128 height 10
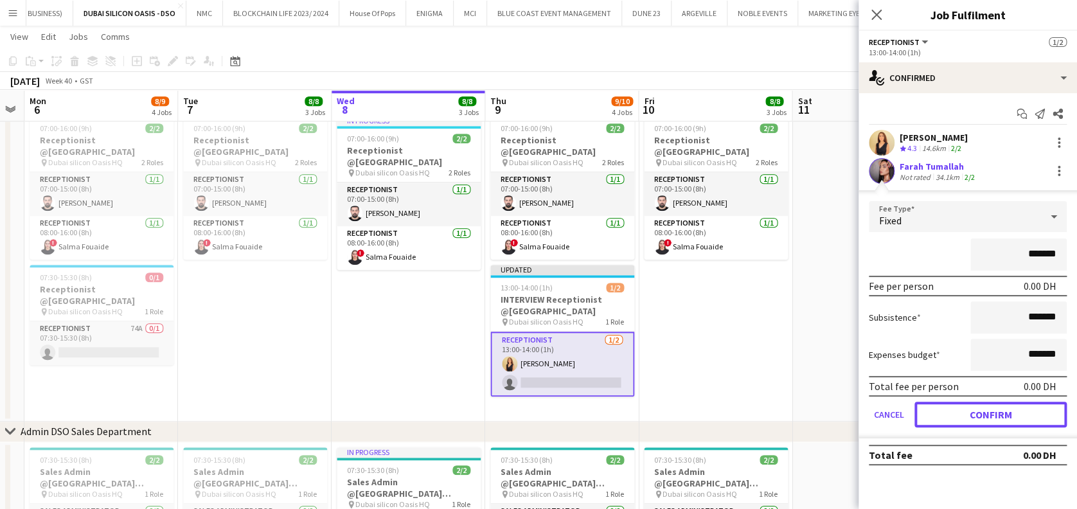
click at [983, 407] on button "Confirm" at bounding box center [990, 414] width 152 height 26
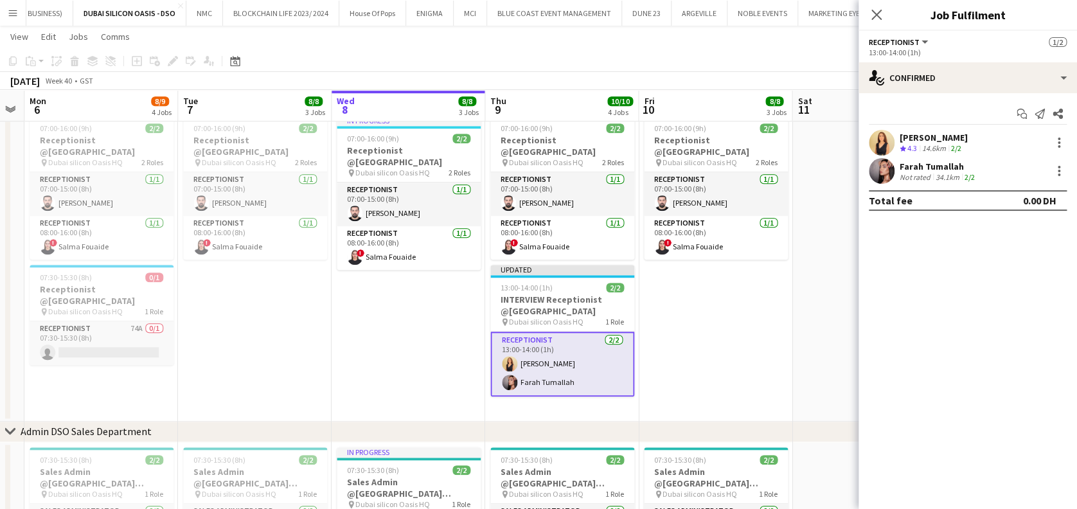
click at [806, 376] on app-date-cell at bounding box center [869, 265] width 154 height 311
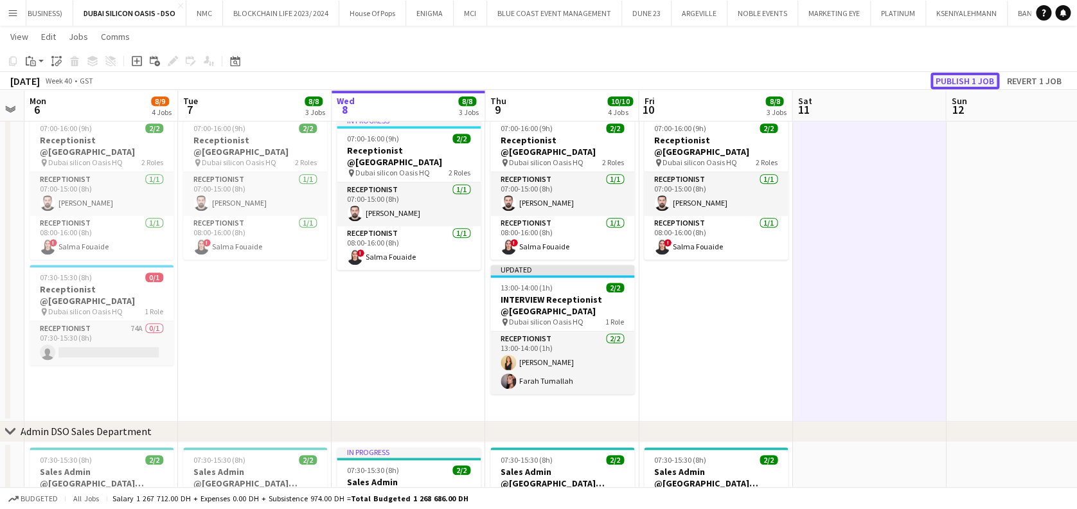
click at [974, 84] on button "Publish 1 job" at bounding box center [964, 81] width 69 height 17
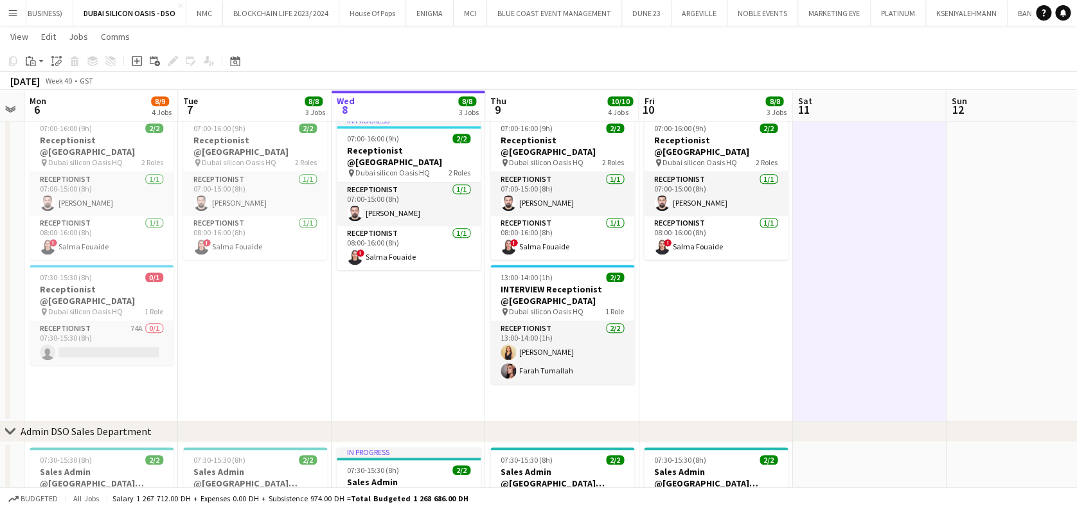
click at [398, 362] on app-date-cell "In progress 07:00-16:00 (9h) 2/2 Receptionist @Dubai Silicon Oasis pin Dubai si…" at bounding box center [408, 265] width 154 height 311
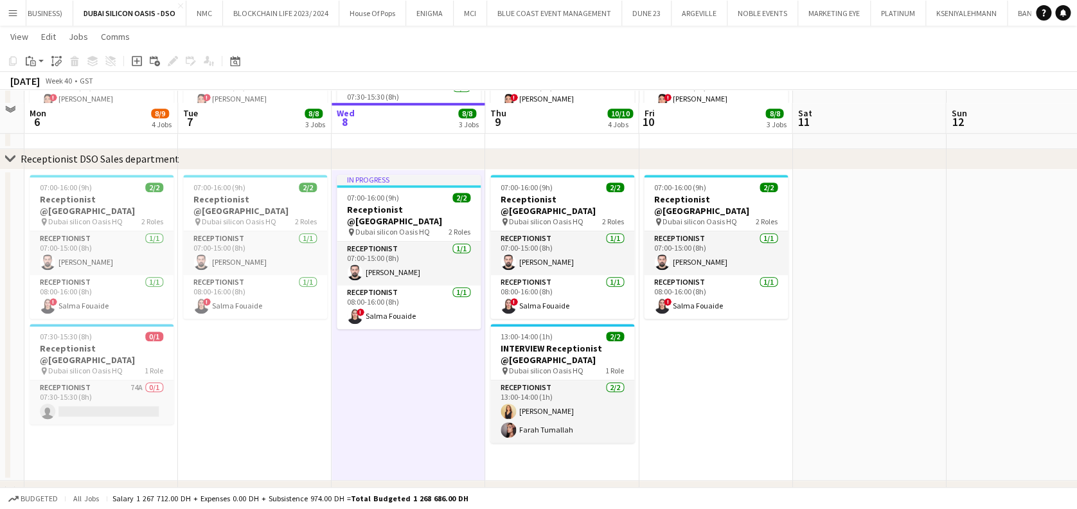
scroll to position [342, 0]
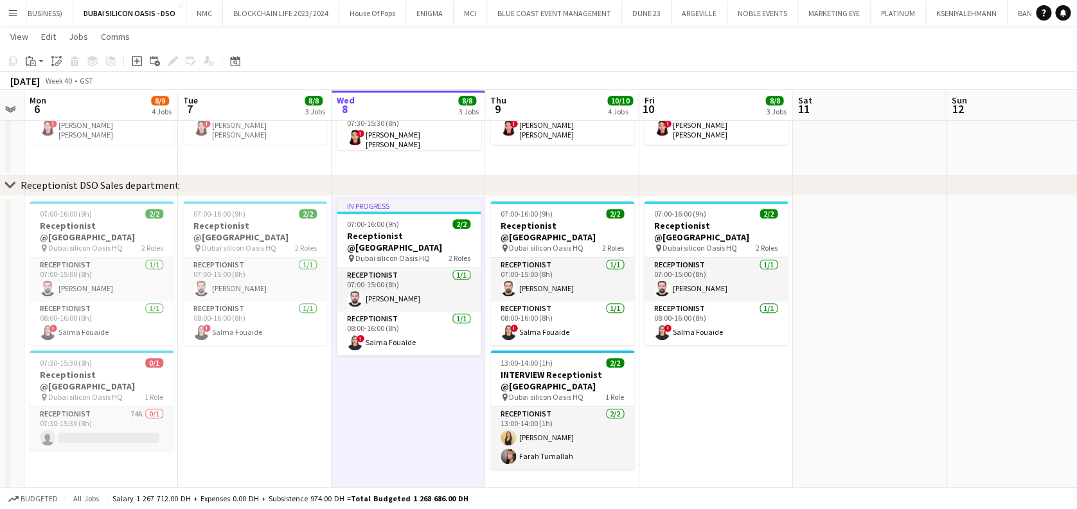
click at [445, 416] on app-date-cell "In progress 07:00-16:00 (9h) 2/2 Receptionist @Dubai Silicon Oasis pin Dubai si…" at bounding box center [408, 351] width 154 height 311
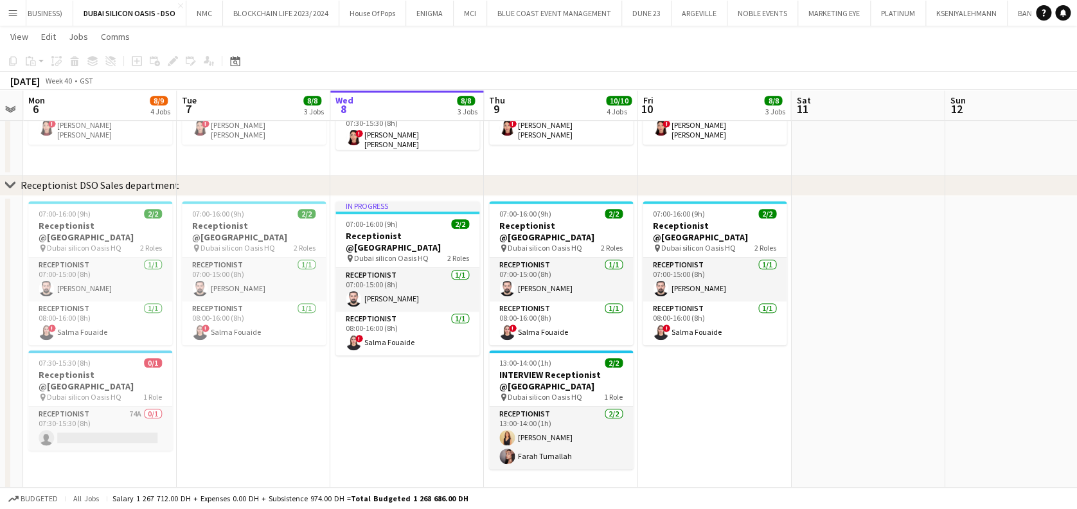
click at [826, 431] on app-date-cell at bounding box center [868, 351] width 154 height 311
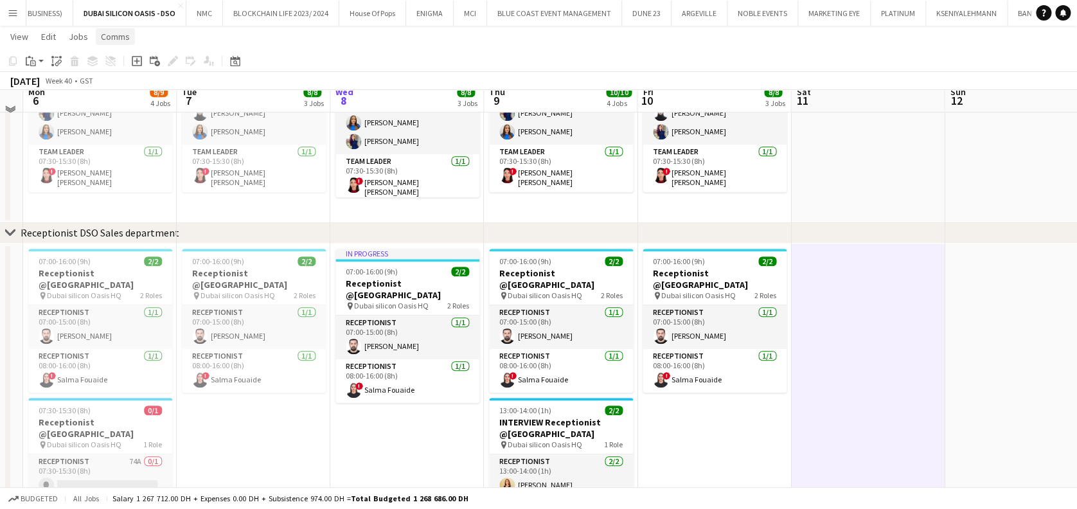
scroll to position [286, 0]
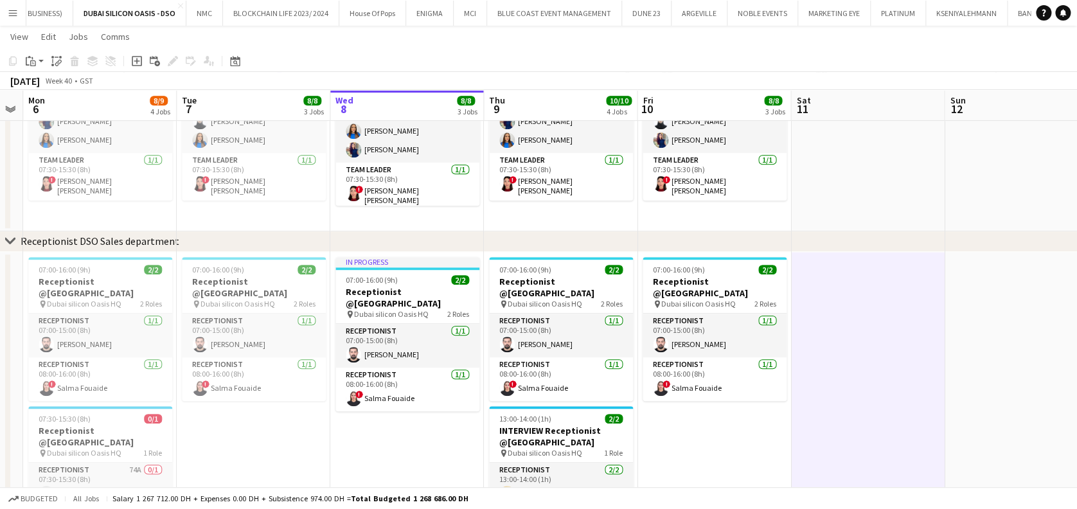
click at [20, 21] on button "Menu" at bounding box center [13, 13] width 26 height 26
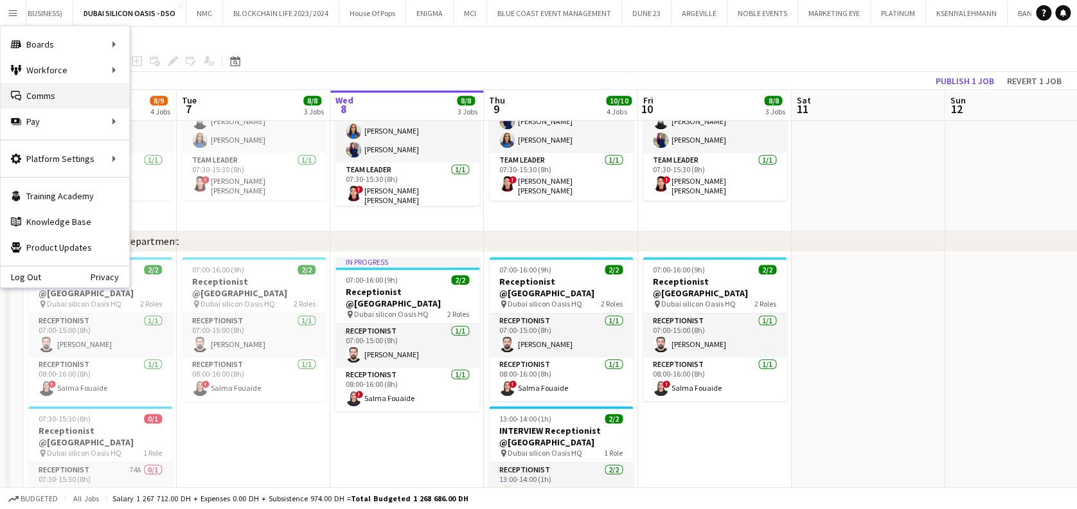
click at [39, 98] on link "Comms Comms" at bounding box center [65, 96] width 128 height 26
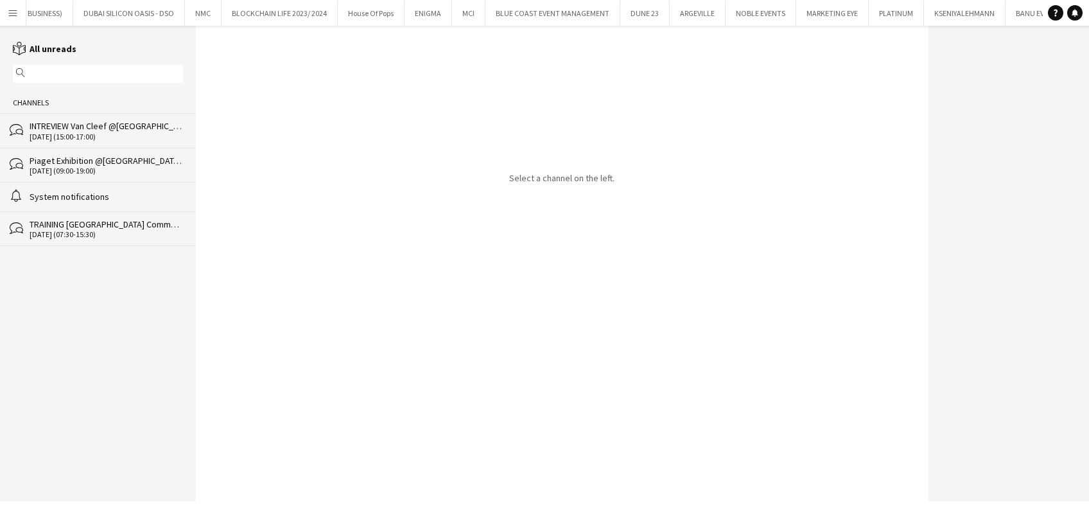
click at [149, 123] on div "INTREVIEW Van Cleef @Dubai Watch Week 2025" at bounding box center [107, 126] width 154 height 12
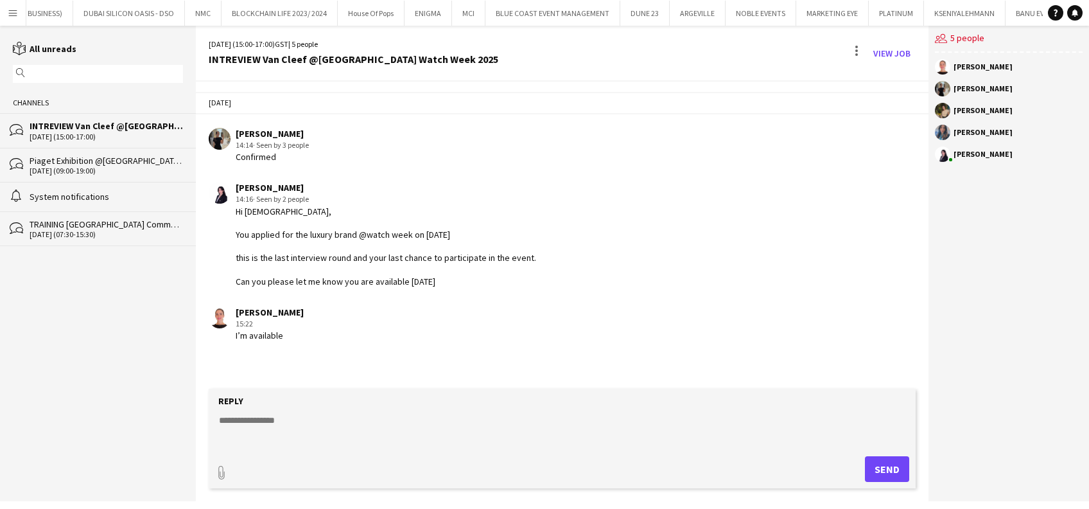
click at [917, 51] on div "10-10-2025 (15:00-17:00) GST | 5 people INTREVIEW Van Cleef @Dubai Watch Week 2…" at bounding box center [562, 54] width 732 height 56
click at [904, 51] on link "View Job" at bounding box center [892, 53] width 48 height 21
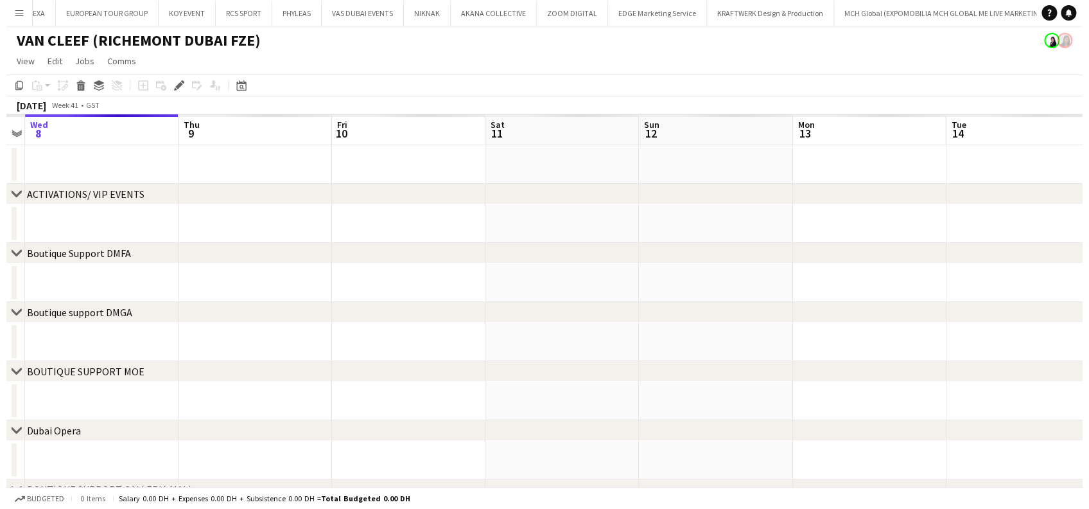
scroll to position [0, 8450]
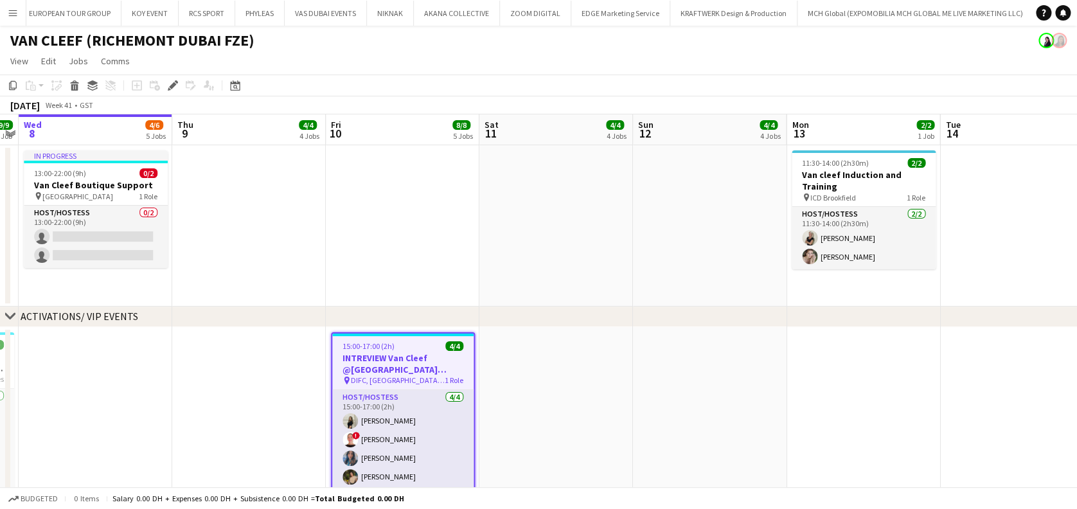
click at [17, 15] on app-icon "Menu" at bounding box center [13, 13] width 10 height 10
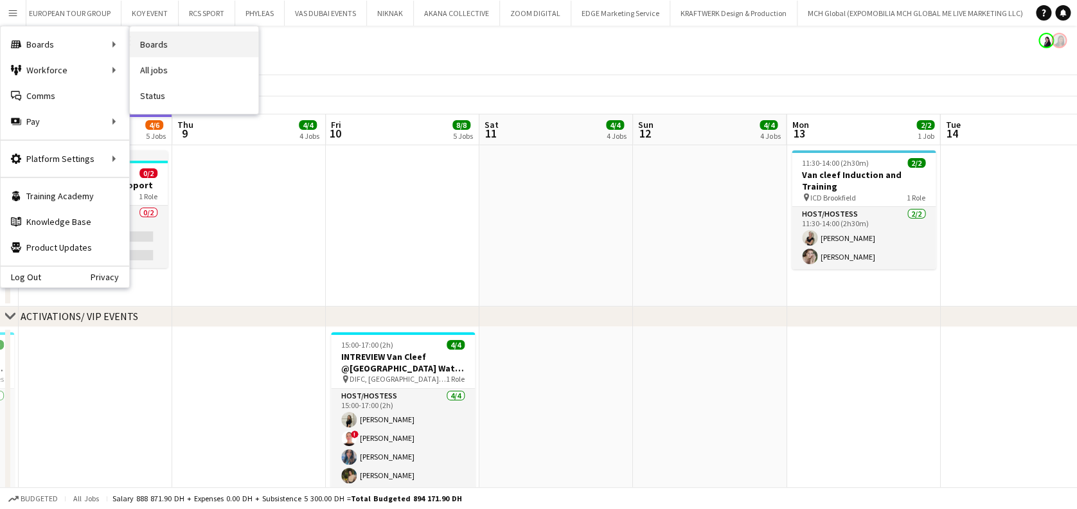
click at [171, 44] on link "Boards" at bounding box center [194, 44] width 128 height 26
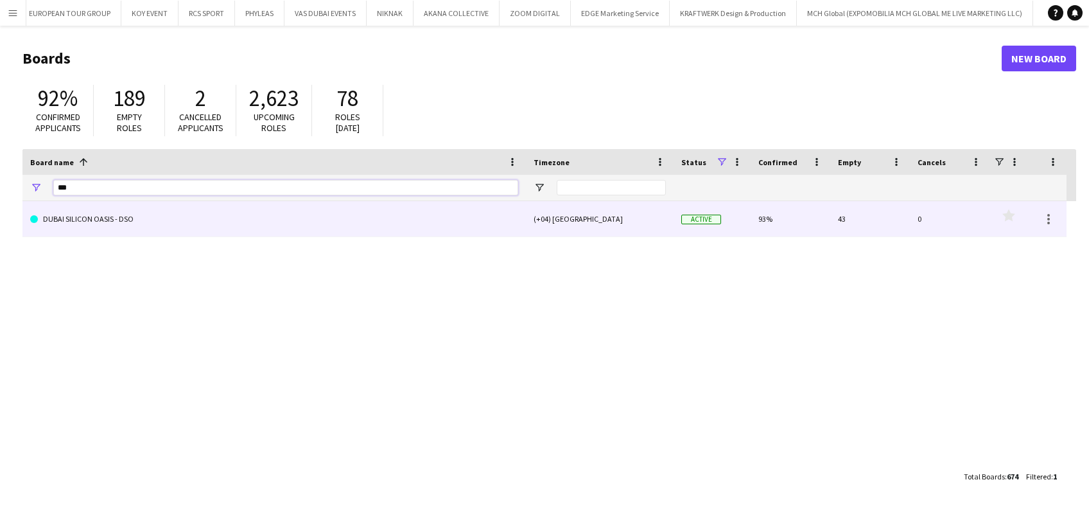
click at [115, 189] on input "***" at bounding box center [285, 187] width 465 height 15
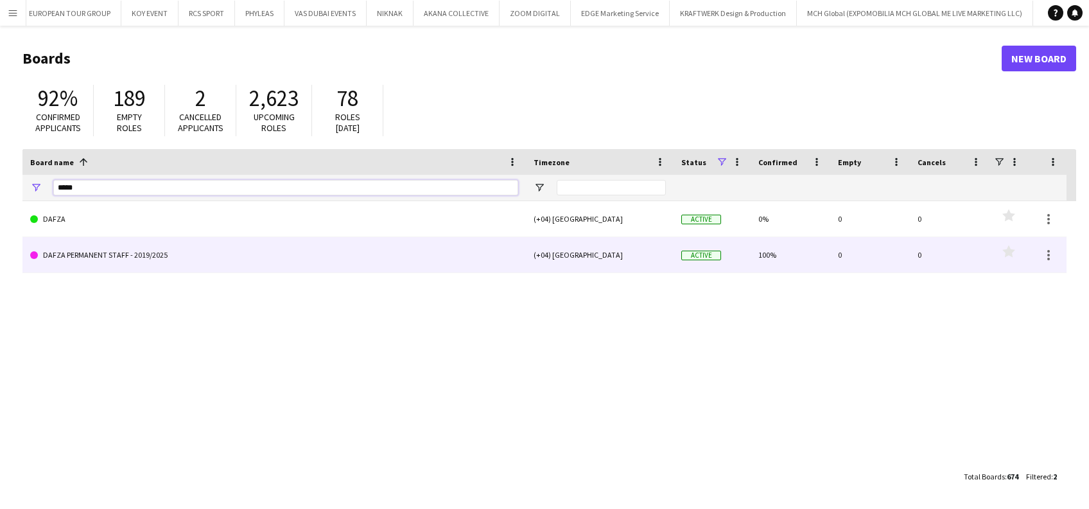
type input "*****"
click at [146, 251] on link "DAFZA PERMANENT STAFF - 2019/2025" at bounding box center [274, 255] width 488 height 36
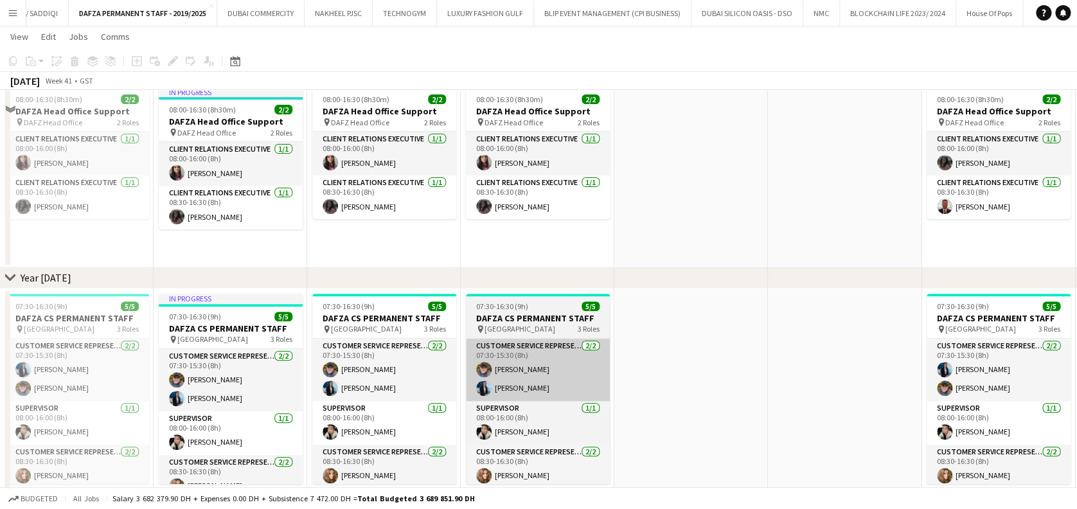
scroll to position [85, 0]
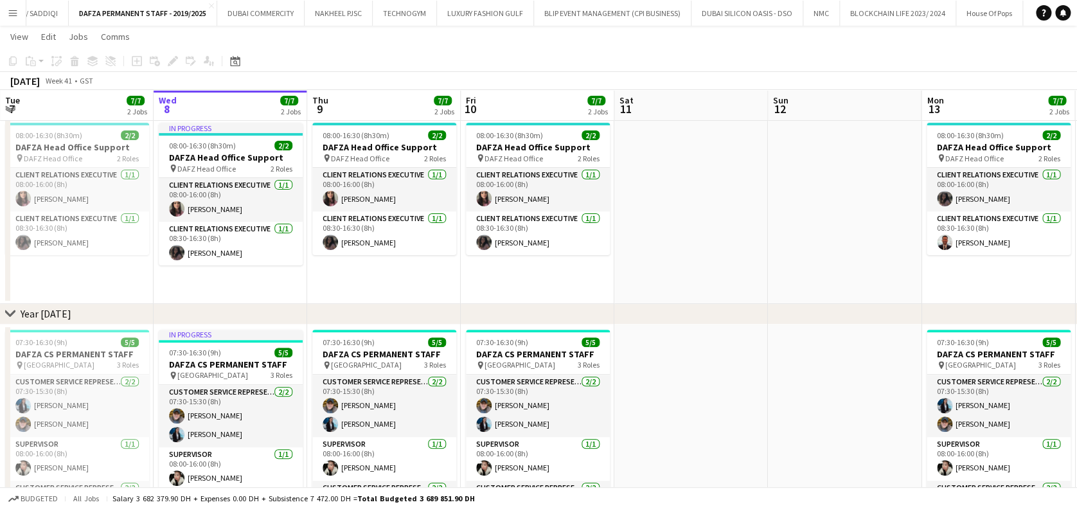
click at [522, 184] on app-card-role "Client Relations Executive 1/1 08:00-16:00 (8h) Amina Nouicer" at bounding box center [538, 190] width 144 height 44
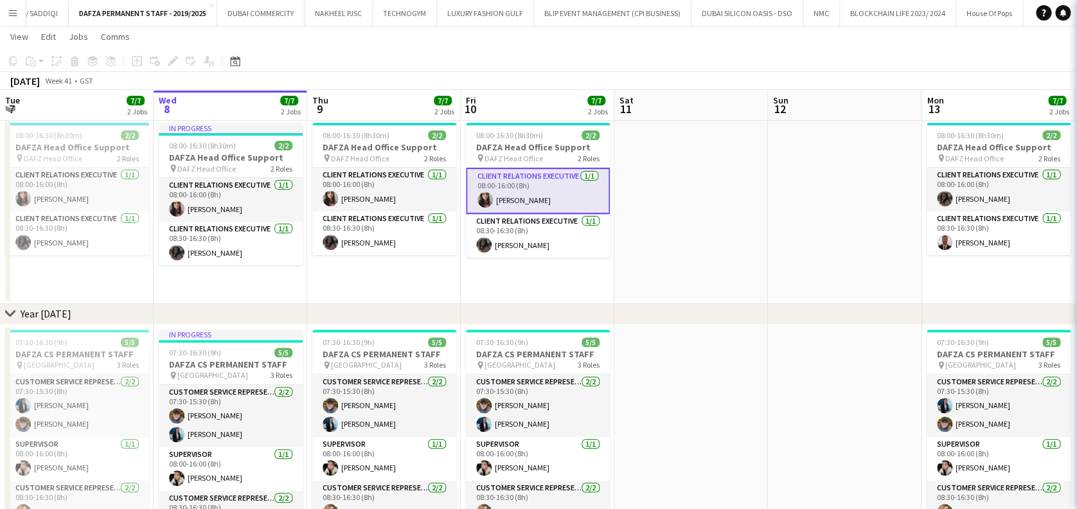
scroll to position [0, 308]
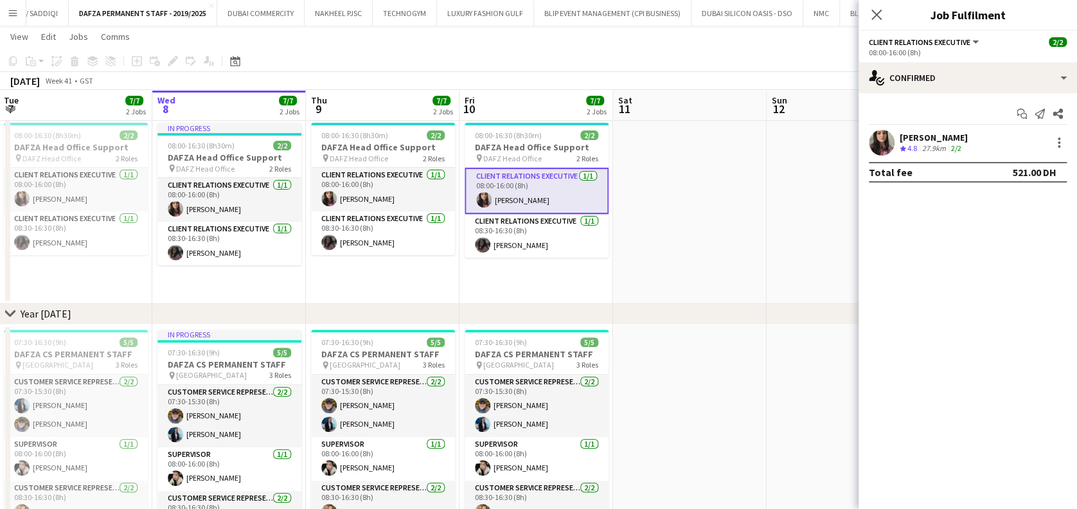
click at [1006, 142] on div "Amina Nouicer Crew rating 4.8 27.9km 2/2" at bounding box center [967, 143] width 218 height 26
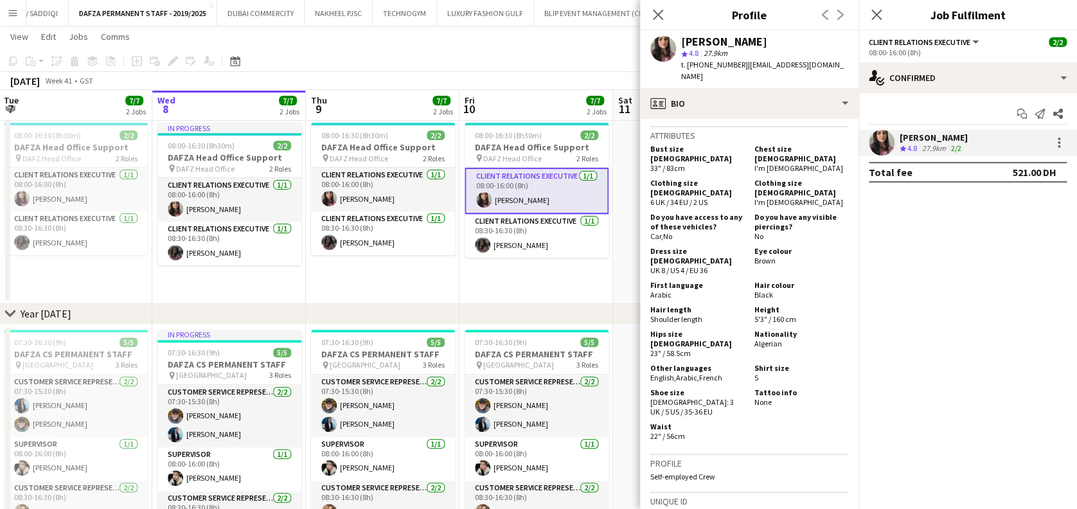
scroll to position [856, 0]
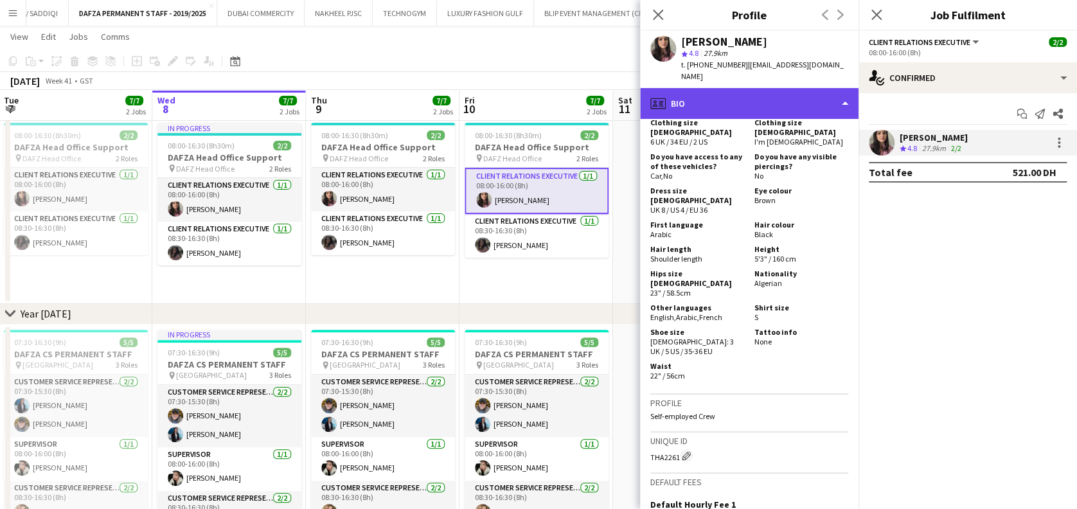
click at [813, 93] on div "profile Bio" at bounding box center [749, 103] width 218 height 31
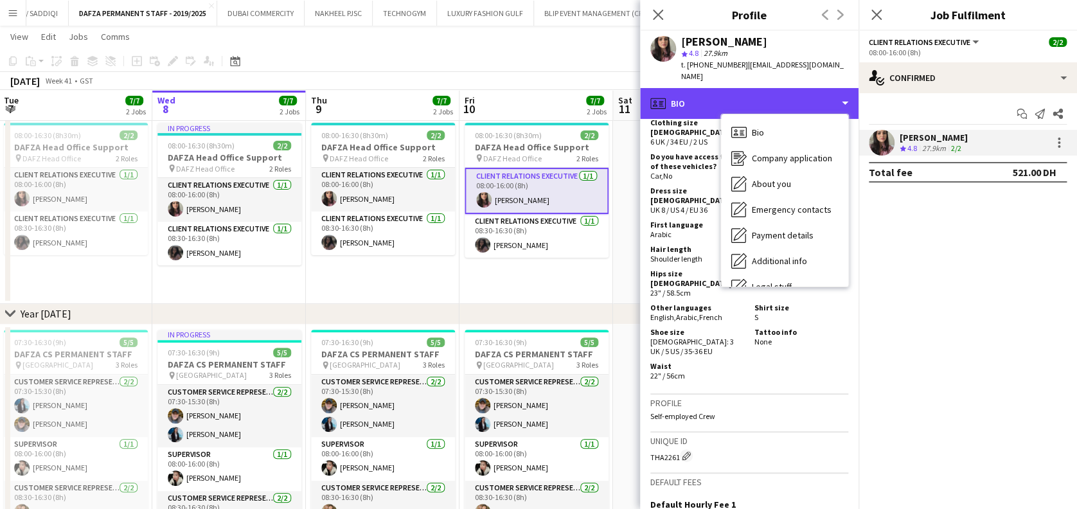
scroll to position [69, 0]
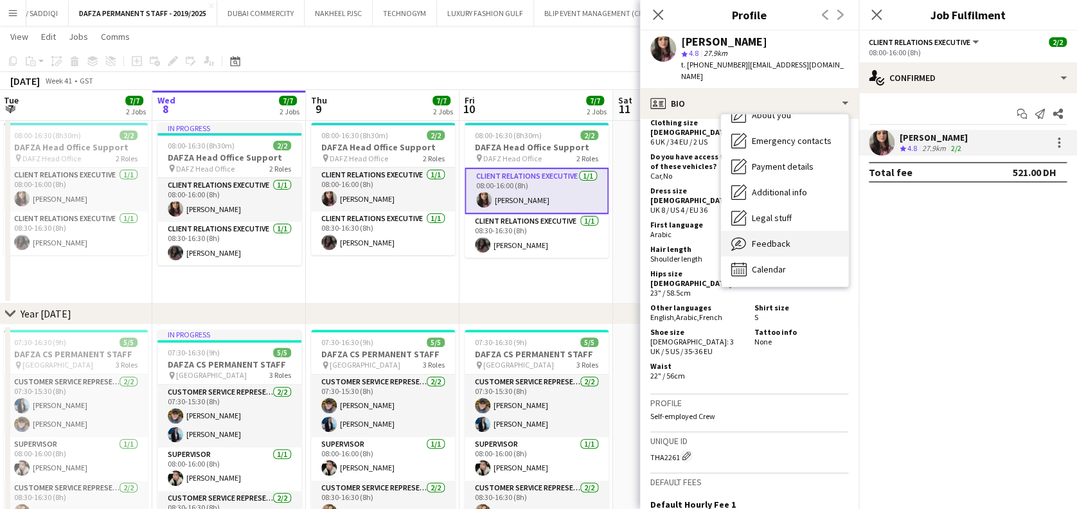
click at [795, 234] on div "Feedback Feedback" at bounding box center [784, 244] width 127 height 26
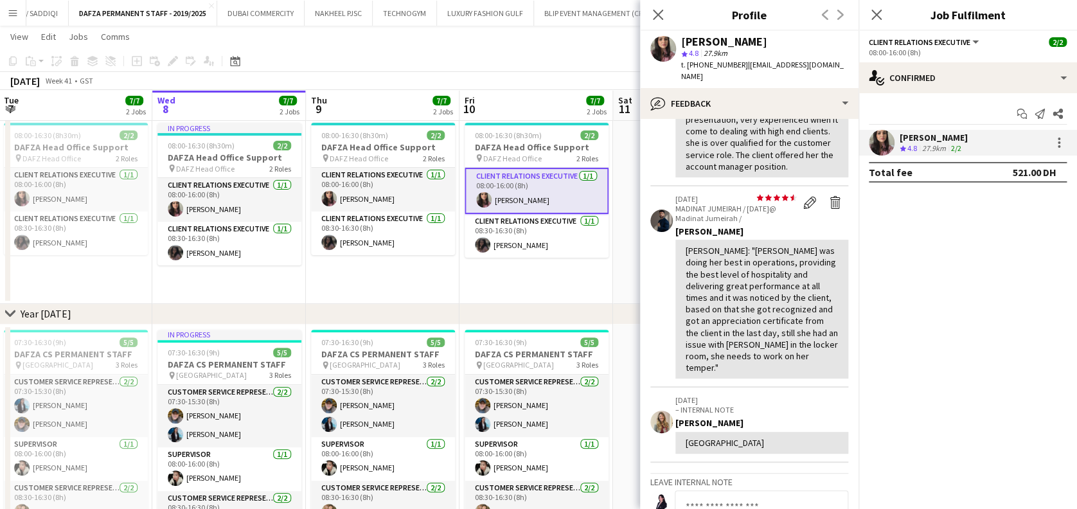
scroll to position [171, 0]
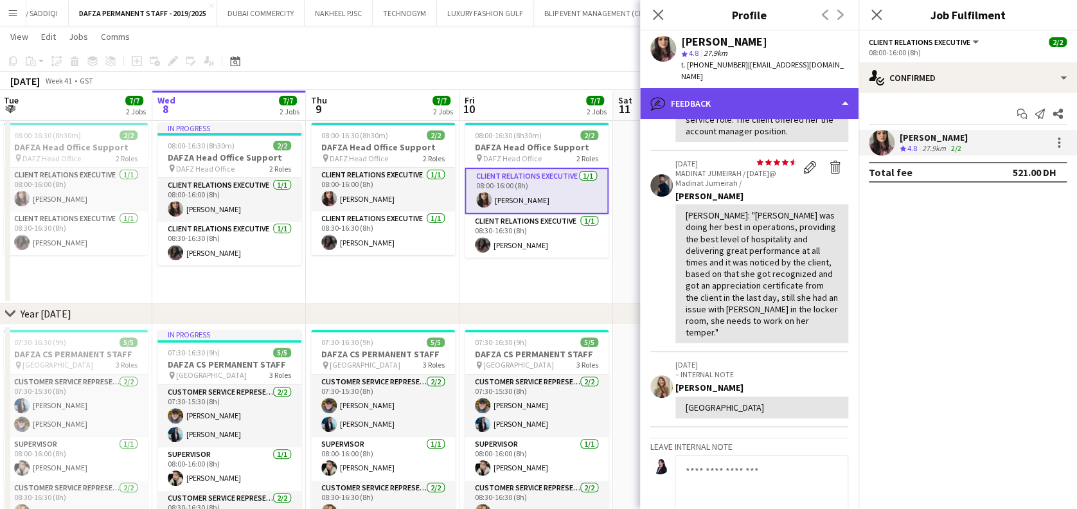
click at [798, 89] on div "bubble-pencil Feedback" at bounding box center [749, 103] width 218 height 31
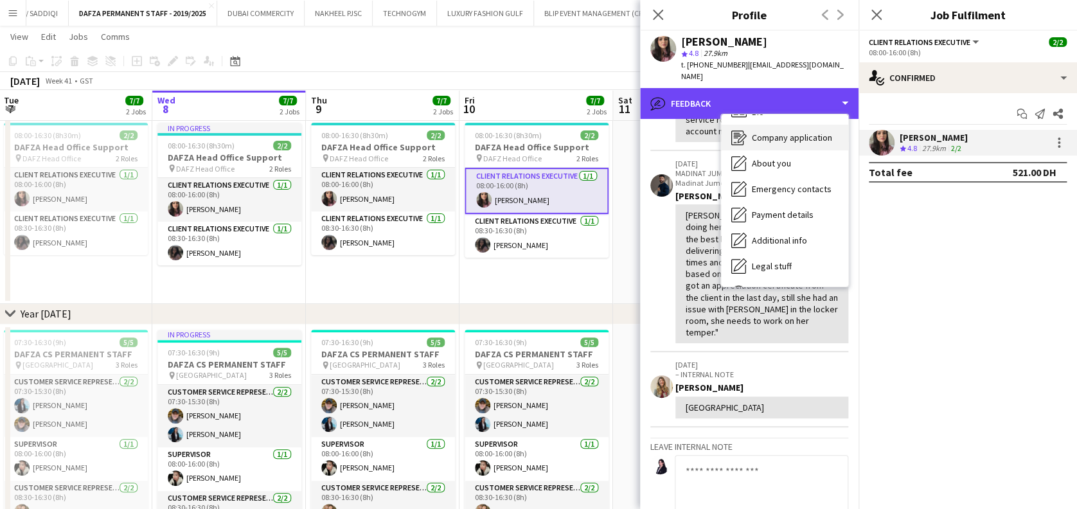
scroll to position [0, 0]
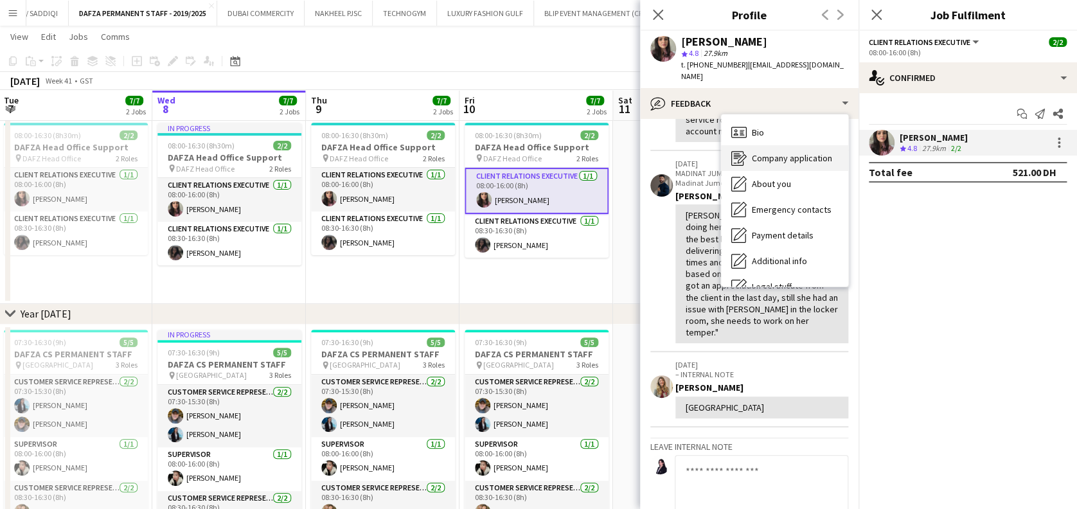
click at [784, 119] on div "Bio Bio" at bounding box center [784, 132] width 127 height 26
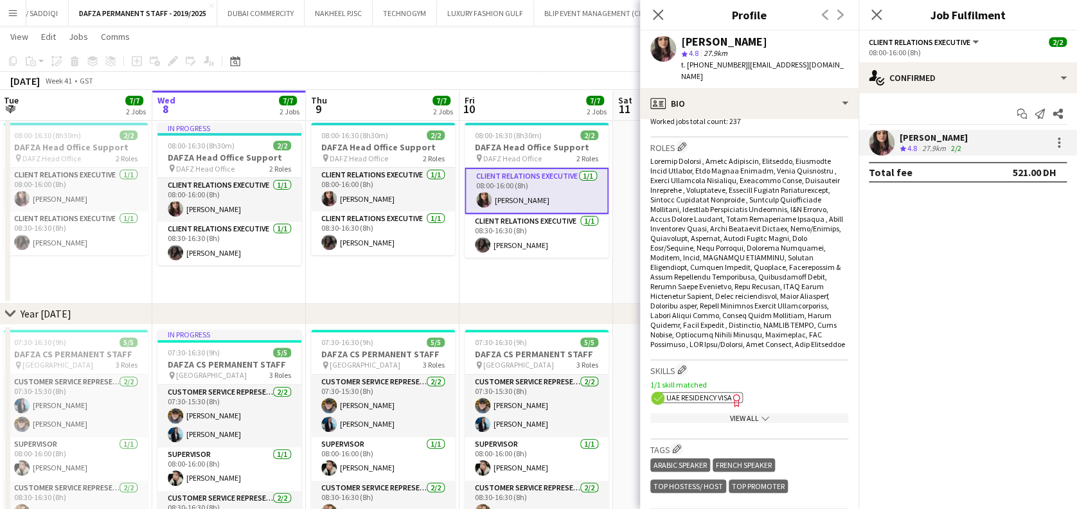
scroll to position [428, 0]
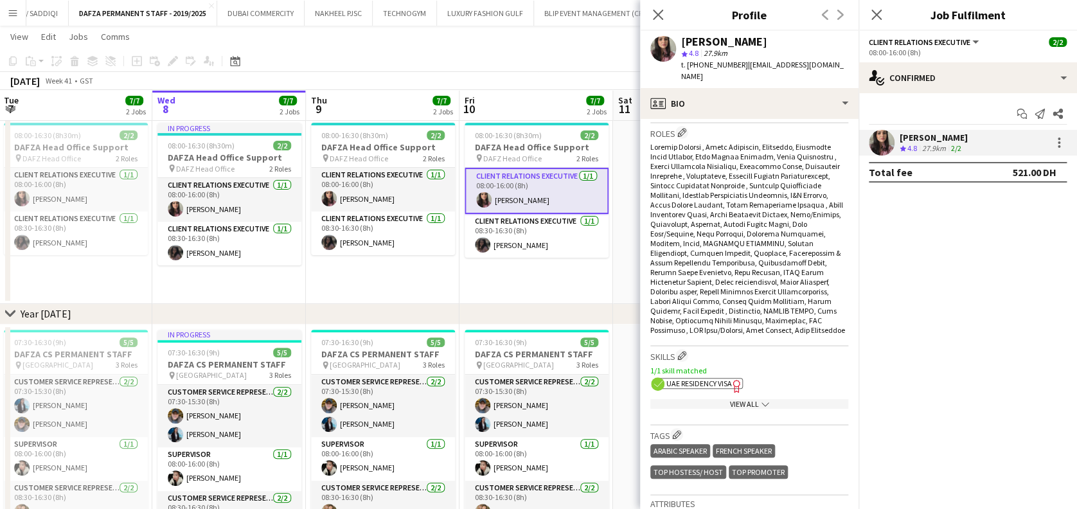
click at [738, 399] on div "View All chevron-down" at bounding box center [749, 404] width 198 height 10
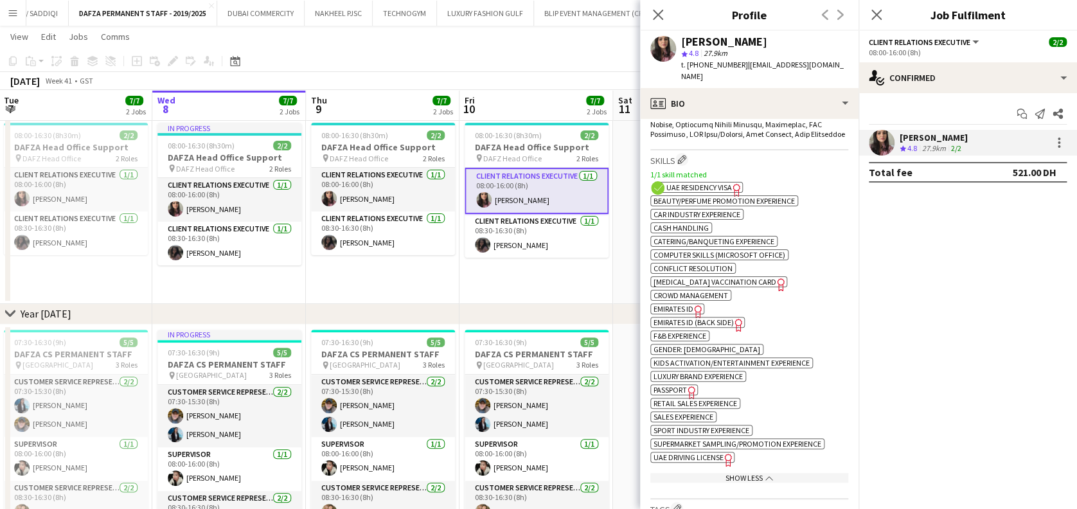
scroll to position [599, 0]
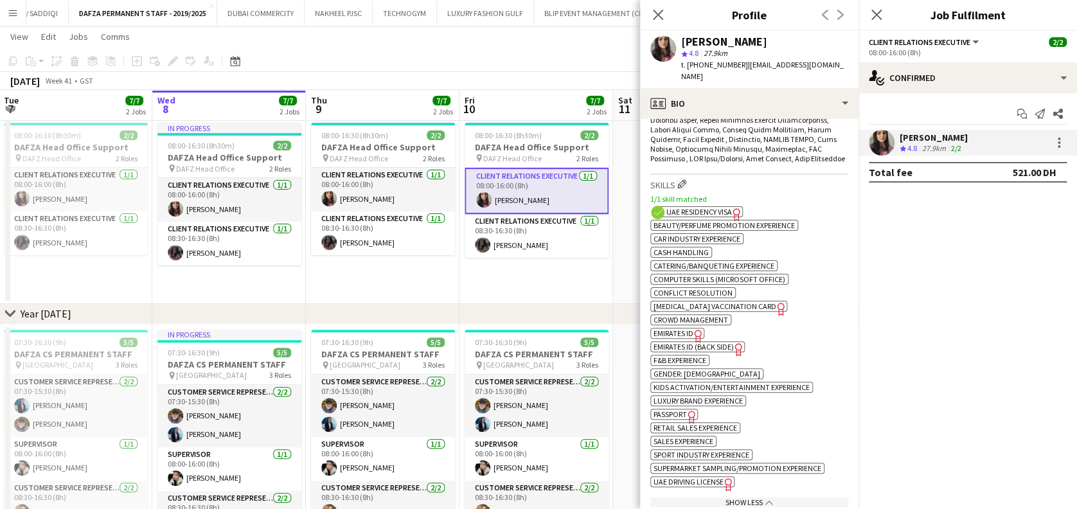
click at [664, 409] on span "Passport" at bounding box center [669, 414] width 33 height 10
click at [500, 270] on app-date-cell "08:00-16:30 (8h30m) 2/2 DAFZA Head Office Support pin DAFZ Head Office 2 Roles …" at bounding box center [536, 211] width 154 height 186
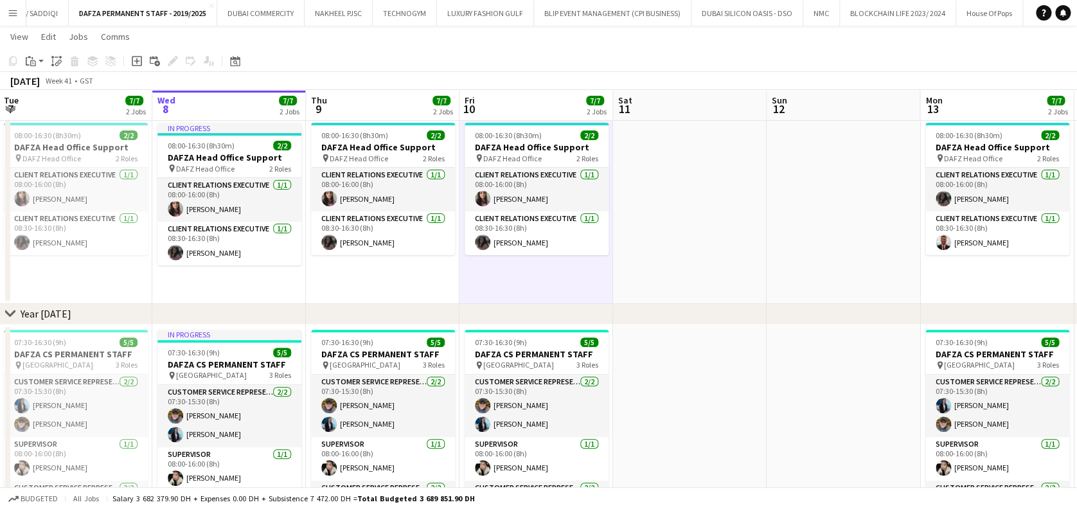
click at [14, 16] on app-icon "Menu" at bounding box center [13, 13] width 10 height 10
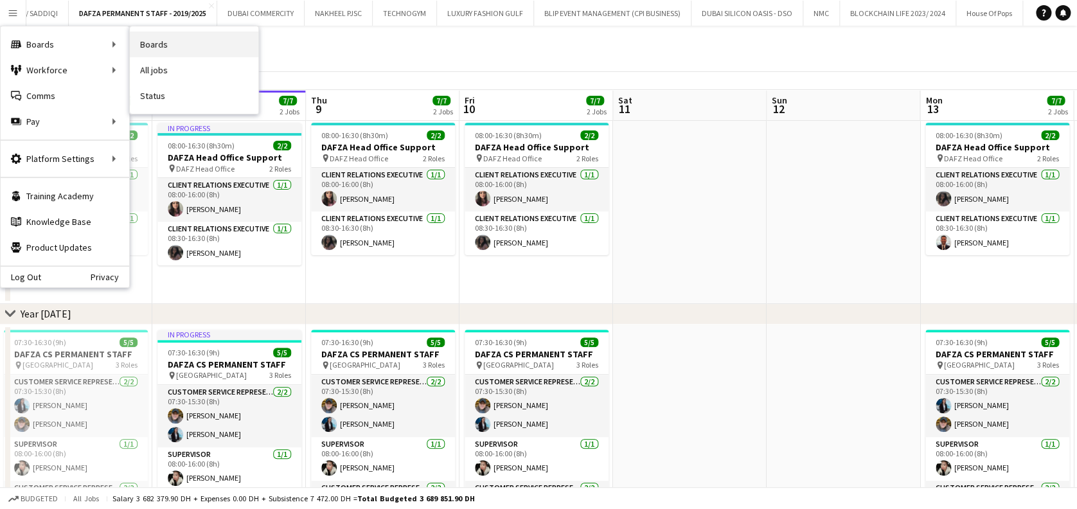
click at [196, 53] on link "Boards" at bounding box center [194, 44] width 128 height 26
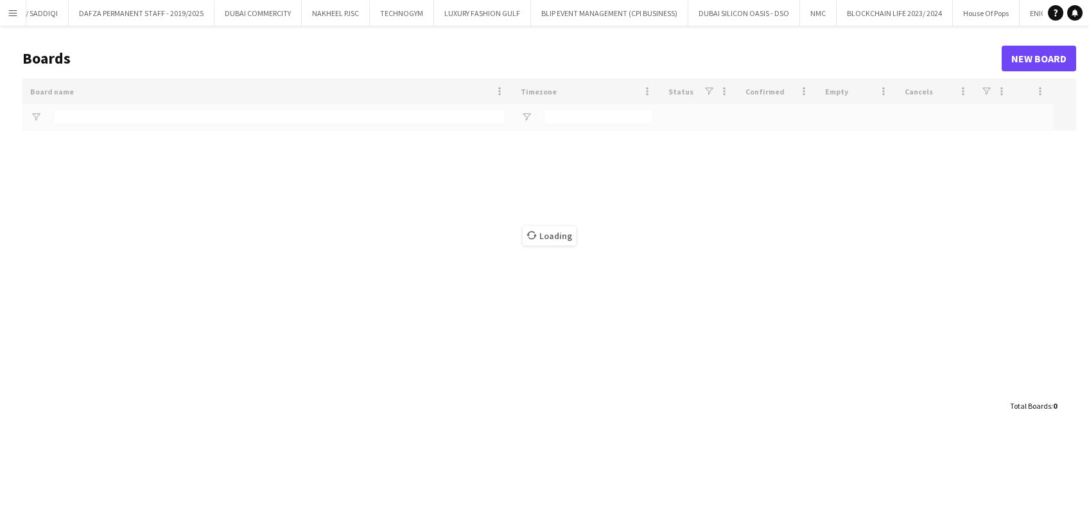
type input "*****"
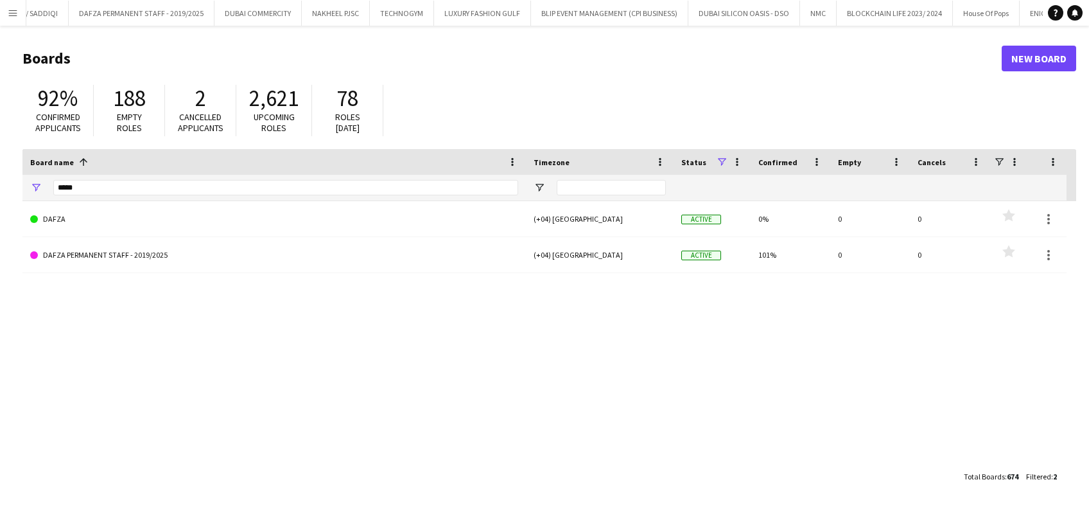
click at [114, 178] on div "*****" at bounding box center [285, 188] width 465 height 26
drag, startPoint x: 110, startPoint y: 188, endPoint x: 0, endPoint y: 173, distance: 111.5
click at [1, 174] on main "Boards New Board 92% Confirmed applicants 188 Empty roles 2 Cancelled applicant…" at bounding box center [544, 267] width 1089 height 482
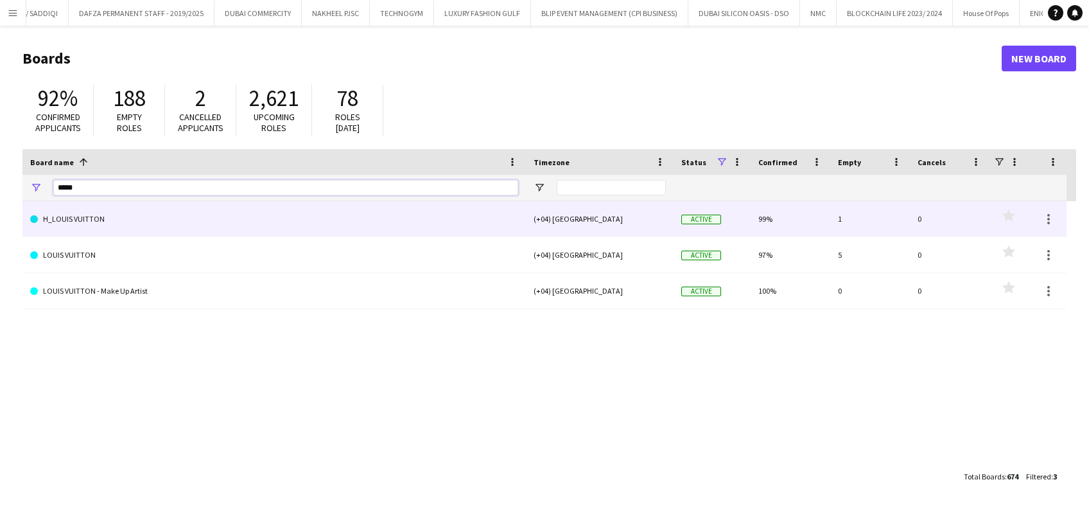
type input "*****"
click at [210, 216] on link "H_LOUIS VUITTON" at bounding box center [274, 219] width 488 height 36
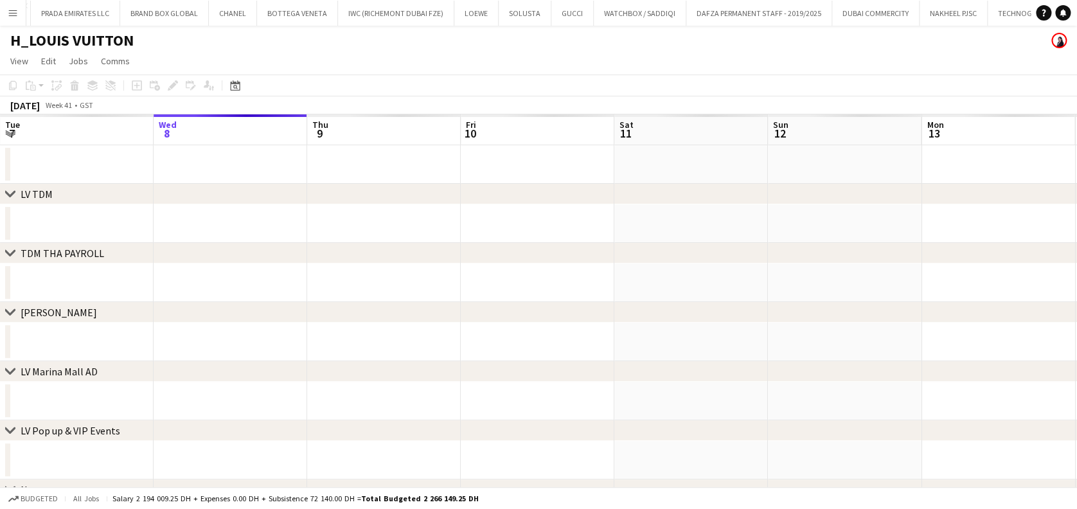
scroll to position [0, 113]
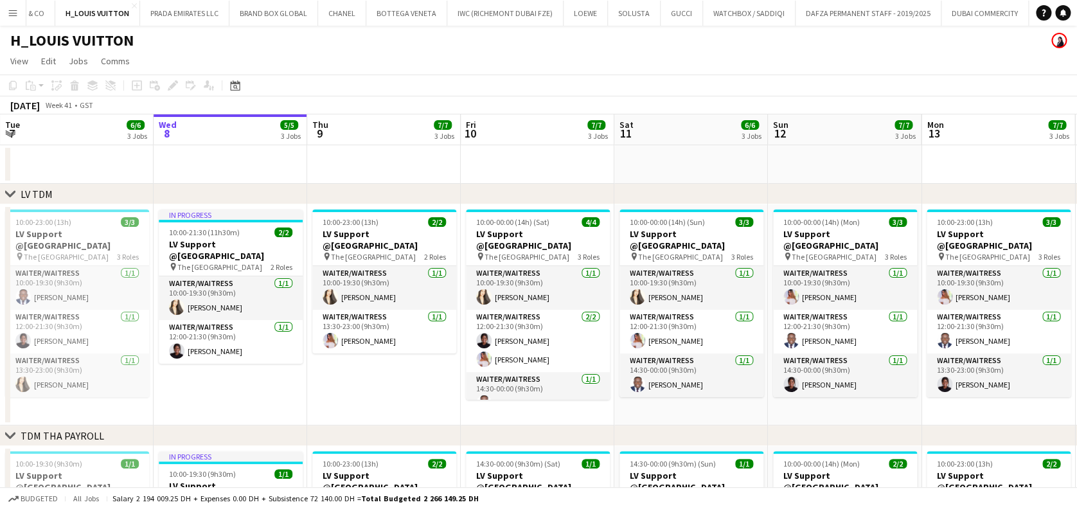
drag, startPoint x: 246, startPoint y: 338, endPoint x: 303, endPoint y: 294, distance: 71.4
click at [245, 338] on app-card-role "Waiter/Waitress 1/1 12:00-21:30 (9h30m) Nana Oricha" at bounding box center [231, 342] width 144 height 44
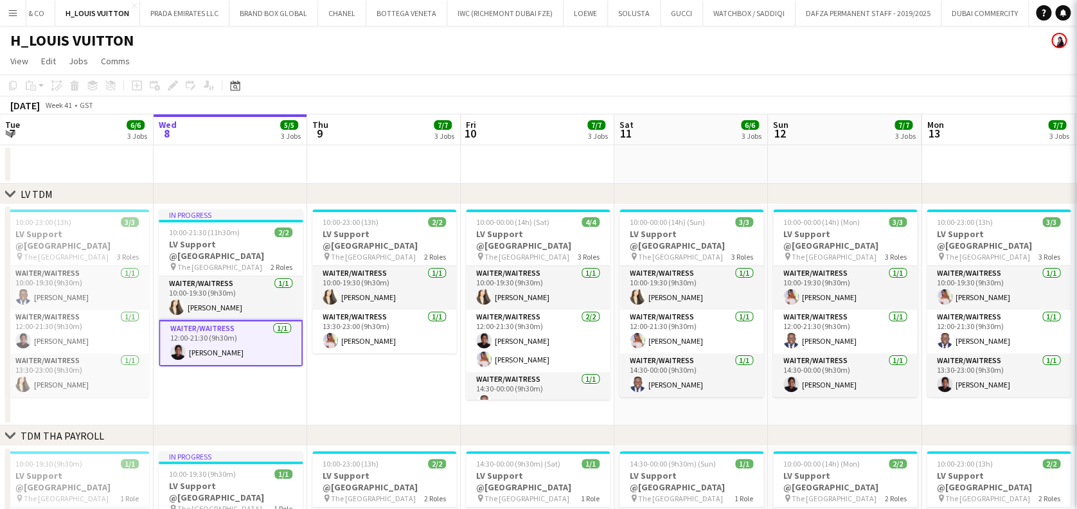
scroll to position [0, 308]
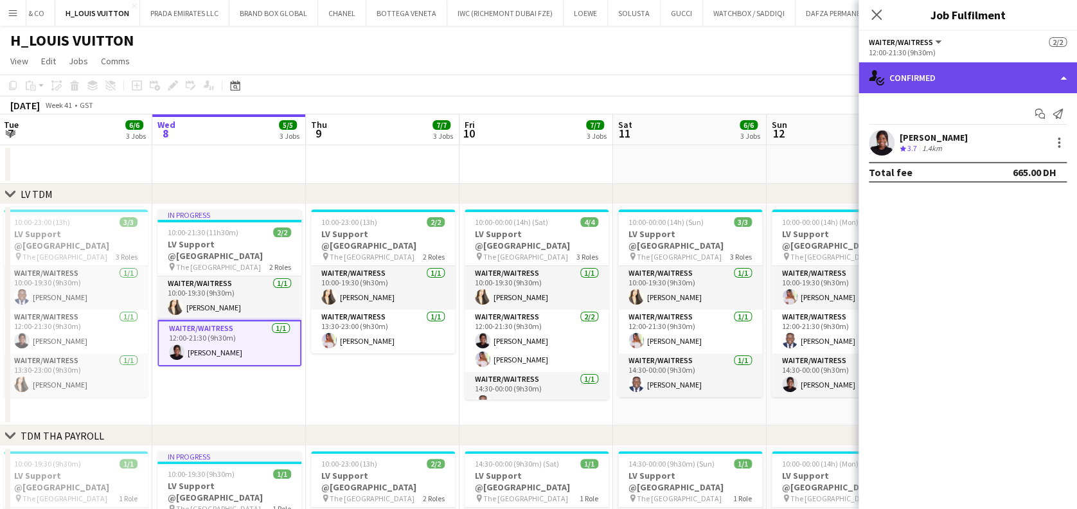
click at [971, 78] on div "single-neutral-actions-check-2 Confirmed" at bounding box center [967, 77] width 218 height 31
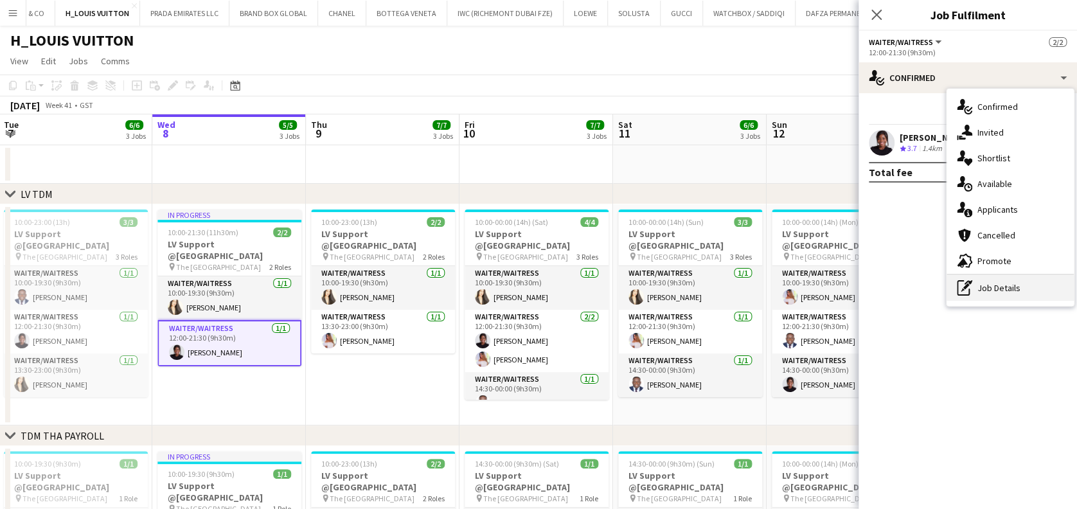
click at [969, 295] on div "pen-write Job Details" at bounding box center [1009, 288] width 127 height 26
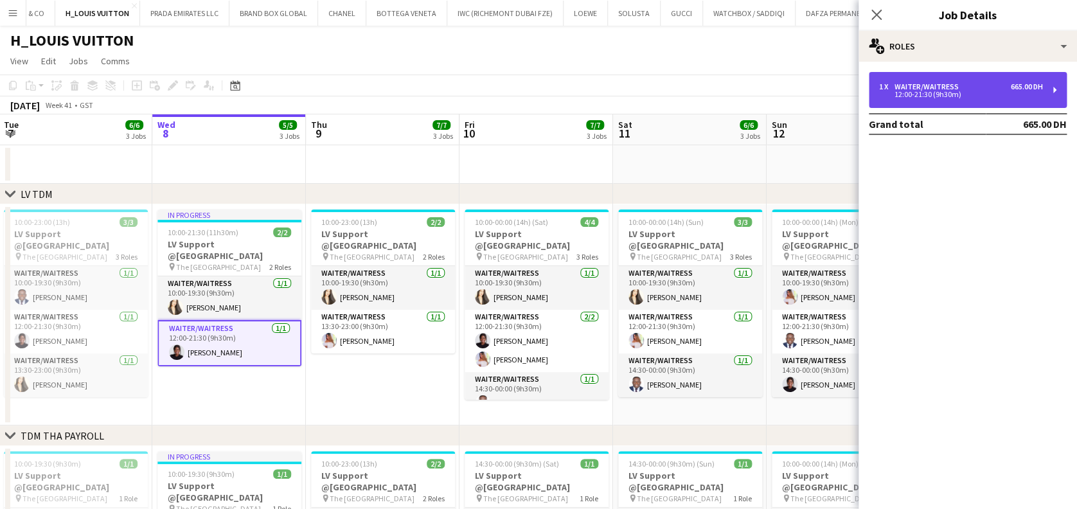
click at [926, 83] on div "Waiter/Waitress" at bounding box center [928, 86] width 69 height 9
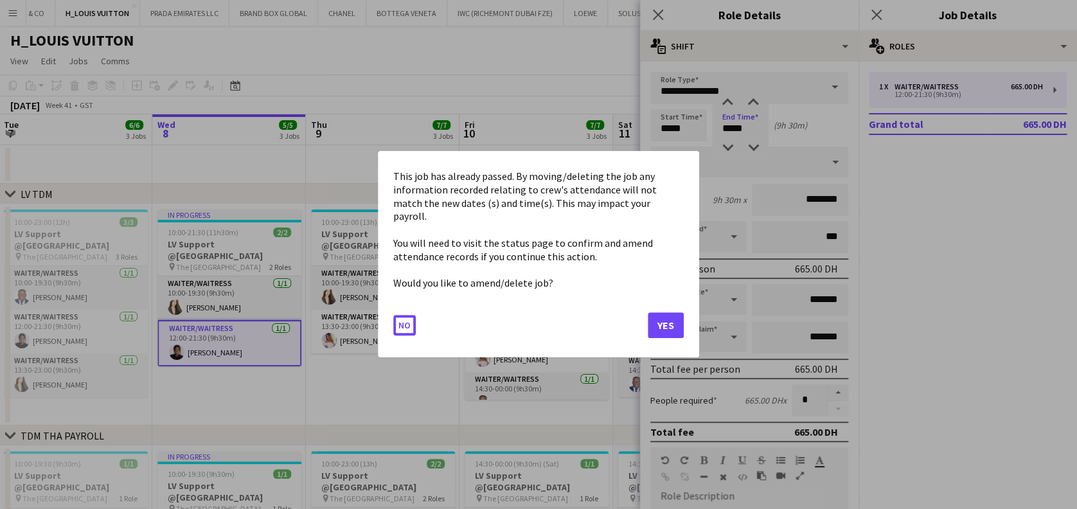
drag, startPoint x: 741, startPoint y: 130, endPoint x: 708, endPoint y: 135, distance: 33.1
click at [682, 326] on button "Yes" at bounding box center [666, 326] width 36 height 26
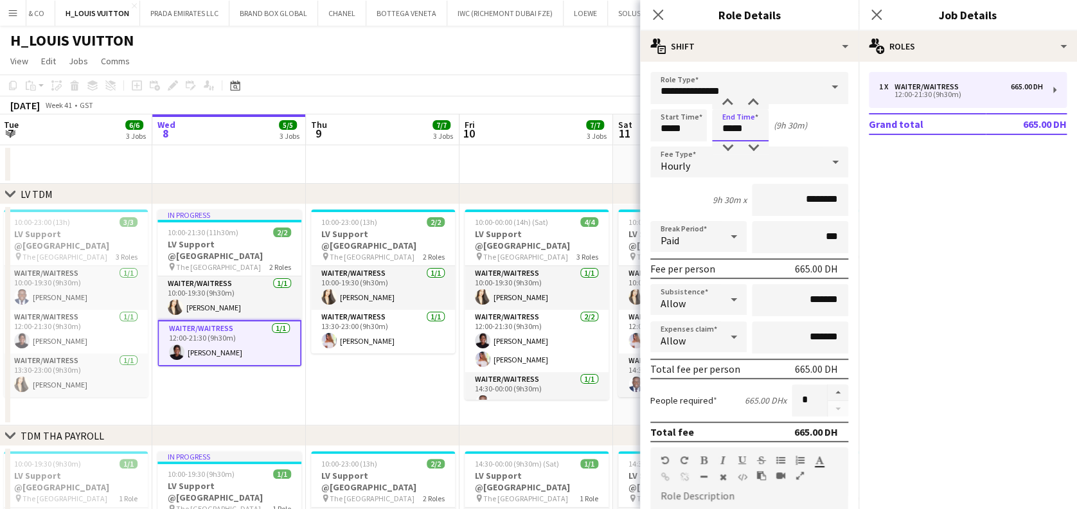
drag, startPoint x: 752, startPoint y: 130, endPoint x: 692, endPoint y: 134, distance: 60.5
click at [694, 134] on div "Start Time ***** End Time ***** (9h 30m)" at bounding box center [749, 125] width 198 height 32
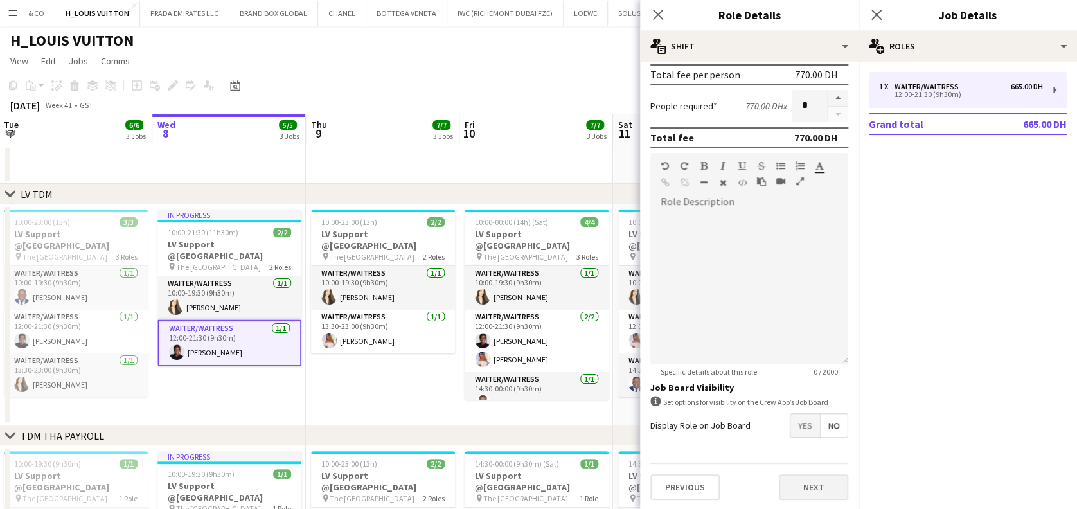
type input "*****"
click at [805, 481] on button "Next" at bounding box center [813, 487] width 69 height 26
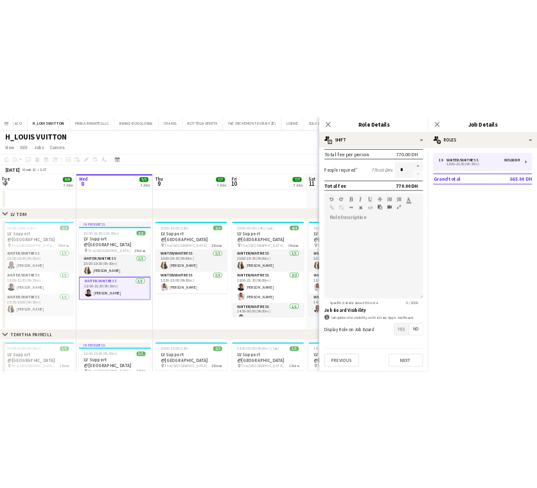
scroll to position [0, 0]
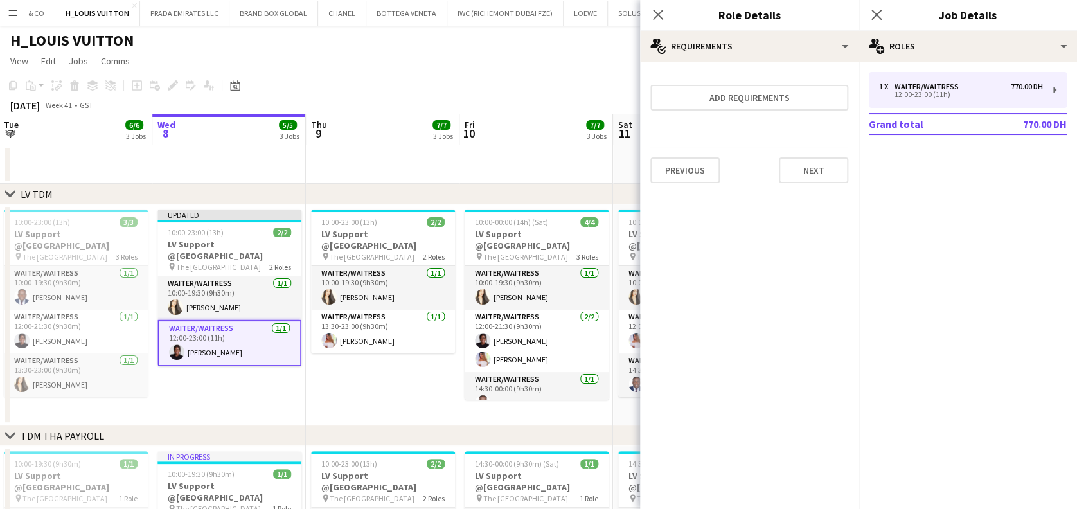
click at [328, 375] on app-date-cell "10:00-23:00 (13h) 2/2 LV Support @Dubai Mall pin The Dubai Mall 2 Roles Waiter/…" at bounding box center [383, 314] width 154 height 221
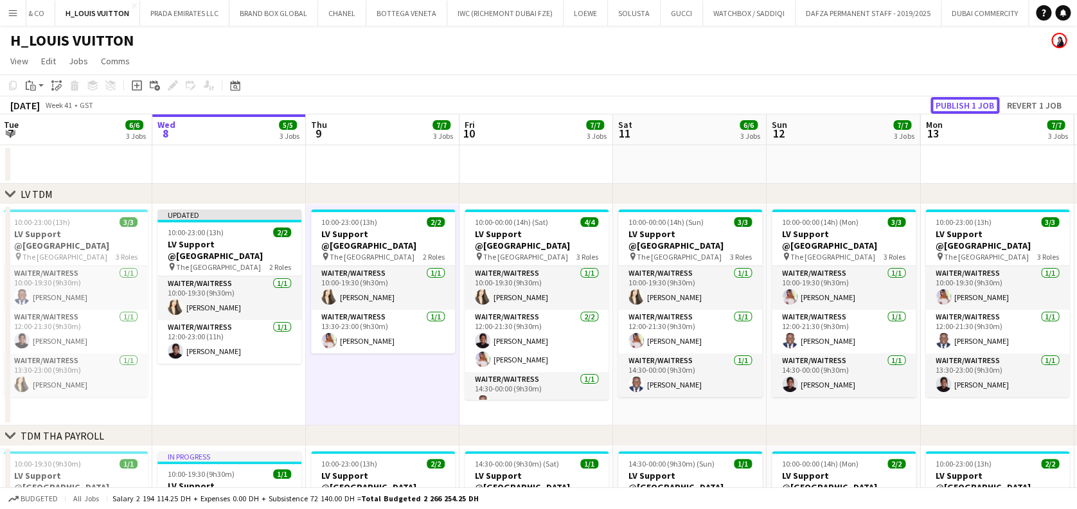
click at [960, 105] on button "Publish 1 job" at bounding box center [964, 105] width 69 height 17
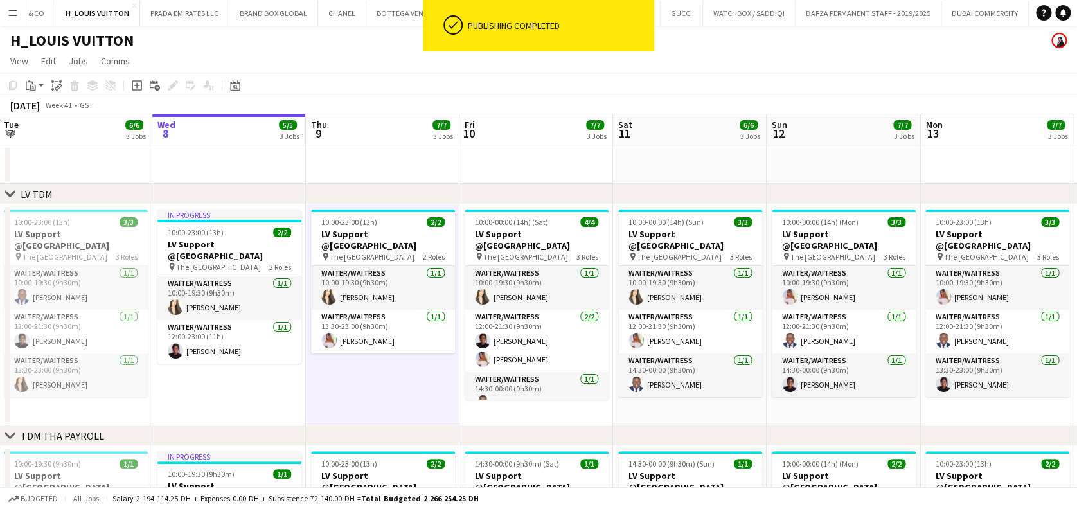
click at [317, 367] on app-date-cell "10:00-23:00 (13h) 2/2 LV Support @Dubai Mall pin The Dubai Mall 2 Roles Waiter/…" at bounding box center [383, 314] width 154 height 221
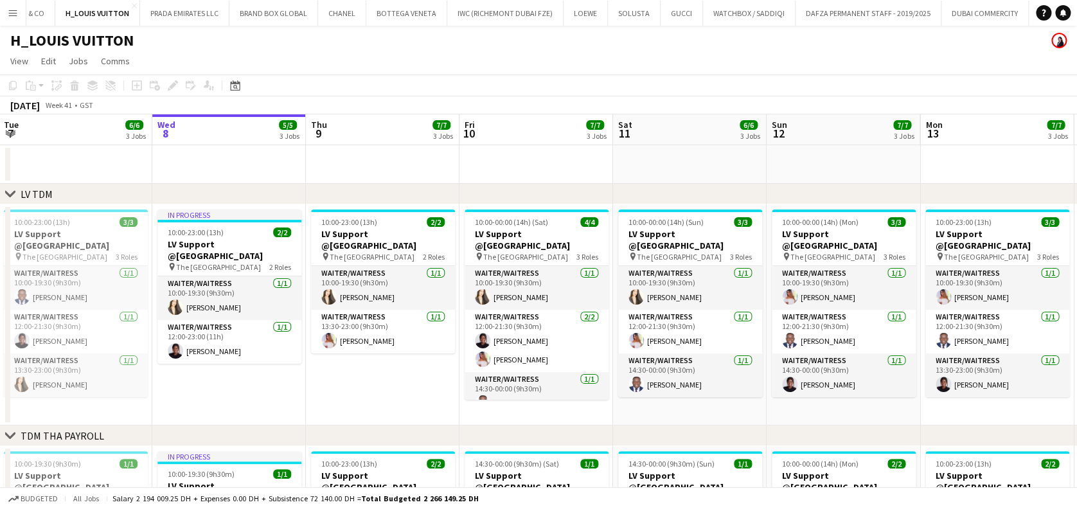
click at [10, 12] on app-icon "Menu" at bounding box center [13, 13] width 10 height 10
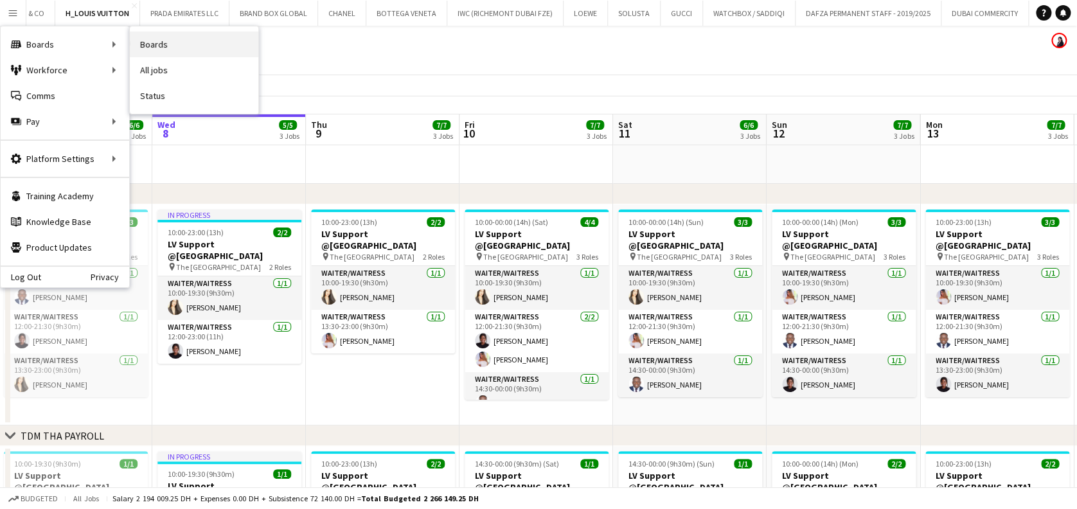
click at [183, 36] on link "Boards" at bounding box center [194, 44] width 128 height 26
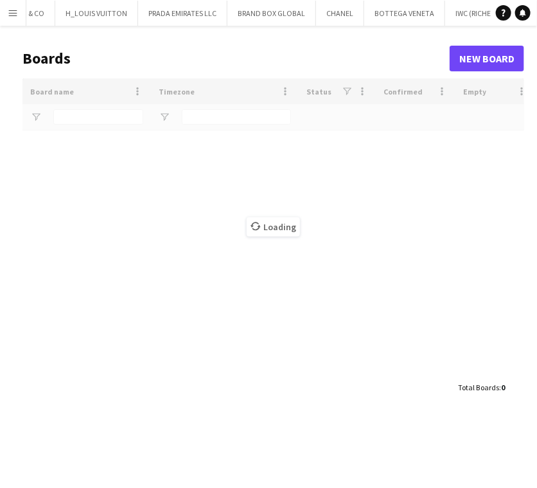
type input "*****"
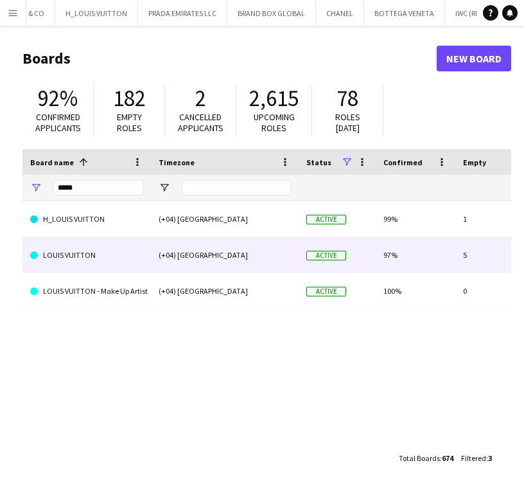
click at [115, 240] on link "LOUIS VUITTON" at bounding box center [86, 255] width 113 height 36
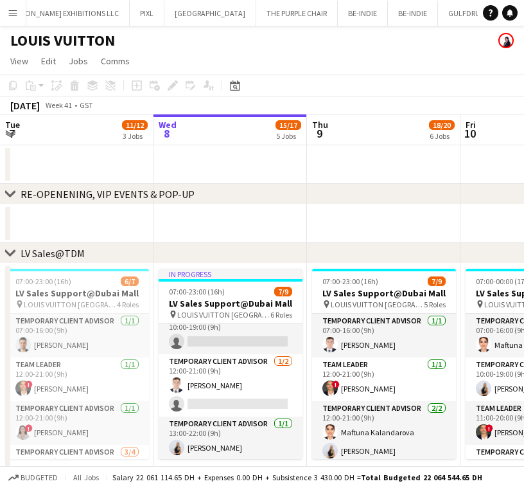
scroll to position [183, 0]
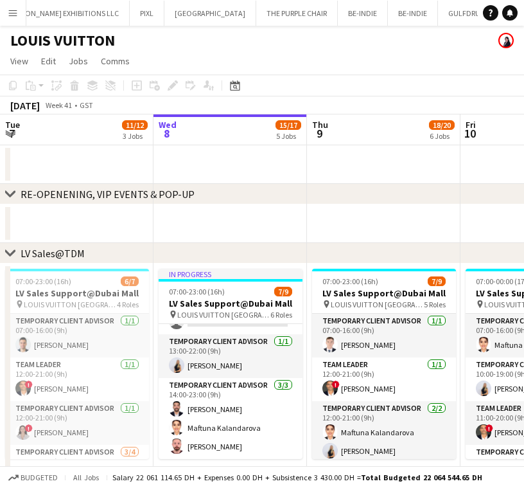
click at [286, 215] on app-date-cell at bounding box center [231, 223] width 154 height 39
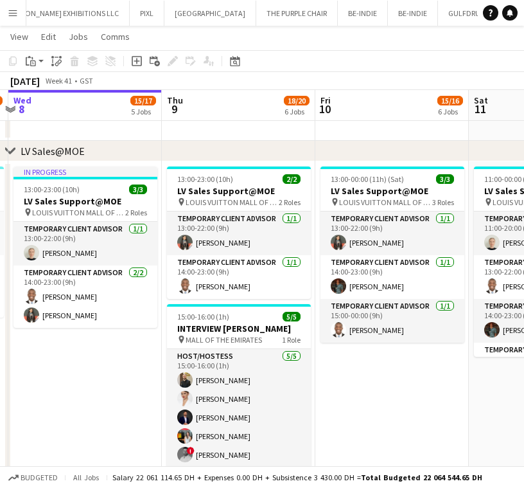
scroll to position [0, 461]
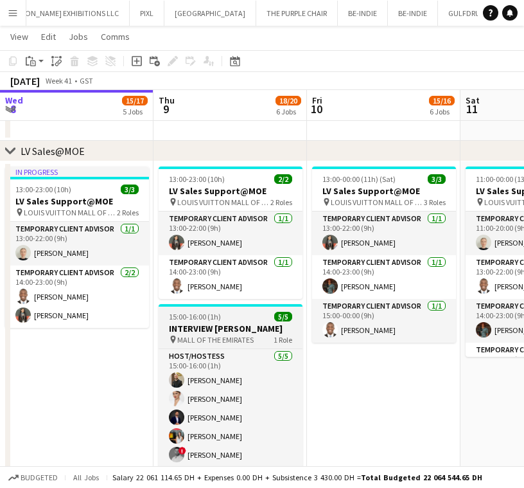
drag, startPoint x: 272, startPoint y: 378, endPoint x: 191, endPoint y: 324, distance: 96.7
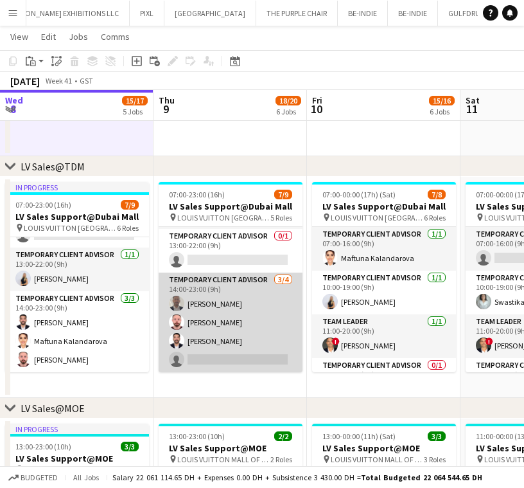
scroll to position [62, 0]
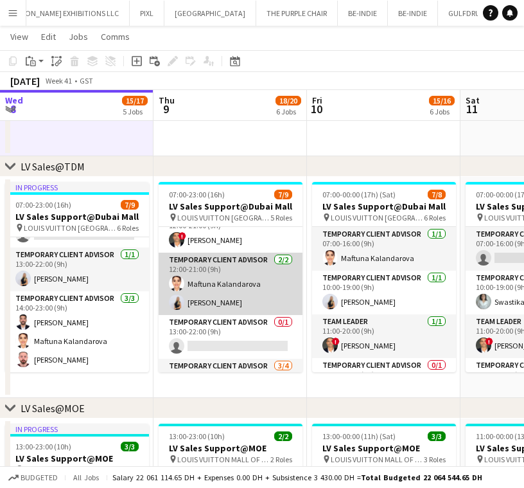
click at [222, 286] on app-card-role "Temporary Client Advisor 2/2 12:00-21:00 (9h) Maftuna Kalandarova Natalie Chern…" at bounding box center [231, 283] width 144 height 62
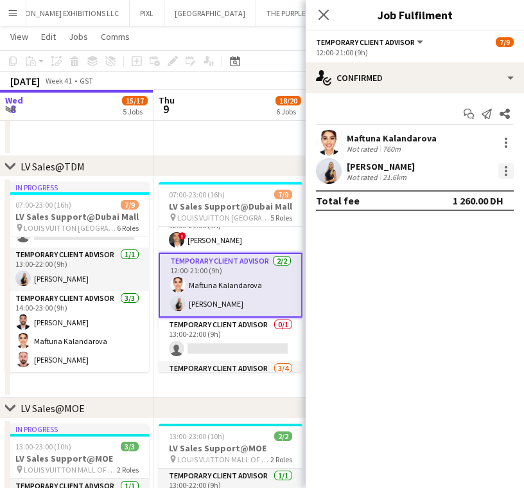
click at [510, 172] on div at bounding box center [505, 170] width 15 height 15
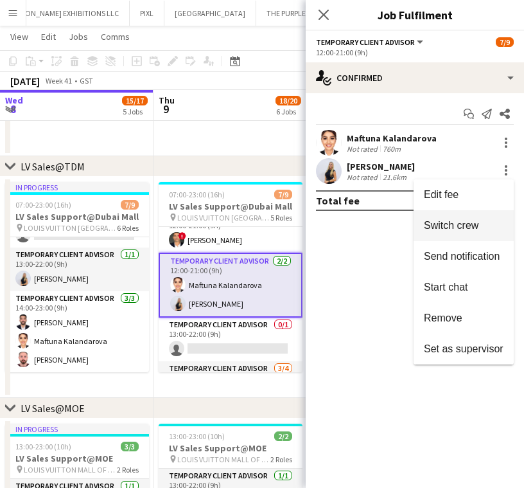
click at [473, 225] on span "Switch crew" at bounding box center [451, 225] width 55 height 11
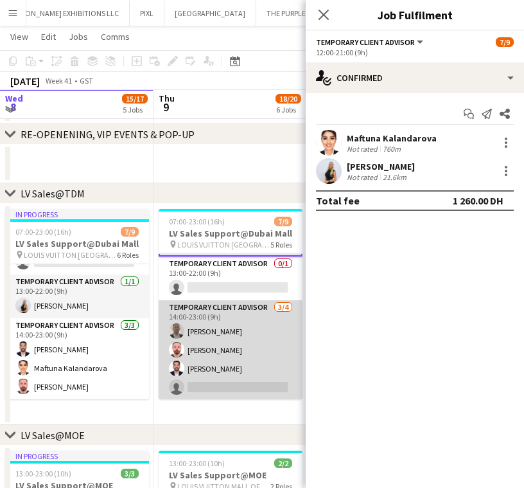
click at [215, 367] on app-card-role "Temporary Client Advisor 3/4 14:00-23:00 (9h) Ahmed Amer Anas Mohamed Nour Iyad…" at bounding box center [231, 350] width 144 height 100
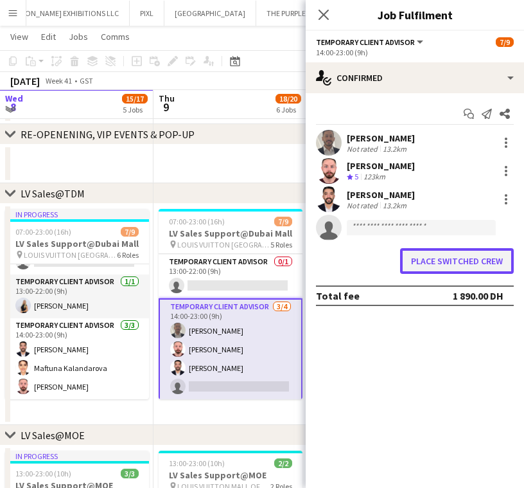
click at [437, 249] on button "Place switched crew" at bounding box center [457, 261] width 114 height 26
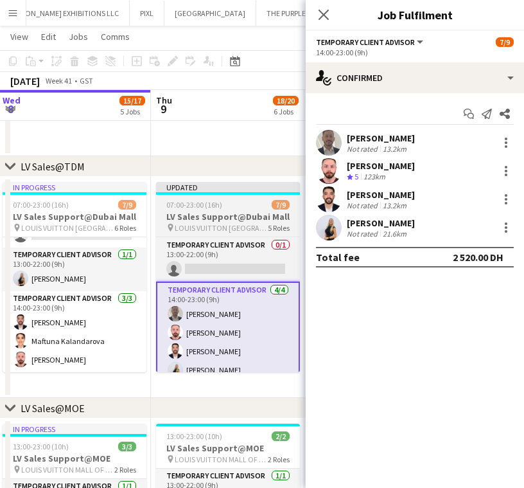
drag, startPoint x: 186, startPoint y: 324, endPoint x: 62, endPoint y: 325, distance: 124.0
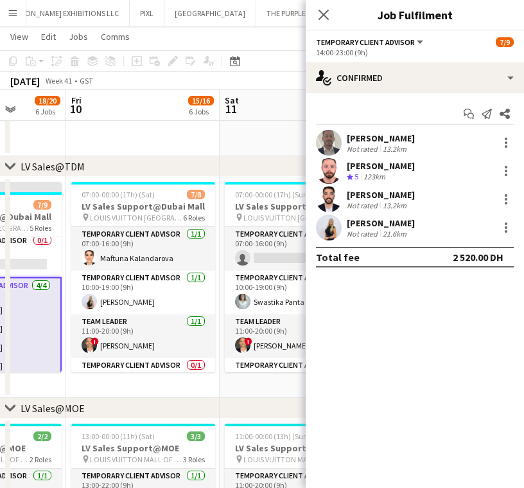
scroll to position [0, 570]
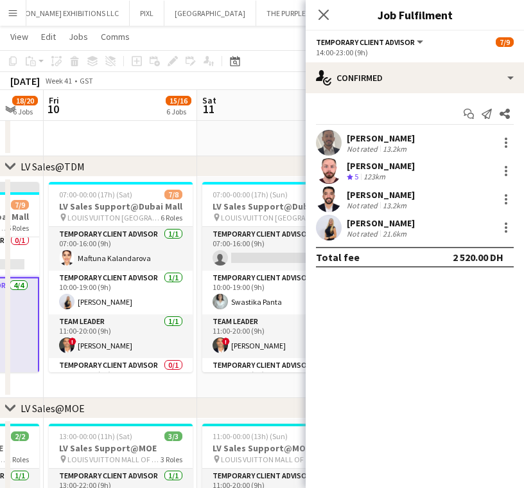
drag, startPoint x: 110, startPoint y: 332, endPoint x: -50, endPoint y: 324, distance: 160.8
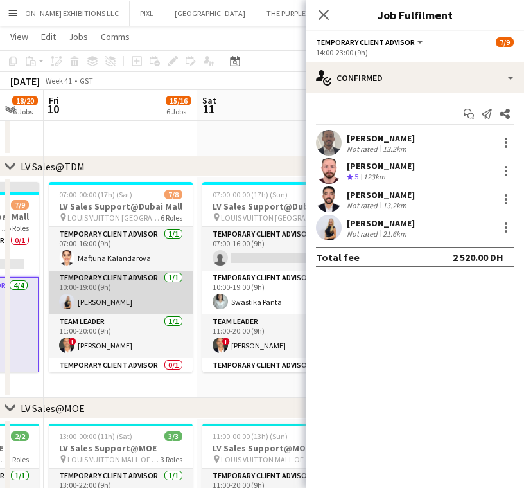
click at [112, 287] on app-card-role "Temporary Client Advisor 1/1 10:00-19:00 (9h) Natalie Chernenko" at bounding box center [121, 292] width 144 height 44
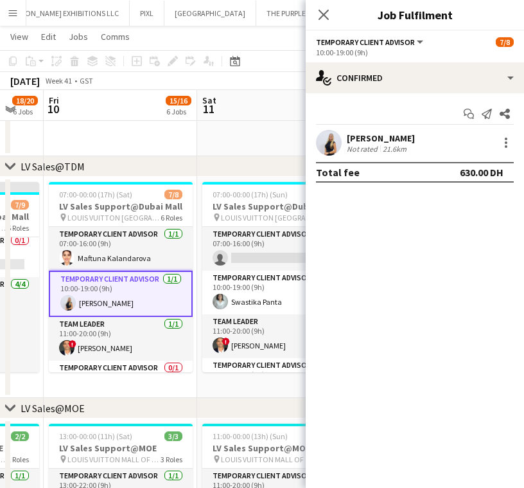
drag, startPoint x: 511, startPoint y: 134, endPoint x: 511, endPoint y: 153, distance: 19.3
click at [513, 134] on div "Natalie Chernenko Not rated 21.6km" at bounding box center [415, 143] width 218 height 26
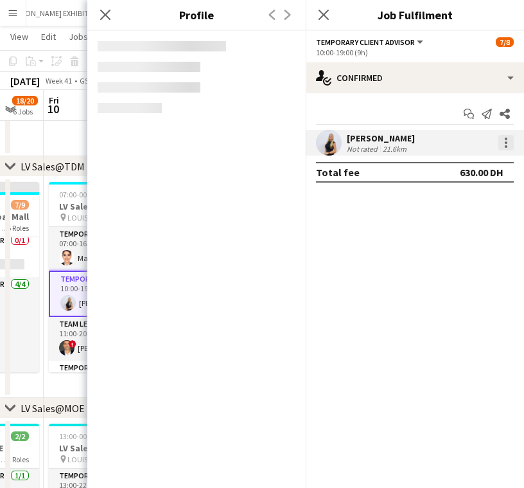
click at [511, 148] on div at bounding box center [505, 142] width 15 height 15
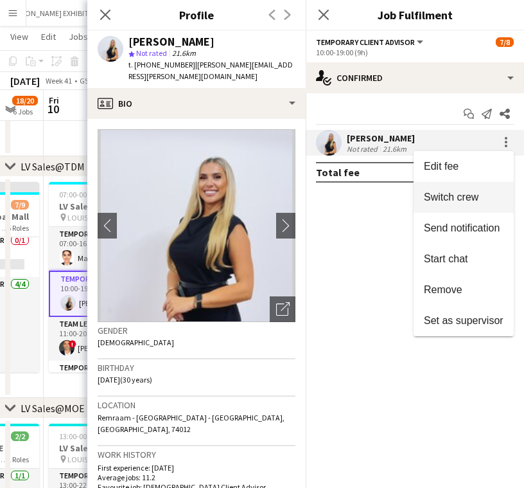
click at [484, 195] on span "Switch crew" at bounding box center [464, 197] width 80 height 12
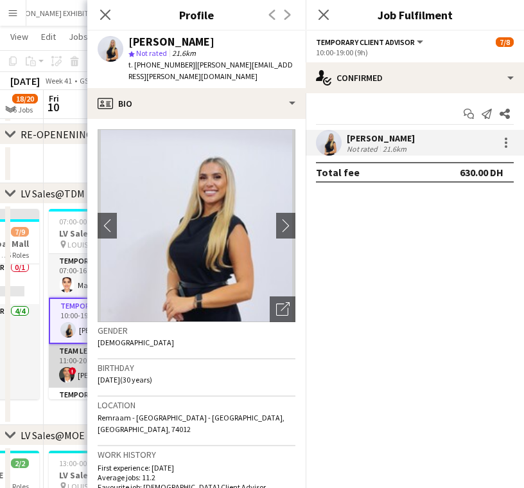
click at [64, 372] on app-user-avatar at bounding box center [66, 374] width 15 height 15
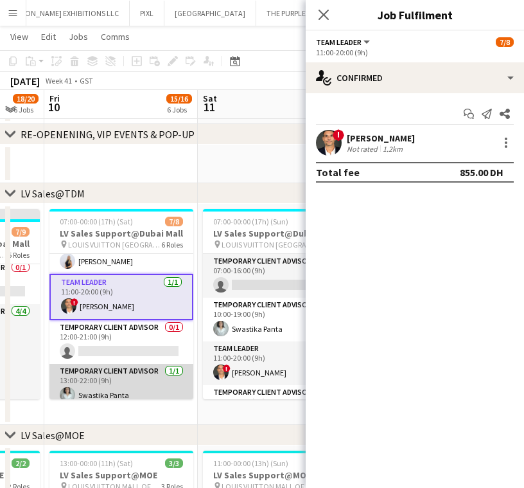
scroll to position [85, 0]
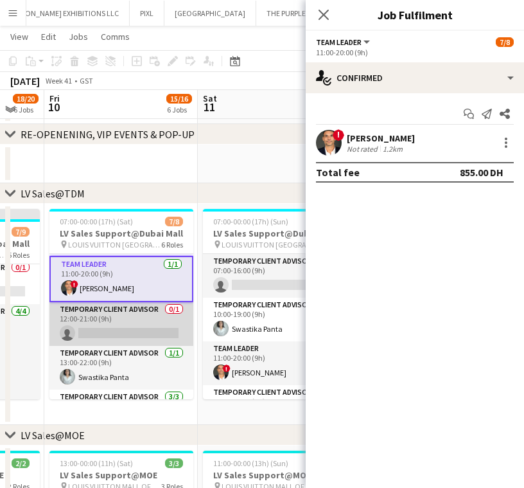
click at [103, 333] on app-card-role "Temporary Client Advisor 0/1 12:00-21:00 (9h) single-neutral-actions" at bounding box center [121, 324] width 144 height 44
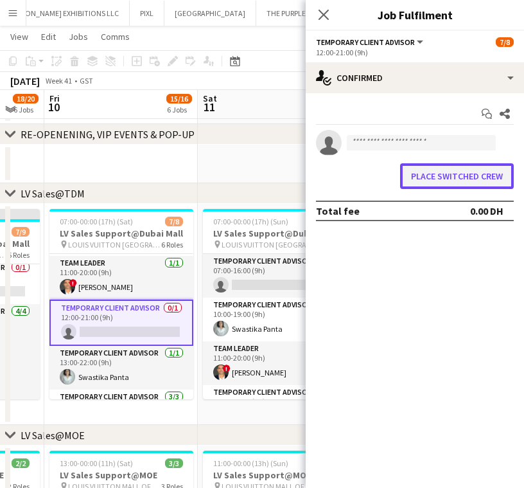
click at [425, 186] on button "Place switched crew" at bounding box center [457, 176] width 114 height 26
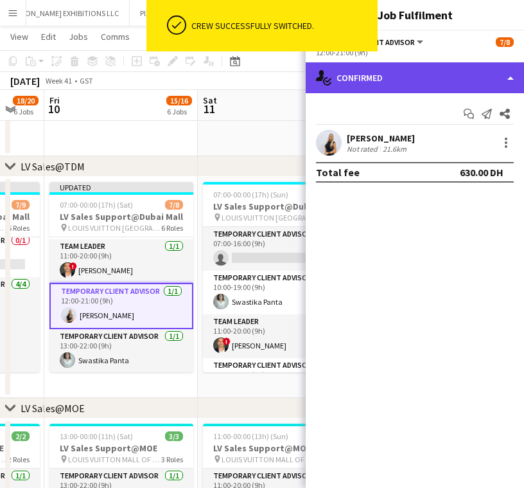
click at [431, 89] on div "single-neutral-actions-check-2 Confirmed" at bounding box center [415, 77] width 218 height 31
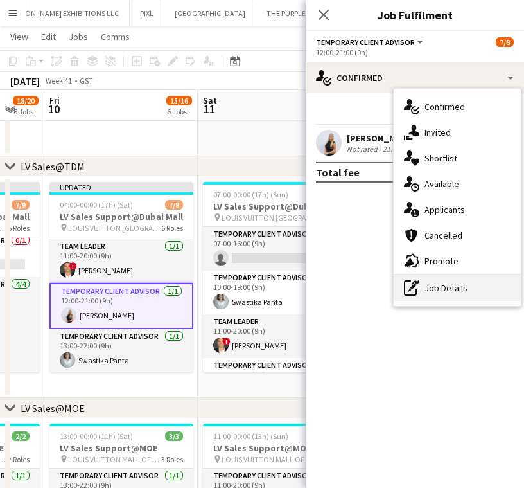
click at [427, 279] on div "pen-write Job Details" at bounding box center [457, 288] width 127 height 26
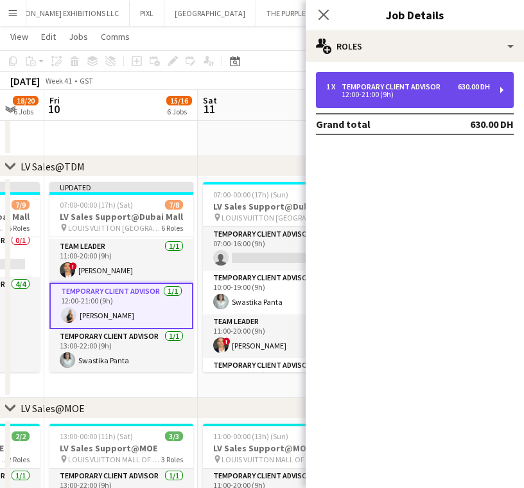
click at [404, 79] on div "1 x Temporary Client Advisor 630.00 DH 12:00-21:00 (9h)" at bounding box center [415, 90] width 198 height 36
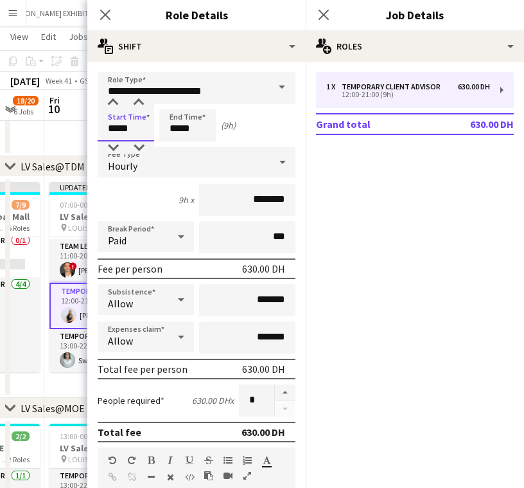
drag, startPoint x: 105, startPoint y: 132, endPoint x: 112, endPoint y: 95, distance: 37.4
click at [103, 132] on input "*****" at bounding box center [126, 125] width 57 height 32
type input "*****"
drag, startPoint x: 190, startPoint y: 126, endPoint x: 144, endPoint y: 130, distance: 46.4
click at [145, 132] on div "Start Time ***** End Time ***** (10h)" at bounding box center [197, 125] width 198 height 32
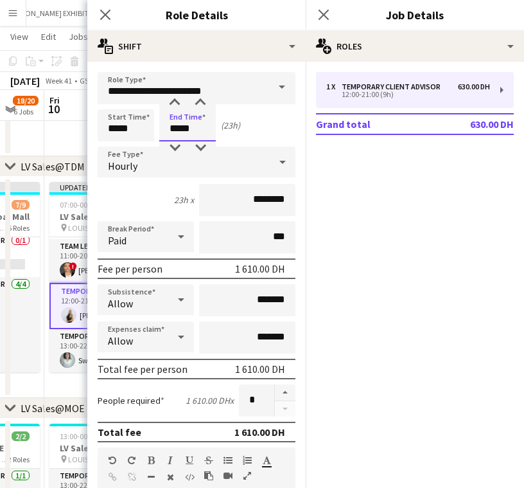
type input "*****"
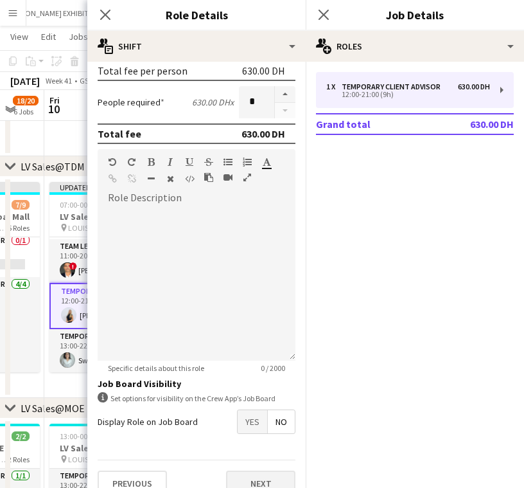
scroll to position [315, 0]
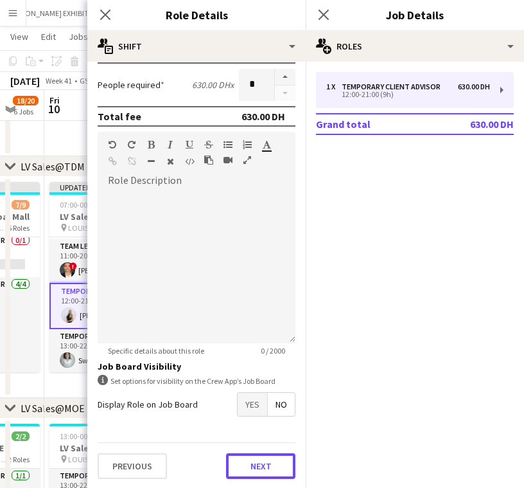
click at [276, 461] on button "Next" at bounding box center [260, 466] width 69 height 26
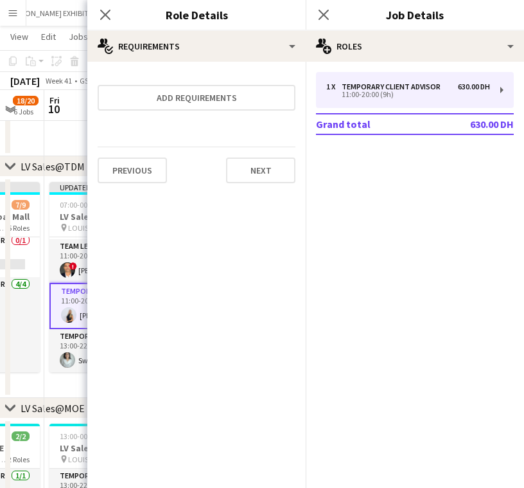
scroll to position [0, 0]
click at [77, 381] on app-date-cell "Updated 07:00-00:00 (17h) (Sat) 7/8 LV Sales Support@Dubai Mall pin LOUIS VUITT…" at bounding box center [121, 287] width 154 height 221
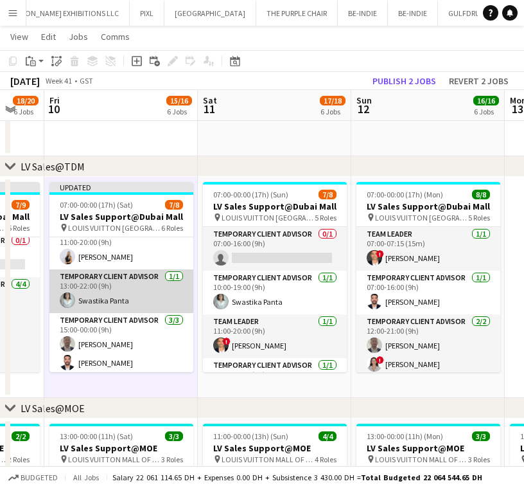
scroll to position [164, 0]
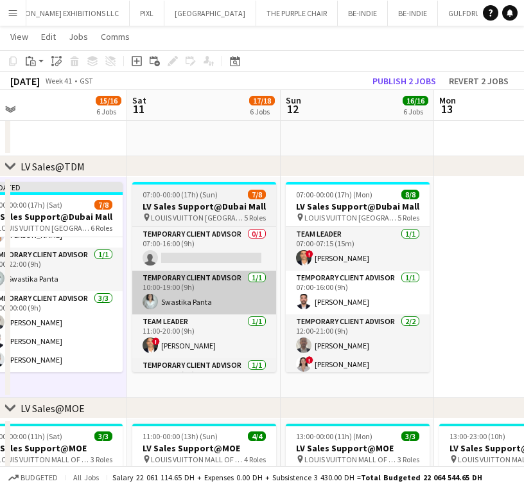
drag, startPoint x: 146, startPoint y: 321, endPoint x: 132, endPoint y: 311, distance: 17.0
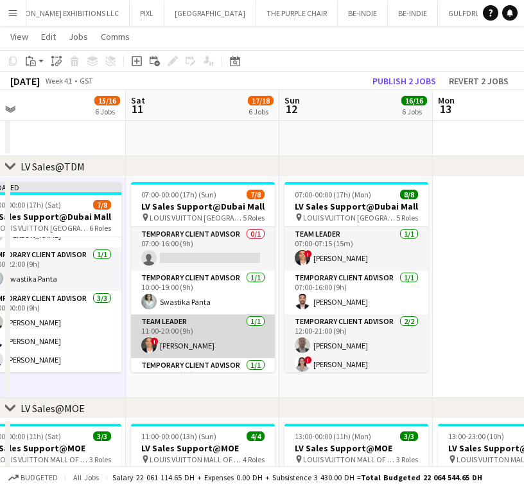
click at [191, 321] on app-card-role "Team Leader 1/1 11:00-20:00 (9h) ! Fadi Makki" at bounding box center [203, 336] width 144 height 44
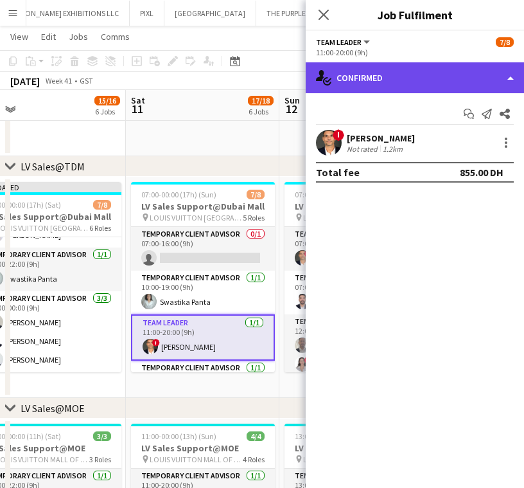
click at [437, 80] on div "single-neutral-actions-check-2 Confirmed" at bounding box center [415, 77] width 218 height 31
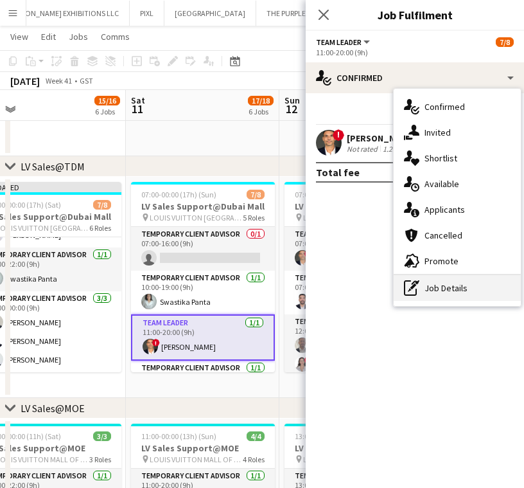
click at [442, 293] on div "pen-write Job Details" at bounding box center [457, 288] width 127 height 26
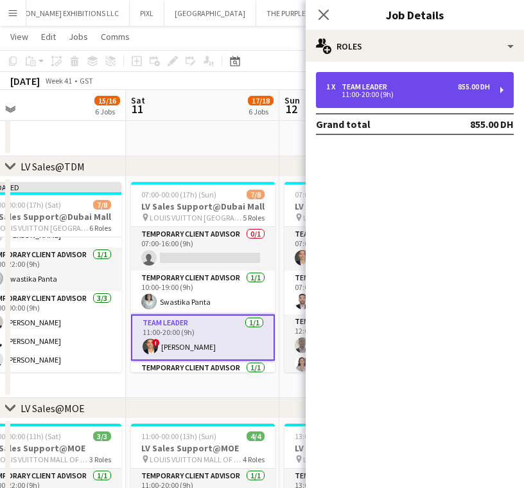
click at [416, 93] on div "11:00-20:00 (9h)" at bounding box center [408, 94] width 164 height 6
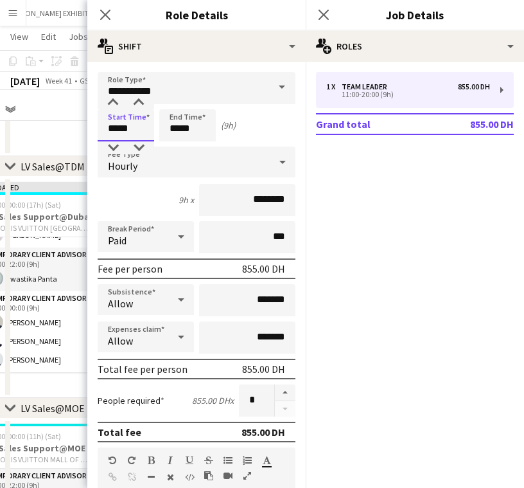
click at [132, 129] on input "*****" at bounding box center [126, 125] width 57 height 32
type input "*****"
drag, startPoint x: 213, startPoint y: 127, endPoint x: 146, endPoint y: 134, distance: 67.9
click at [146, 134] on div "Start Time ***** End Time ***** (10h)" at bounding box center [197, 125] width 198 height 32
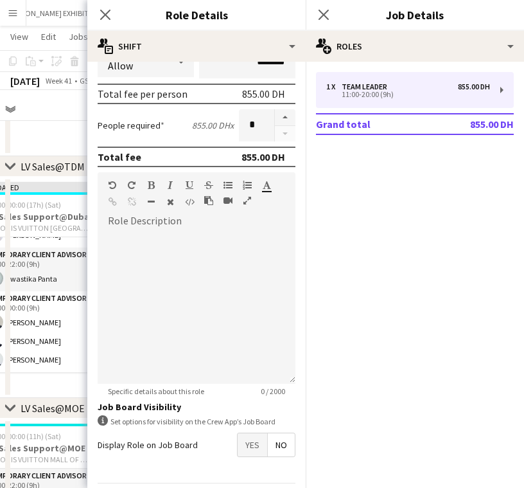
scroll to position [315, 0]
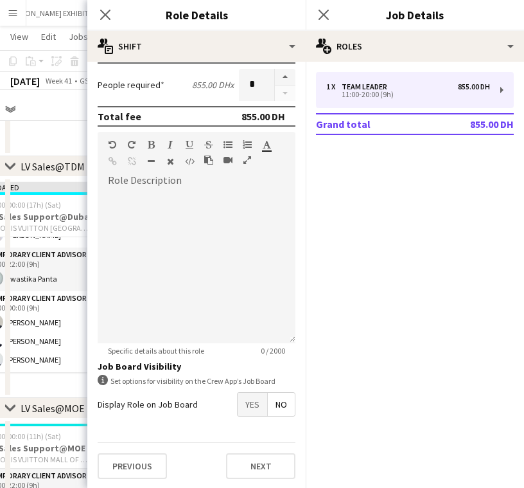
type input "*****"
click at [246, 468] on button "Next" at bounding box center [260, 466] width 69 height 26
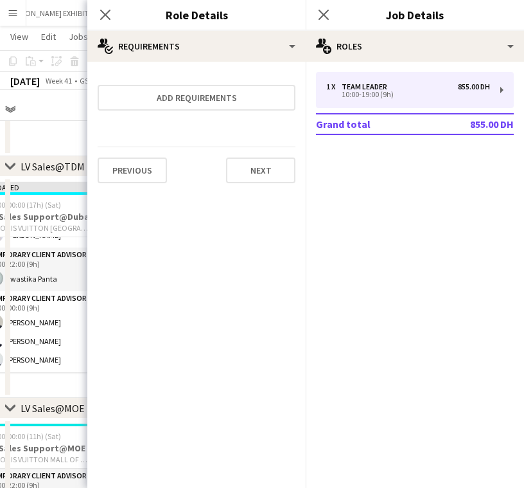
click at [66, 388] on app-date-cell "Updated 07:00-00:00 (17h) (Sat) 7/8 LV Sales Support@Dubai Mall pin LOUIS VUITT…" at bounding box center [49, 287] width 154 height 221
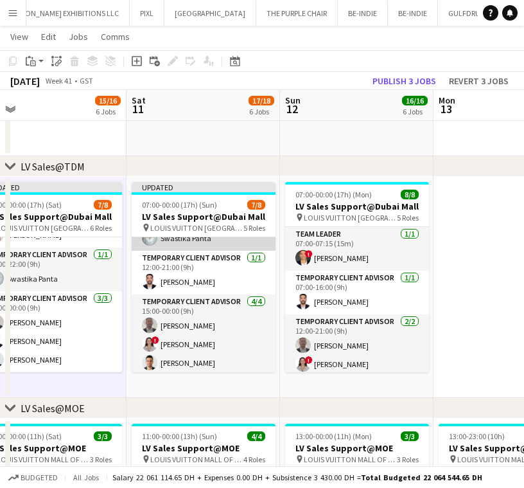
scroll to position [139, 0]
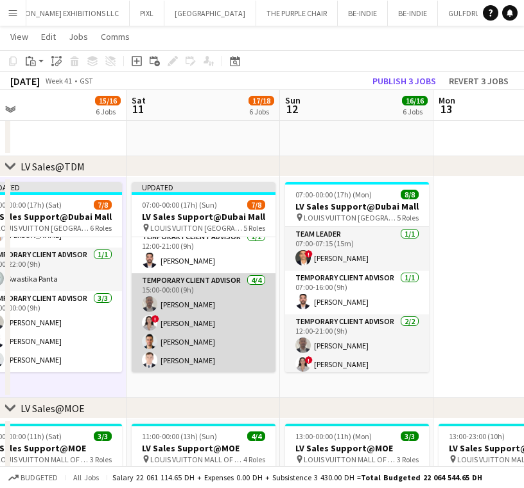
click at [200, 316] on app-card-role "Temporary Client Advisor 4/4 15:00-00:00 (9h) Ahmed Amer ! Hiba Rguigue Samer N…" at bounding box center [204, 323] width 144 height 100
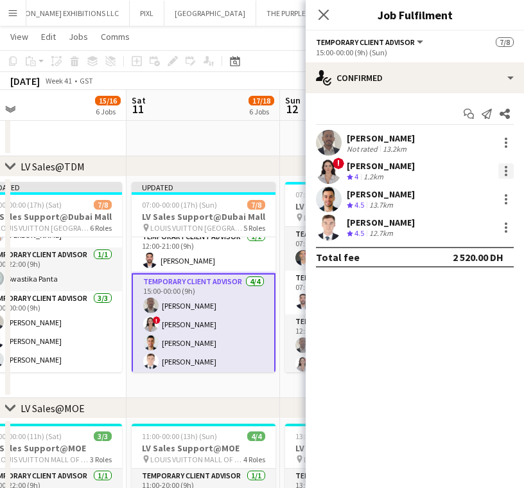
click at [503, 167] on div at bounding box center [505, 170] width 15 height 15
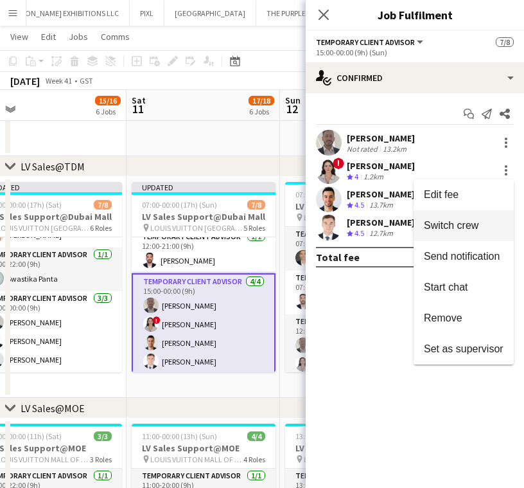
click at [478, 220] on span "Switch crew" at bounding box center [451, 225] width 55 height 11
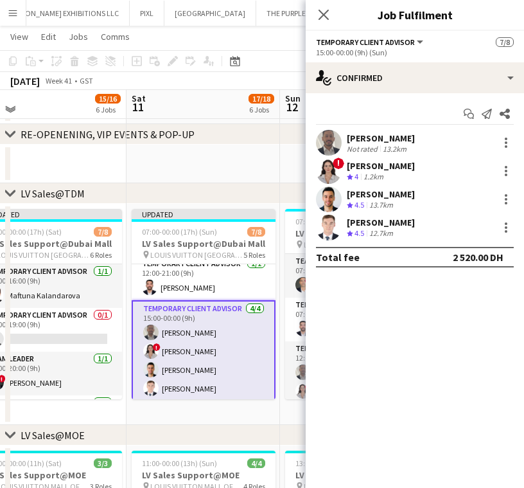
scroll to position [0, 0]
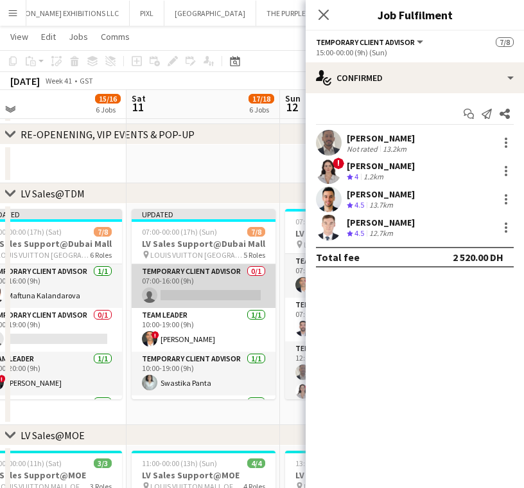
click at [176, 286] on app-card-role "Temporary Client Advisor 0/1 07:00-16:00 (9h) single-neutral-actions" at bounding box center [204, 286] width 144 height 44
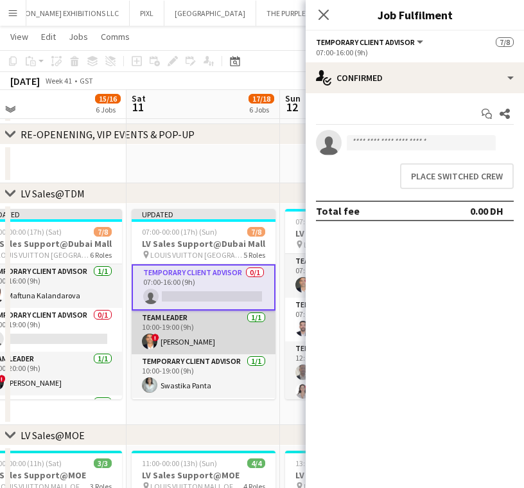
scroll to position [85, 0]
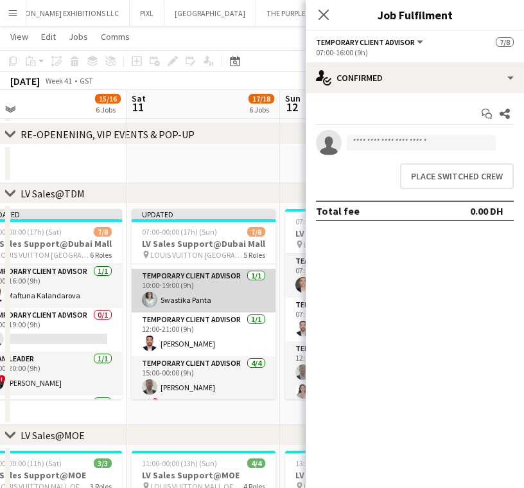
click at [184, 295] on app-card-role "Temporary Client Advisor 1/1 10:00-19:00 (9h) Swastika Panta" at bounding box center [204, 291] width 144 height 44
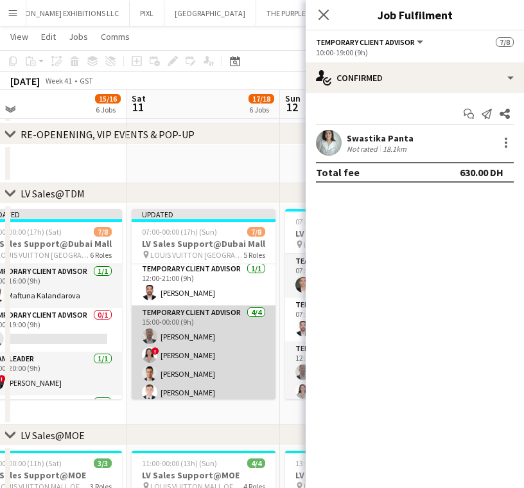
scroll to position [141, 0]
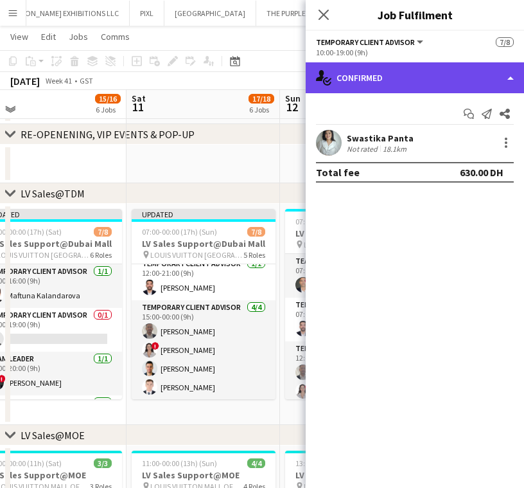
click at [406, 91] on div "single-neutral-actions-check-2 Confirmed" at bounding box center [415, 77] width 218 height 31
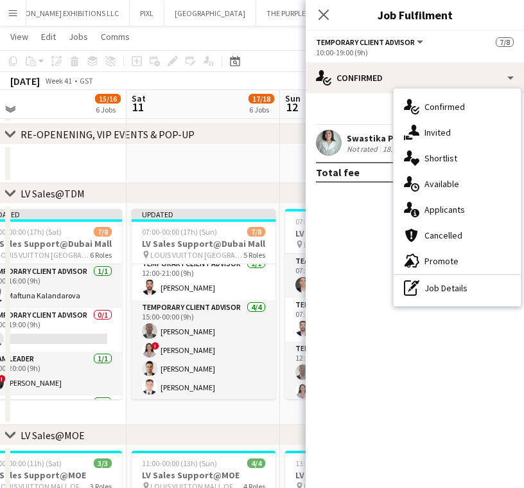
click at [154, 414] on app-date-cell "Updated 07:00-00:00 (17h) (Sun) 7/8 LV Sales Support@Dubai Mall pin LOUIS VUITT…" at bounding box center [204, 314] width 154 height 221
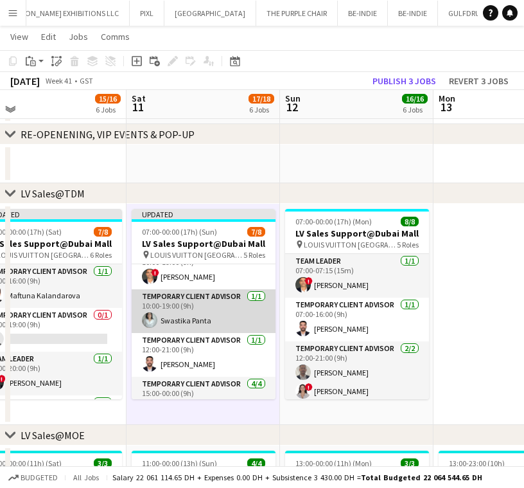
scroll to position [139, 0]
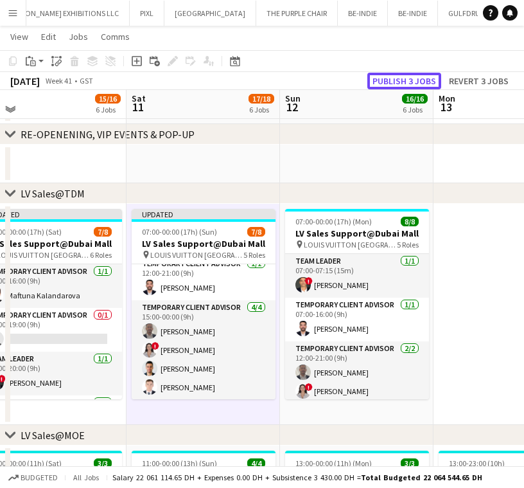
click at [406, 82] on button "Publish 3 jobs" at bounding box center [404, 81] width 74 height 17
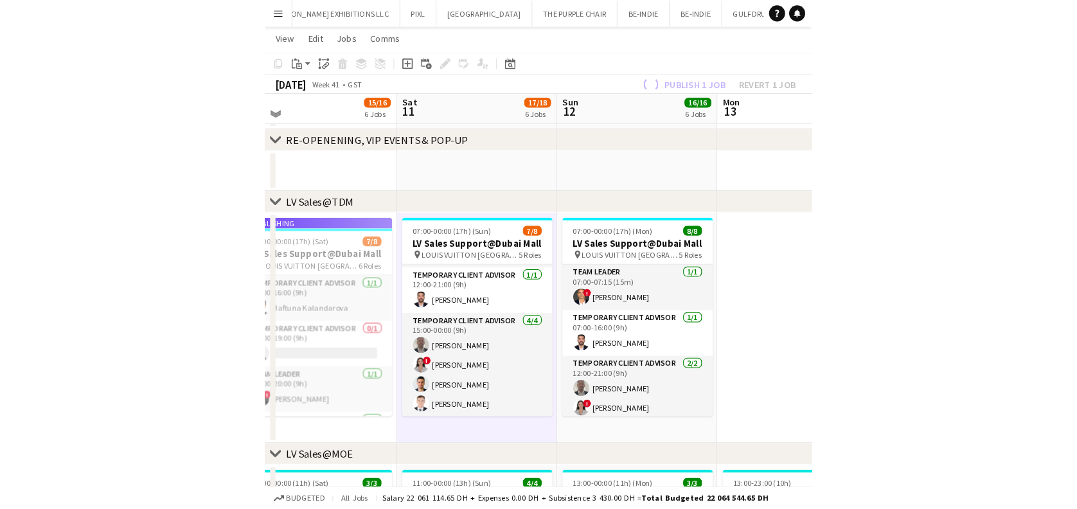
scroll to position [148, 0]
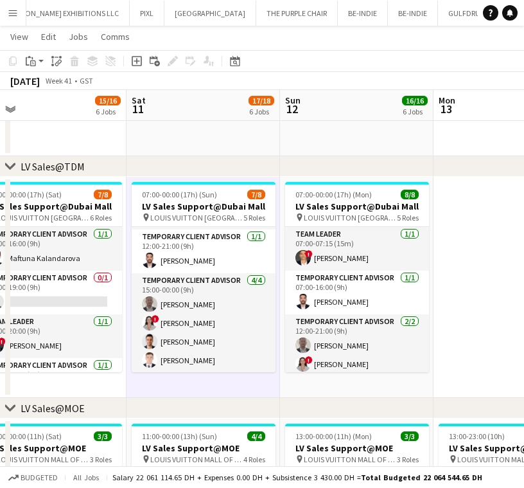
click at [441, 290] on app-date-cell at bounding box center [511, 287] width 154 height 221
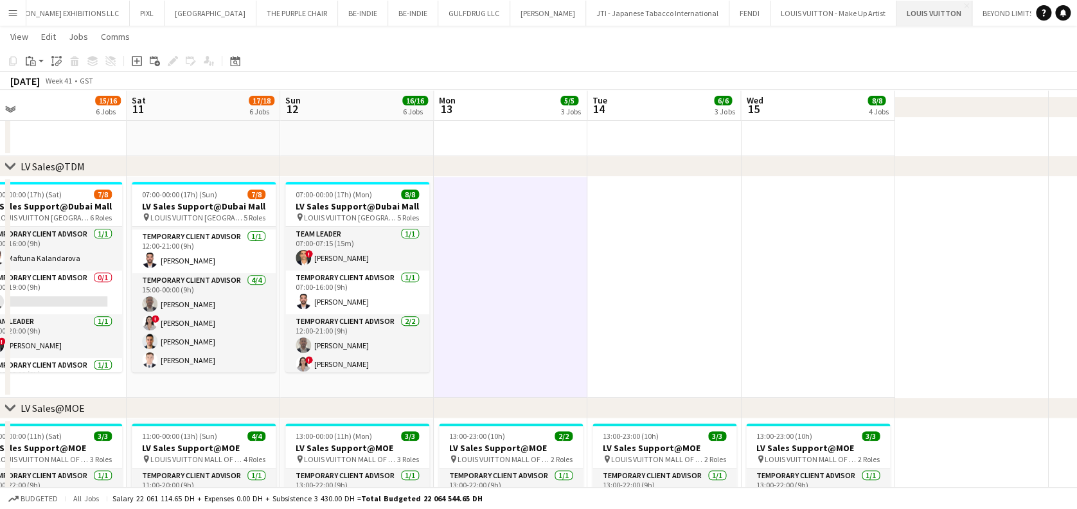
scroll to position [0, 10664]
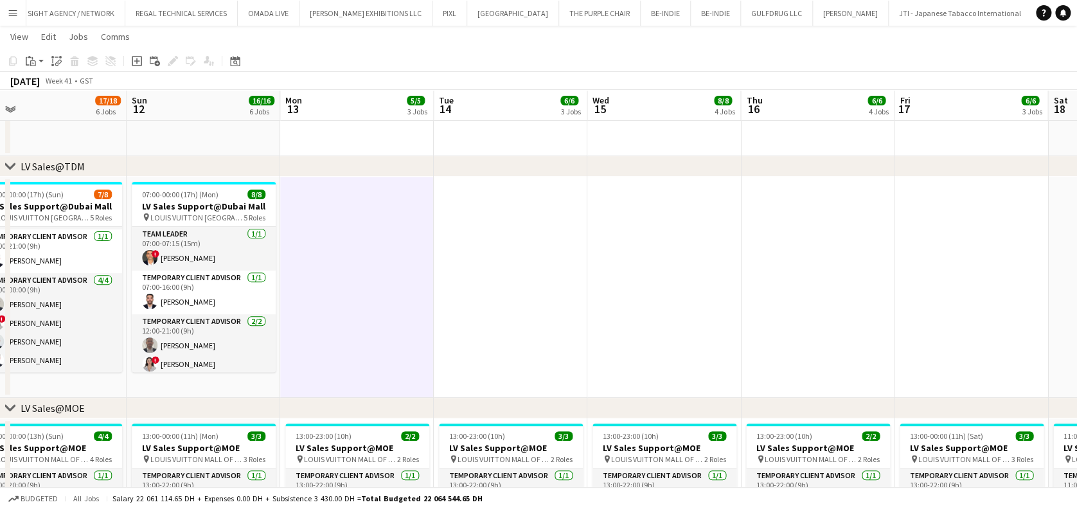
click at [15, 17] on app-icon "Menu" at bounding box center [13, 13] width 10 height 10
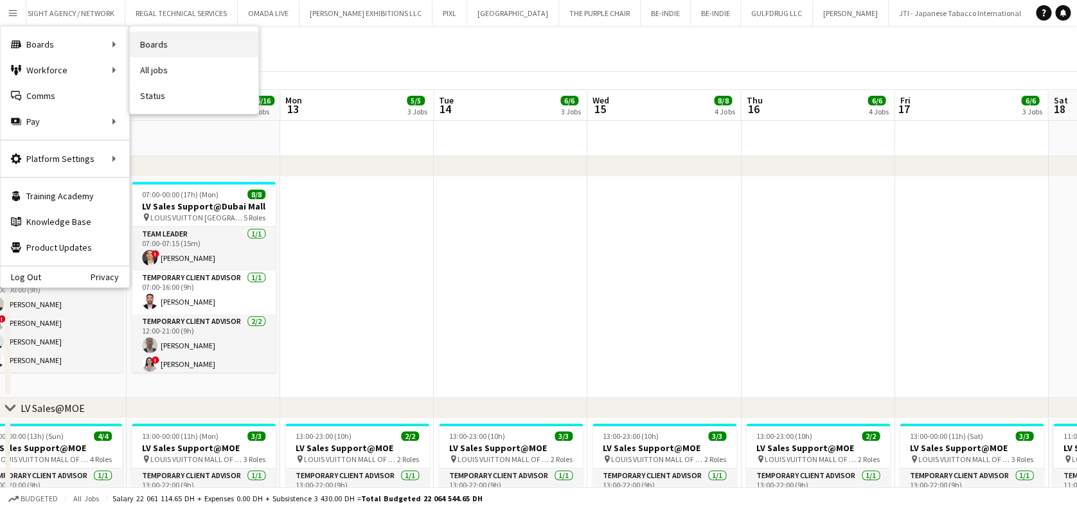
click at [179, 42] on link "Boards" at bounding box center [194, 44] width 128 height 26
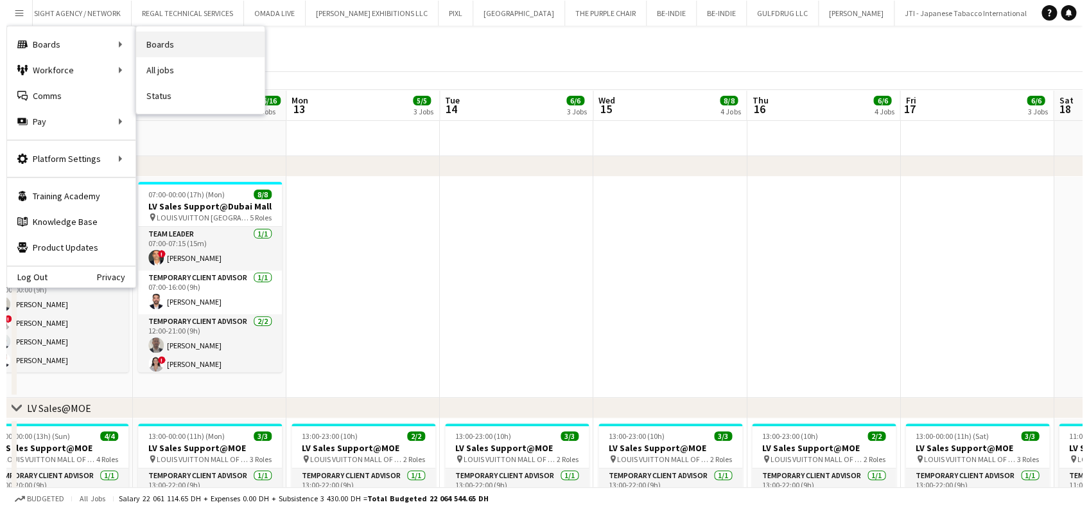
scroll to position [0, 10650]
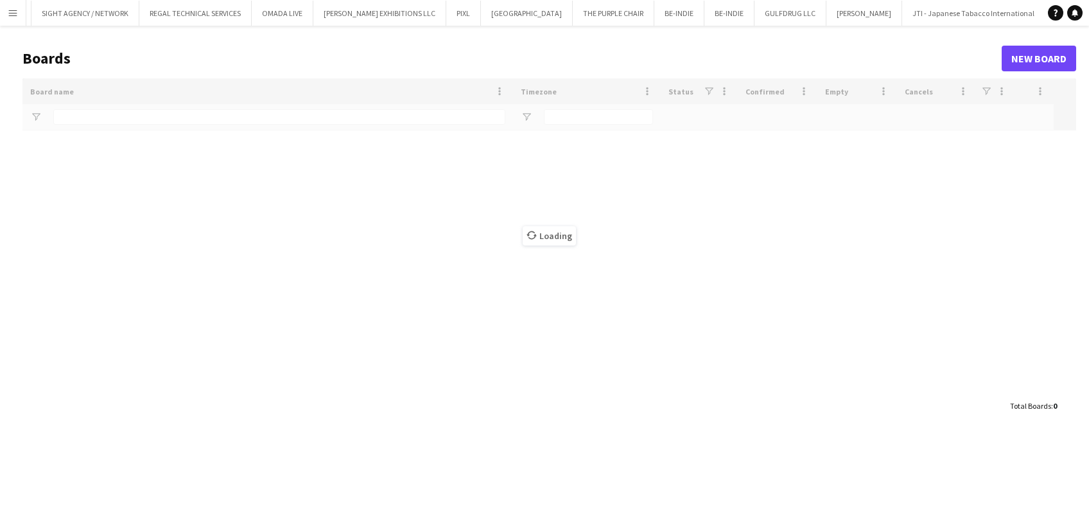
type input "*****"
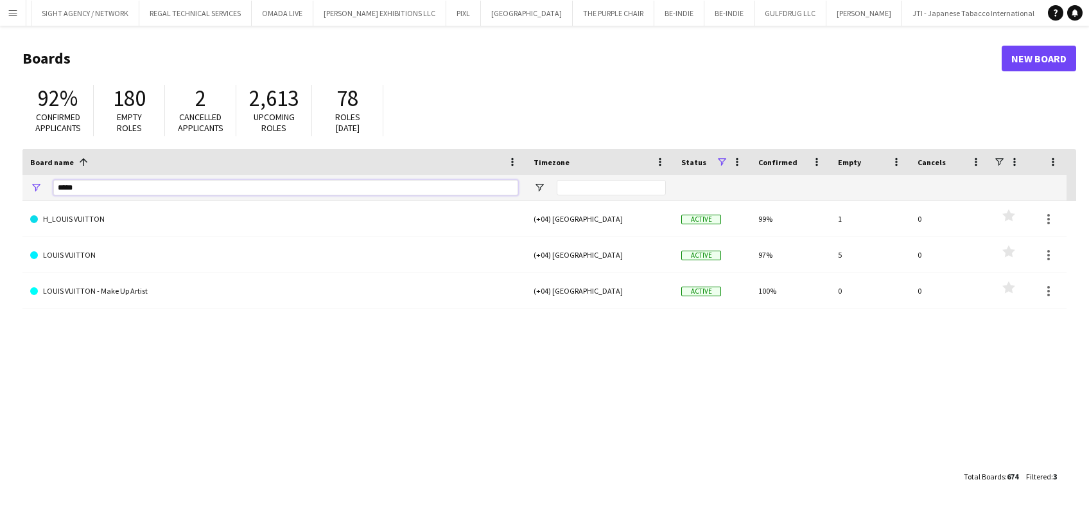
click at [12, 189] on main "Boards New Board 92% Confirmed applicants 180 Empty roles 2 Cancelled applicant…" at bounding box center [544, 267] width 1089 height 482
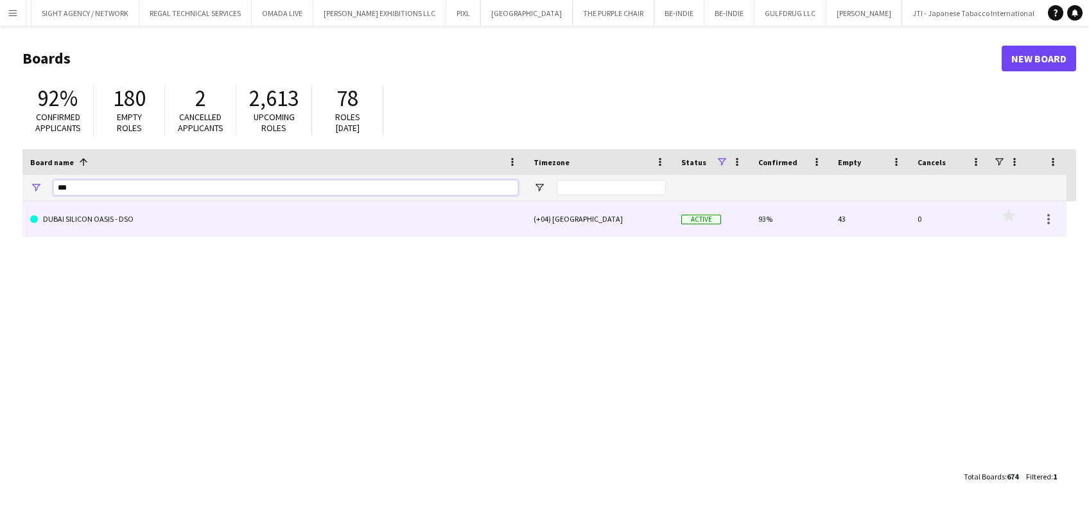
type input "***"
click at [269, 204] on link "DUBAI SILICON OASIS - DSO" at bounding box center [274, 219] width 488 height 36
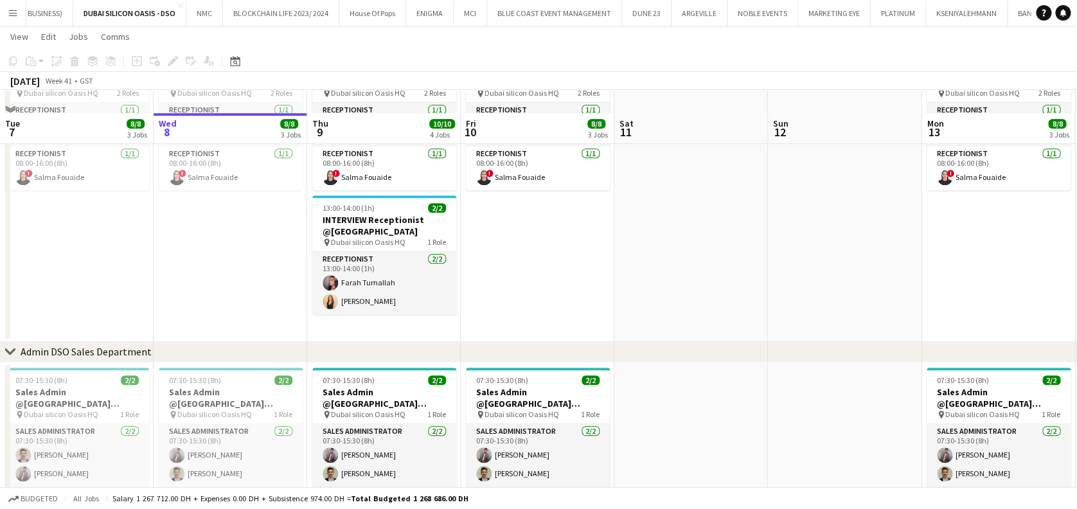
scroll to position [421, 0]
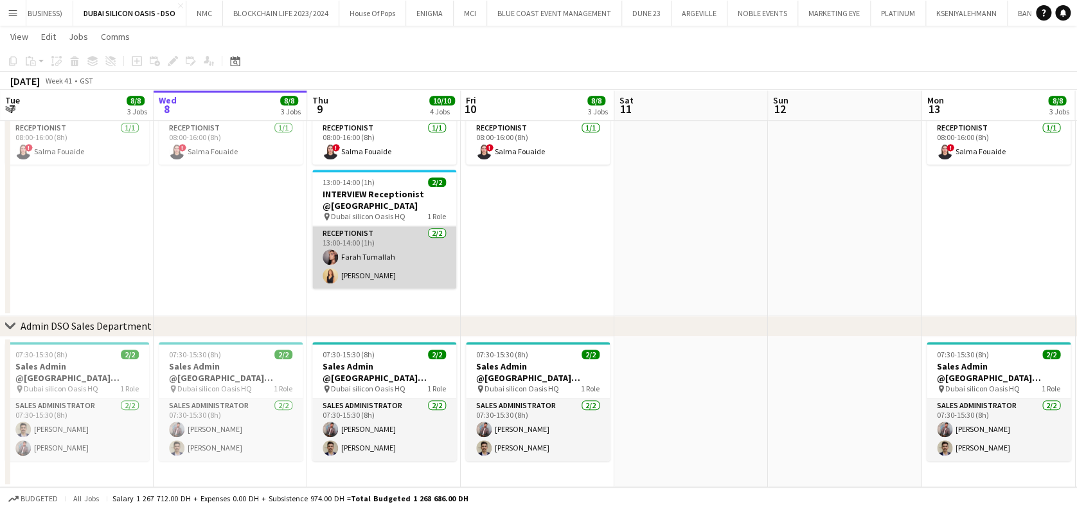
click at [353, 260] on app-card-role "Receptionist 2/2 13:00-14:00 (1h) Farah Tumallah Dorsa Ahmadi Pishkouhi" at bounding box center [384, 257] width 144 height 62
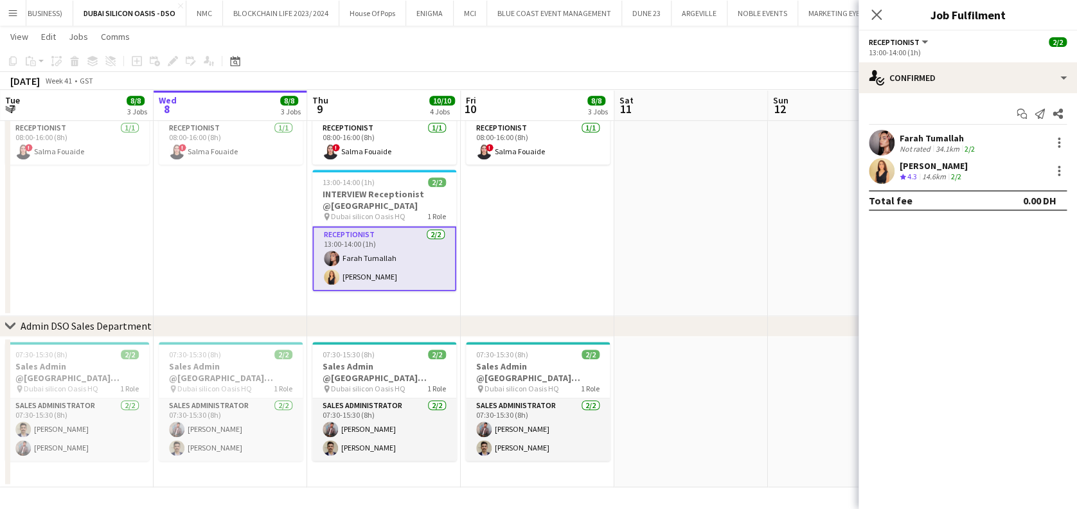
click at [944, 141] on div "Farah Tumallah" at bounding box center [938, 138] width 78 height 12
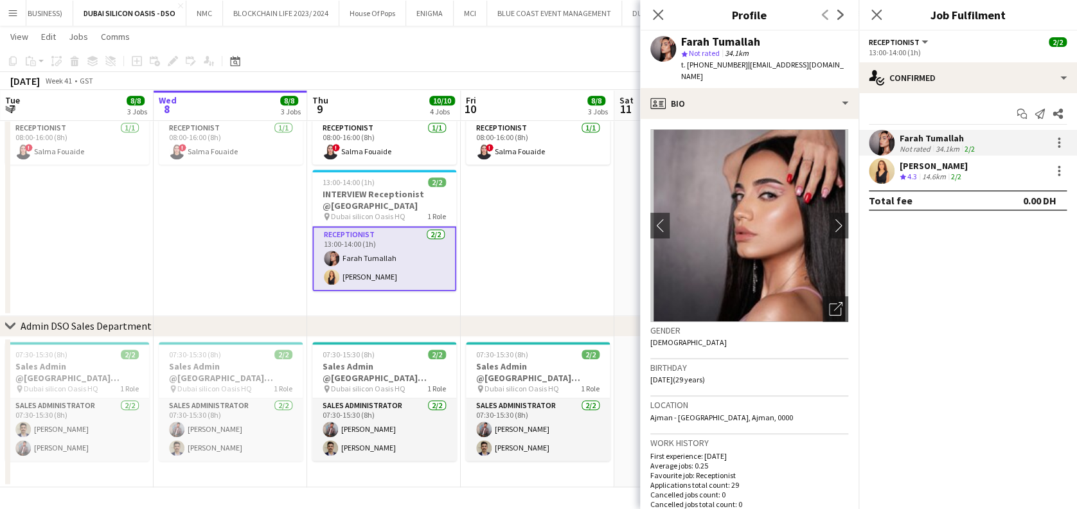
drag, startPoint x: 742, startPoint y: 66, endPoint x: 839, endPoint y: 66, distance: 97.0
click at [839, 66] on div "Farah Tumallah star Not rated 34.1km t. +971566495881 | farahtumallah96@yahoo.c…" at bounding box center [749, 59] width 218 height 57
copy span "farahtumallah96@yahoo.com"
click at [949, 165] on div "[PERSON_NAME]" at bounding box center [933, 166] width 68 height 12
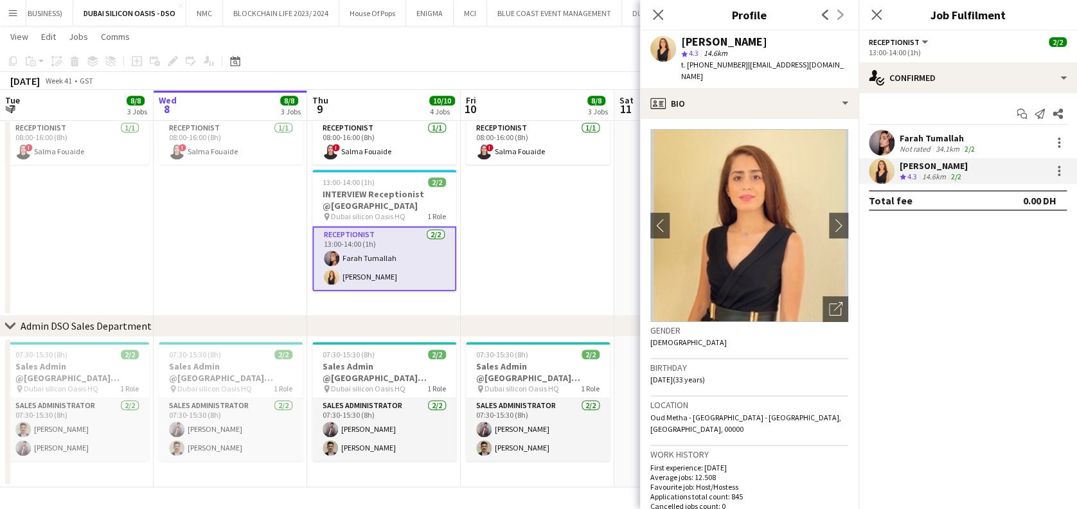
drag, startPoint x: 740, startPoint y: 60, endPoint x: 841, endPoint y: 65, distance: 101.6
click at [841, 65] on app-profile-header "Dorsa Ahmadi Pishkouhi star 4.3 14.6km t. +971509283040 | dorsa_amd@hotmail.com" at bounding box center [749, 59] width 218 height 57
copy span "dorsa_amd@hotmail.com"
click at [584, 205] on app-date-cell "07:00-16:00 (9h) 2/2 Receptionist @Dubai Silicon Oasis pin Dubai silicon Oasis …" at bounding box center [538, 165] width 154 height 301
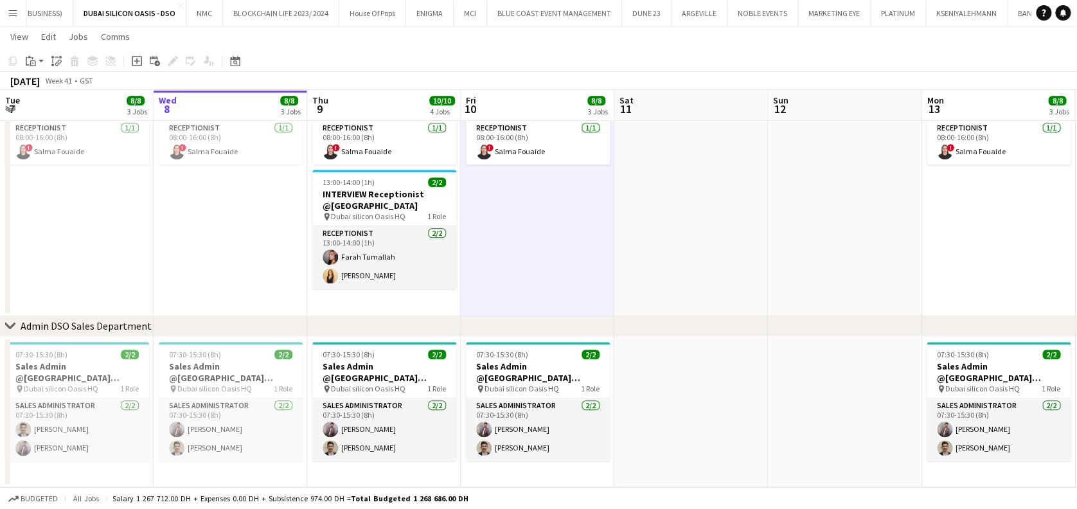
click at [19, 21] on button "Menu" at bounding box center [13, 13] width 26 height 26
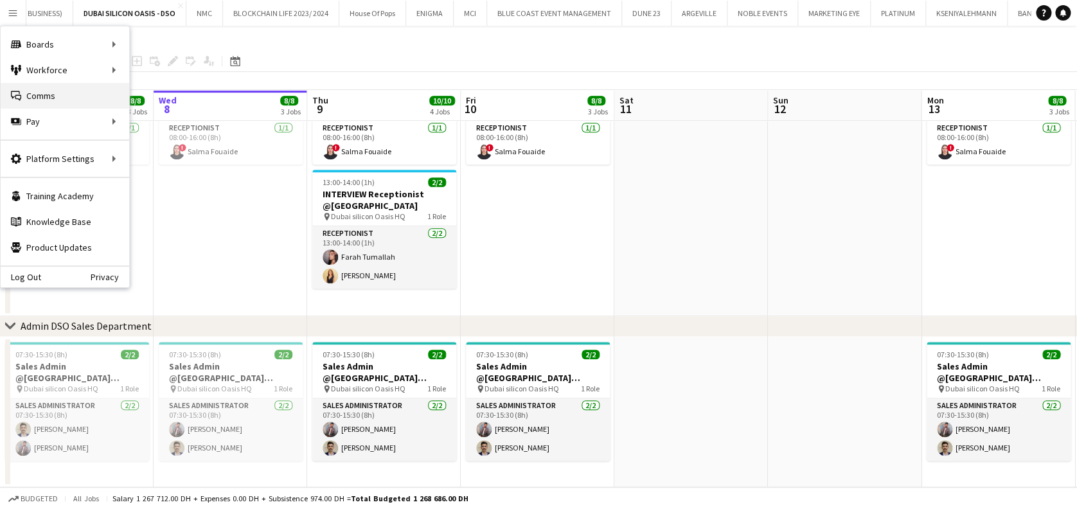
click at [37, 95] on link "Comms Comms" at bounding box center [65, 96] width 128 height 26
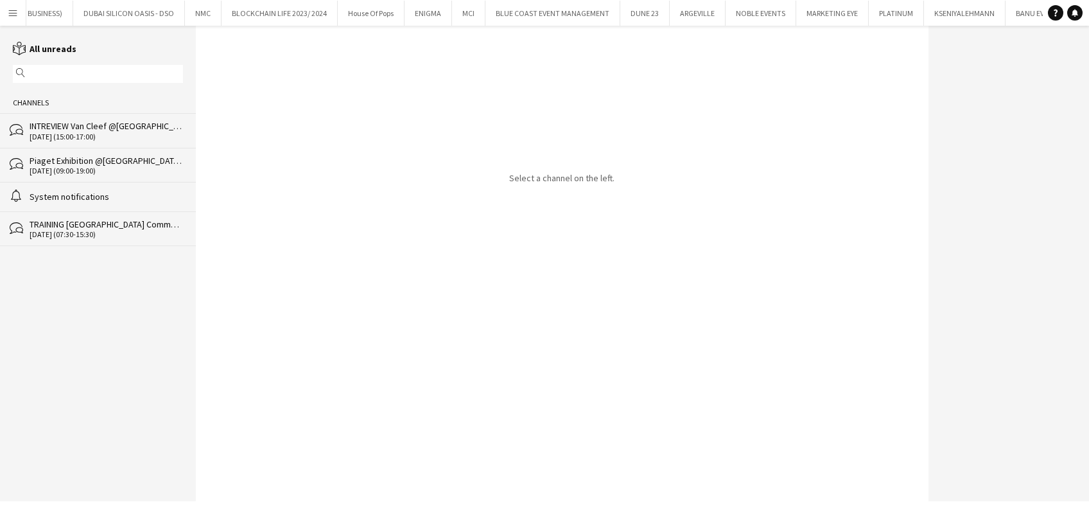
click at [109, 135] on div "10-10-2025 (15:00-17:00)" at bounding box center [107, 136] width 154 height 9
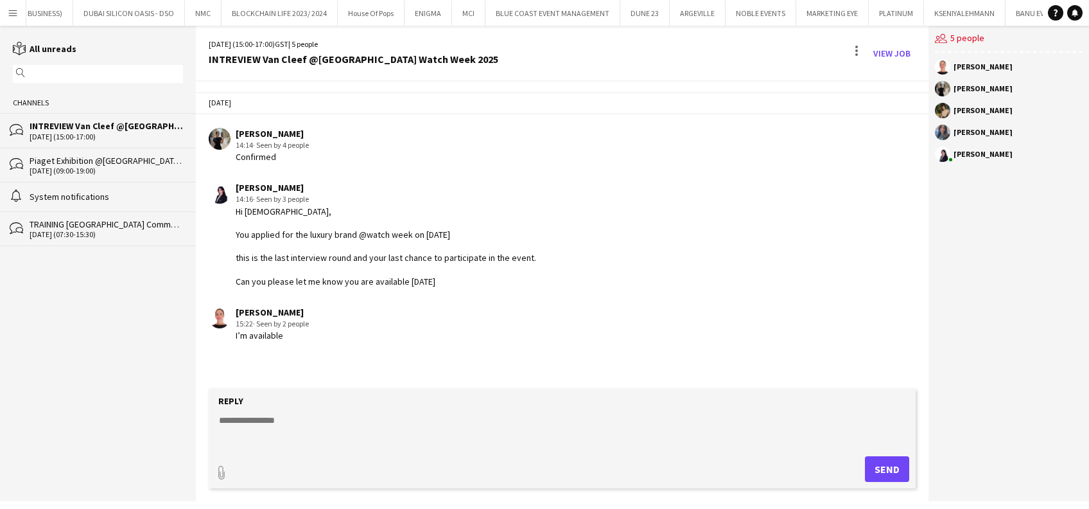
click at [394, 436] on textarea at bounding box center [565, 430] width 694 height 33
type textarea "**********"
click at [891, 464] on button "Send" at bounding box center [887, 469] width 44 height 26
click at [97, 170] on div "29-10-2025 (09:00-19:00)" at bounding box center [107, 170] width 154 height 9
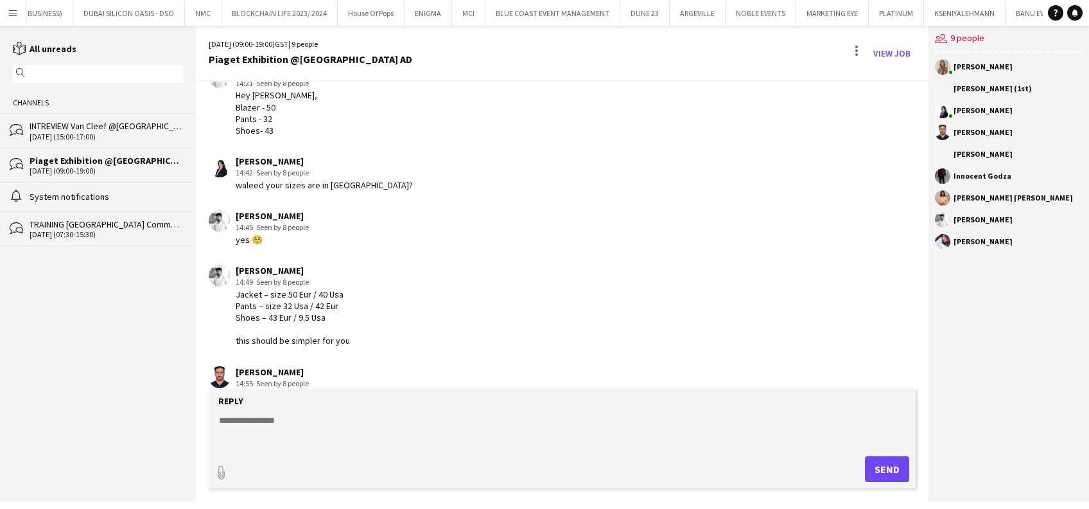
scroll to position [773, 0]
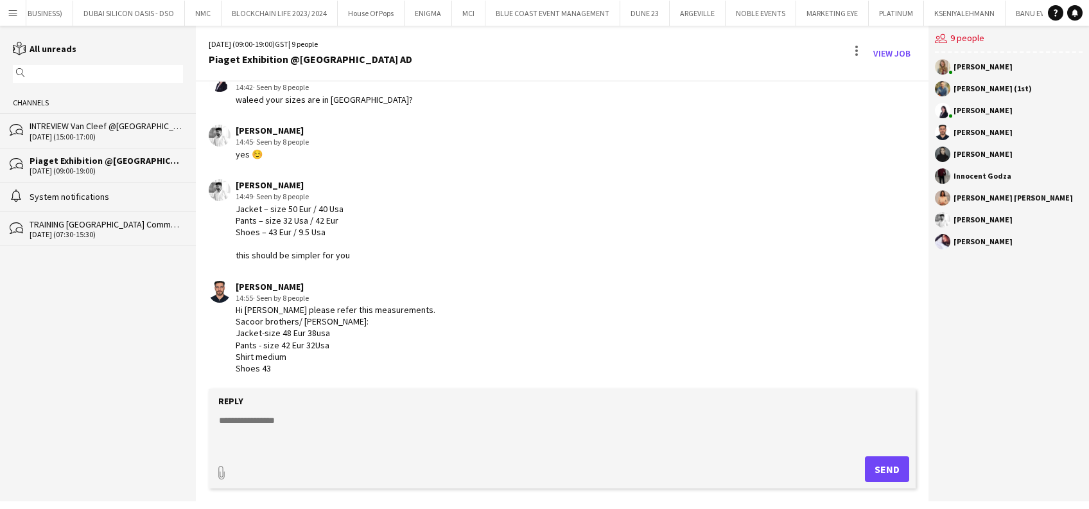
click at [355, 418] on textarea at bounding box center [565, 430] width 694 height 33
type textarea "**********"
drag, startPoint x: 324, startPoint y: 416, endPoint x: 159, endPoint y: 416, distance: 164.4
click at [159, 416] on div "reading All unreads magnifier Channels bubbles INTREVIEW Van Cleef @Dubai Watch…" at bounding box center [544, 263] width 1089 height 475
type textarea "**********"
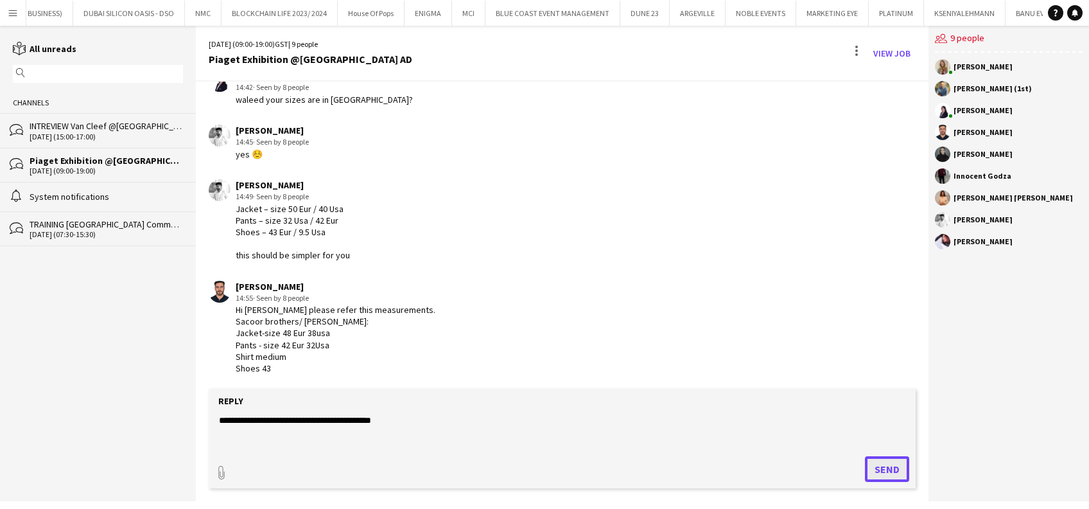
click at [900, 471] on button "Send" at bounding box center [887, 469] width 44 height 26
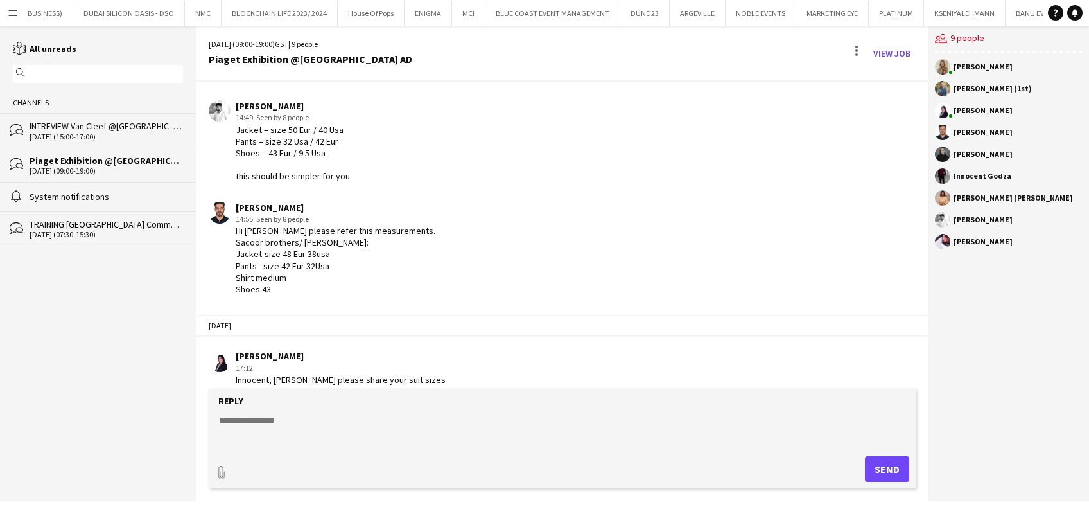
click at [85, 130] on div "INTREVIEW Van Cleef @Dubai Watch Week 2025" at bounding box center [107, 126] width 154 height 12
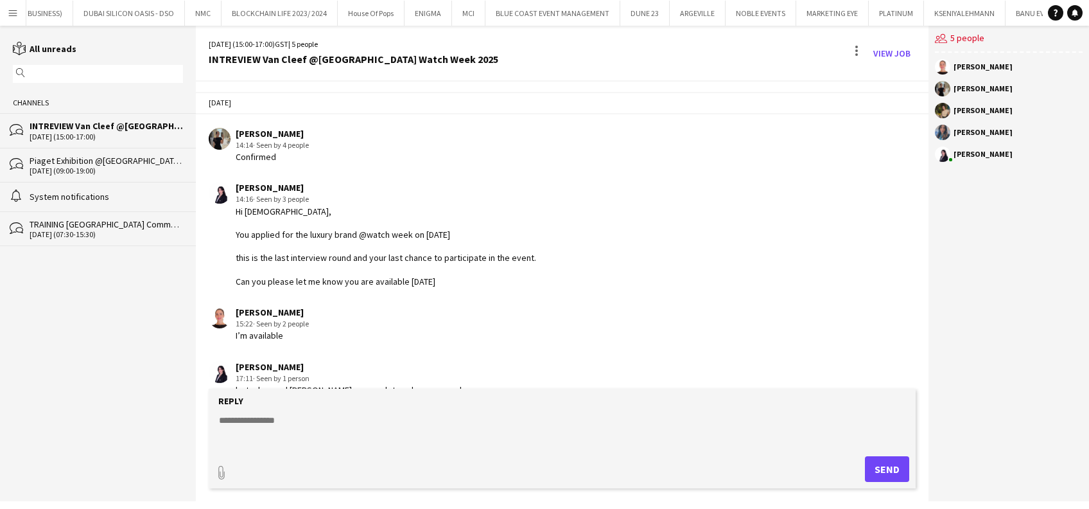
scroll to position [22, 0]
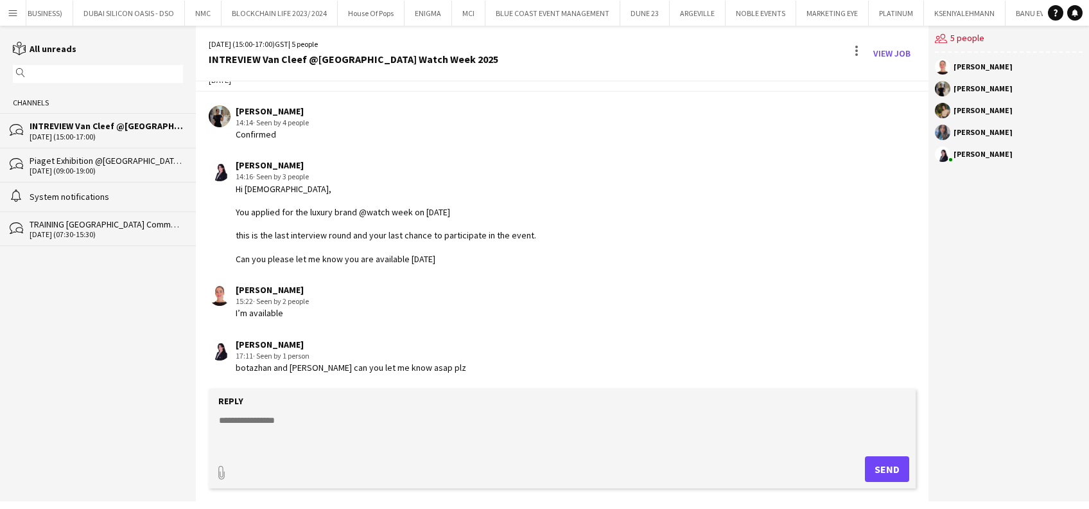
click at [27, 234] on div "bubbles TRAINING Dubai Commercity 16-09-2024 (07:30-15:30)" at bounding box center [98, 228] width 196 height 35
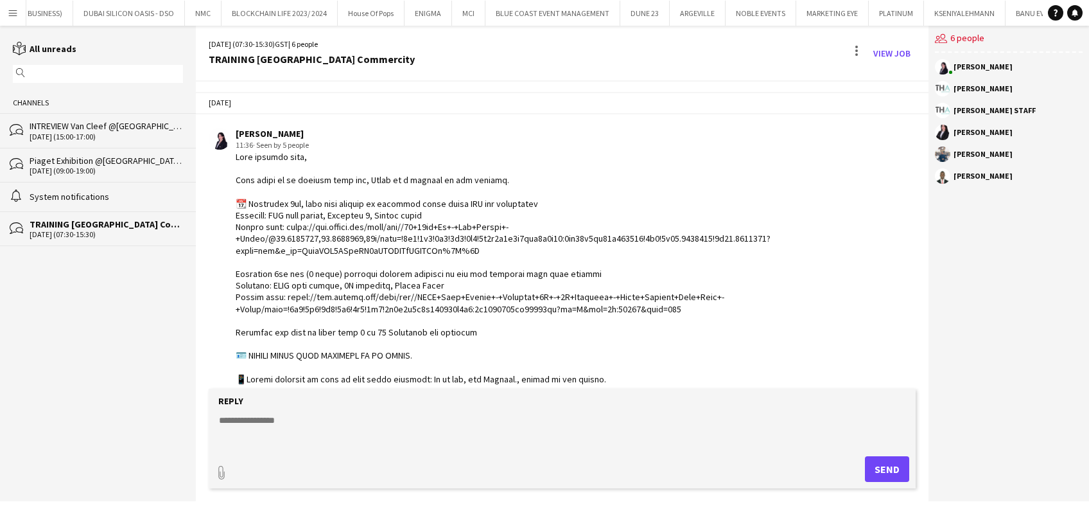
click at [9, 5] on button "Menu" at bounding box center [13, 13] width 26 height 26
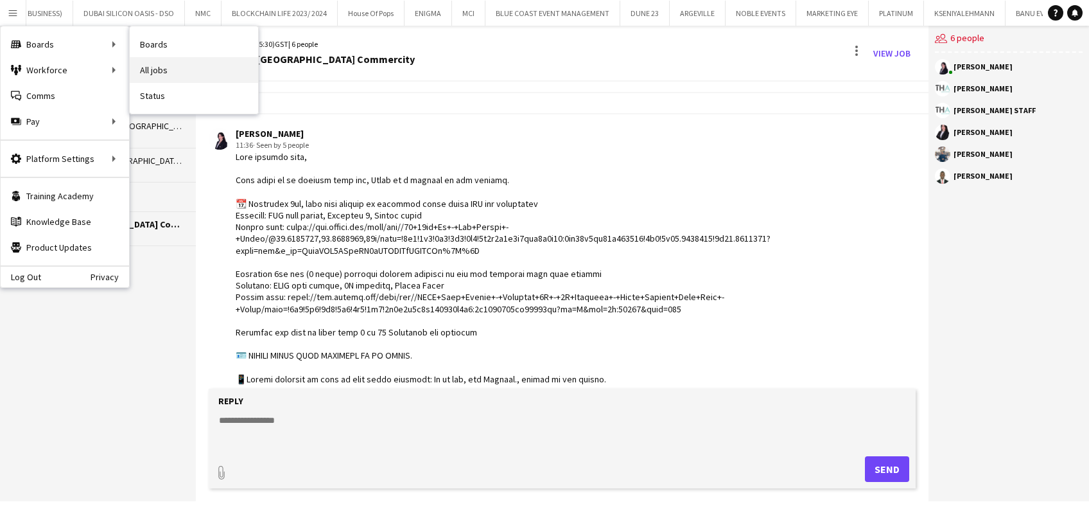
click at [163, 79] on link "All jobs" at bounding box center [194, 70] width 128 height 26
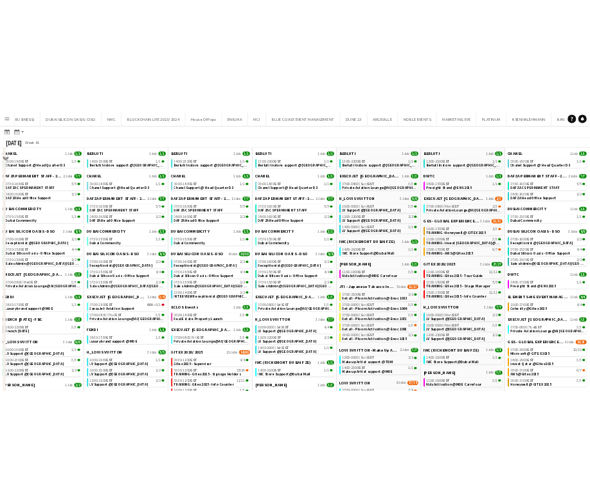
scroll to position [257, 0]
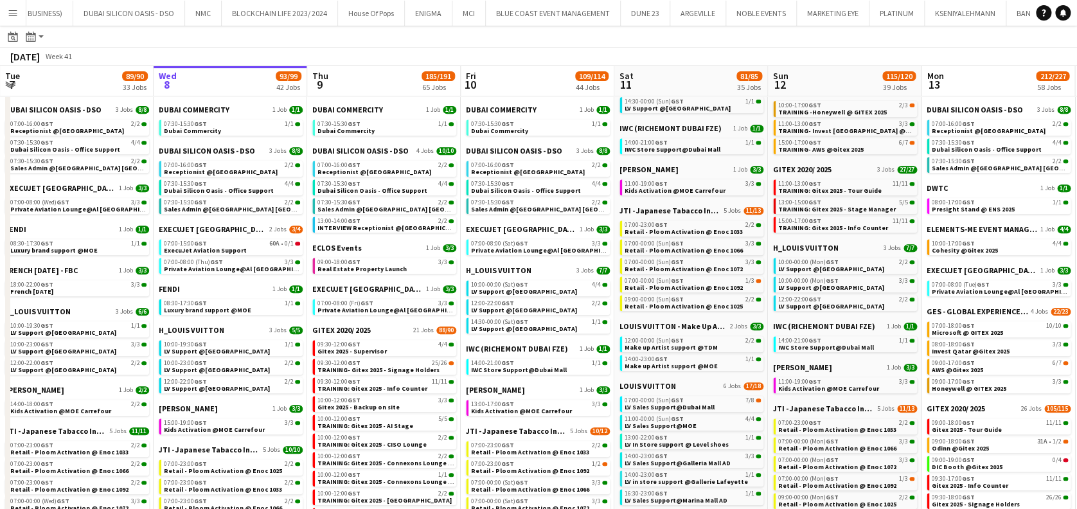
click at [1019, 36] on app-toolbar "Date picker OCT 2025 OCT 2025 Monday M Tuesday T Wednesday W Thursday T Friday …" at bounding box center [538, 37] width 1077 height 22
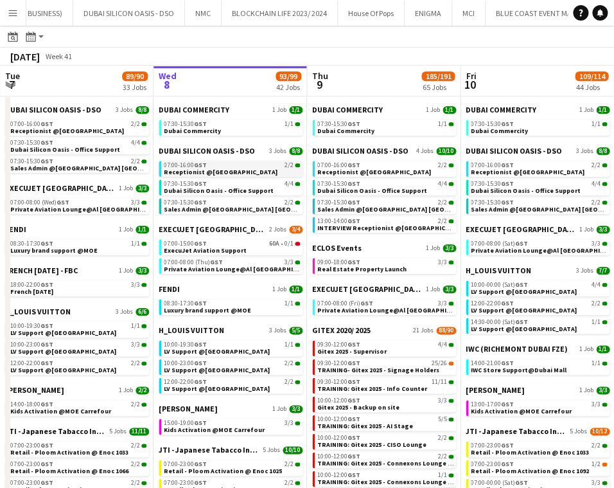
click at [220, 176] on app-brief-job-card "07:00-16:00 GST 2/2 Receptionist @Dubai Silicon Oasis" at bounding box center [231, 169] width 144 height 16
click at [225, 173] on span "Receptionist @[GEOGRAPHIC_DATA]" at bounding box center [221, 172] width 114 height 8
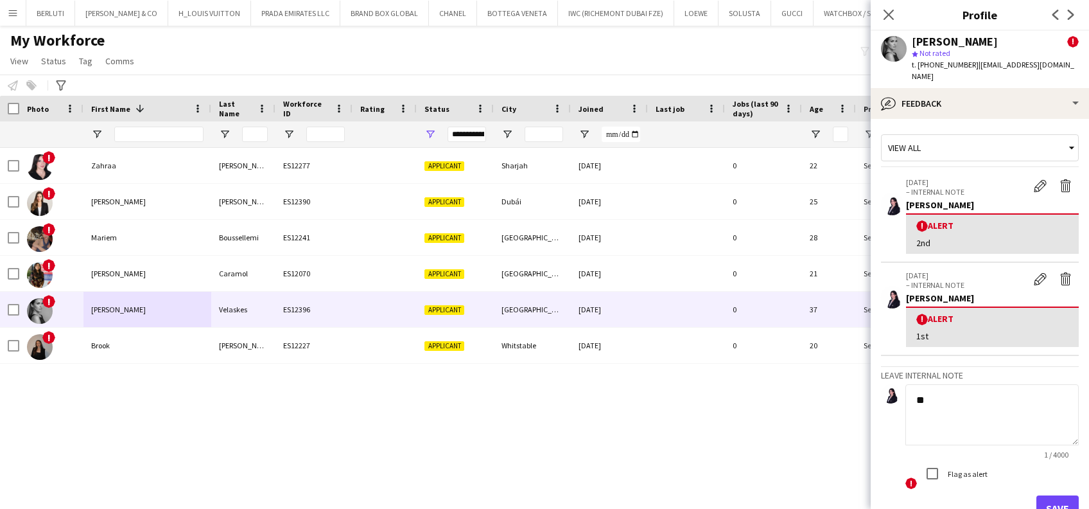
scroll to position [0, 838]
type textarea "*******"
click at [1074, 495] on app-crew-profile-feedback-tab "View all [DATE] – INTERNAL NOTE Edit alert Delete alert [PERSON_NAME] ! Alert 2…" at bounding box center [980, 314] width 218 height 390
click at [1065, 495] on app-crew-profile-feedback-tab "View all [DATE] – INTERNAL NOTE Edit alert Delete alert [PERSON_NAME] ! Alert 2…" at bounding box center [980, 314] width 218 height 390
click at [1048, 497] on button "Save" at bounding box center [1058, 508] width 42 height 26
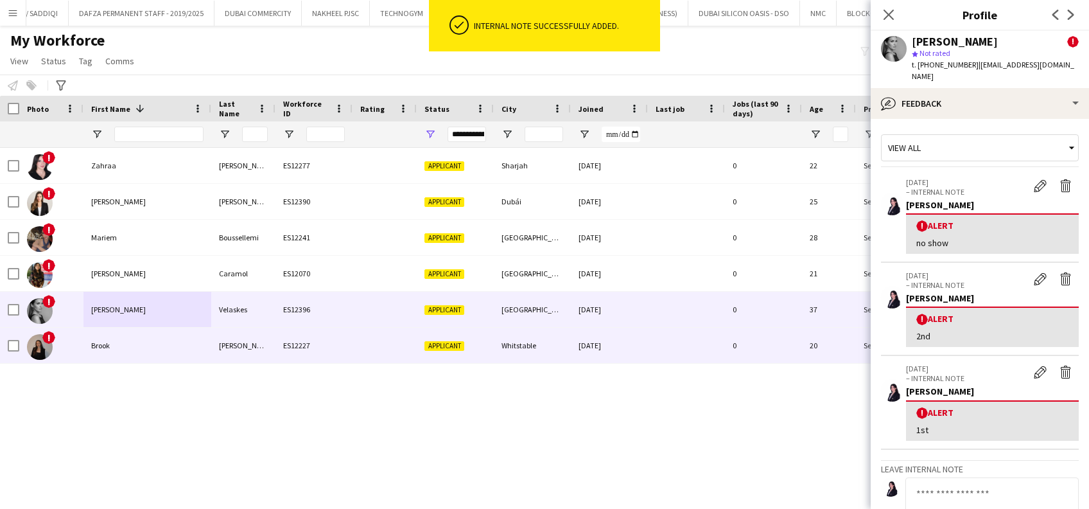
click at [164, 353] on div "Brook" at bounding box center [148, 345] width 128 height 35
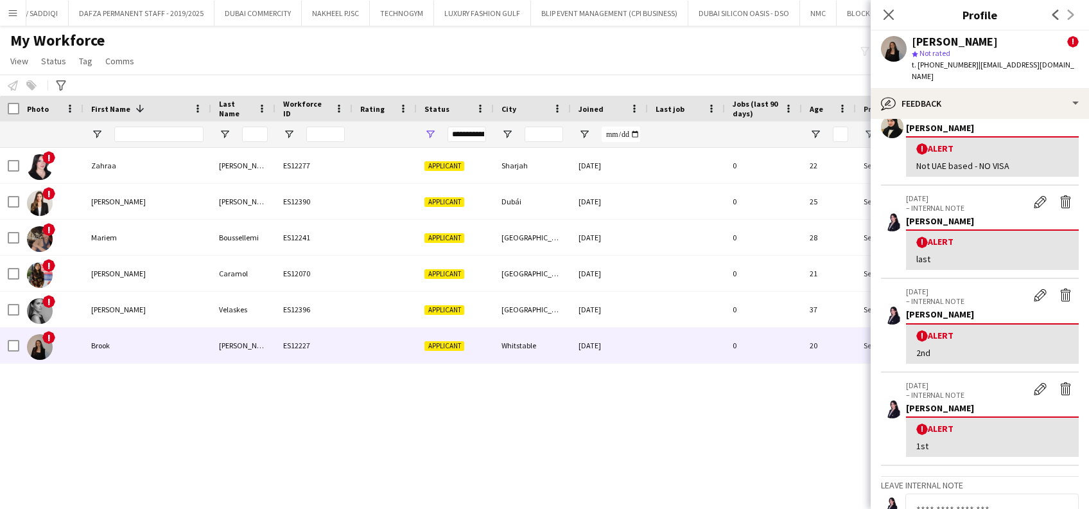
scroll to position [0, 0]
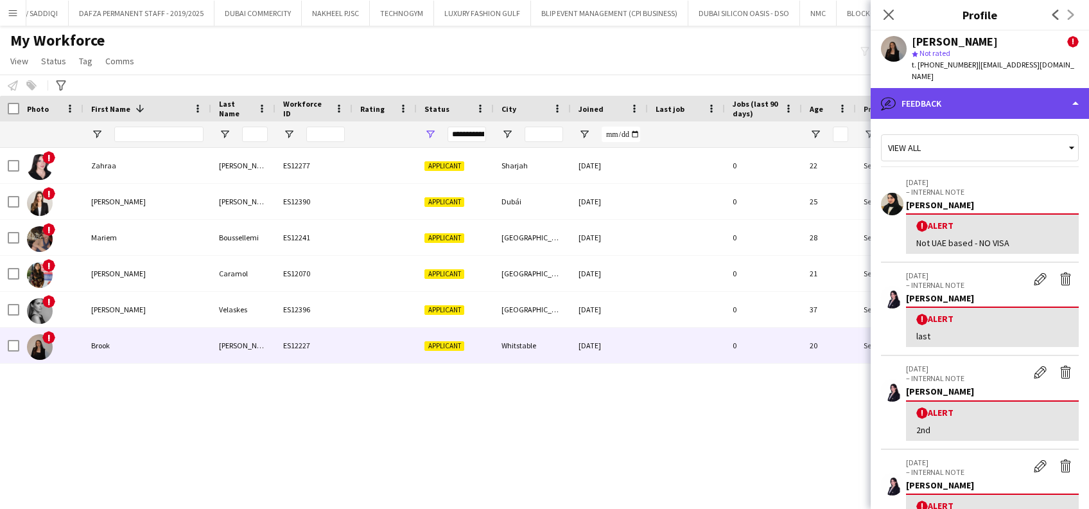
click at [994, 88] on div "bubble-pencil Feedback" at bounding box center [980, 103] width 218 height 31
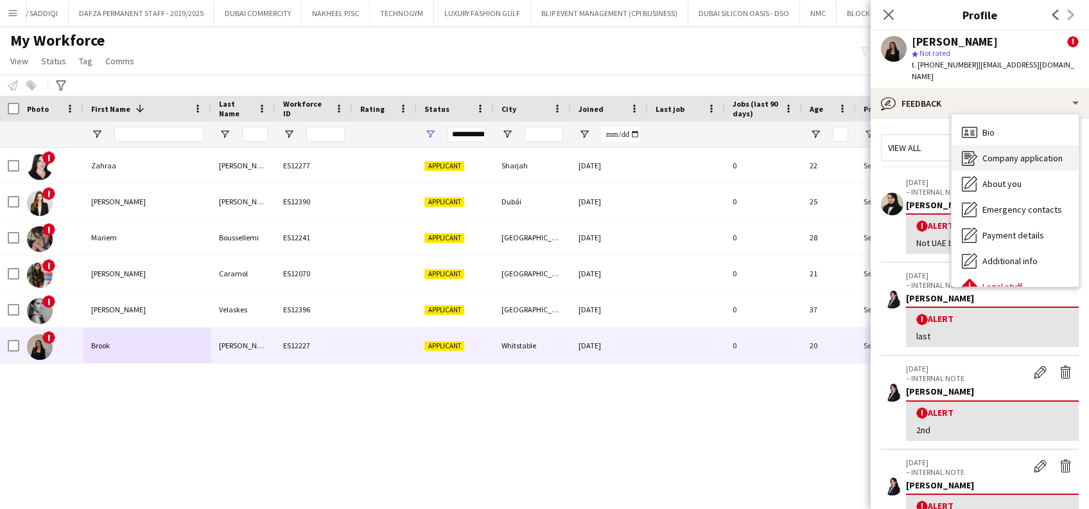
click at [1007, 145] on div "Company application Company application" at bounding box center [1015, 158] width 127 height 26
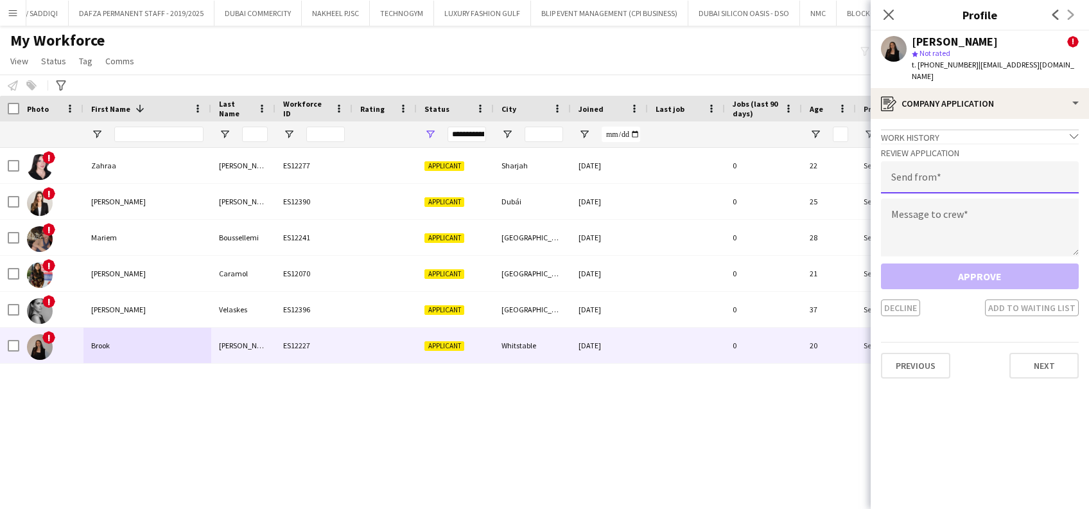
click at [973, 179] on input "email" at bounding box center [980, 177] width 198 height 32
type input "**********"
click at [950, 229] on textarea at bounding box center [980, 227] width 198 height 58
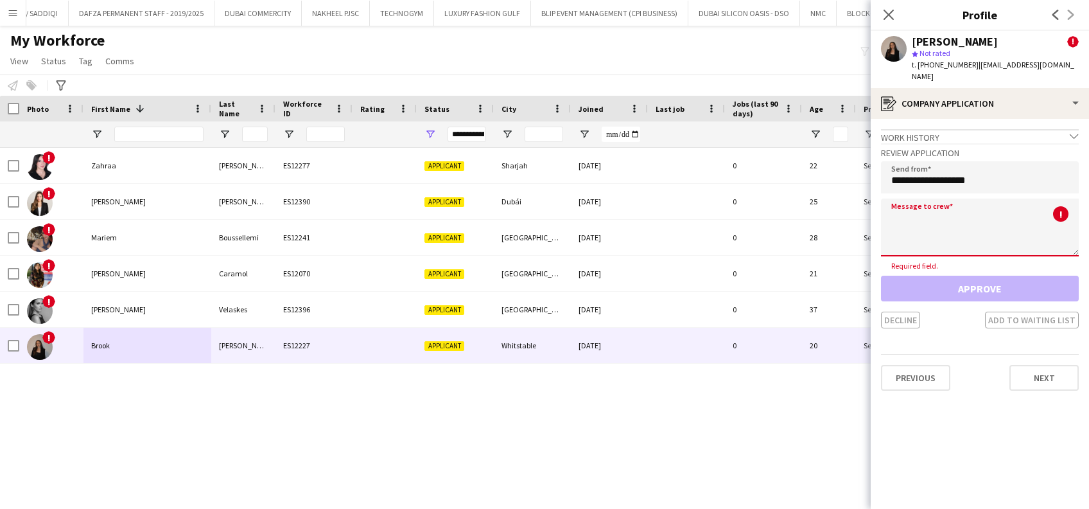
paste textarea "**********"
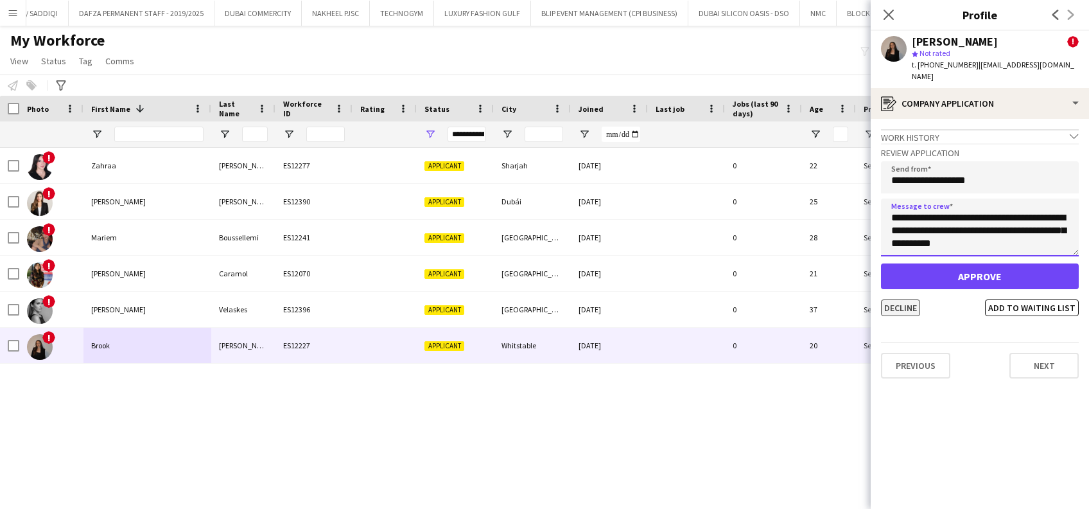
type textarea "**********"
click at [894, 299] on button "Decline" at bounding box center [900, 307] width 39 height 17
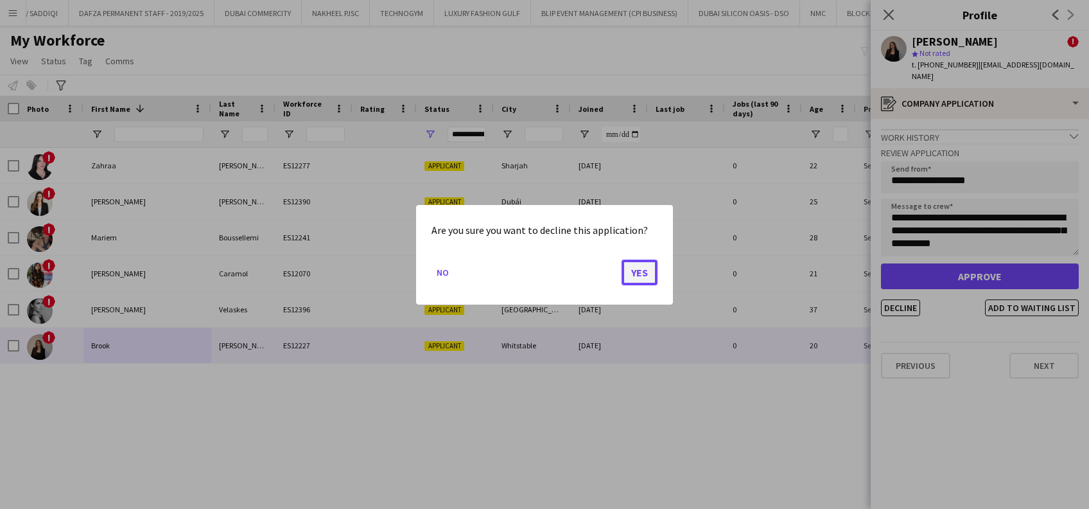
click at [640, 274] on button "Yes" at bounding box center [640, 272] width 36 height 26
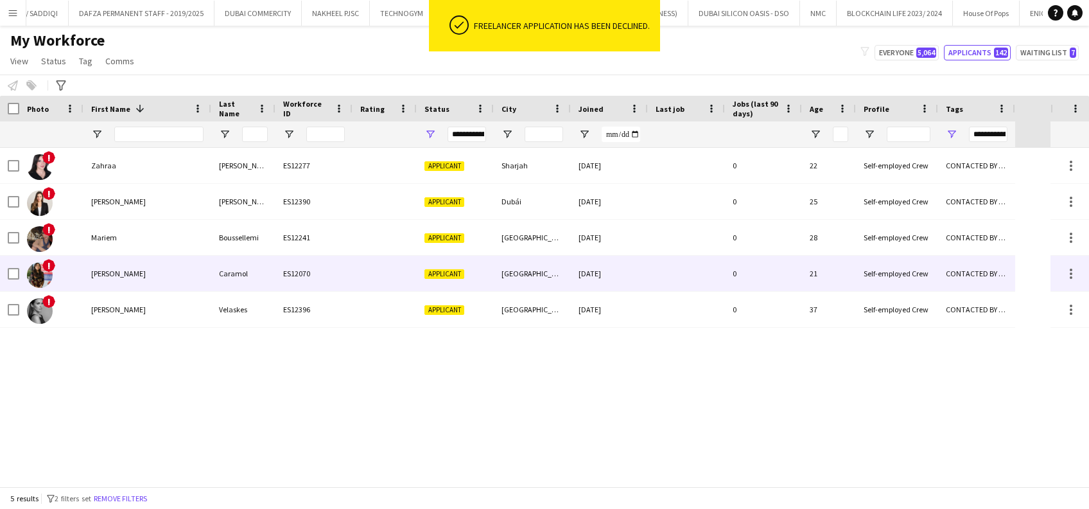
click at [99, 272] on div "Kristina" at bounding box center [148, 273] width 128 height 35
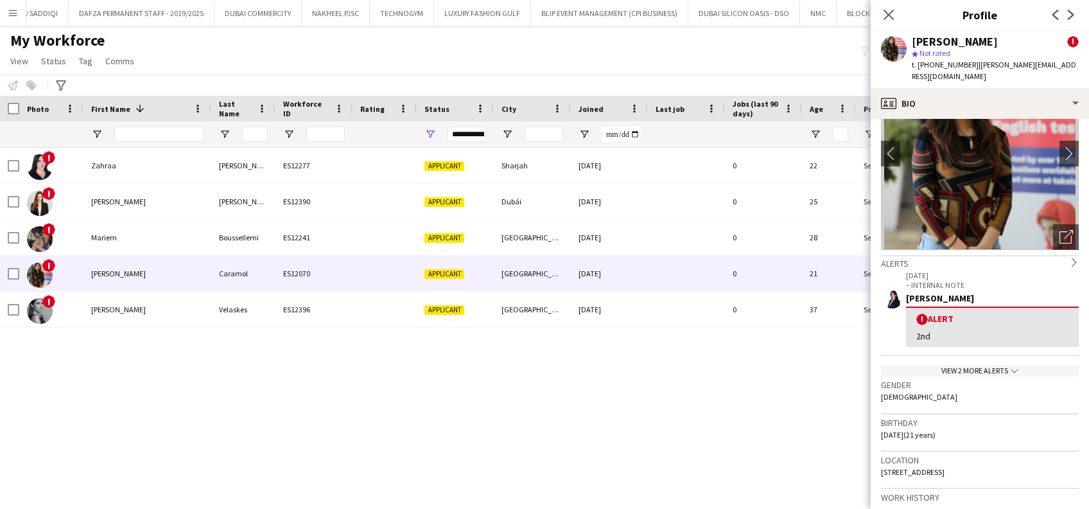
scroll to position [85, 0]
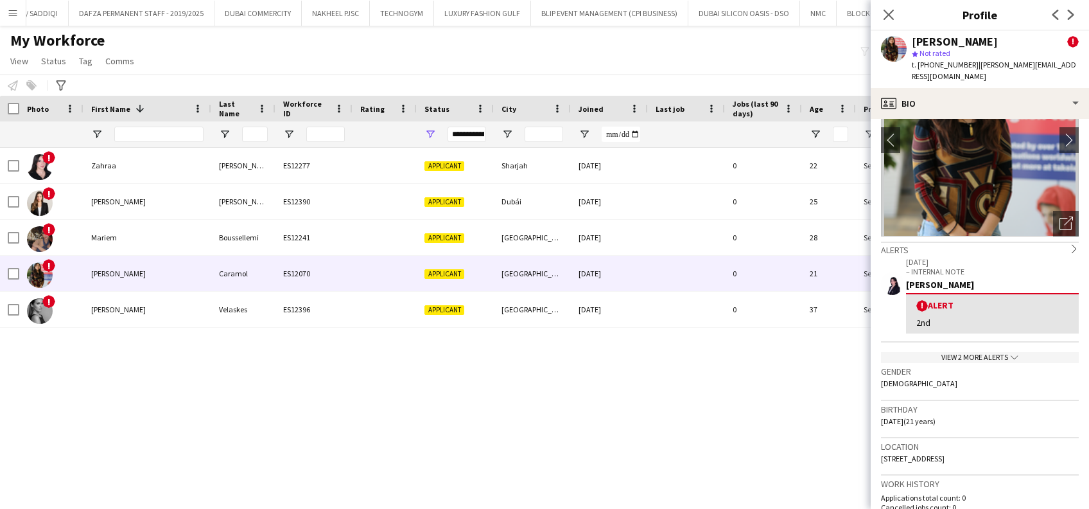
click at [1005, 338] on div "06-10-2025 – INTERNAL NOTE Sarah Wannous ! Alert 2nd View 2 more alerts chevron…" at bounding box center [980, 309] width 198 height 107
click at [952, 349] on app-crew-profile-bio "chevron-left chevron-right Open photos pop-in Alerts chevron-right 06-10-2025 –…" at bounding box center [980, 314] width 218 height 390
click at [953, 352] on div "View 2 more alerts chevron-down" at bounding box center [980, 357] width 198 height 11
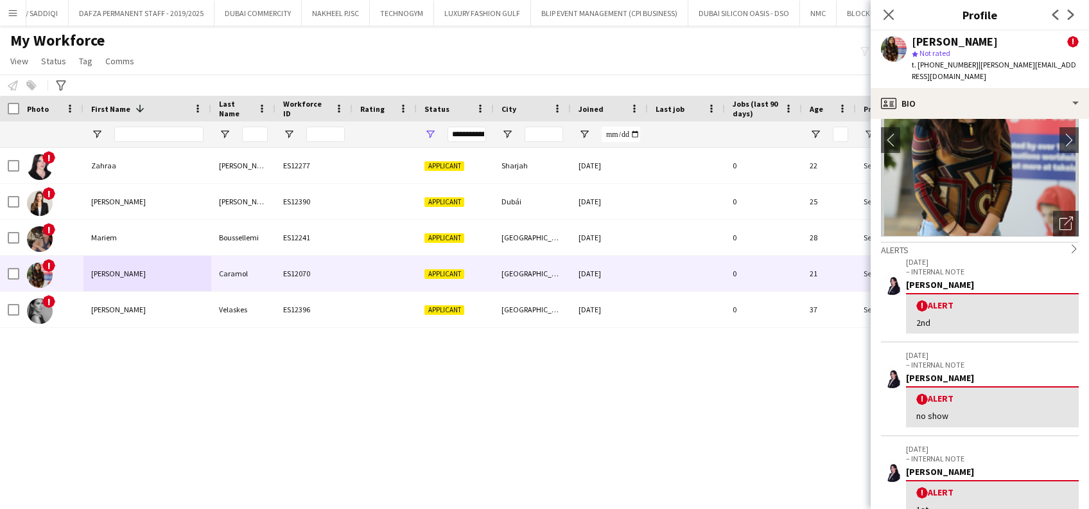
scroll to position [171, 0]
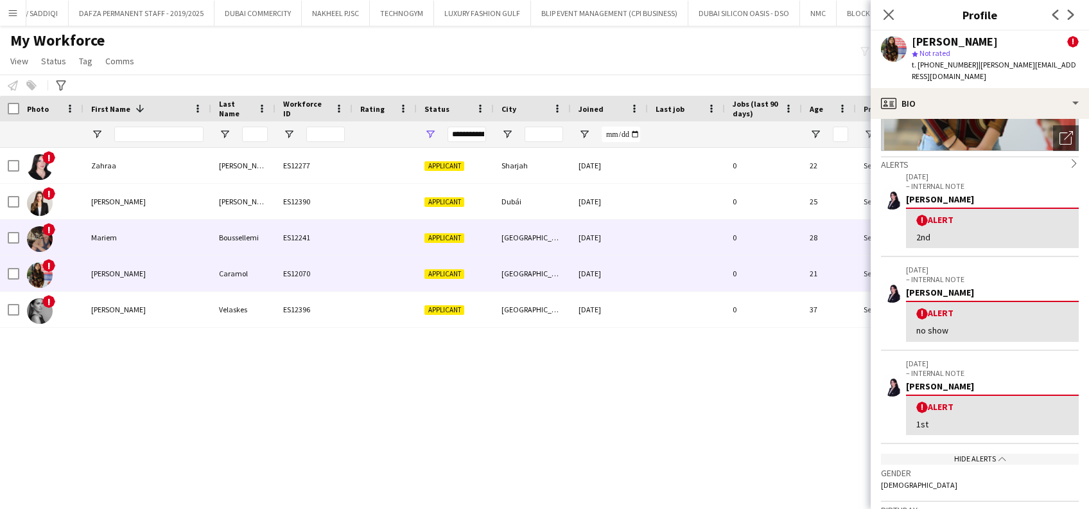
click at [84, 249] on div "Mariem" at bounding box center [148, 237] width 128 height 35
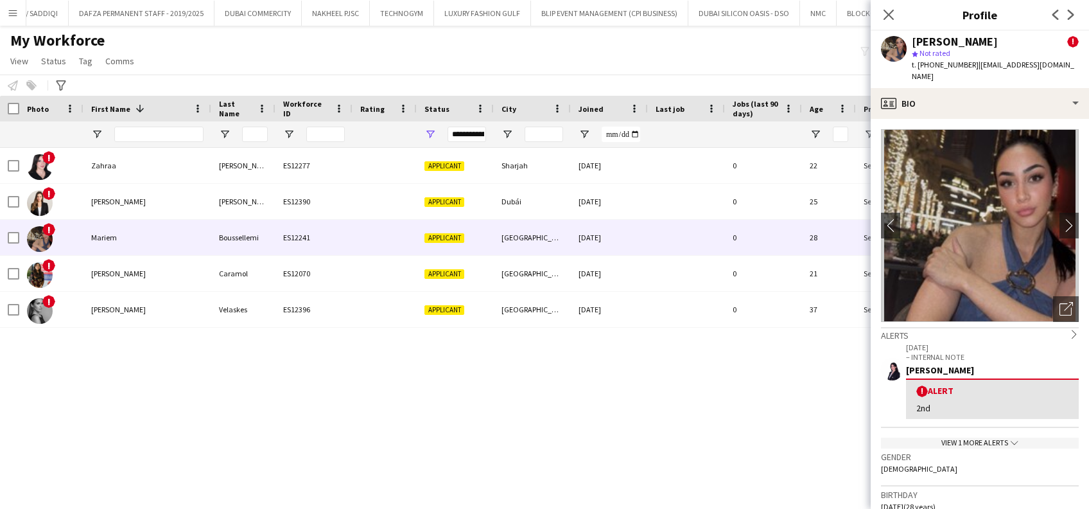
click at [921, 443] on div "View 1 more alerts chevron-down" at bounding box center [980, 442] width 198 height 11
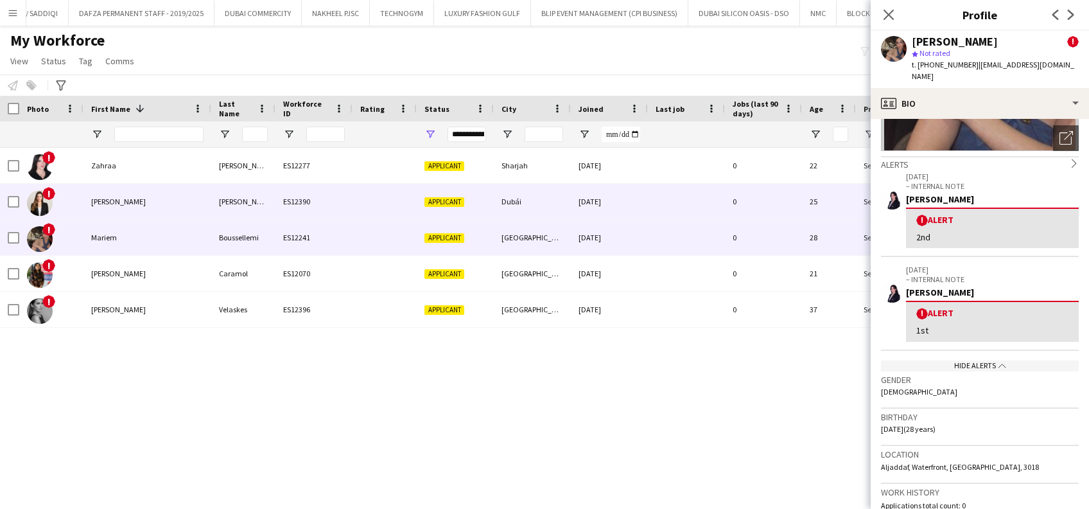
click at [82, 198] on div "!" at bounding box center [51, 201] width 64 height 35
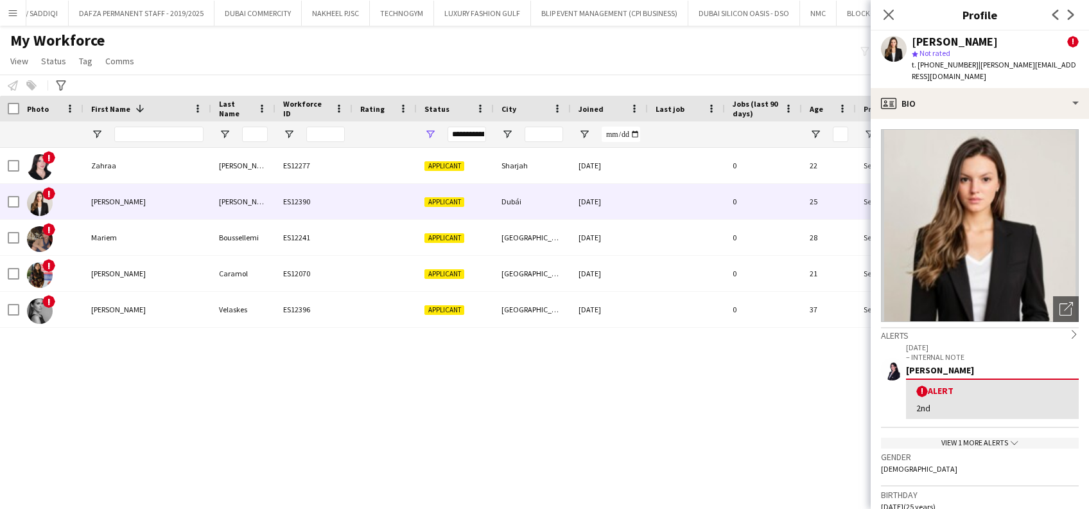
scroll to position [85, 0]
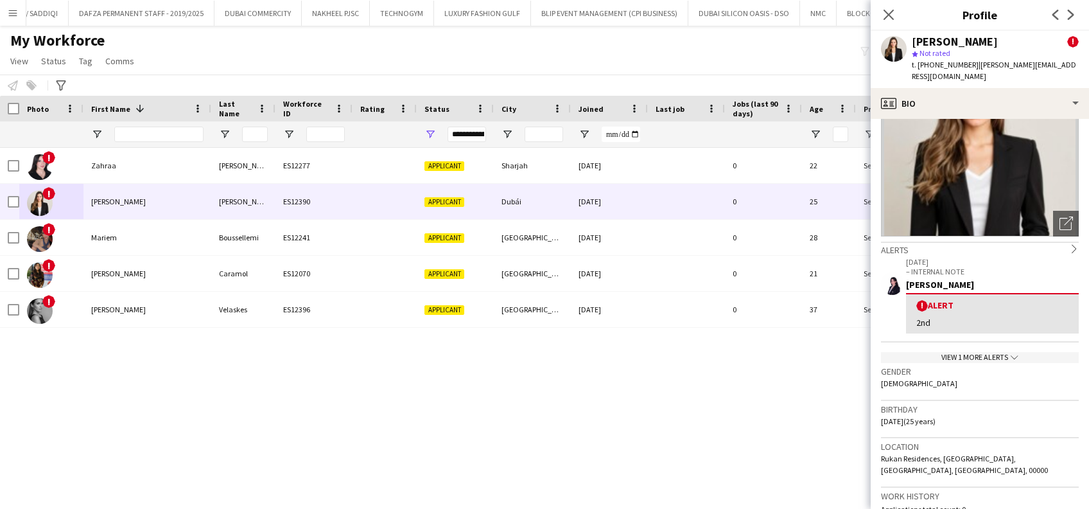
click at [956, 352] on div "View 1 more alerts chevron-down" at bounding box center [980, 357] width 198 height 11
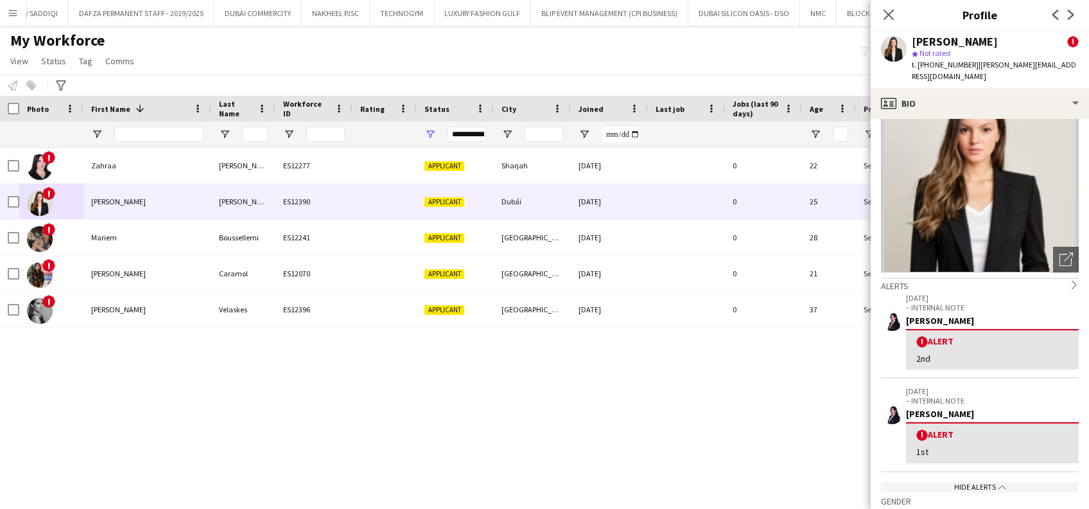
scroll to position [0, 0]
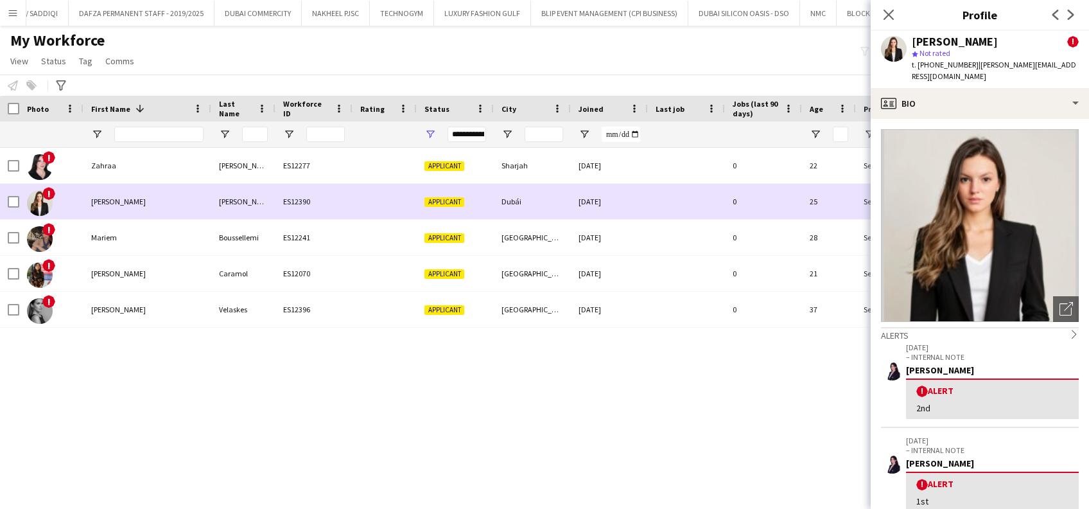
click at [306, 195] on div "ES12390" at bounding box center [314, 201] width 77 height 35
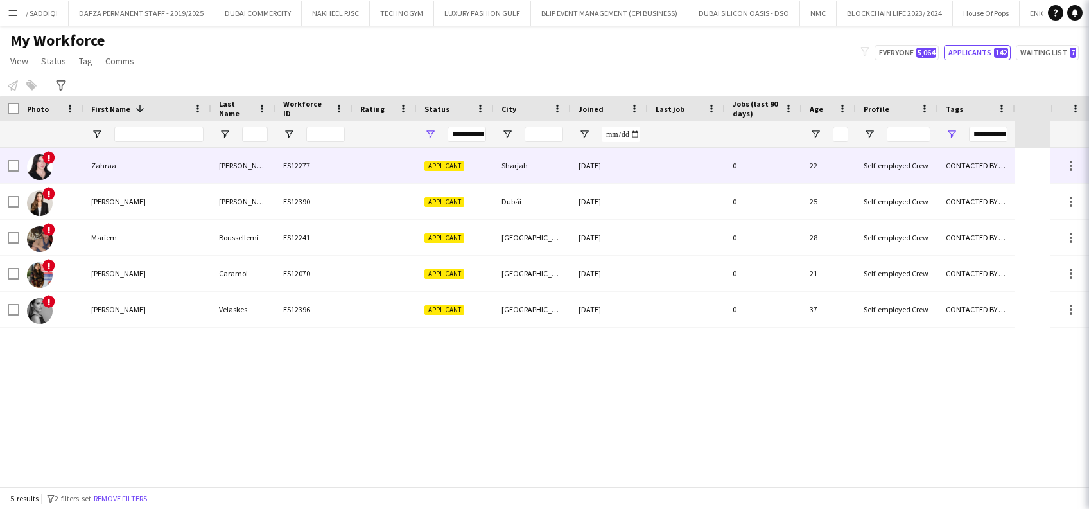
click at [311, 179] on div "ES12277" at bounding box center [314, 165] width 77 height 35
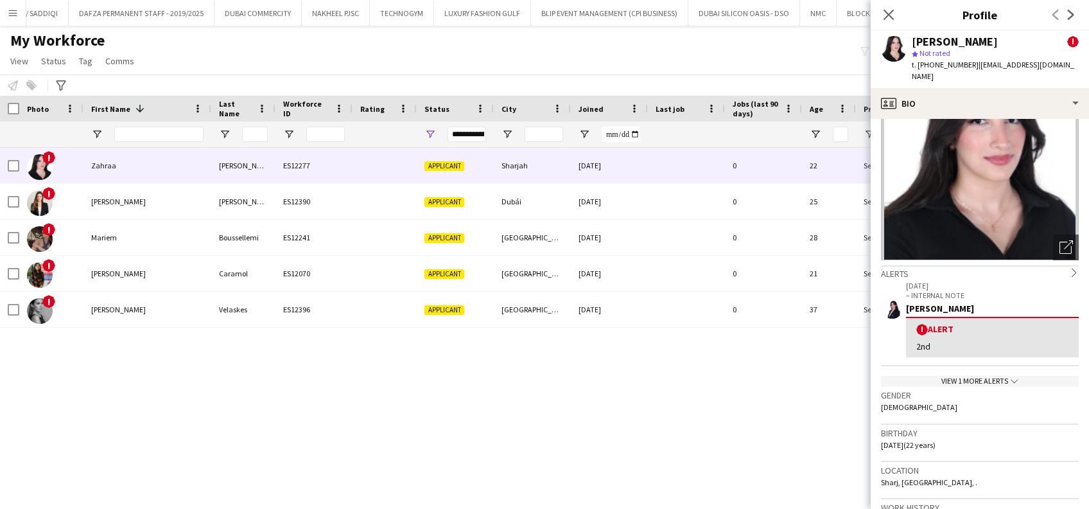
scroll to position [85, 0]
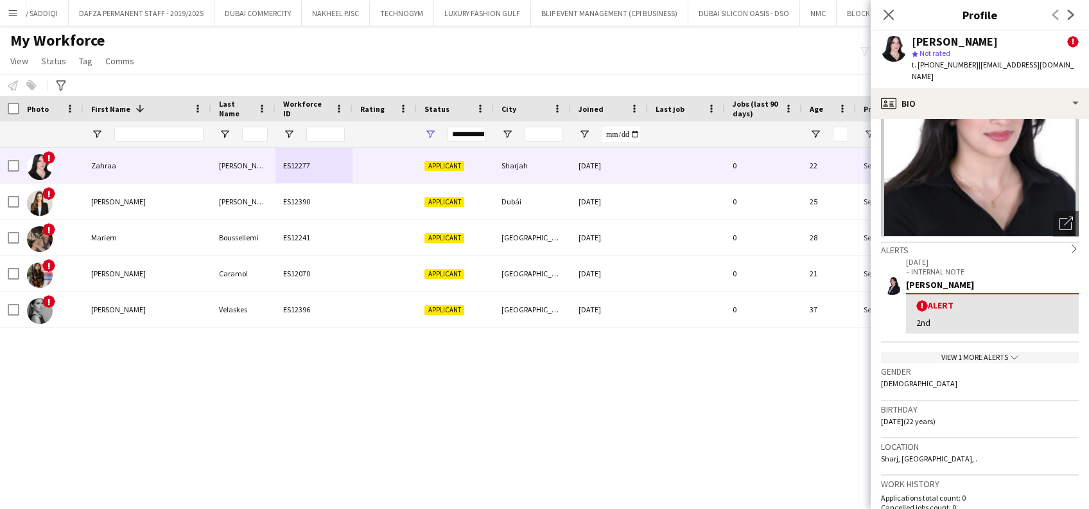
click at [988, 352] on div "View 1 more alerts chevron-down" at bounding box center [980, 357] width 198 height 11
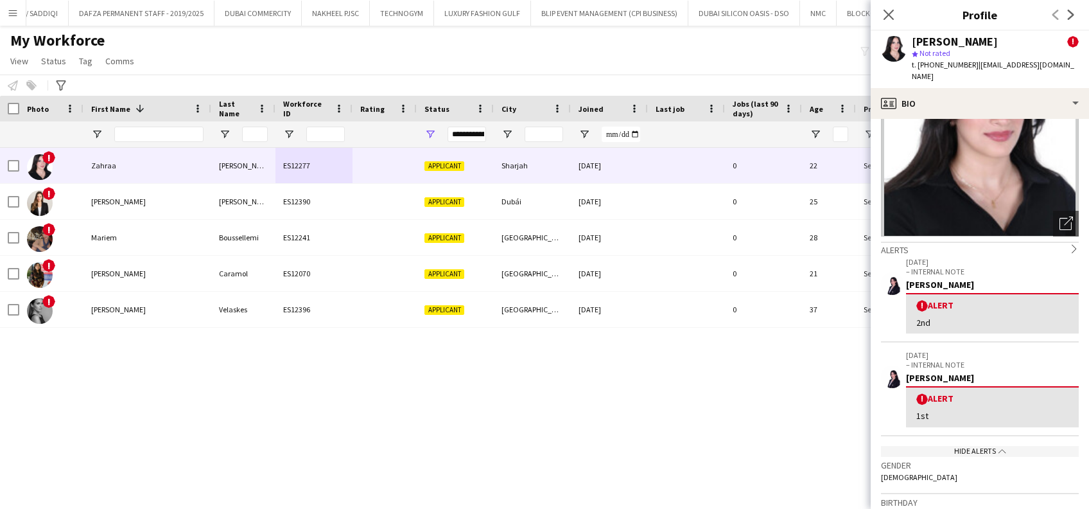
click at [622, 418] on div "! Zahraa Hussein ES12277 Applicant Sharjah 06-09-2025 0 22 Self-employed Crew C…" at bounding box center [525, 317] width 1051 height 339
click at [479, 419] on div "! Zahraa Hussein ES12277 Applicant Sharjah 06-09-2025 0 22 Self-employed Crew C…" at bounding box center [525, 317] width 1051 height 339
click at [509, 46] on div "My Workforce View Views Default view New view Update view Delete view Edit name…" at bounding box center [544, 53] width 1089 height 44
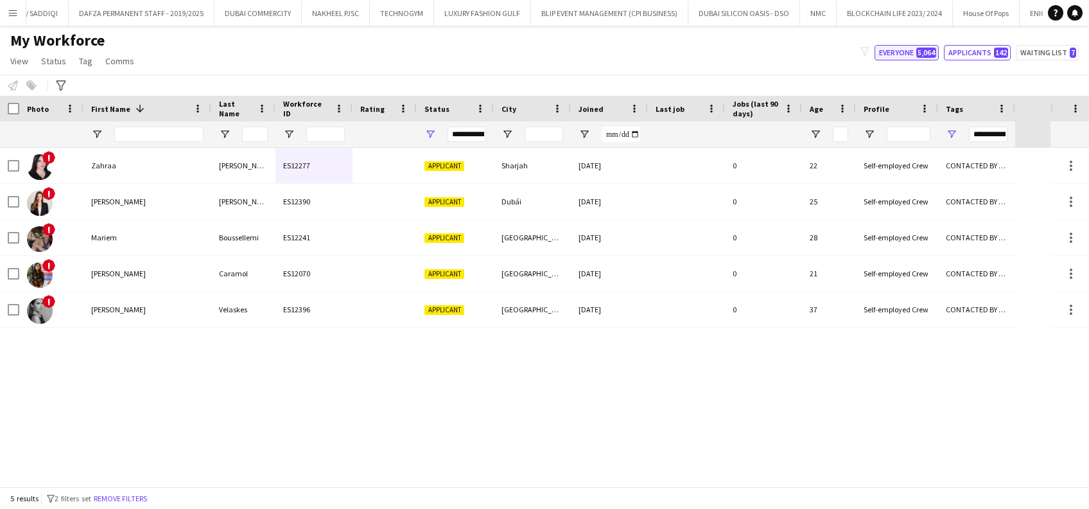
click at [910, 59] on button "Everyone 5,064" at bounding box center [907, 52] width 64 height 15
type input "**********"
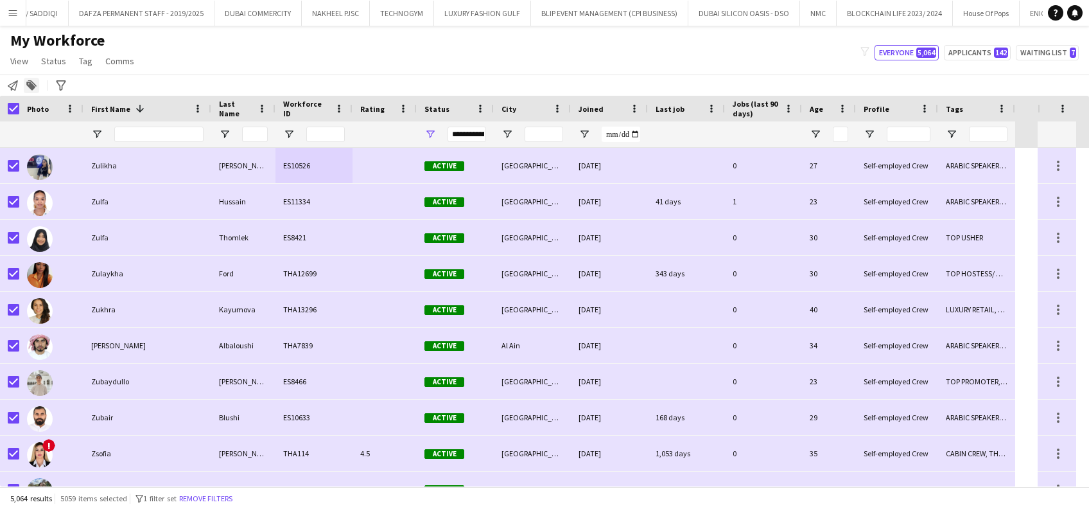
click at [26, 89] on icon "Add to tag" at bounding box center [31, 85] width 10 height 10
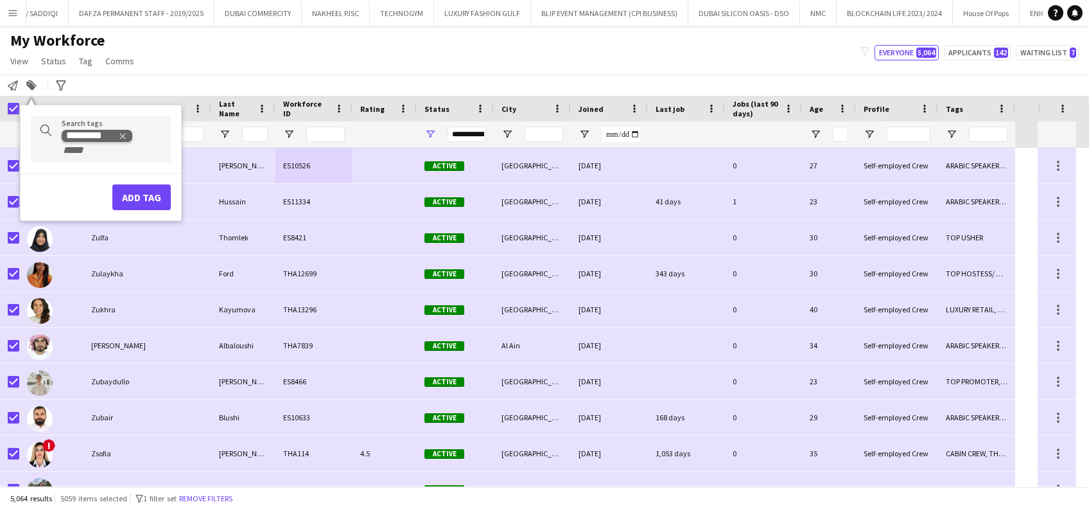
click at [118, 134] on delete-icon "Remove tag" at bounding box center [122, 135] width 10 height 10
click at [37, 82] on div "Add to tag" at bounding box center [31, 85] width 15 height 15
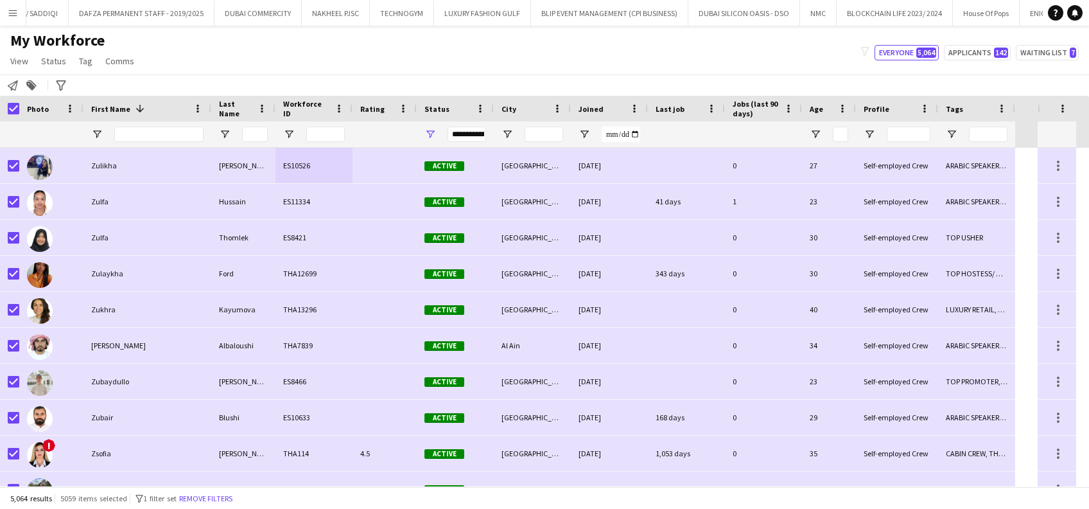
click at [5, 107] on div at bounding box center [9, 109] width 19 height 26
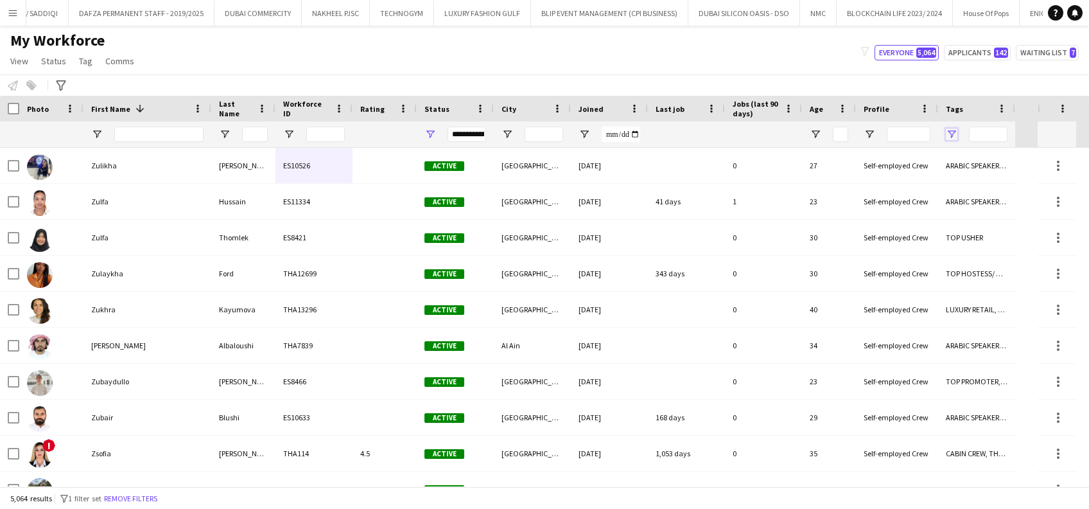
click at [953, 136] on span "Open Filter Menu" at bounding box center [952, 134] width 12 height 12
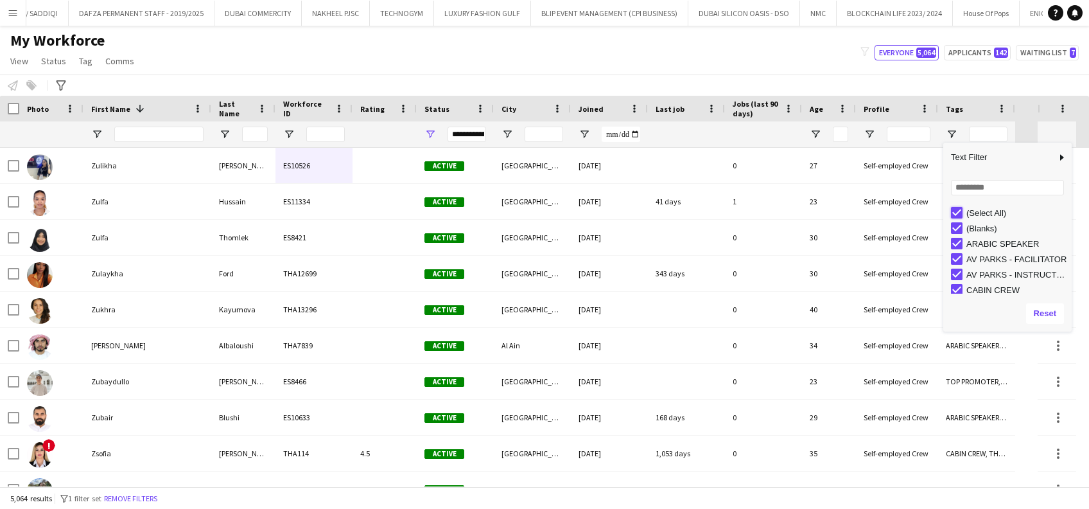
type input "***"
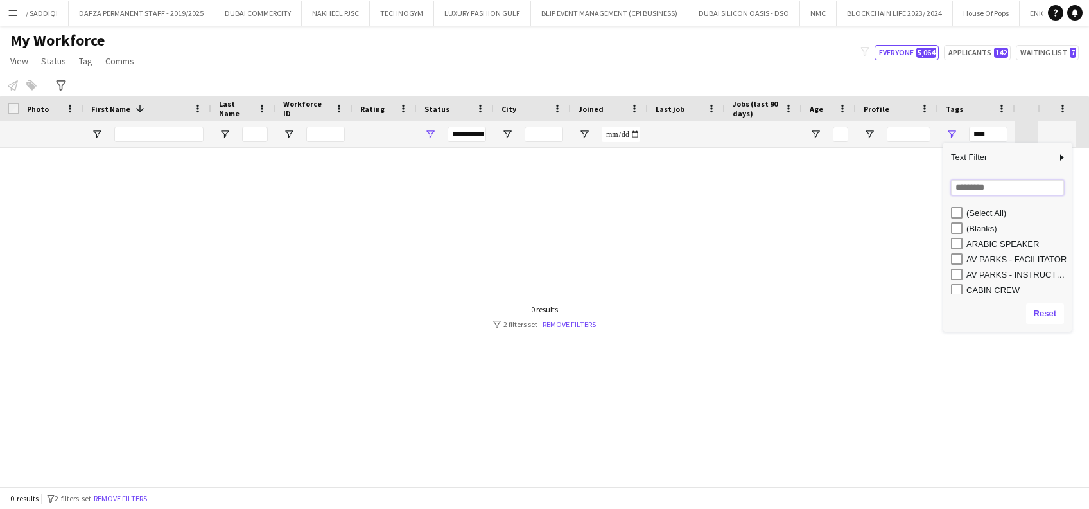
click at [958, 186] on input "Search filter values" at bounding box center [1007, 187] width 113 height 15
type input "****"
click at [956, 236] on div "(Select All) FOLLOW UP" at bounding box center [1008, 249] width 128 height 89
type input "**********"
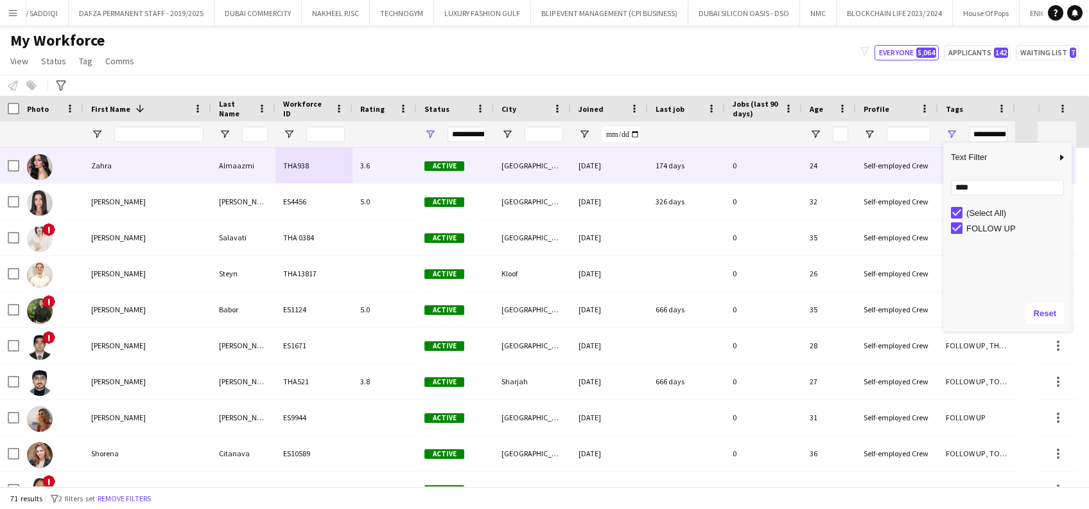
click at [188, 166] on div "Zahra" at bounding box center [148, 165] width 128 height 35
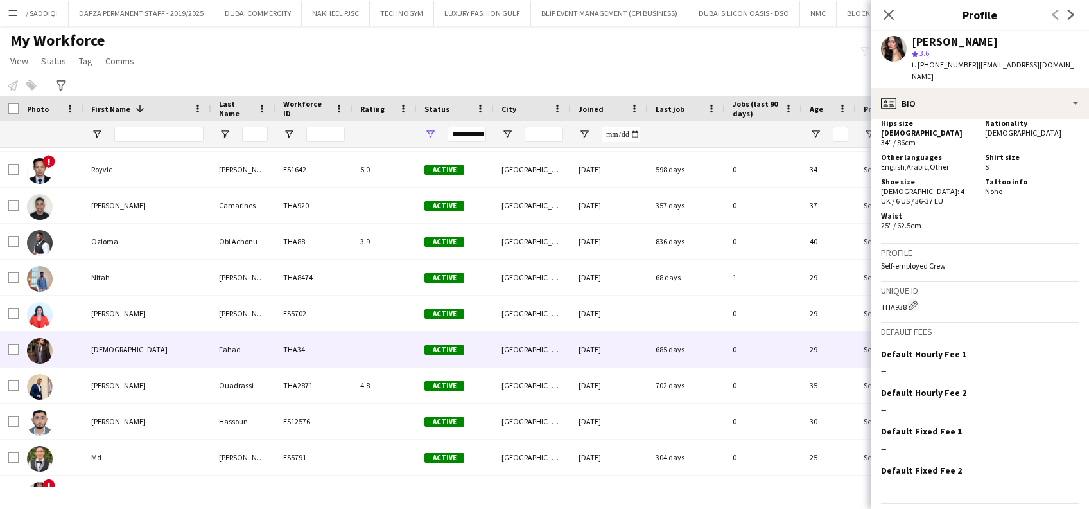
scroll to position [514, 0]
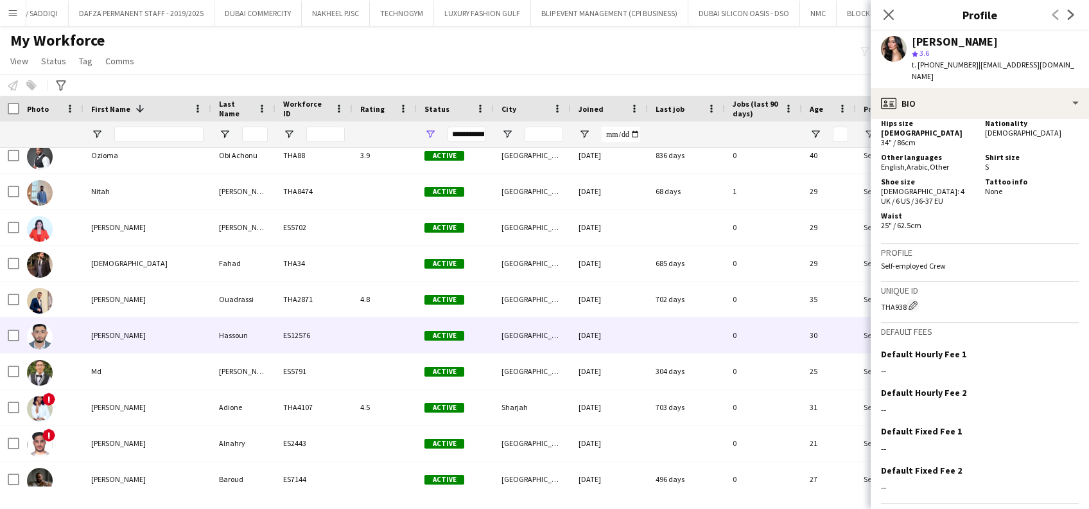
click at [134, 335] on div "Mohamad" at bounding box center [148, 334] width 128 height 35
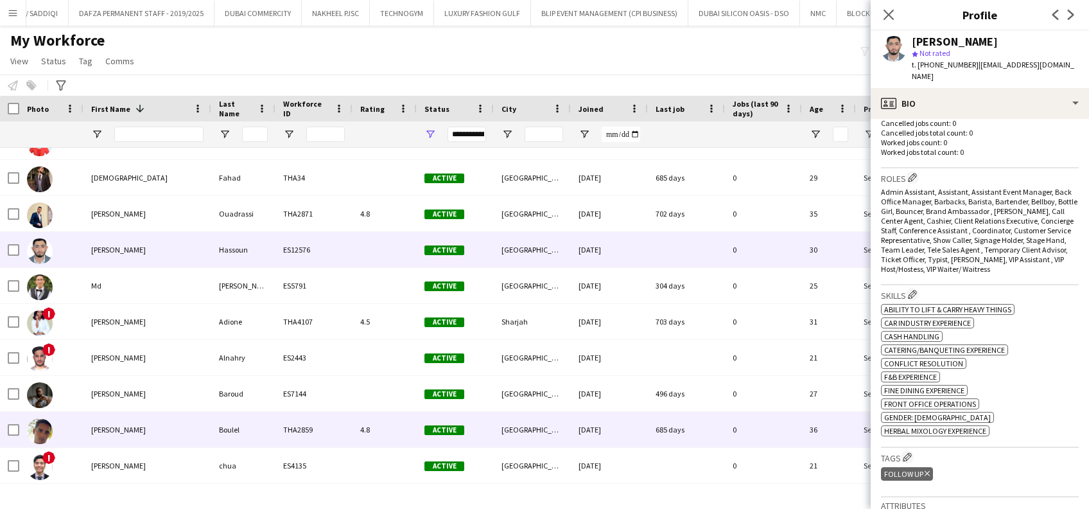
scroll to position [0, 0]
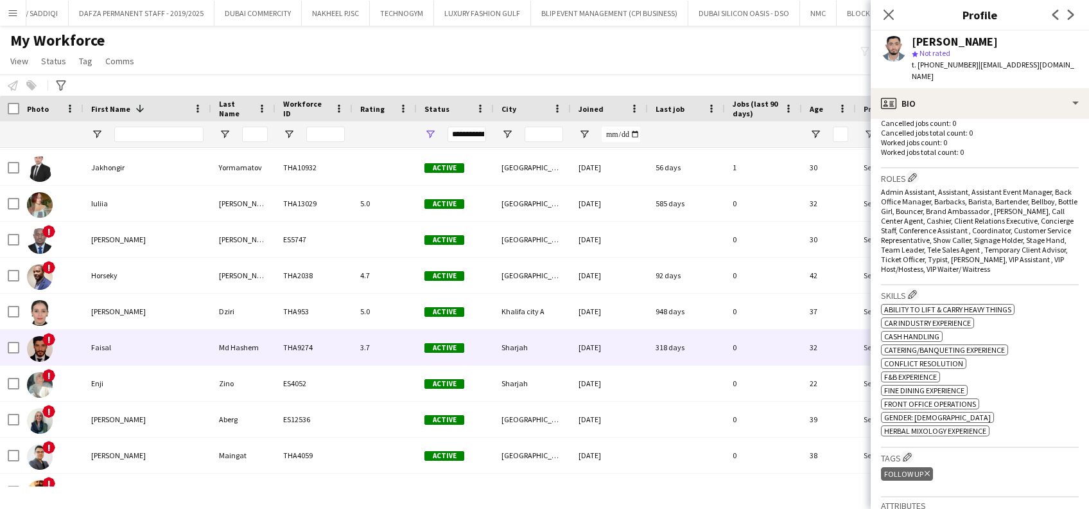
click at [176, 351] on div "Faisal" at bounding box center [148, 347] width 128 height 35
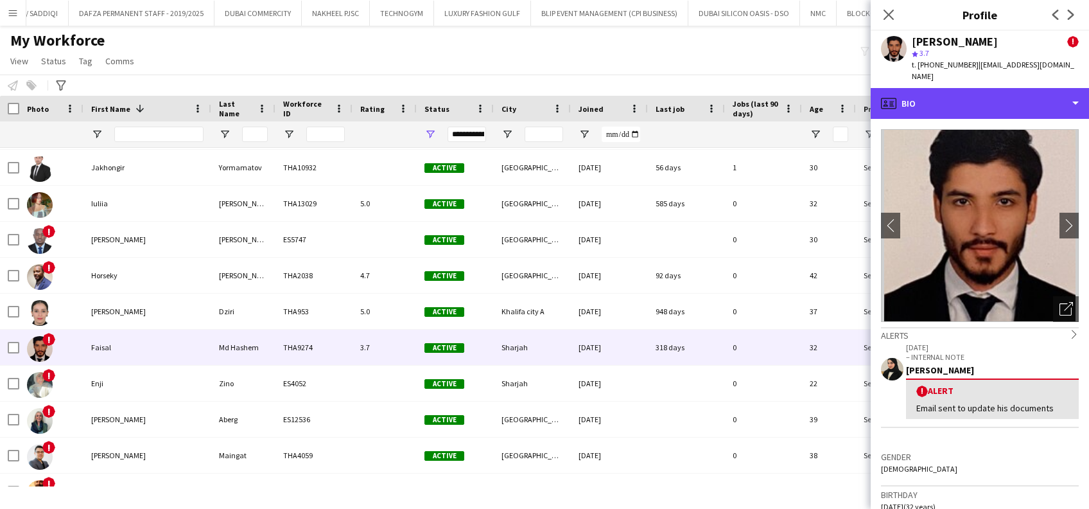
drag, startPoint x: 1002, startPoint y: 94, endPoint x: 1007, endPoint y: 112, distance: 19.3
click at [1003, 94] on div "profile Bio" at bounding box center [980, 103] width 218 height 31
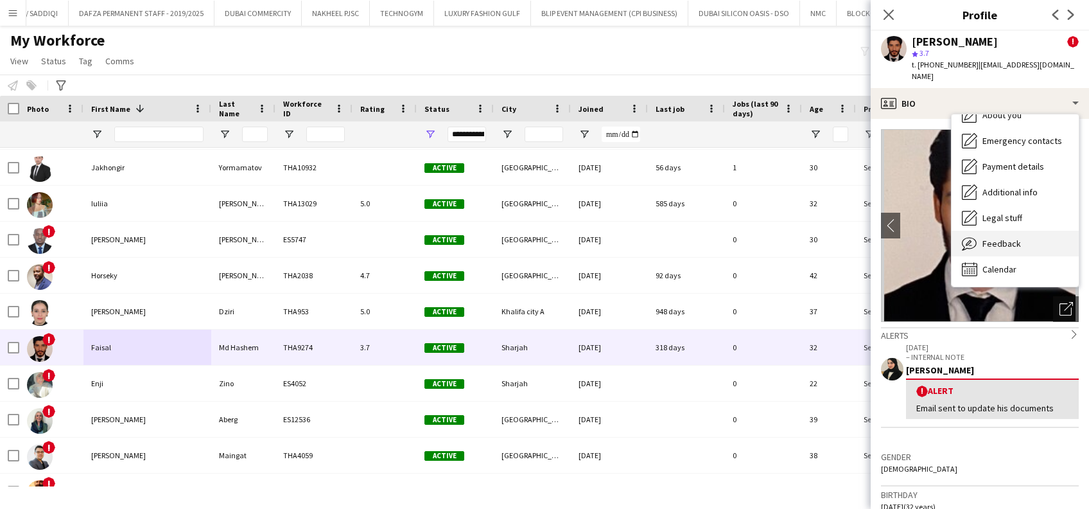
click at [1023, 243] on div "Bio Bio Company application Company application About you About you Emergency c…" at bounding box center [1015, 200] width 127 height 172
drag, startPoint x: 1023, startPoint y: 243, endPoint x: 1023, endPoint y: 234, distance: 8.4
click at [1023, 234] on div "Feedback Feedback" at bounding box center [1015, 244] width 127 height 26
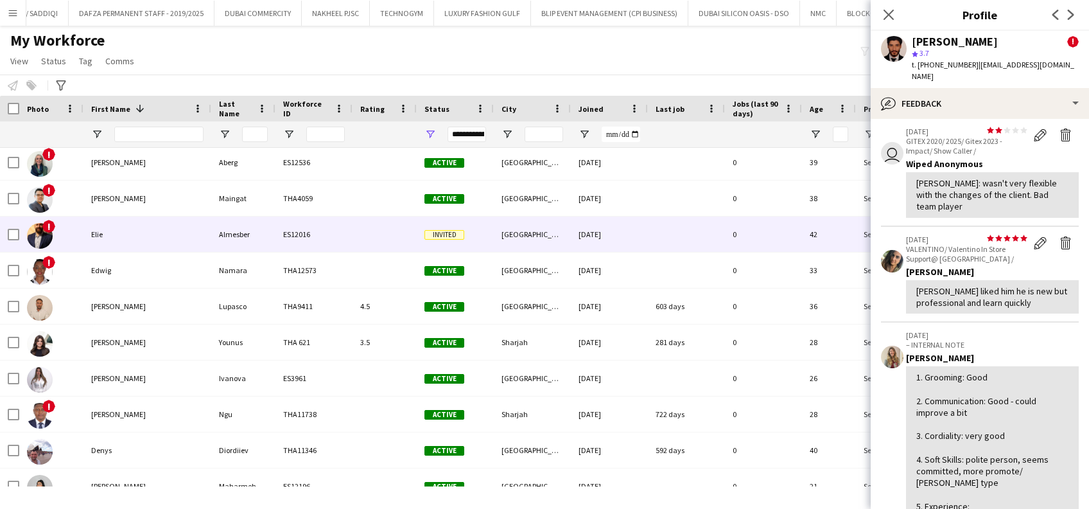
click at [248, 230] on div "Almesber" at bounding box center [243, 233] width 64 height 35
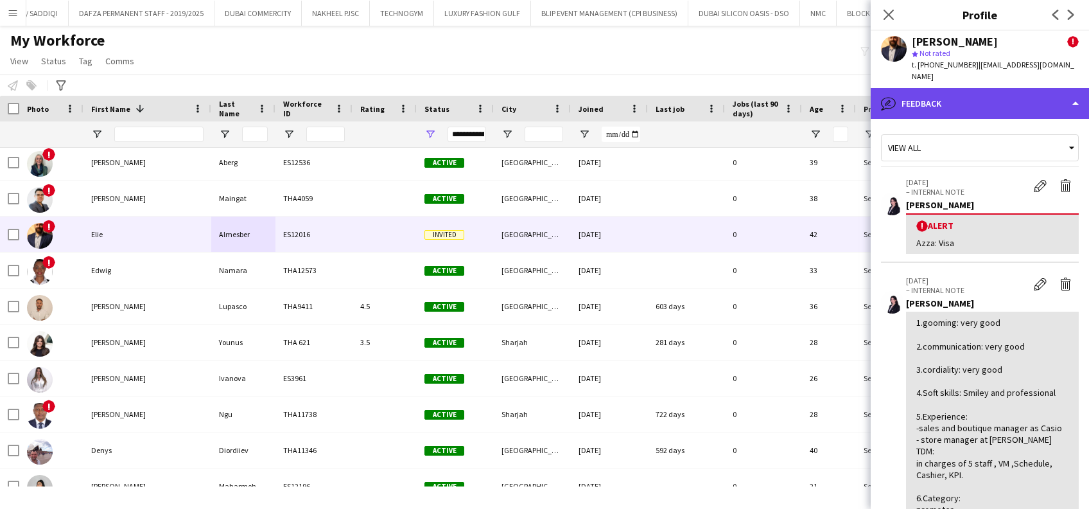
click at [1014, 98] on div "bubble-pencil Feedback" at bounding box center [980, 103] width 218 height 31
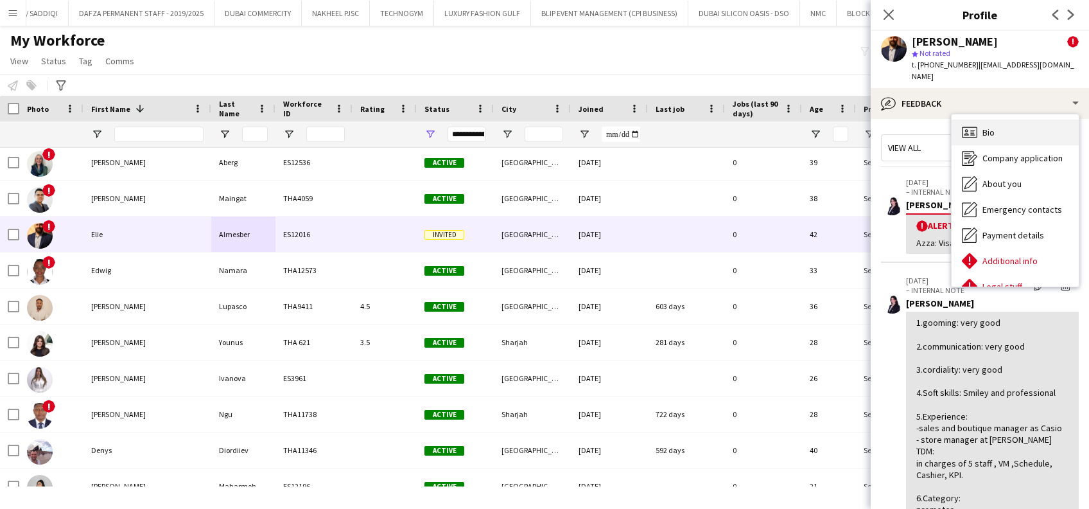
click at [1015, 129] on div "Bio Bio" at bounding box center [1015, 132] width 127 height 26
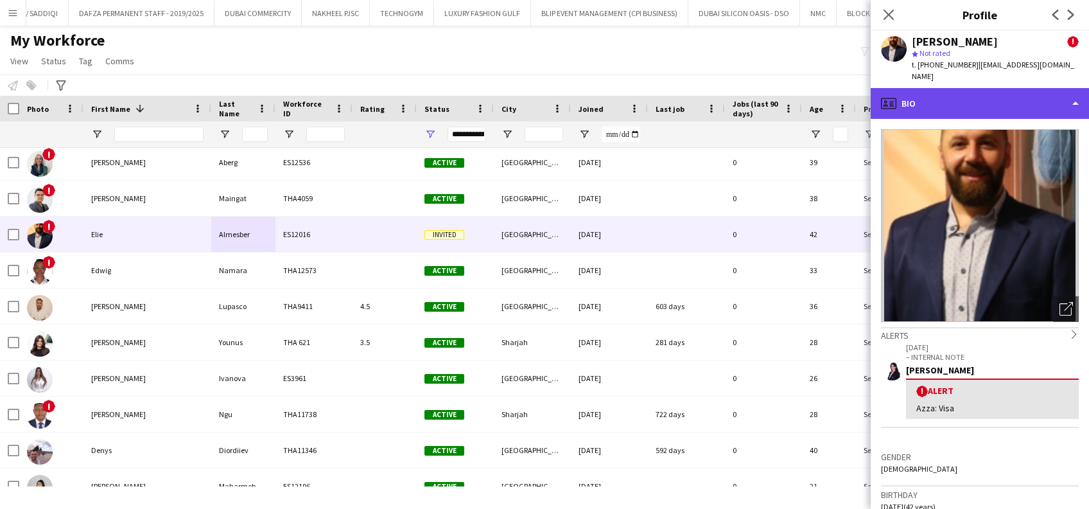
click at [1007, 88] on div "profile Bio" at bounding box center [980, 103] width 218 height 31
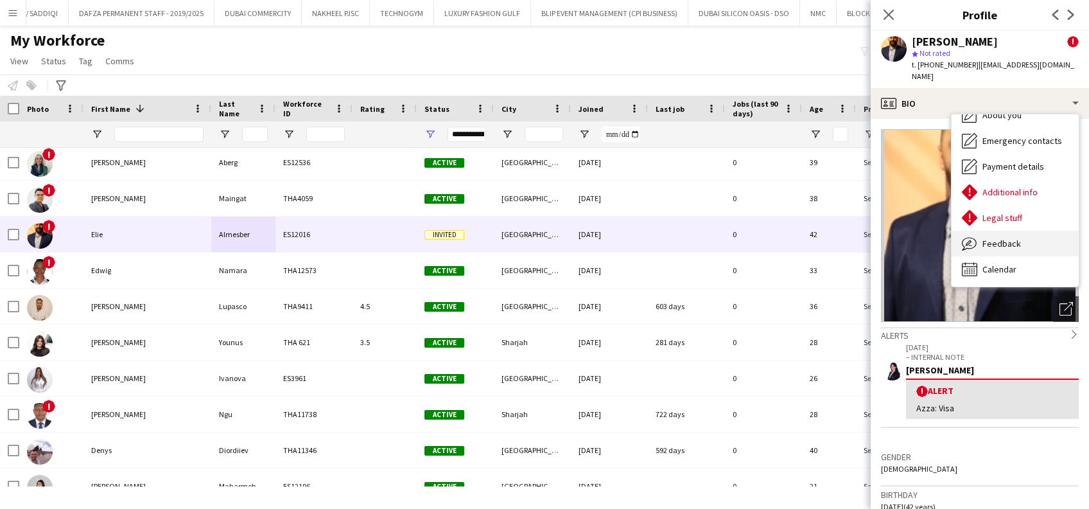
click at [1014, 238] on span "Feedback" at bounding box center [1002, 244] width 39 height 12
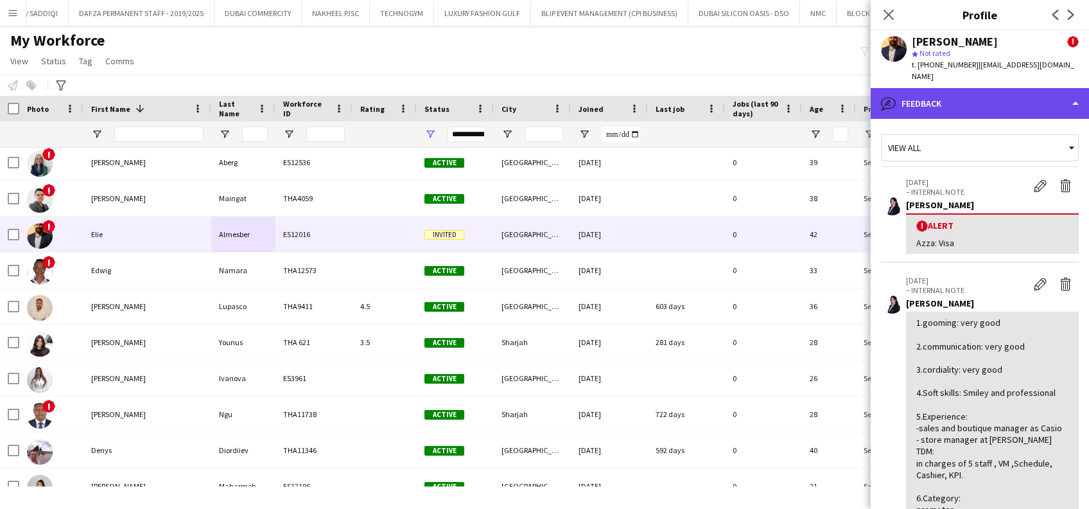
click at [1001, 106] on div "bubble-pencil Feedback" at bounding box center [980, 103] width 218 height 31
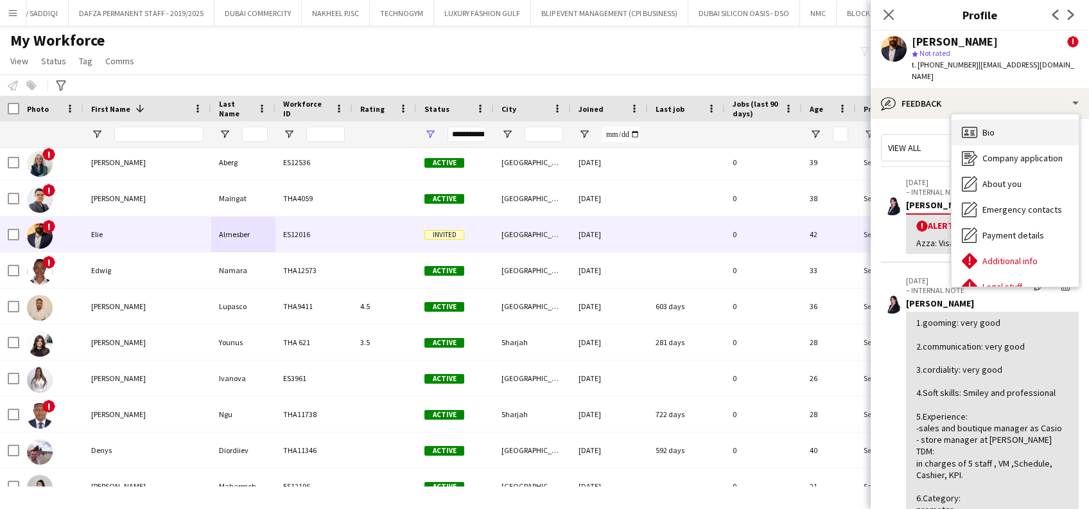
click at [1006, 125] on div "Bio Bio" at bounding box center [1015, 132] width 127 height 26
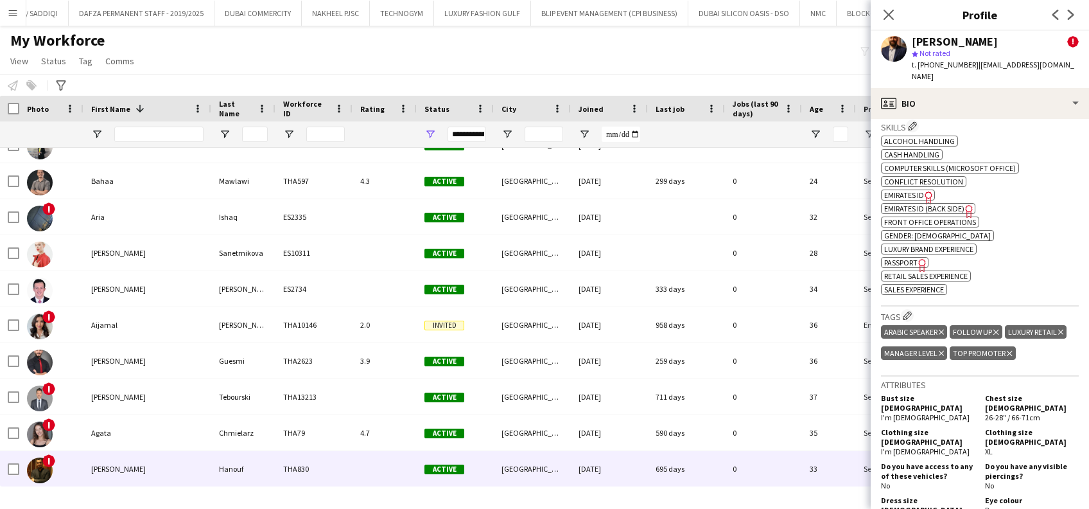
click at [177, 460] on div "Abdul Mohaemen" at bounding box center [148, 468] width 128 height 35
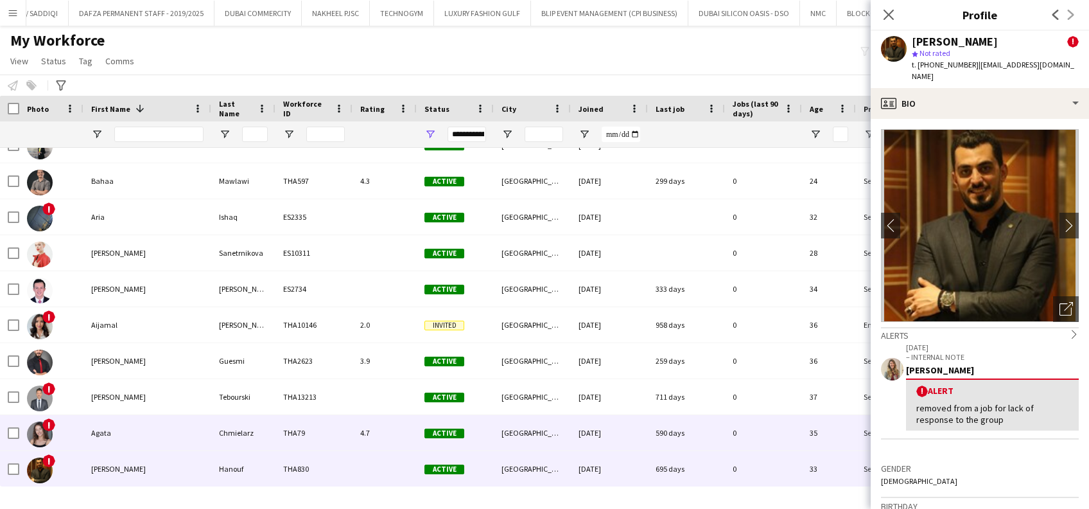
click at [179, 436] on div "Agata" at bounding box center [148, 432] width 128 height 35
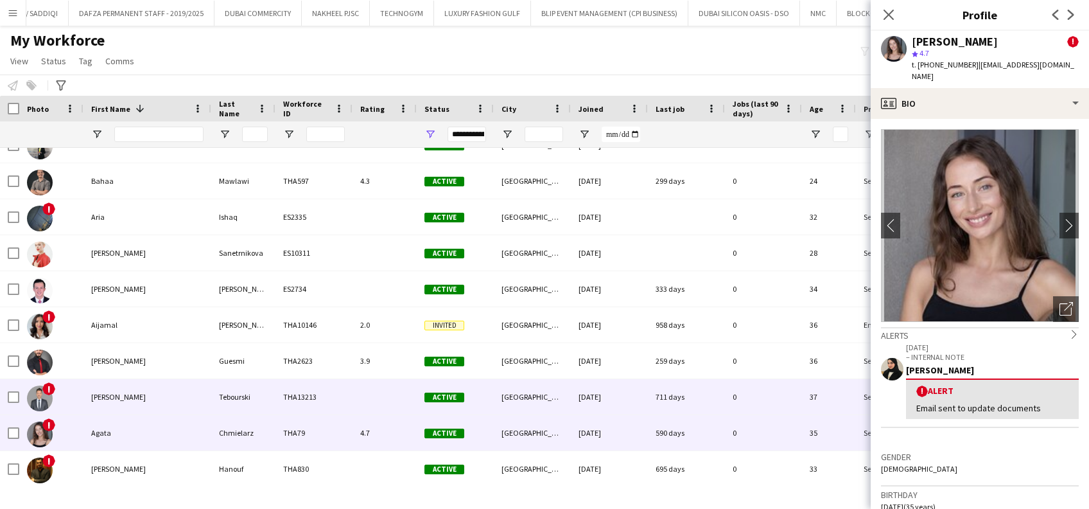
click at [181, 412] on div "Ahmed" at bounding box center [148, 396] width 128 height 35
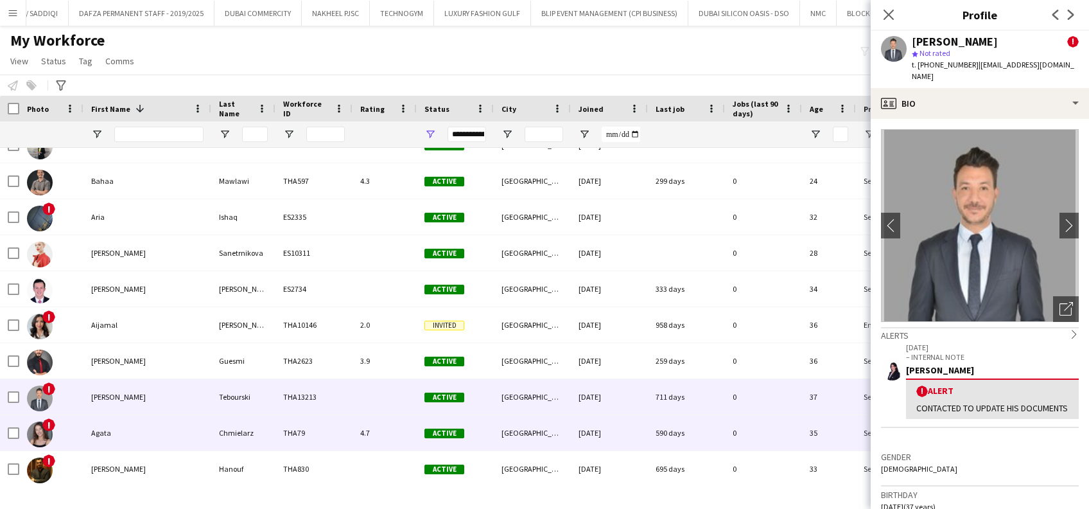
click at [164, 415] on div "Agata" at bounding box center [148, 432] width 128 height 35
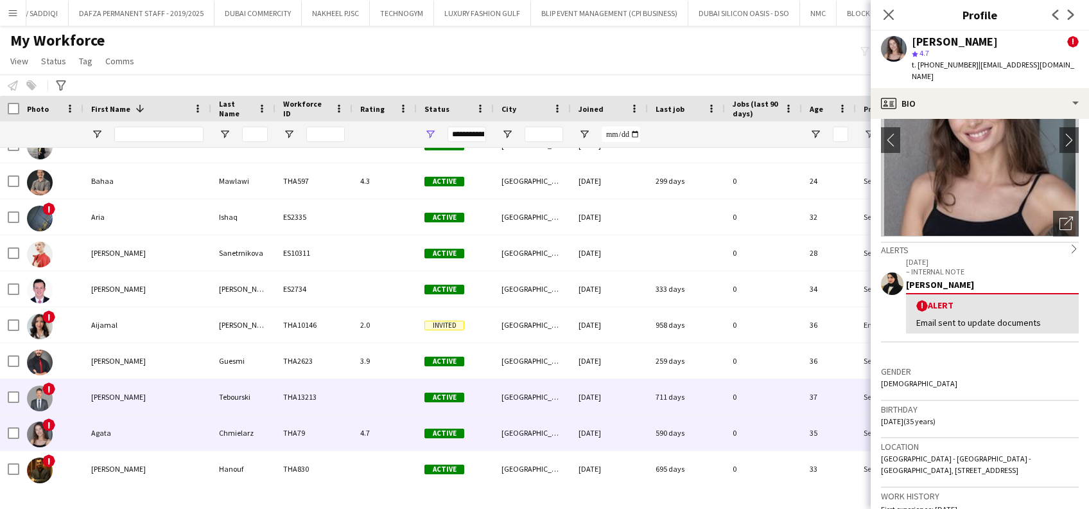
click at [261, 394] on div "Tebourski" at bounding box center [243, 396] width 64 height 35
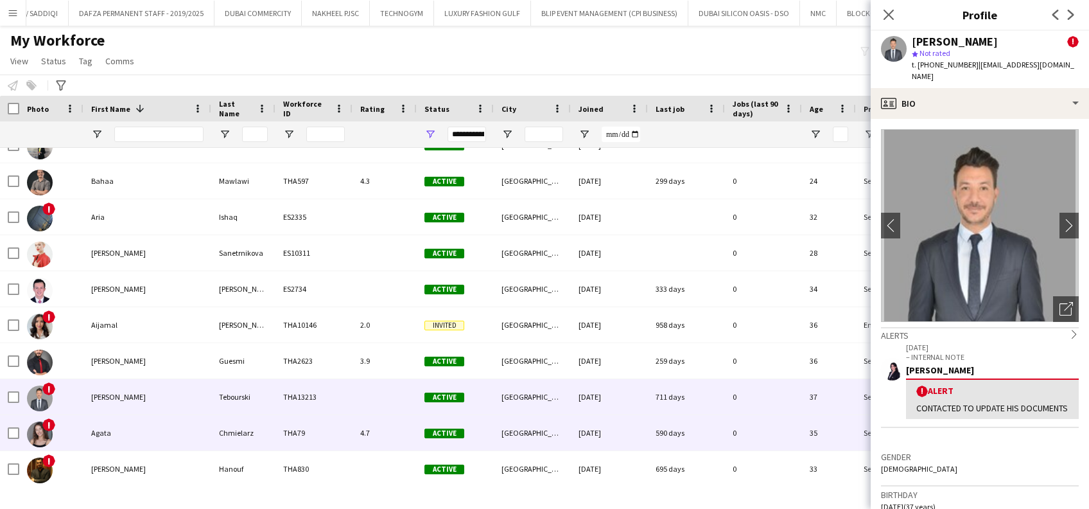
click at [123, 426] on div "Agata" at bounding box center [148, 432] width 128 height 35
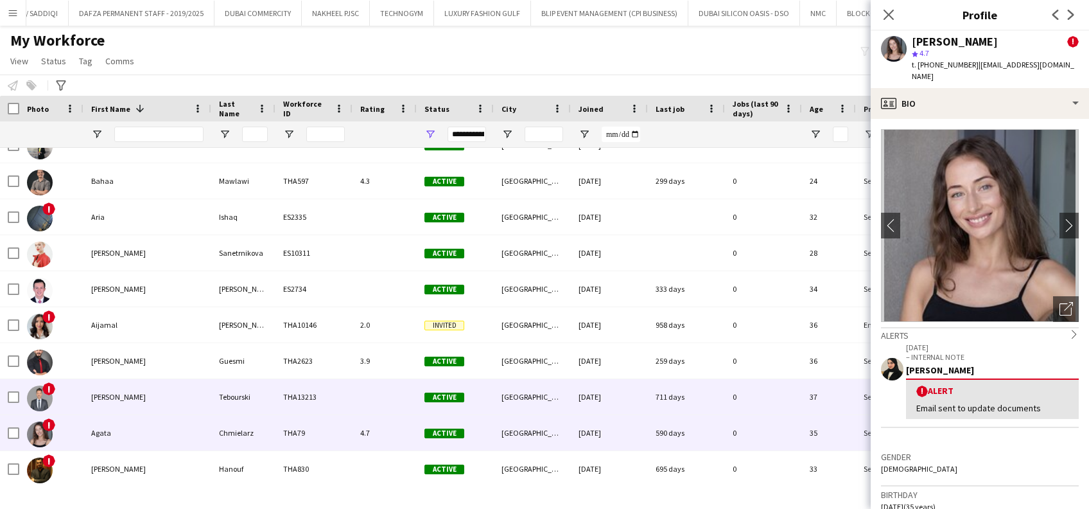
click at [232, 398] on div "Tebourski" at bounding box center [243, 396] width 64 height 35
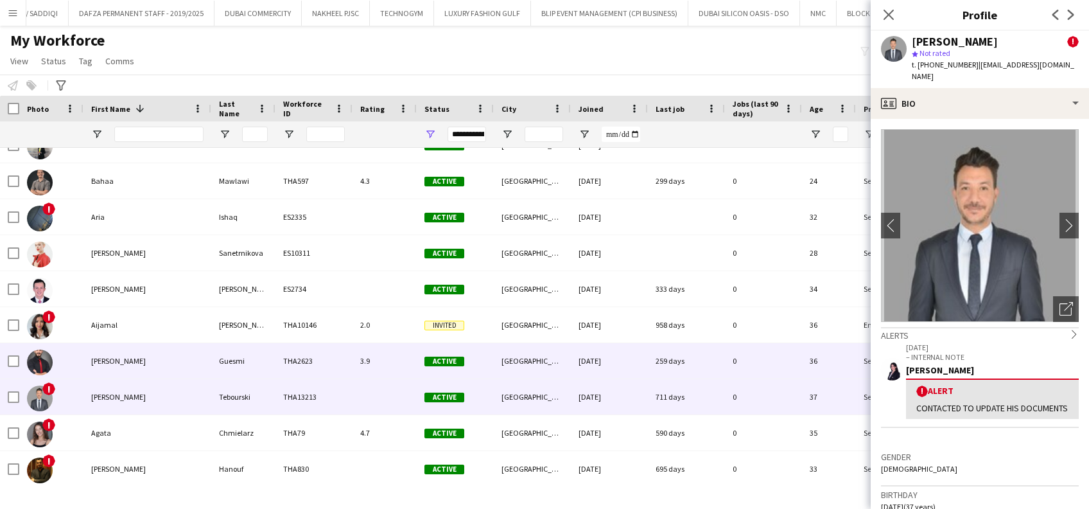
click at [251, 351] on div "Guesmi" at bounding box center [243, 360] width 64 height 35
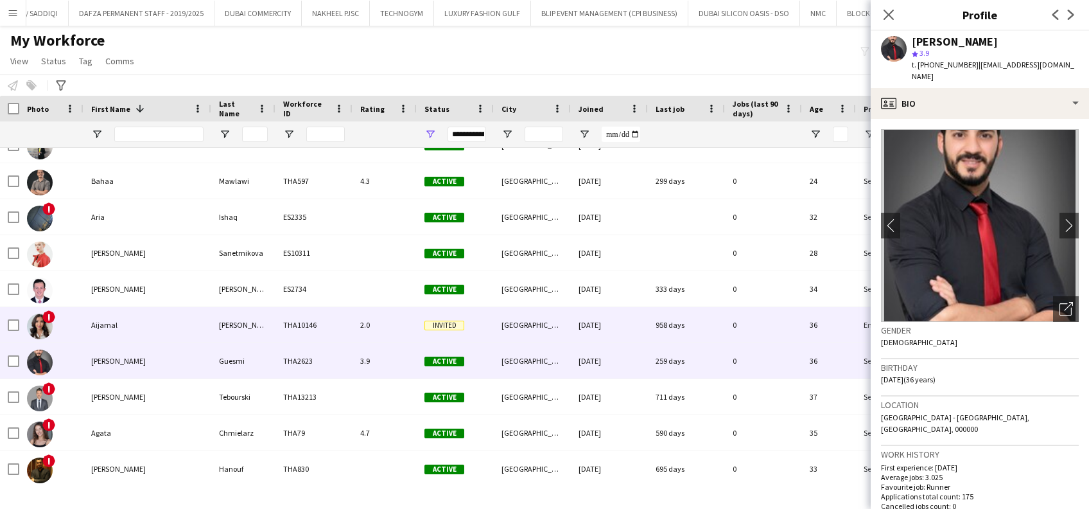
click at [258, 322] on div "Karmyshakova" at bounding box center [243, 324] width 64 height 35
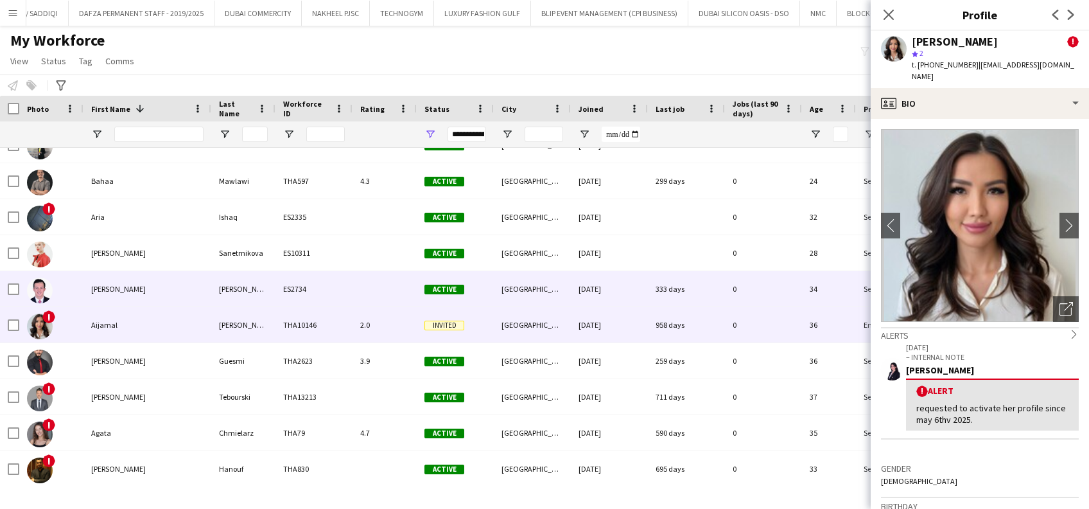
click at [150, 292] on div "Alex" at bounding box center [148, 288] width 128 height 35
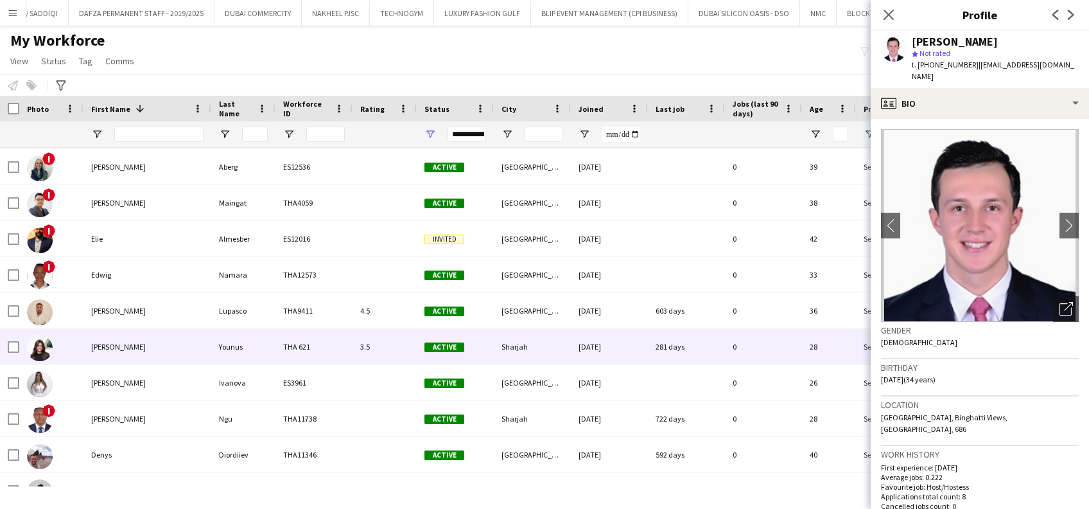
scroll to position [1359, 0]
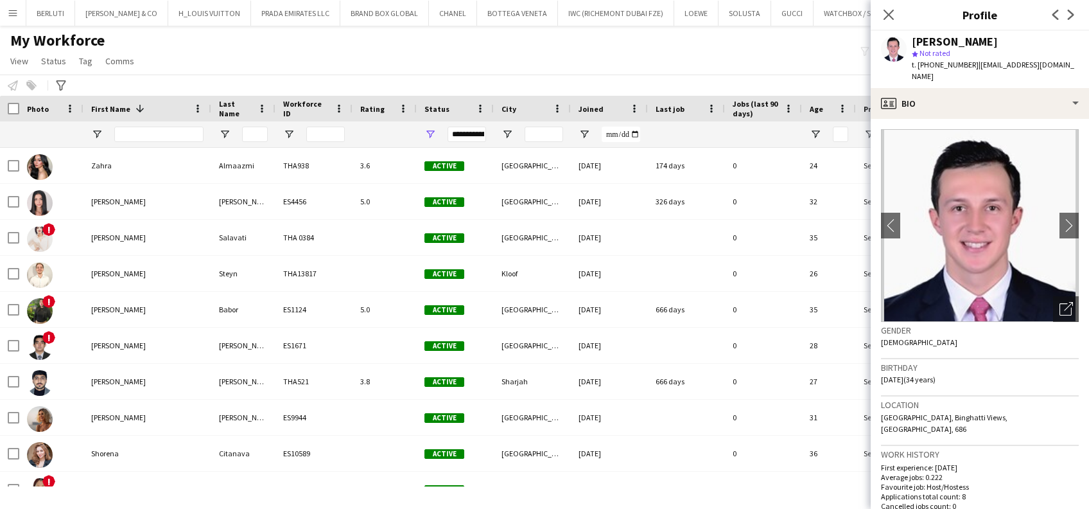
scroll to position [159, 0]
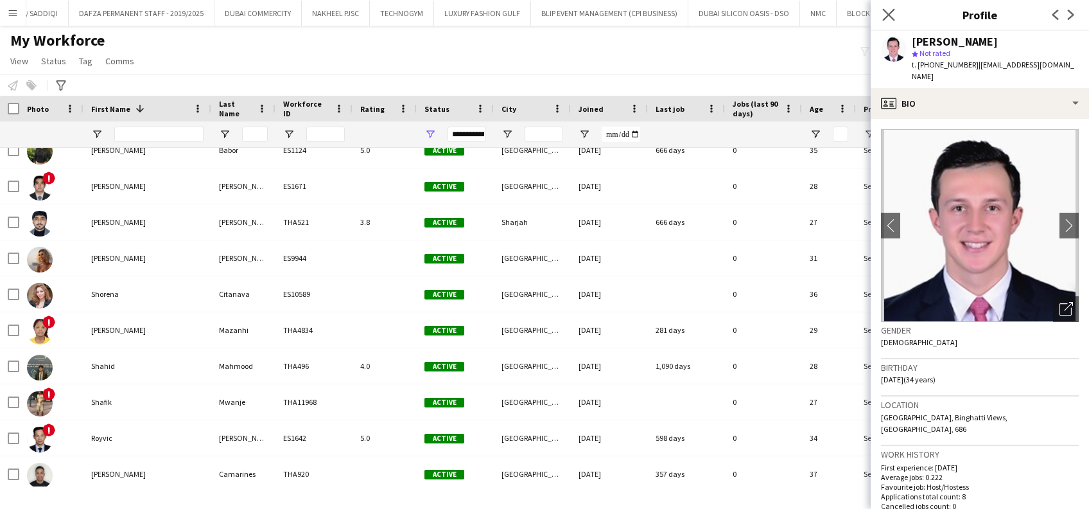
click at [889, 7] on app-icon "Close pop-in" at bounding box center [889, 15] width 19 height 19
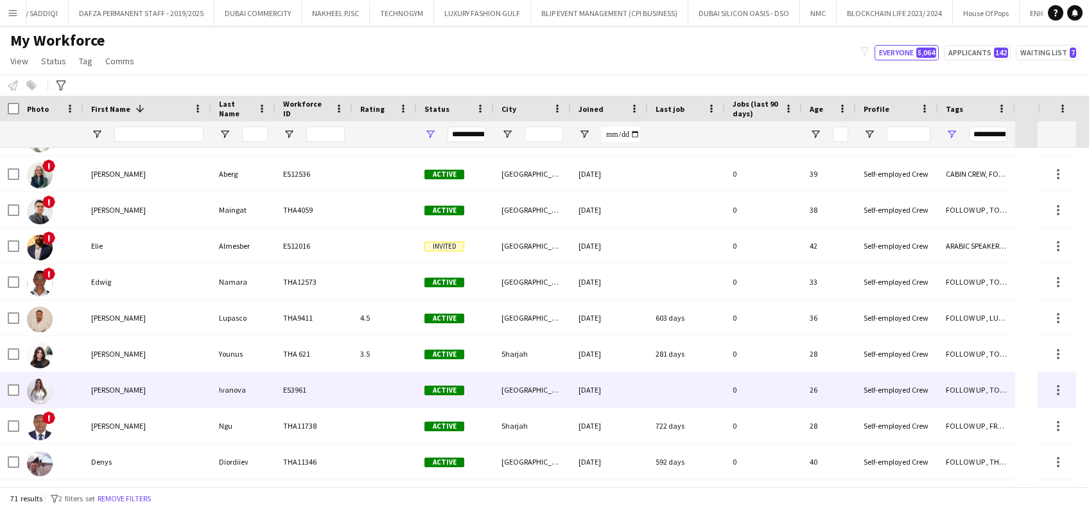
scroll to position [0, 0]
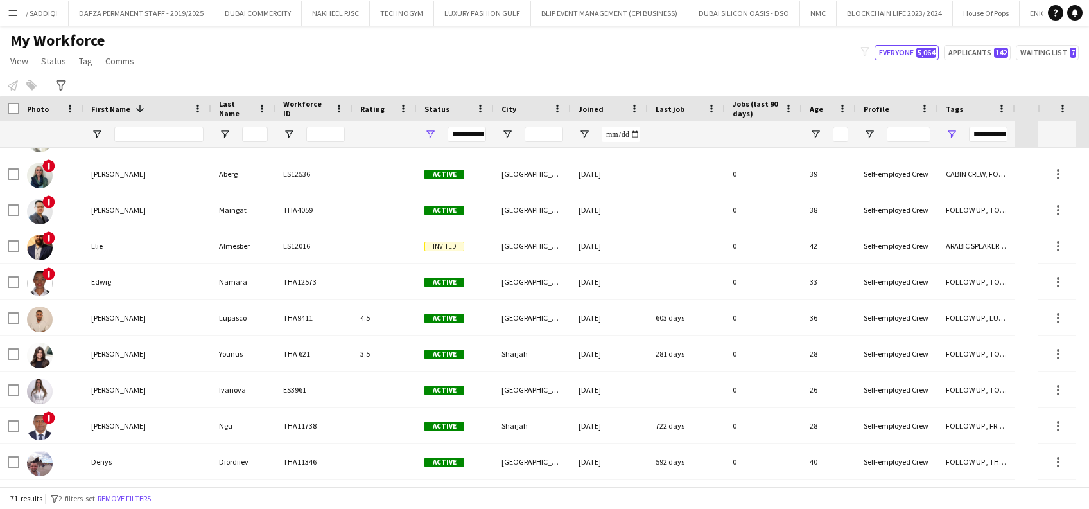
click at [1041, 63] on div "My Workforce View Views Default view New view Update view Delete view Edit name…" at bounding box center [544, 53] width 1089 height 44
click at [1041, 57] on button "Waiting list 7" at bounding box center [1047, 52] width 63 height 15
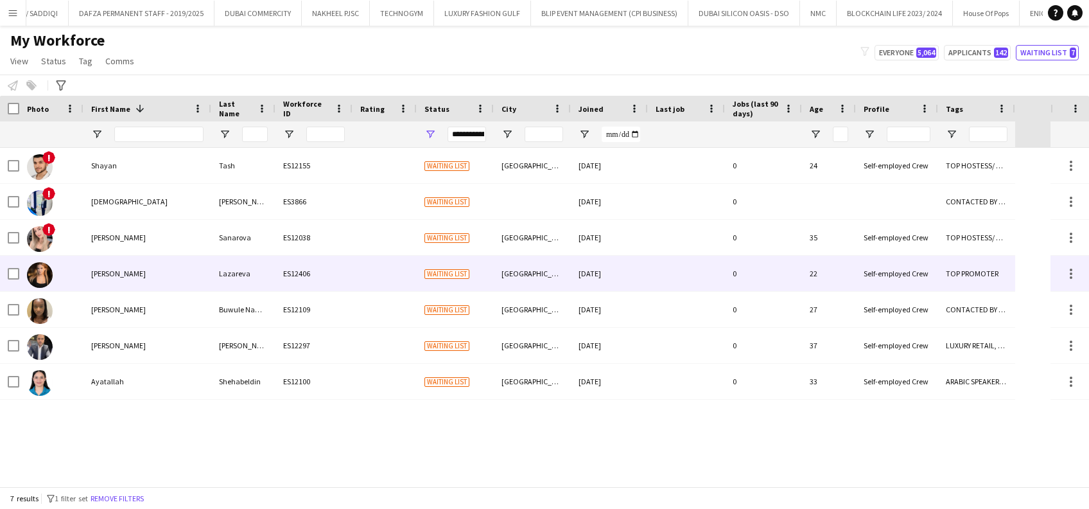
click at [119, 260] on div "[PERSON_NAME]" at bounding box center [148, 273] width 128 height 35
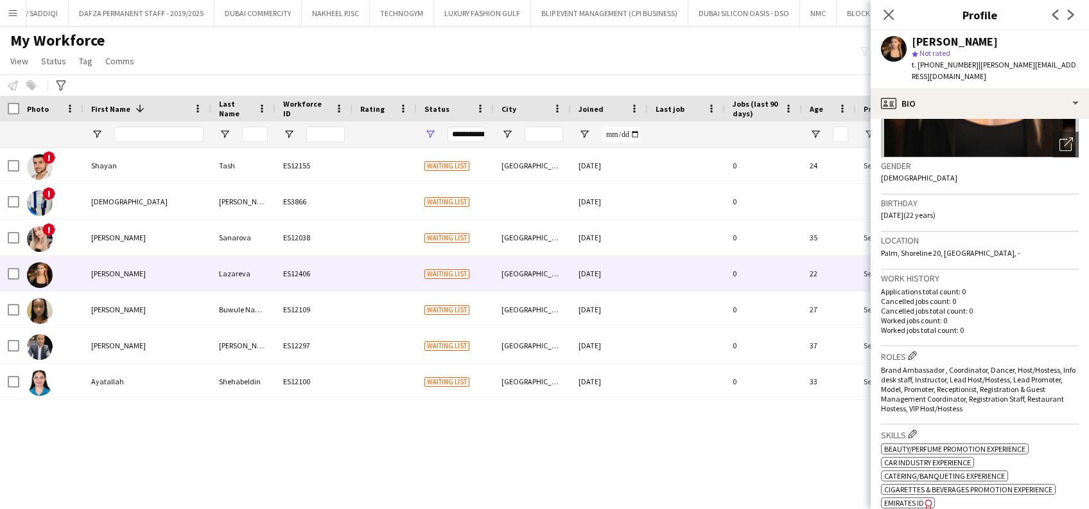
scroll to position [171, 0]
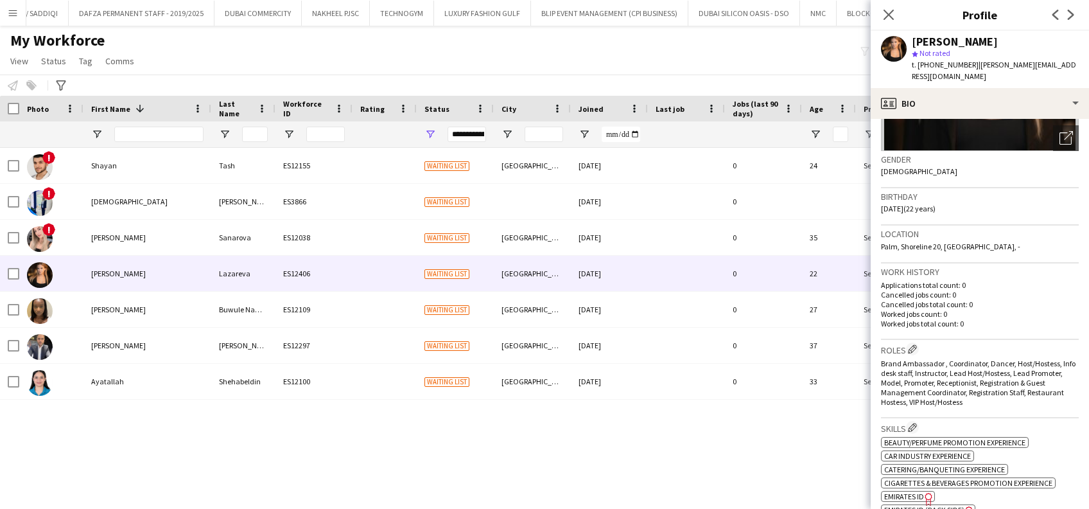
click at [741, 478] on div "[PERSON_NAME] ES12100 Waiting list Dubai [DATE] 0 33 Self-employed Crew ARABIC …" at bounding box center [525, 317] width 1051 height 339
drag, startPoint x: 897, startPoint y: 8, endPoint x: 893, endPoint y: 14, distance: 7.5
click at [896, 8] on app-icon "Close pop-in" at bounding box center [889, 15] width 19 height 19
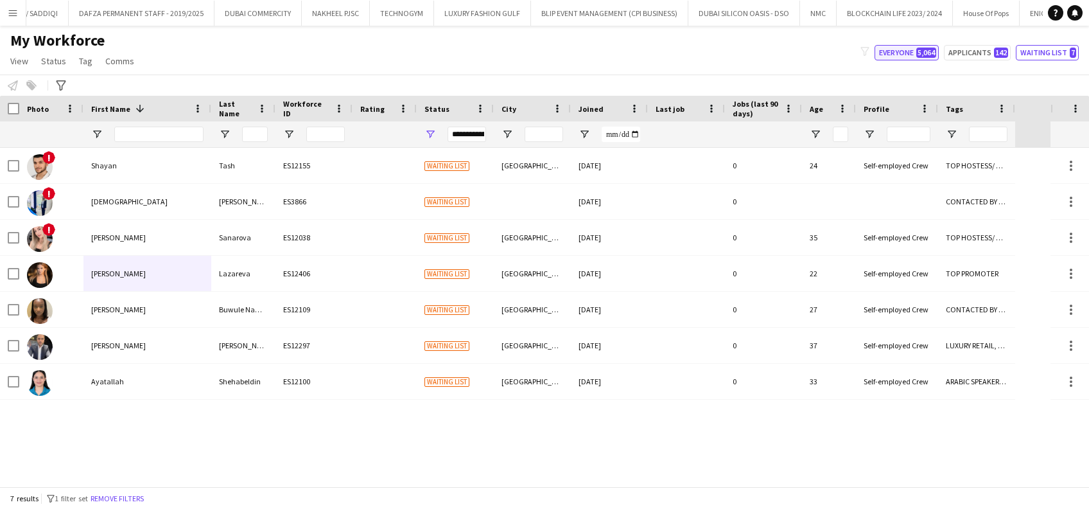
click at [925, 57] on span "5,064" at bounding box center [927, 53] width 20 height 10
type input "**********"
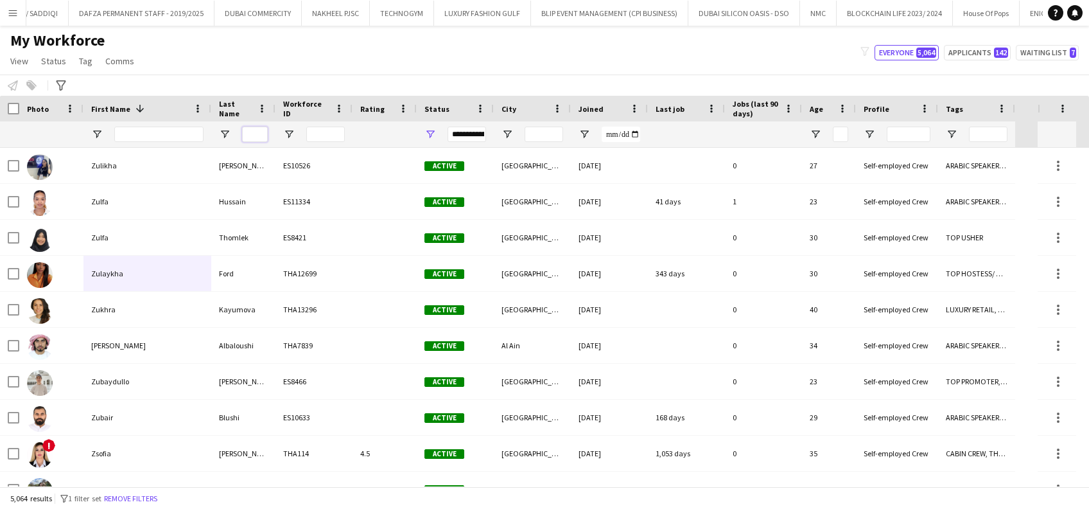
click at [267, 134] on input "Last Name Filter Input" at bounding box center [255, 134] width 26 height 15
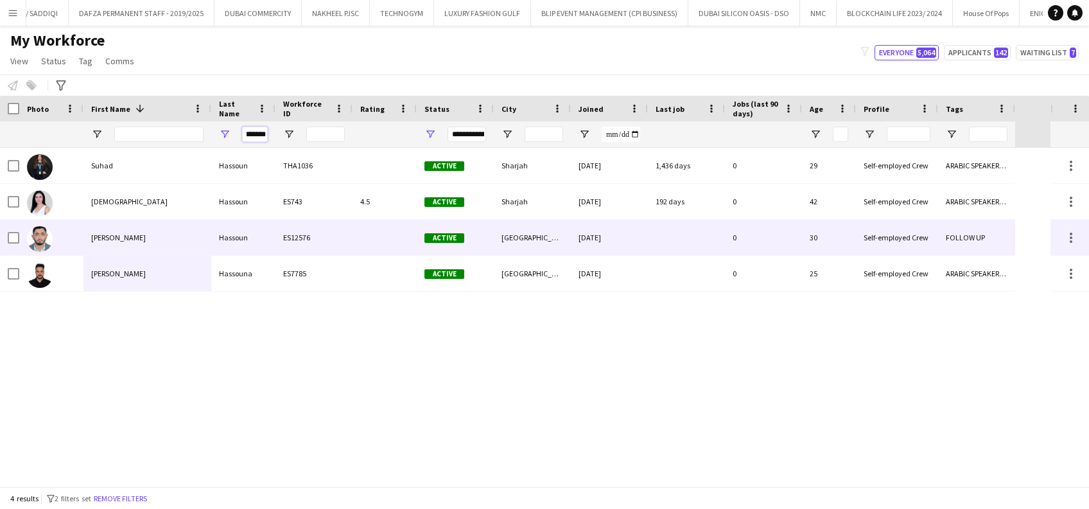
type input "*******"
click at [179, 235] on div "[PERSON_NAME]" at bounding box center [148, 237] width 128 height 35
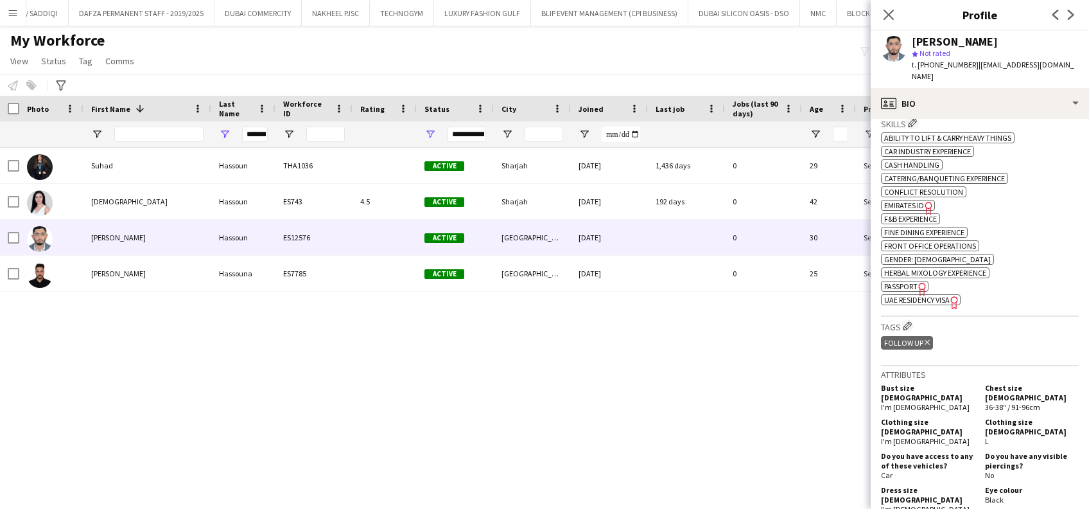
scroll to position [428, 0]
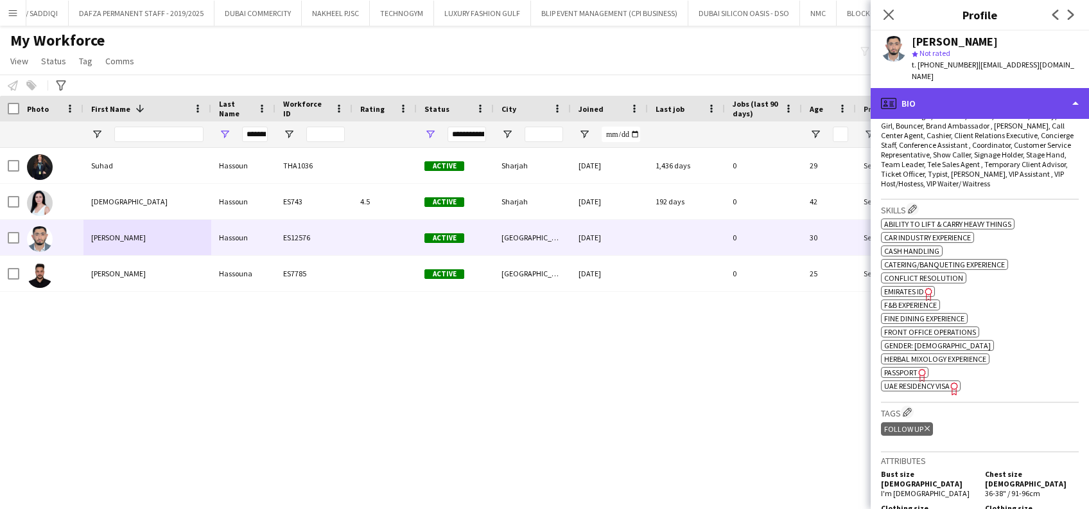
click at [1005, 97] on div "profile Bio" at bounding box center [980, 103] width 218 height 31
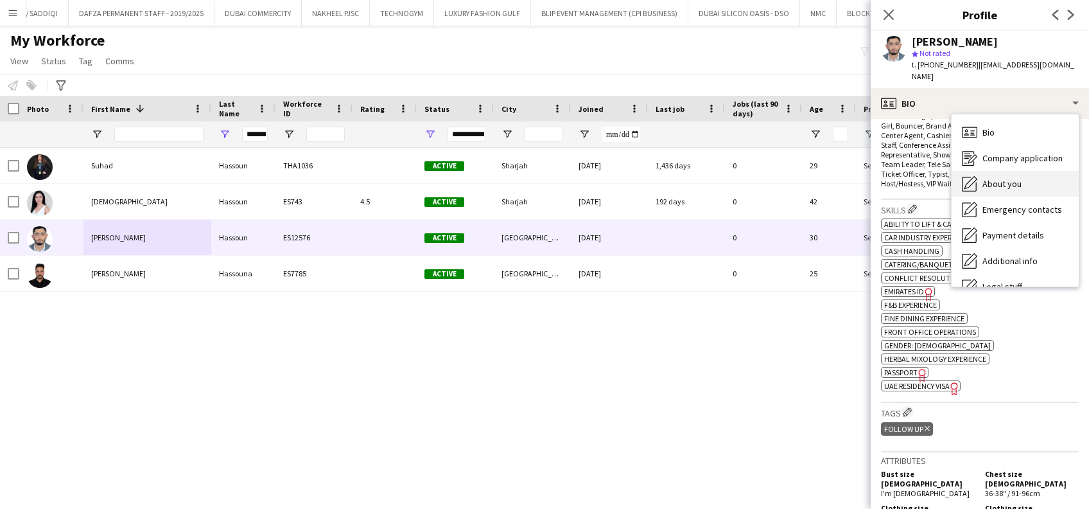
click at [1018, 178] on span "About you" at bounding box center [1002, 184] width 39 height 12
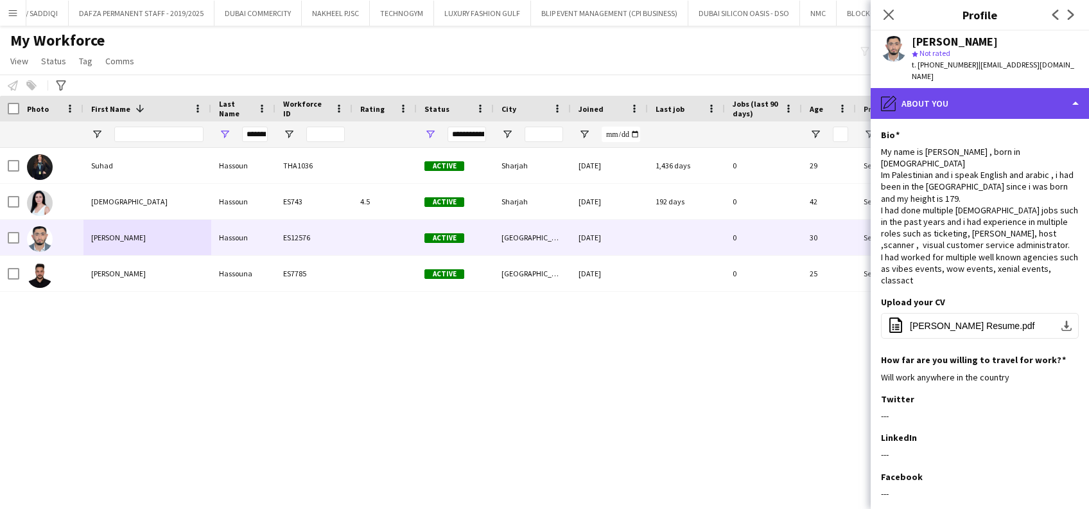
click at [994, 88] on div "pencil4 About you" at bounding box center [980, 103] width 218 height 31
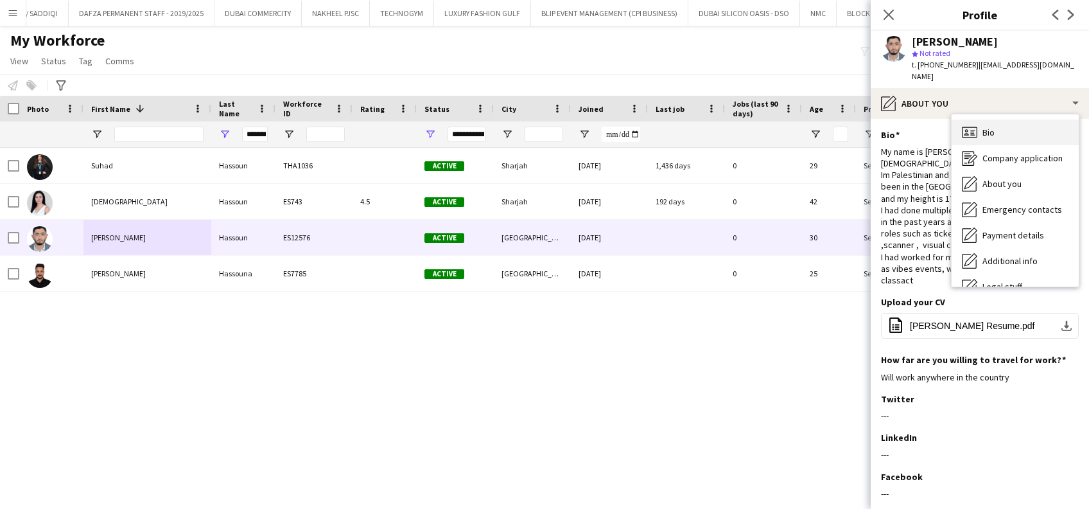
click at [997, 128] on div "Bio Bio" at bounding box center [1015, 132] width 127 height 26
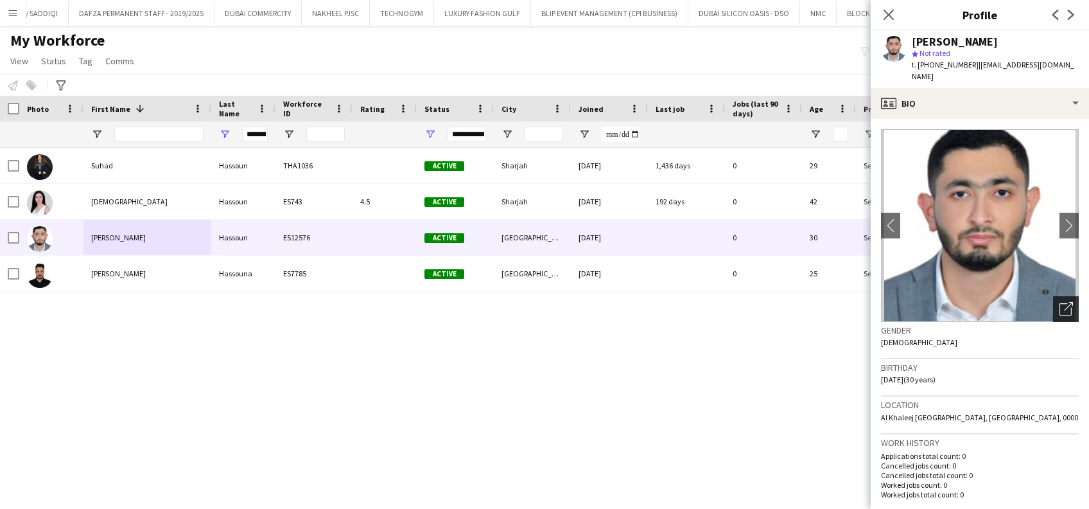
click at [1060, 302] on icon "Open photos pop-in" at bounding box center [1066, 308] width 13 height 13
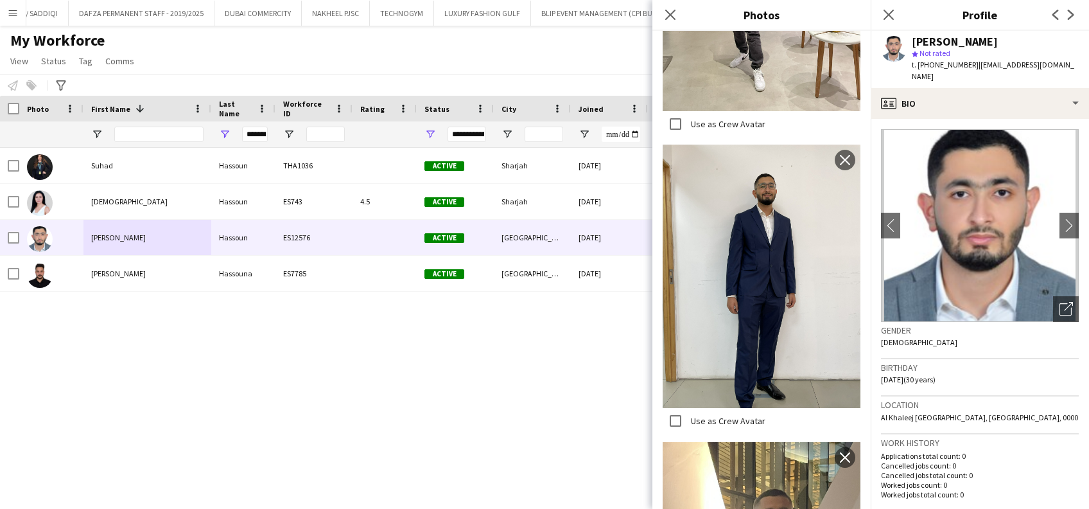
scroll to position [1677, 0]
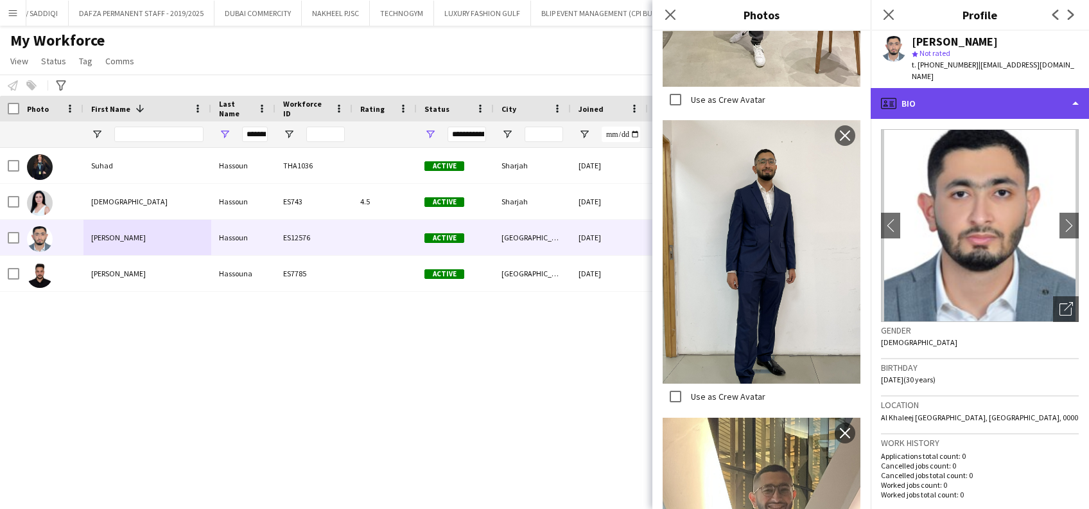
click at [980, 95] on div "profile Bio" at bounding box center [980, 103] width 218 height 31
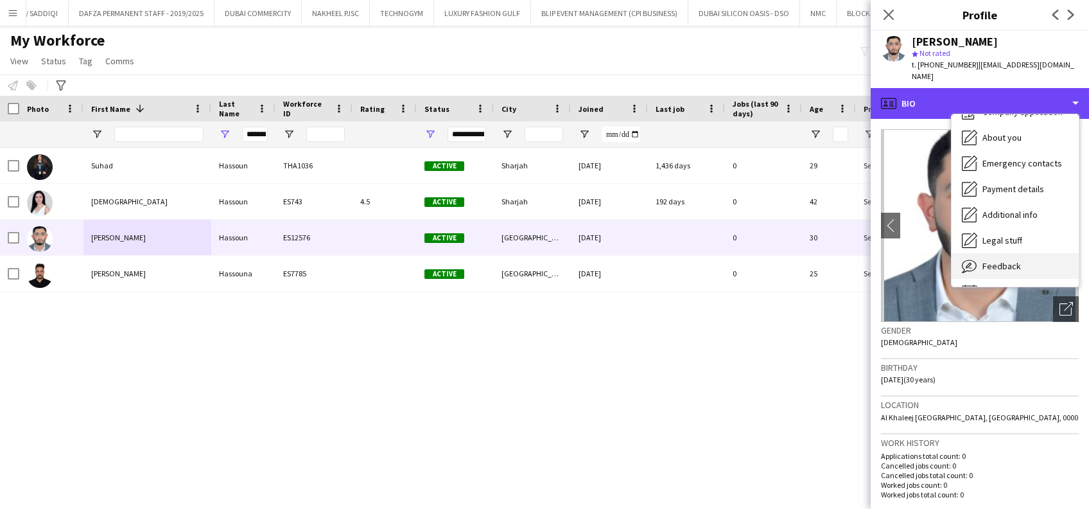
scroll to position [69, 0]
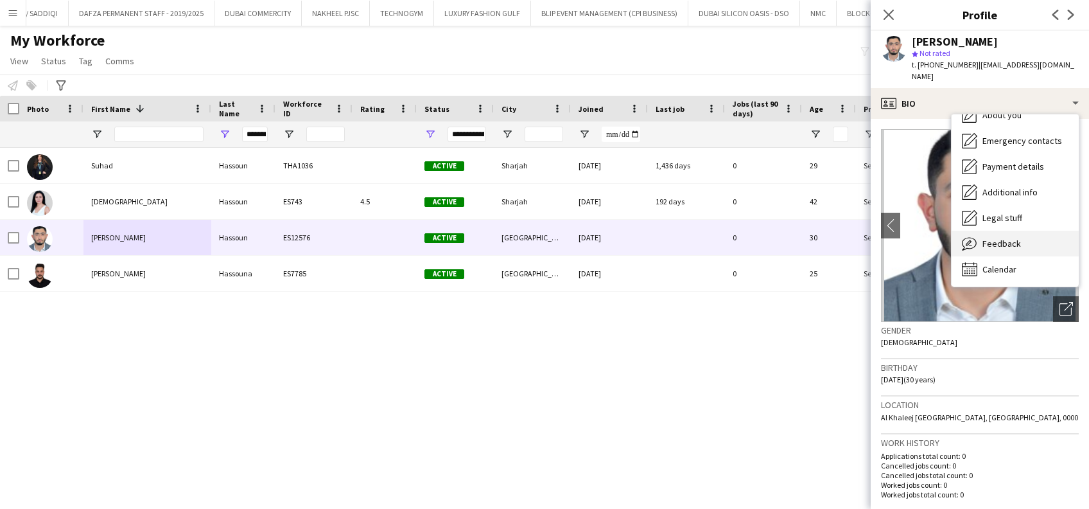
click at [1010, 238] on span "Feedback" at bounding box center [1002, 244] width 39 height 12
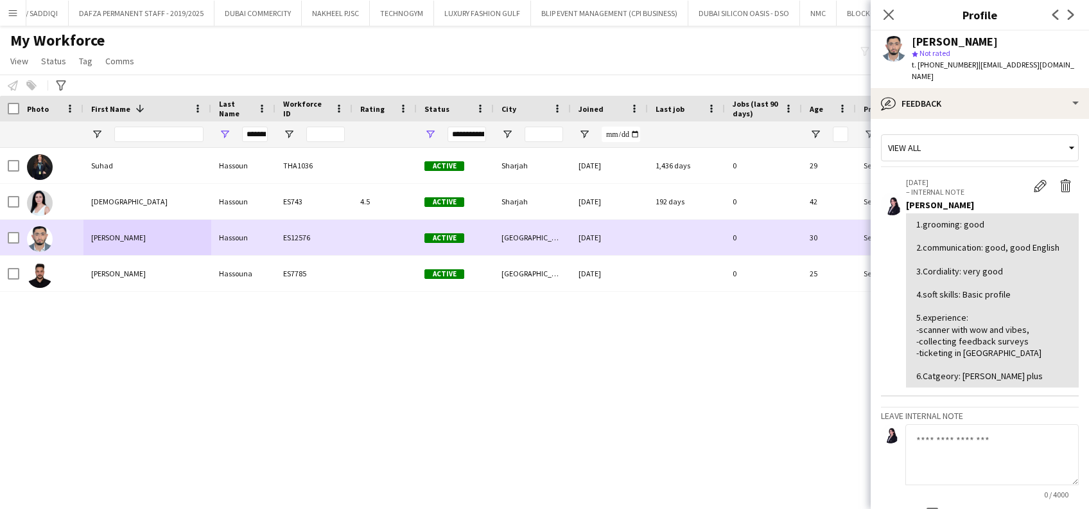
click at [21, 240] on div at bounding box center [51, 237] width 64 height 35
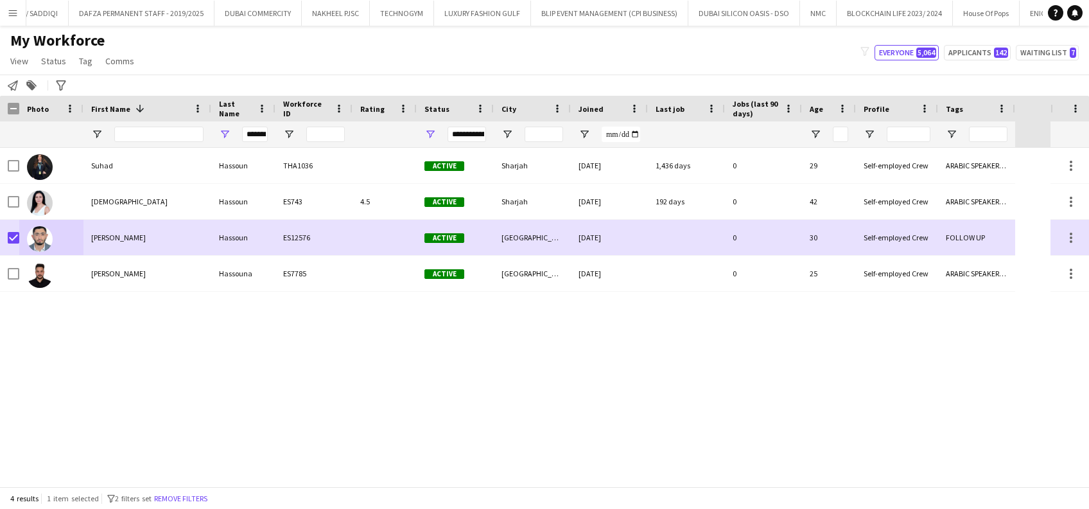
click at [40, 85] on div "Notify workforce Add to tag Search tags magnifier Add tag Advanced filters Adva…" at bounding box center [544, 85] width 1089 height 21
click at [35, 80] on icon "Add to tag" at bounding box center [31, 85] width 10 height 10
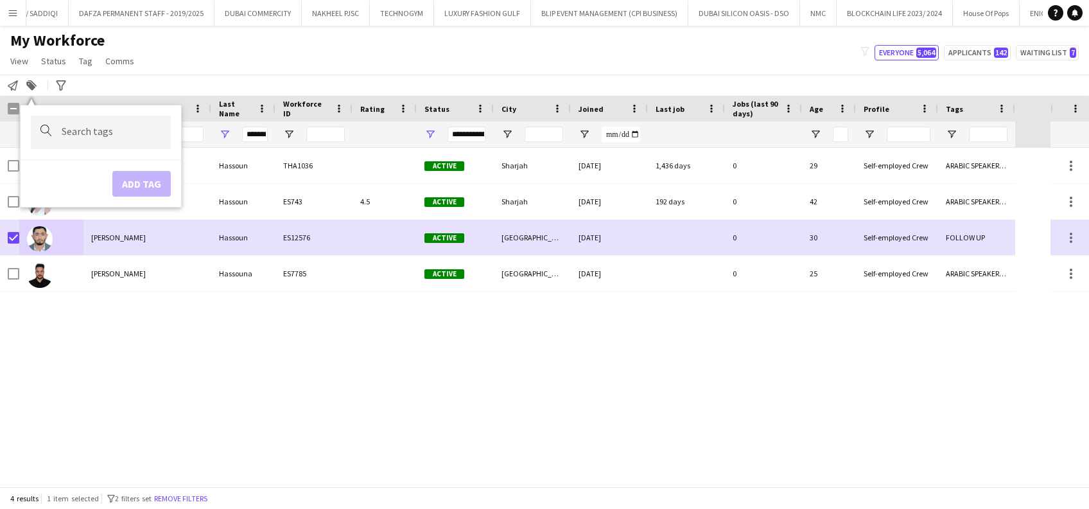
click at [93, 134] on input "Type to search..." at bounding box center [111, 133] width 99 height 12
type input "*****"
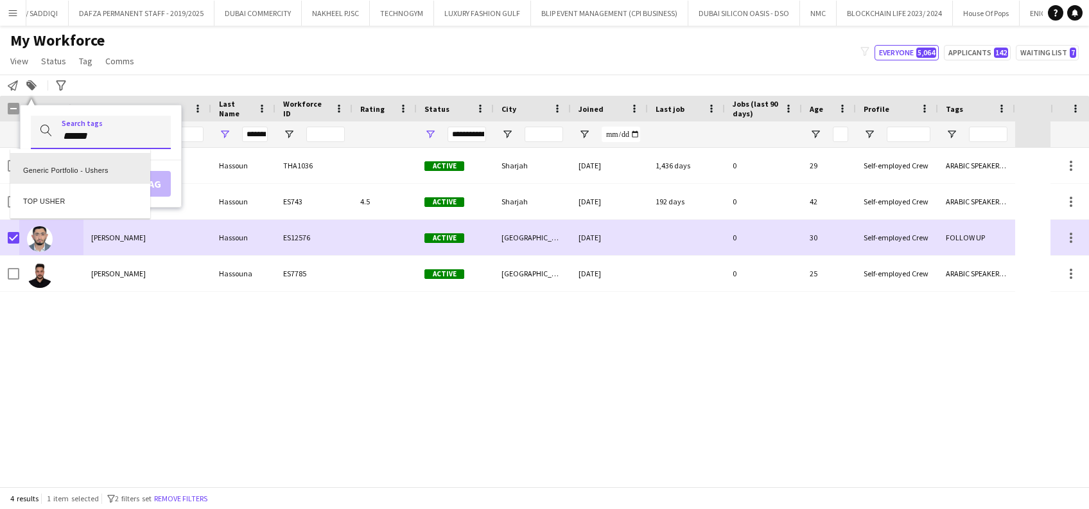
scroll to position [0, 0]
click at [76, 197] on div "TOP USHER" at bounding box center [80, 199] width 140 height 31
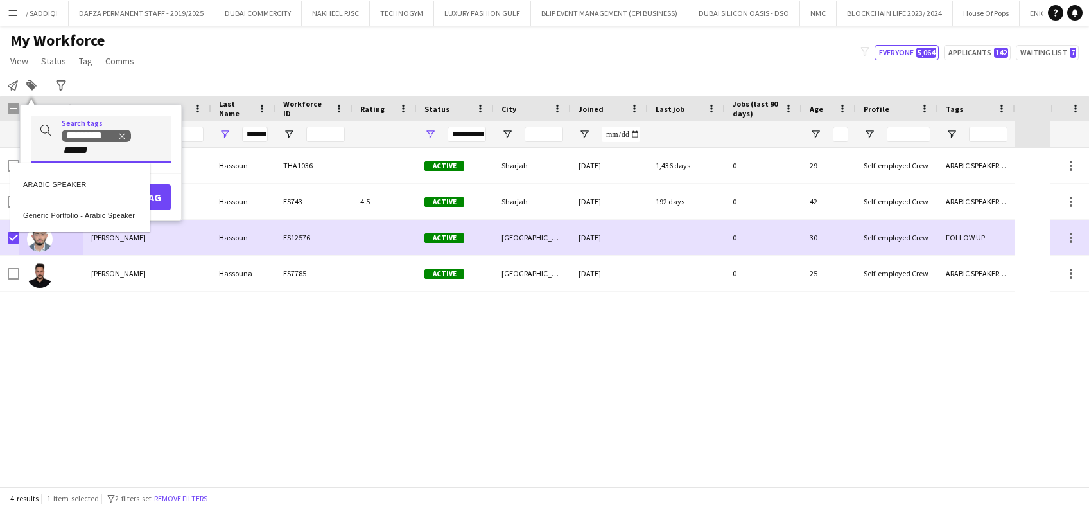
type input "******"
click at [112, 170] on div "ARABIC SPEAKER" at bounding box center [80, 181] width 140 height 31
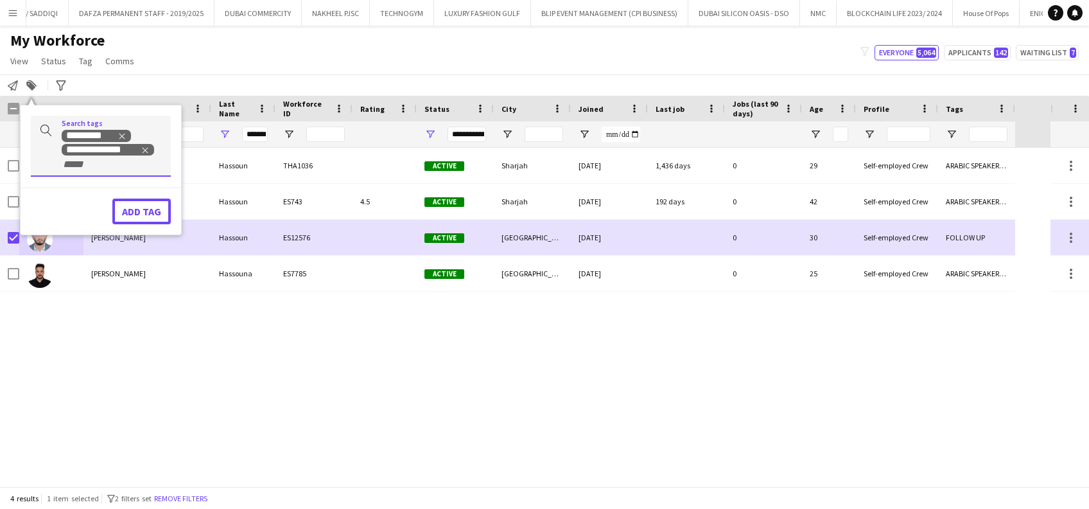
click at [157, 198] on button "Add tag" at bounding box center [141, 211] width 58 height 26
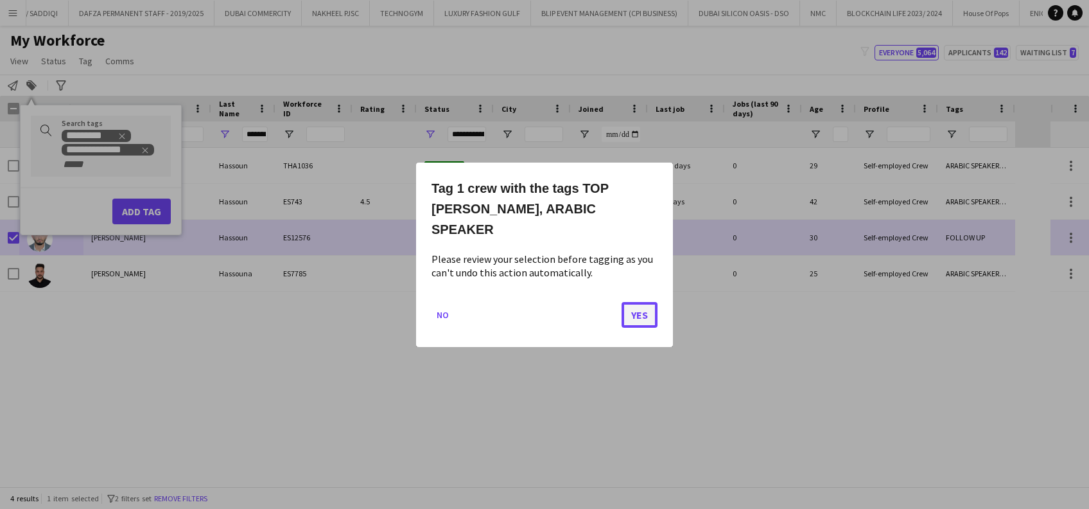
click at [625, 313] on button "Yes" at bounding box center [640, 314] width 36 height 26
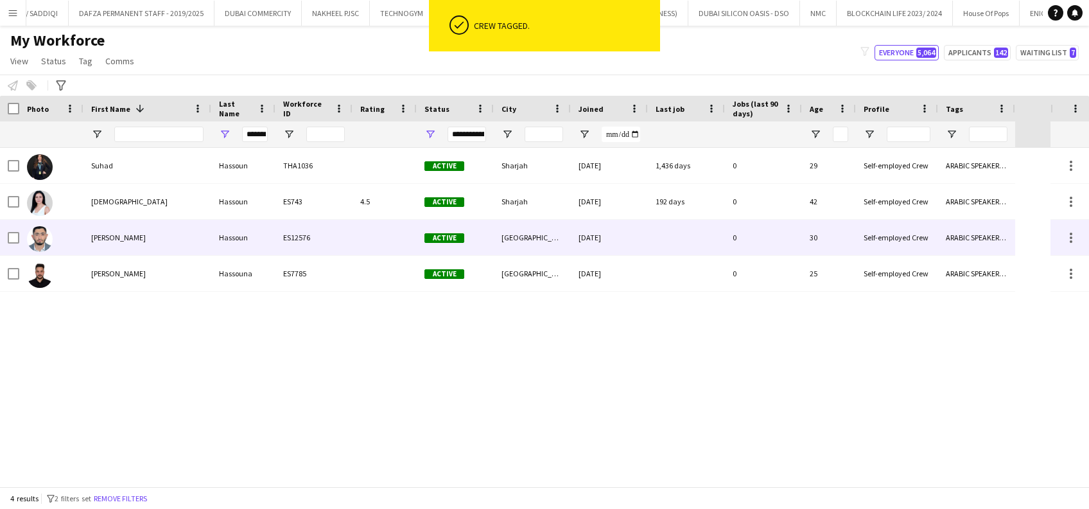
click at [342, 238] on div "ES12576" at bounding box center [314, 237] width 77 height 35
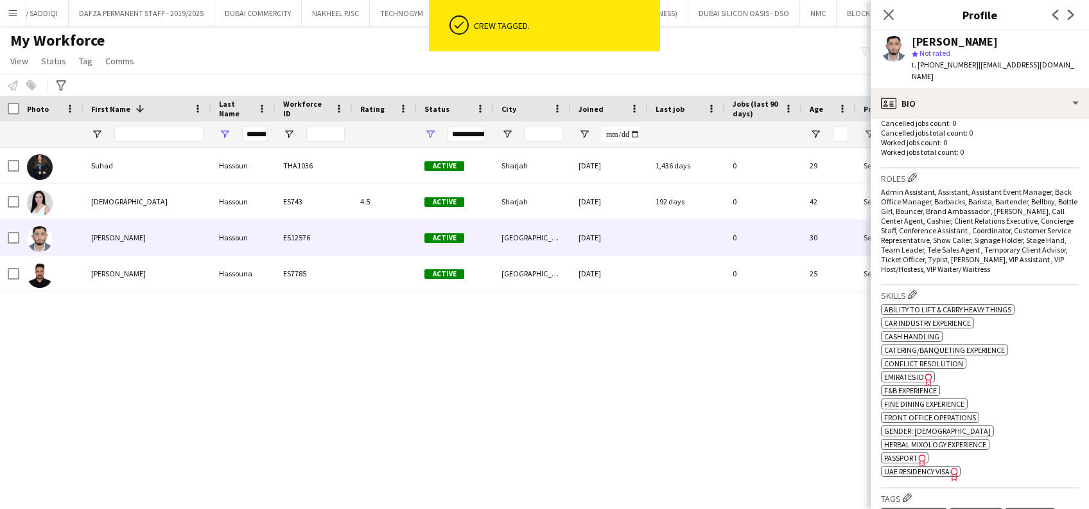
scroll to position [599, 0]
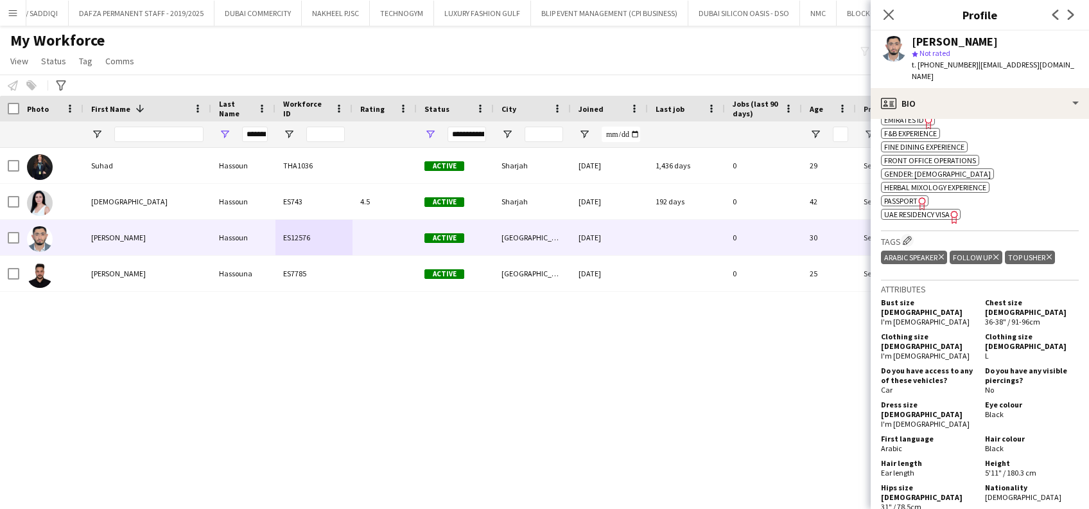
click at [1003, 248] on div "ARABIC SPEAKER Delete tag FOLLOW UP Delete tag TOP [PERSON_NAME] Delete tag" at bounding box center [980, 258] width 198 height 21
click at [997, 253] on icon "Delete tag" at bounding box center [996, 257] width 5 height 8
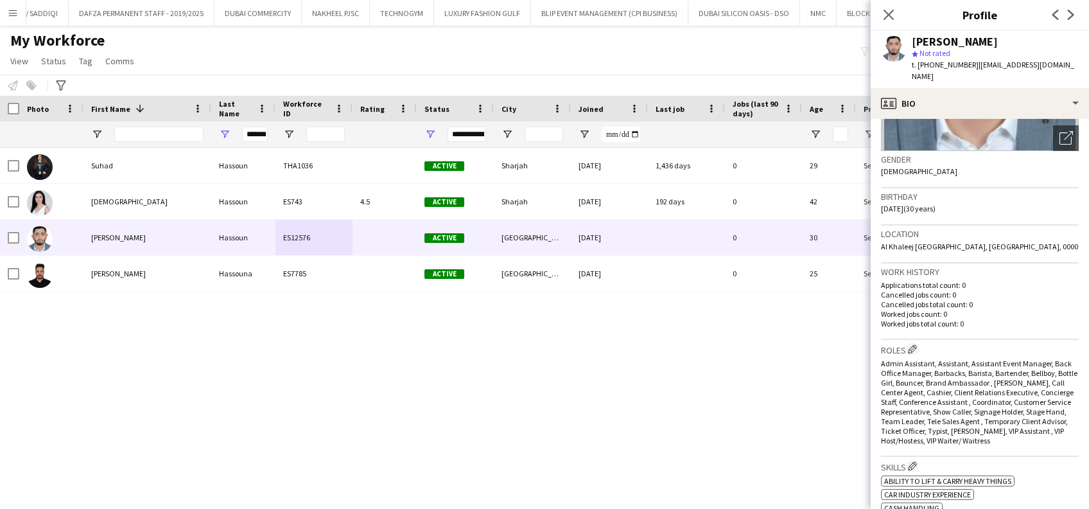
scroll to position [0, 0]
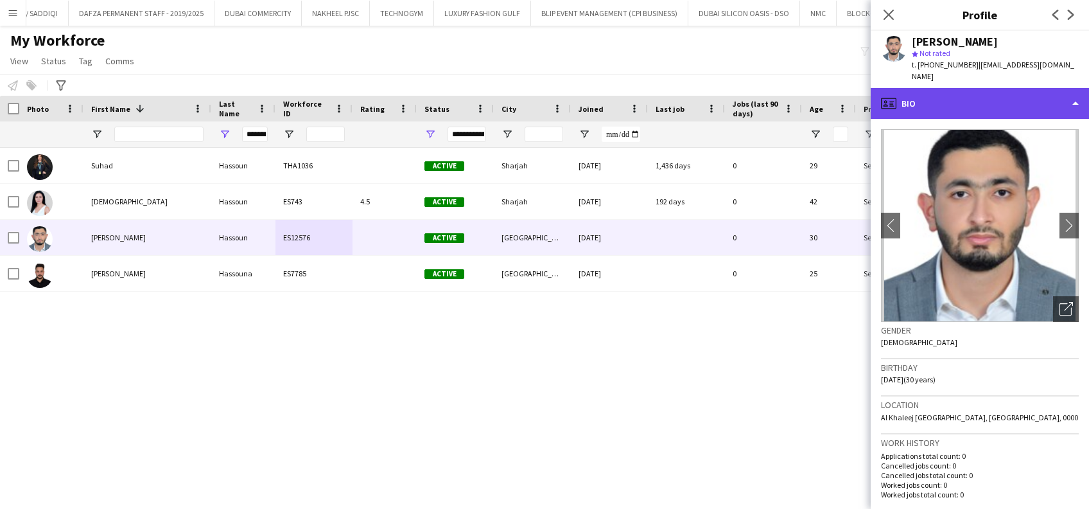
click at [998, 99] on div "profile Bio" at bounding box center [980, 103] width 218 height 31
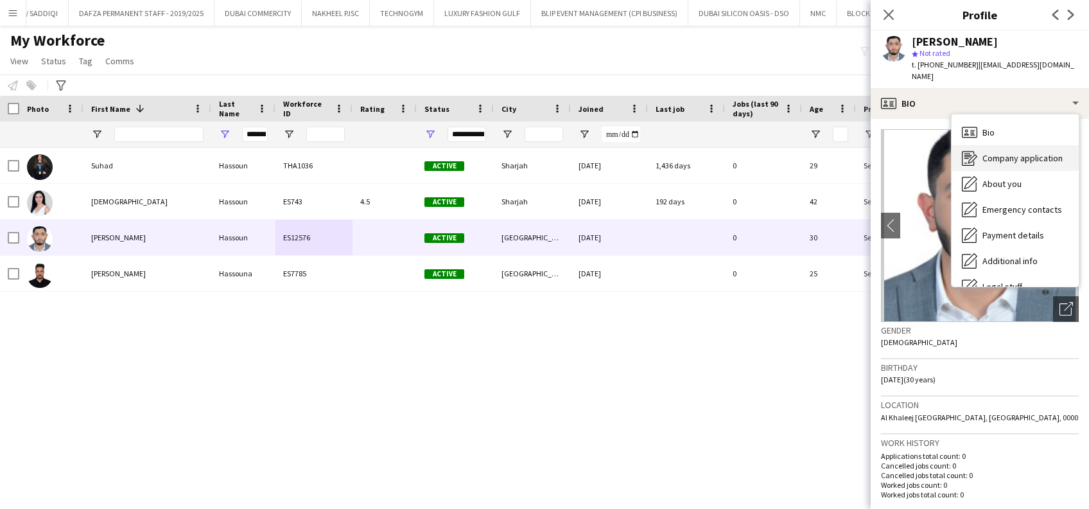
click at [1003, 152] on span "Company application" at bounding box center [1023, 158] width 80 height 12
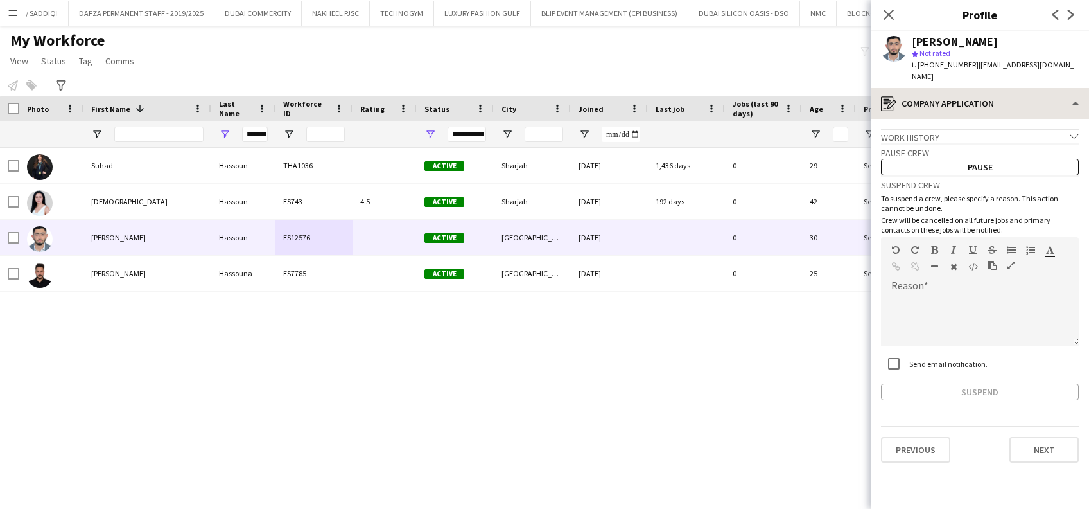
click at [972, 66] on span "| [EMAIL_ADDRESS][DOMAIN_NAME]" at bounding box center [993, 70] width 163 height 21
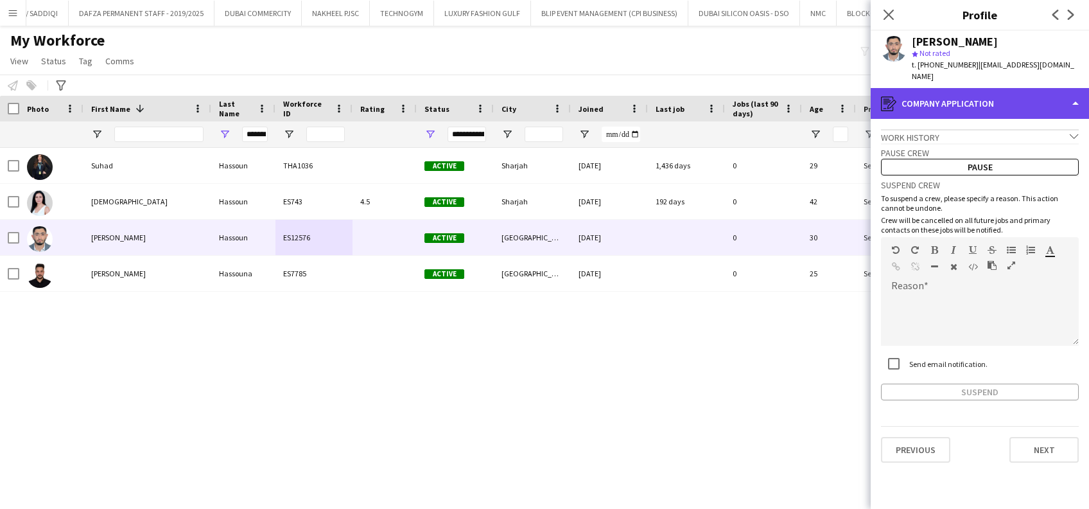
click at [986, 94] on div "register Company application" at bounding box center [980, 103] width 218 height 31
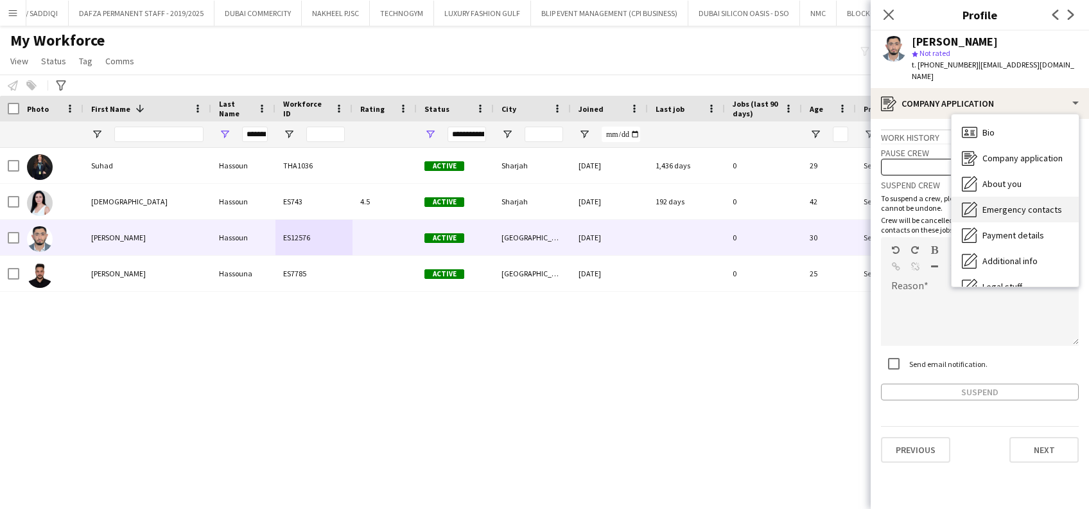
click at [1003, 197] on div "Emergency contacts Emergency contacts" at bounding box center [1015, 210] width 127 height 26
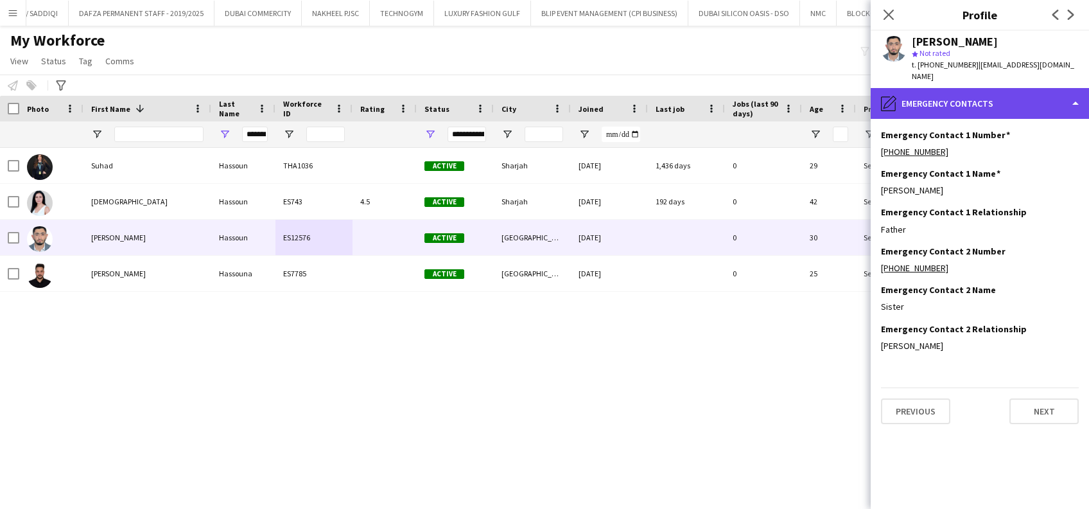
click at [1002, 88] on div "pencil4 Emergency contacts" at bounding box center [980, 103] width 218 height 31
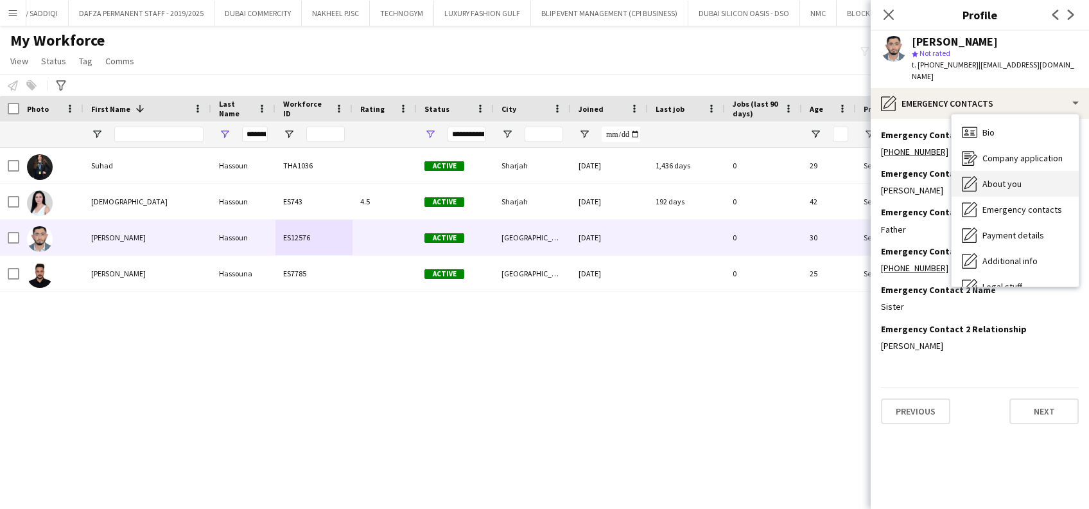
click at [1015, 171] on div "About you About you" at bounding box center [1015, 184] width 127 height 26
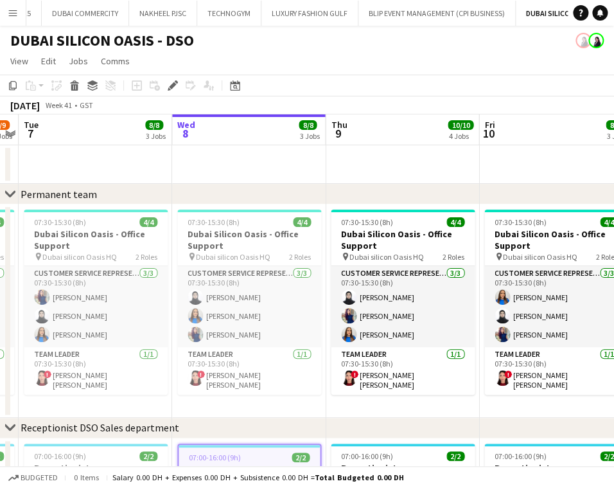
drag, startPoint x: 279, startPoint y: 51, endPoint x: 247, endPoint y: 59, distance: 33.2
click at [279, 51] on app-page-menu "View Day view expanded Day view collapsed Month view Date picker Jump to [DATE]…" at bounding box center [307, 62] width 614 height 24
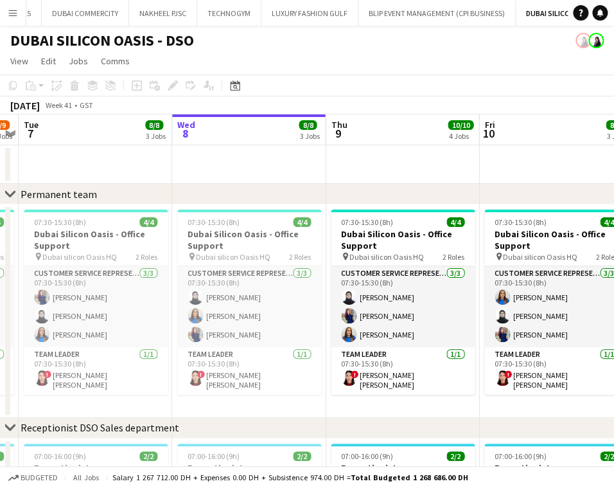
click at [15, 8] on app-icon "Menu" at bounding box center [13, 13] width 10 height 10
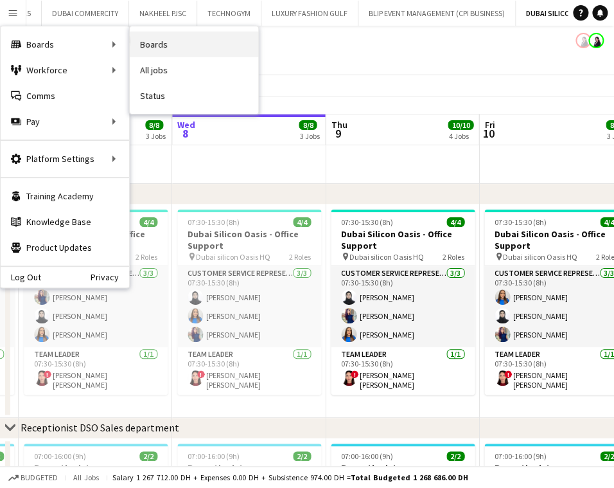
click at [163, 35] on link "Boards" at bounding box center [194, 44] width 128 height 26
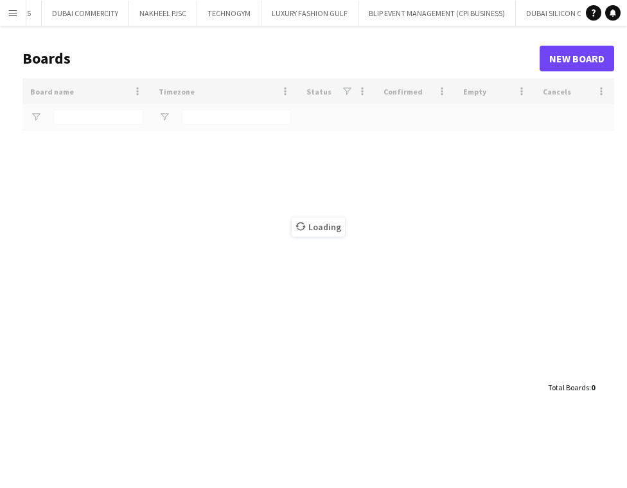
type input "***"
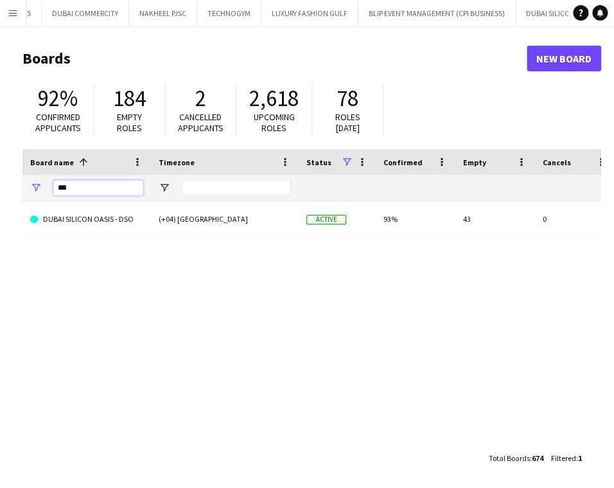
drag, startPoint x: 95, startPoint y: 192, endPoint x: -20, endPoint y: 187, distance: 115.1
click at [0, 187] on html "Menu Boards Boards Boards All jobs Status Workforce Workforce My Workforce Recr…" at bounding box center [307, 244] width 614 height 489
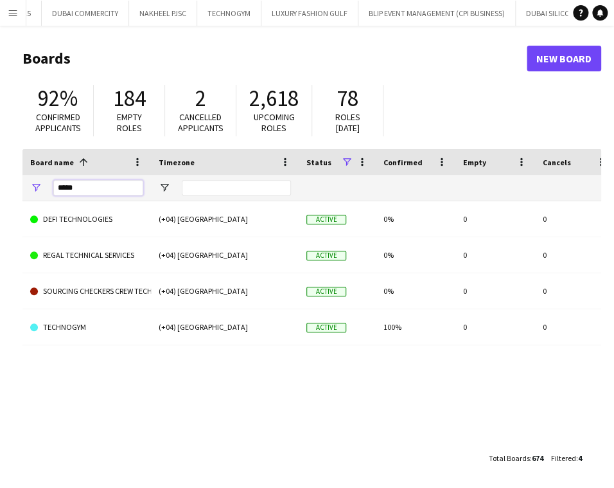
scroll to position [1, 0]
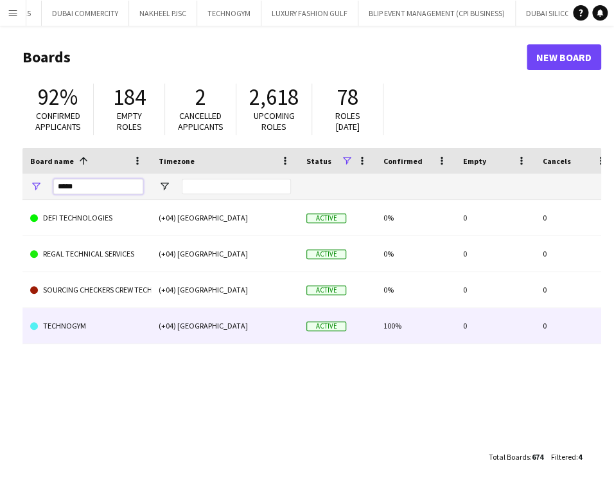
type input "*****"
click at [136, 311] on link "TECHNOGYM" at bounding box center [86, 326] width 113 height 36
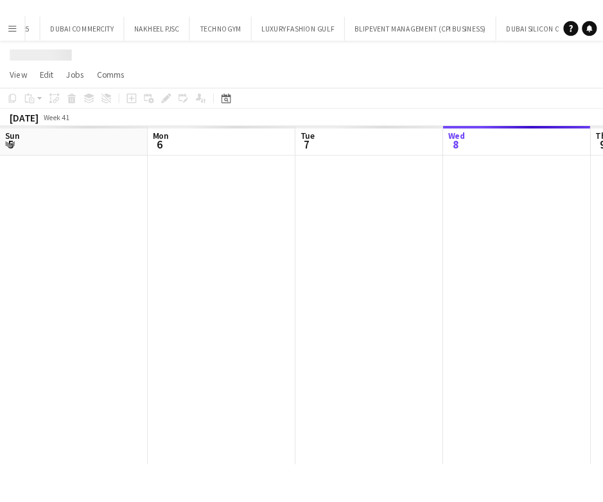
scroll to position [0, 307]
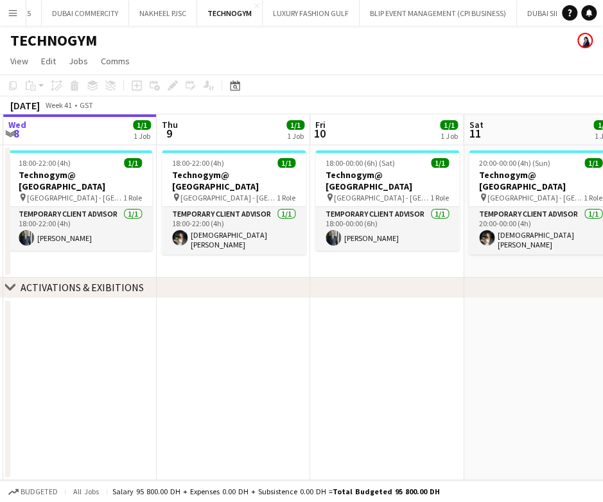
drag, startPoint x: 218, startPoint y: 227, endPoint x: 67, endPoint y: 229, distance: 150.3
click at [67, 229] on app-calendar-viewport "Sun 5 Mon 6 Tue 7 1/1 1 Job Wed 8 1/1 1 Job Thu 9 1/1 1 Job Fri 10 1/1 1 Job Sa…" at bounding box center [301, 297] width 603 height 366
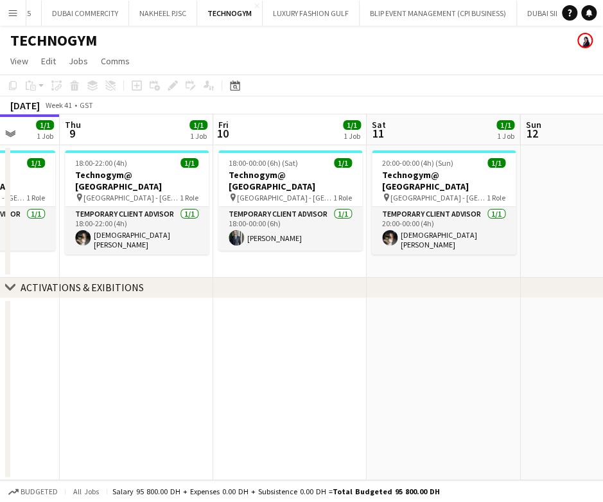
drag, startPoint x: 103, startPoint y: 234, endPoint x: 49, endPoint y: 234, distance: 53.3
click at [49, 234] on app-calendar-viewport "Mon 6 Tue 7 1/1 1 Job Wed 8 1/1 1 Job Thu 9 1/1 1 Job Fri 10 1/1 1 Job Sat 11 1…" at bounding box center [301, 297] width 603 height 366
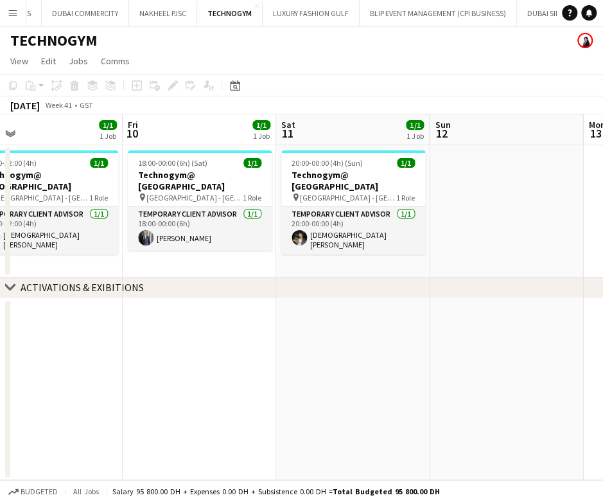
scroll to position [0, 493]
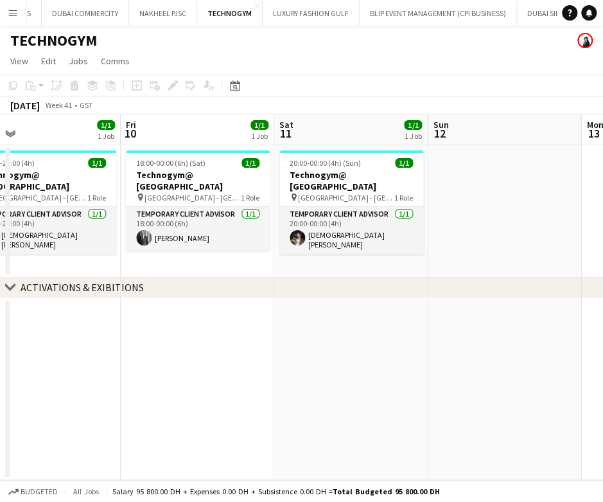
drag, startPoint x: 127, startPoint y: 226, endPoint x: 37, endPoint y: 226, distance: 90.6
click at [37, 226] on app-calendar-viewport "Mon 6 Tue 7 1/1 1 Job Wed 8 1/1 1 Job Thu 9 1/1 1 Job Fri 10 1/1 1 Job Sat 11 1…" at bounding box center [301, 297] width 603 height 366
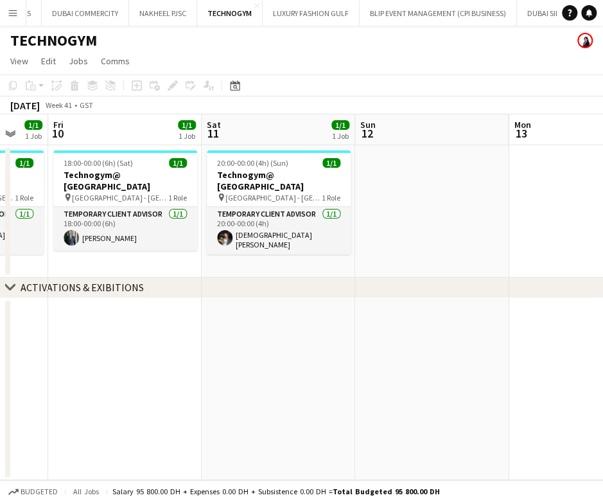
drag, startPoint x: 174, startPoint y: 224, endPoint x: 114, endPoint y: 227, distance: 60.5
click at [114, 227] on app-calendar-viewport "Tue 7 1/1 1 Job Wed 8 1/1 1 Job Thu 9 1/1 1 Job Fri 10 1/1 1 Job Sat 11 1/1 1 J…" at bounding box center [301, 297] width 603 height 366
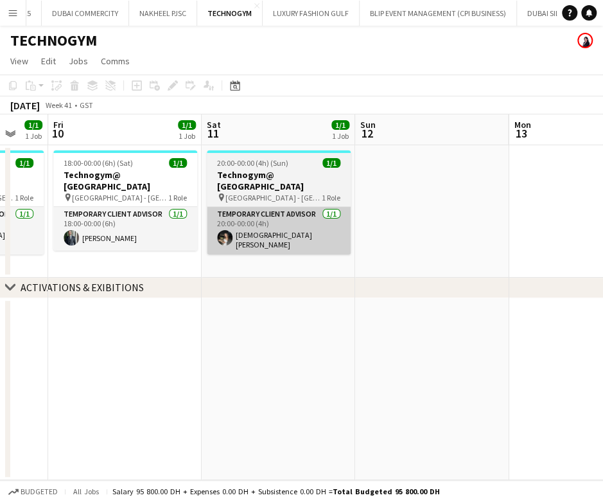
scroll to position [0, 414]
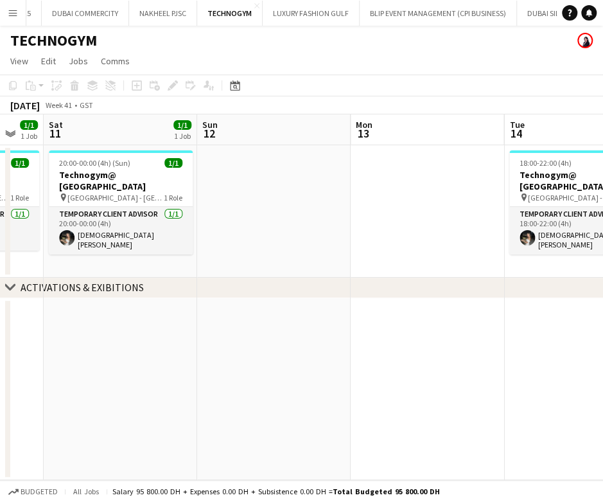
drag, startPoint x: 183, startPoint y: 229, endPoint x: 236, endPoint y: 206, distance: 57.3
click at [105, 235] on app-calendar-viewport "Wed 8 1/1 1 Job Thu 9 1/1 1 Job Fri 10 1/1 1 Job Sat 11 1/1 1 Job Sun 12 Mon 13…" at bounding box center [301, 297] width 603 height 366
click at [157, 227] on app-calendar-viewport "Wed 8 1/1 1 Job Thu 9 1/1 1 Job Fri 10 1/1 1 Job Sat 11 1/1 1 Job Sun 12 Mon 13…" at bounding box center [301, 297] width 603 height 366
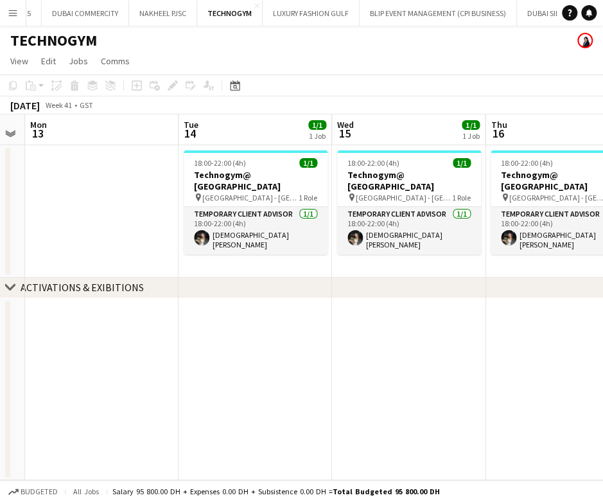
scroll to position [0, 443]
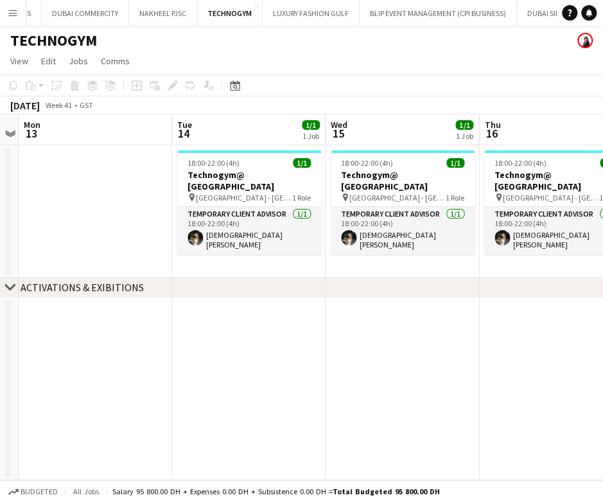
drag, startPoint x: 313, startPoint y: 240, endPoint x: 204, endPoint y: 262, distance: 111.5
click at [173, 265] on app-calendar-viewport "Fri 10 1/1 1 Job Sat 11 1/1 1 Job Sun 12 Mon 13 Tue 14 1/1 1 Job Wed 15 1/1 1 J…" at bounding box center [301, 297] width 603 height 366
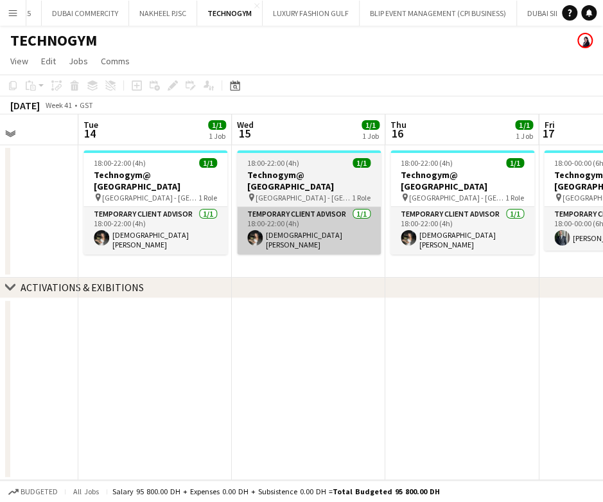
drag, startPoint x: 248, startPoint y: 222, endPoint x: 263, endPoint y: 209, distance: 19.6
click at [154, 222] on app-calendar-viewport "Sat 11 1/1 1 Job Sun 12 Mon 13 Tue 14 1/1 1 Job Wed 15 1/1 1 Job Thu 16 1/1 1 J…" at bounding box center [301, 297] width 603 height 366
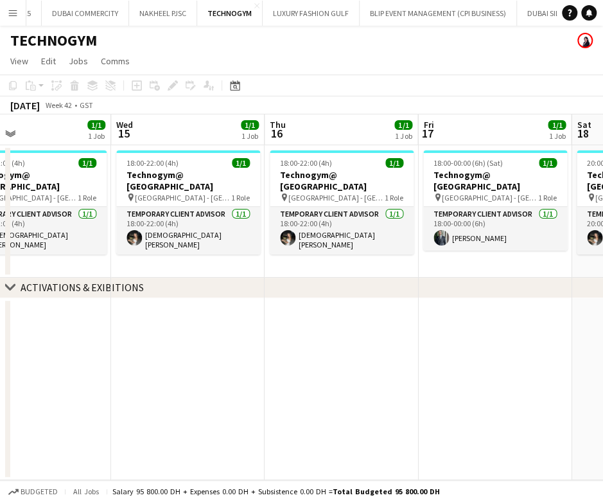
scroll to position [0, 375]
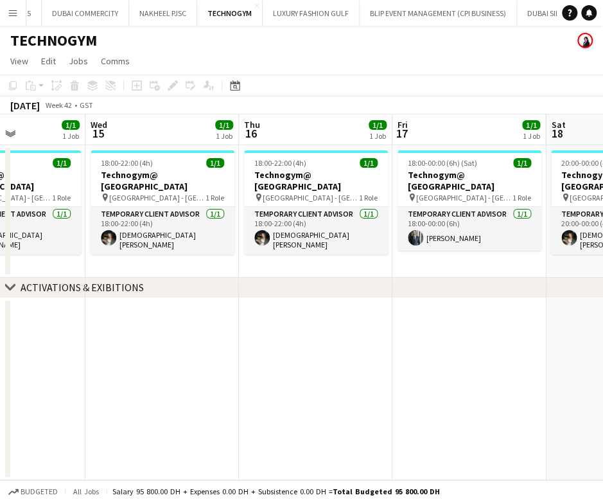
drag, startPoint x: 292, startPoint y: 221, endPoint x: 146, endPoint y: 224, distance: 145.2
click at [146, 224] on app-calendar-viewport "Sun 12 Mon 13 Tue 14 1/1 1 Job Wed 15 1/1 1 Job Thu 16 1/1 1 Job Fri 17 1/1 1 J…" at bounding box center [301, 297] width 603 height 366
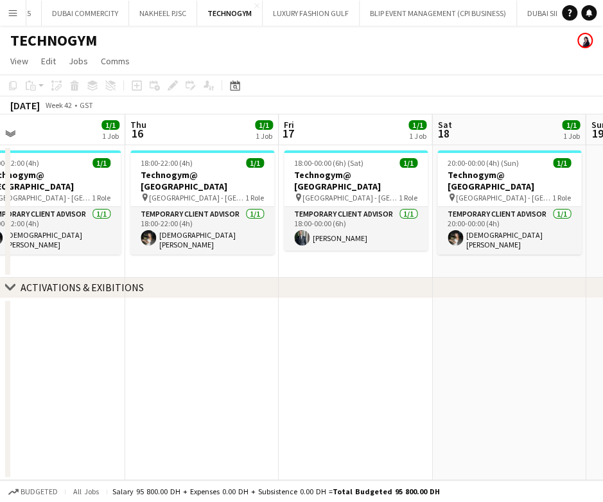
scroll to position [0, 499]
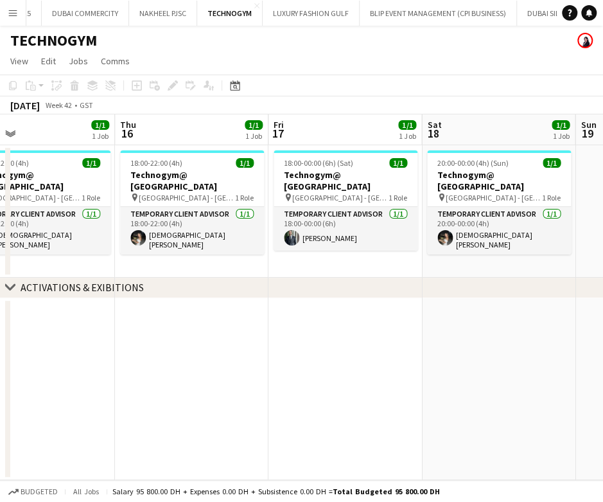
drag, startPoint x: 432, startPoint y: 236, endPoint x: 308, endPoint y: 259, distance: 126.1
click at [308, 259] on app-calendar-viewport "Sun 12 Mon 13 Tue 14 1/1 1 Job Wed 15 1/1 1 Job Thu 16 1/1 1 Job Fri 17 1/1 1 J…" at bounding box center [301, 297] width 603 height 366
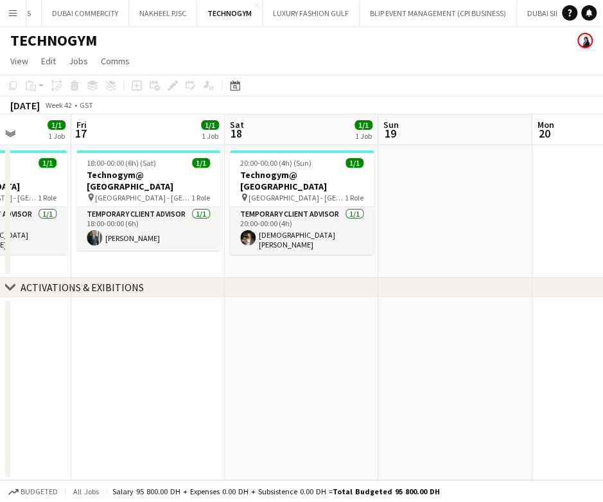
drag, startPoint x: 479, startPoint y: 234, endPoint x: 281, endPoint y: 236, distance: 197.9
click at [281, 236] on app-calendar-viewport "Tue 14 1/1 1 Job Wed 15 1/1 1 Job Thu 16 1/1 1 Job Fri 17 1/1 1 Job Sat 18 1/1 …" at bounding box center [301, 297] width 603 height 366
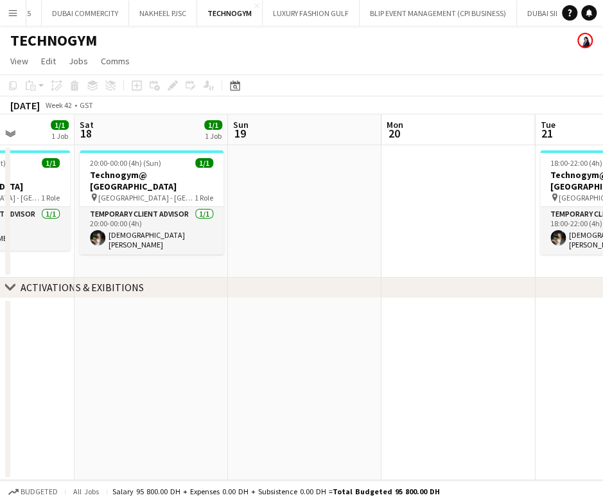
drag, startPoint x: 458, startPoint y: 227, endPoint x: 308, endPoint y: 241, distance: 150.3
click at [308, 241] on app-calendar-viewport "Wed 15 1/1 1 Job Thu 16 1/1 1 Job Fri 17 1/1 1 Job Sat 18 1/1 1 Job Sun 19 Mon …" at bounding box center [301, 297] width 603 height 366
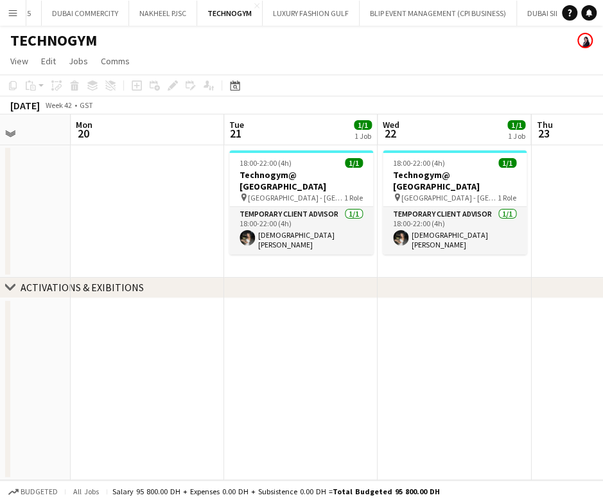
scroll to position [0, 392]
drag, startPoint x: 410, startPoint y: 234, endPoint x: 191, endPoint y: 229, distance: 218.5
click at [164, 236] on app-calendar-viewport "Fri 17 1/1 1 Job Sat 18 1/1 1 Job Sun 19 Mon 20 Tue 21 1/1 1 Job Wed 22 1/1 1 J…" at bounding box center [301, 297] width 603 height 366
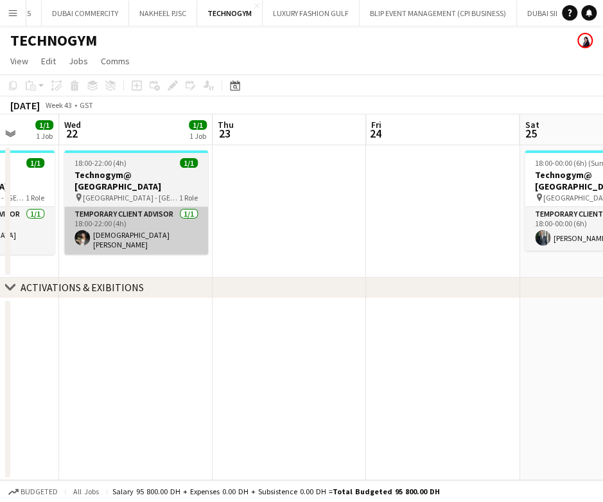
drag, startPoint x: 427, startPoint y: 235, endPoint x: 170, endPoint y: 229, distance: 257.7
click at [109, 247] on app-calendar-viewport "Sun 19 Mon 20 Tue 21 1/1 1 Job Wed 22 1/1 1 Job Thu 23 Fri 24 Sat 25 1/1 1 Job …" at bounding box center [301, 297] width 603 height 366
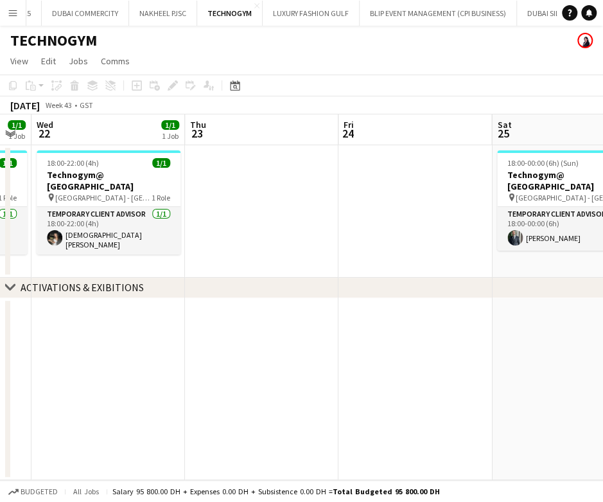
drag, startPoint x: 404, startPoint y: 219, endPoint x: 69, endPoint y: 233, distance: 335.6
click at [69, 233] on app-calendar-viewport "Sun 19 Mon 20 Tue 21 1/1 1 Job Wed 22 1/1 1 Job Thu 23 Fri 24 Sat 25 1/1 1 Job …" at bounding box center [301, 297] width 603 height 366
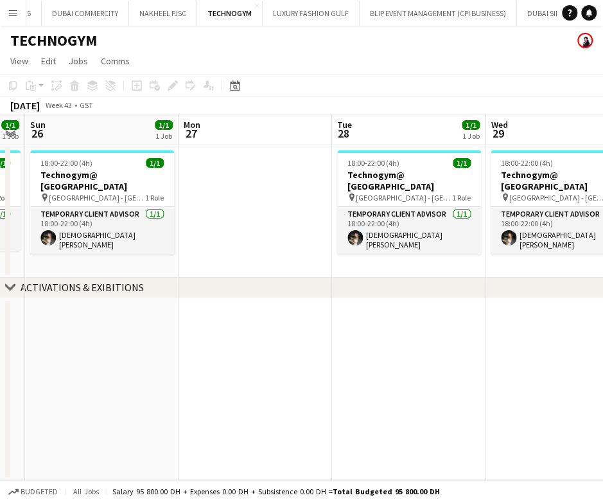
scroll to position [0, 398]
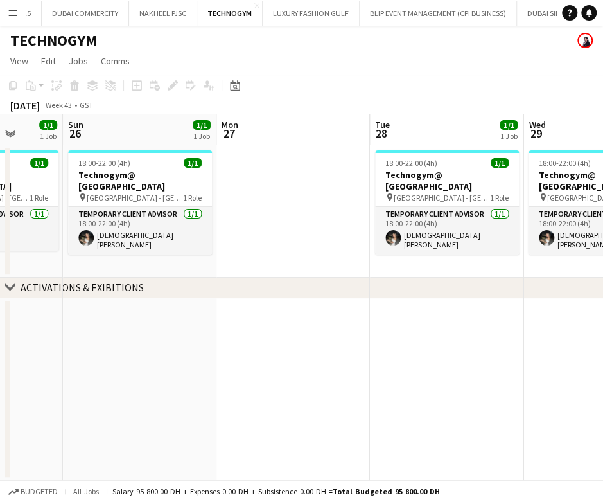
drag, startPoint x: 387, startPoint y: 240, endPoint x: 112, endPoint y: 252, distance: 274.6
click at [112, 252] on app-calendar-viewport "Thu 23 Fri 24 Sat 25 1/1 1 Job Sun 26 1/1 1 Job Mon 27 Tue 28 1/1 1 Job Wed 29 …" at bounding box center [301, 297] width 603 height 366
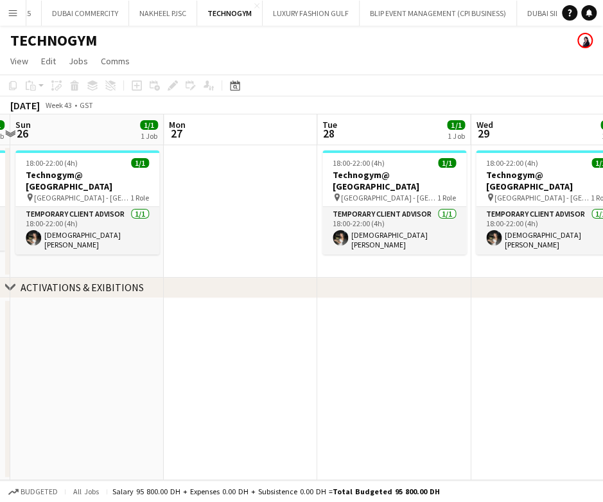
scroll to position [0, 521]
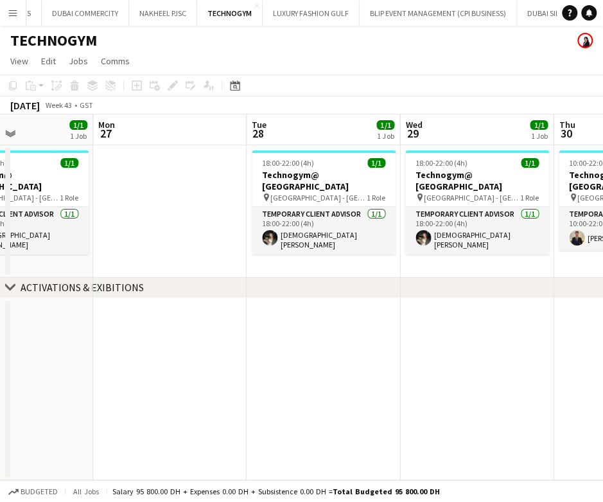
drag, startPoint x: 402, startPoint y: 243, endPoint x: 279, endPoint y: 270, distance: 126.1
click at [279, 270] on app-calendar-viewport "Thu 23 Fri 24 Sat 25 1/1 1 Job Sun 26 1/1 1 Job Mon 27 Tue 28 1/1 1 Job Wed 29 …" at bounding box center [301, 297] width 603 height 366
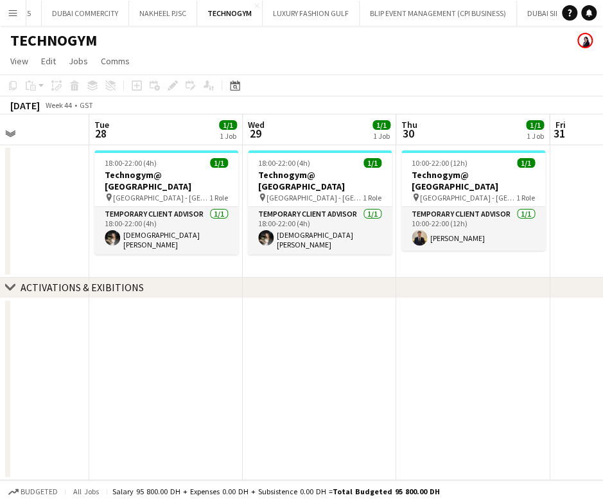
drag, startPoint x: 423, startPoint y: 248, endPoint x: 410, endPoint y: 224, distance: 27.6
click at [331, 258] on app-calendar-viewport "Sat 25 1/1 1 Job Sun 26 1/1 1 Job Mon 27 Tue 28 1/1 1 Job Wed 29 1/1 1 Job Thu …" at bounding box center [301, 297] width 603 height 366
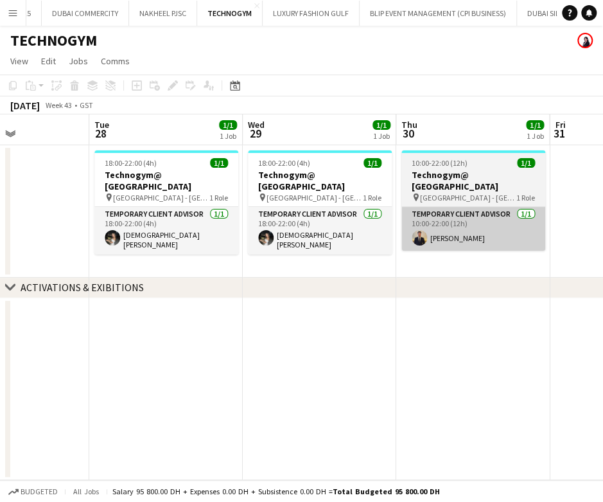
scroll to position [0, 372]
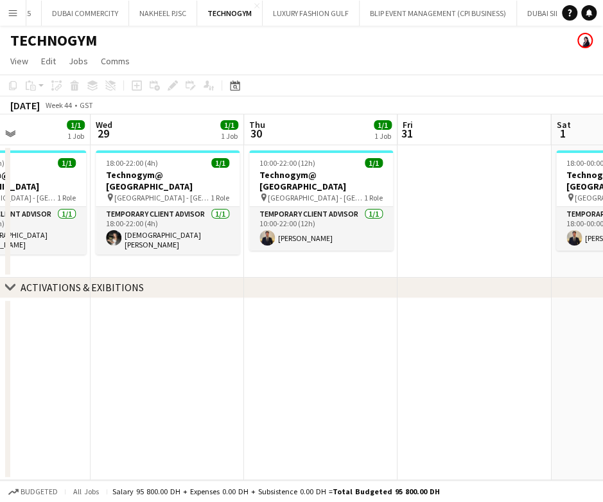
drag, startPoint x: 450, startPoint y: 230, endPoint x: 298, endPoint y: 264, distance: 156.0
click at [298, 265] on app-calendar-viewport "Sun 26 1/1 1 Job Mon 27 Tue 28 1/1 1 Job Wed 29 1/1 1 Job Thu 30 1/1 1 Job Fri …" at bounding box center [301, 297] width 603 height 366
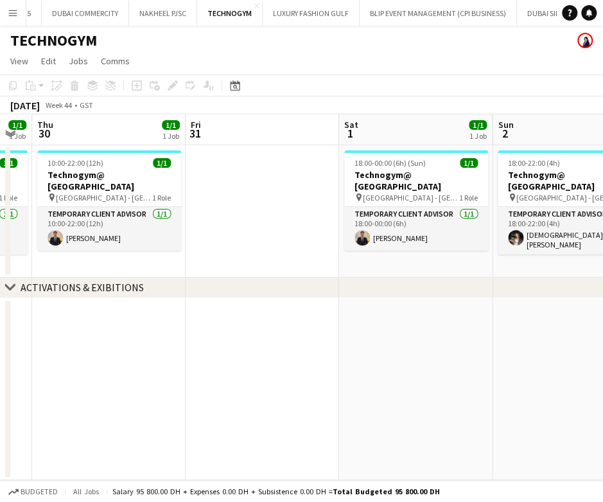
drag, startPoint x: 476, startPoint y: 241, endPoint x: 259, endPoint y: 243, distance: 217.1
click at [259, 243] on app-calendar-viewport "Mon 27 Tue 28 1/1 1 Job Wed 29 1/1 1 Job Thu 30 1/1 1 Job Fri 31 Sat 1 1/1 1 Jo…" at bounding box center [301, 297] width 603 height 366
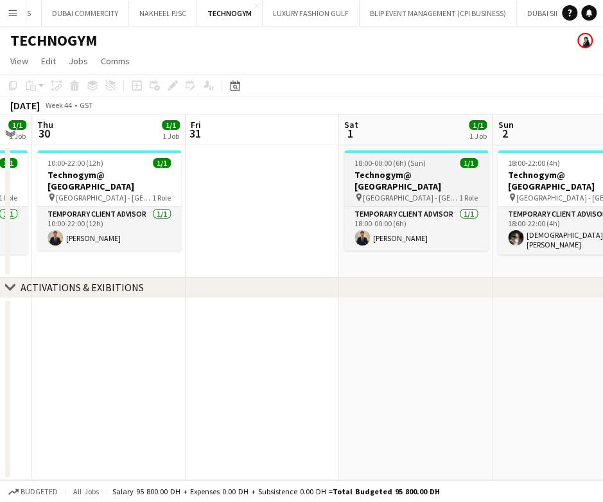
scroll to position [0, 434]
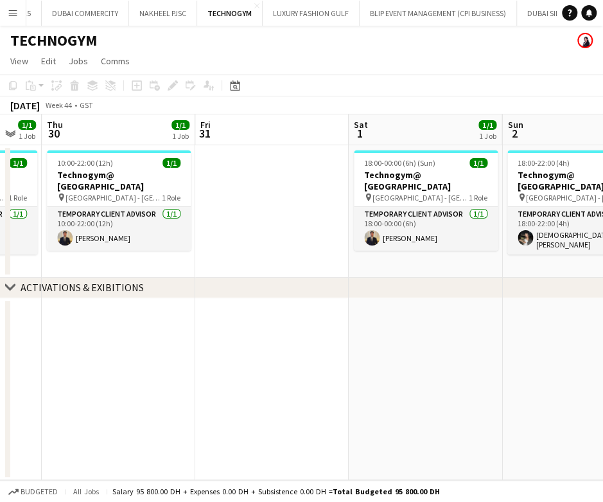
drag, startPoint x: 410, startPoint y: 227, endPoint x: 260, endPoint y: 227, distance: 151.0
click at [261, 227] on app-calendar-viewport "Mon 27 Tue 28 1/1 1 Job Wed 29 1/1 1 Job Thu 30 1/1 1 Job Fri 31 Sat 1 1/1 1 Jo…" at bounding box center [301, 297] width 603 height 366
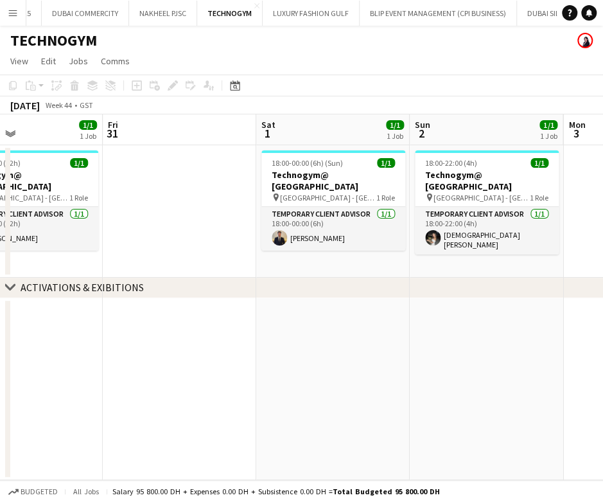
drag, startPoint x: 138, startPoint y: 224, endPoint x: 471, endPoint y: 188, distance: 335.4
click at [471, 188] on app-calendar-viewport "Tue 28 1/1 1 Job Wed 29 1/1 1 Job Thu 30 1/1 1 Job Fri 31 Sat 1 1/1 1 Job Sun 2…" at bounding box center [301, 297] width 603 height 366
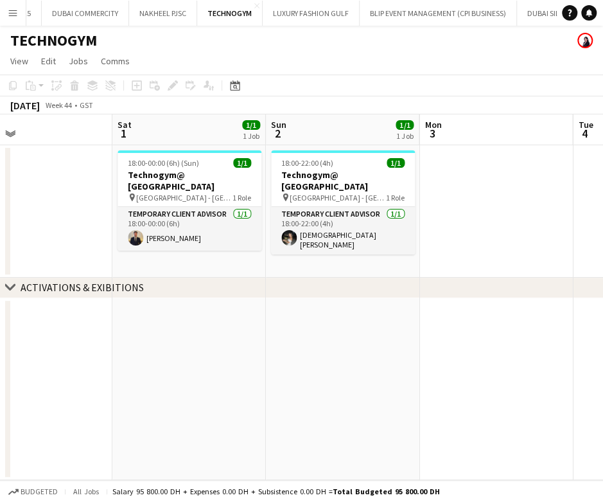
drag, startPoint x: 63, startPoint y: 242, endPoint x: 17, endPoint y: 242, distance: 46.3
click at [17, 242] on app-calendar-viewport "Tue 28 1/1 1 Job Wed 29 1/1 1 Job Thu 30 1/1 1 Job Fri 31 Sat 1 1/1 1 Job Sun 2…" at bounding box center [301, 297] width 603 height 366
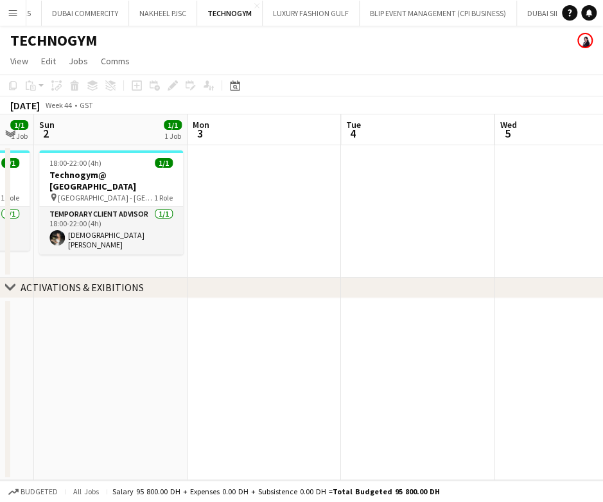
drag, startPoint x: 414, startPoint y: 220, endPoint x: 172, endPoint y: 247, distance: 243.7
click at [180, 244] on app-calendar-viewport "Thu 30 1/1 1 Job Fri 31 Sat 1 1/1 1 Job Sun 2 1/1 1 Job Mon 3 Tue 4 Wed 5 Thu 6…" at bounding box center [301, 297] width 603 height 366
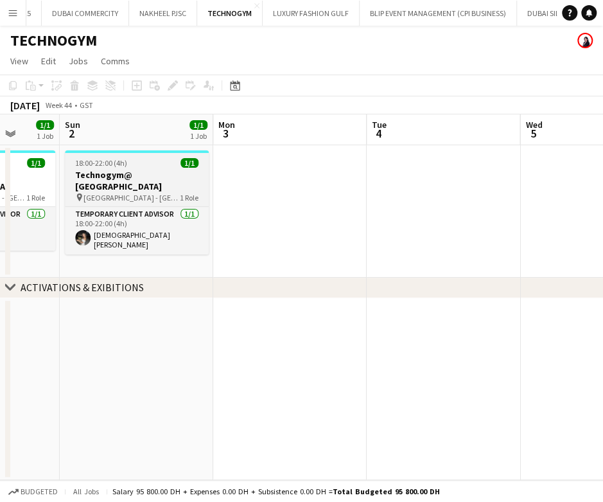
drag, startPoint x: 146, startPoint y: 251, endPoint x: 484, endPoint y: 187, distance: 343.2
click at [484, 186] on app-calendar-viewport "Thu 30 1/1 1 Job Fri 31 Sat 1 1/1 1 Job Sun 2 1/1 1 Job Mon 3 Tue 4 Wed 5 Thu 6…" at bounding box center [301, 297] width 603 height 366
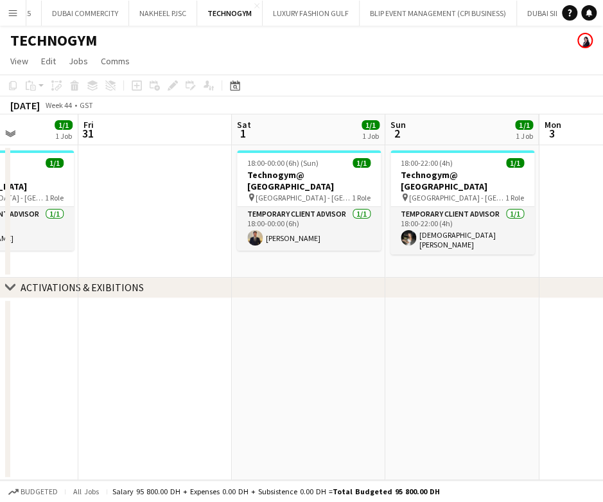
drag, startPoint x: 159, startPoint y: 224, endPoint x: 483, endPoint y: 138, distance: 334.8
click at [483, 138] on app-calendar-viewport "Tue 28 1/1 1 Job Wed 29 1/1 1 Job Thu 30 1/1 1 Job Fri 31 Sat 1 1/1 1 Job Sun 2…" at bounding box center [301, 297] width 603 height 366
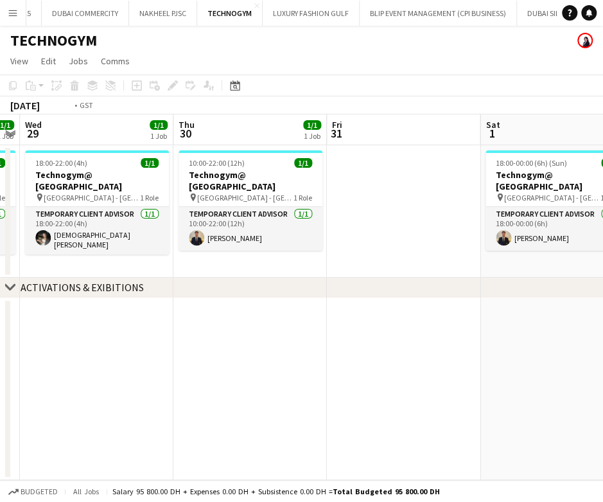
drag, startPoint x: 226, startPoint y: 181, endPoint x: 522, endPoint y: 145, distance: 297.7
click at [522, 145] on app-calendar-viewport "Sun 26 1/1 1 Job Mon 27 Tue 28 1/1 1 Job Wed 29 1/1 1 Job Thu 30 1/1 1 Job Fri …" at bounding box center [301, 297] width 603 height 366
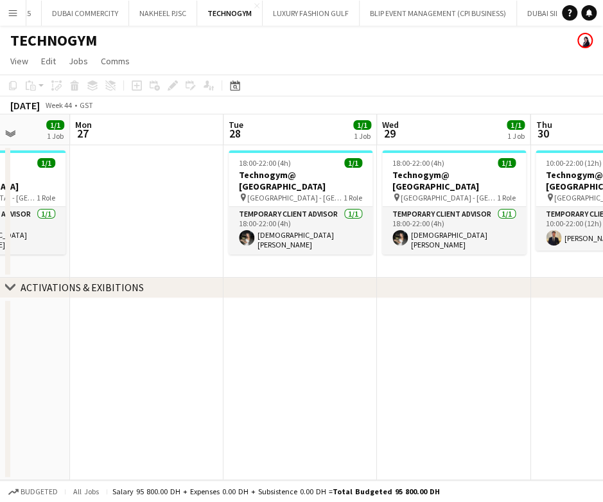
drag, startPoint x: 222, startPoint y: 196, endPoint x: 541, endPoint y: 150, distance: 322.6
click at [541, 150] on app-calendar-viewport "Fri 24 Sat 25 1/1 1 Job Sun 26 1/1 1 Job Mon 27 Tue 28 1/1 1 Job Wed 29 1/1 1 J…" at bounding box center [301, 297] width 603 height 366
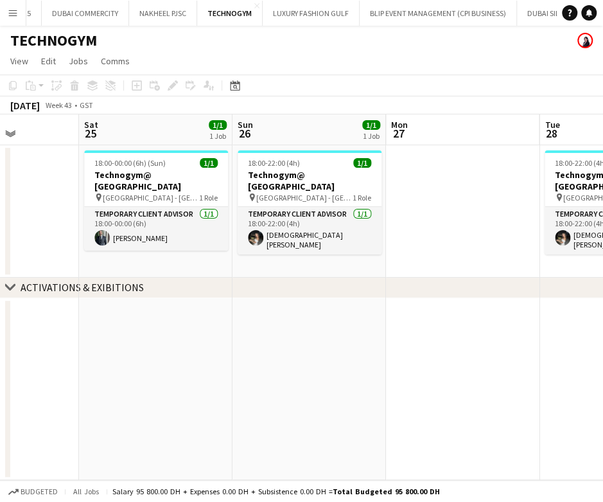
click at [515, 198] on app-calendar-viewport "Wed 22 1/1 1 Job Thu 23 Fri 24 Sat 25 1/1 1 Job Sun 26 1/1 1 Job Mon 27 Tue 28 …" at bounding box center [301, 297] width 603 height 366
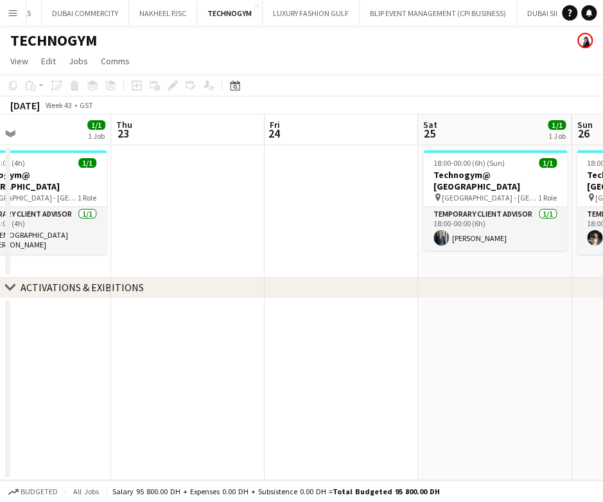
drag, startPoint x: 310, startPoint y: 196, endPoint x: 498, endPoint y: 153, distance: 193.1
click at [498, 153] on app-calendar-viewport "Mon 20 Tue 21 1/1 1 Job Wed 22 1/1 1 Job Thu 23 Fri 24 Sat 25 1/1 1 Job Sun 26 …" at bounding box center [301, 297] width 603 height 366
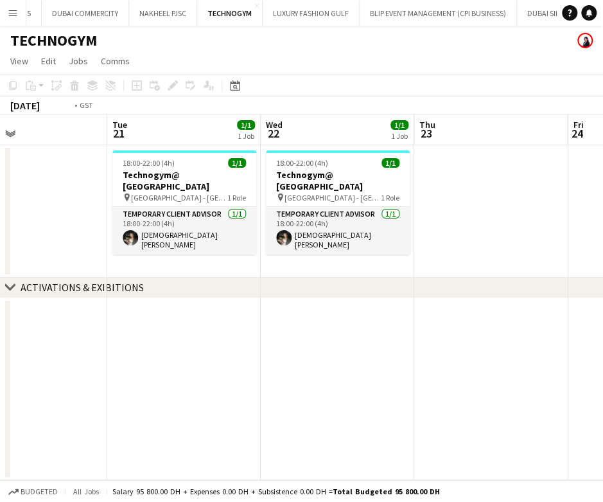
drag, startPoint x: 201, startPoint y: 234, endPoint x: 485, endPoint y: 170, distance: 291.2
click at [485, 170] on app-calendar-viewport "Sat 18 1/1 1 Job Sun 19 Mon 20 Tue 21 1/1 1 Job Wed 22 1/1 1 Job Thu 23 Fri 24 …" at bounding box center [301, 297] width 603 height 366
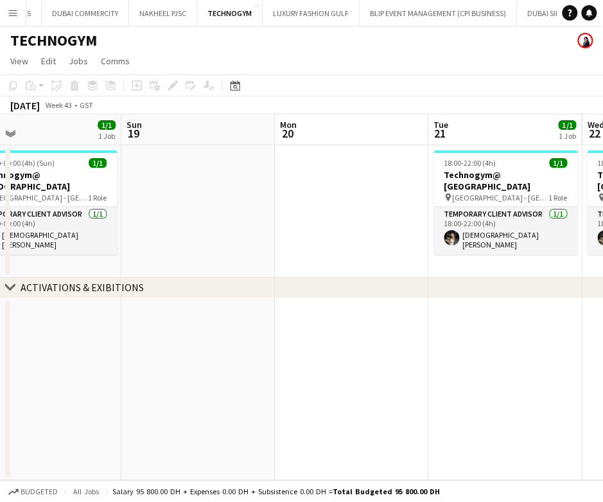
drag, startPoint x: 193, startPoint y: 227, endPoint x: 491, endPoint y: 150, distance: 307.9
click at [491, 150] on app-calendar-viewport "Thu 16 1/1 1 Job Fri 17 1/1 1 Job Sat 18 1/1 1 Job Sun 19 Mon 20 Tue 21 1/1 1 J…" at bounding box center [301, 297] width 603 height 366
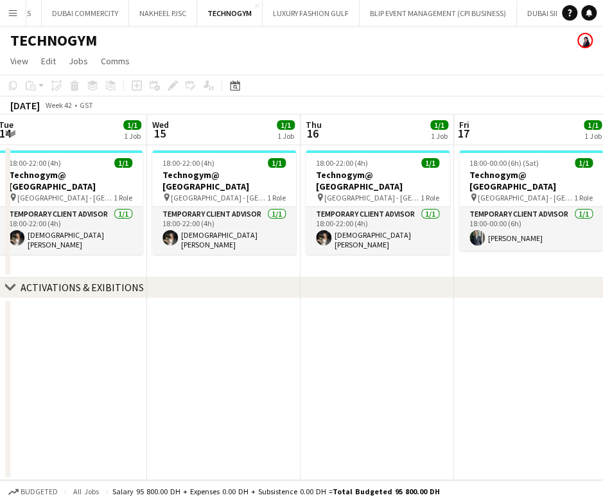
drag
click at [565, 145] on app-calendar-viewport "Sun 12 Mon 13 Tue 14 1/1 1 Job Wed 15 1/1 1 Job Thu 16 1/1 1 Job Fri 17 1/1 1 J…" at bounding box center [301, 297] width 603 height 366
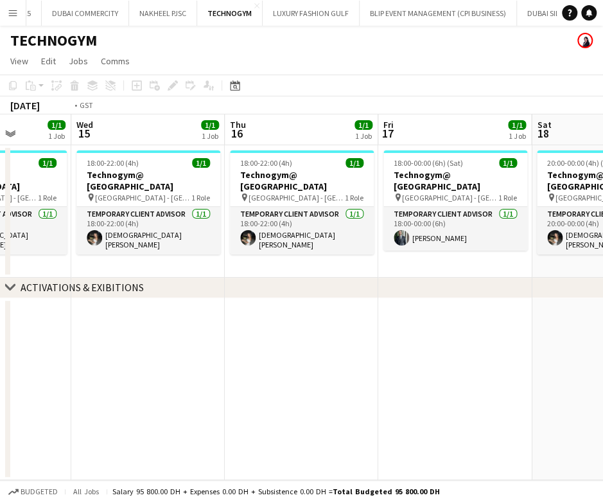
click at [455, 203] on app-calendar-viewport "Sun 12 Mon 13 Tue 14 1/1 1 Job Wed 15 1/1 1 Job Thu 16 1/1 1 Job Fri 17 1/1 1 J…" at bounding box center [301, 297] width 603 height 366
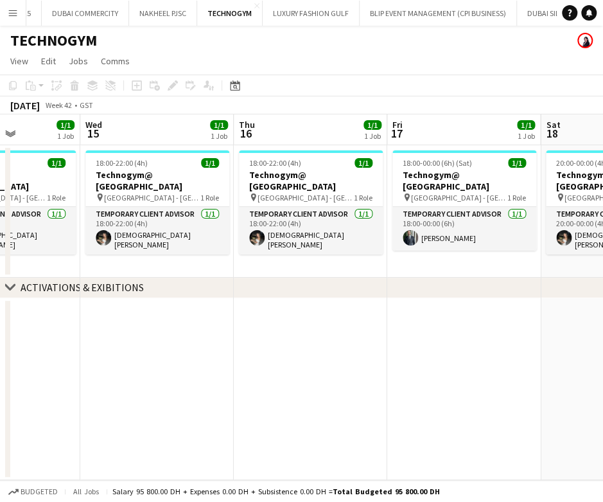
scroll to position [0, 395]
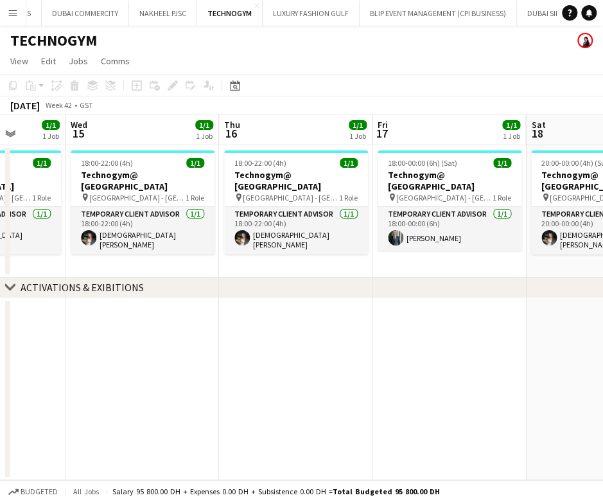
click at [31, 233] on app-calendar-viewport "Sun 12 Mon 13 Tue 14 1/1 1 Job Wed 15 1/1 1 Job Thu 16 1/1 1 Job Fri 17 1/1 1 J…" at bounding box center [301, 297] width 603 height 366
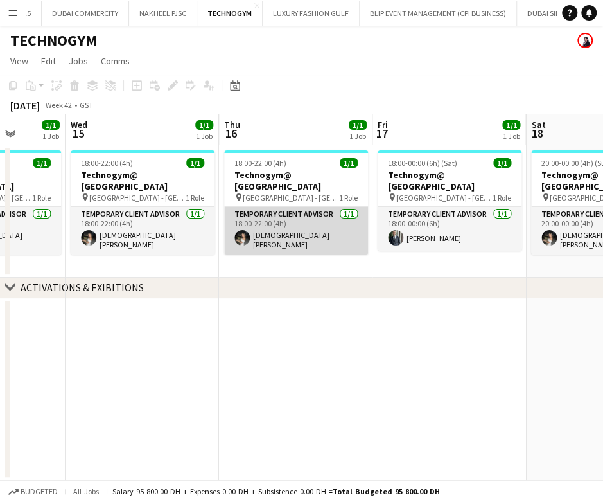
click at [260, 229] on app-card-role "Temporary Client Advisor [DATE] 18:00-22:00 (4h) [PERSON_NAME]" at bounding box center [296, 231] width 144 height 48
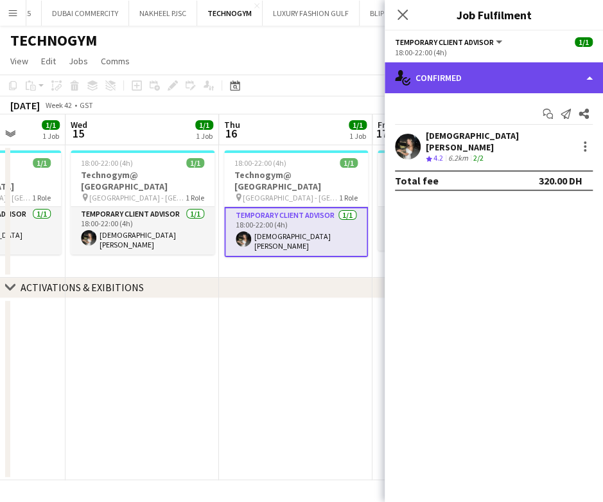
click at [475, 85] on div "single-neutral-actions-check-2 Confirmed" at bounding box center [494, 77] width 218 height 31
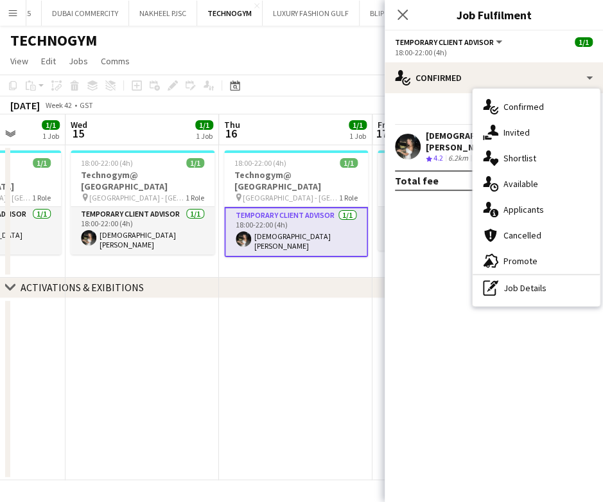
click at [340, 231] on app-card-role "Temporary Client Advisor [DATE] 18:00-22:00 (4h) [PERSON_NAME]" at bounding box center [296, 232] width 144 height 50
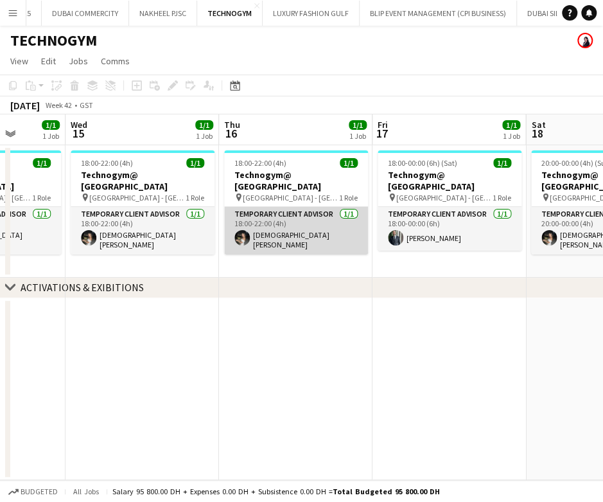
click at [335, 229] on app-card-role "Temporary Client Advisor [DATE] 18:00-22:00 (4h) [PERSON_NAME]" at bounding box center [296, 231] width 144 height 48
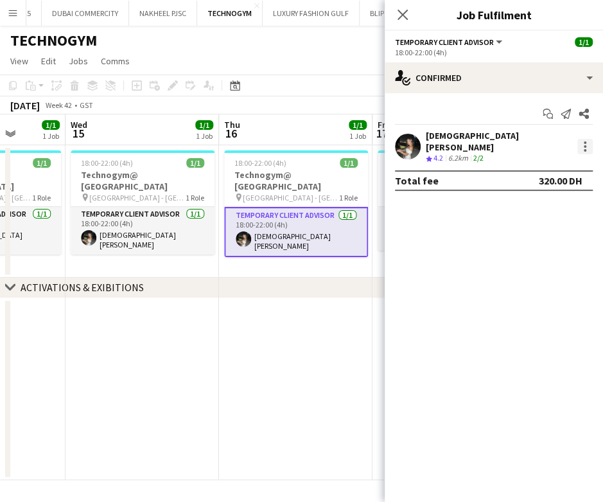
click at [578, 143] on div at bounding box center [584, 146] width 15 height 15
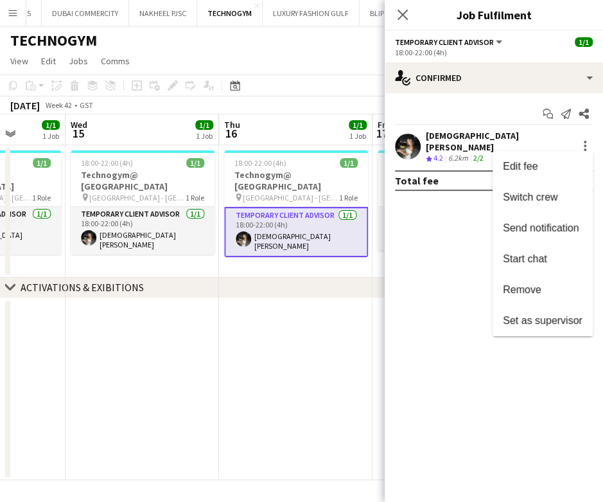
click at [516, 292] on span "Remove" at bounding box center [522, 289] width 39 height 11
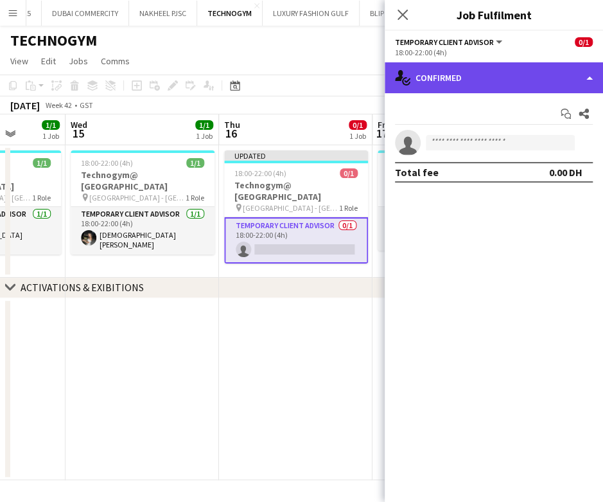
click at [495, 75] on div "single-neutral-actions-check-2 Confirmed" at bounding box center [494, 77] width 218 height 31
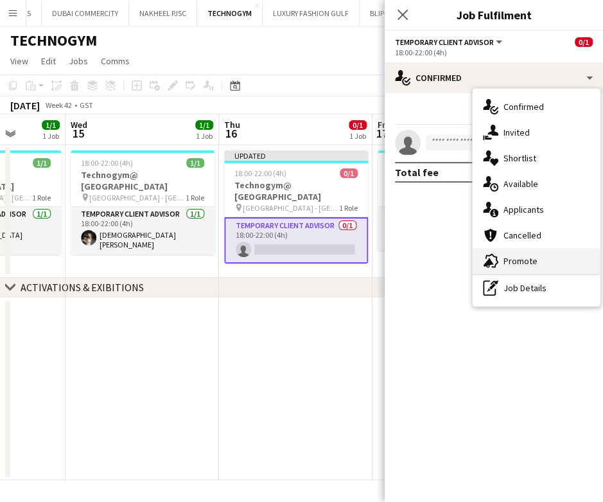
click at [504, 271] on div "advertising-megaphone Promote" at bounding box center [536, 261] width 127 height 26
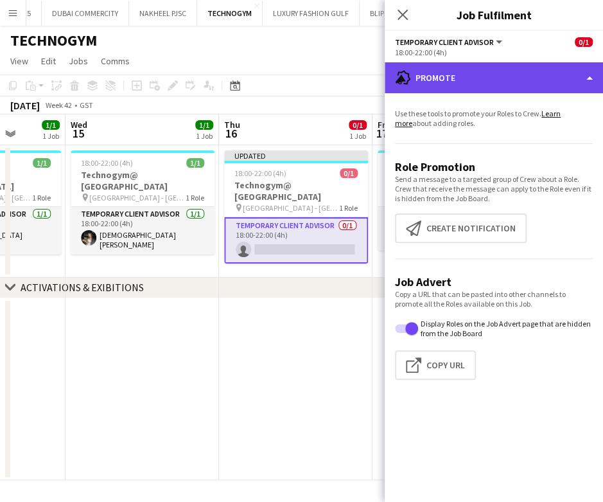
click at [477, 71] on div "advertising-megaphone Promote" at bounding box center [494, 77] width 218 height 31
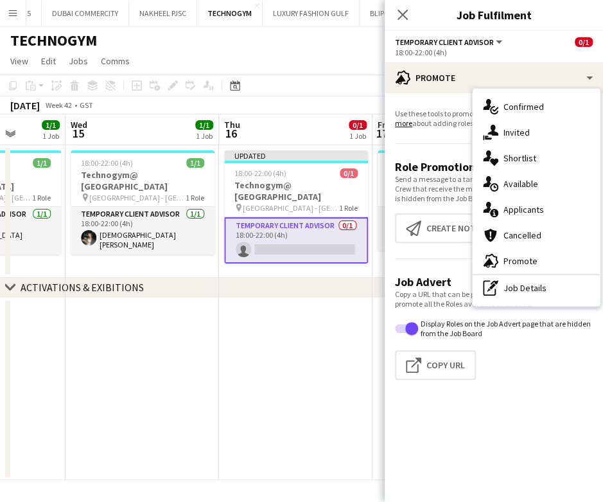
click at [500, 290] on div "pen-write Job Details" at bounding box center [536, 288] width 127 height 26
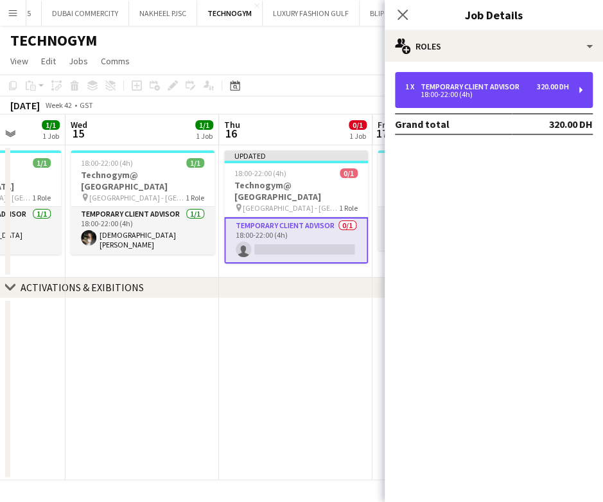
drag, startPoint x: 452, startPoint y: 85, endPoint x: 348, endPoint y: 90, distance: 104.2
click at [452, 85] on div "Temporary Client Advisor" at bounding box center [473, 86] width 104 height 9
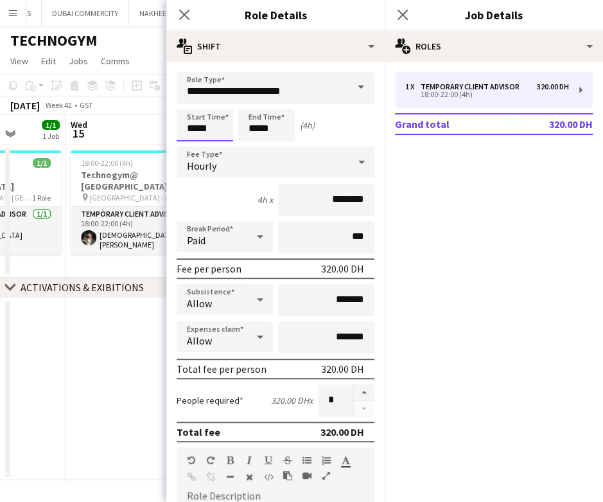
drag, startPoint x: 207, startPoint y: 126, endPoint x: 196, endPoint y: 127, distance: 11.0
click at [196, 127] on input "*****" at bounding box center [205, 125] width 57 height 32
type input "*****"
drag, startPoint x: 283, startPoint y: 127, endPoint x: 214, endPoint y: 116, distance: 69.5
click at [216, 127] on div "Start Time ***** End Time ***** (12h)" at bounding box center [276, 125] width 198 height 32
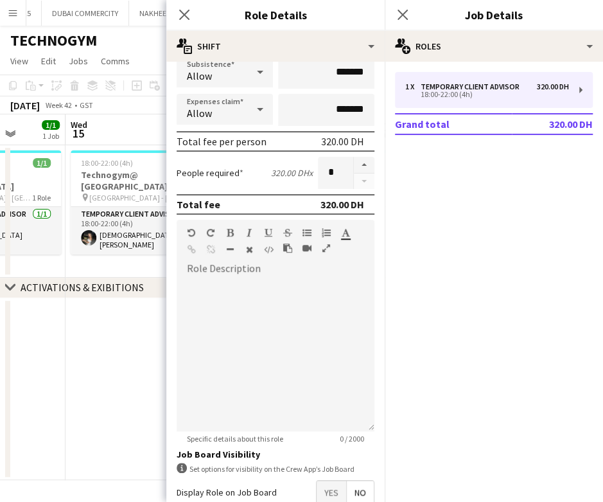
scroll to position [301, 0]
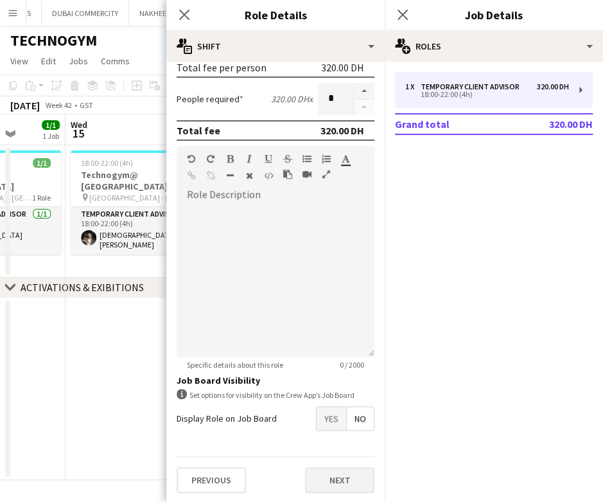
type input "*****"
click at [335, 478] on button "Next" at bounding box center [339, 480] width 69 height 26
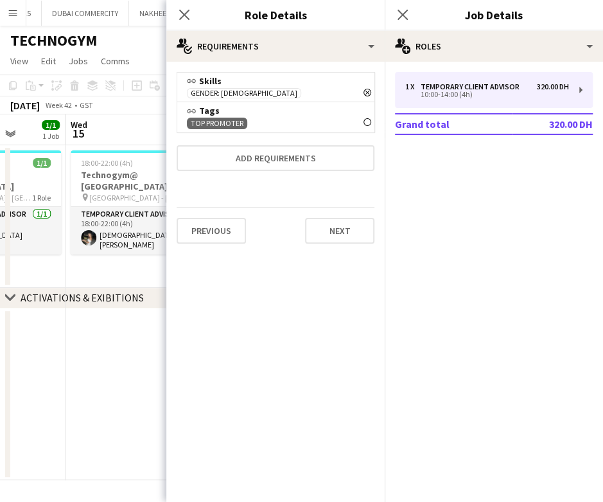
scroll to position [0, 0]
click at [175, 380] on mat-expansion-panel "medal-empty Requirements link Skills Gender: [DEMOGRAPHIC_DATA] Remove link Tag…" at bounding box center [275, 282] width 218 height 440
click at [142, 269] on app-date-cell "18:00-22:00 (4h) 1/1 Technogym@ [GEOGRAPHIC_DATA] pin [GEOGRAPHIC_DATA] - [GEOG…" at bounding box center [143, 216] width 154 height 143
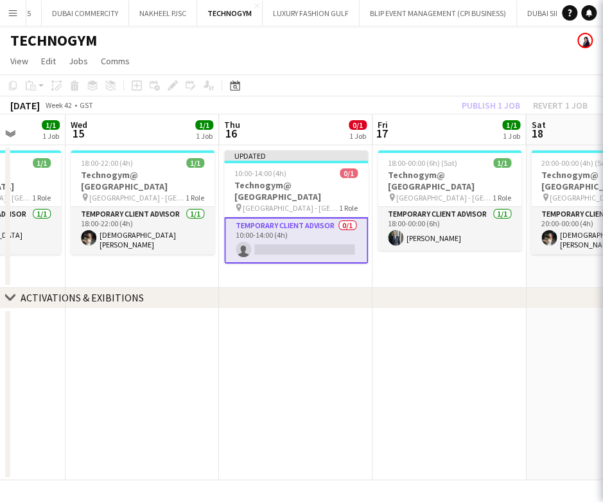
scroll to position [0, 394]
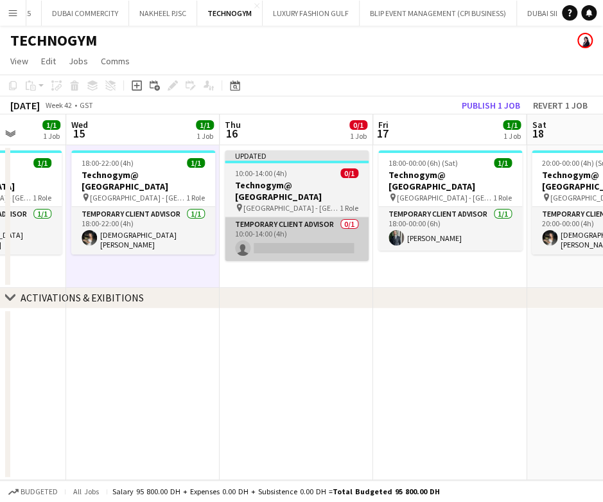
click at [254, 245] on app-card-role "Temporary Client Advisor 0/1 10:00-14:00 (4h) single-neutral-actions" at bounding box center [297, 239] width 144 height 44
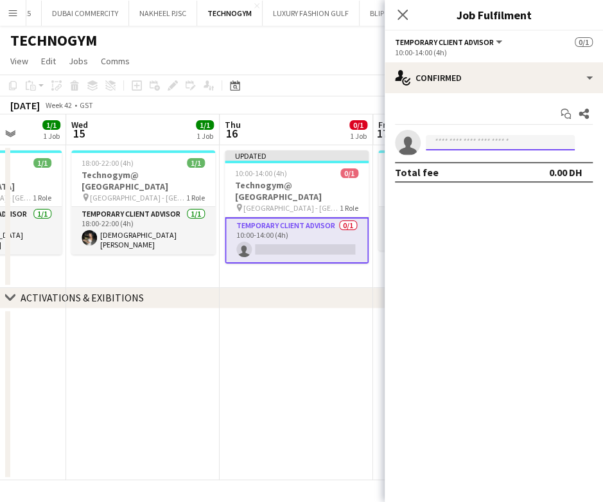
click at [457, 135] on input at bounding box center [500, 142] width 149 height 15
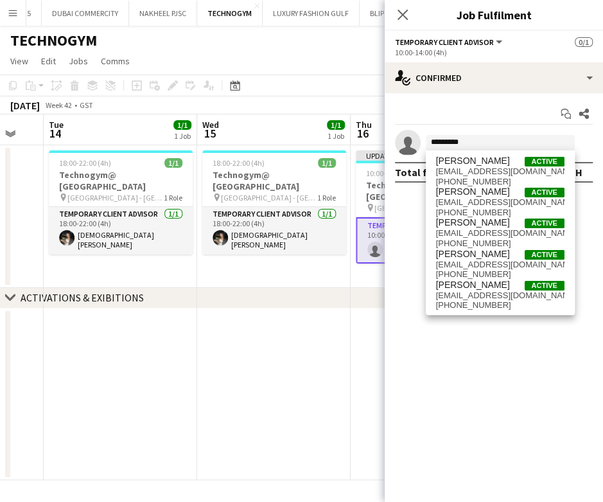
drag, startPoint x: 110, startPoint y: 218, endPoint x: 234, endPoint y: 218, distance: 123.3
click at [234, 218] on app-calendar-viewport "Sun 12 Mon 13 Tue 14 1/1 1 Job Wed 15 1/1 1 Job Thu 16 0/1 1 Job Fri 17 1/1 1 J…" at bounding box center [301, 297] width 603 height 366
drag, startPoint x: 180, startPoint y: 227, endPoint x: 291, endPoint y: 227, distance: 111.1
click at [291, 227] on app-calendar-viewport "Sun 12 Mon 13 Tue 14 1/1 1 Job Wed 15 1/1 1 Job Thu 16 0/1 1 Job Fri 17 1/1 1 J…" at bounding box center [301, 297] width 603 height 366
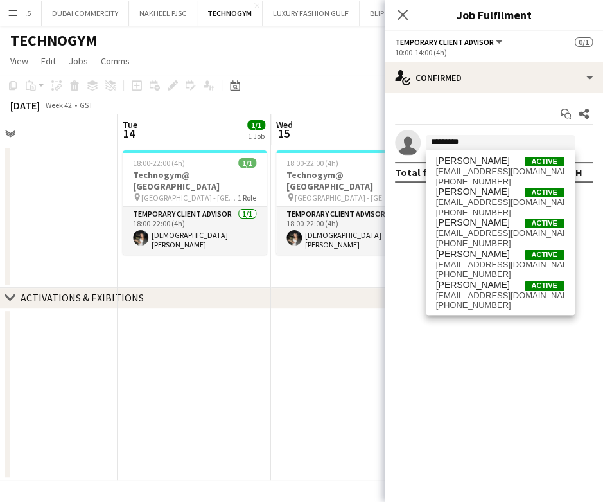
drag, startPoint x: 103, startPoint y: 233, endPoint x: 252, endPoint y: 220, distance: 148.9
click at [303, 220] on app-calendar-viewport "Sat 11 1/1 1 Job Sun 12 Mon 13 Tue 14 1/1 1 Job Wed 15 1/1 1 Job Thu 16 0/1 1 J…" at bounding box center [301, 297] width 603 height 366
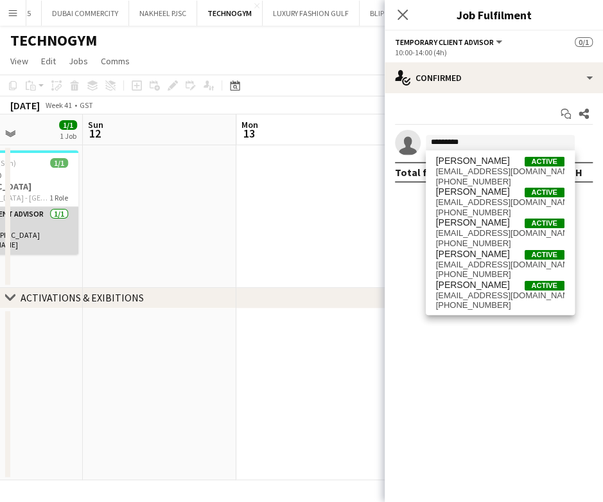
drag, startPoint x: 143, startPoint y: 224, endPoint x: 184, endPoint y: 213, distance: 41.8
click at [213, 214] on app-calendar-viewport "Thu 9 1/1 1 Job Fri 10 1/1 1 Job Sat 11 1/1 1 Job Sun 12 Mon 13 Tue 14 1/1 1 Jo…" at bounding box center [301, 297] width 603 height 366
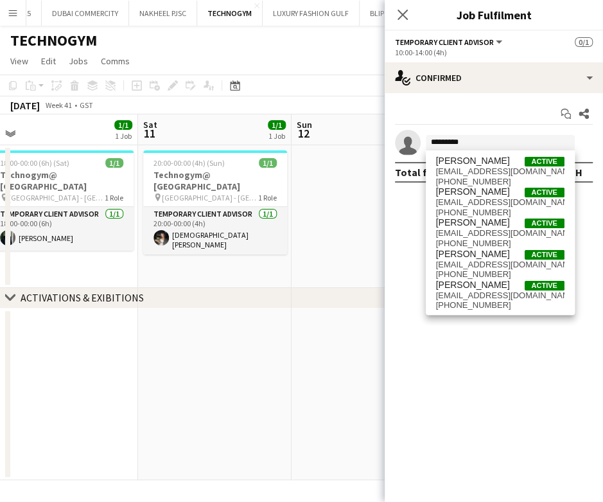
drag, startPoint x: 195, startPoint y: 217, endPoint x: 334, endPoint y: 217, distance: 138.8
click at [334, 217] on app-calendar-viewport "Wed 8 1/1 1 Job Thu 9 1/1 1 Job Fri 10 1/1 1 Job Sat 11 1/1 1 Job Sun 12 Mon 13…" at bounding box center [301, 297] width 603 height 366
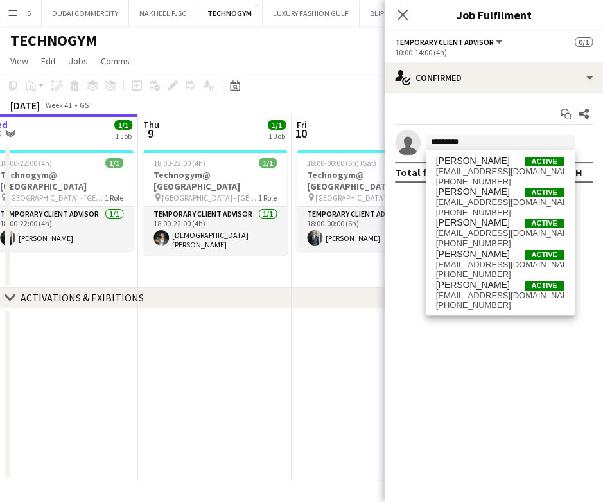
scroll to position [0, 319]
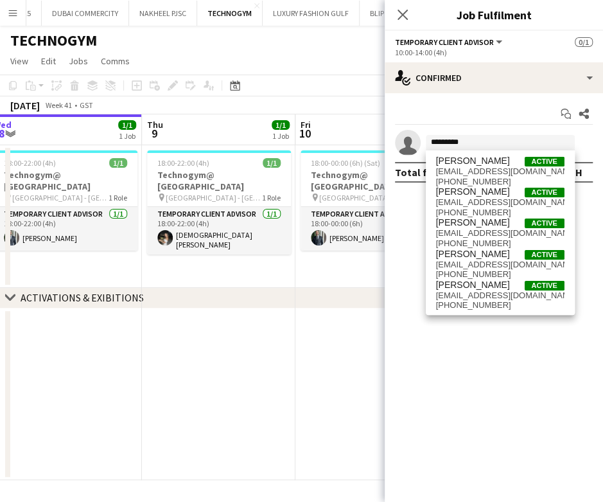
drag, startPoint x: 112, startPoint y: 258, endPoint x: 249, endPoint y: 240, distance: 138.6
click at [249, 242] on app-calendar-viewport "Mon 6 Tue 7 1/1 1 Job Wed 8 1/1 1 Job Thu 9 1/1 1 Job Fri 10 1/1 1 Job Sat 11 1…" at bounding box center [301, 297] width 603 height 366
drag, startPoint x: 514, startPoint y: 141, endPoint x: 509, endPoint y: 116, distance: 25.6
click at [512, 141] on input "********" at bounding box center [500, 142] width 149 height 15
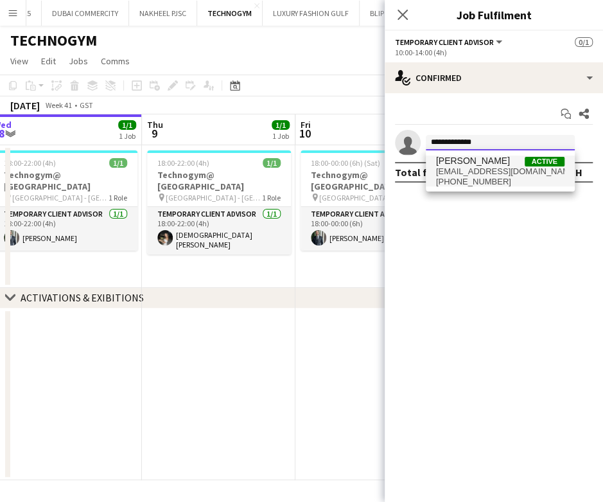
type input "**********"
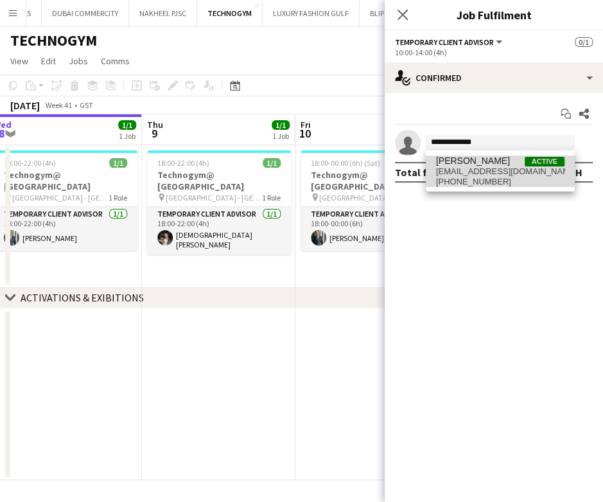
click at [486, 162] on span "[PERSON_NAME]" at bounding box center [473, 160] width 74 height 11
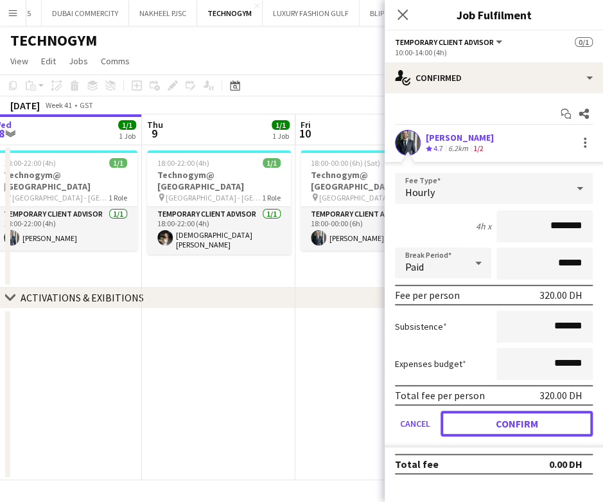
click at [536, 423] on button "Confirm" at bounding box center [517, 423] width 152 height 26
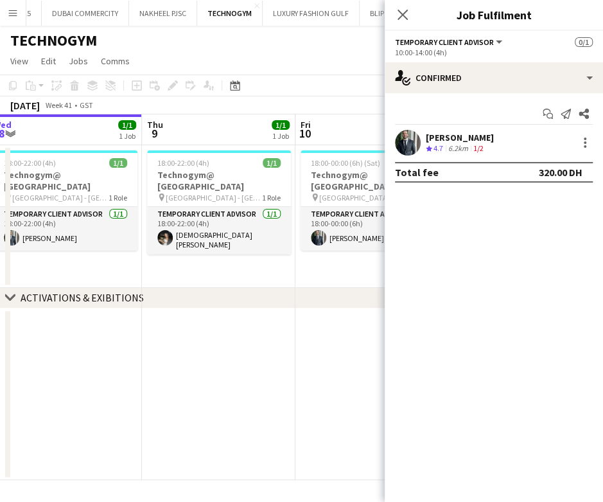
drag, startPoint x: 245, startPoint y: 342, endPoint x: 245, endPoint y: 335, distance: 7.7
click at [246, 342] on app-date-cell at bounding box center [219, 394] width 154 height 172
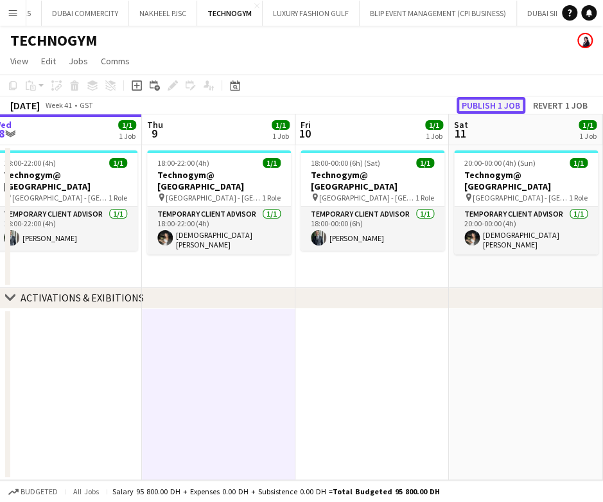
click at [500, 97] on button "Publish 1 job" at bounding box center [491, 105] width 69 height 17
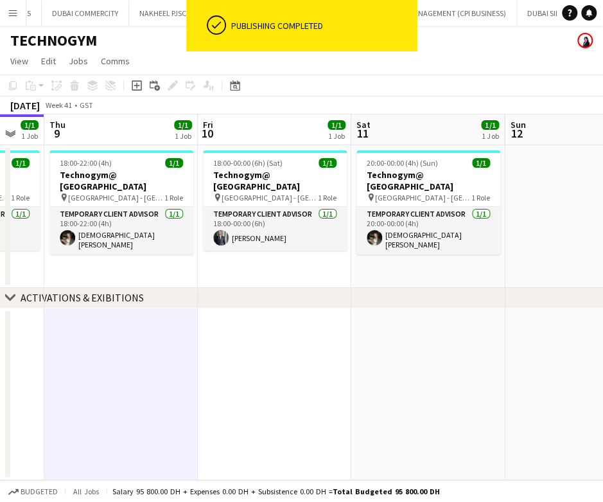
drag, startPoint x: 463, startPoint y: 229, endPoint x: 224, endPoint y: 233, distance: 239.0
click at [224, 233] on app-calendar-viewport "Mon 6 Tue 7 1/1 1 Job Wed 8 1/1 1 Job Thu 9 1/1 1 Job Fri 10 1/1 1 Job Sat 11 1…" at bounding box center [301, 297] width 603 height 366
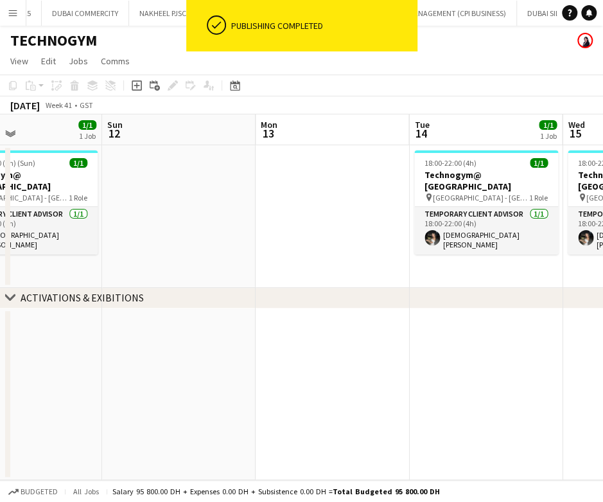
drag, startPoint x: 155, startPoint y: 233, endPoint x: 421, endPoint y: 234, distance: 265.3
click at [7, 245] on div "chevron-right ACTIVATIONS & EXIBITIONS Wed 8 1/1 1 Job Thu 9 1/1 1 Job Fri 10 1…" at bounding box center [301, 297] width 603 height 366
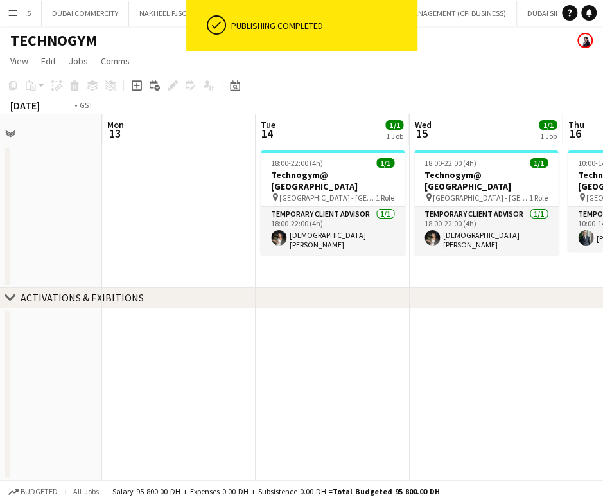
scroll to position [0, 395]
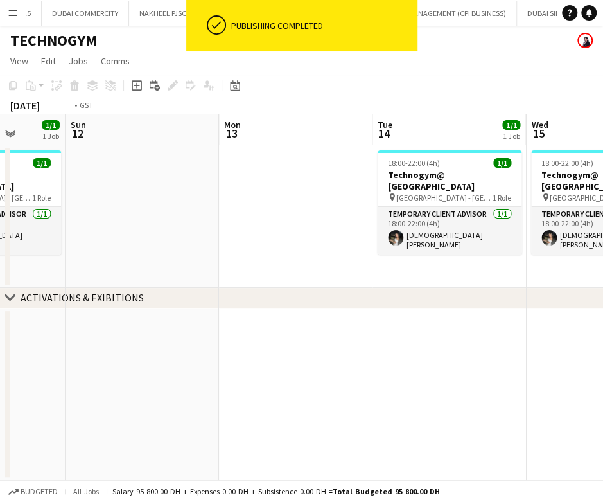
click at [76, 245] on app-calendar-viewport "Thu 9 1/1 1 Job Fri 10 1/1 1 Job Sat 11 1/1 1 Job Sun 12 Mon 13 Tue 14 1/1 1 Jo…" at bounding box center [301, 297] width 603 height 366
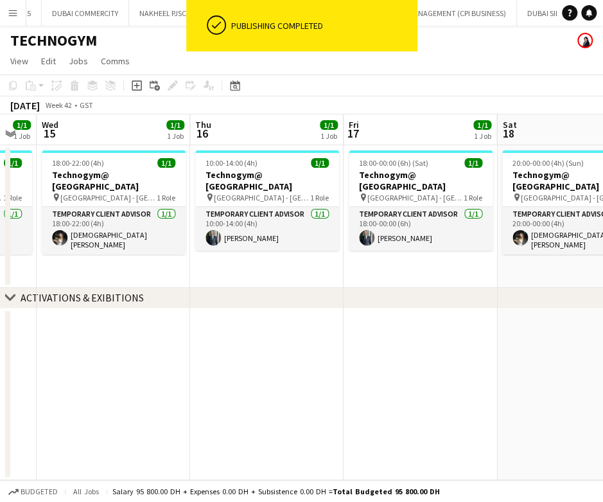
click at [359, 244] on app-calendar-viewport "Sun 12 Mon 13 Tue 14 1/1 1 Job Wed 15 1/1 1 Job Thu 16 1/1 1 Job Fri 17 1/1 1 J…" at bounding box center [301, 297] width 603 height 366
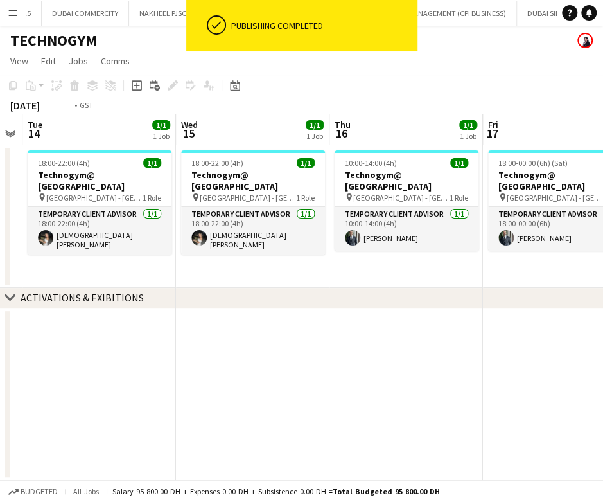
drag, startPoint x: 3, startPoint y: 248, endPoint x: 451, endPoint y: 249, distance: 447.7
click at [451, 249] on app-calendar-viewport "Sun 12 Mon 13 Tue 14 1/1 1 Job Wed 15 1/1 1 Job Thu 16 1/1 1 Job Fri 17 1/1 1 J…" at bounding box center [301, 297] width 603 height 366
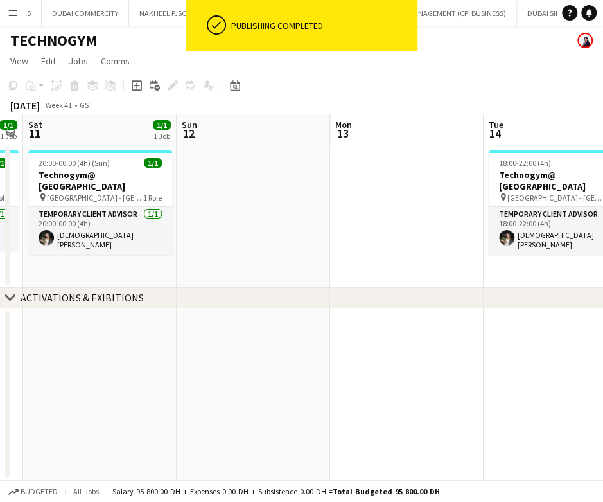
drag, startPoint x: 130, startPoint y: 237, endPoint x: 441, endPoint y: 244, distance: 311.0
click at [442, 244] on app-calendar-viewport "Thu 9 1/1 1 Job Fri 10 1/1 1 Job Sat 11 1/1 1 Job Sun 12 Mon 13 Tue 14 1/1 1 Jo…" at bounding box center [301, 297] width 603 height 366
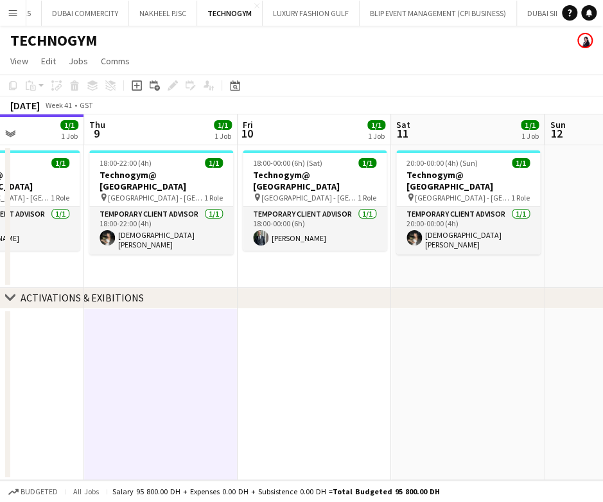
drag, startPoint x: 162, startPoint y: 248, endPoint x: 369, endPoint y: 252, distance: 207.5
click at [369, 252] on app-calendar-viewport "Mon 6 Tue 7 1/1 1 Job Wed 8 1/1 1 Job Thu 9 1/1 1 Job Fri 10 1/1 1 Job Sat 11 1…" at bounding box center [301, 297] width 603 height 366
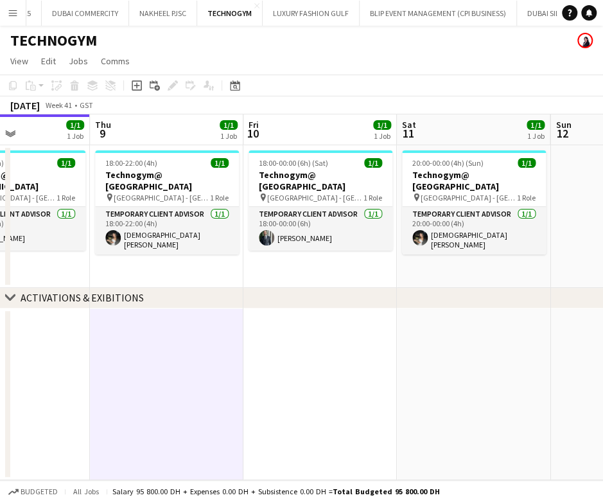
scroll to position [0, 370]
drag, startPoint x: 95, startPoint y: 236, endPoint x: 252, endPoint y: 236, distance: 156.7
click at [252, 236] on app-calendar-viewport "Mon 6 Tue 7 1/1 1 Job Wed 8 1/1 1 Job Thu 9 1/1 1 Job Fri 10 1/1 1 Job Sat 11 1…" at bounding box center [301, 297] width 603 height 366
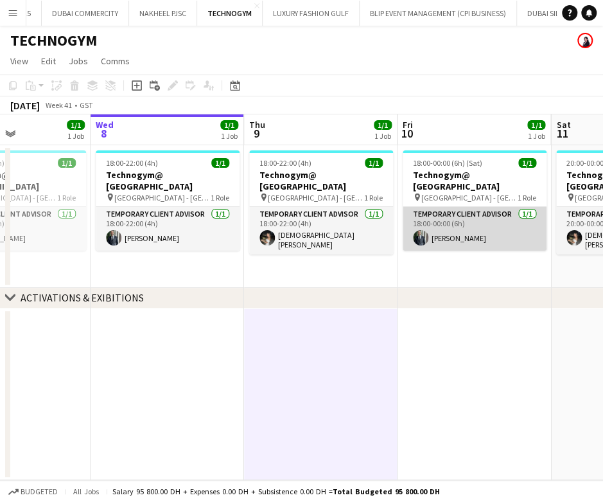
click at [478, 228] on app-card-role "Temporary Client Advisor [DATE] 18:00-00:00 (6h) [PERSON_NAME]" at bounding box center [475, 229] width 144 height 44
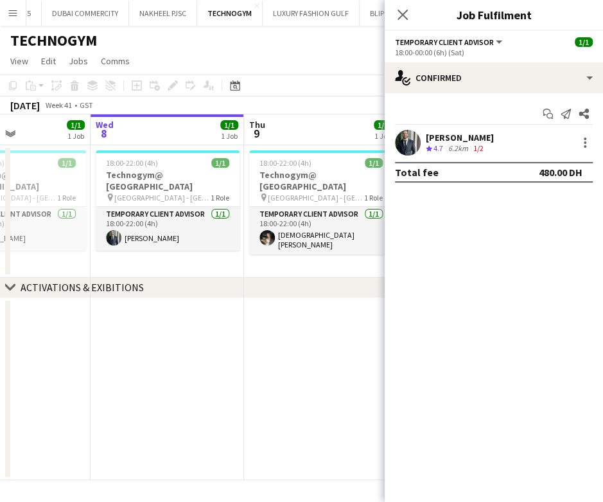
click at [190, 243] on app-date-cell "18:00-22:00 (4h) 1/1 Technogym@ [GEOGRAPHIC_DATA] pin [GEOGRAPHIC_DATA] - [GEOG…" at bounding box center [168, 211] width 154 height 132
